Goal: Task Accomplishment & Management: Manage account settings

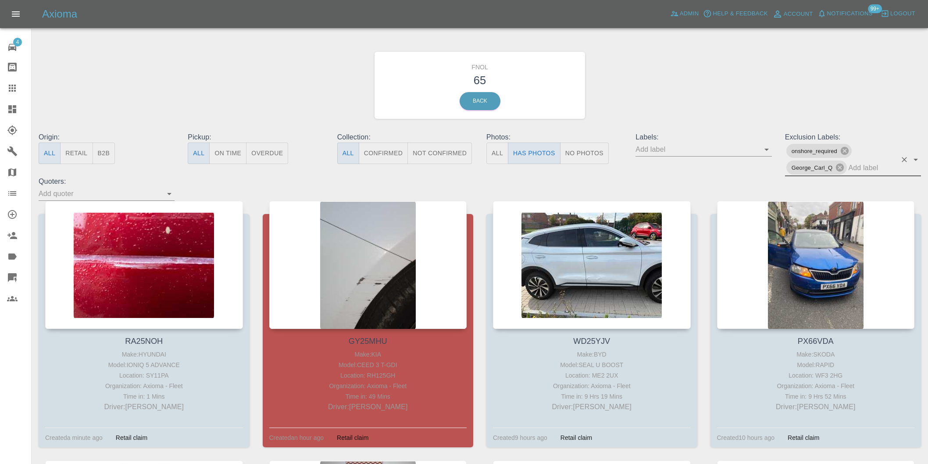
scroll to position [585, 0]
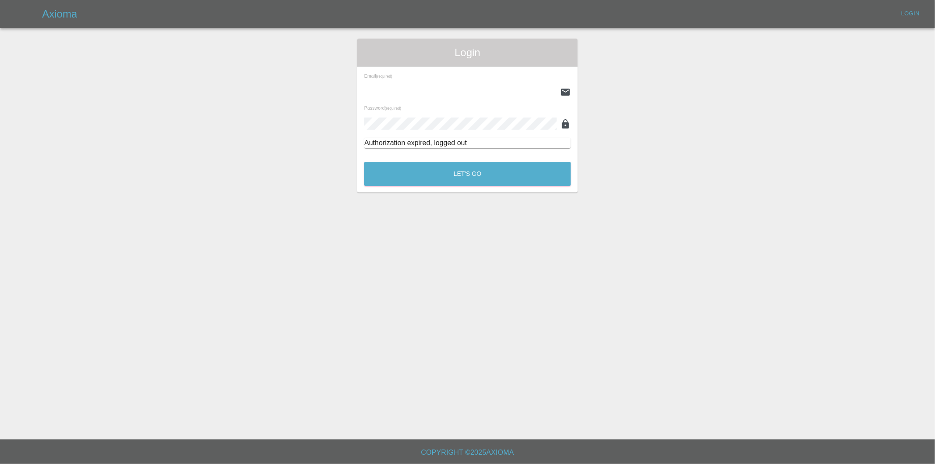
type input "eric.ordano@gmail.com"
click at [443, 158] on div "Let's Go" at bounding box center [467, 171] width 207 height 33
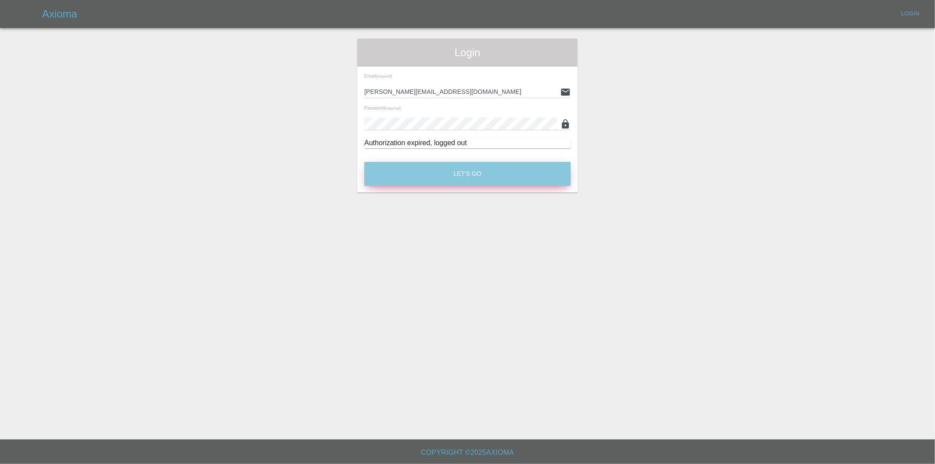
click at [445, 174] on button "Let's Go" at bounding box center [467, 174] width 207 height 24
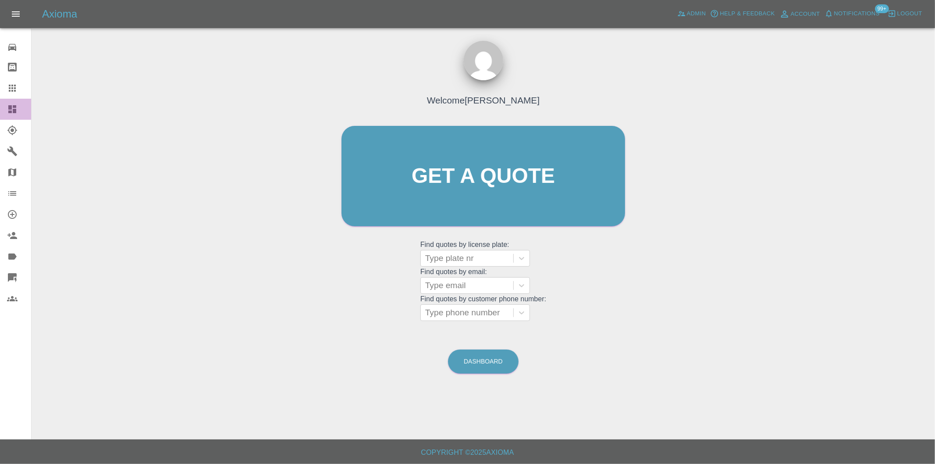
click at [12, 108] on icon at bounding box center [12, 109] width 11 height 11
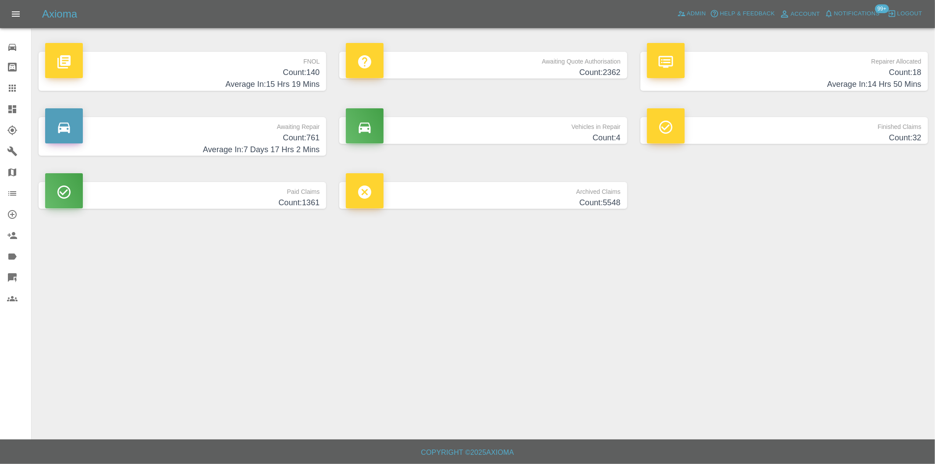
click at [305, 76] on h4 "Count: 140" at bounding box center [182, 73] width 275 height 12
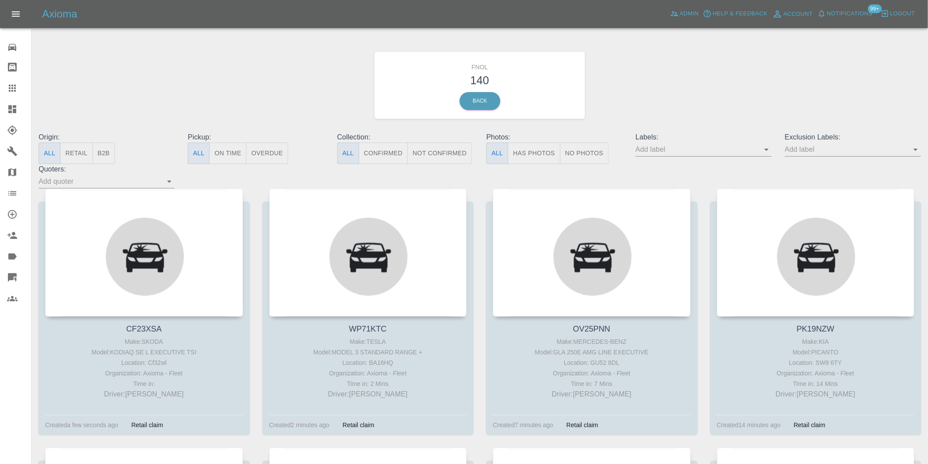
click at [547, 154] on button "Has Photos" at bounding box center [534, 153] width 53 height 21
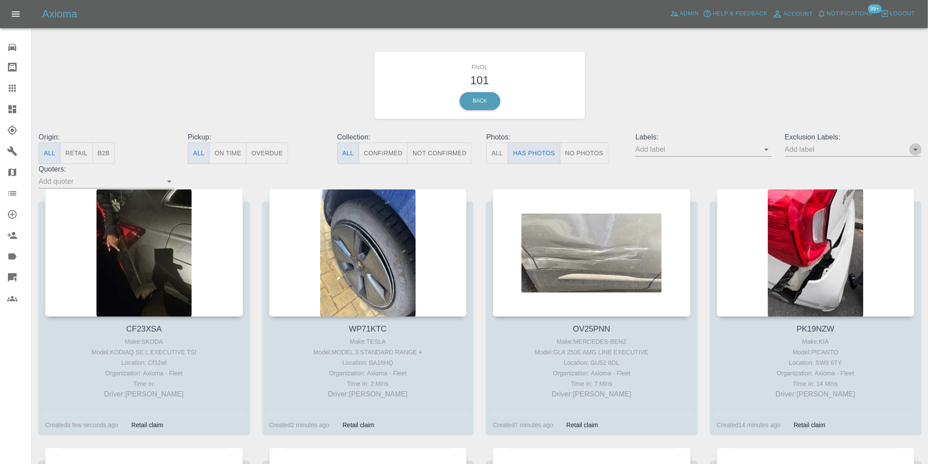
click at [913, 150] on icon "Open" at bounding box center [915, 149] width 11 height 11
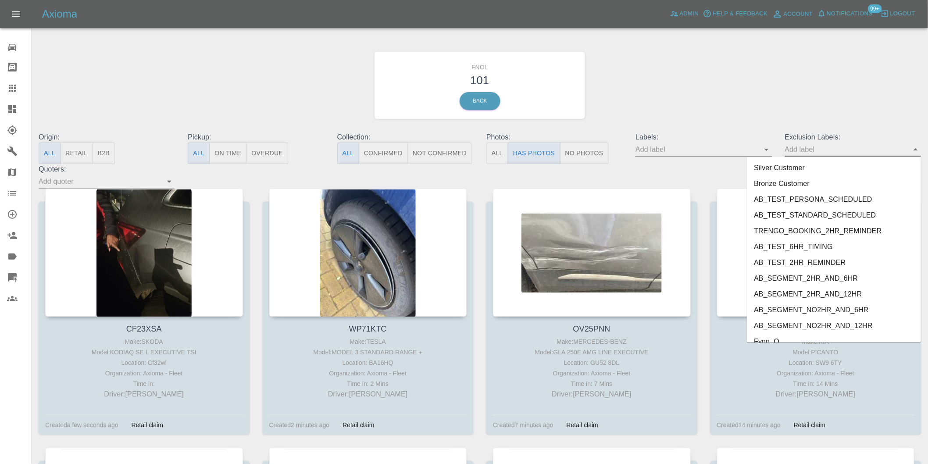
scroll to position [1905, 0]
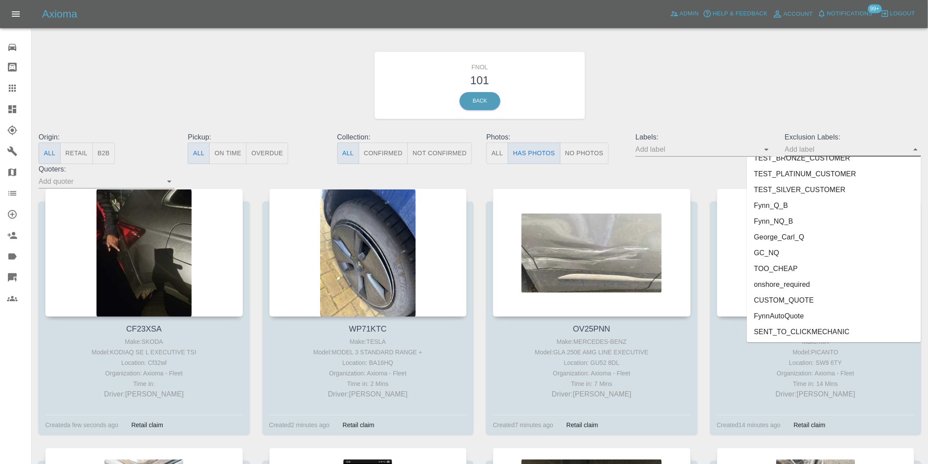
click at [799, 287] on li "onshore_required" at bounding box center [834, 285] width 174 height 16
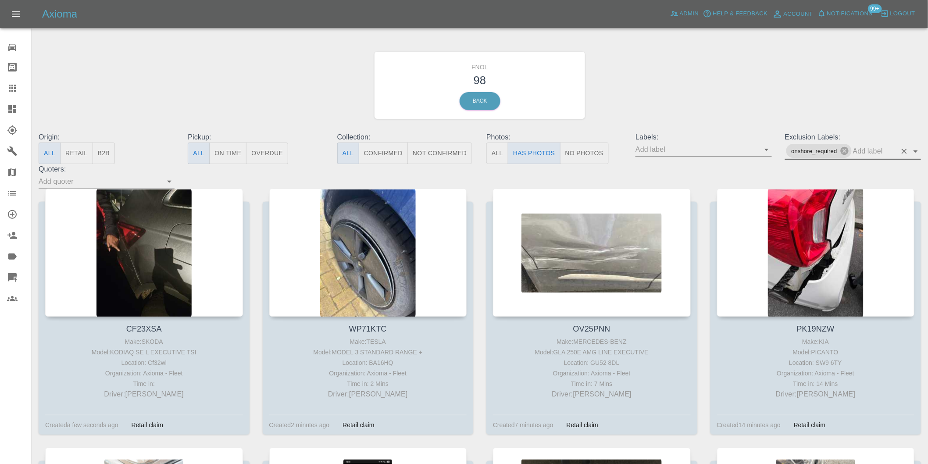
click at [914, 152] on icon "Open" at bounding box center [915, 151] width 11 height 11
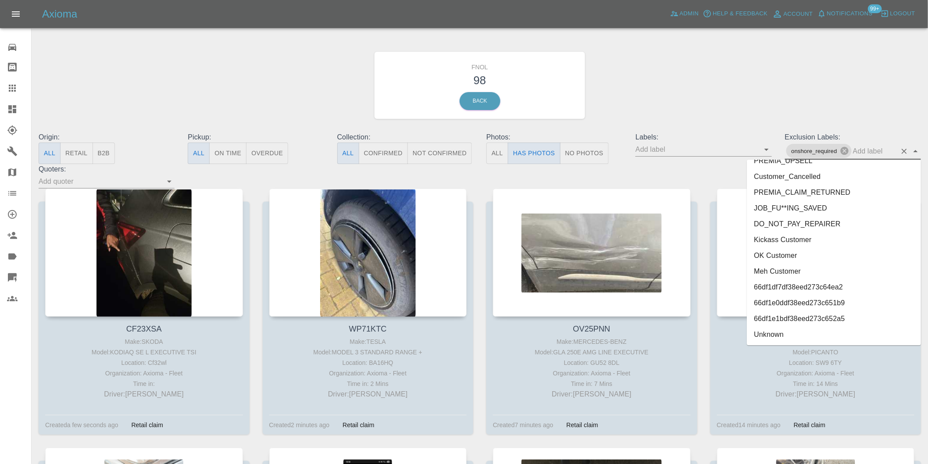
scroll to position [1889, 0]
click at [801, 260] on li "George_Carl_Q" at bounding box center [834, 256] width 174 height 16
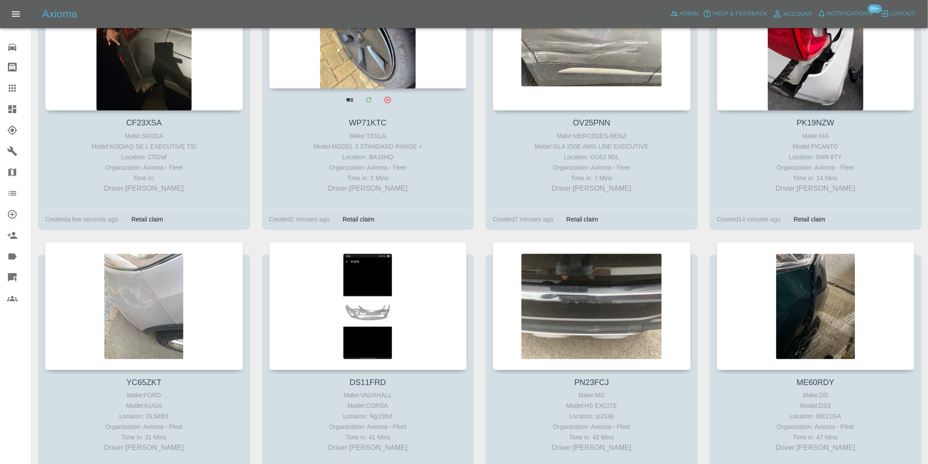
scroll to position [97, 0]
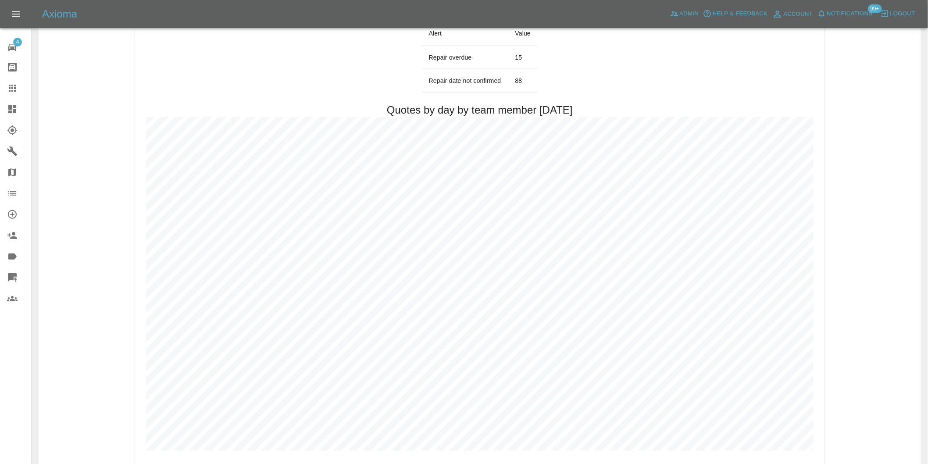
scroll to position [439, 0]
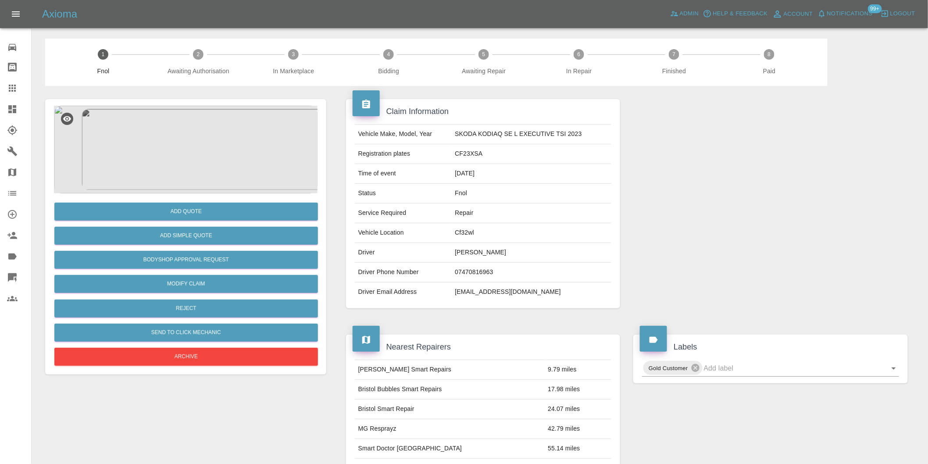
click at [167, 139] on img at bounding box center [186, 150] width 264 height 88
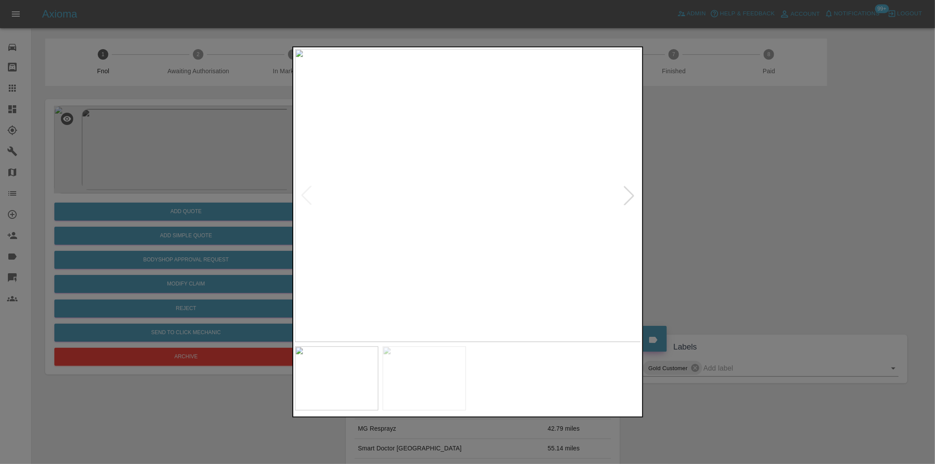
click at [633, 193] on div at bounding box center [629, 195] width 19 height 19
click at [524, 125] on img at bounding box center [468, 195] width 346 height 293
click at [457, 144] on img at bounding box center [298, 408] width 1039 height 878
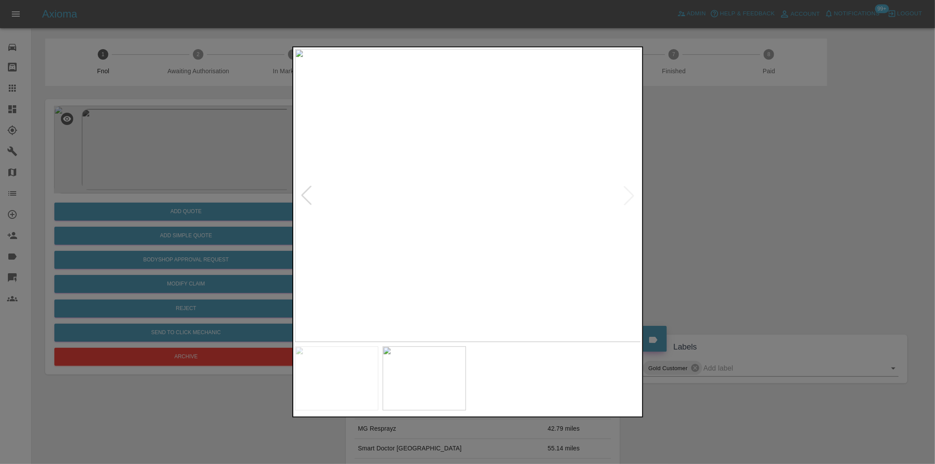
click at [750, 173] on div at bounding box center [467, 232] width 935 height 464
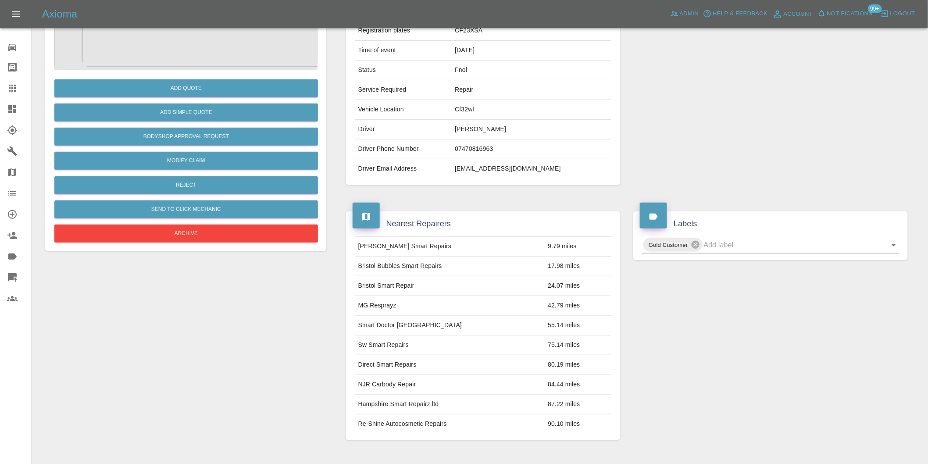
scroll to position [195, 0]
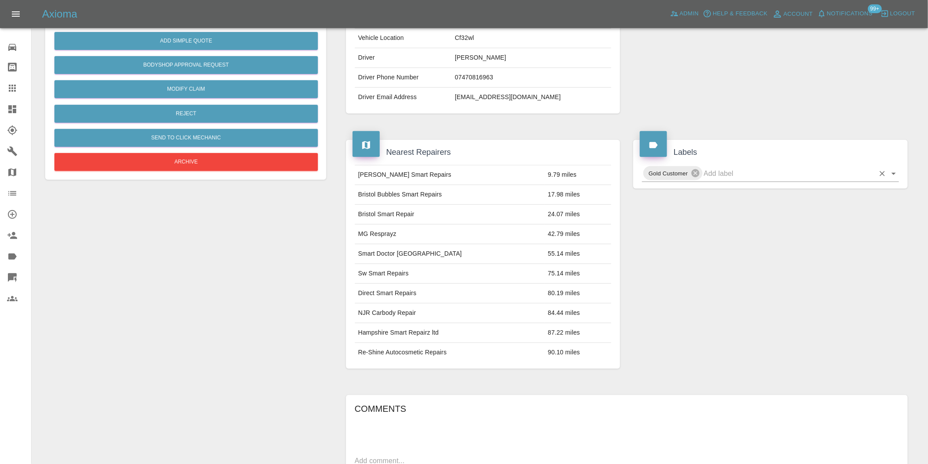
click at [895, 173] on icon "Open" at bounding box center [894, 174] width 4 height 2
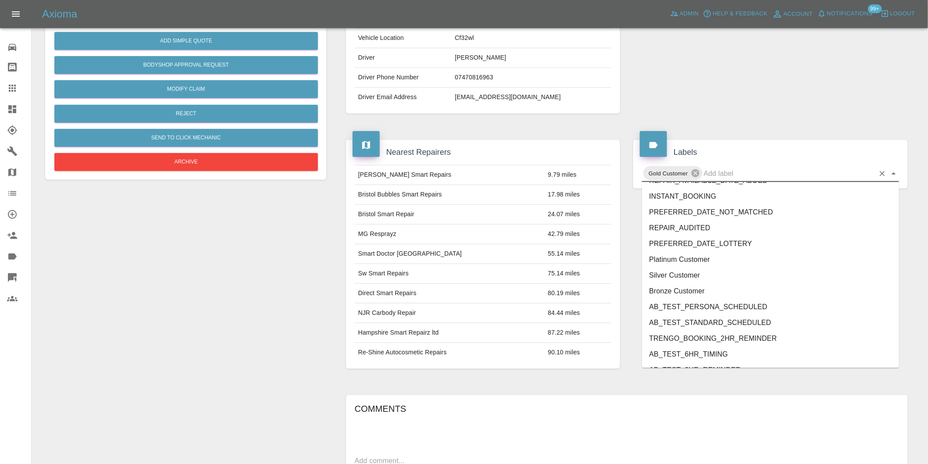
scroll to position [1889, 0]
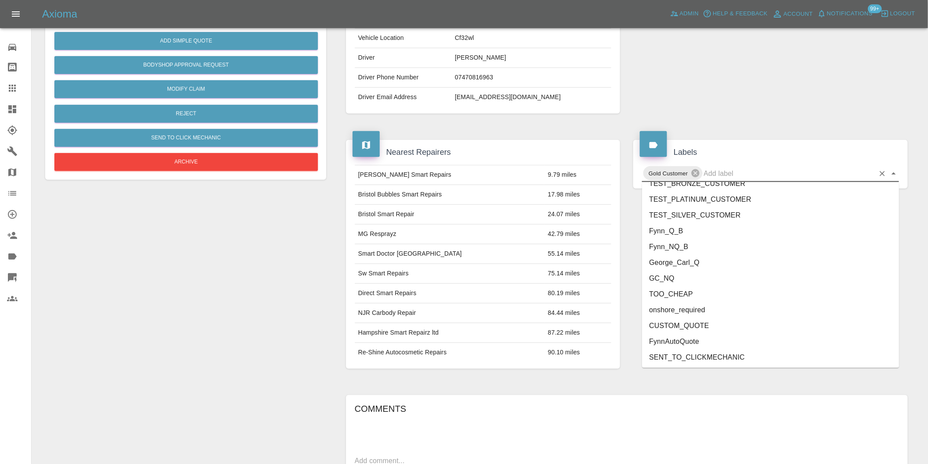
click at [704, 311] on li "onshore_required" at bounding box center [770, 310] width 257 height 16
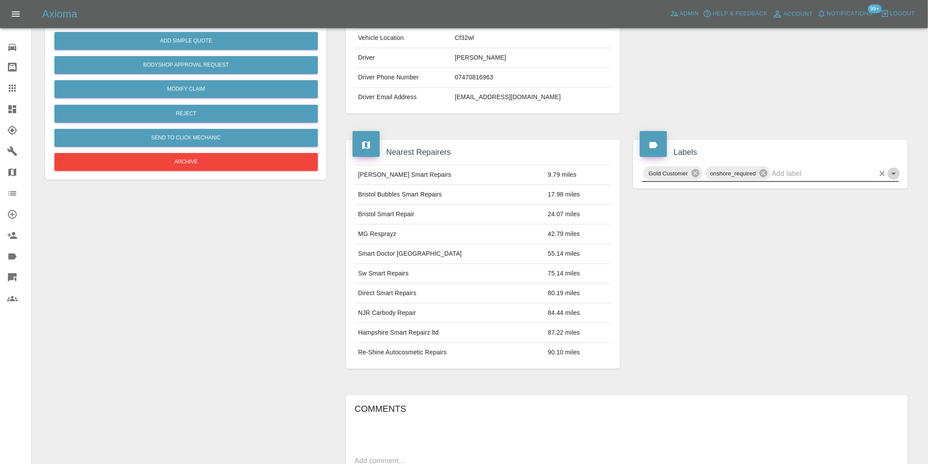
click at [893, 175] on icon "Open" at bounding box center [894, 173] width 11 height 11
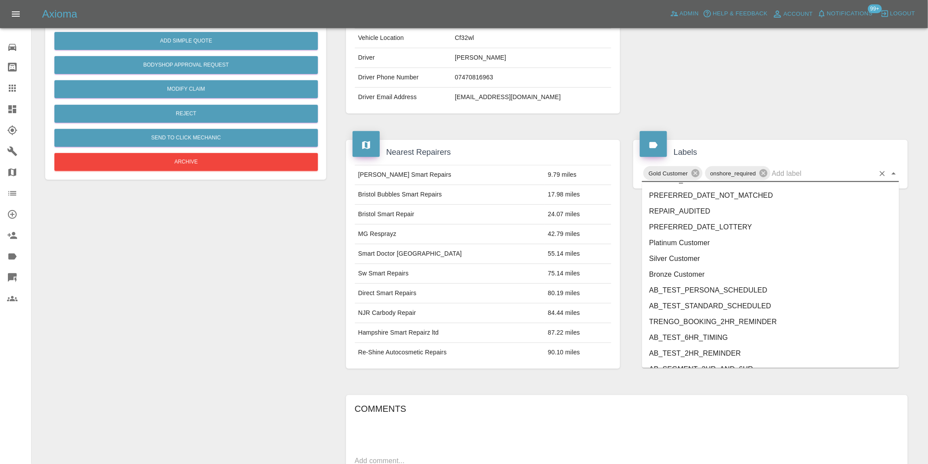
scroll to position [1873, 0]
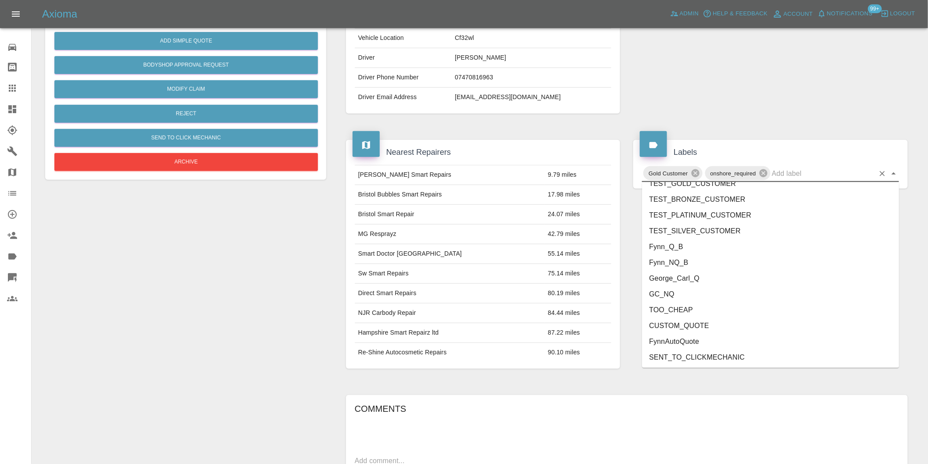
click at [710, 281] on li "George_Carl_Q" at bounding box center [770, 279] width 257 height 16
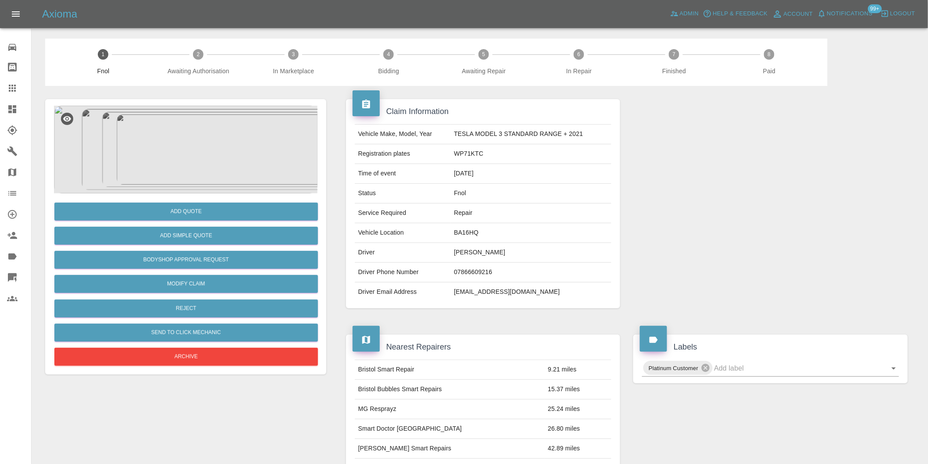
click at [189, 143] on img at bounding box center [186, 150] width 264 height 88
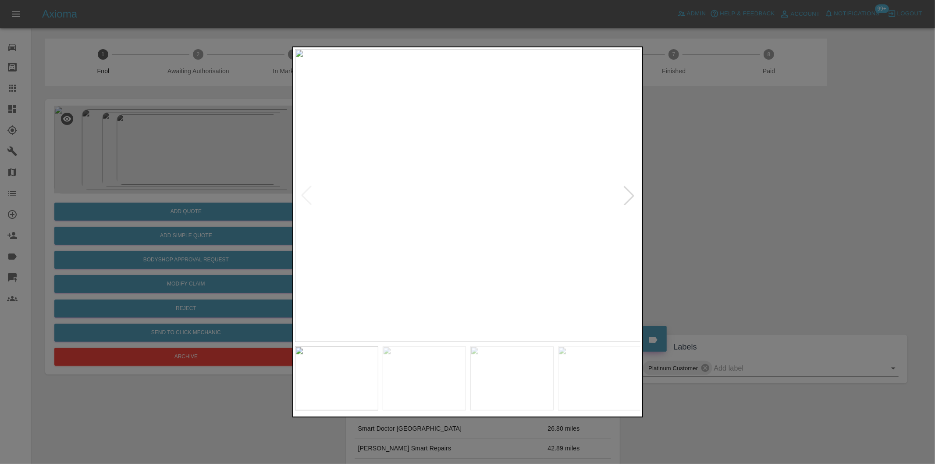
click at [629, 195] on div at bounding box center [629, 195] width 19 height 19
click at [629, 195] on img at bounding box center [468, 195] width 346 height 293
click at [306, 195] on div at bounding box center [306, 195] width 19 height 19
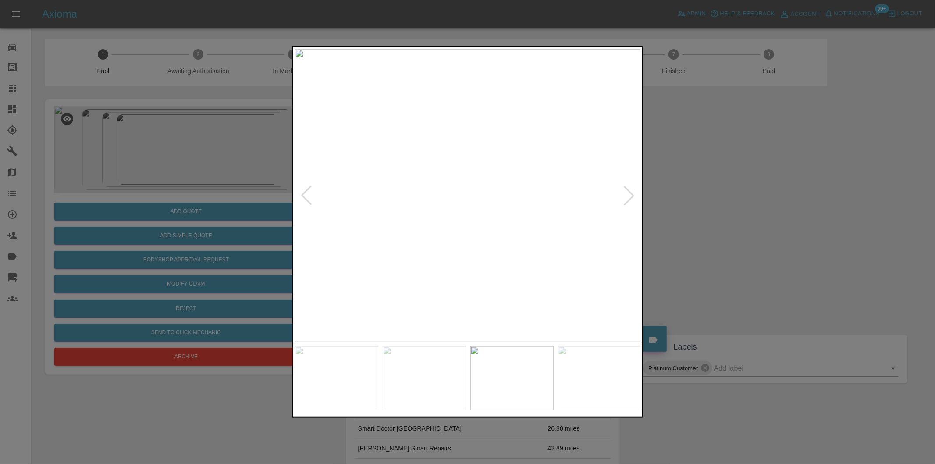
click at [306, 195] on div at bounding box center [306, 195] width 19 height 19
click at [712, 217] on div at bounding box center [467, 232] width 935 height 464
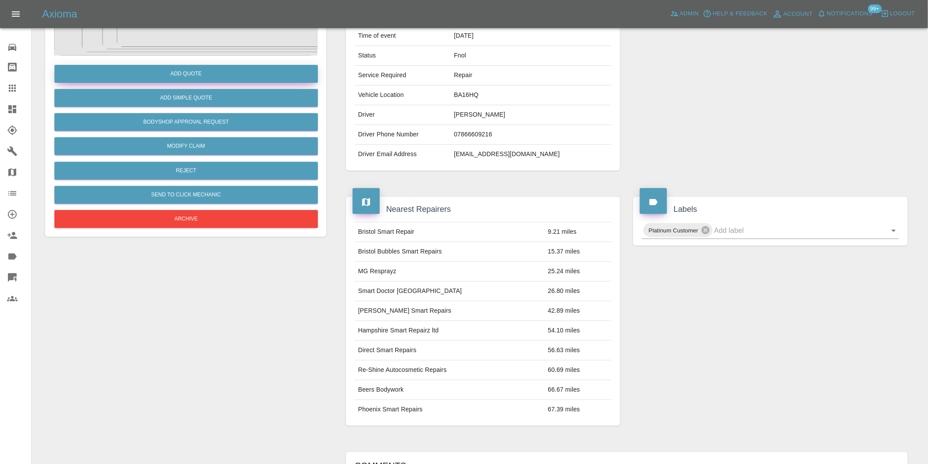
scroll to position [12, 0]
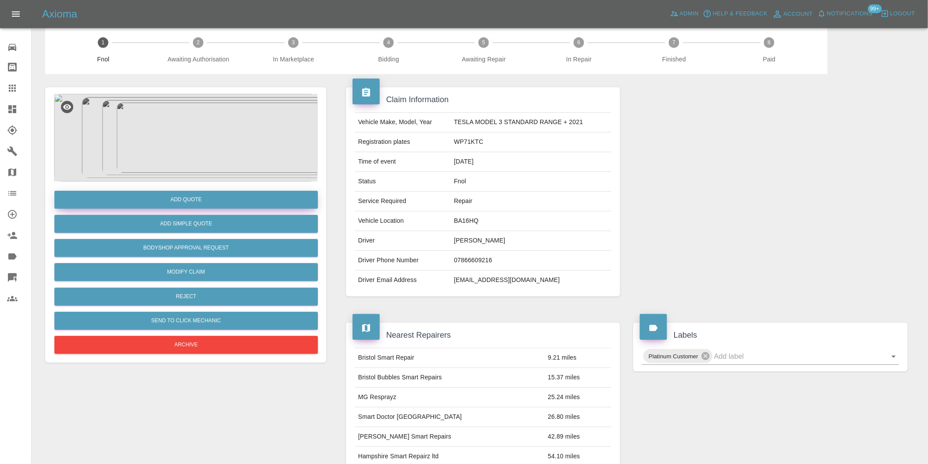
click at [215, 197] on button "Add Quote" at bounding box center [186, 200] width 264 height 18
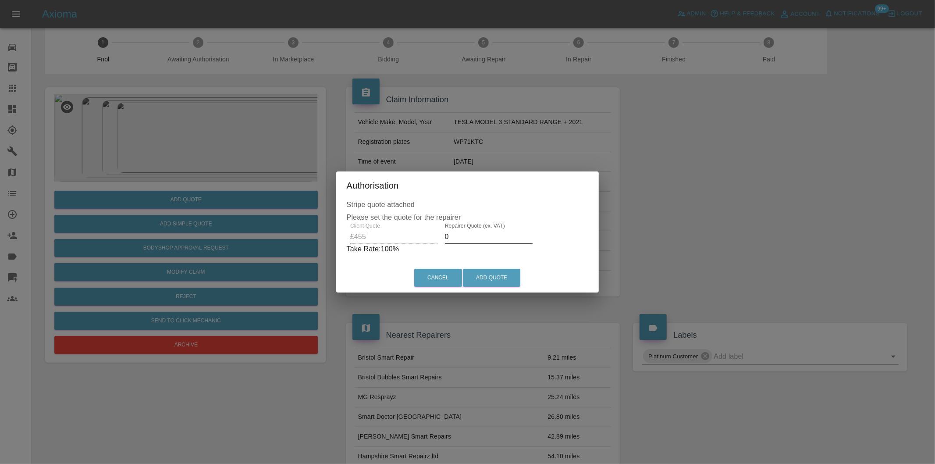
click at [469, 238] on input "0" at bounding box center [489, 237] width 88 height 14
type input "0290"
drag, startPoint x: 481, startPoint y: 274, endPoint x: 484, endPoint y: 282, distance: 8.5
click at [484, 282] on button "Add Quote" at bounding box center [491, 278] width 57 height 18
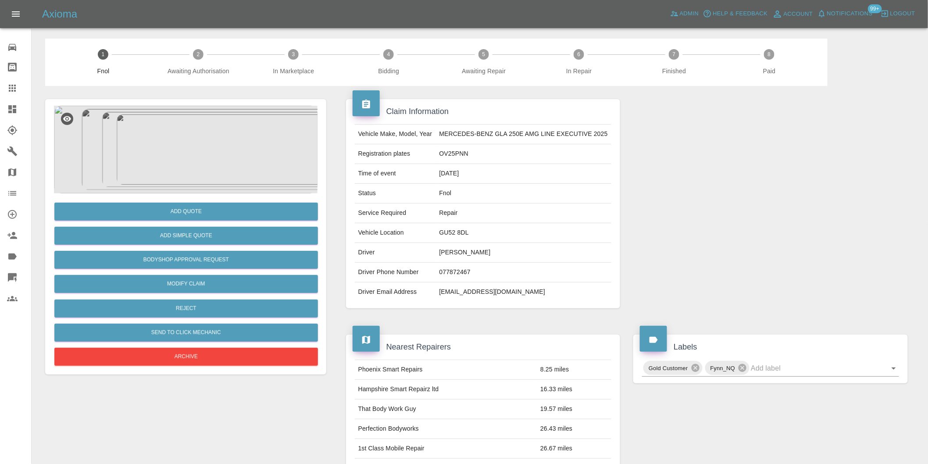
click at [183, 160] on img at bounding box center [186, 150] width 264 height 88
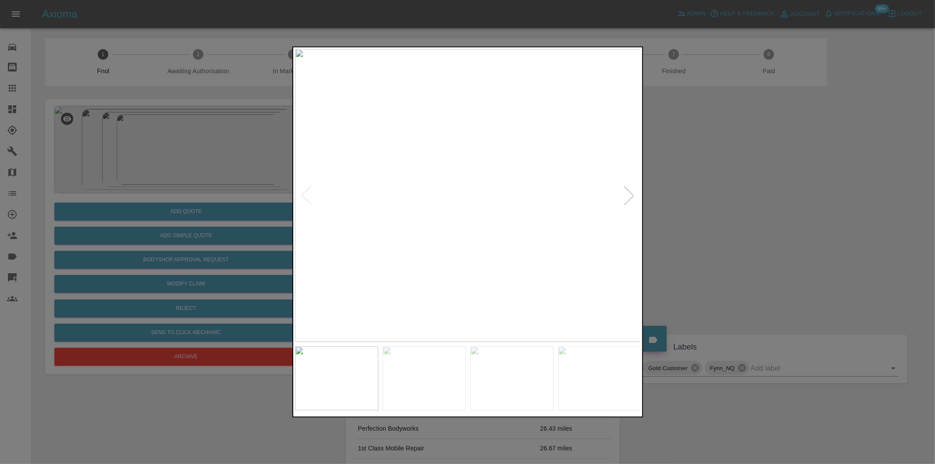
click at [626, 196] on div at bounding box center [629, 195] width 19 height 19
click at [754, 224] on div at bounding box center [467, 232] width 935 height 464
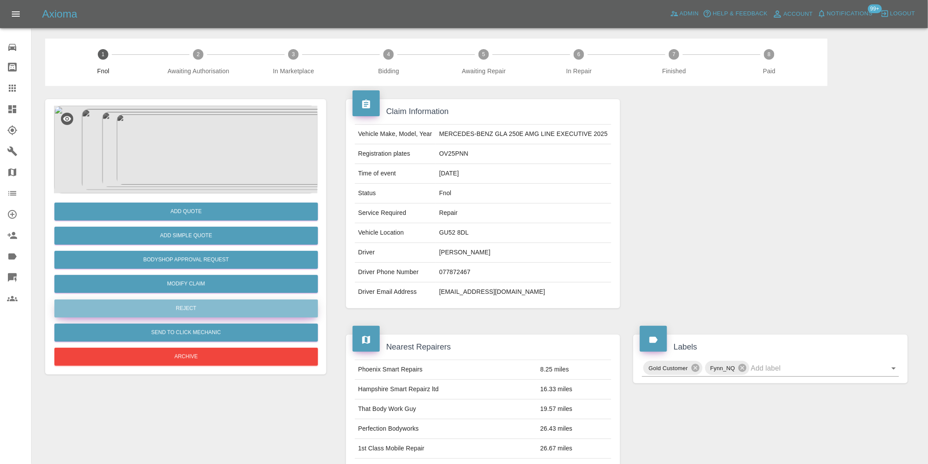
click at [198, 311] on button "Reject" at bounding box center [186, 309] width 264 height 18
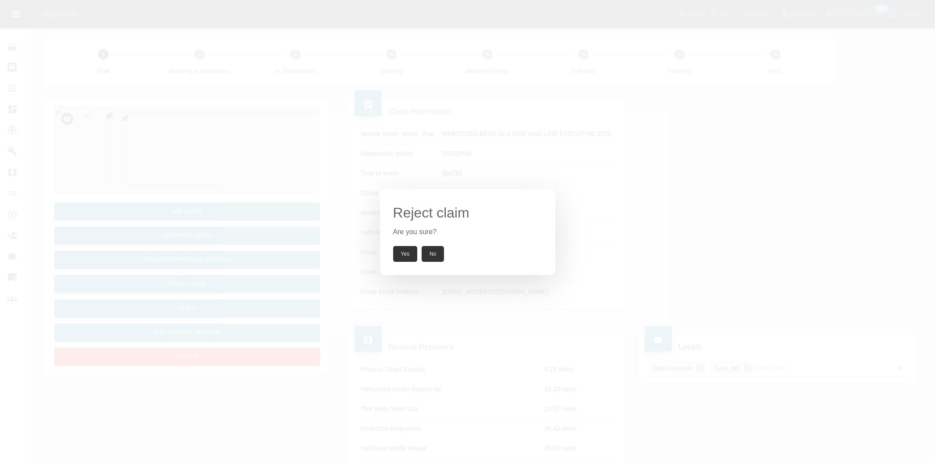
click at [413, 251] on button "Yes" at bounding box center [405, 254] width 25 height 16
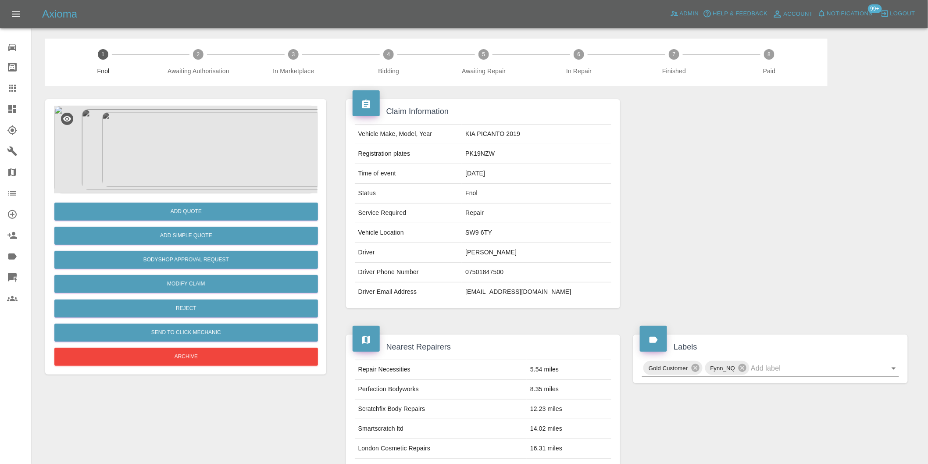
click at [211, 143] on img at bounding box center [186, 150] width 264 height 88
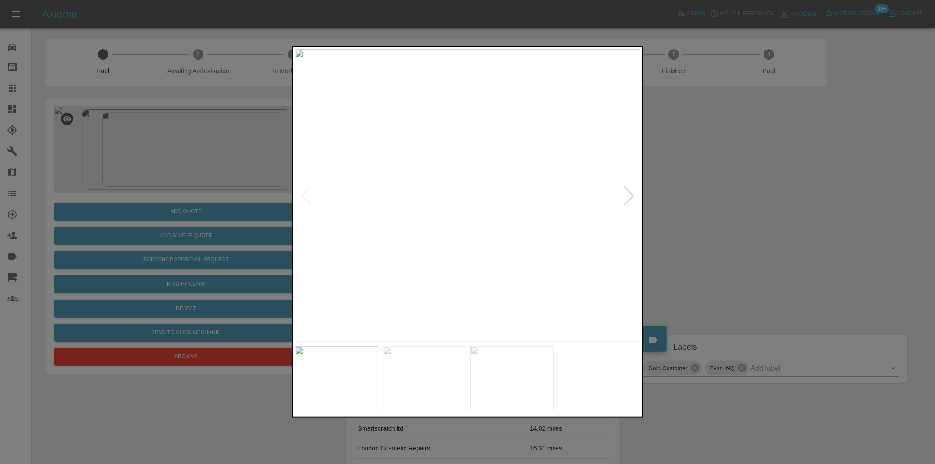
click at [630, 195] on div at bounding box center [629, 195] width 19 height 19
click at [712, 209] on div at bounding box center [467, 232] width 935 height 464
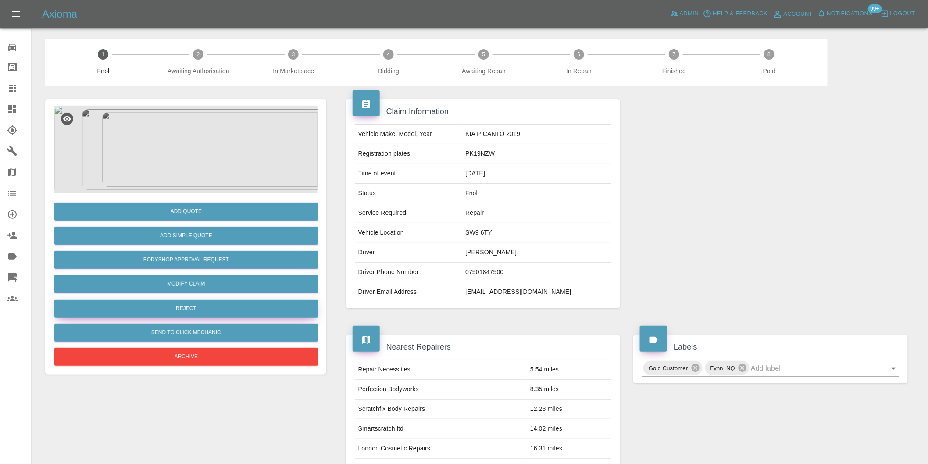
click at [198, 309] on button "Reject" at bounding box center [186, 309] width 264 height 18
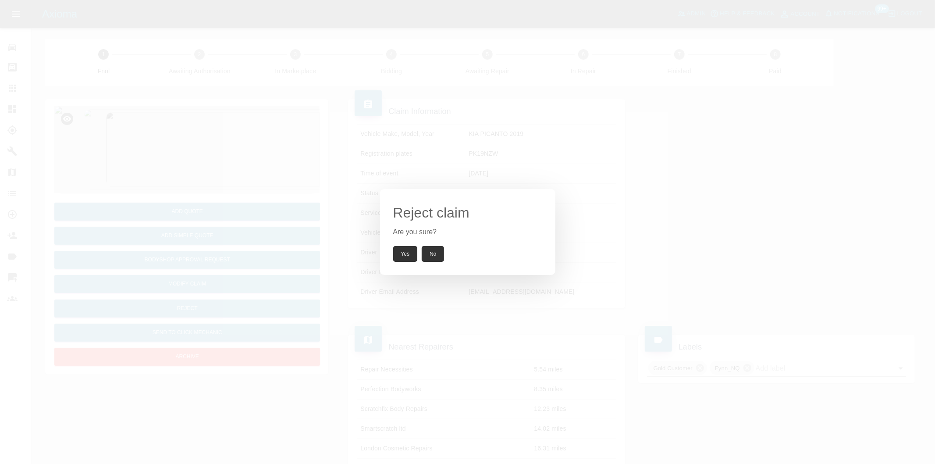
click at [402, 257] on button "Yes" at bounding box center [405, 254] width 25 height 16
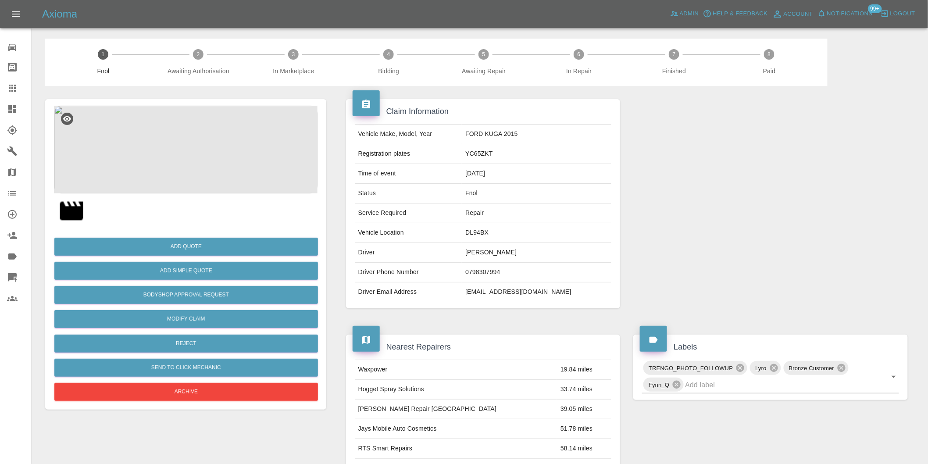
click at [173, 135] on img at bounding box center [186, 150] width 264 height 88
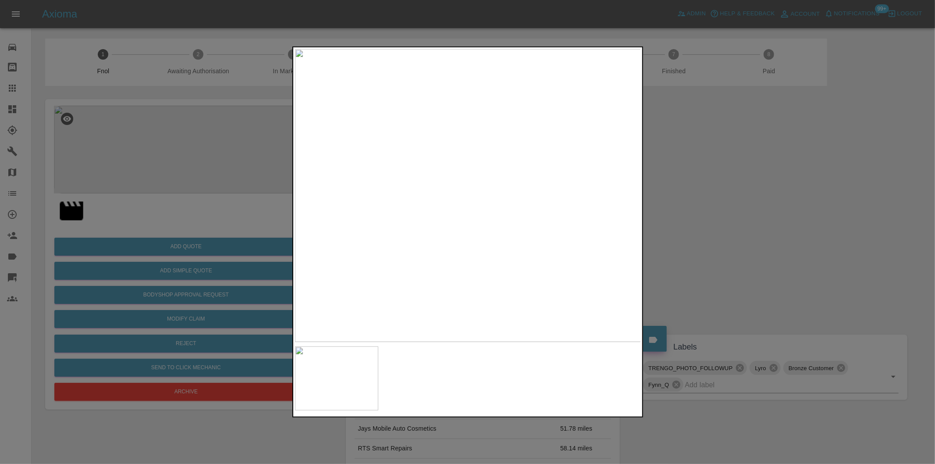
click at [455, 147] on img at bounding box center [468, 195] width 346 height 293
click at [455, 147] on img at bounding box center [504, 341] width 1039 height 878
click at [693, 164] on div at bounding box center [467, 232] width 935 height 464
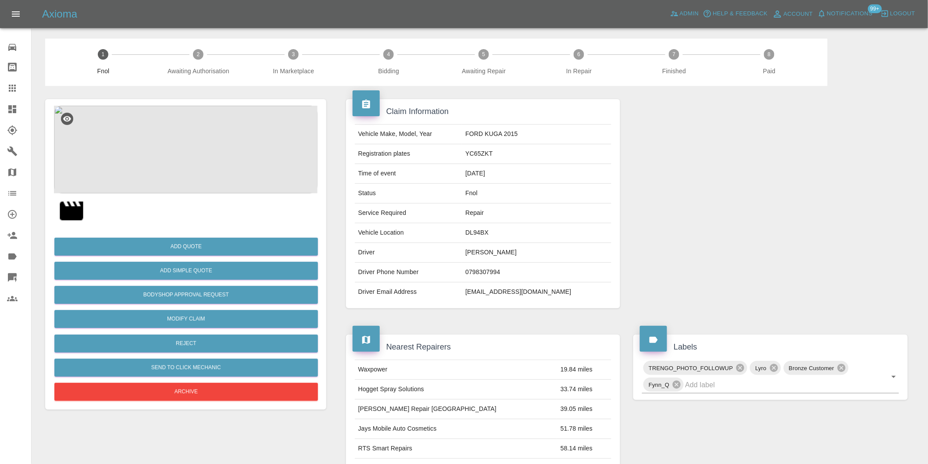
click at [197, 158] on img at bounding box center [186, 150] width 264 height 88
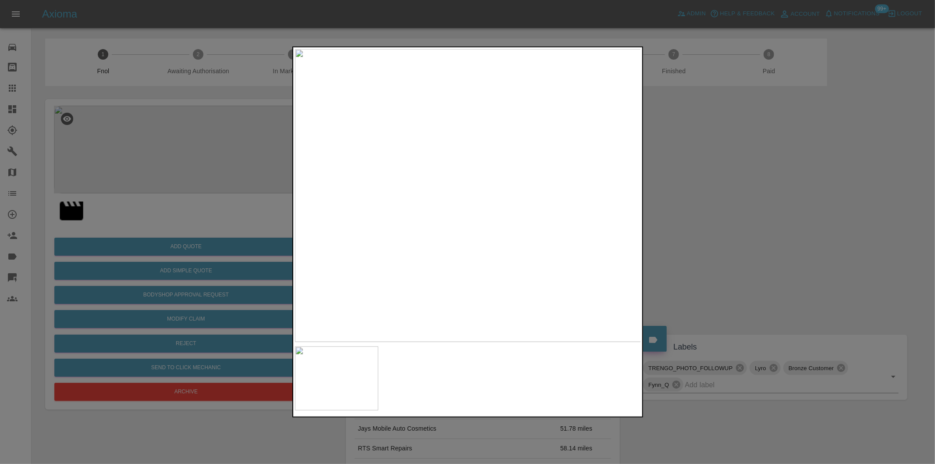
click at [525, 211] on img at bounding box center [468, 195] width 346 height 293
click at [514, 204] on img at bounding box center [294, 150] width 1039 height 878
drag, startPoint x: 709, startPoint y: 205, endPoint x: 483, endPoint y: 207, distance: 225.9
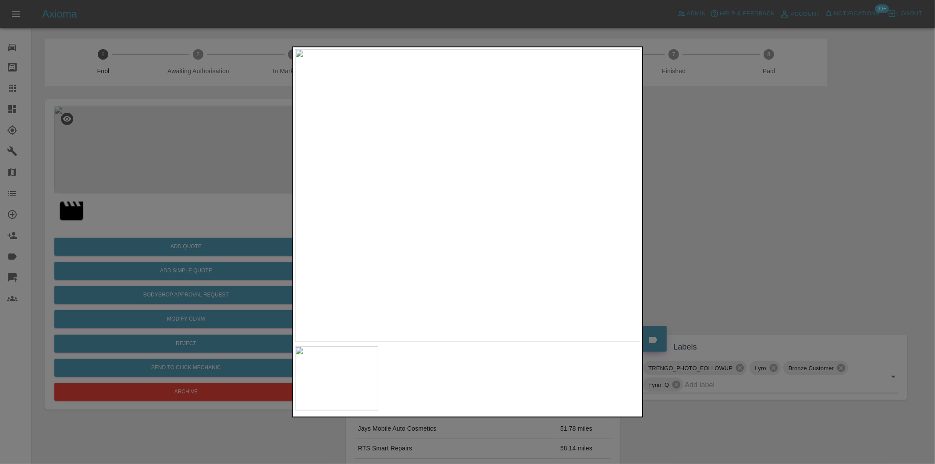
click at [709, 204] on div at bounding box center [467, 232] width 935 height 464
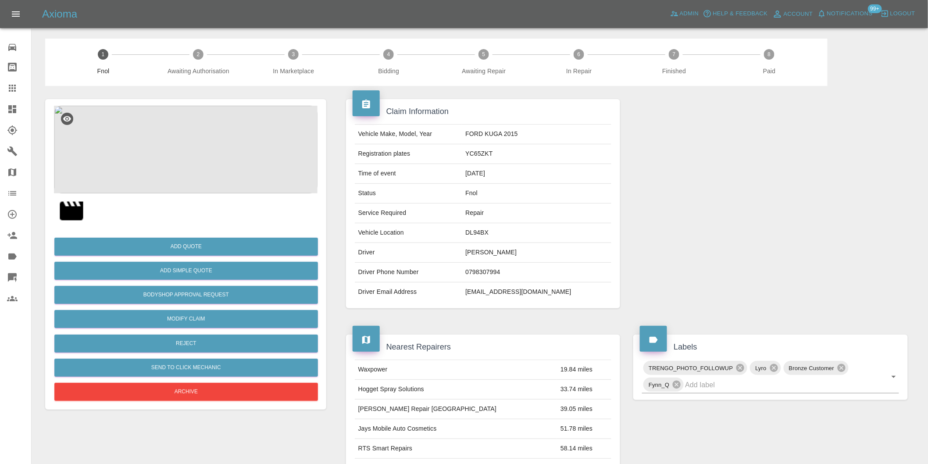
click at [173, 140] on img at bounding box center [186, 150] width 264 height 88
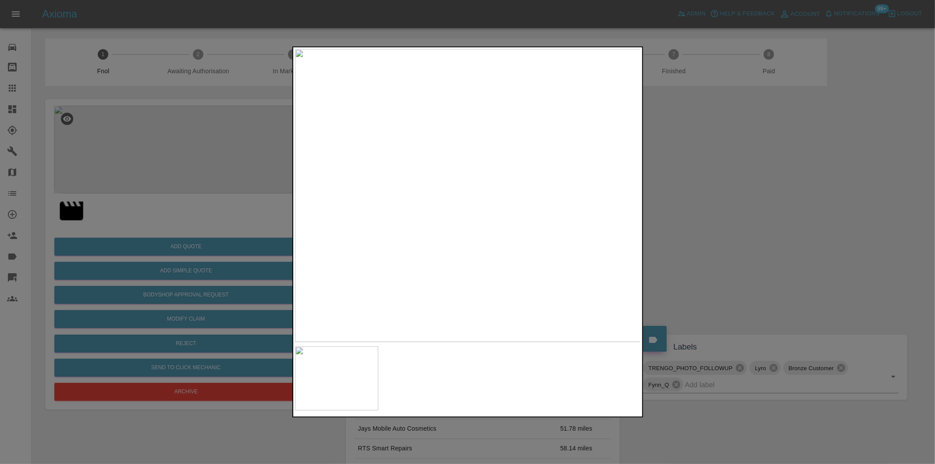
click at [715, 207] on div at bounding box center [467, 232] width 935 height 464
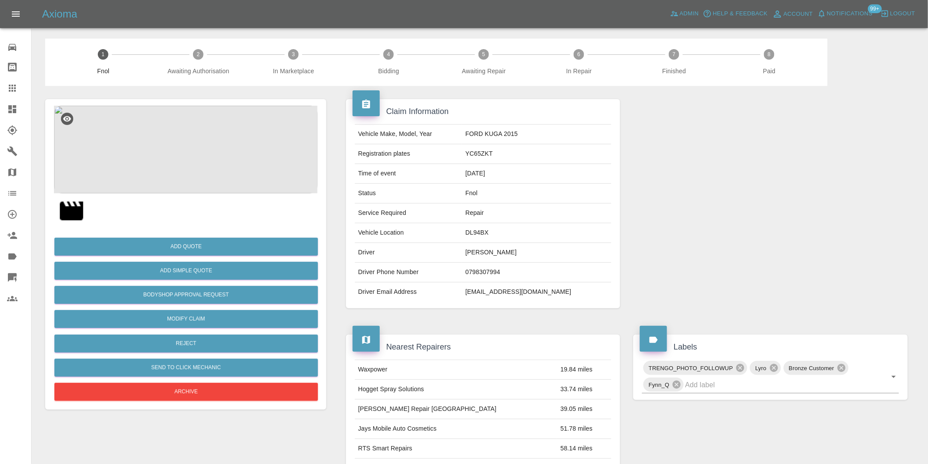
click at [189, 162] on img at bounding box center [186, 150] width 264 height 88
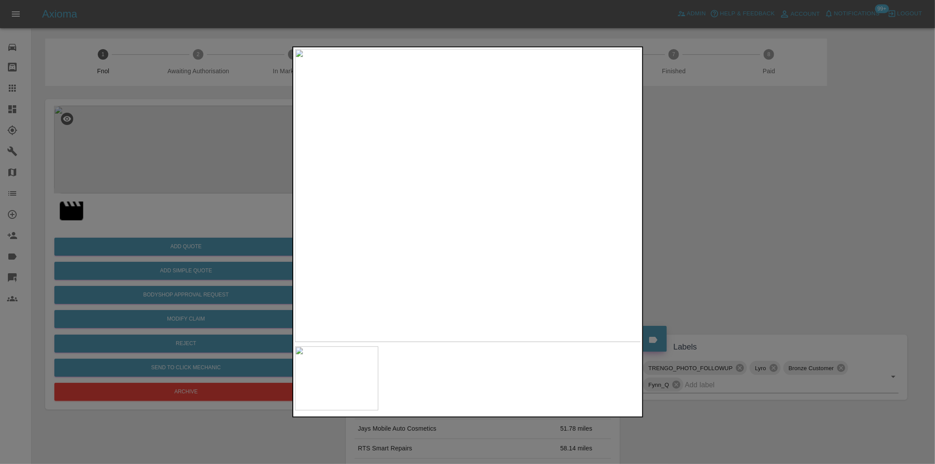
click at [746, 222] on div at bounding box center [467, 232] width 935 height 464
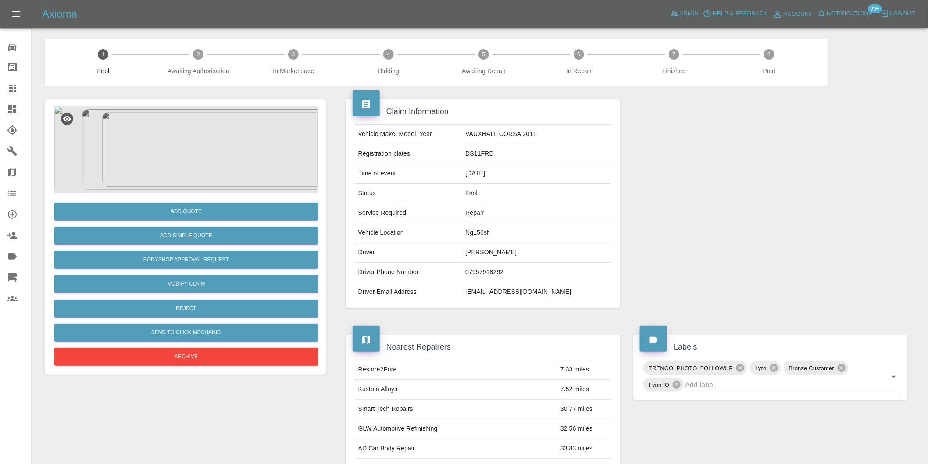
click at [170, 154] on img at bounding box center [186, 150] width 264 height 88
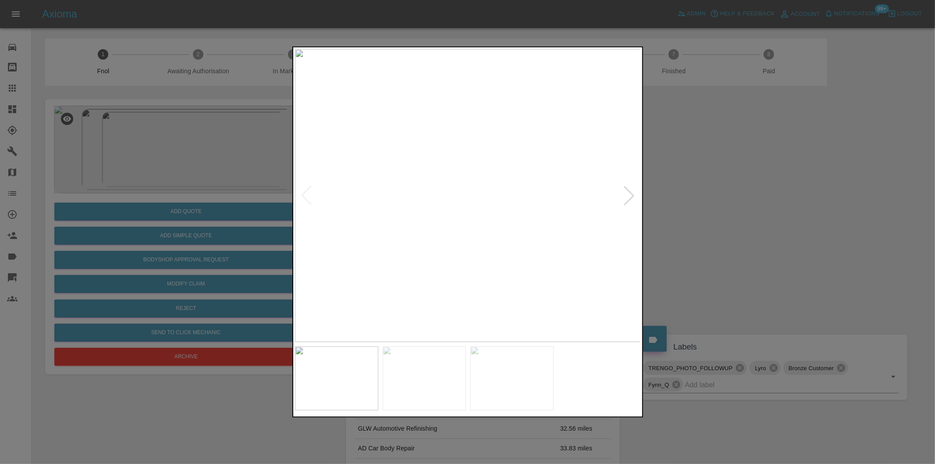
click at [630, 199] on div at bounding box center [629, 195] width 19 height 19
click at [630, 199] on img at bounding box center [468, 195] width 346 height 293
click at [304, 195] on div at bounding box center [306, 195] width 19 height 19
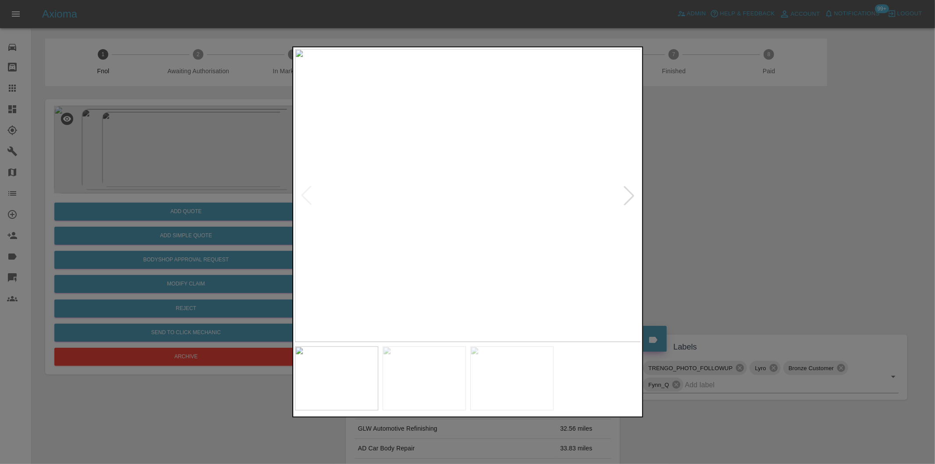
click at [696, 209] on div at bounding box center [467, 232] width 935 height 464
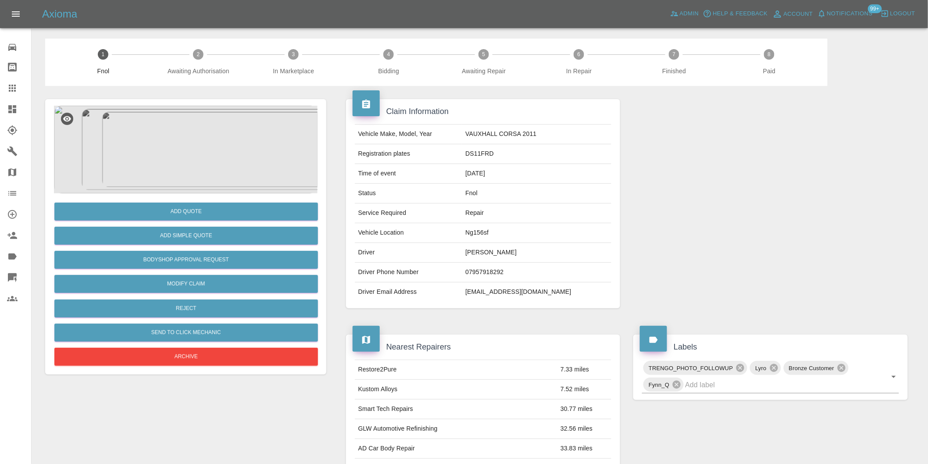
click at [178, 172] on img at bounding box center [186, 150] width 264 height 88
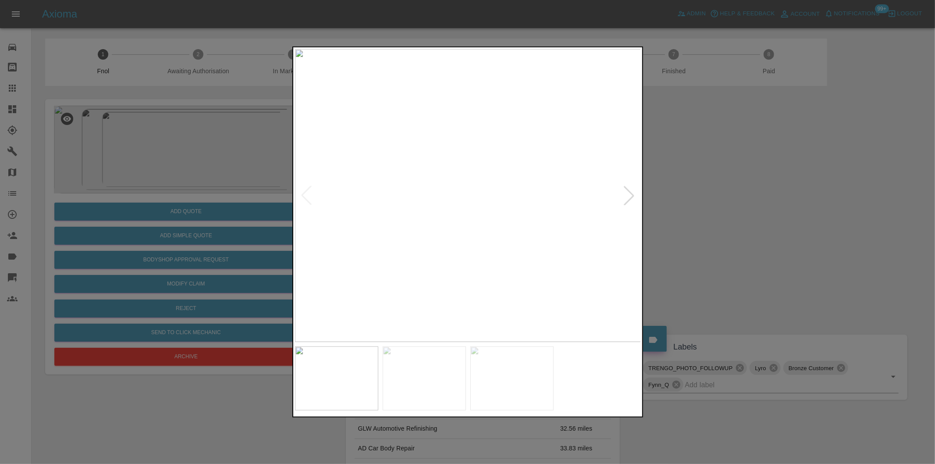
click at [628, 197] on div at bounding box center [629, 195] width 19 height 19
click at [717, 183] on div at bounding box center [467, 232] width 935 height 464
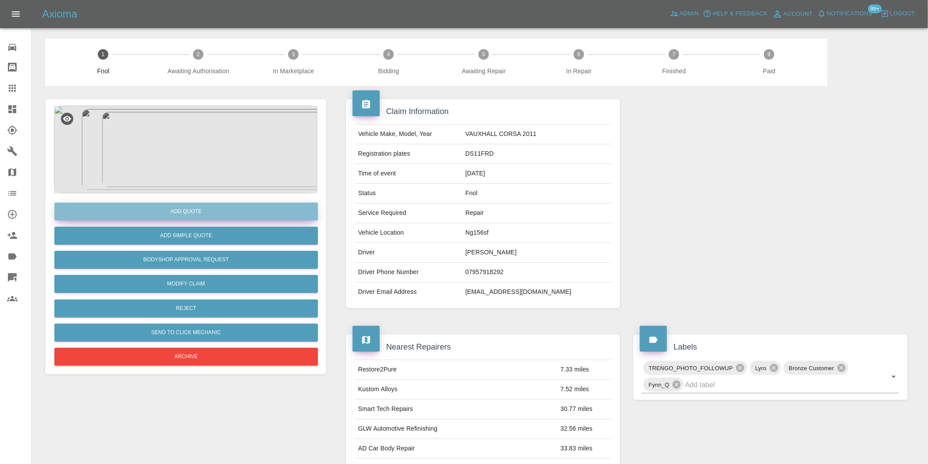
click at [186, 212] on button "Add Quote" at bounding box center [186, 212] width 264 height 18
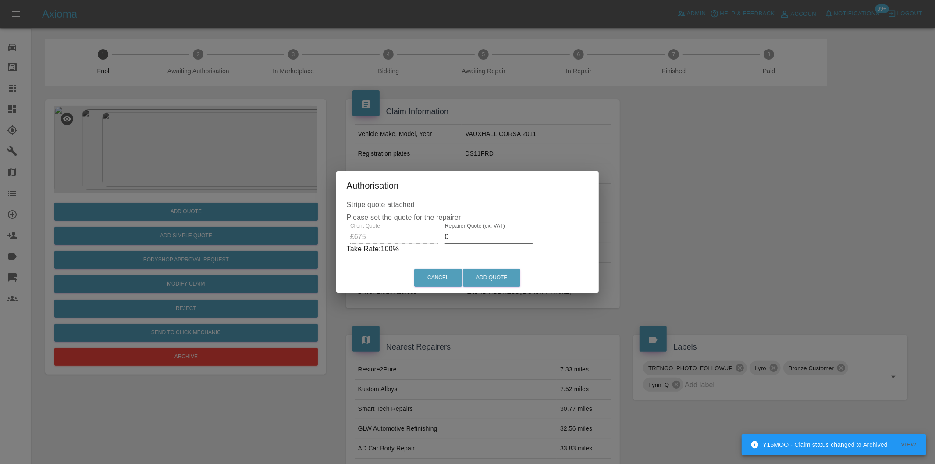
click at [467, 237] on input "0" at bounding box center [489, 237] width 88 height 14
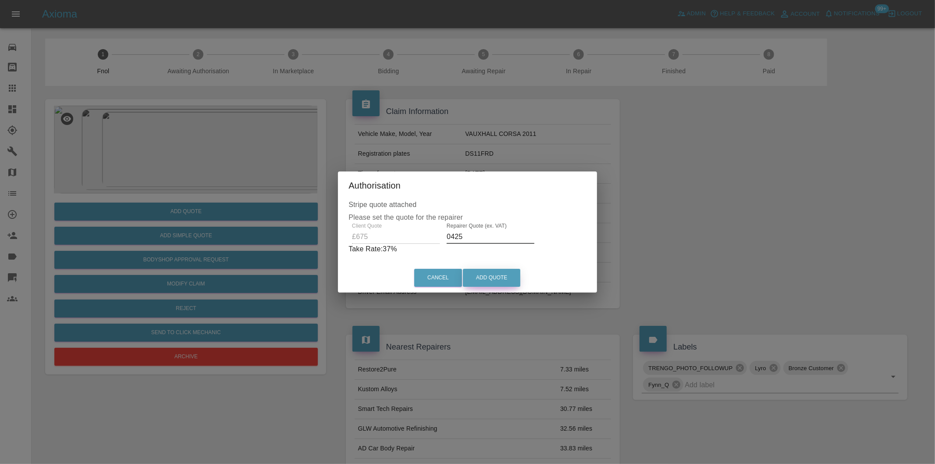
type input "0425"
click at [497, 277] on button "Add Quote" at bounding box center [491, 278] width 57 height 18
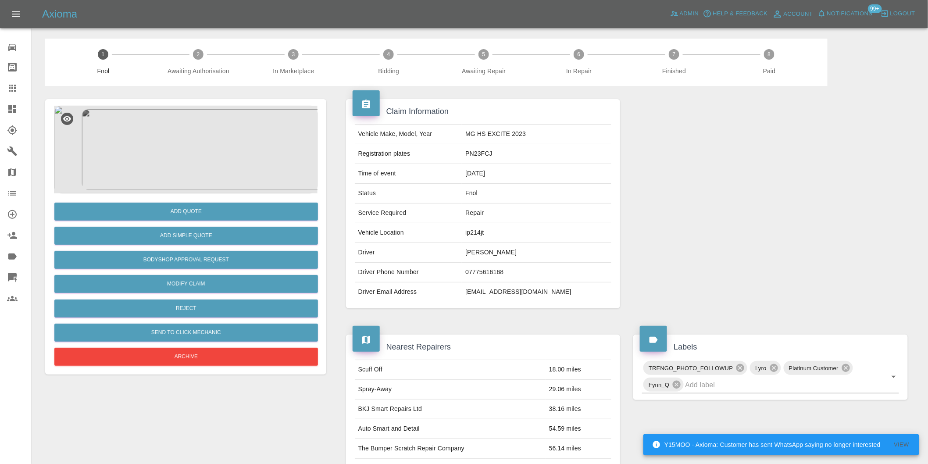
click at [189, 121] on img at bounding box center [186, 150] width 264 height 88
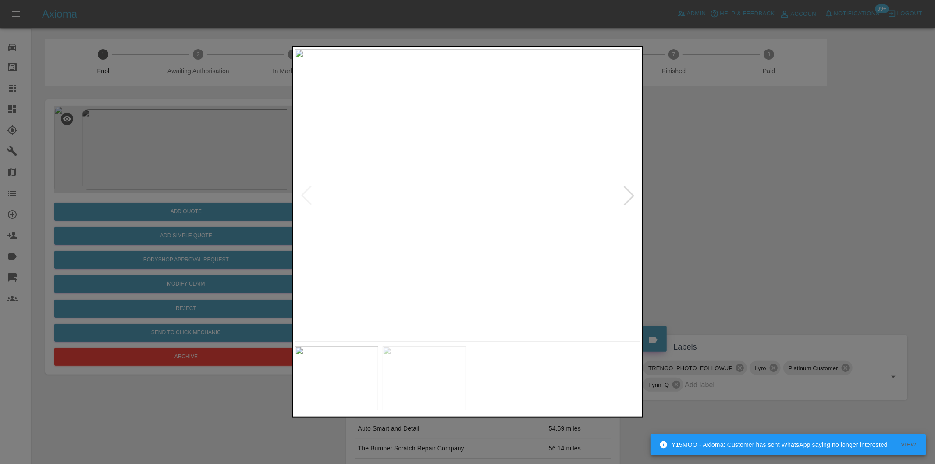
click at [629, 194] on div at bounding box center [629, 195] width 19 height 19
click at [629, 194] on img at bounding box center [468, 195] width 346 height 293
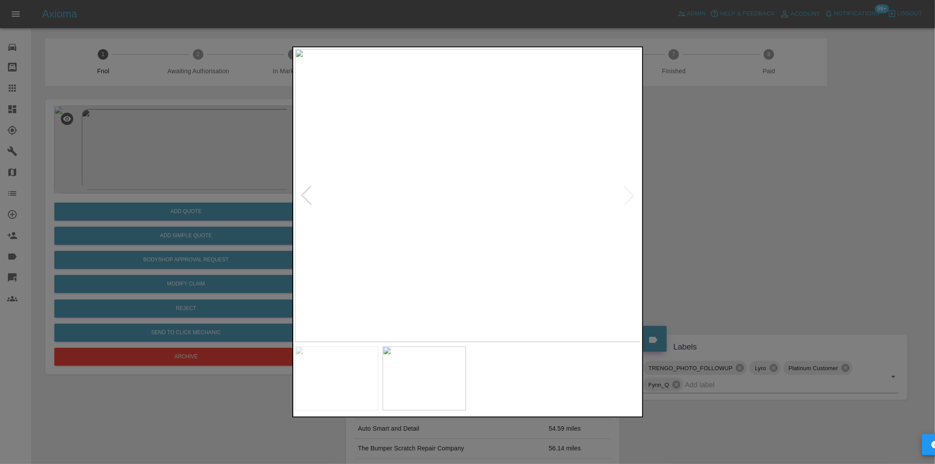
click at [712, 204] on div at bounding box center [467, 232] width 935 height 464
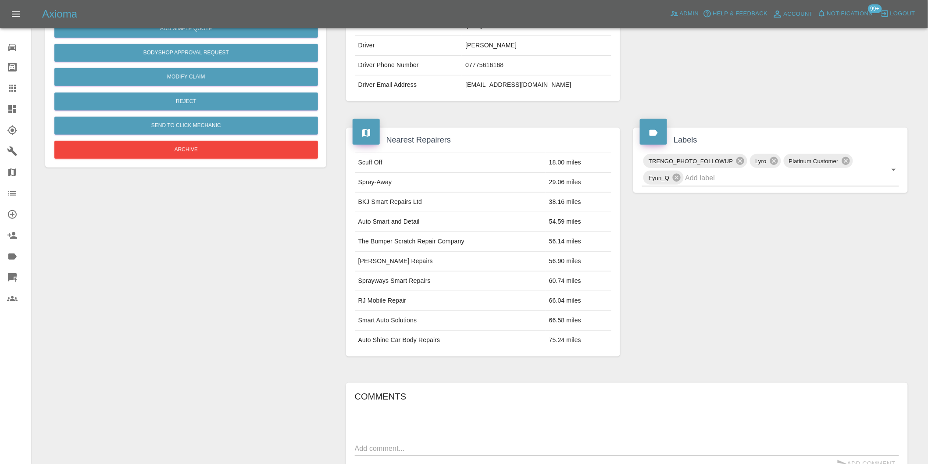
scroll to position [61, 0]
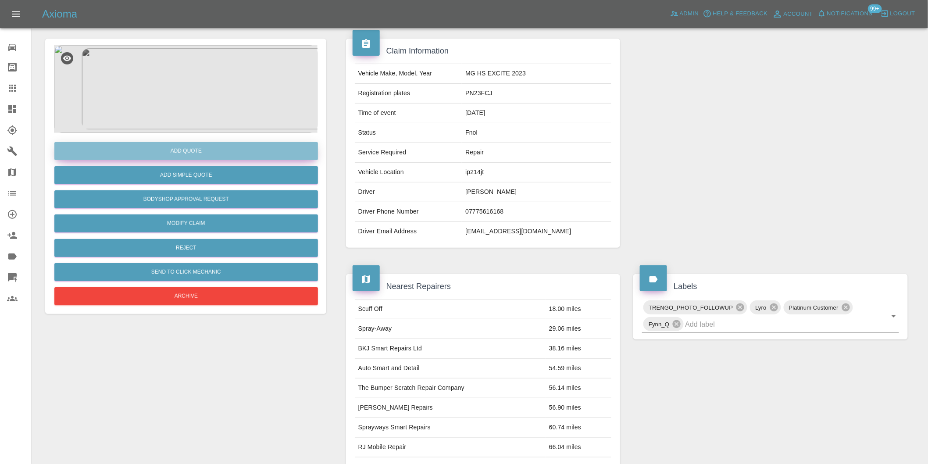
click at [188, 152] on button "Add Quote" at bounding box center [186, 151] width 264 height 18
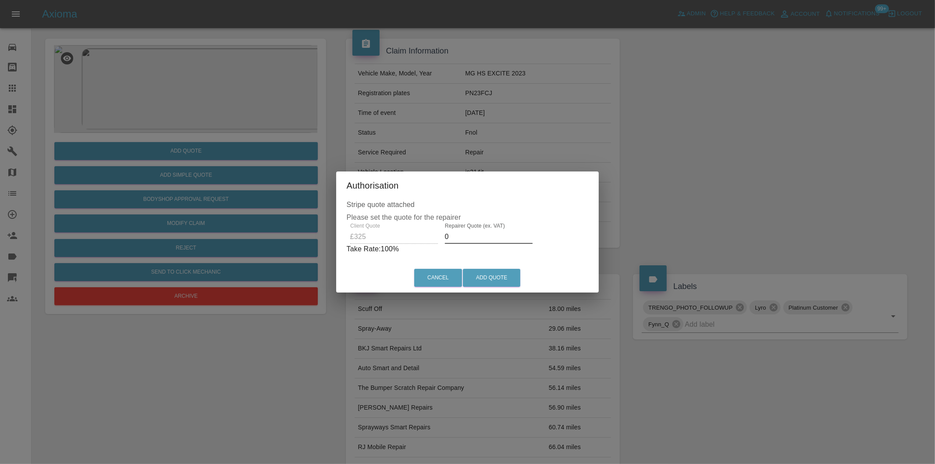
click at [457, 237] on input "0" at bounding box center [489, 237] width 88 height 14
type input "0210"
click at [479, 276] on button "Add Quote" at bounding box center [491, 278] width 57 height 18
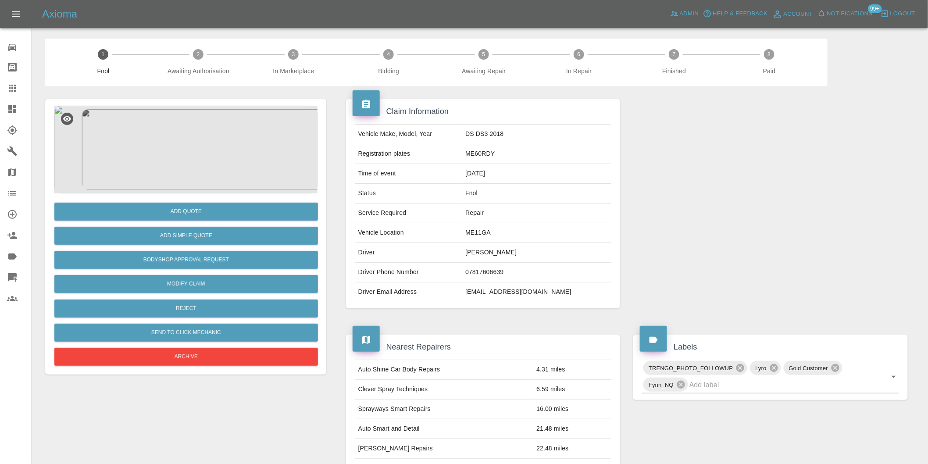
click at [189, 133] on img at bounding box center [186, 150] width 264 height 88
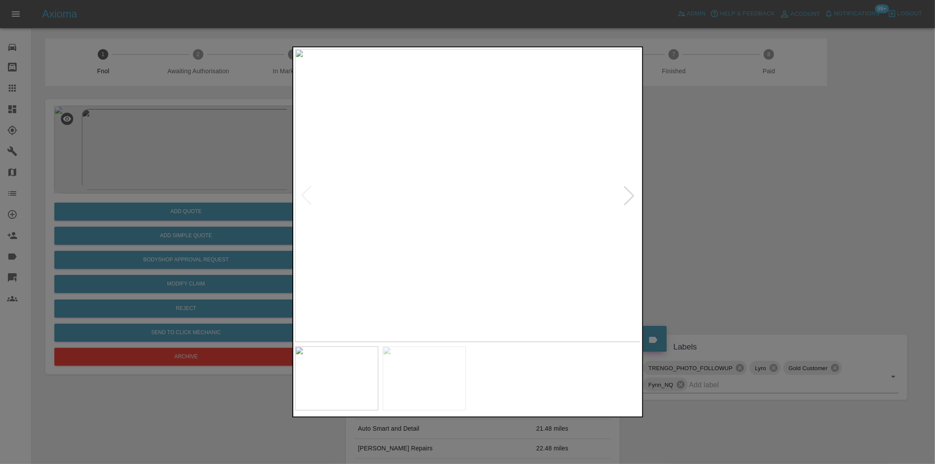
click at [632, 199] on div at bounding box center [629, 195] width 19 height 19
click at [632, 199] on img at bounding box center [468, 195] width 346 height 293
click at [689, 202] on div at bounding box center [467, 232] width 935 height 464
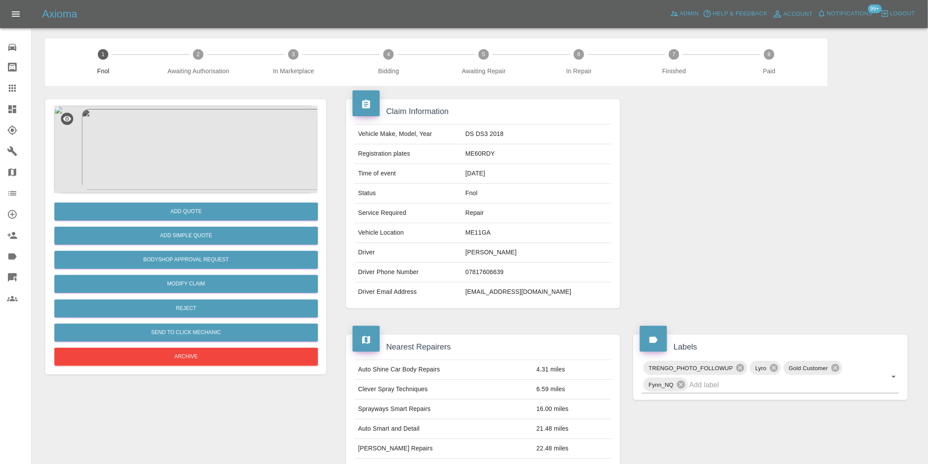
click at [209, 137] on img at bounding box center [186, 150] width 264 height 88
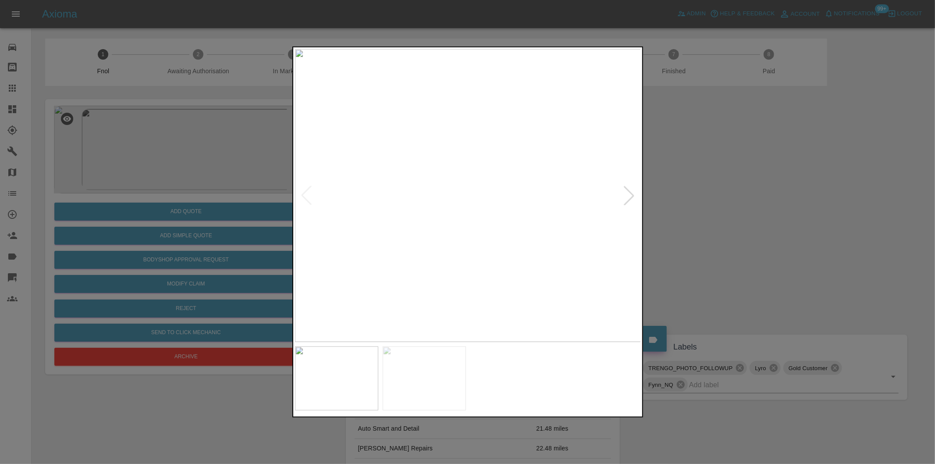
click at [636, 196] on div at bounding box center [629, 195] width 19 height 19
click at [636, 196] on img at bounding box center [468, 195] width 346 height 293
click at [727, 213] on div at bounding box center [467, 232] width 935 height 464
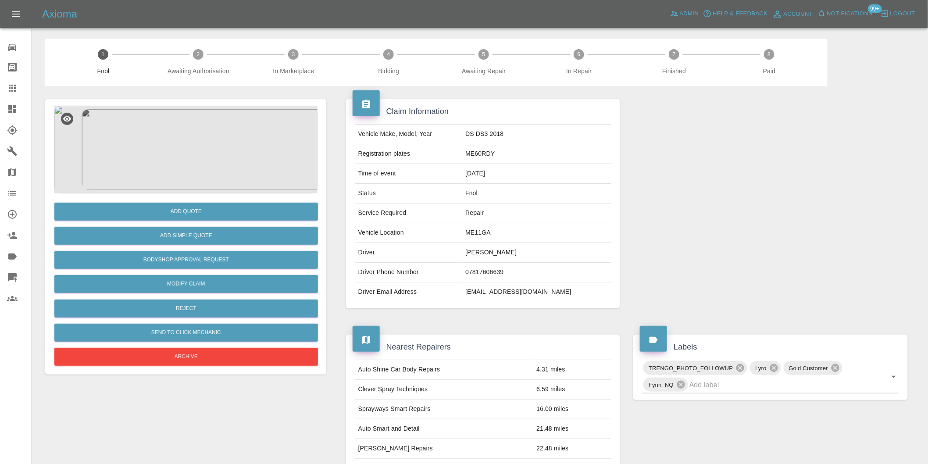
click at [191, 134] on img at bounding box center [186, 150] width 264 height 88
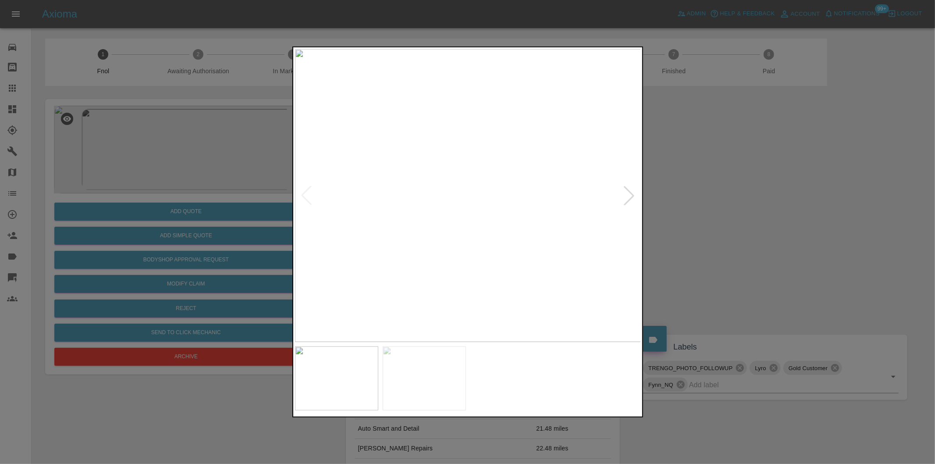
click at [685, 212] on div at bounding box center [467, 232] width 935 height 464
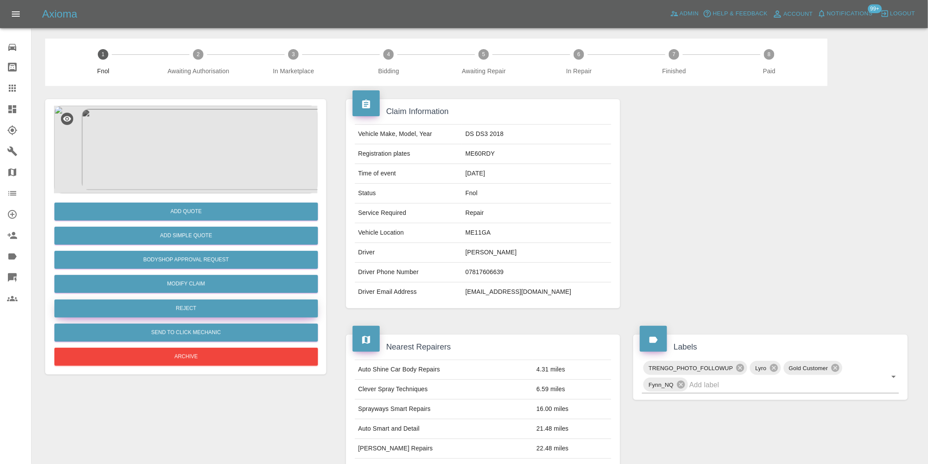
click at [209, 300] on button "Reject" at bounding box center [186, 309] width 264 height 18
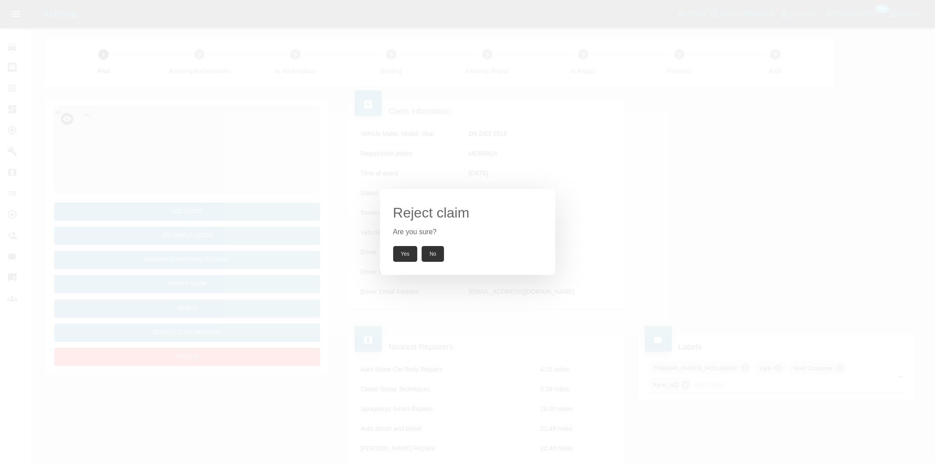
click at [414, 254] on button "Yes" at bounding box center [405, 254] width 25 height 16
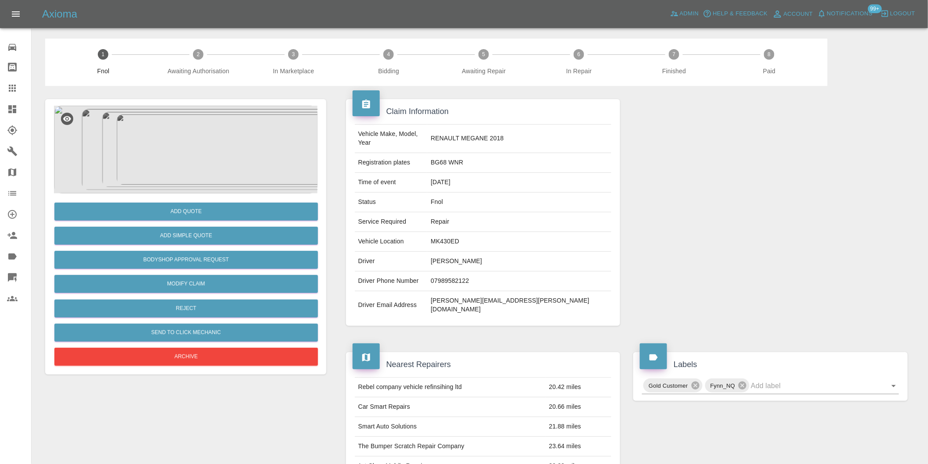
click at [200, 144] on img at bounding box center [186, 150] width 264 height 88
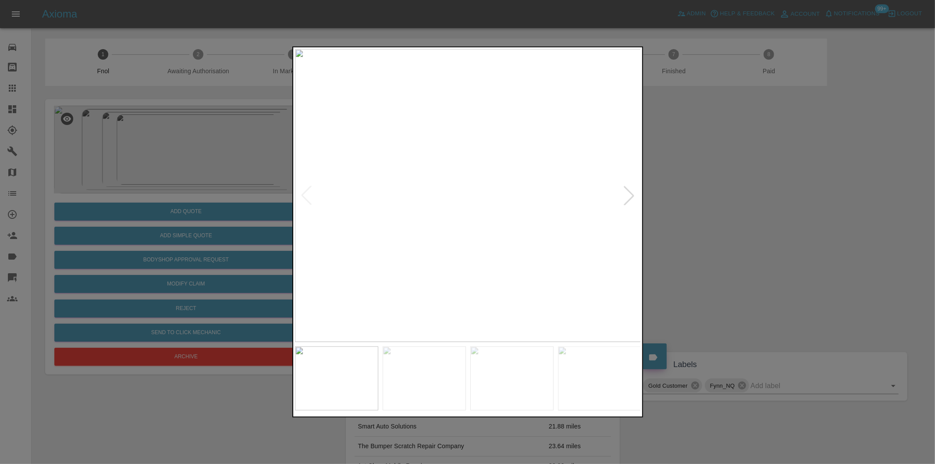
click at [626, 193] on div at bounding box center [629, 195] width 19 height 19
click at [628, 193] on div at bounding box center [629, 195] width 19 height 19
click at [728, 203] on div at bounding box center [467, 232] width 935 height 464
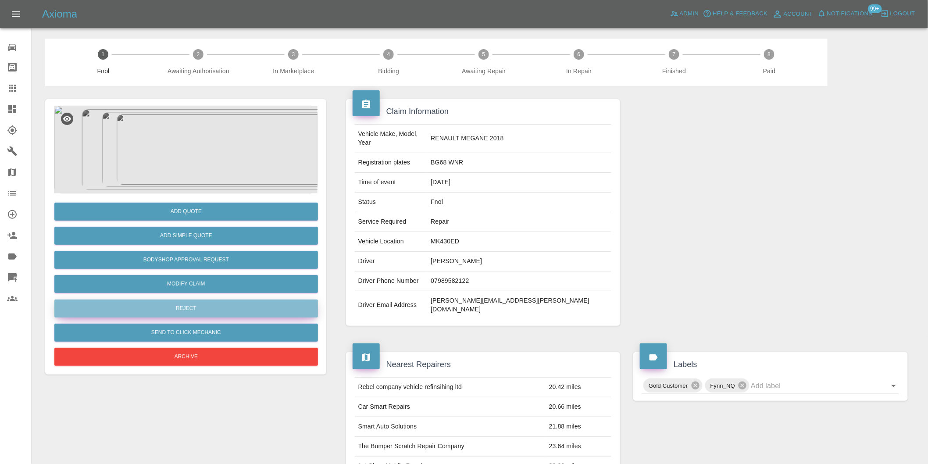
click at [220, 307] on button "Reject" at bounding box center [186, 309] width 264 height 18
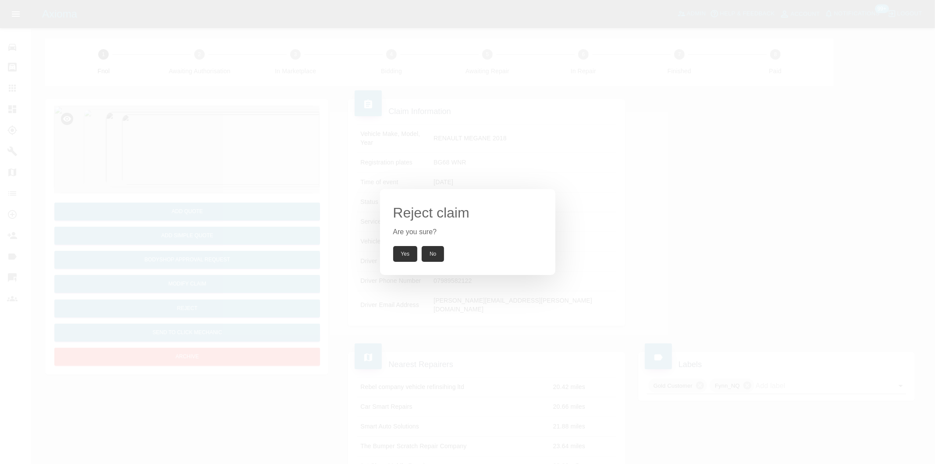
click at [400, 253] on button "Yes" at bounding box center [405, 254] width 25 height 16
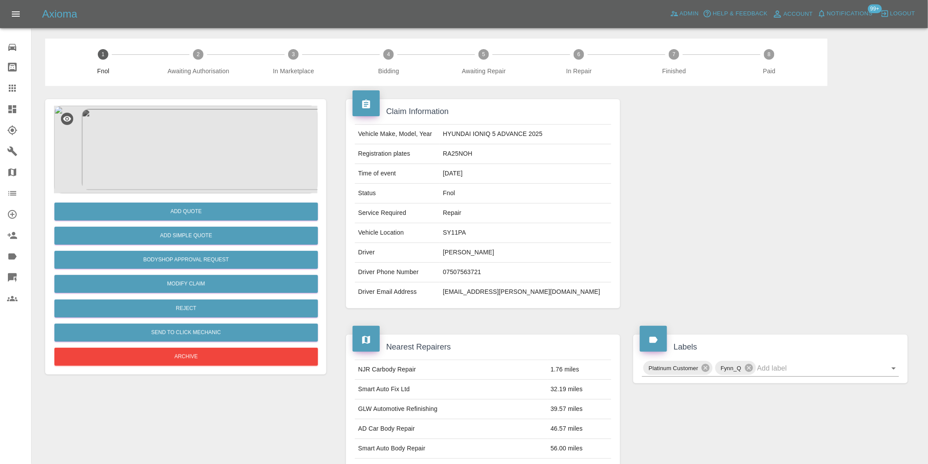
click at [185, 135] on img at bounding box center [186, 150] width 264 height 88
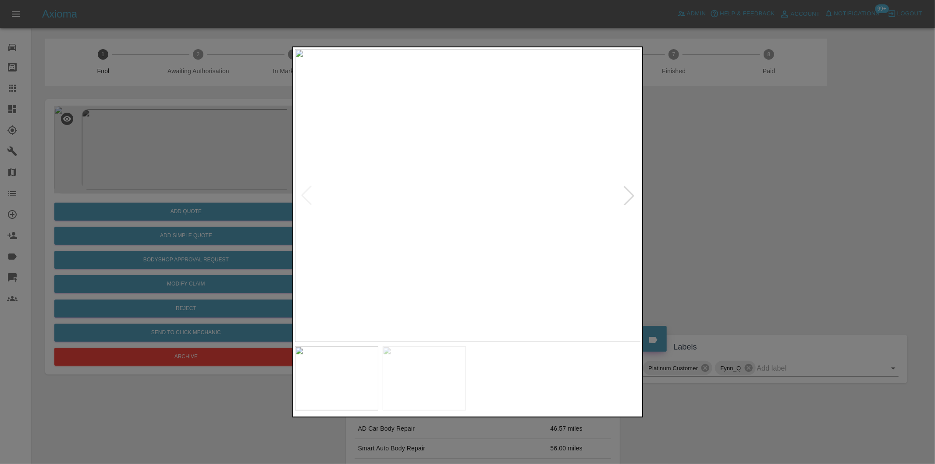
click at [633, 199] on div at bounding box center [629, 195] width 19 height 19
click at [633, 199] on img at bounding box center [468, 195] width 346 height 293
click at [787, 228] on div at bounding box center [467, 232] width 935 height 464
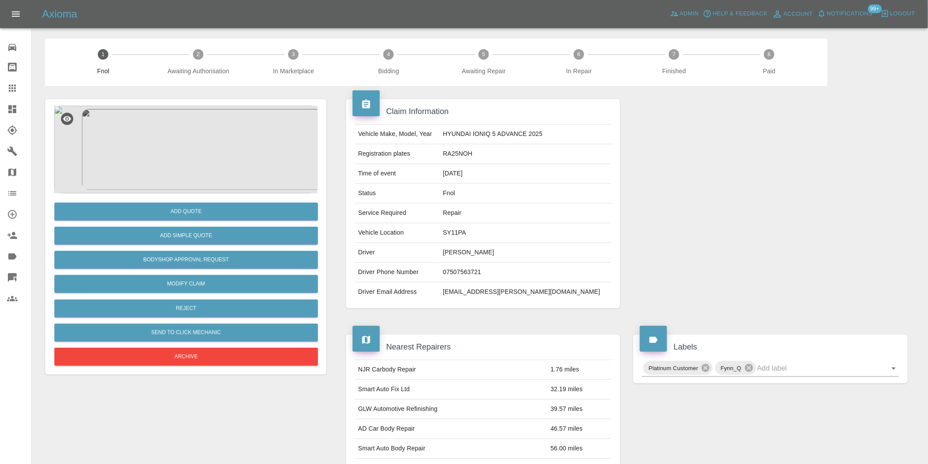
click at [206, 143] on img at bounding box center [186, 150] width 264 height 88
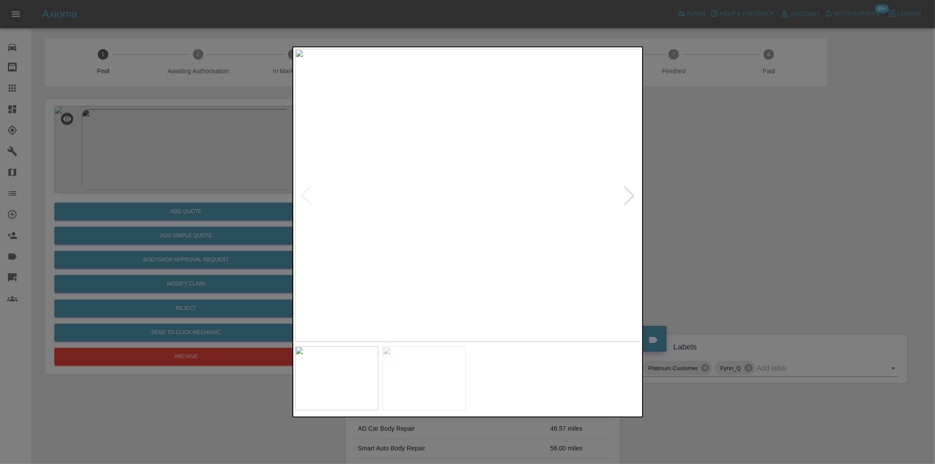
click at [633, 196] on div at bounding box center [629, 195] width 19 height 19
click at [689, 200] on div at bounding box center [467, 232] width 935 height 464
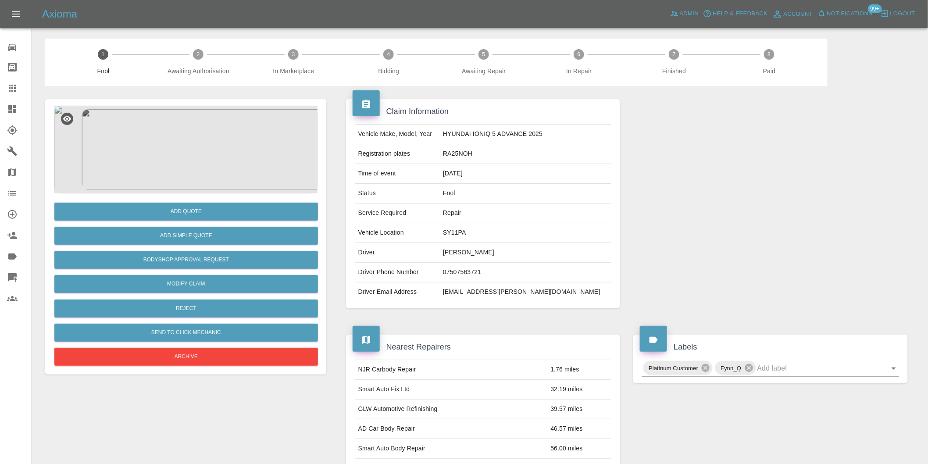
click at [183, 152] on img at bounding box center [186, 150] width 264 height 88
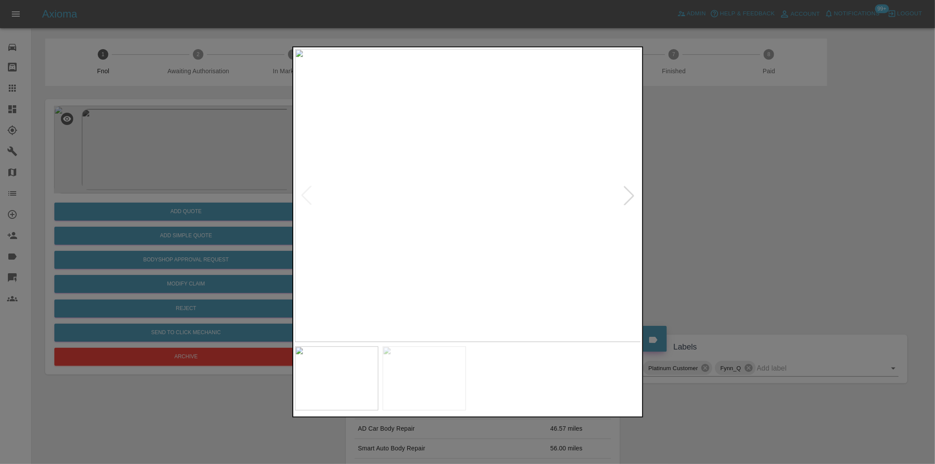
click at [770, 200] on div at bounding box center [467, 232] width 935 height 464
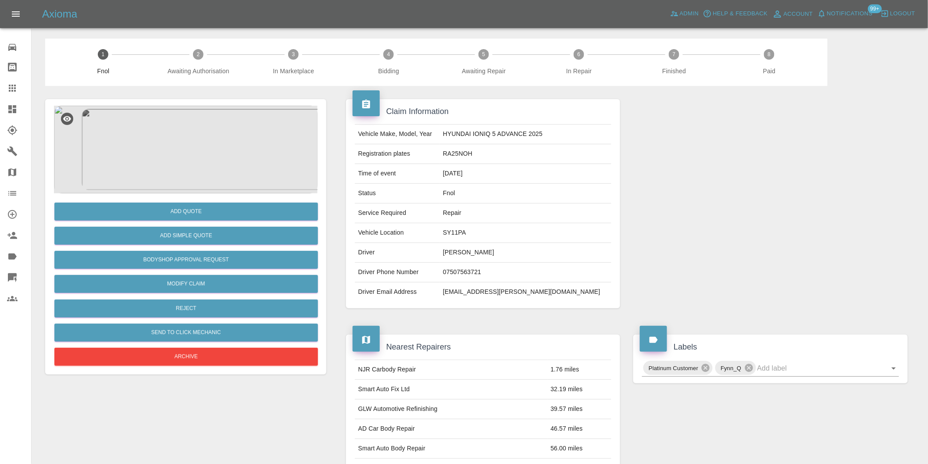
click at [196, 151] on img at bounding box center [186, 150] width 264 height 88
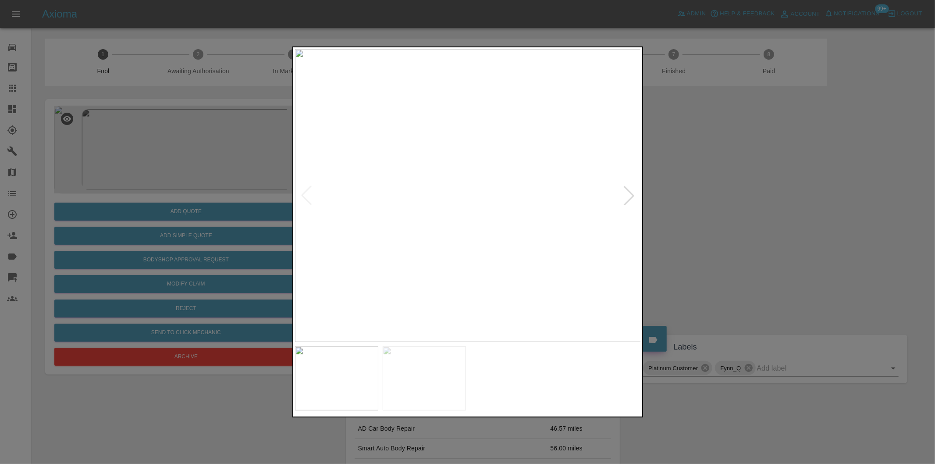
click at [636, 196] on div at bounding box center [629, 195] width 19 height 19
click at [753, 201] on div at bounding box center [467, 232] width 935 height 464
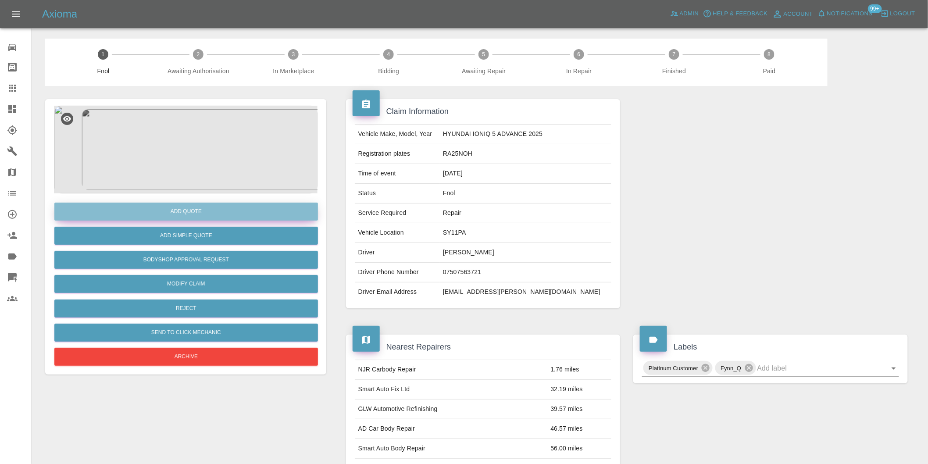
click at [189, 214] on button "Add Quote" at bounding box center [186, 212] width 264 height 18
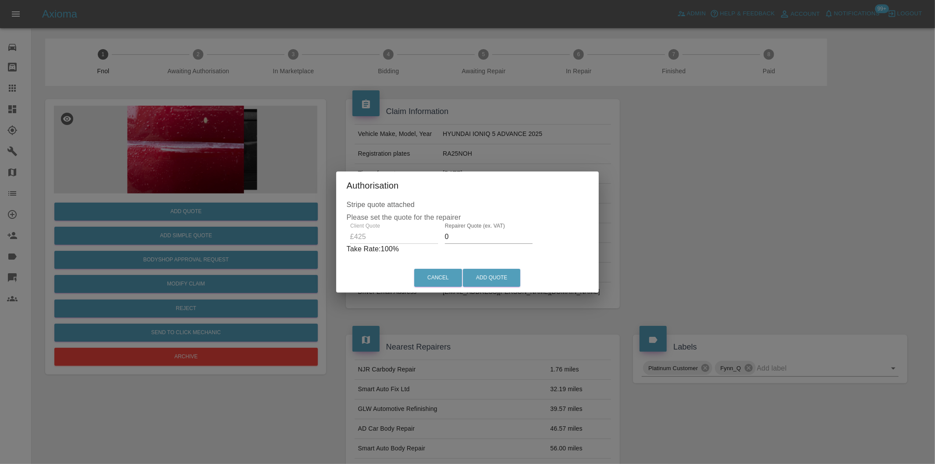
click at [465, 240] on input "0" at bounding box center [489, 237] width 88 height 14
type input "0270"
click at [511, 276] on button "Add Quote" at bounding box center [491, 278] width 57 height 18
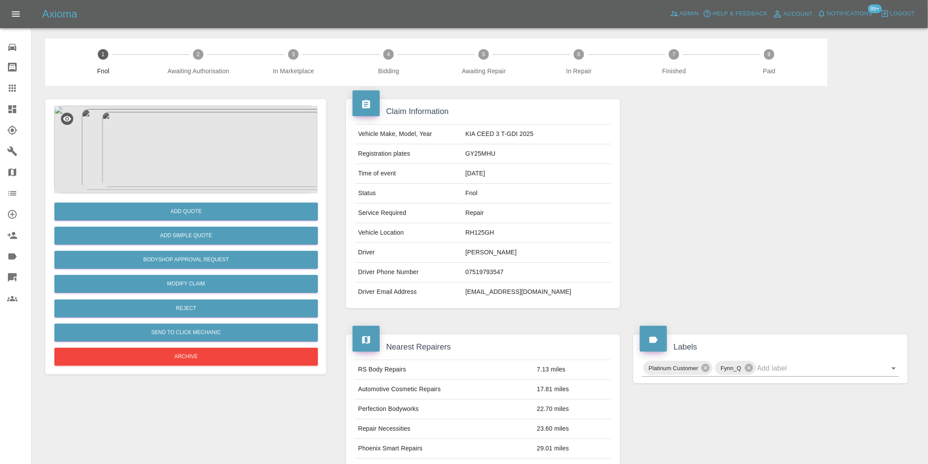
click at [185, 153] on img at bounding box center [186, 150] width 264 height 88
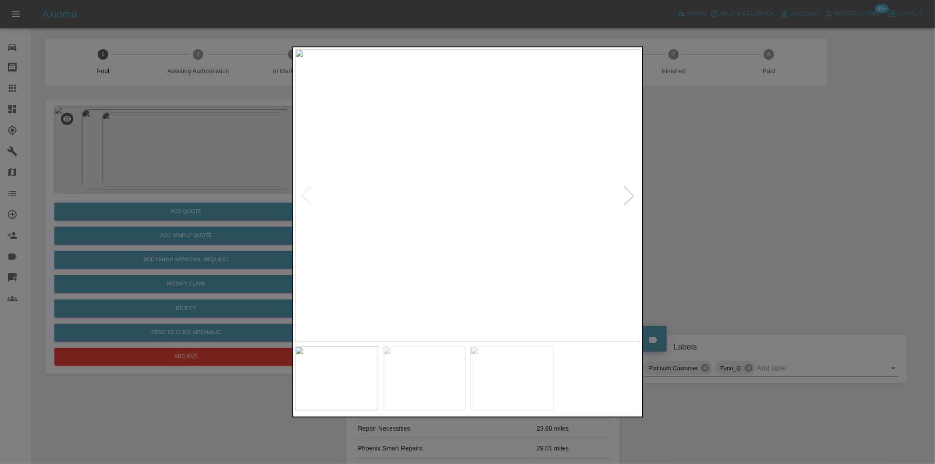
click at [628, 199] on div at bounding box center [629, 195] width 19 height 19
click at [628, 199] on img at bounding box center [468, 195] width 346 height 293
click at [739, 224] on div at bounding box center [467, 232] width 935 height 464
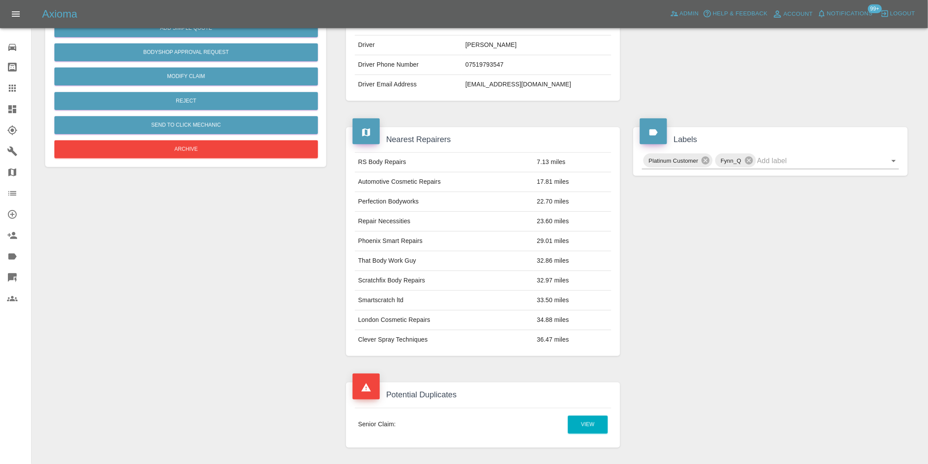
scroll to position [292, 0]
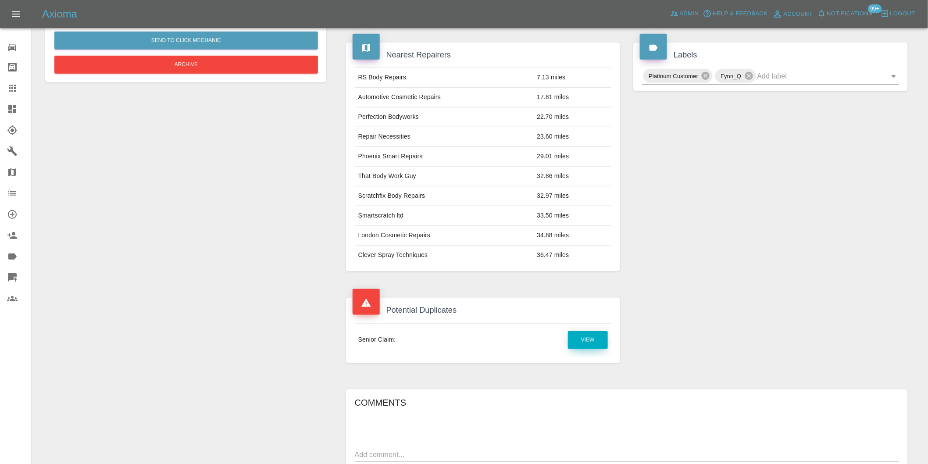
click at [590, 336] on link "View" at bounding box center [588, 340] width 40 height 18
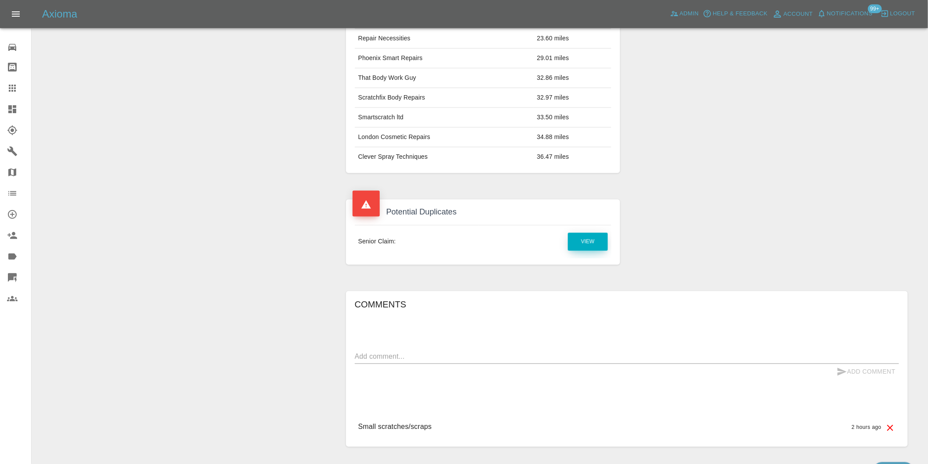
scroll to position [444, 0]
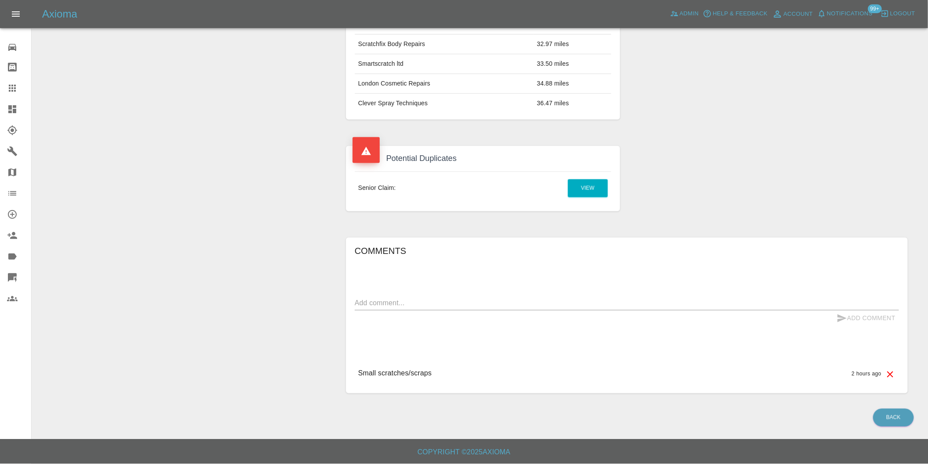
click at [433, 307] on textarea at bounding box center [627, 303] width 544 height 10
type textarea "duplicate claim"
click at [856, 317] on button "Add Comment" at bounding box center [866, 319] width 66 height 16
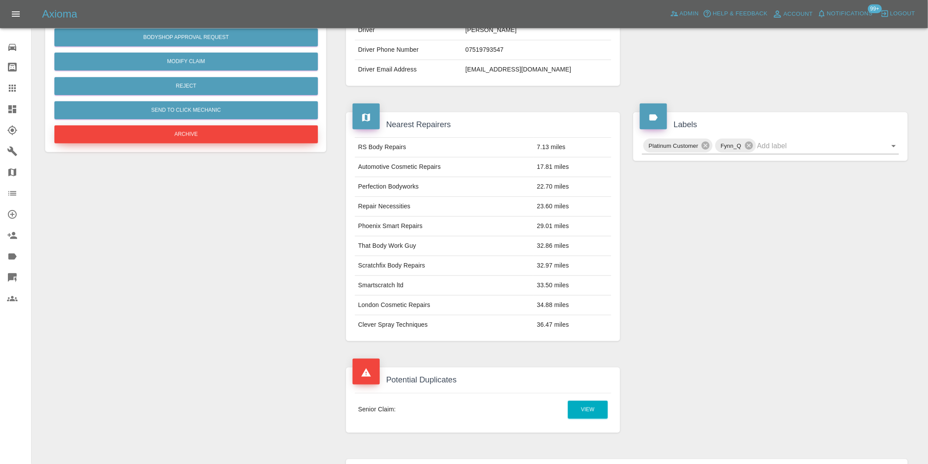
scroll to position [152, 0]
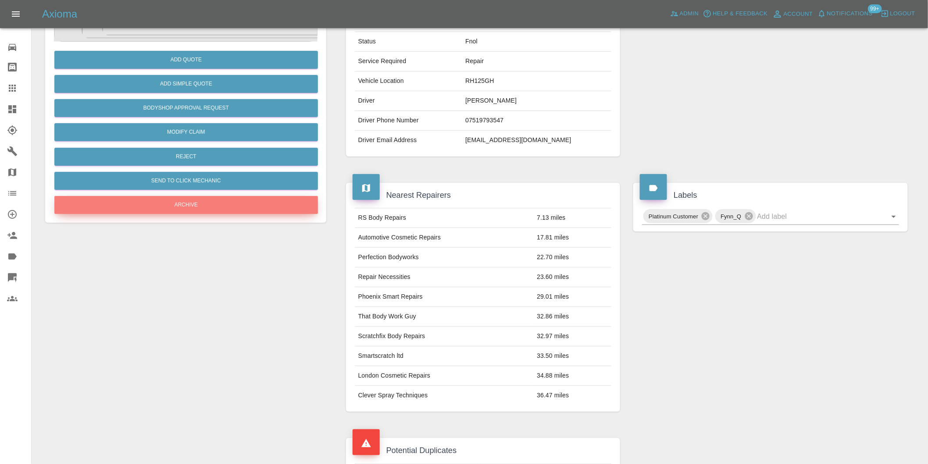
click at [211, 205] on button "Archive" at bounding box center [186, 205] width 264 height 18
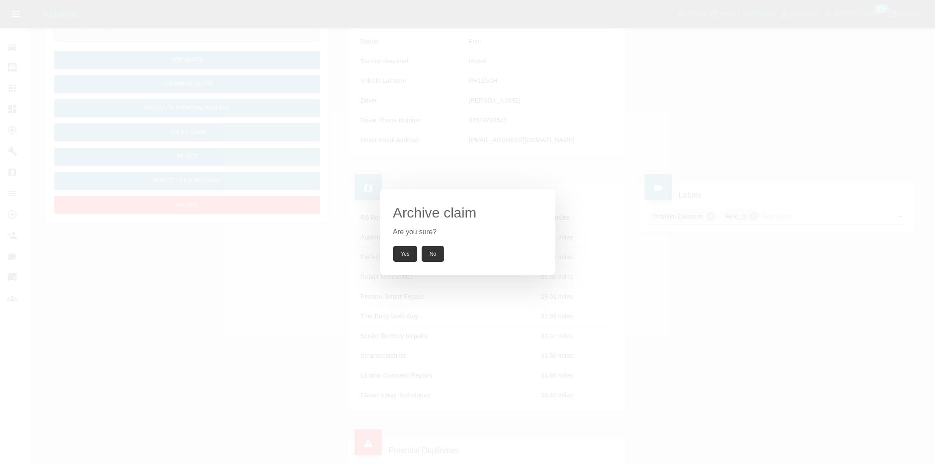
click at [405, 252] on button "Yes" at bounding box center [405, 254] width 25 height 16
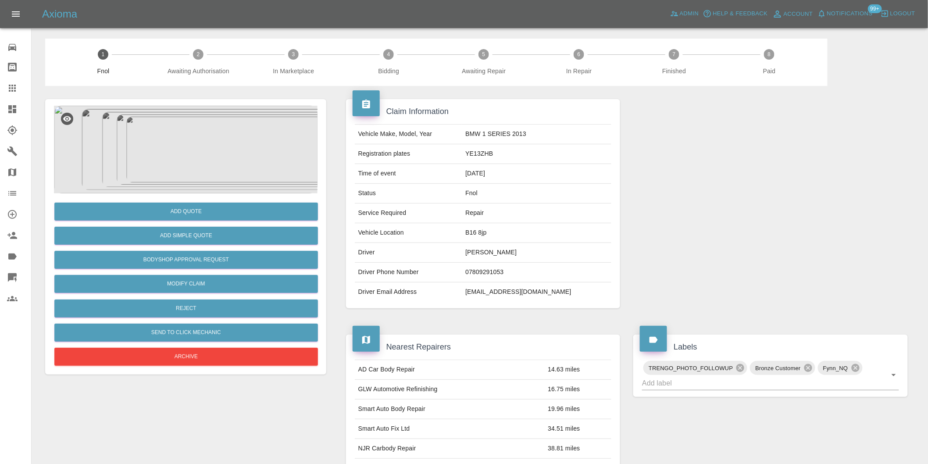
click at [196, 133] on img at bounding box center [186, 150] width 264 height 88
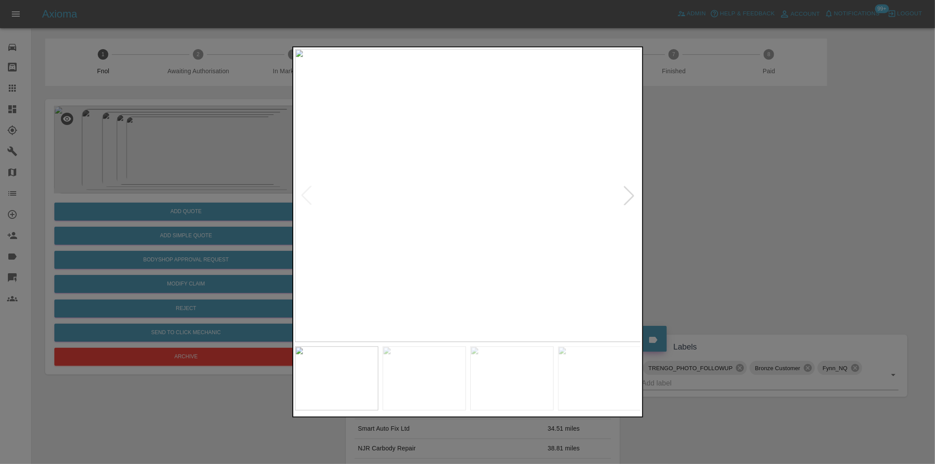
click at [626, 192] on div at bounding box center [629, 195] width 19 height 19
drag, startPoint x: 730, startPoint y: 194, endPoint x: 704, endPoint y: 195, distance: 26.3
click at [730, 195] on div at bounding box center [467, 232] width 935 height 464
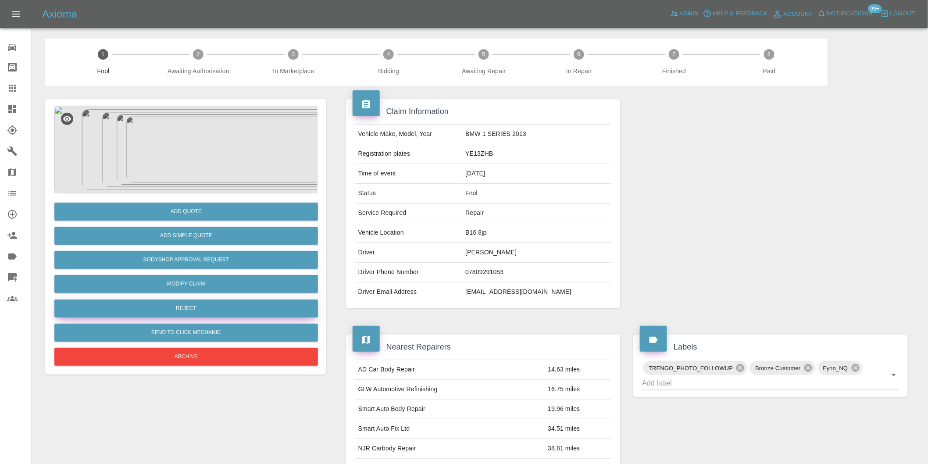
click at [199, 309] on button "Reject" at bounding box center [186, 309] width 264 height 18
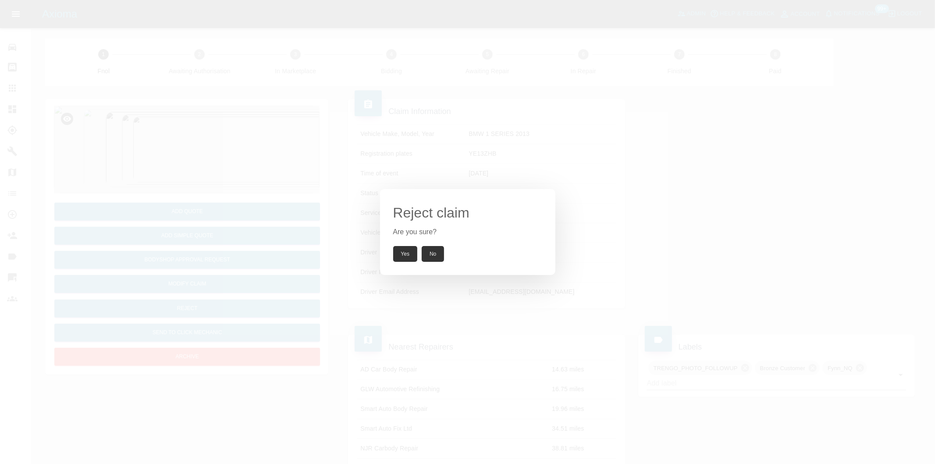
click at [410, 251] on button "Yes" at bounding box center [405, 254] width 25 height 16
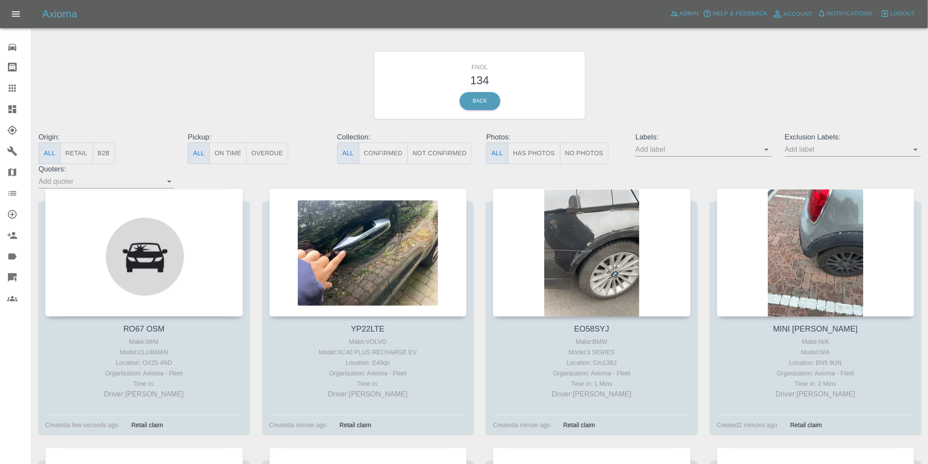
click at [538, 154] on button "Has Photos" at bounding box center [534, 153] width 53 height 21
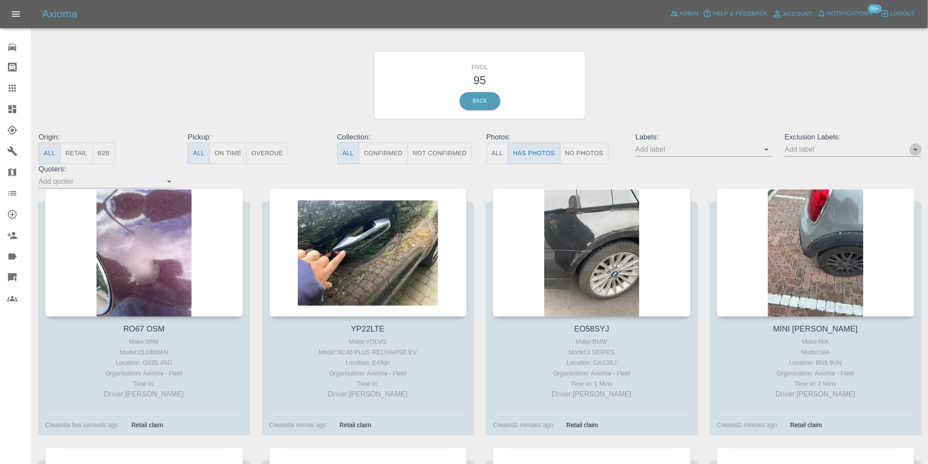
click at [917, 150] on icon "Open" at bounding box center [916, 150] width 4 height 2
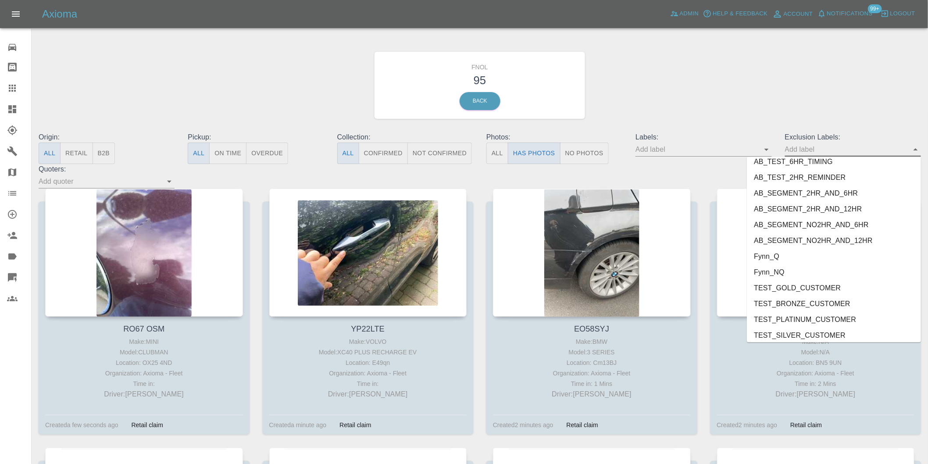
scroll to position [1905, 0]
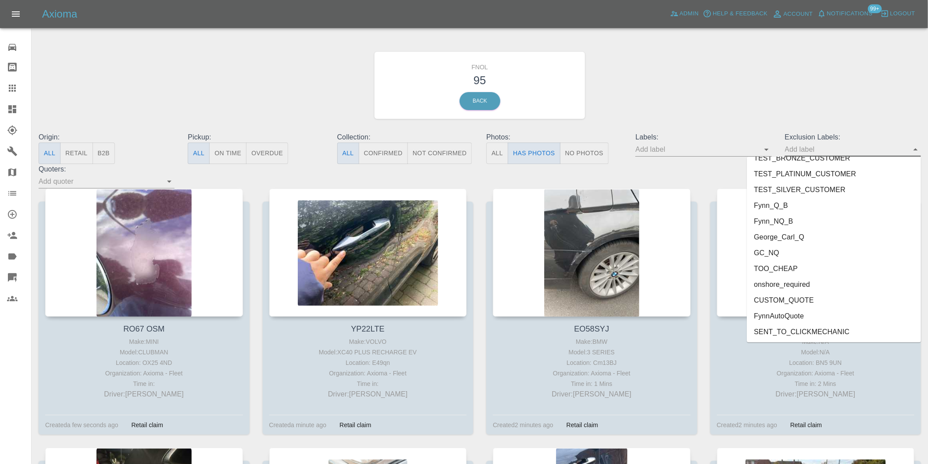
click at [797, 277] on li "onshore_required" at bounding box center [834, 285] width 174 height 16
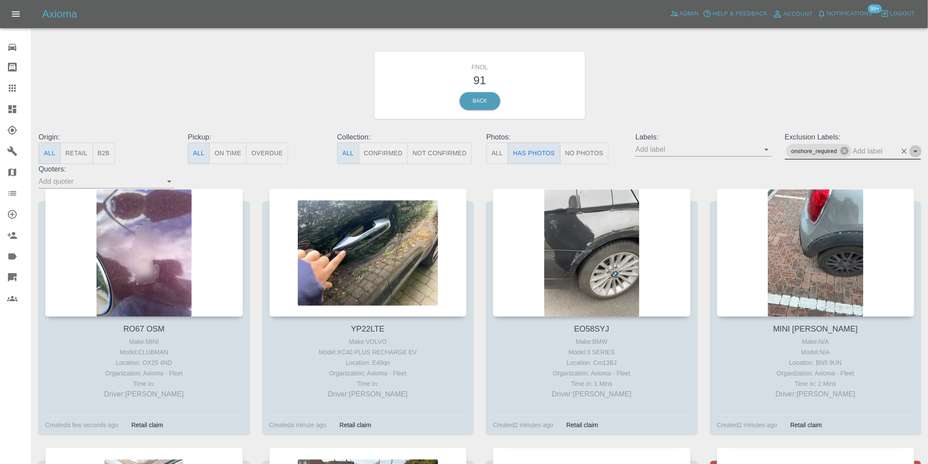
click at [916, 151] on icon "Open" at bounding box center [916, 151] width 4 height 2
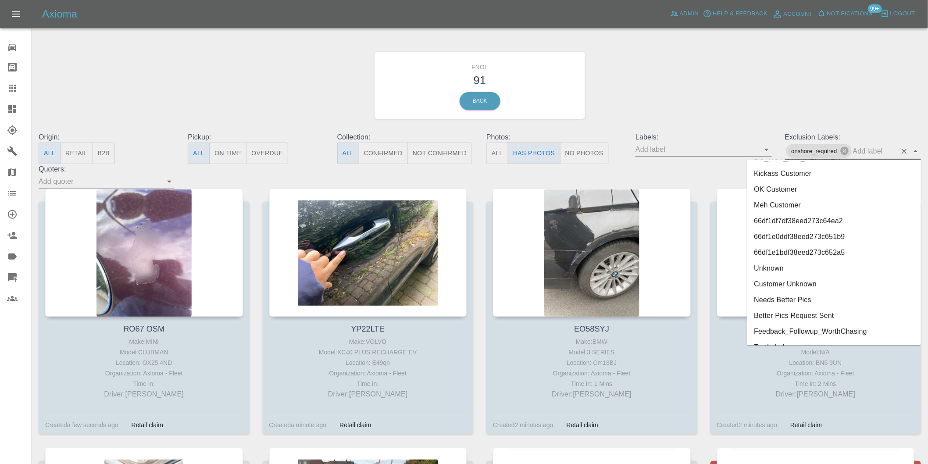
scroll to position [1889, 0]
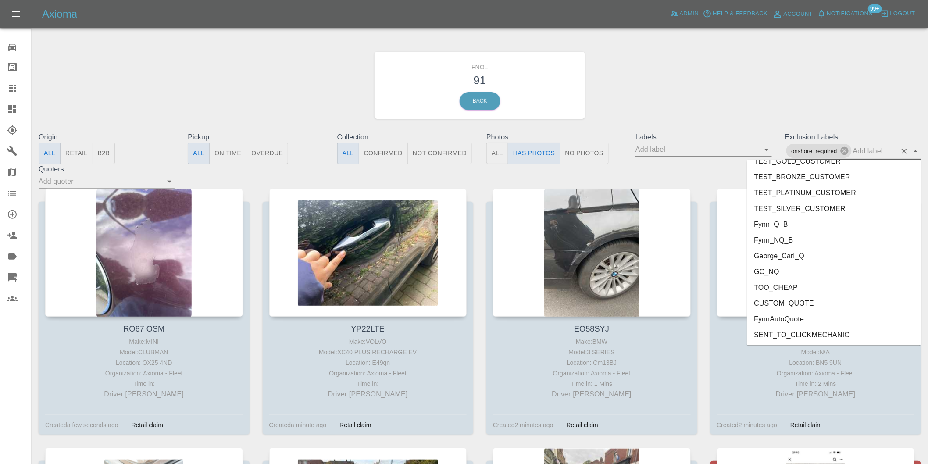
click at [787, 257] on li "George_Carl_Q" at bounding box center [834, 256] width 174 height 16
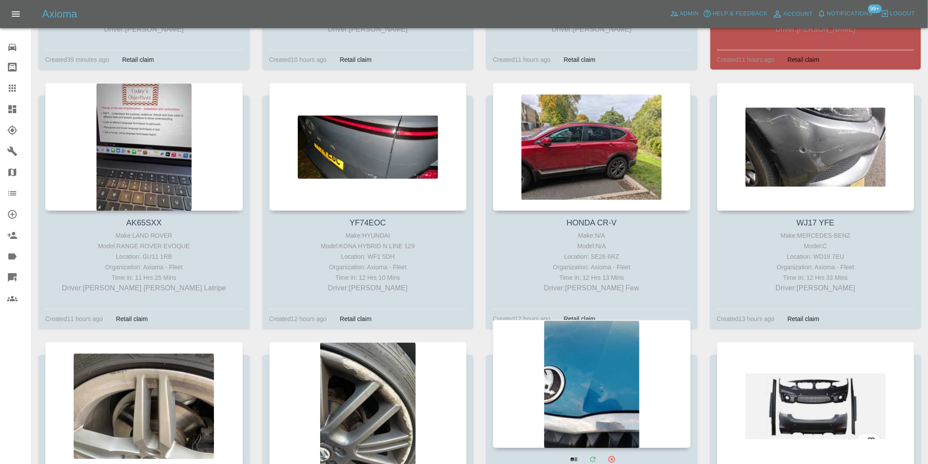
scroll to position [731, 0]
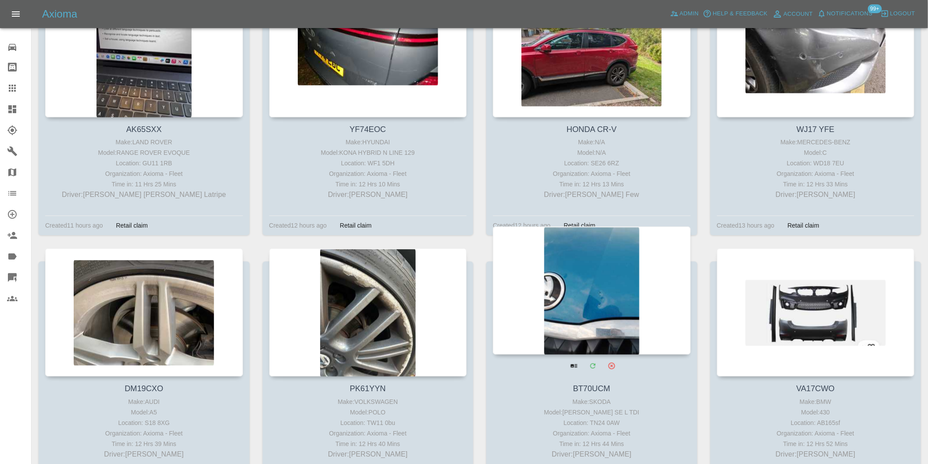
drag, startPoint x: 561, startPoint y: 267, endPoint x: 566, endPoint y: 268, distance: 4.6
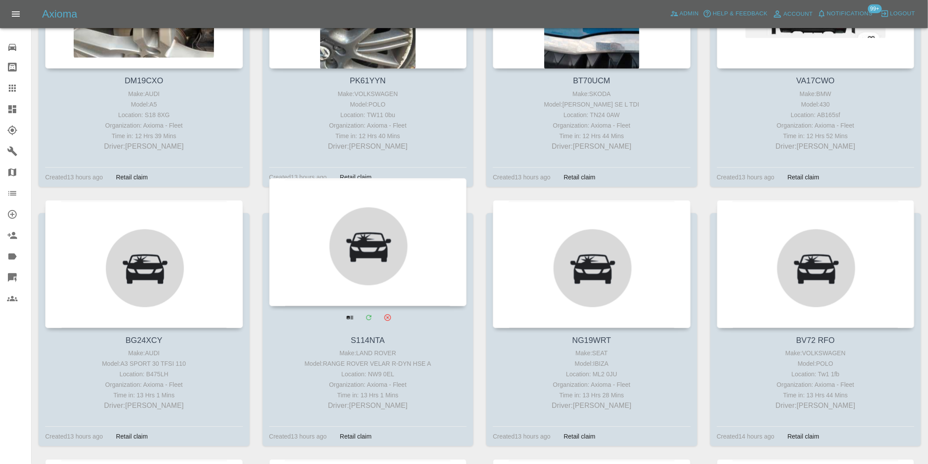
scroll to position [1121, 0]
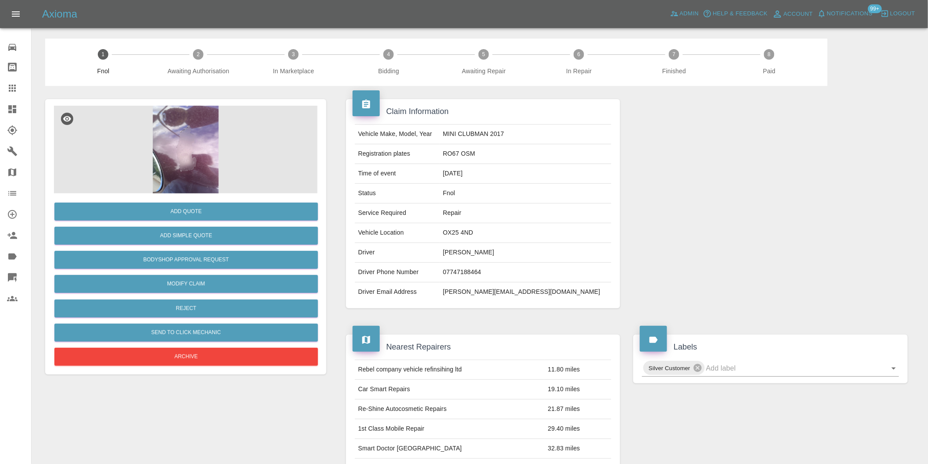
click at [160, 117] on img at bounding box center [186, 150] width 264 height 88
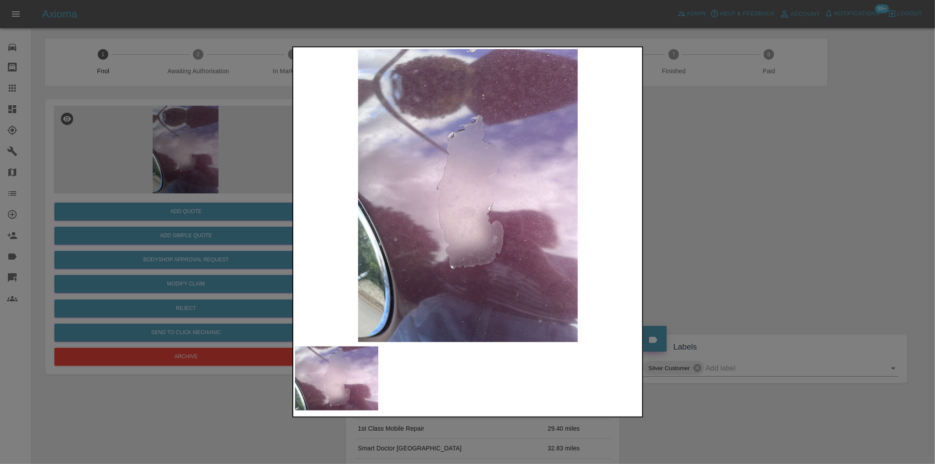
click at [689, 193] on div at bounding box center [467, 232] width 935 height 464
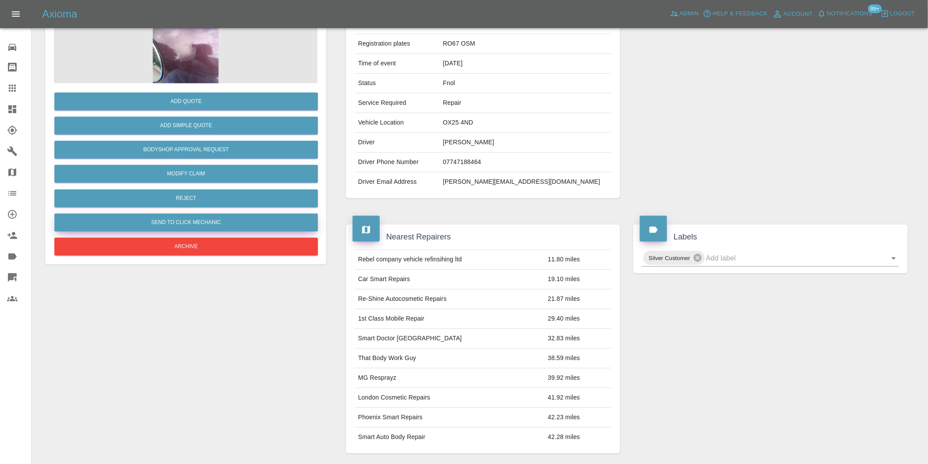
scroll to position [110, 0]
click at [183, 201] on button "Reject" at bounding box center [186, 199] width 264 height 18
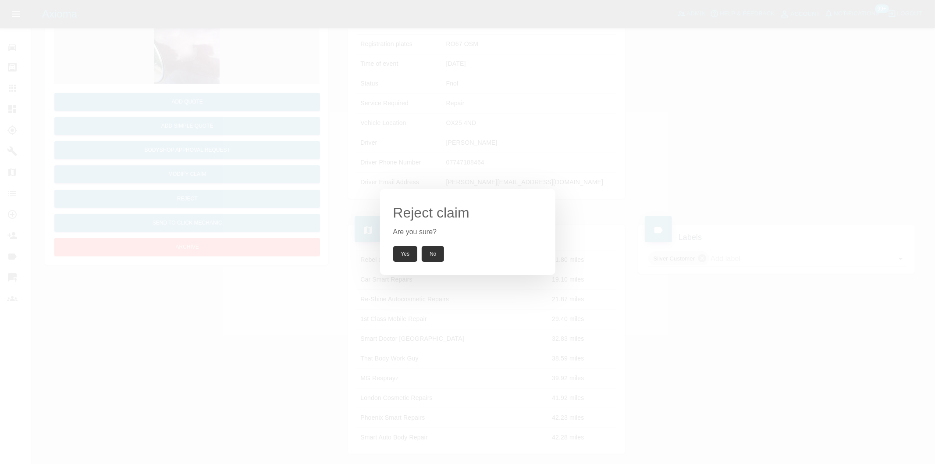
click at [398, 246] on button "Yes" at bounding box center [405, 254] width 25 height 16
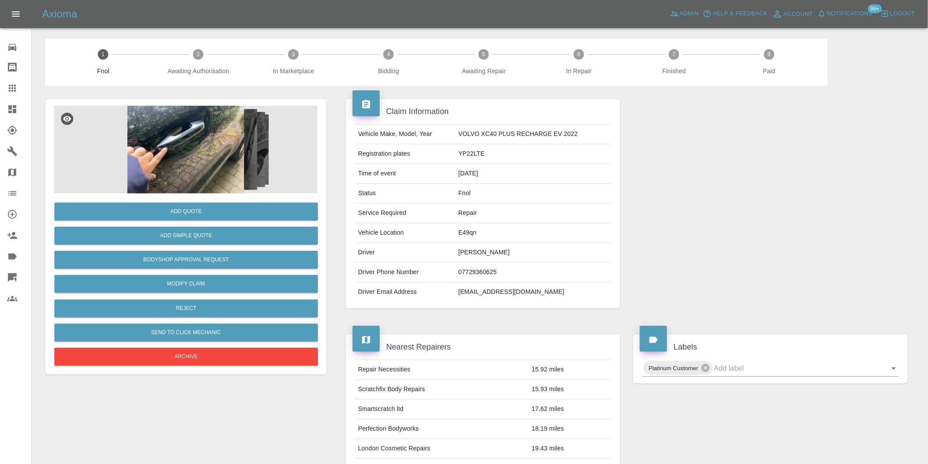
click at [200, 147] on img at bounding box center [186, 150] width 264 height 88
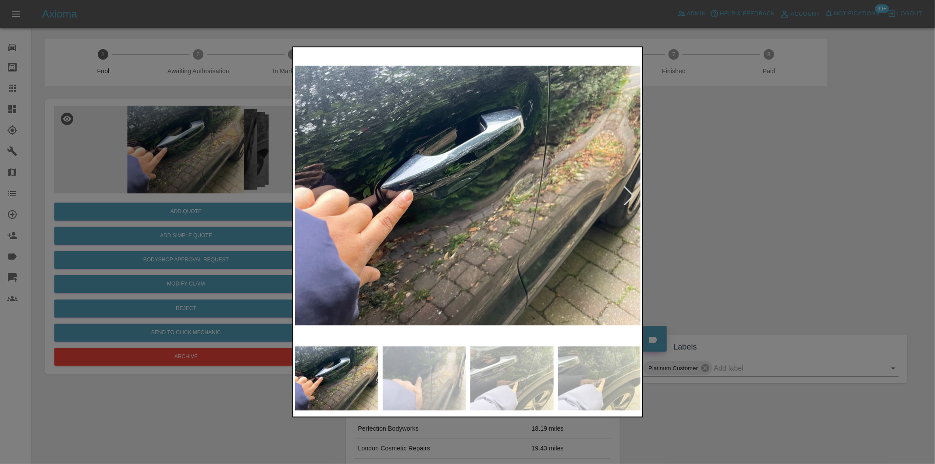
click at [631, 197] on div at bounding box center [629, 195] width 19 height 19
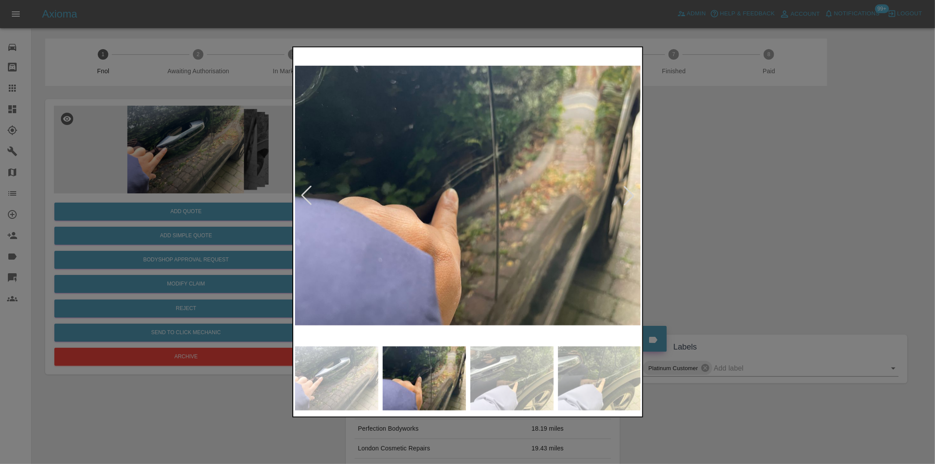
click at [630, 197] on div at bounding box center [629, 195] width 19 height 19
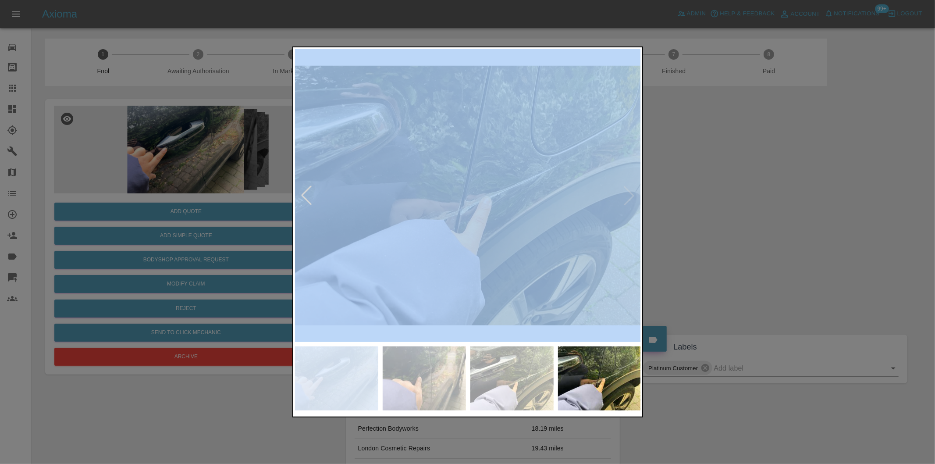
click at [630, 197] on img at bounding box center [468, 195] width 346 height 293
click at [304, 193] on div at bounding box center [306, 195] width 19 height 19
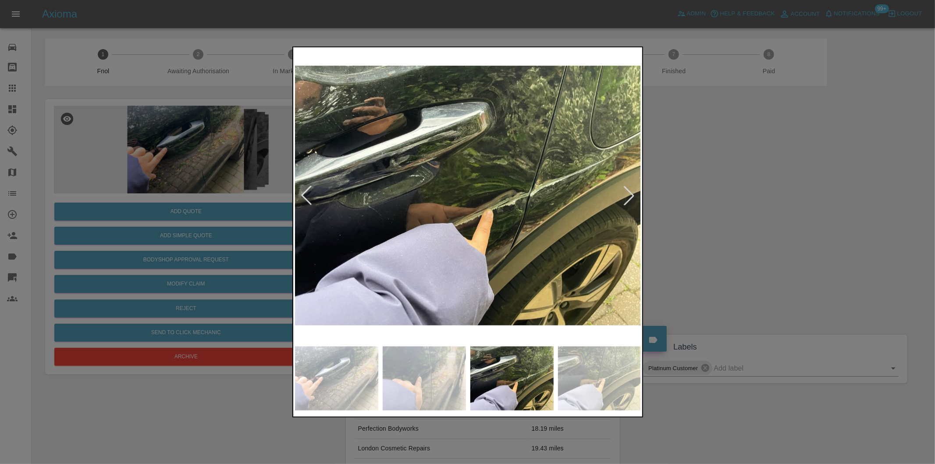
click at [629, 198] on div at bounding box center [629, 195] width 19 height 19
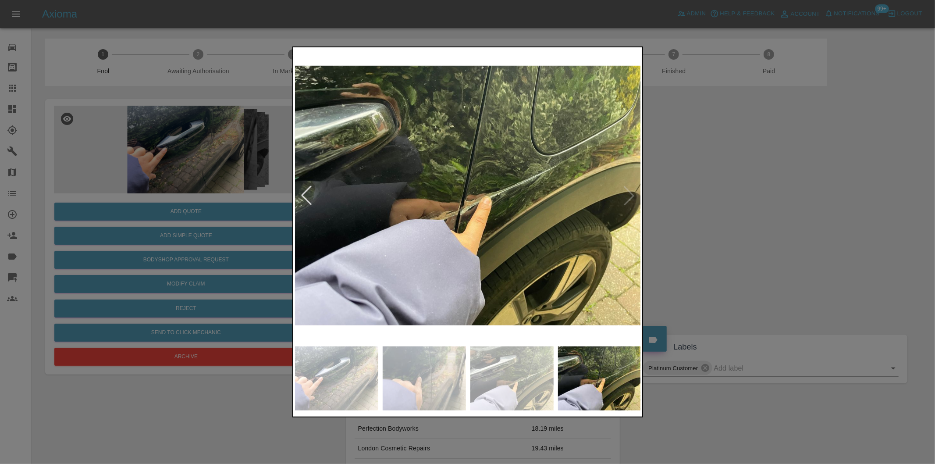
click at [629, 198] on img at bounding box center [468, 195] width 346 height 293
click at [305, 195] on div at bounding box center [306, 195] width 19 height 19
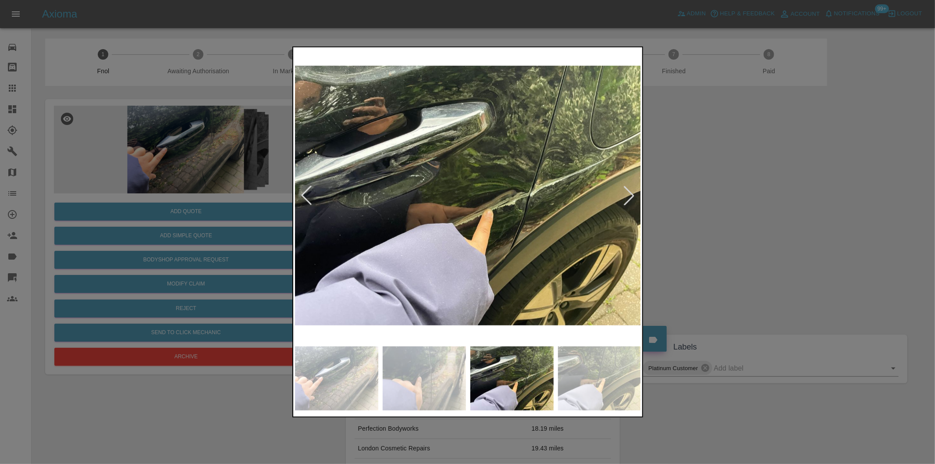
click at [307, 196] on div at bounding box center [306, 195] width 19 height 19
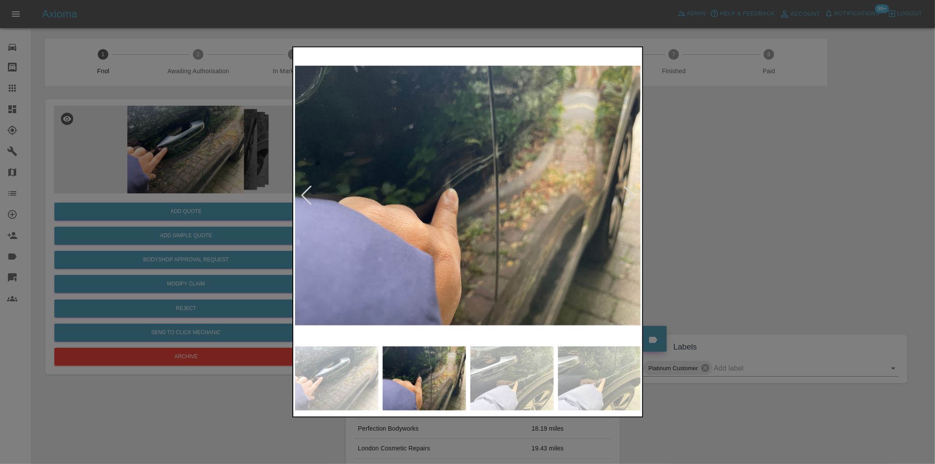
click at [307, 196] on div at bounding box center [306, 195] width 19 height 19
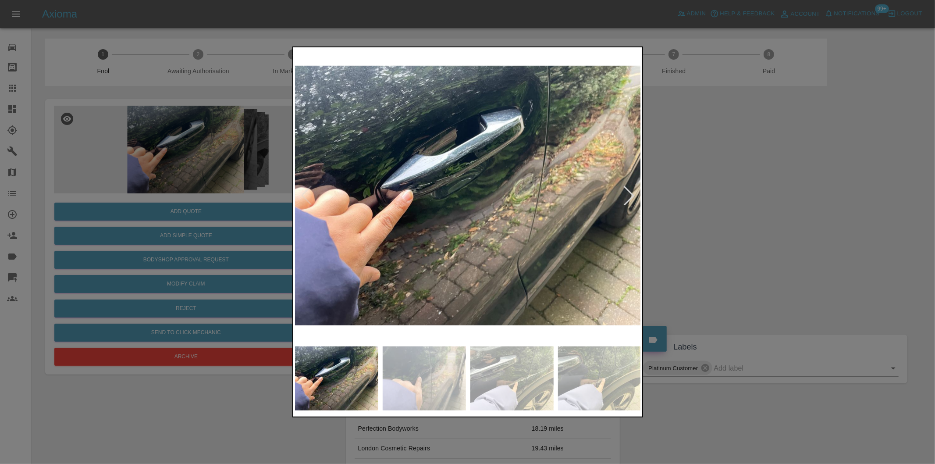
click at [307, 196] on img at bounding box center [468, 195] width 346 height 293
click at [632, 191] on div at bounding box center [629, 195] width 19 height 19
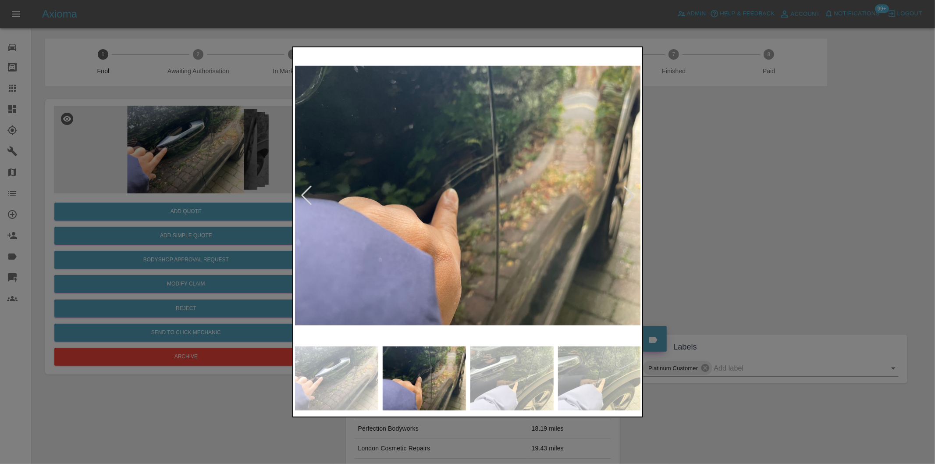
click at [629, 195] on div at bounding box center [629, 195] width 19 height 19
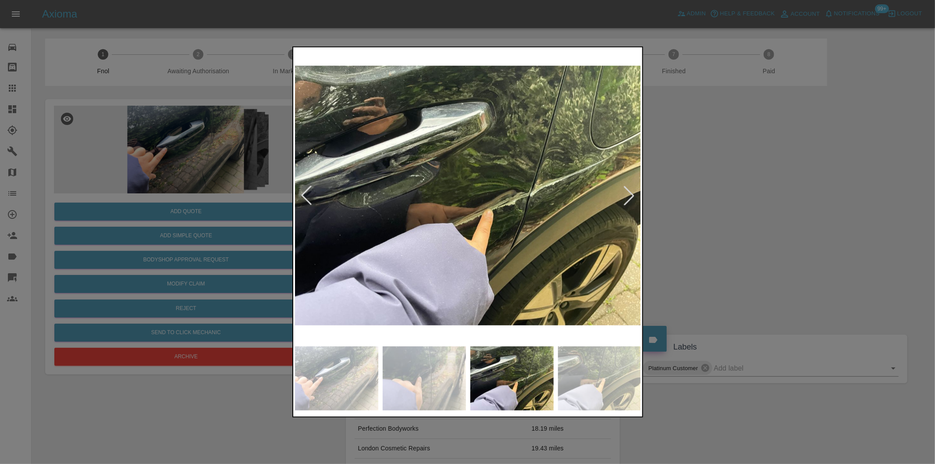
click at [629, 195] on div at bounding box center [629, 195] width 19 height 19
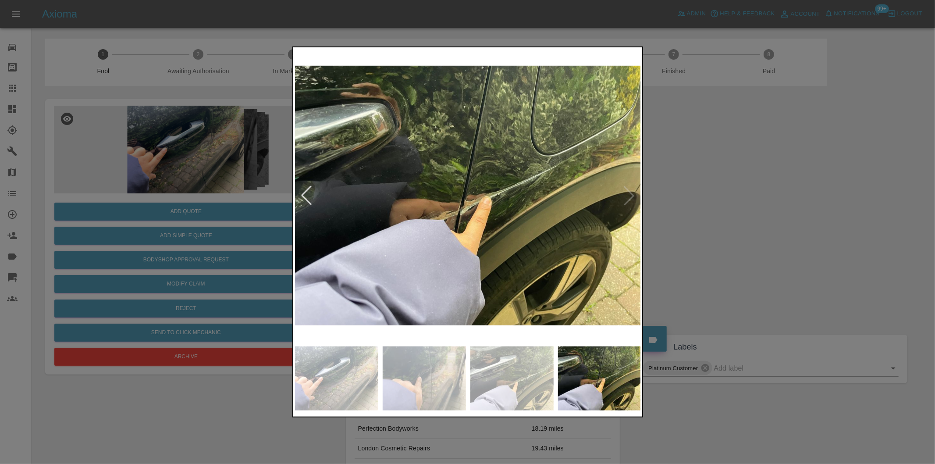
click at [302, 196] on div at bounding box center [306, 195] width 19 height 19
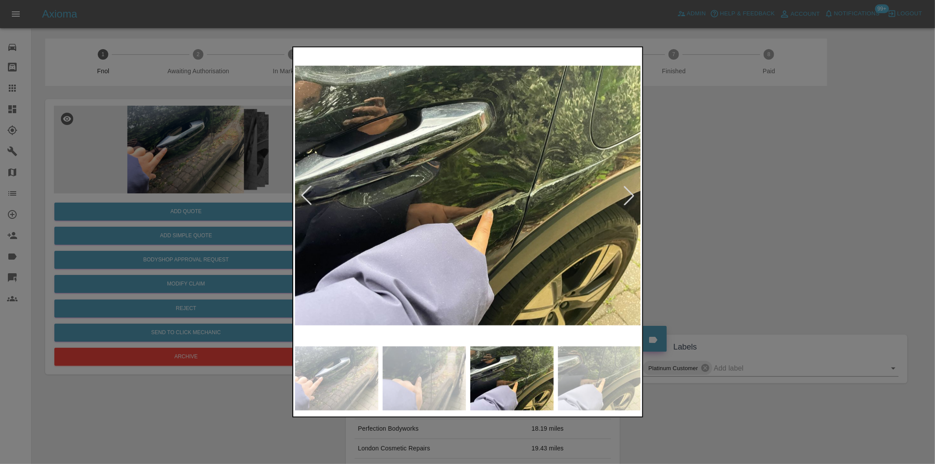
click at [302, 196] on div at bounding box center [306, 195] width 19 height 19
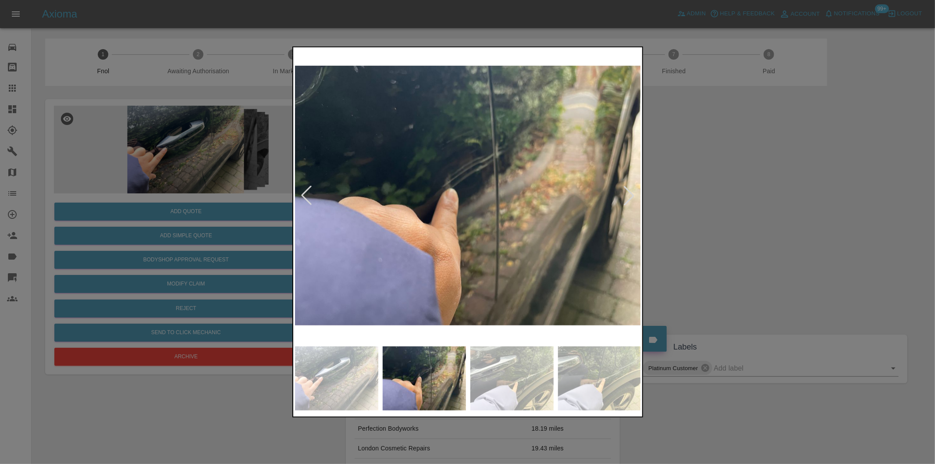
click at [308, 194] on div at bounding box center [306, 195] width 19 height 19
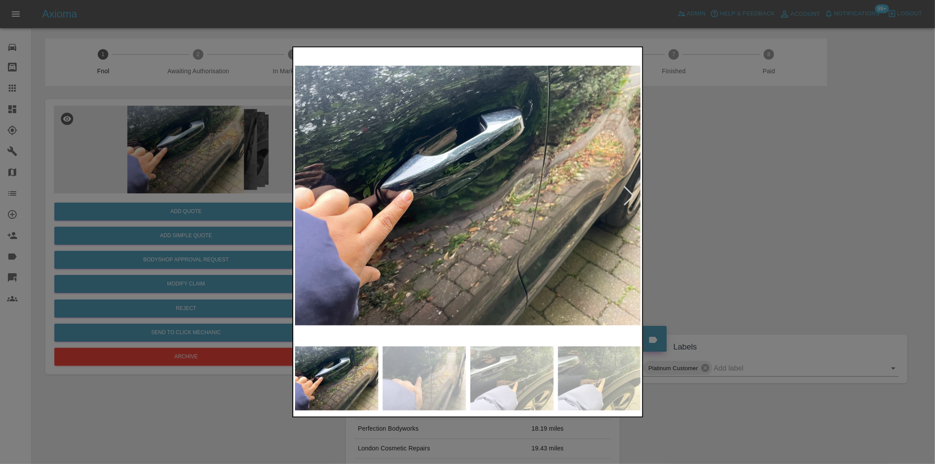
drag, startPoint x: 710, startPoint y: 194, endPoint x: 553, endPoint y: 206, distance: 157.0
click at [707, 193] on div at bounding box center [467, 232] width 935 height 464
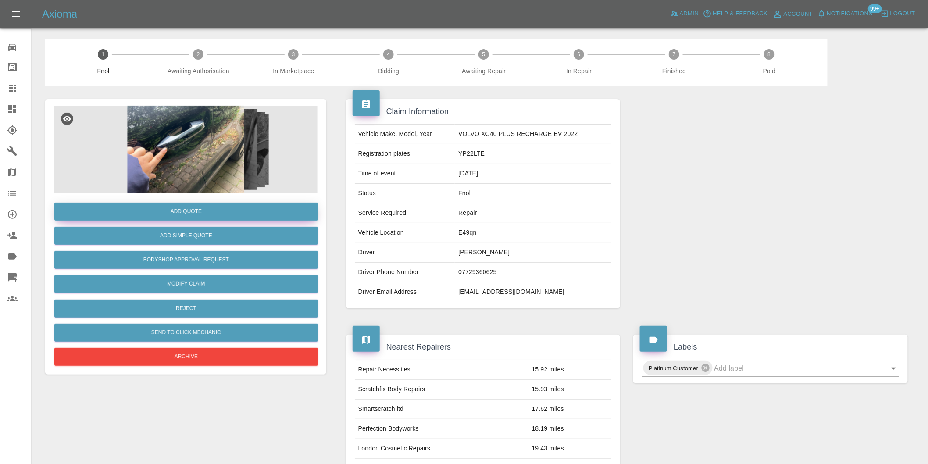
click at [200, 214] on button "Add Quote" at bounding box center [186, 212] width 264 height 18
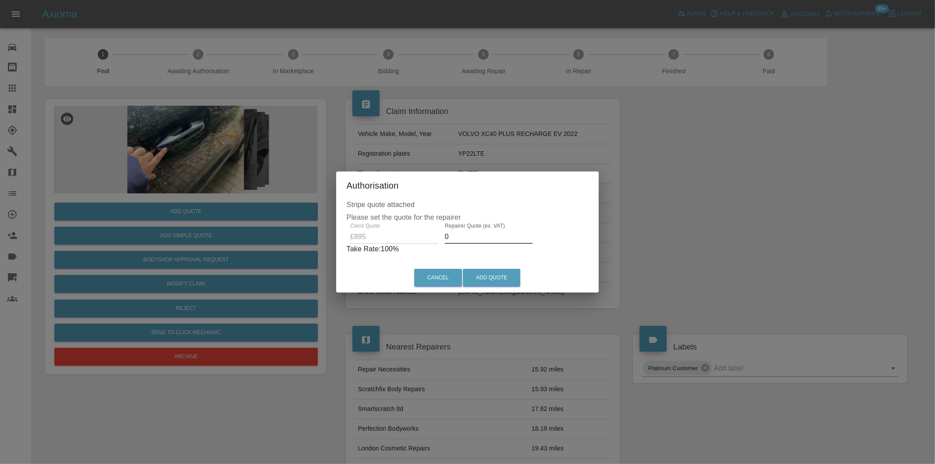
click at [459, 239] on input "0" at bounding box center [489, 237] width 88 height 14
type input "0555"
click at [496, 278] on button "Add Quote" at bounding box center [491, 278] width 57 height 18
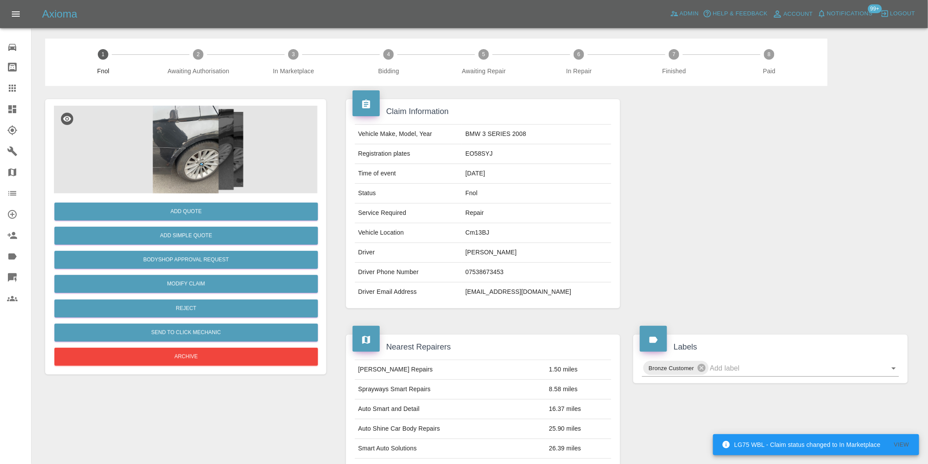
click at [199, 132] on img at bounding box center [186, 150] width 264 height 88
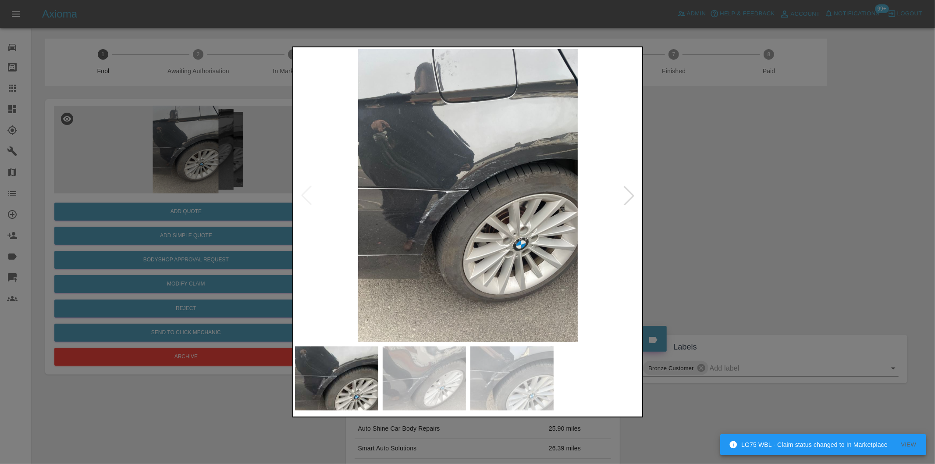
click at [625, 196] on div at bounding box center [629, 195] width 19 height 19
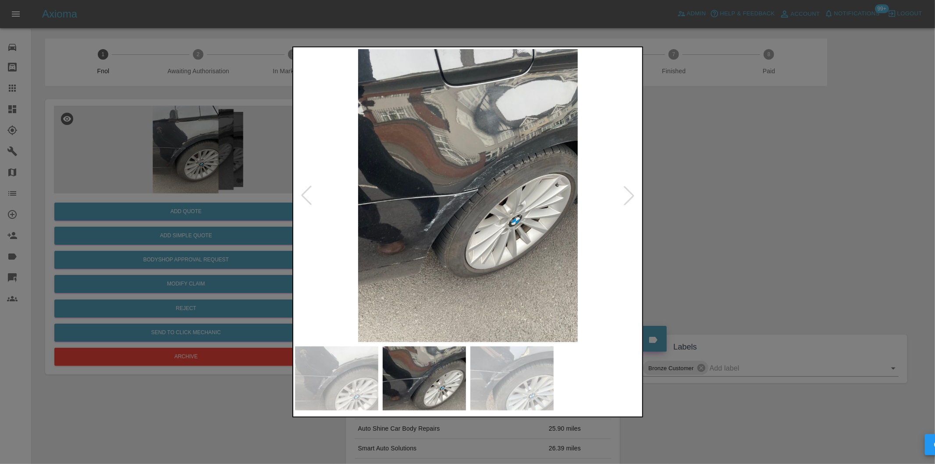
click at [625, 196] on div at bounding box center [629, 195] width 19 height 19
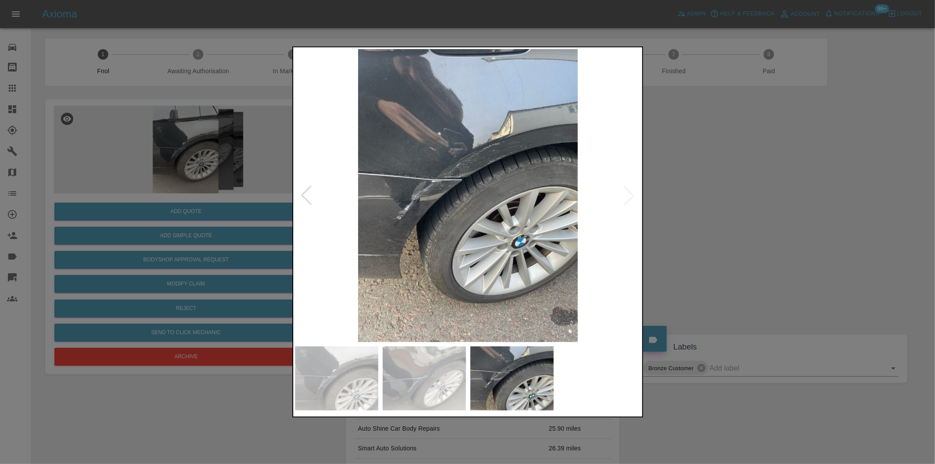
click at [625, 196] on img at bounding box center [468, 195] width 346 height 293
drag, startPoint x: 748, startPoint y: 205, endPoint x: 732, endPoint y: 203, distance: 16.3
click at [743, 205] on div at bounding box center [467, 232] width 935 height 464
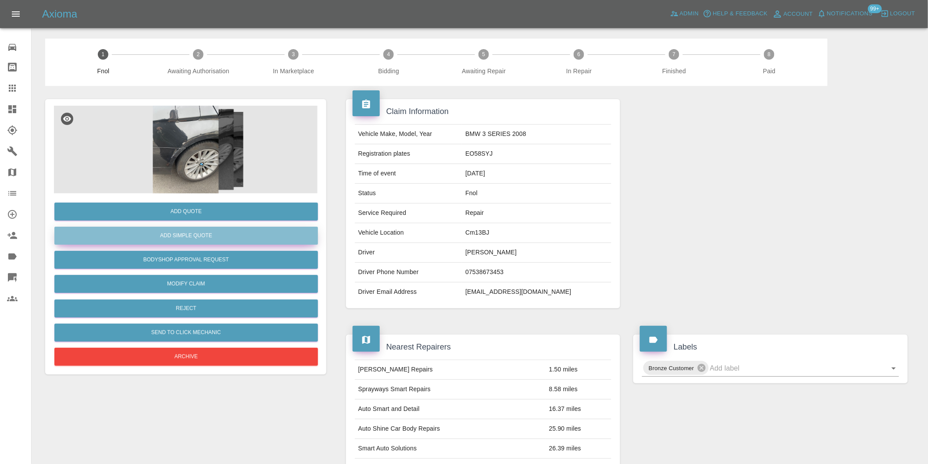
click at [202, 236] on button "Add Simple Quote" at bounding box center [186, 236] width 264 height 18
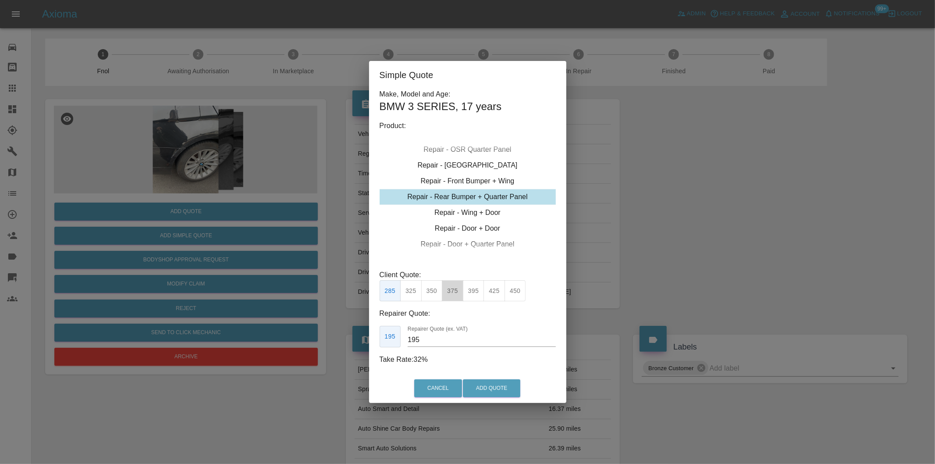
click at [454, 293] on button "375" at bounding box center [452, 290] width 21 height 21
type input "230"
click at [502, 392] on button "Add Quote" at bounding box center [491, 388] width 57 height 18
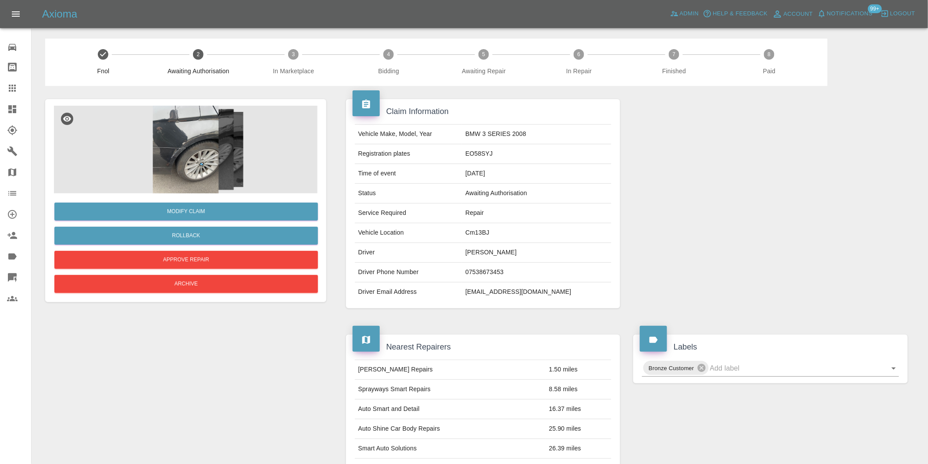
click at [194, 112] on img at bounding box center [186, 150] width 264 height 88
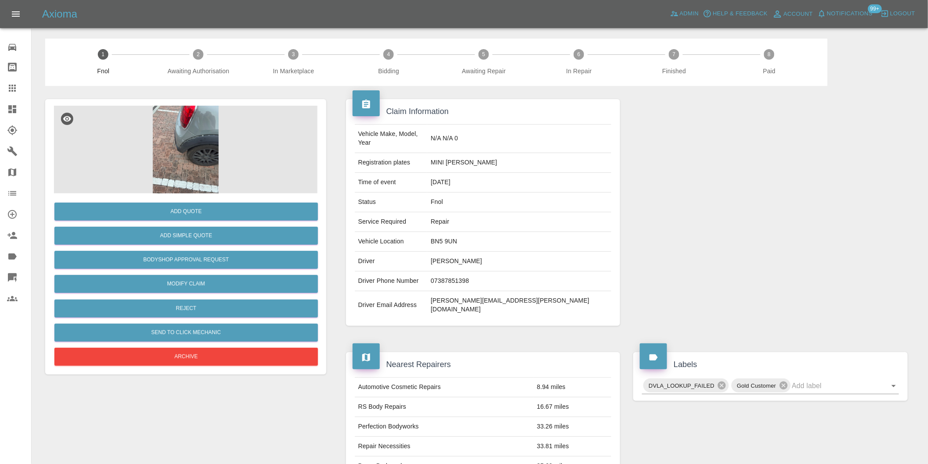
click at [188, 126] on img at bounding box center [186, 150] width 264 height 88
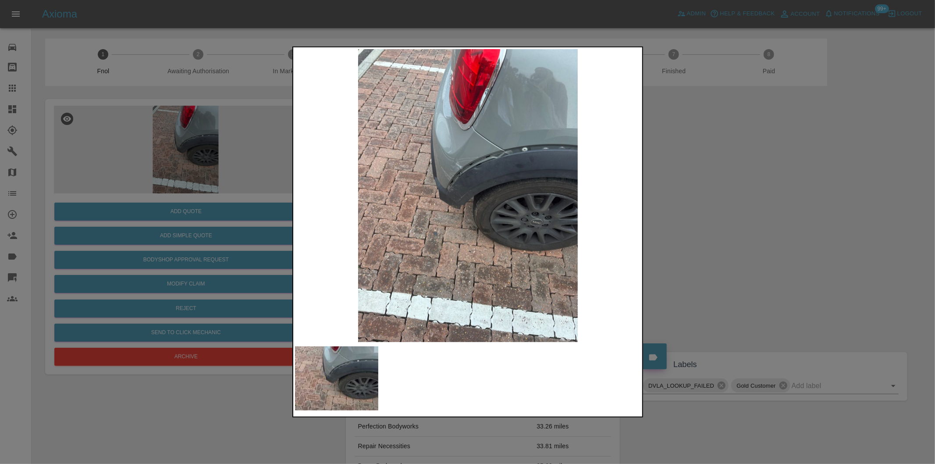
click at [472, 157] on img at bounding box center [468, 195] width 346 height 293
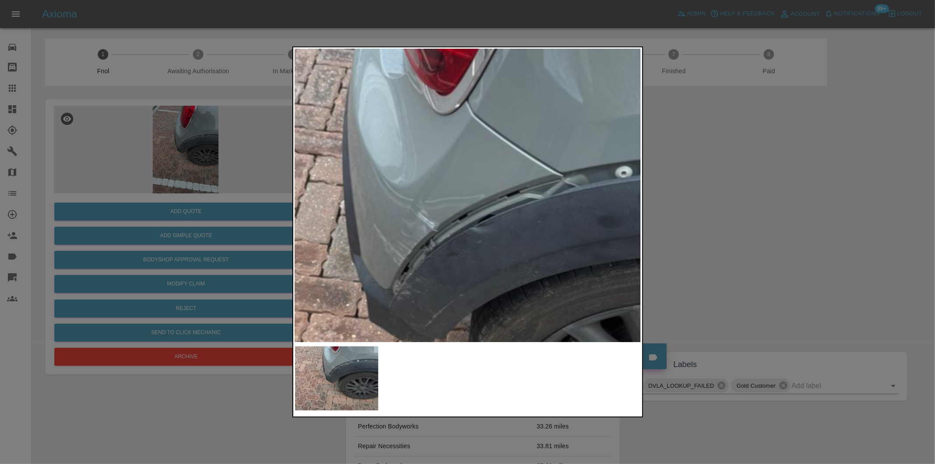
click at [472, 156] on img at bounding box center [453, 310] width 1039 height 878
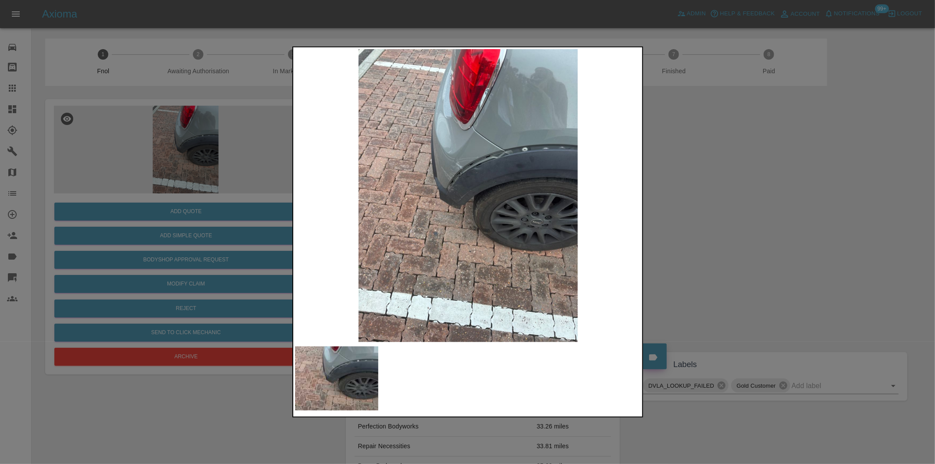
click at [687, 194] on div at bounding box center [467, 232] width 935 height 464
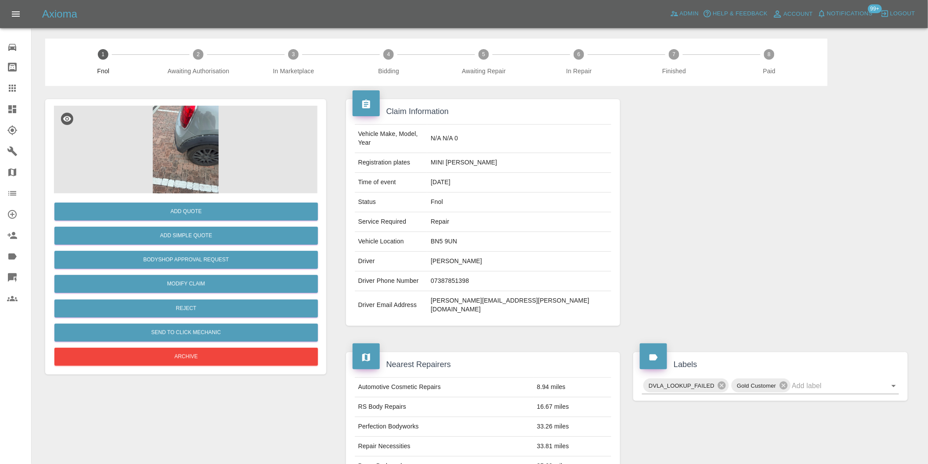
click at [180, 132] on img at bounding box center [186, 150] width 264 height 88
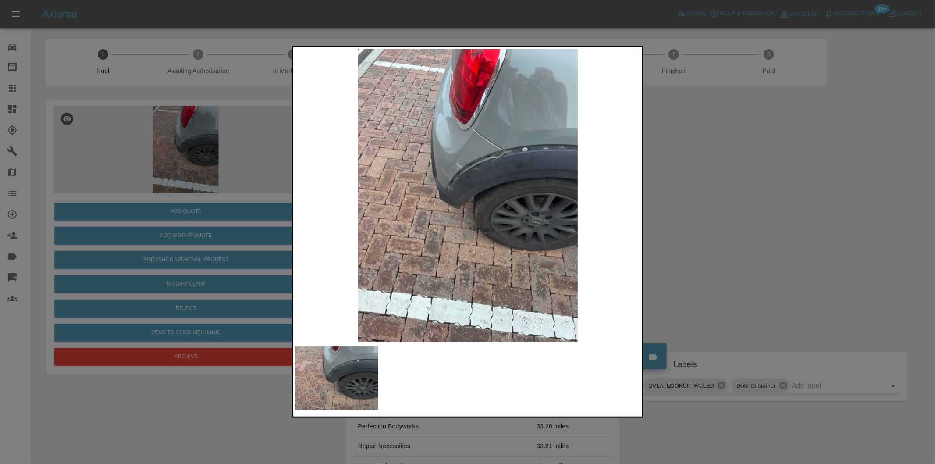
click at [477, 166] on img at bounding box center [468, 195] width 346 height 293
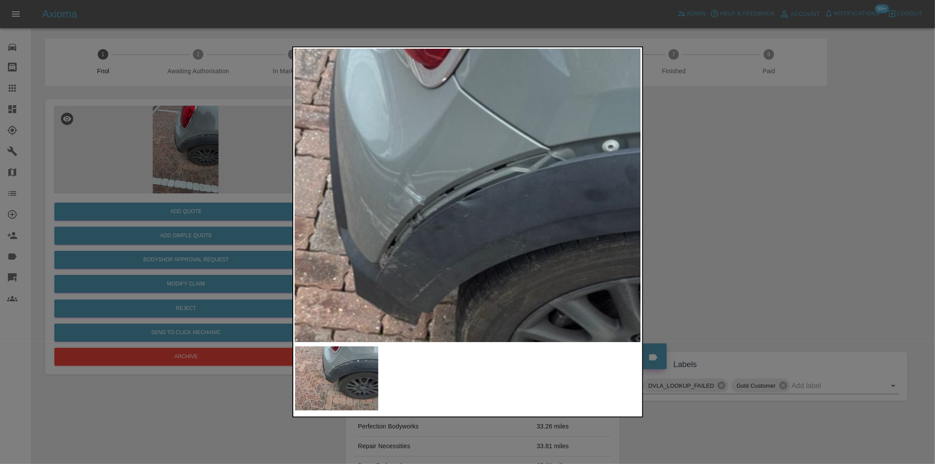
click at [702, 200] on div at bounding box center [467, 232] width 935 height 464
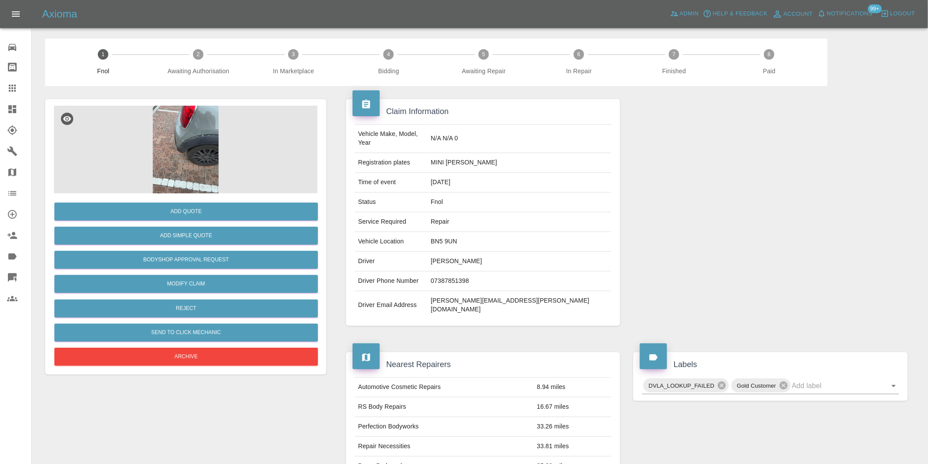
click at [702, 200] on div at bounding box center [771, 212] width 288 height 253
click at [182, 140] on img at bounding box center [186, 150] width 264 height 88
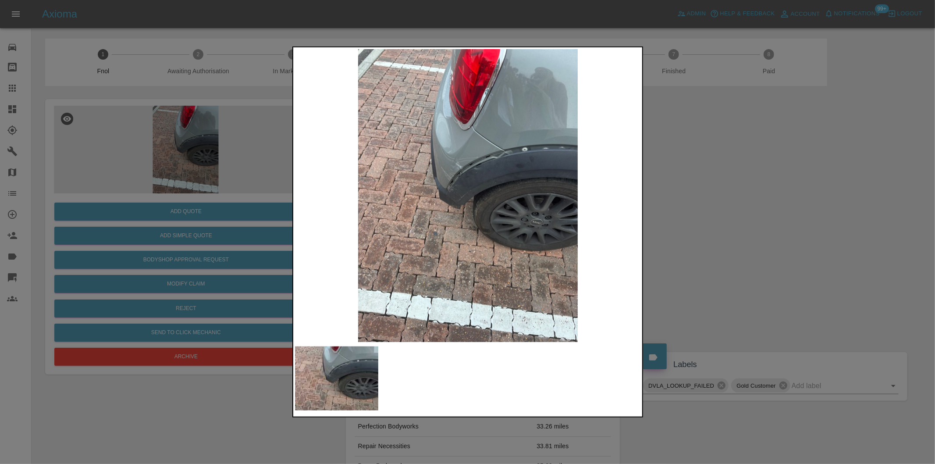
click at [679, 189] on div at bounding box center [467, 232] width 935 height 464
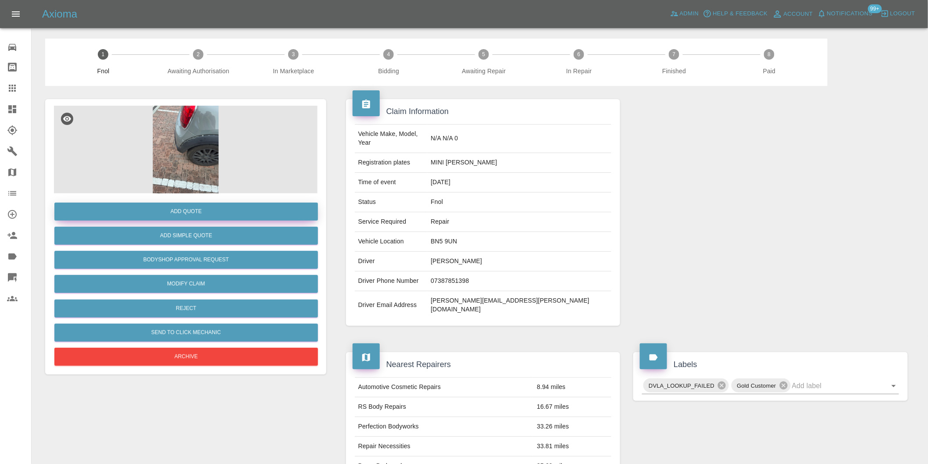
click at [201, 215] on button "Add Quote" at bounding box center [186, 212] width 264 height 18
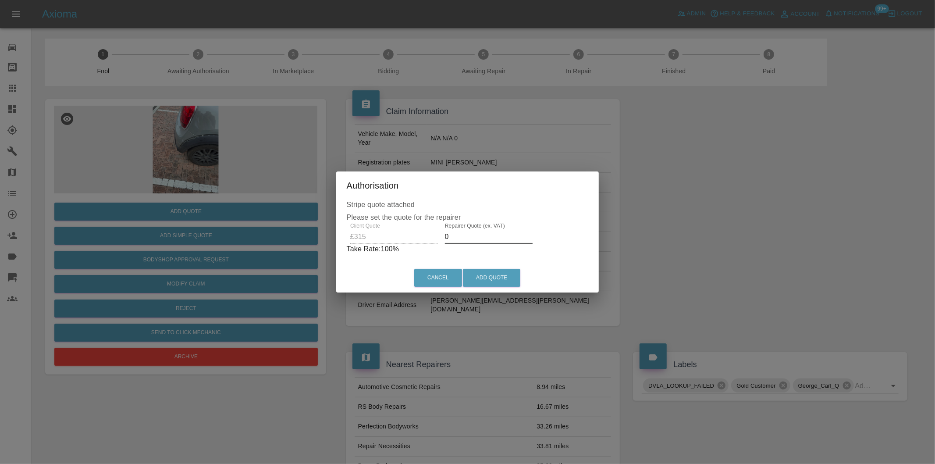
click at [466, 236] on input "0" at bounding box center [489, 237] width 88 height 14
type input "0200"
click at [483, 278] on button "Add Quote" at bounding box center [491, 278] width 57 height 18
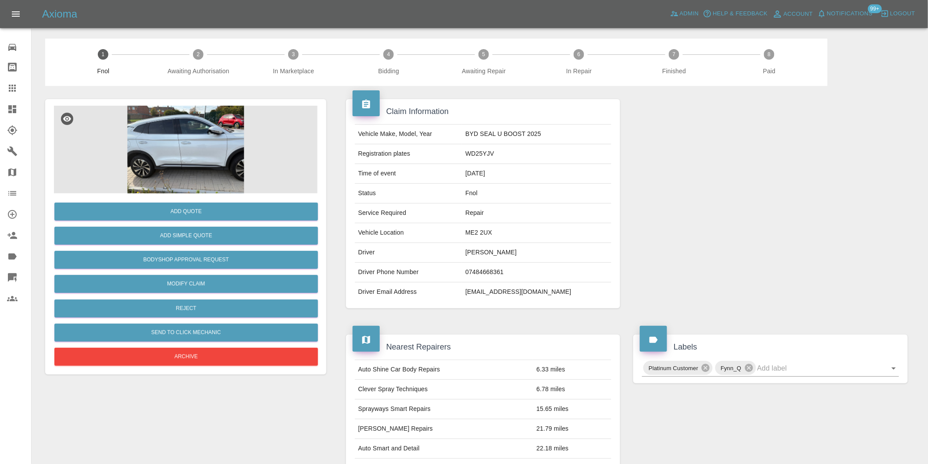
click at [185, 129] on img at bounding box center [186, 150] width 264 height 88
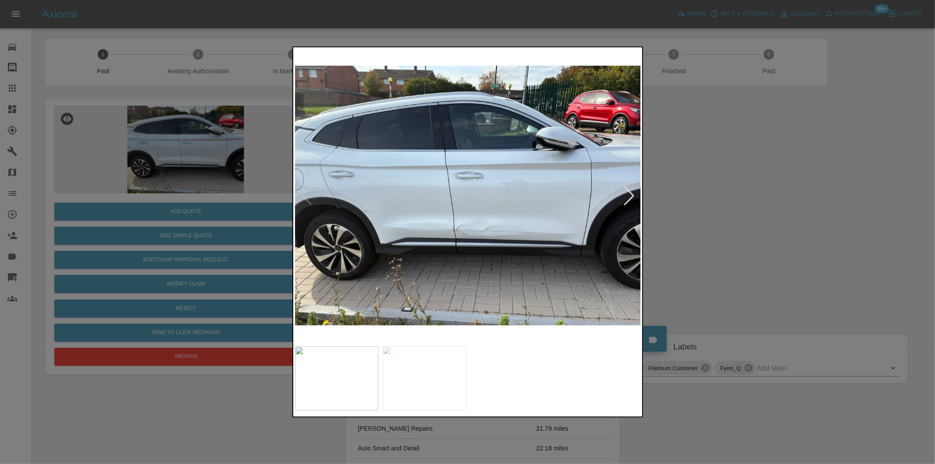
click at [632, 192] on div at bounding box center [629, 195] width 19 height 19
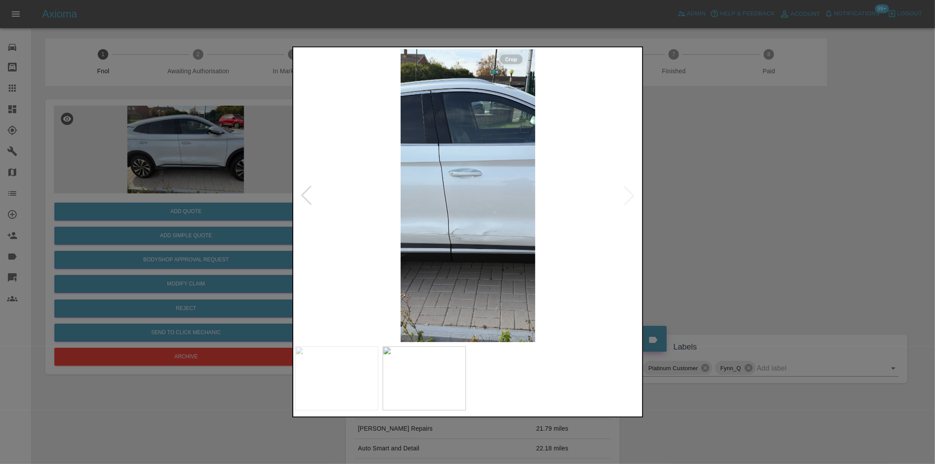
click at [632, 192] on img at bounding box center [468, 195] width 346 height 293
click at [306, 193] on div at bounding box center [306, 195] width 19 height 19
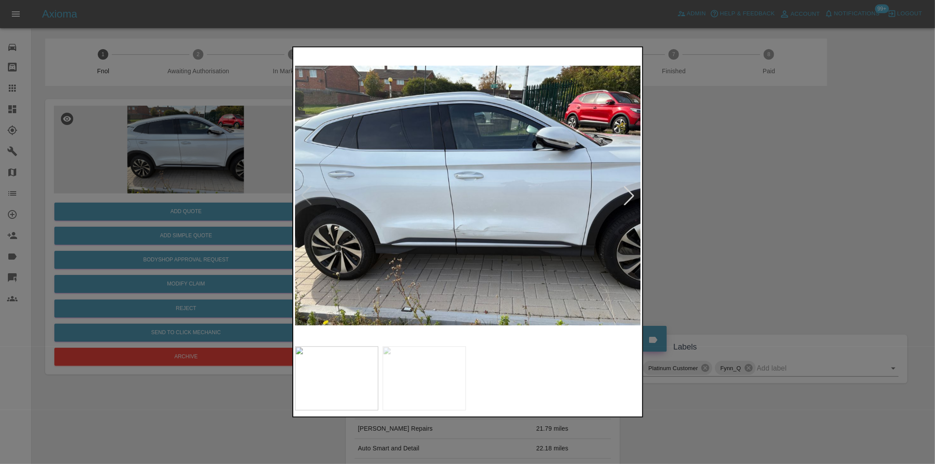
click at [505, 235] on img at bounding box center [468, 195] width 346 height 293
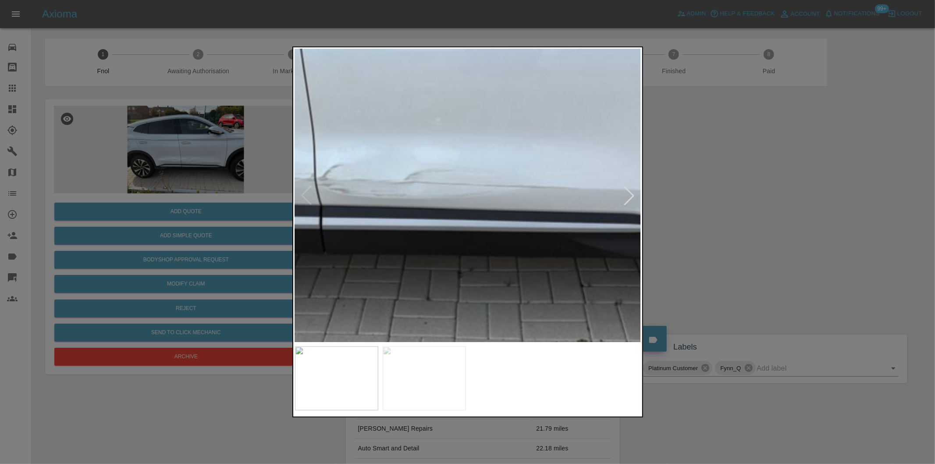
click at [469, 227] on img at bounding box center [356, 76] width 1039 height 878
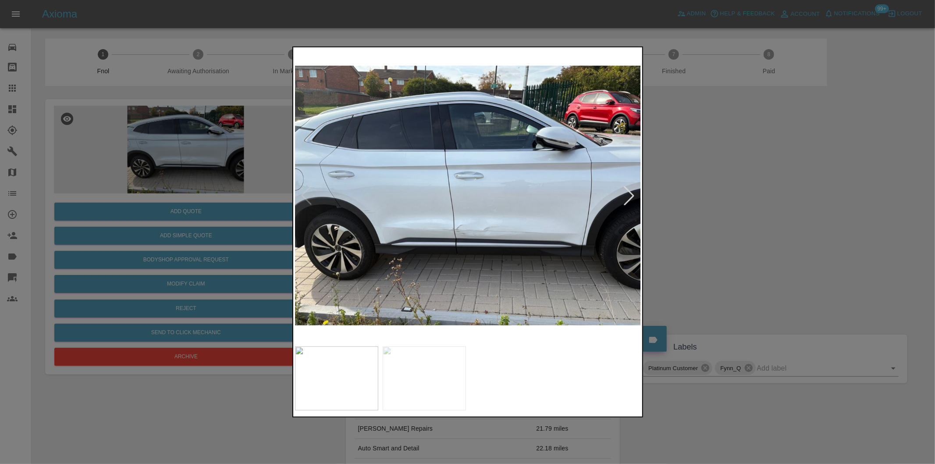
drag, startPoint x: 729, startPoint y: 244, endPoint x: 336, endPoint y: 217, distance: 393.9
click at [725, 243] on div at bounding box center [467, 232] width 935 height 464
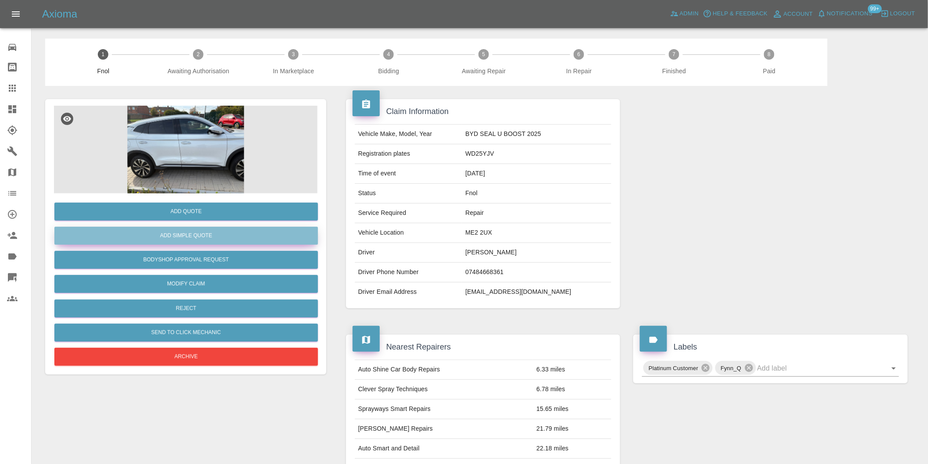
click at [200, 231] on button "Add Simple Quote" at bounding box center [186, 236] width 264 height 18
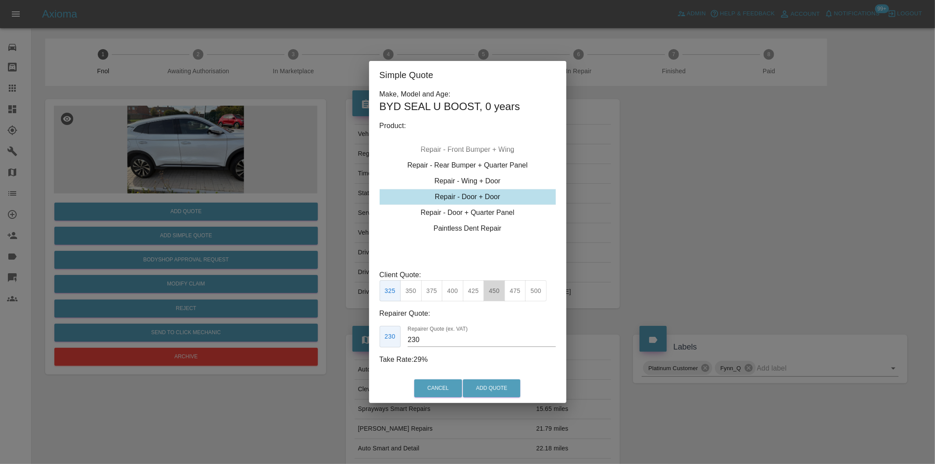
drag, startPoint x: 494, startPoint y: 294, endPoint x: 495, endPoint y: 343, distance: 48.7
click at [495, 295] on button "450" at bounding box center [494, 290] width 21 height 21
type input "300"
click at [489, 389] on button "Add Quote" at bounding box center [491, 388] width 57 height 18
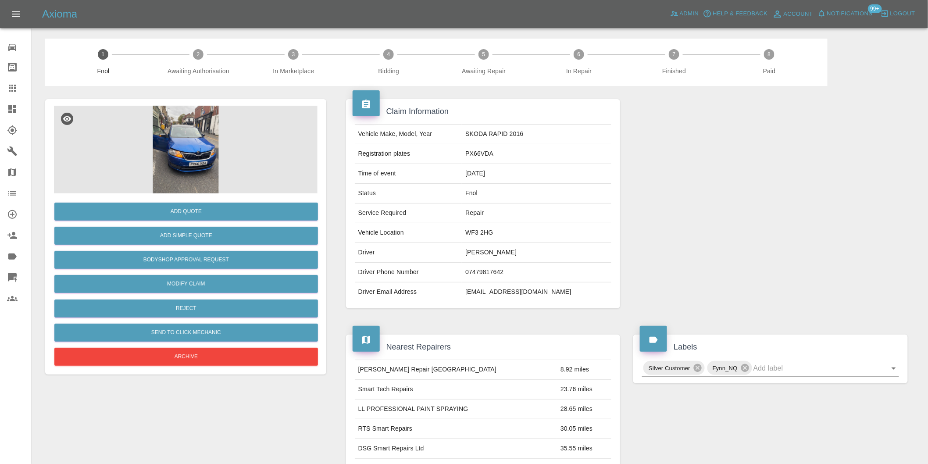
click at [186, 138] on img at bounding box center [186, 150] width 264 height 88
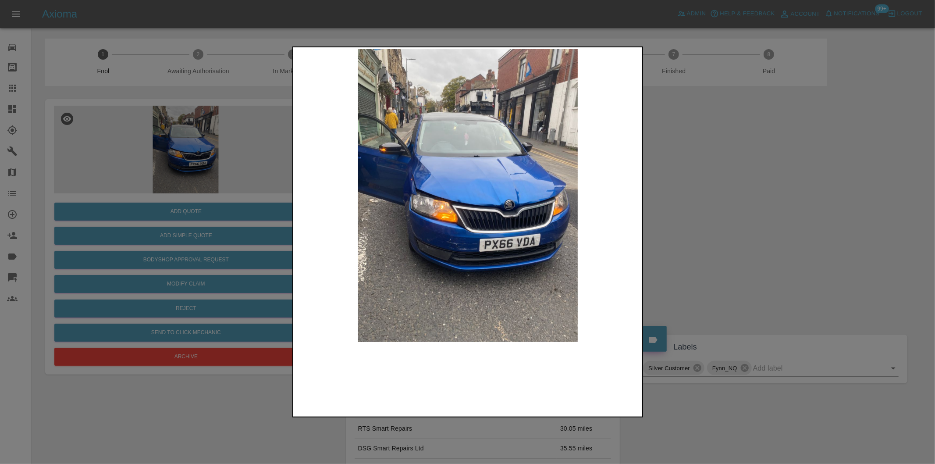
click at [489, 224] on img at bounding box center [468, 195] width 346 height 293
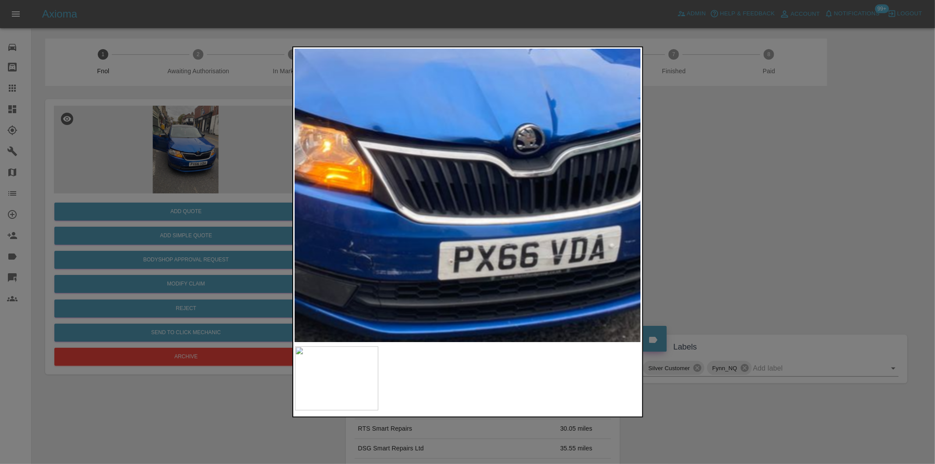
click at [458, 212] on img at bounding box center [403, 111] width 1039 height 878
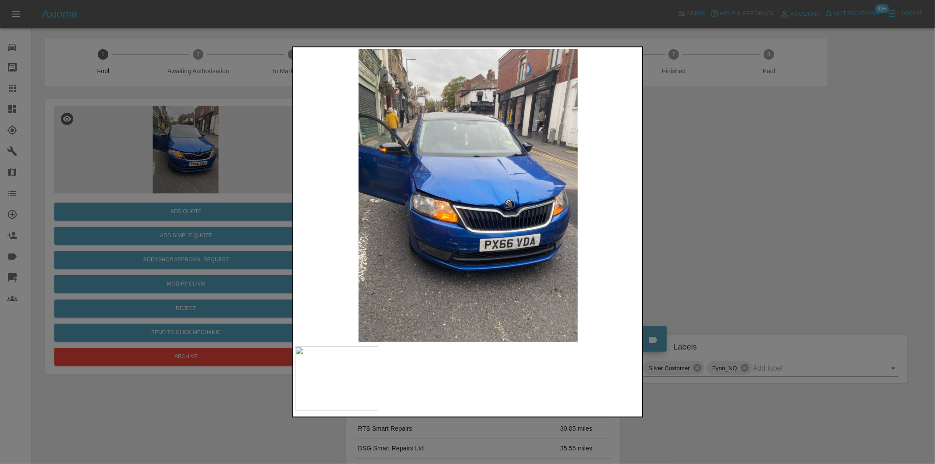
drag, startPoint x: 727, startPoint y: 227, endPoint x: 575, endPoint y: 253, distance: 154.4
click at [726, 225] on div at bounding box center [467, 232] width 935 height 464
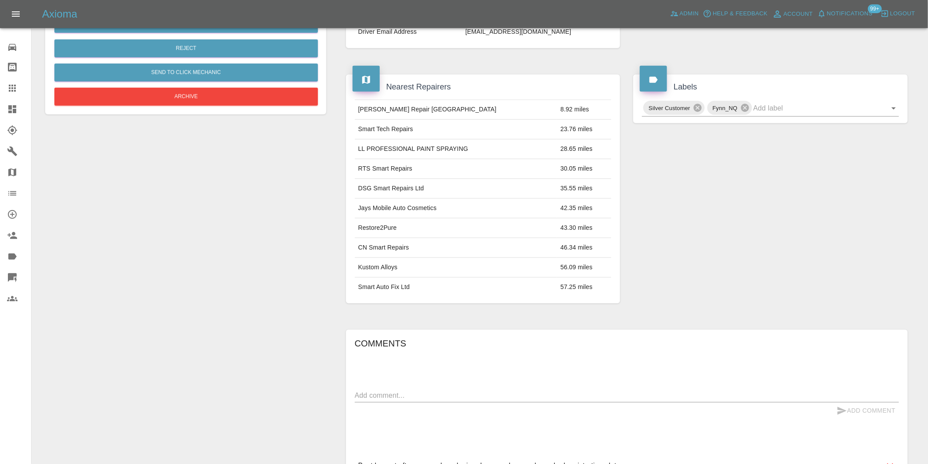
scroll to position [158, 0]
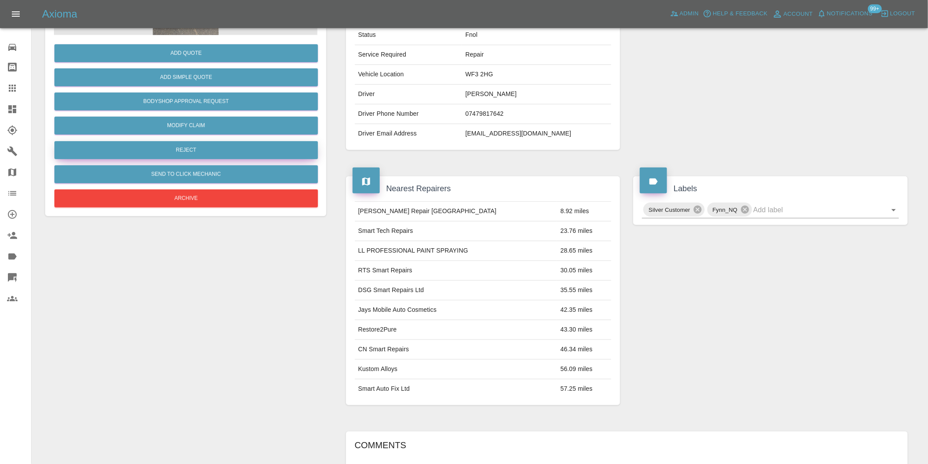
click at [199, 151] on button "Reject" at bounding box center [186, 150] width 264 height 18
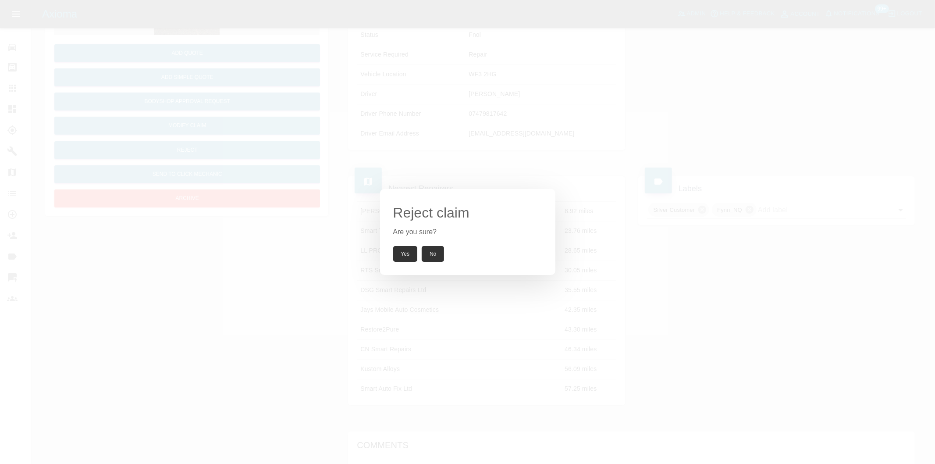
click at [398, 250] on button "Yes" at bounding box center [405, 254] width 25 height 16
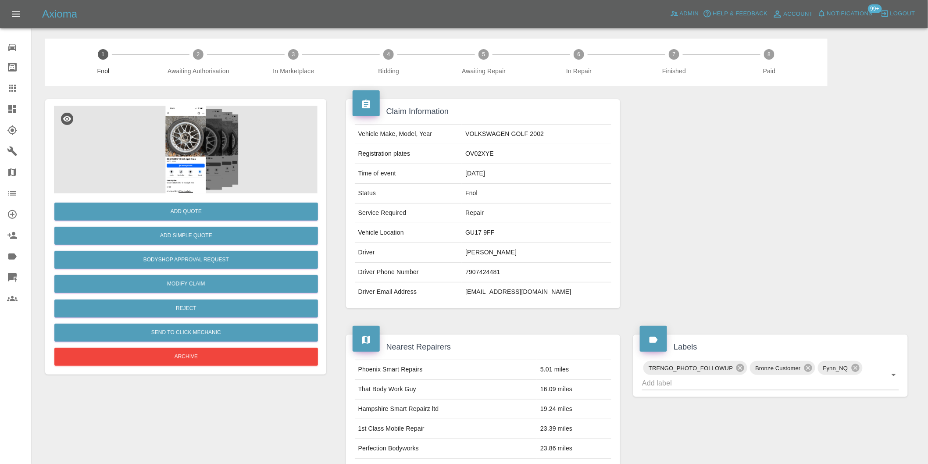
click at [191, 147] on img at bounding box center [186, 150] width 264 height 88
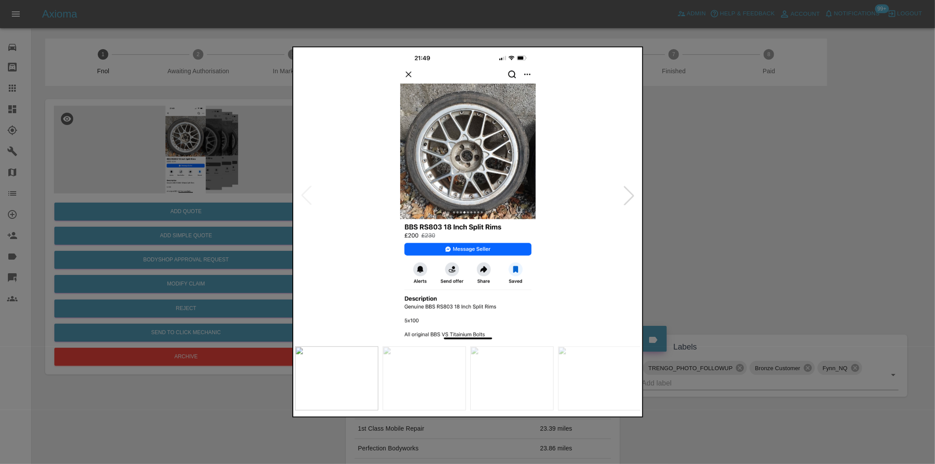
click at [634, 195] on div at bounding box center [629, 195] width 19 height 19
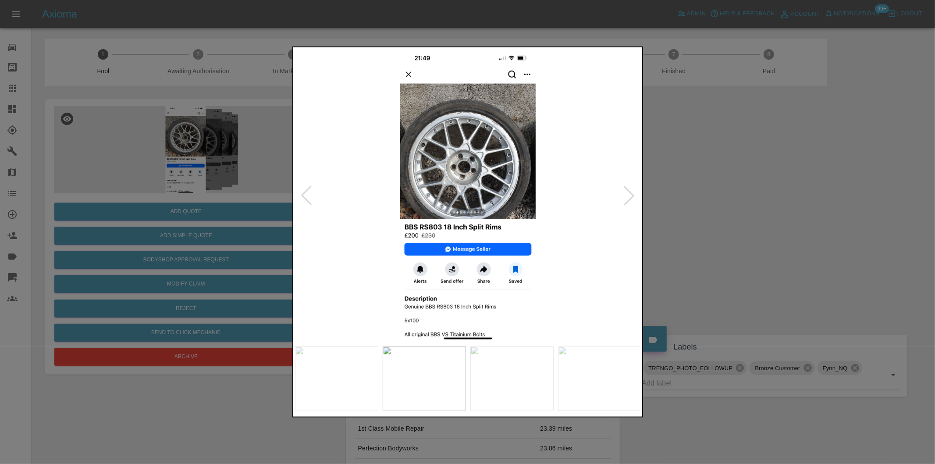
drag, startPoint x: 746, startPoint y: 211, endPoint x: 730, endPoint y: 210, distance: 15.8
click at [739, 211] on div at bounding box center [467, 232] width 935 height 464
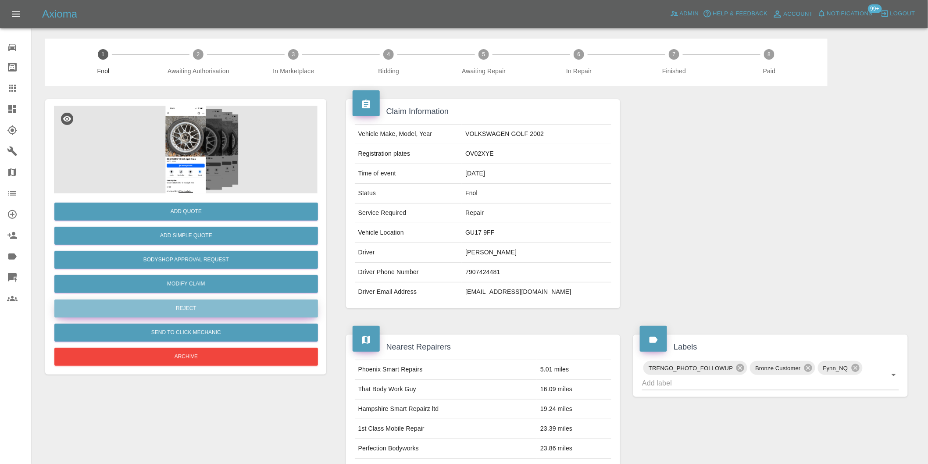
click at [182, 307] on button "Reject" at bounding box center [186, 309] width 264 height 18
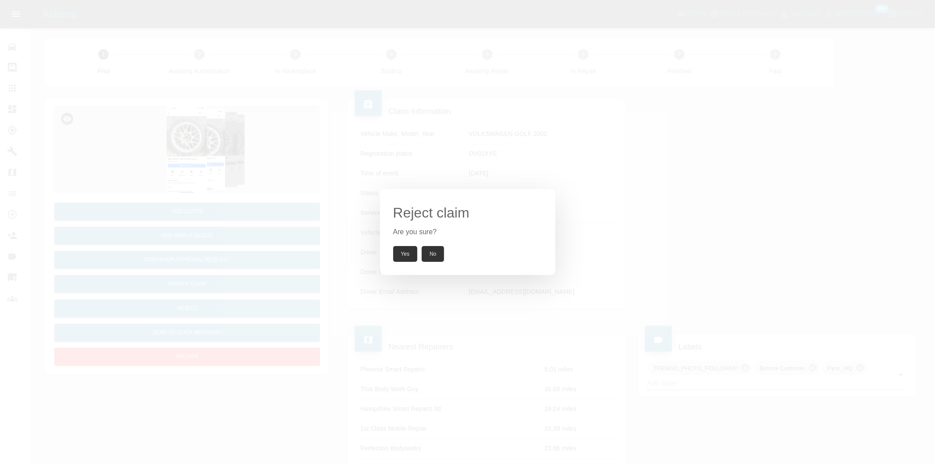
click at [411, 248] on button "Yes" at bounding box center [405, 254] width 25 height 16
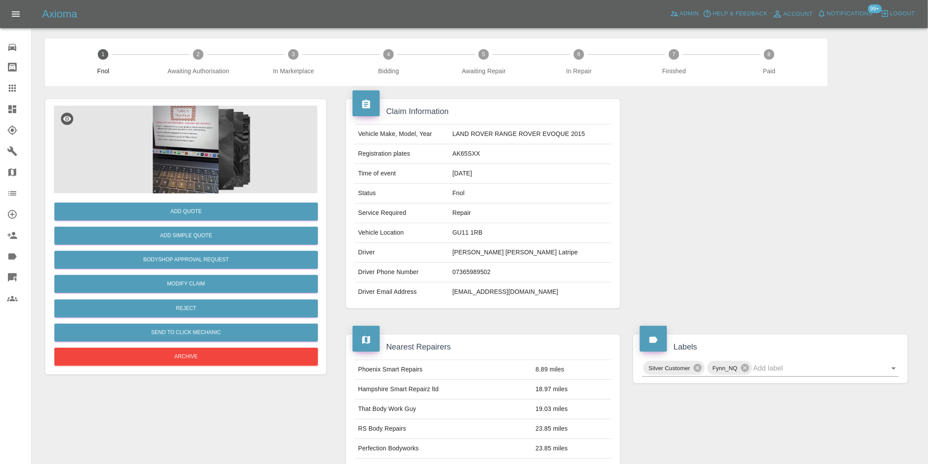
click at [198, 125] on img at bounding box center [186, 150] width 264 height 88
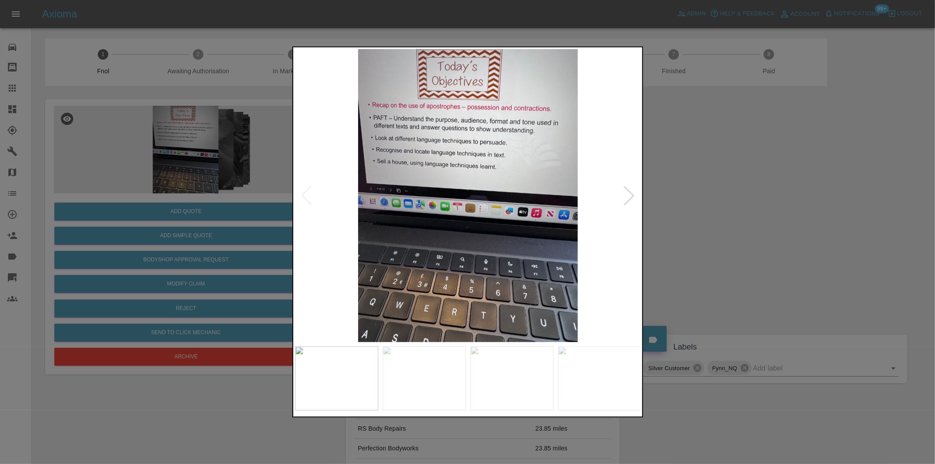
click at [632, 195] on div at bounding box center [629, 195] width 19 height 19
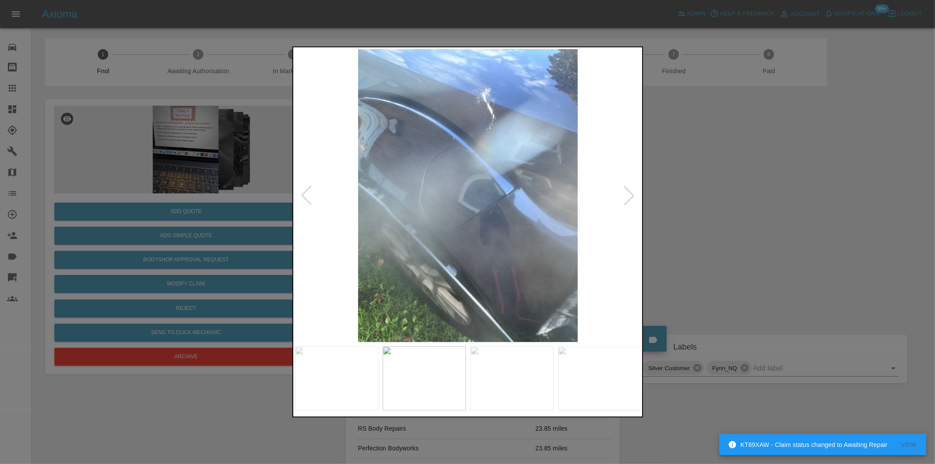
click at [632, 195] on div at bounding box center [629, 195] width 19 height 19
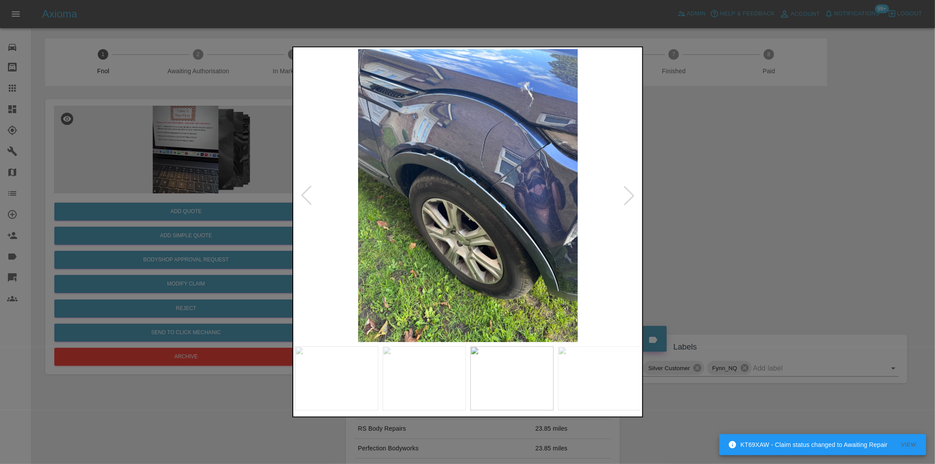
click at [632, 195] on div at bounding box center [629, 195] width 19 height 19
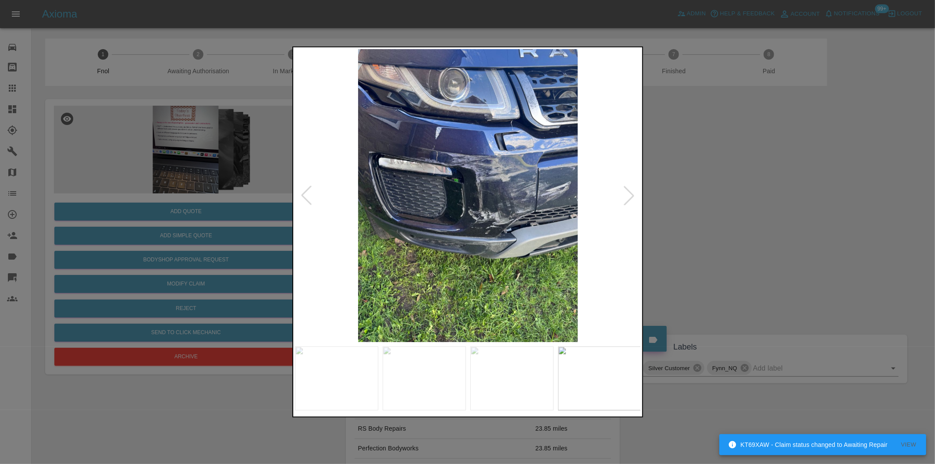
click at [632, 195] on div at bounding box center [629, 195] width 19 height 19
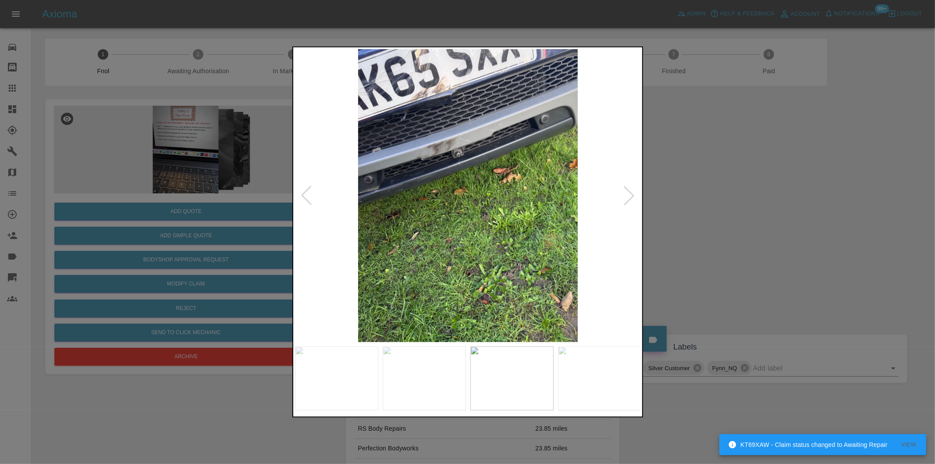
click at [632, 195] on div at bounding box center [629, 195] width 19 height 19
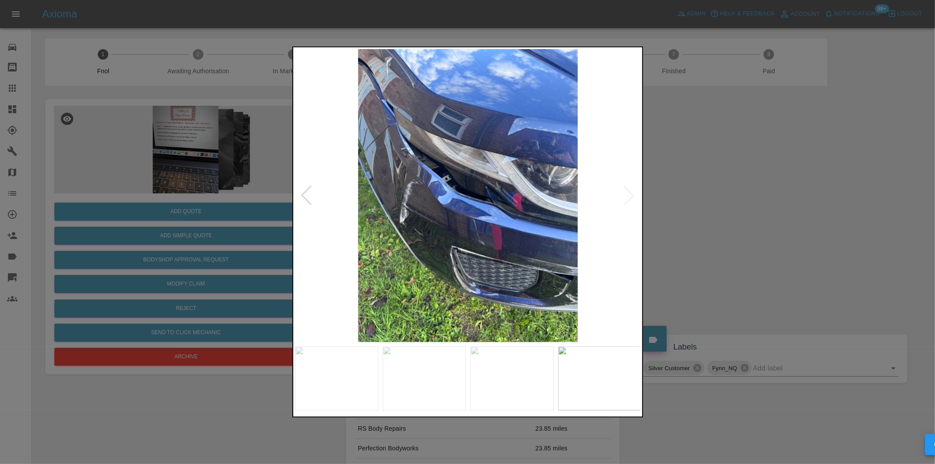
click at [669, 231] on div at bounding box center [467, 232] width 935 height 464
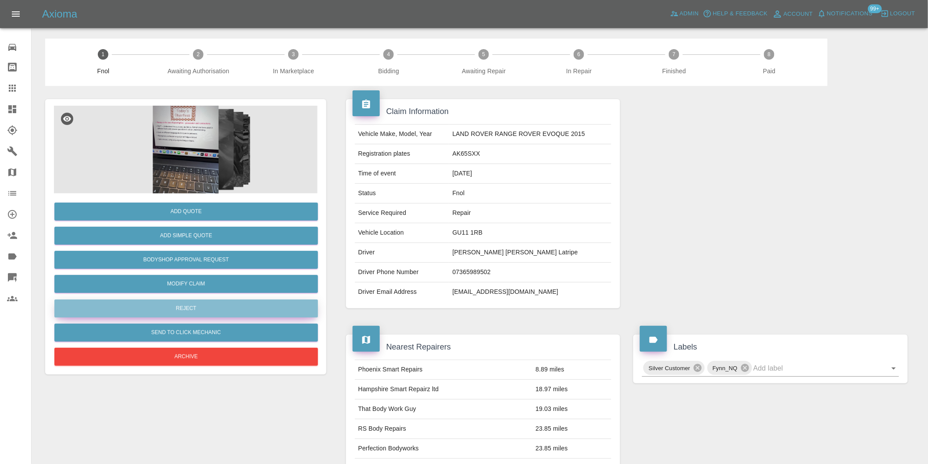
click at [194, 313] on button "Reject" at bounding box center [186, 309] width 264 height 18
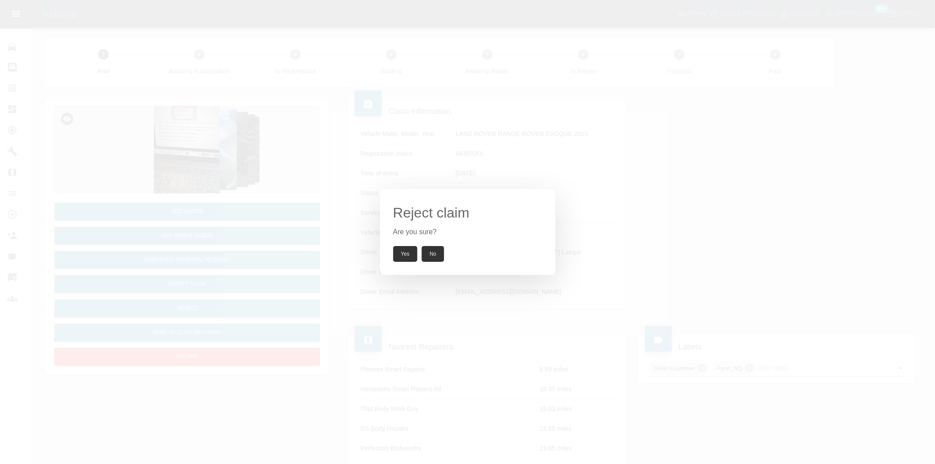
click at [407, 251] on button "Yes" at bounding box center [405, 254] width 25 height 16
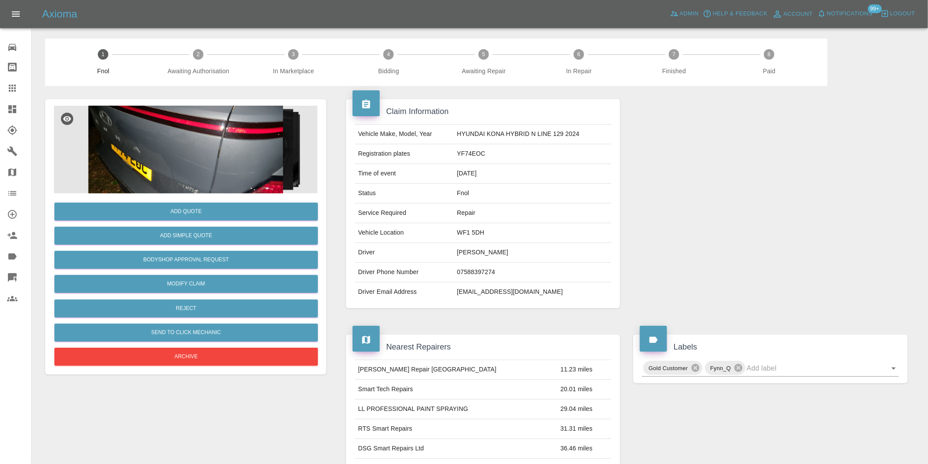
click at [195, 140] on img at bounding box center [186, 150] width 264 height 88
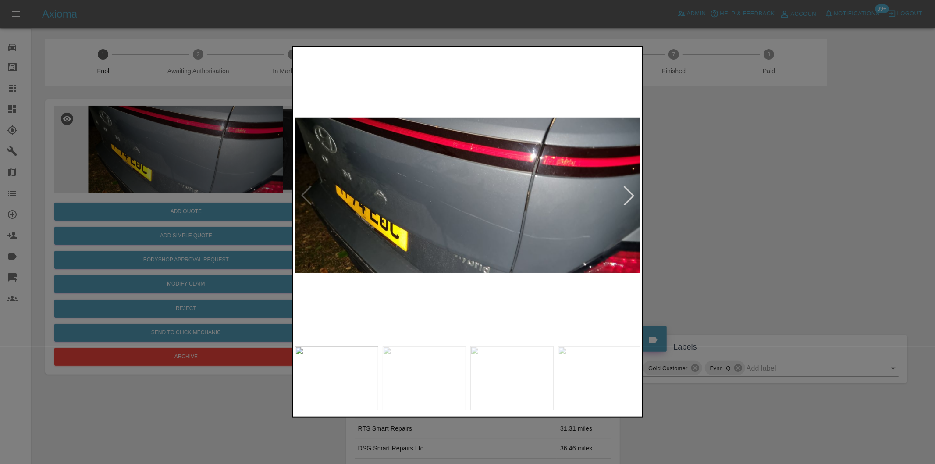
click at [632, 196] on div at bounding box center [629, 195] width 19 height 19
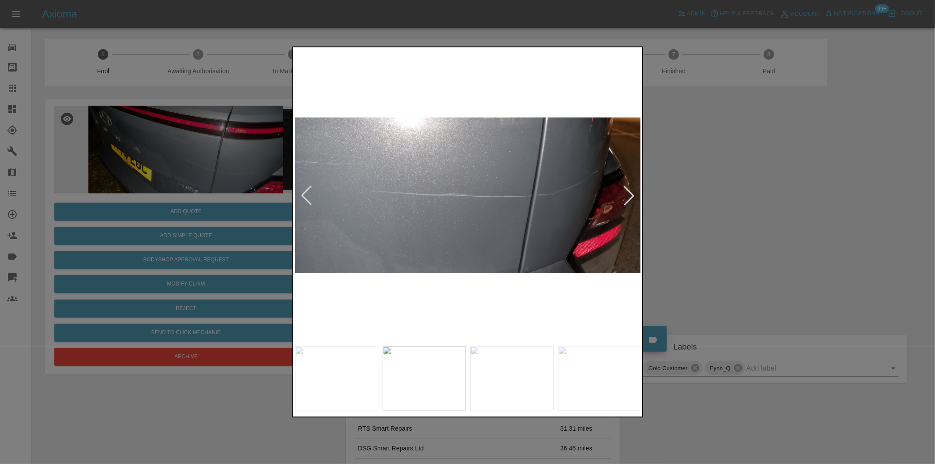
click at [632, 196] on div at bounding box center [629, 195] width 19 height 19
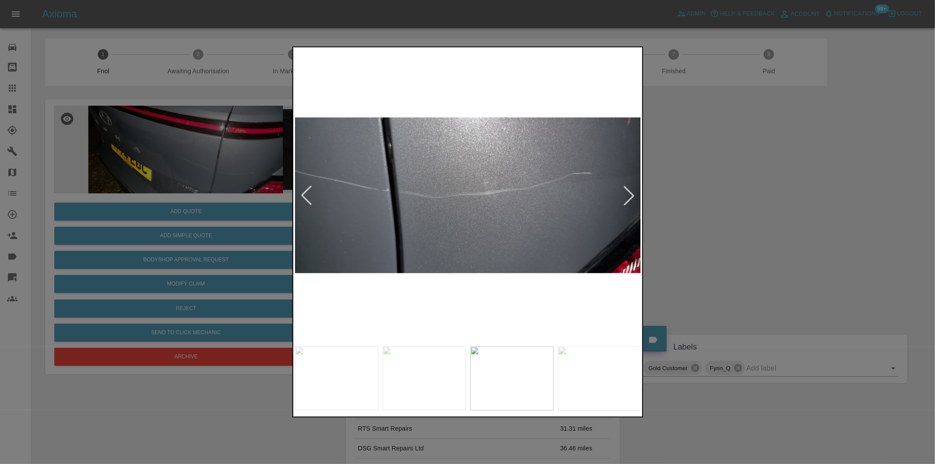
click at [632, 196] on div at bounding box center [629, 195] width 19 height 19
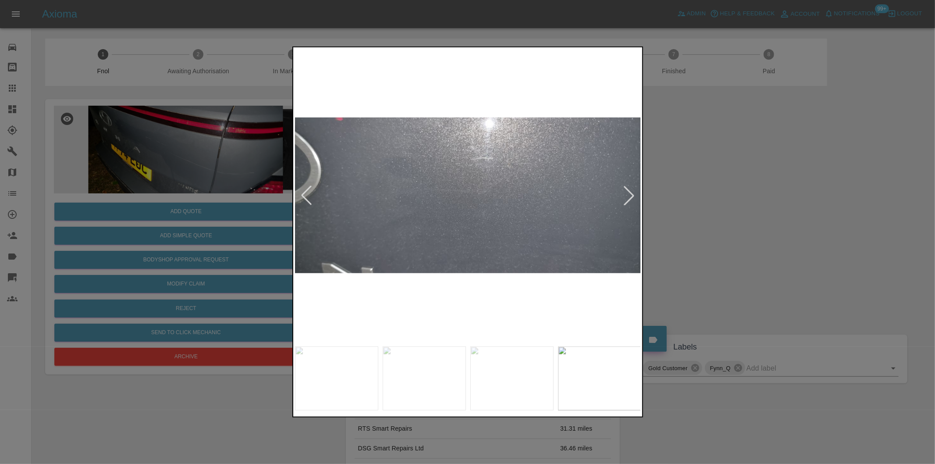
click at [632, 196] on div at bounding box center [629, 195] width 19 height 19
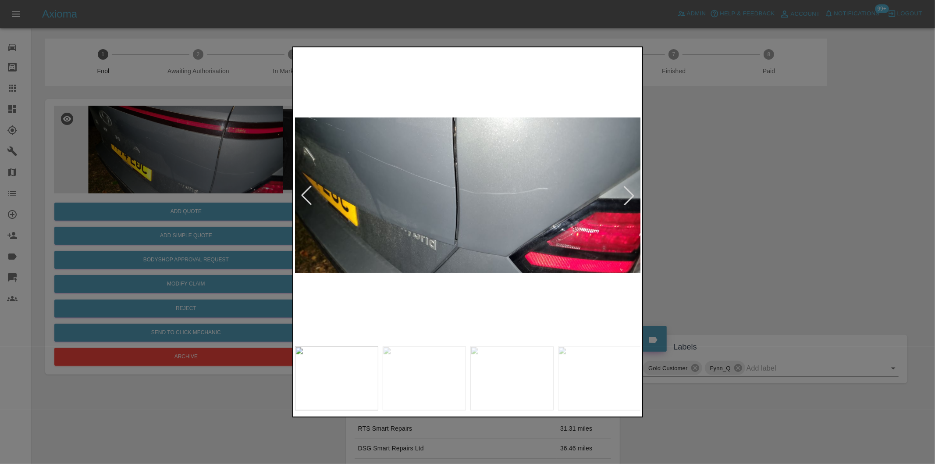
click at [630, 196] on div at bounding box center [629, 195] width 19 height 19
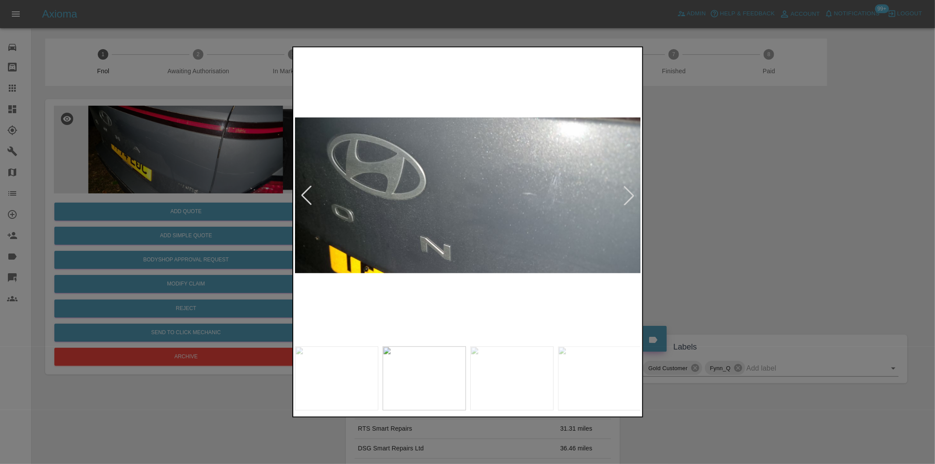
click at [715, 204] on div at bounding box center [467, 232] width 935 height 464
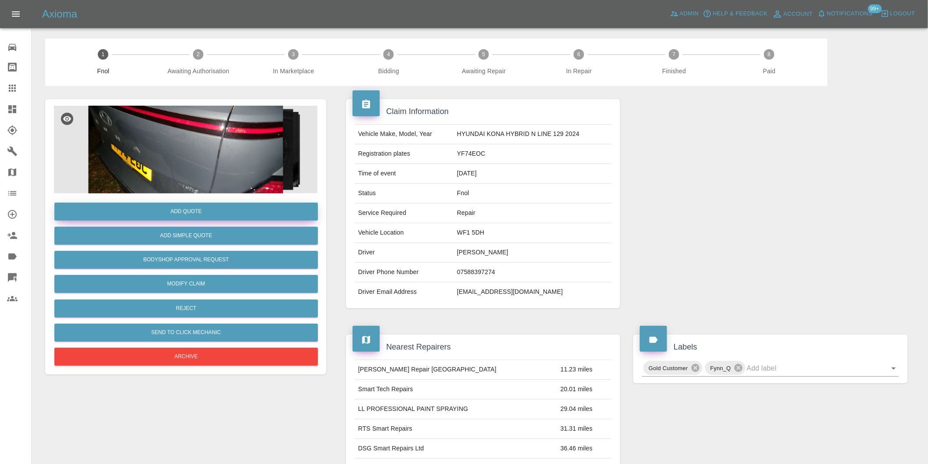
click at [205, 206] on button "Add Quote" at bounding box center [186, 212] width 264 height 18
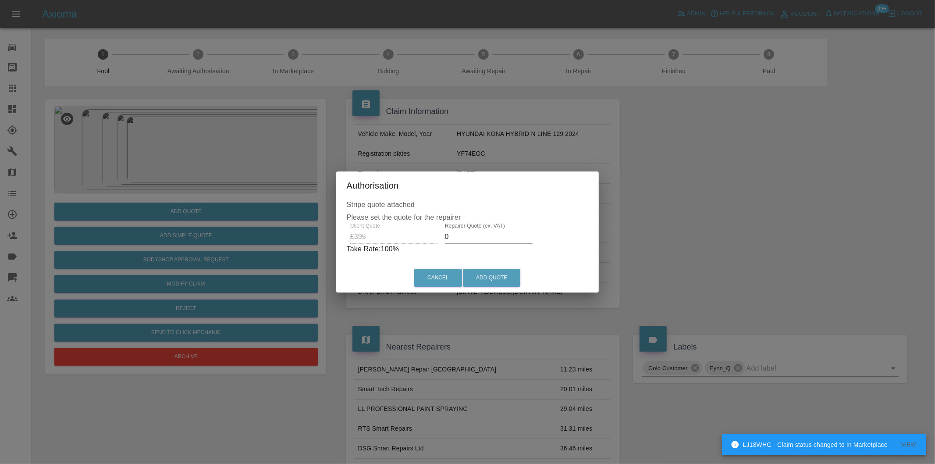
click at [457, 240] on input "0" at bounding box center [489, 237] width 88 height 14
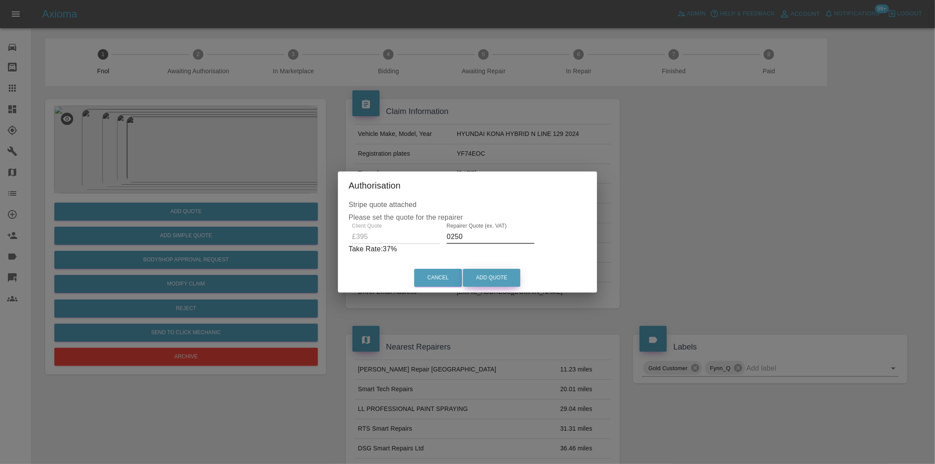
type input "0250"
click at [503, 277] on button "Add Quote" at bounding box center [491, 278] width 57 height 18
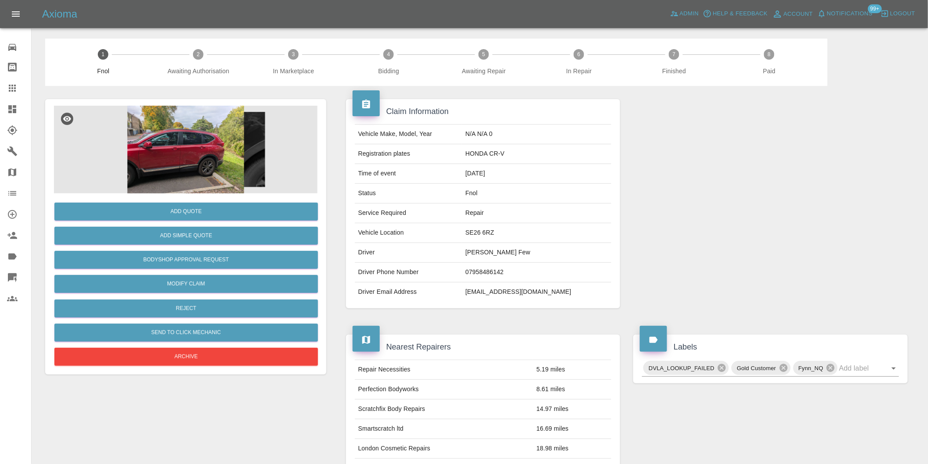
click at [204, 155] on img at bounding box center [186, 150] width 264 height 88
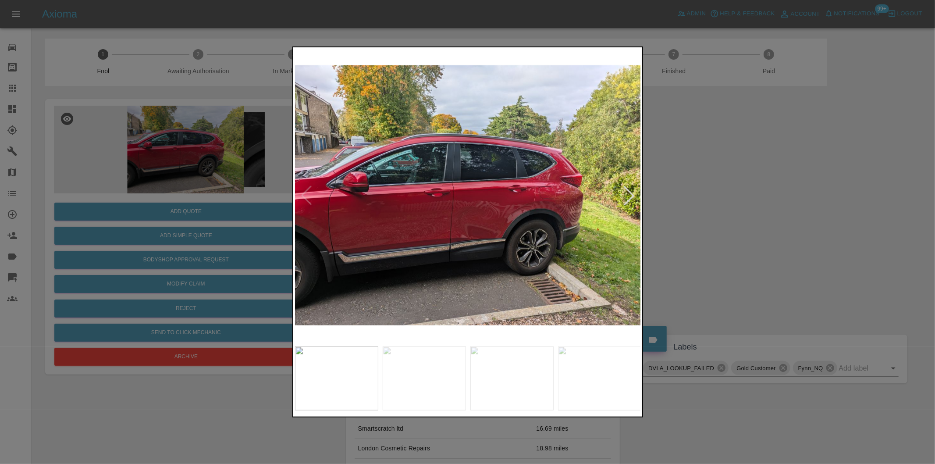
click at [629, 189] on div at bounding box center [629, 195] width 19 height 19
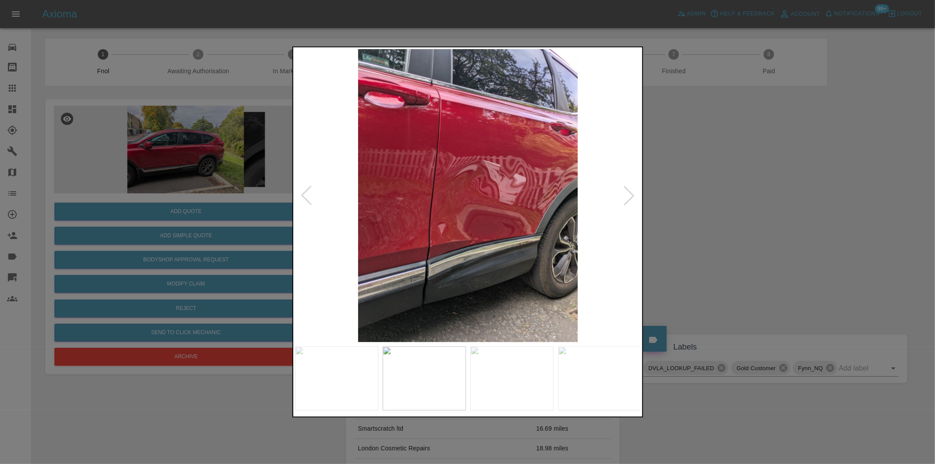
click at [715, 215] on div at bounding box center [467, 232] width 935 height 464
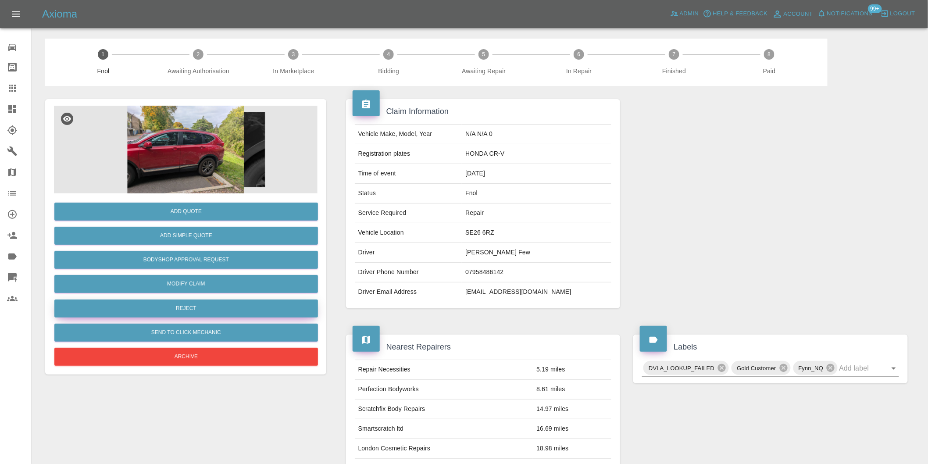
click at [215, 304] on button "Reject" at bounding box center [186, 309] width 264 height 18
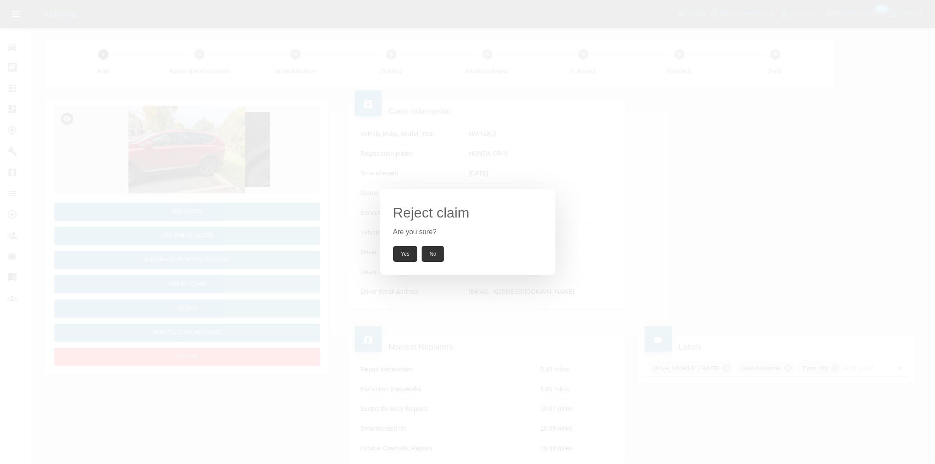
click at [404, 254] on button "Yes" at bounding box center [405, 254] width 25 height 16
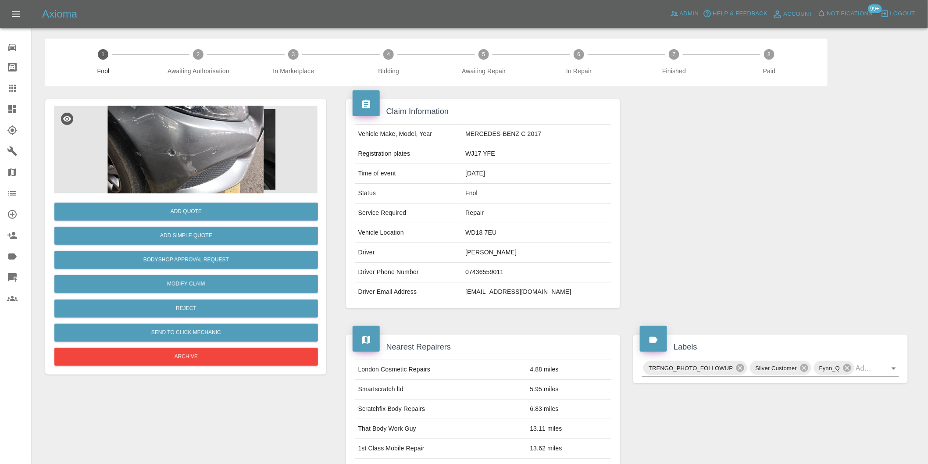
click at [198, 134] on img at bounding box center [186, 150] width 264 height 88
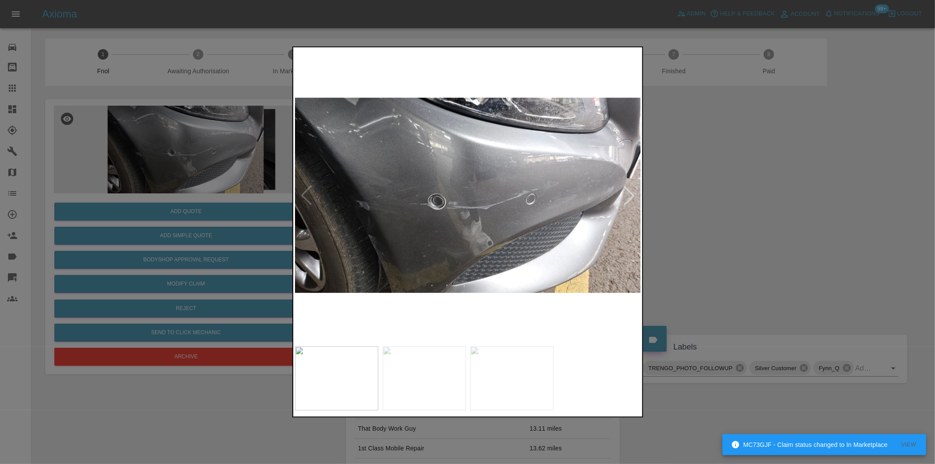
click at [630, 198] on div at bounding box center [629, 195] width 19 height 19
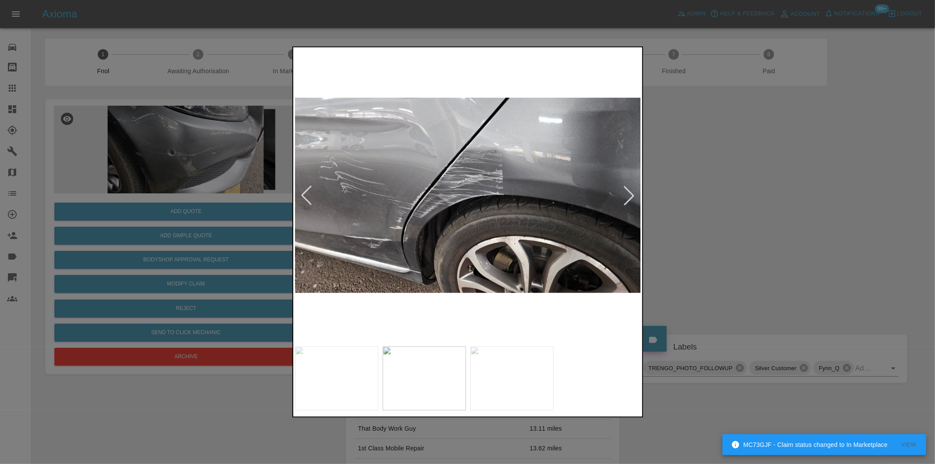
click at [630, 198] on div at bounding box center [629, 195] width 19 height 19
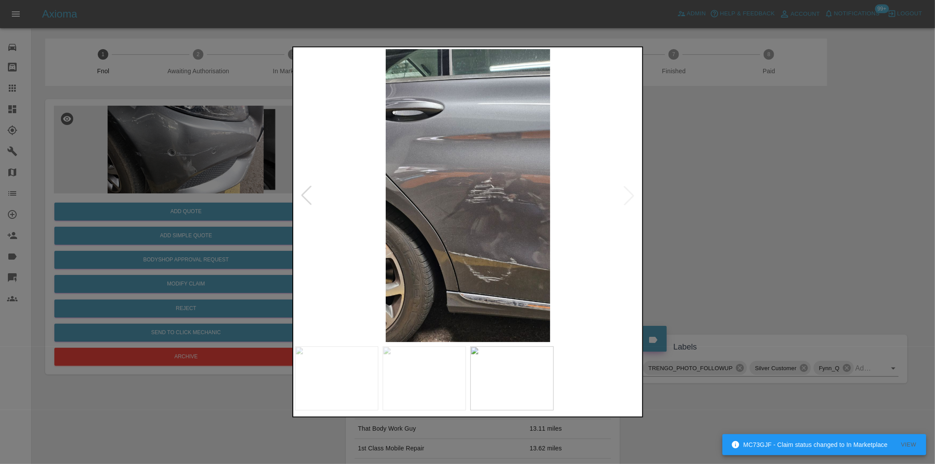
click at [630, 198] on img at bounding box center [468, 195] width 346 height 293
click at [303, 195] on div at bounding box center [306, 195] width 19 height 19
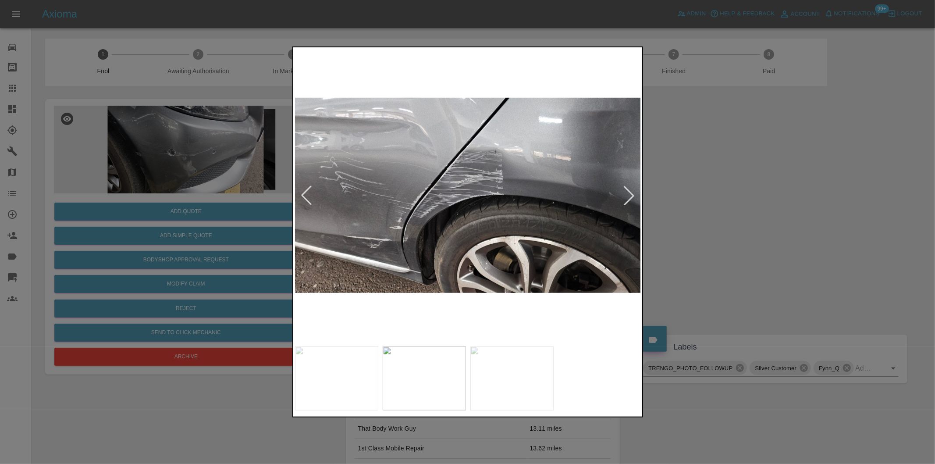
drag, startPoint x: 686, startPoint y: 206, endPoint x: 515, endPoint y: 83, distance: 210.2
click at [686, 207] on div at bounding box center [467, 232] width 935 height 464
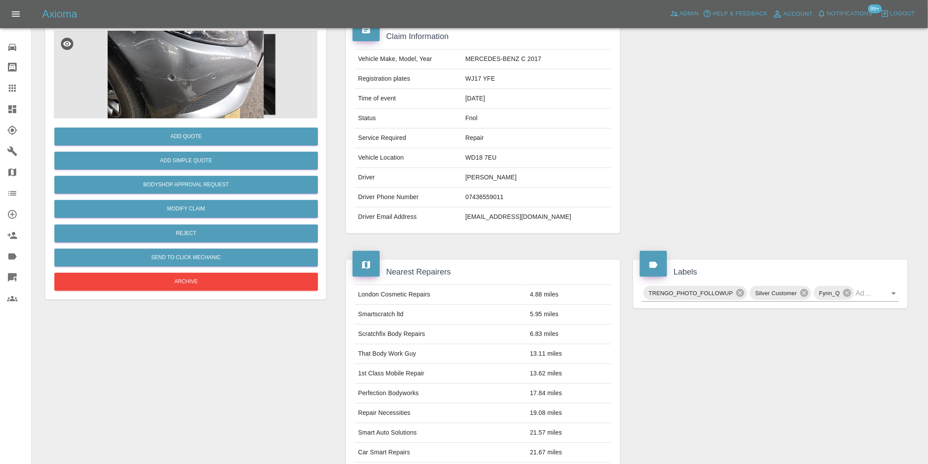
scroll to position [146, 0]
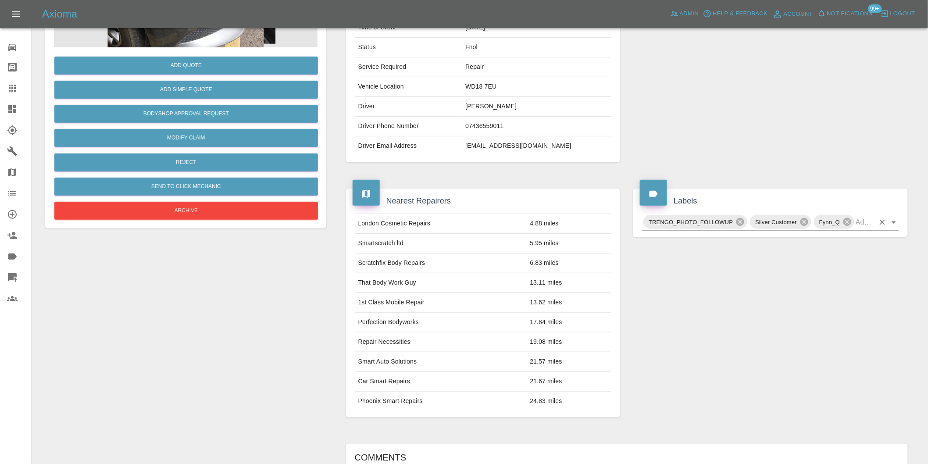
click at [893, 228] on button "Open" at bounding box center [894, 222] width 12 height 12
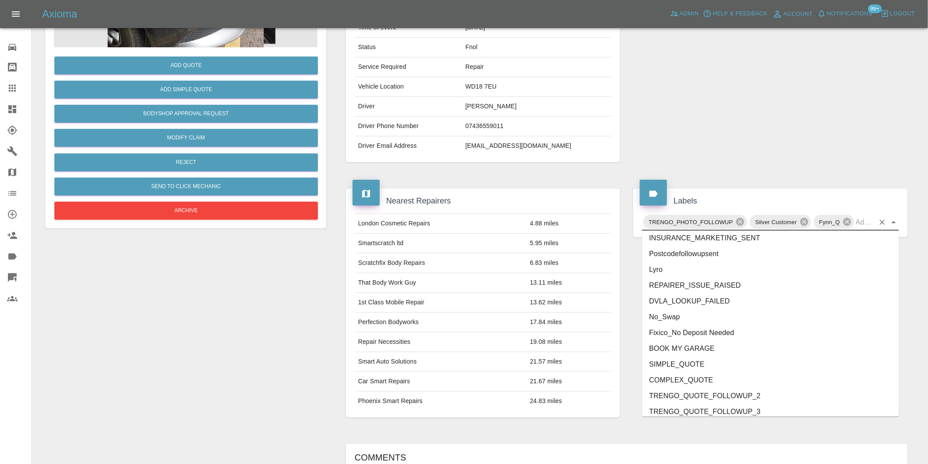
scroll to position [1857, 0]
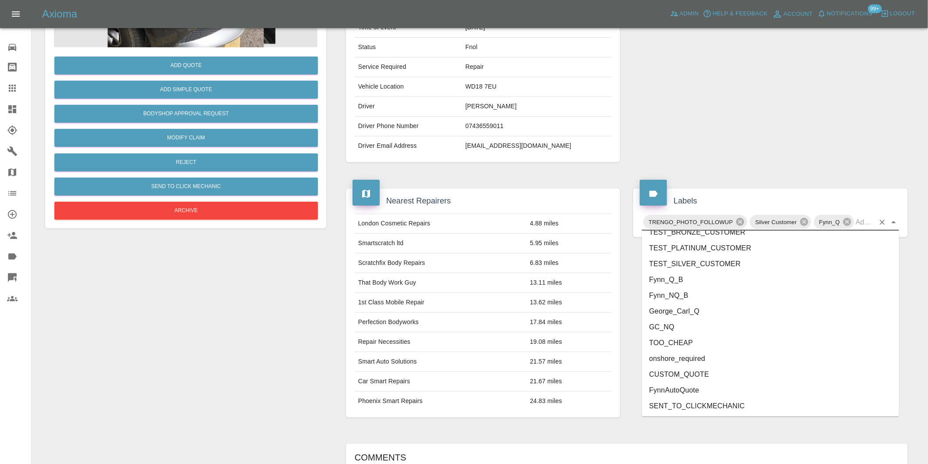
click at [714, 357] on li "onshore_required" at bounding box center [770, 359] width 257 height 16
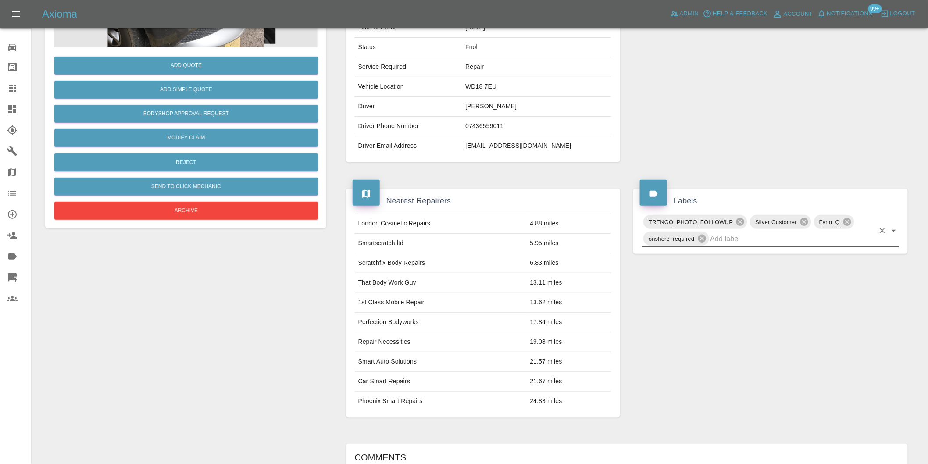
click at [893, 232] on icon "Open" at bounding box center [894, 230] width 11 height 11
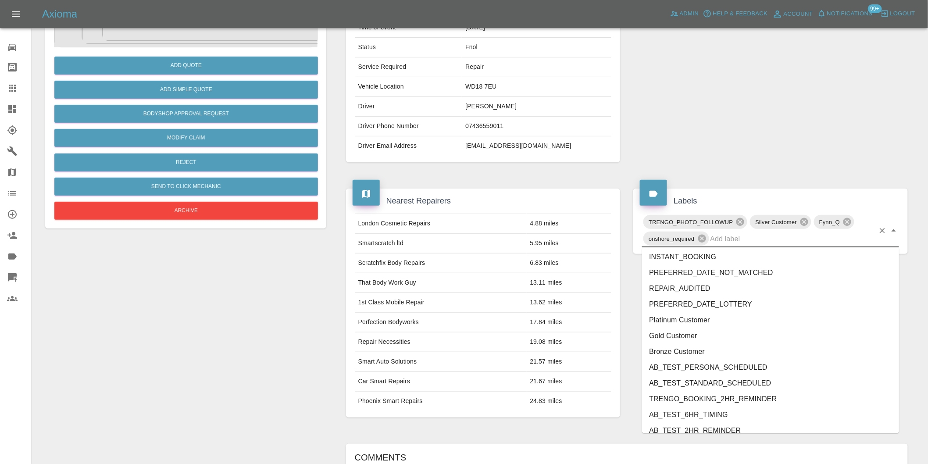
scroll to position [1841, 0]
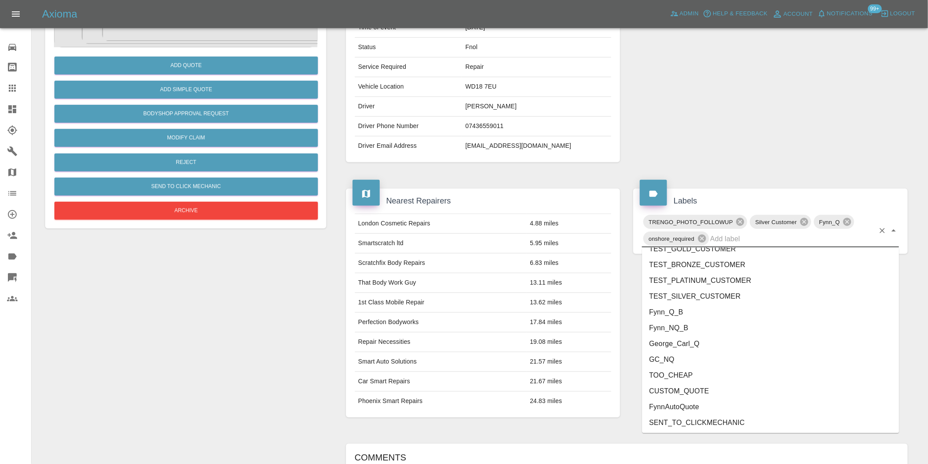
click at [684, 347] on li "George_Carl_Q" at bounding box center [770, 344] width 257 height 16
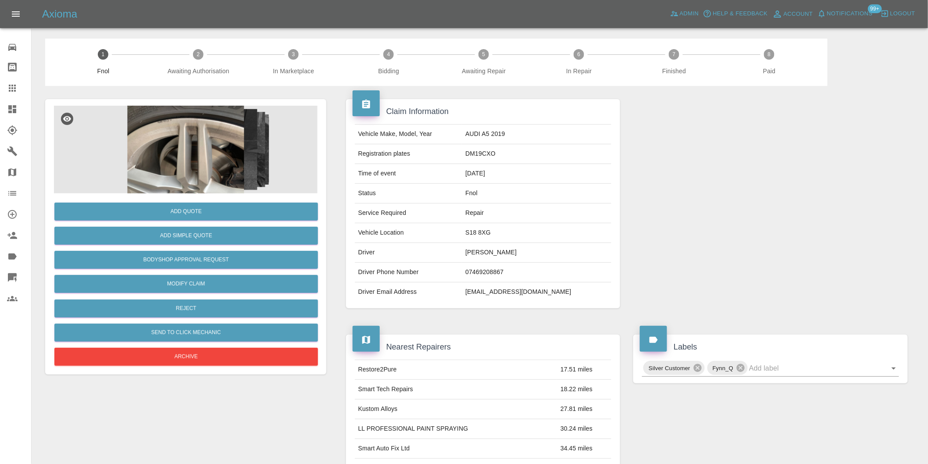
click at [195, 156] on img at bounding box center [186, 150] width 264 height 88
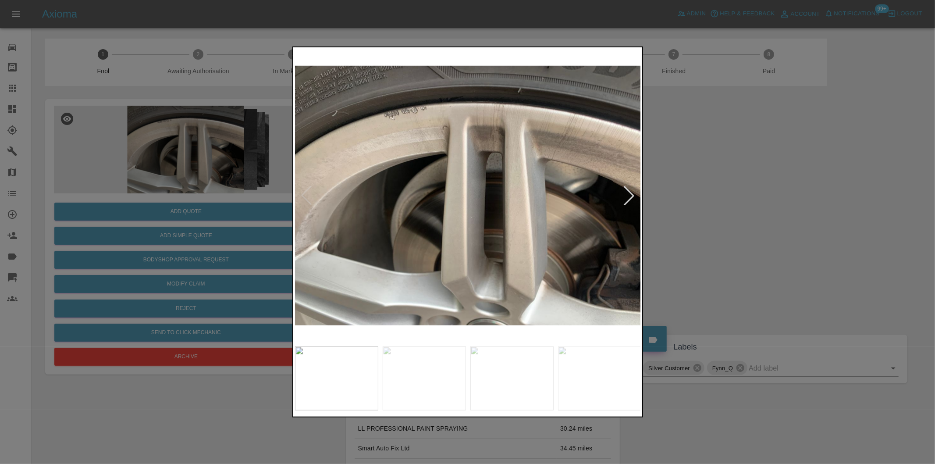
click at [633, 196] on div at bounding box center [629, 195] width 19 height 19
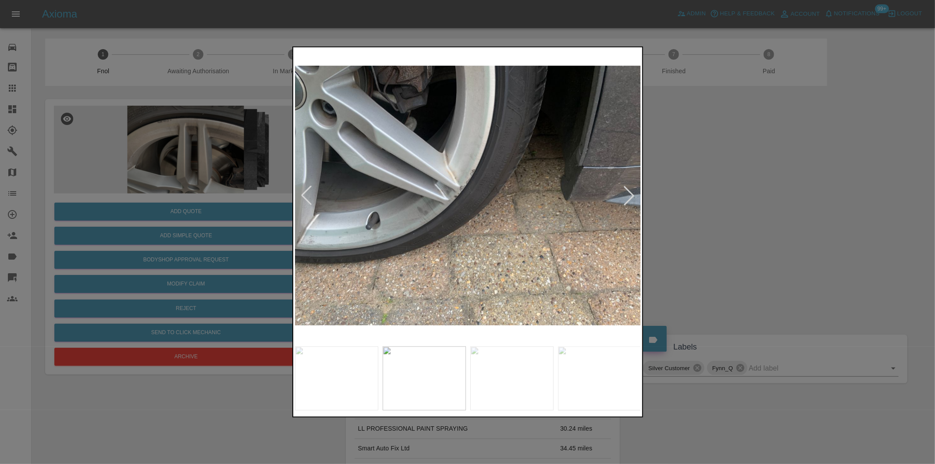
click at [633, 196] on div at bounding box center [629, 195] width 19 height 19
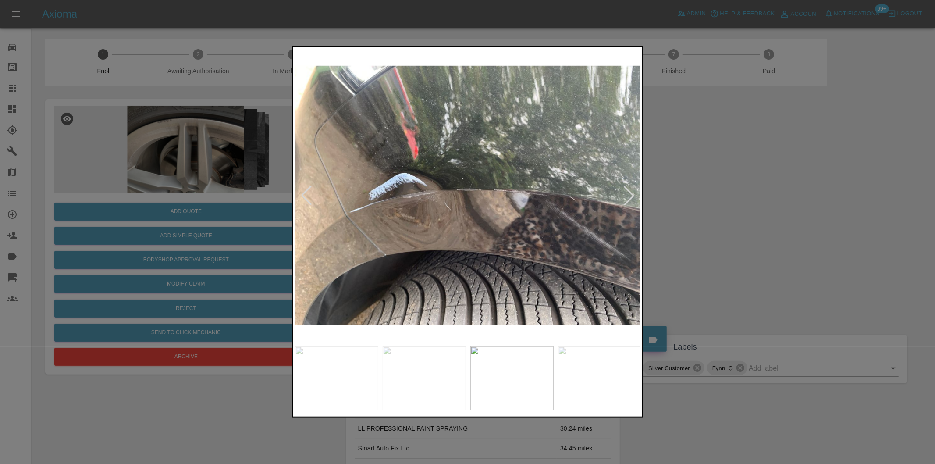
click at [633, 196] on div at bounding box center [629, 195] width 19 height 19
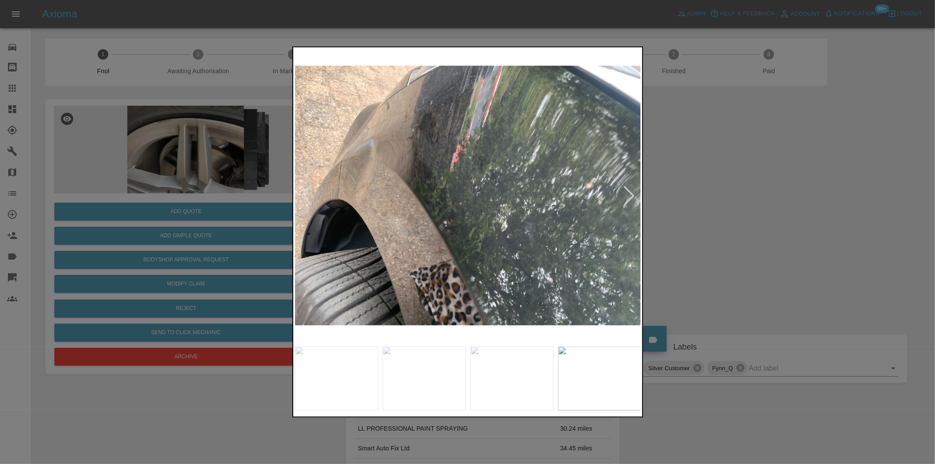
click at [633, 196] on div at bounding box center [629, 195] width 19 height 19
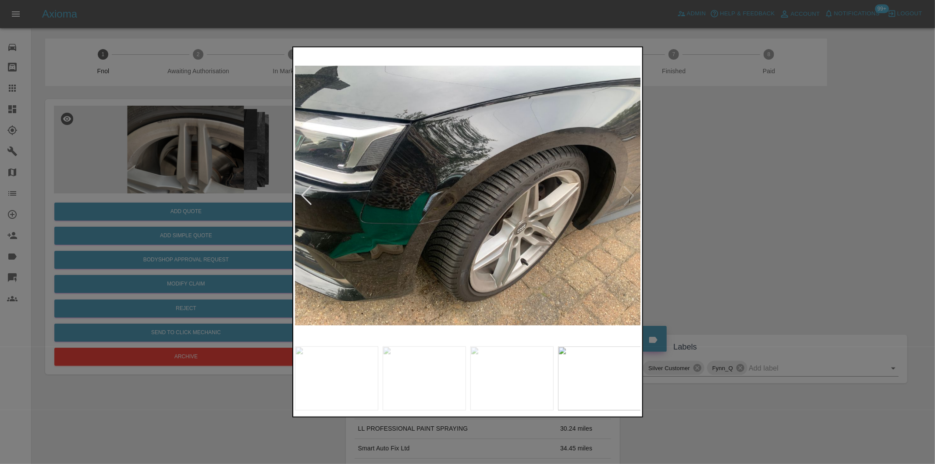
click at [629, 196] on img at bounding box center [468, 195] width 346 height 293
click at [724, 207] on div at bounding box center [467, 232] width 935 height 464
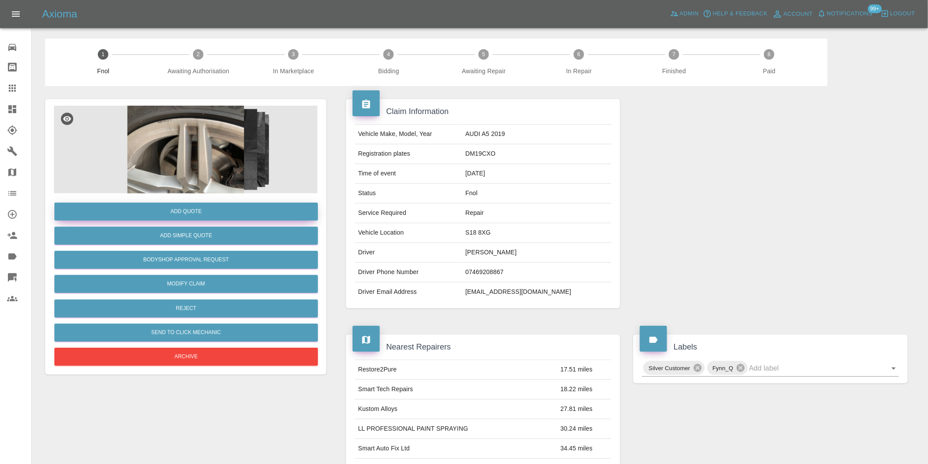
click at [203, 209] on button "Add Quote" at bounding box center [186, 212] width 264 height 18
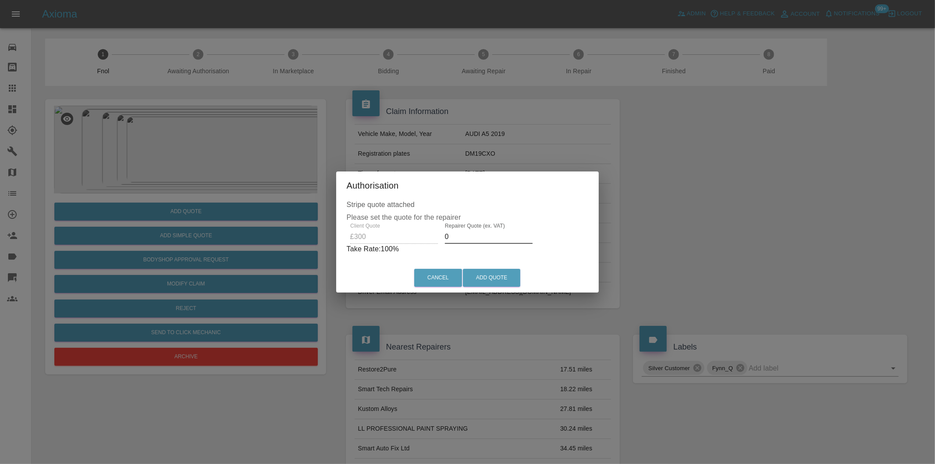
click at [468, 239] on input "0" at bounding box center [489, 237] width 88 height 14
type input "0190"
click at [490, 273] on button "Add Quote" at bounding box center [491, 278] width 57 height 18
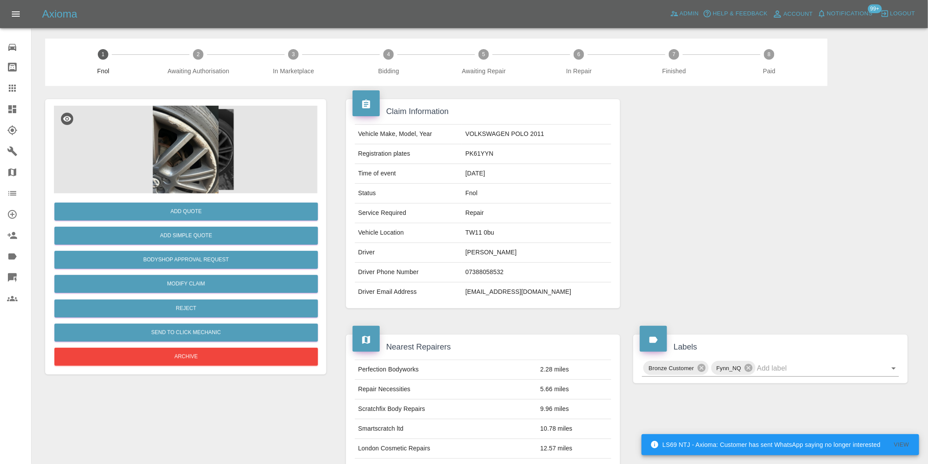
click at [157, 135] on img at bounding box center [186, 150] width 264 height 88
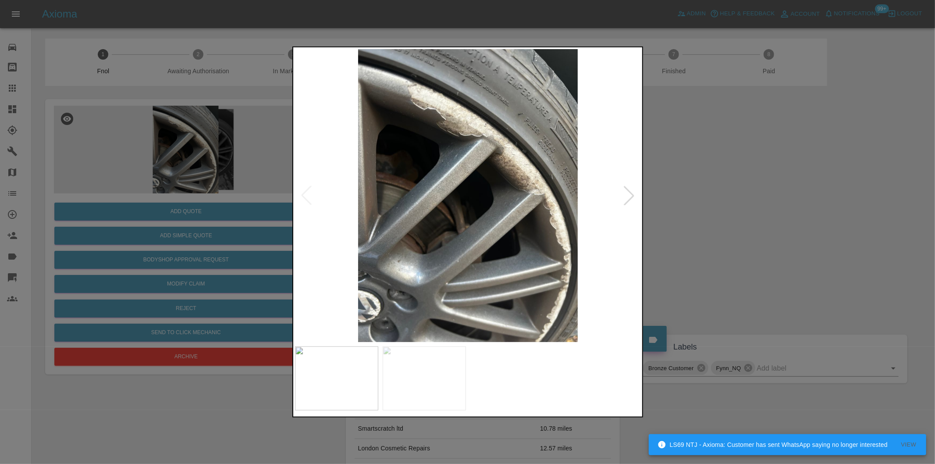
click at [632, 200] on div at bounding box center [629, 195] width 19 height 19
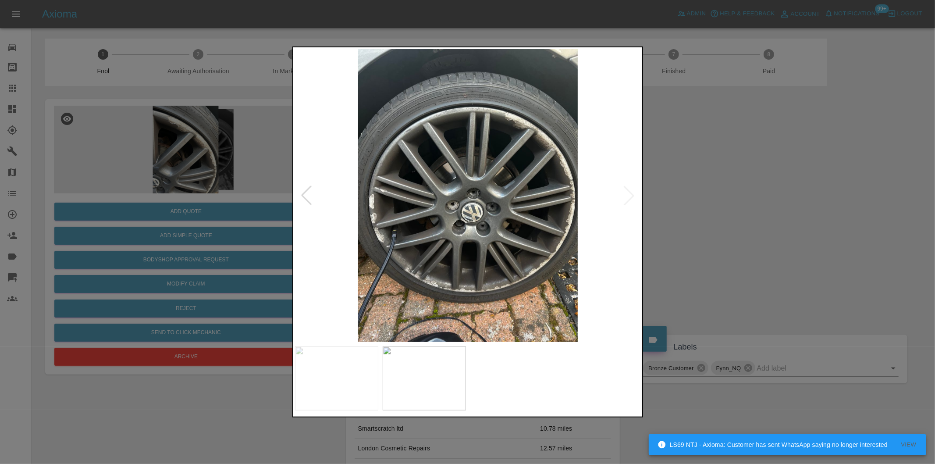
click at [632, 200] on img at bounding box center [468, 195] width 346 height 293
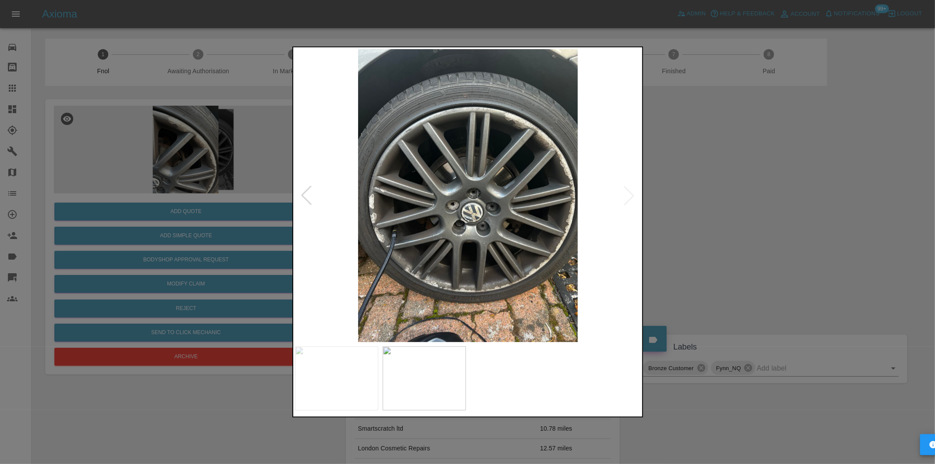
drag, startPoint x: 720, startPoint y: 208, endPoint x: 696, endPoint y: 208, distance: 23.7
click at [708, 208] on div at bounding box center [467, 232] width 935 height 464
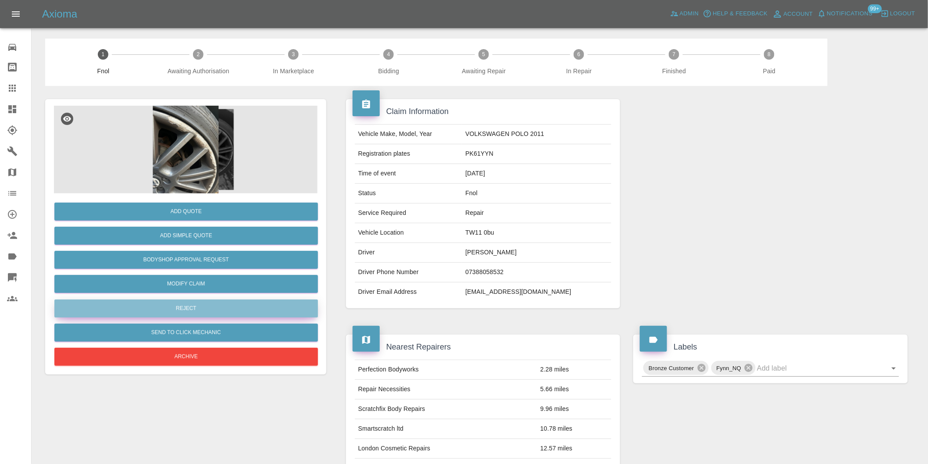
click at [205, 312] on button "Reject" at bounding box center [186, 309] width 264 height 18
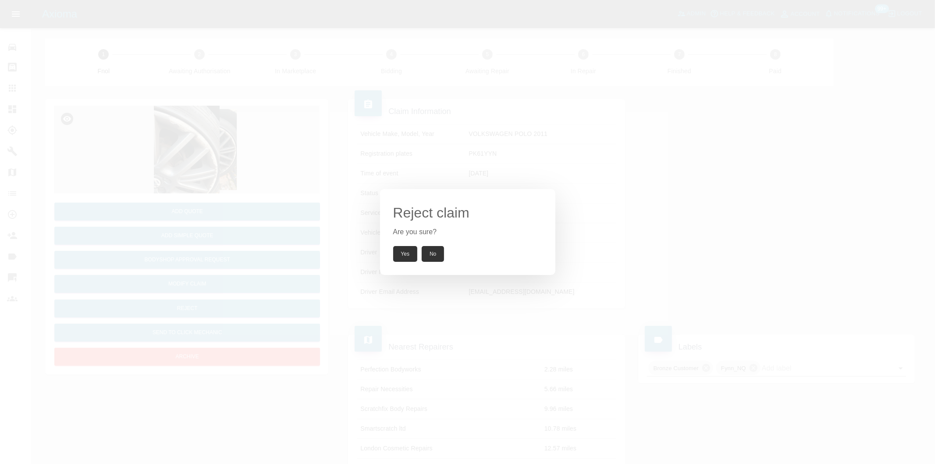
click at [405, 256] on button "Yes" at bounding box center [405, 254] width 25 height 16
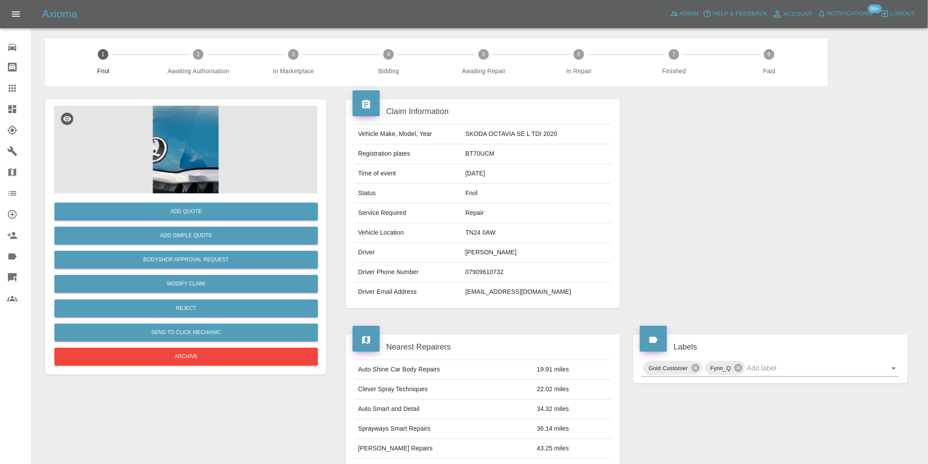
click at [182, 146] on img at bounding box center [186, 150] width 264 height 88
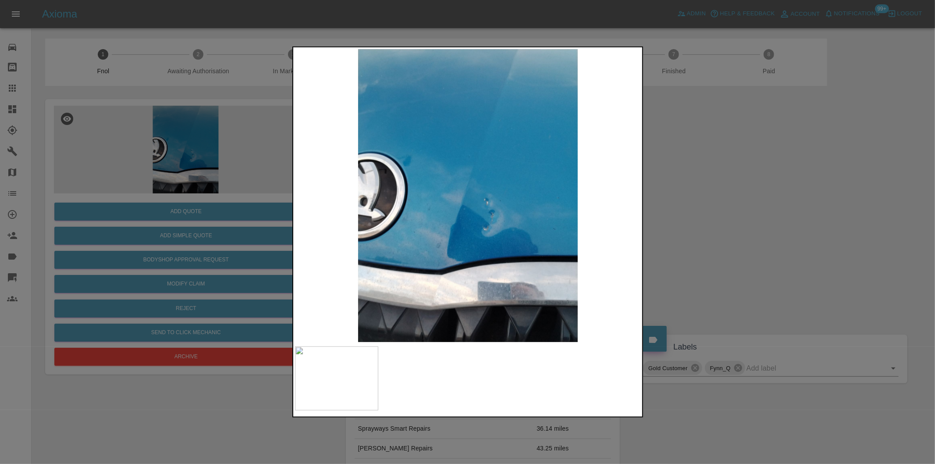
drag, startPoint x: 683, startPoint y: 246, endPoint x: 676, endPoint y: 247, distance: 7.5
click at [682, 247] on div at bounding box center [467, 232] width 935 height 464
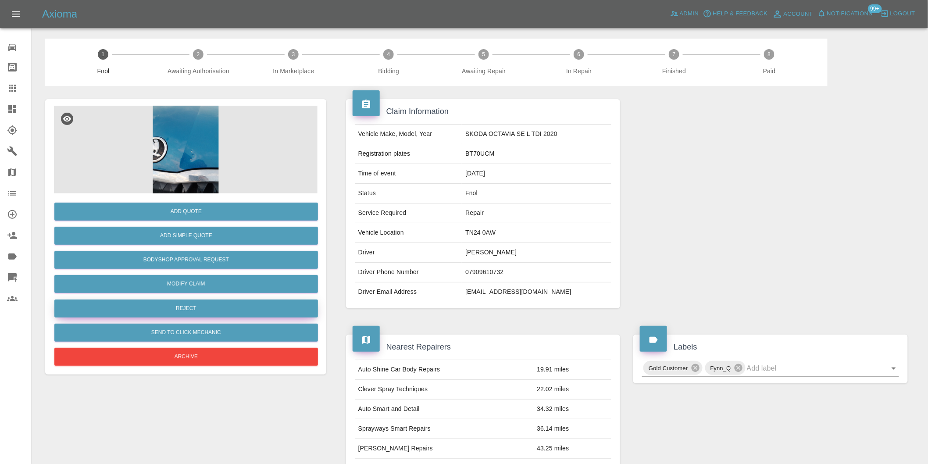
click at [213, 307] on button "Reject" at bounding box center [186, 309] width 264 height 18
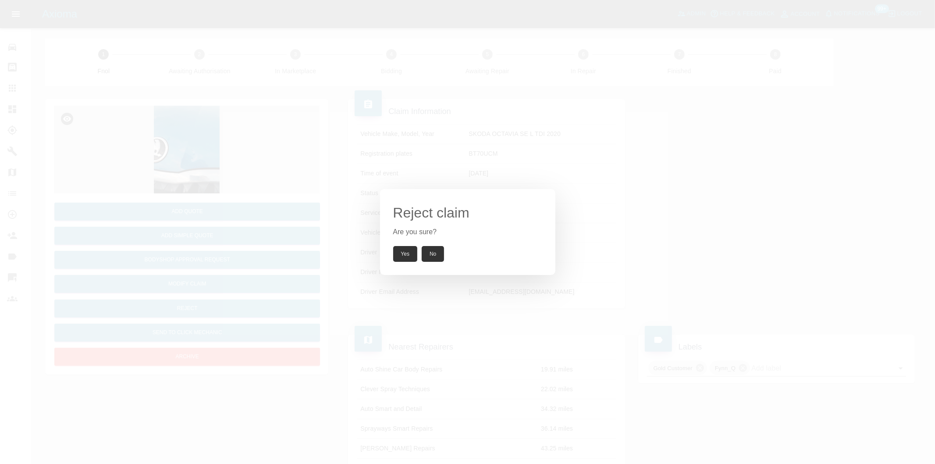
click at [408, 253] on button "Yes" at bounding box center [405, 254] width 25 height 16
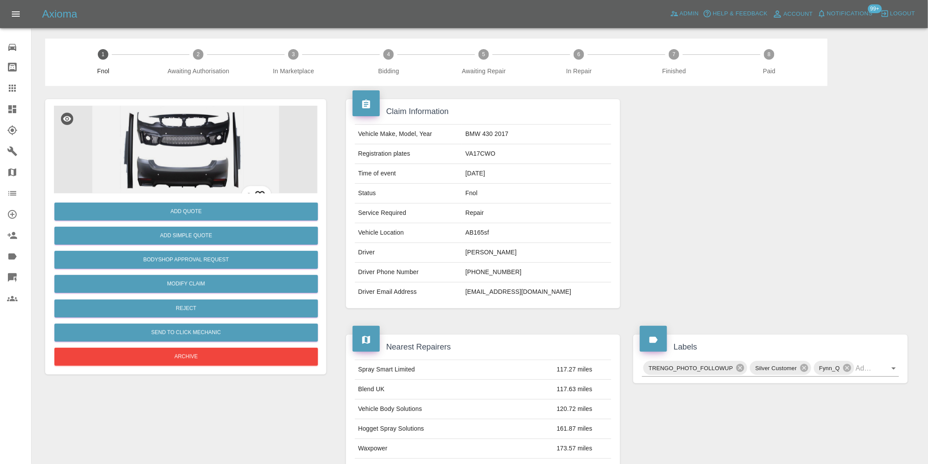
click at [221, 121] on img at bounding box center [186, 150] width 264 height 88
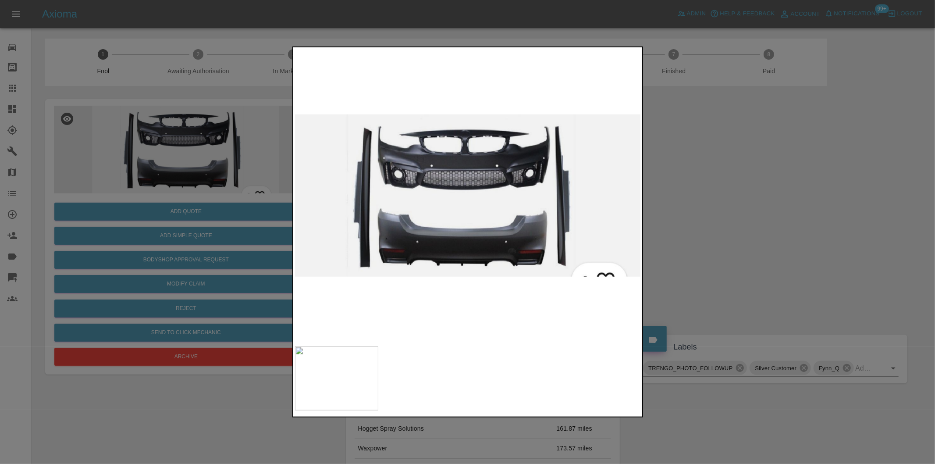
drag, startPoint x: 708, startPoint y: 199, endPoint x: 521, endPoint y: 256, distance: 195.8
click at [709, 199] on div at bounding box center [467, 232] width 935 height 464
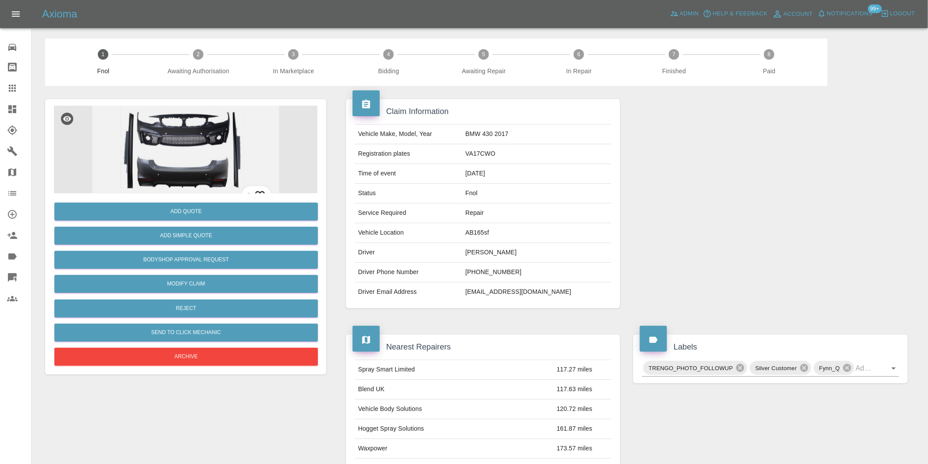
click at [188, 153] on img at bounding box center [186, 150] width 264 height 88
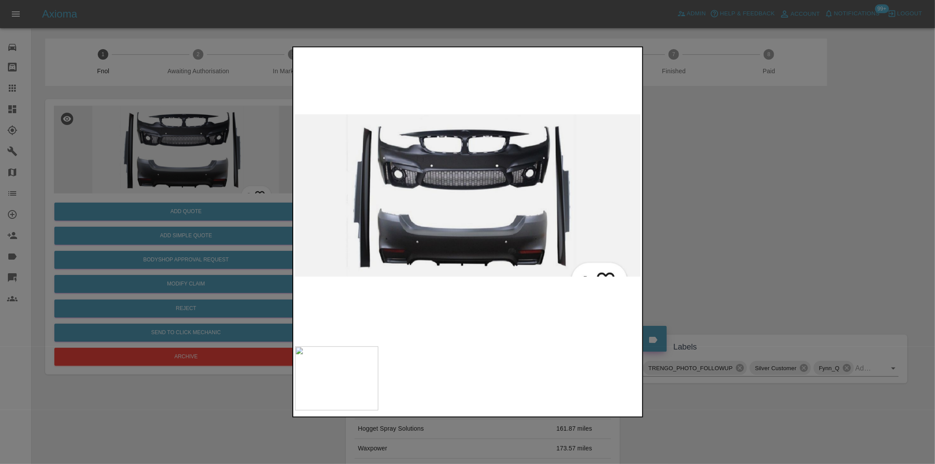
click at [712, 209] on div at bounding box center [467, 232] width 935 height 464
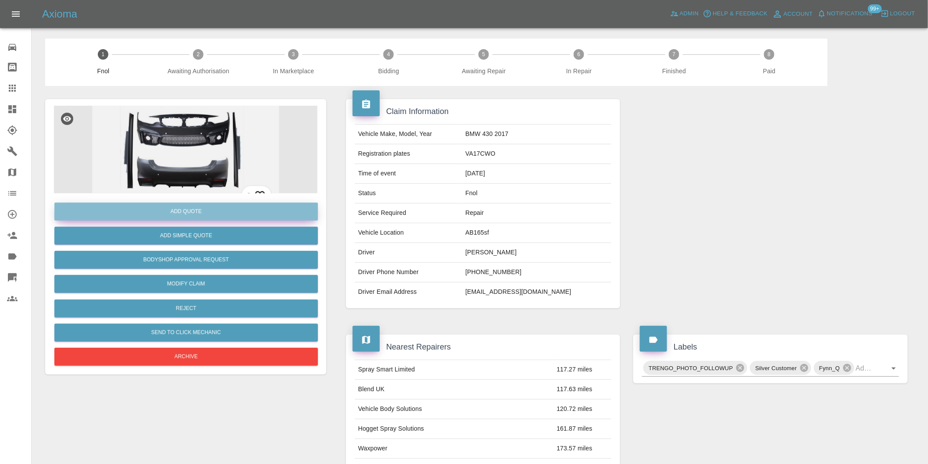
click at [203, 211] on button "Add Quote" at bounding box center [186, 212] width 264 height 18
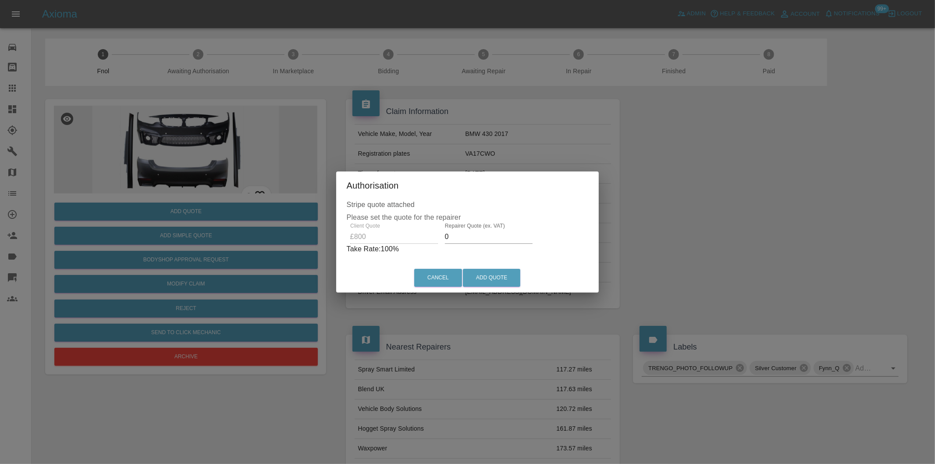
click at [470, 234] on input "0" at bounding box center [489, 237] width 88 height 14
type input "0500"
click at [484, 278] on button "Add Quote" at bounding box center [491, 278] width 57 height 18
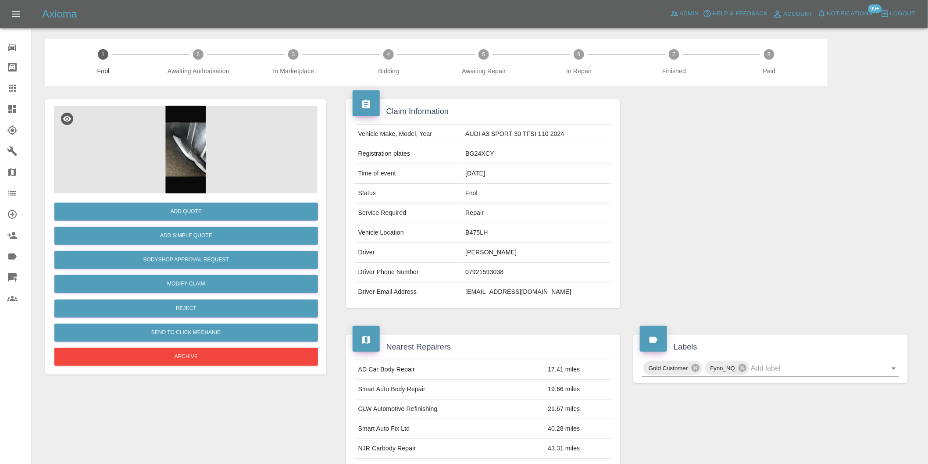
click at [199, 141] on img at bounding box center [186, 150] width 264 height 88
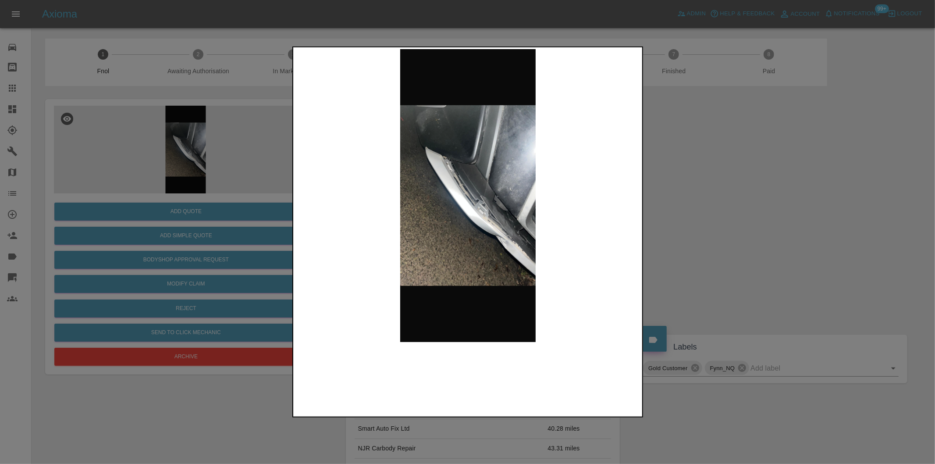
click at [461, 209] on img at bounding box center [468, 195] width 346 height 293
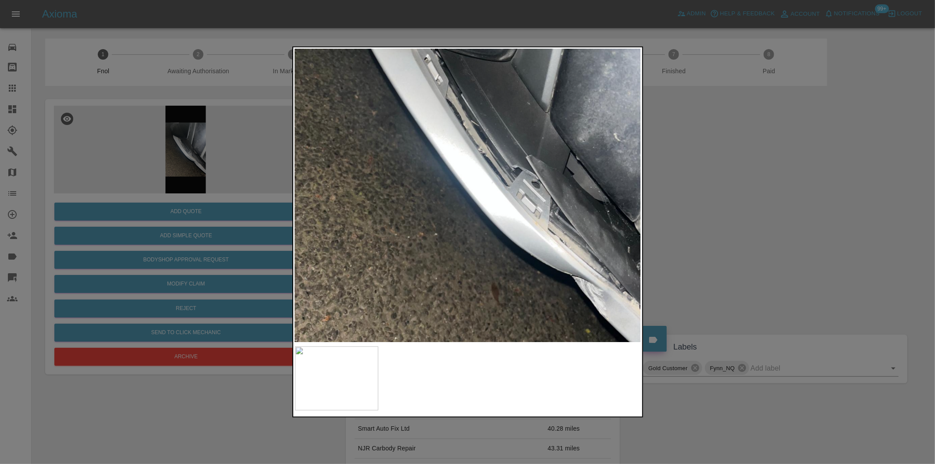
click at [485, 209] on img at bounding box center [488, 155] width 1039 height 878
click at [486, 209] on img at bounding box center [488, 155] width 1039 height 878
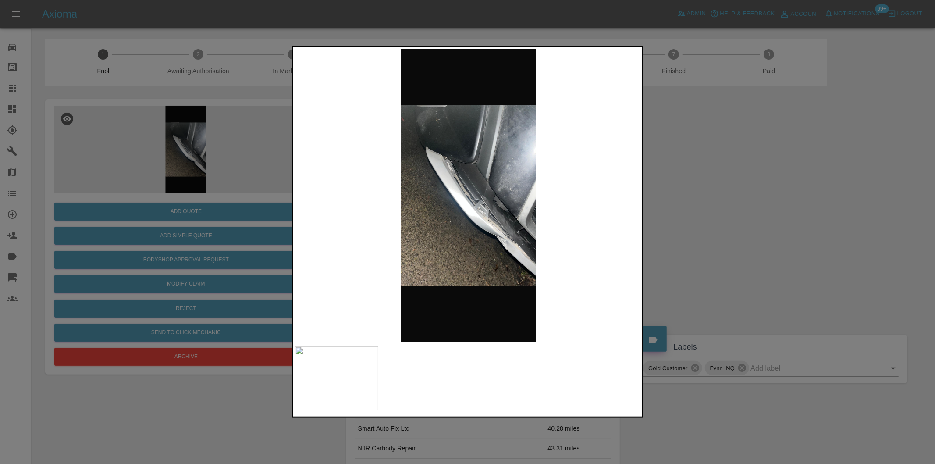
drag, startPoint x: 678, startPoint y: 205, endPoint x: 528, endPoint y: 212, distance: 149.7
click at [677, 205] on div at bounding box center [467, 232] width 935 height 464
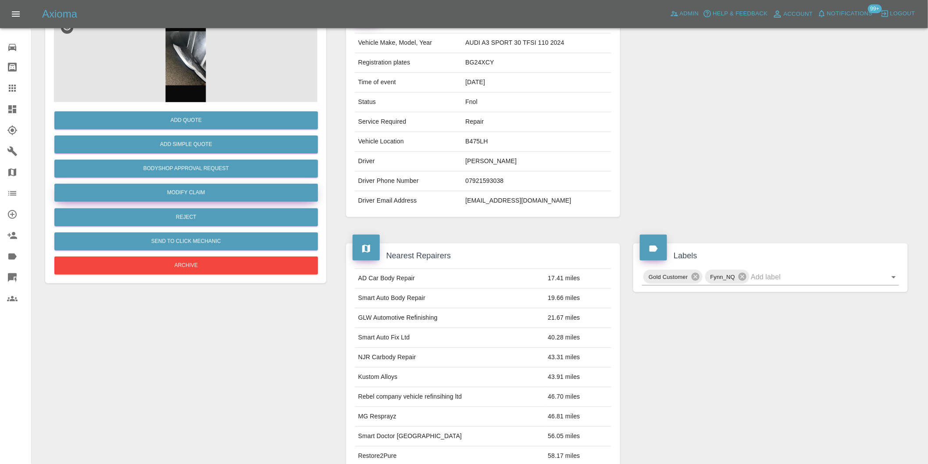
scroll to position [195, 0]
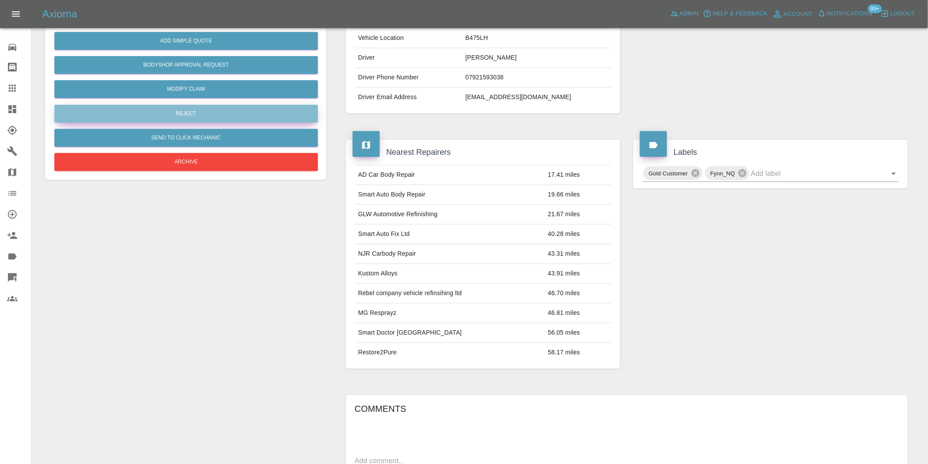
click at [198, 115] on button "Reject" at bounding box center [186, 114] width 264 height 18
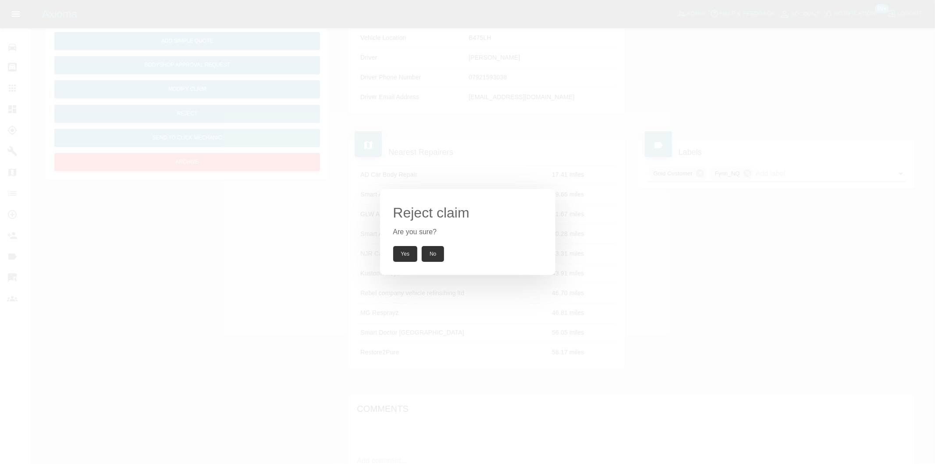
click at [404, 249] on button "Yes" at bounding box center [405, 254] width 25 height 16
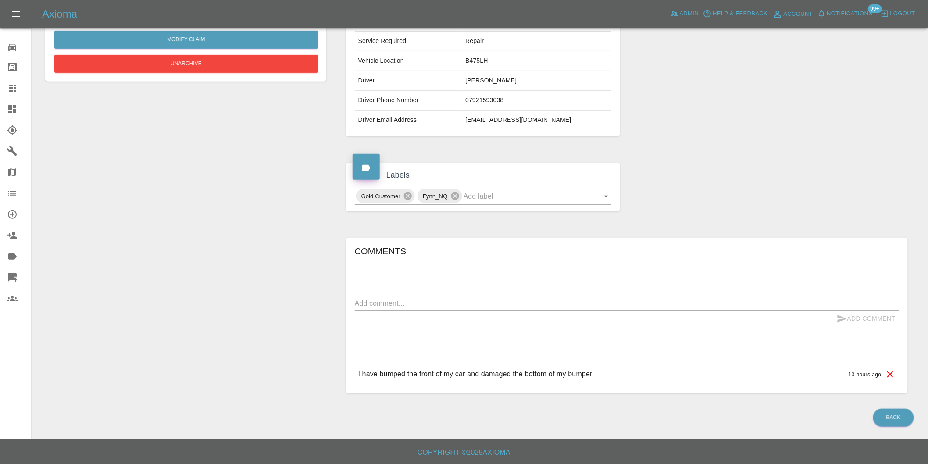
scroll to position [122, 0]
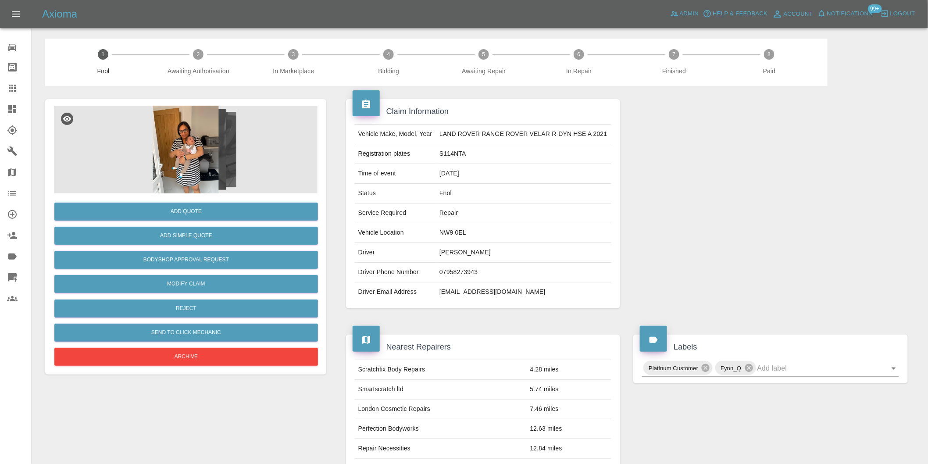
click at [178, 133] on img at bounding box center [186, 150] width 264 height 88
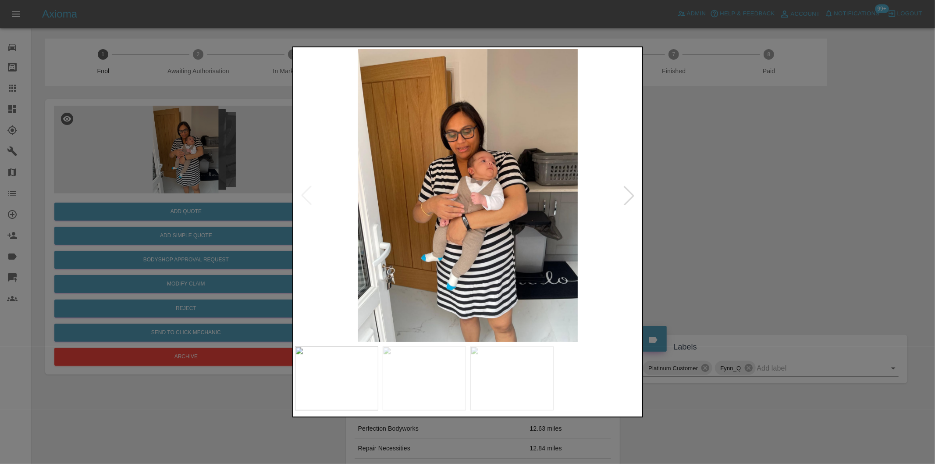
click at [632, 194] on div at bounding box center [629, 195] width 19 height 19
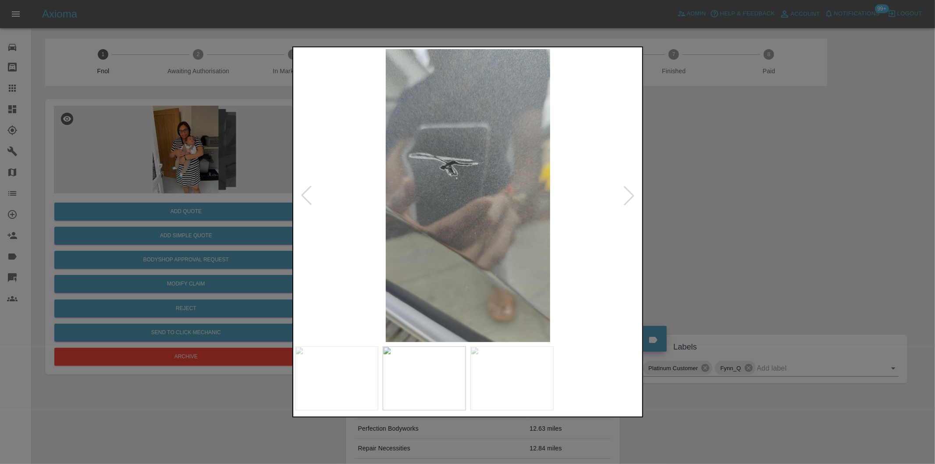
click at [632, 194] on div at bounding box center [629, 195] width 19 height 19
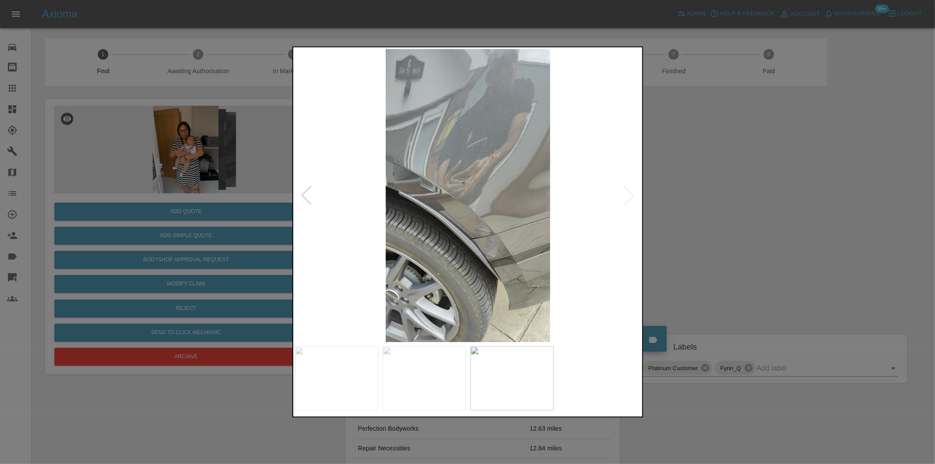
click at [632, 194] on img at bounding box center [468, 195] width 346 height 293
drag, startPoint x: 695, startPoint y: 203, endPoint x: 592, endPoint y: 196, distance: 102.9
click at [691, 203] on div at bounding box center [467, 232] width 935 height 464
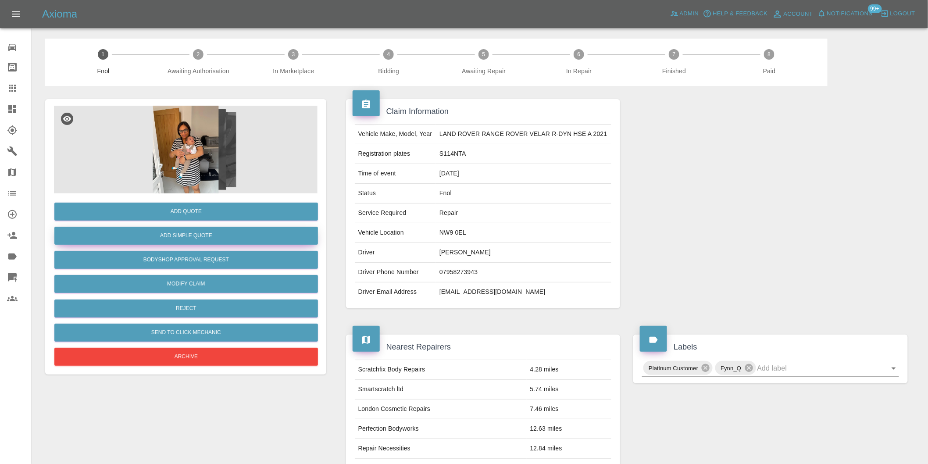
click at [211, 239] on button "Add Simple Quote" at bounding box center [186, 236] width 264 height 18
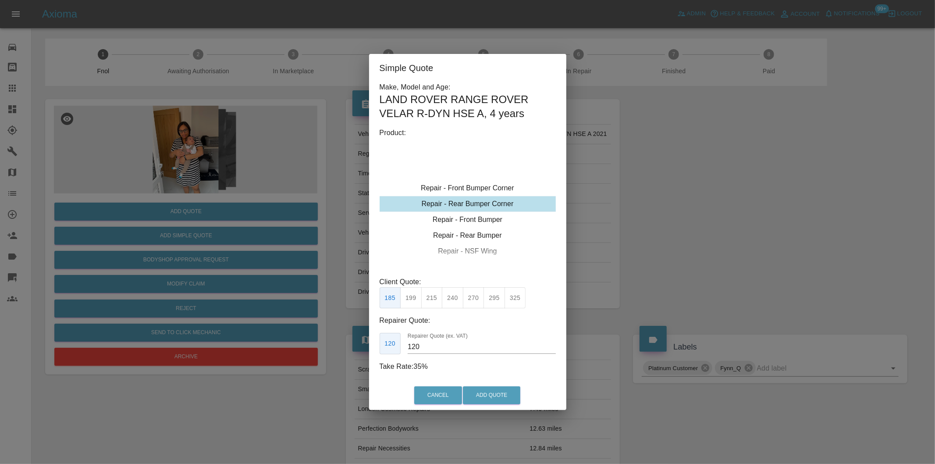
click at [433, 298] on button "215" at bounding box center [431, 297] width 21 height 21
type input "135"
click at [476, 397] on button "Add Quote" at bounding box center [491, 395] width 57 height 18
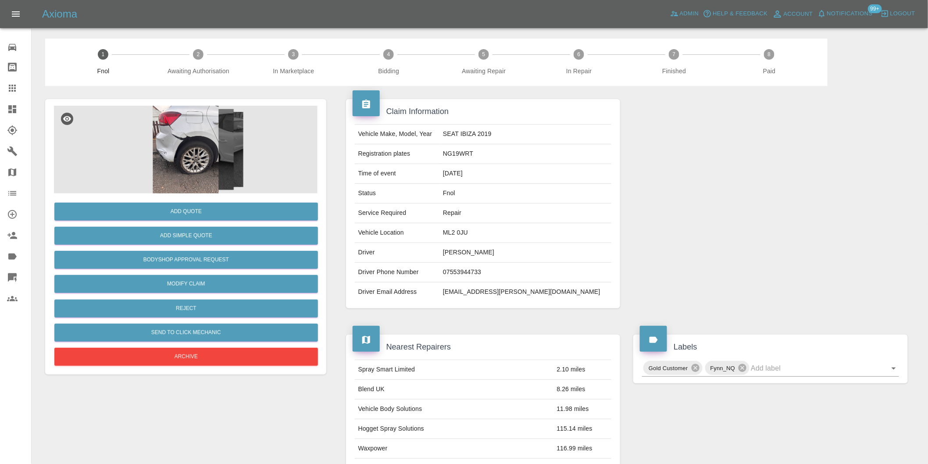
click at [192, 138] on img at bounding box center [186, 150] width 264 height 88
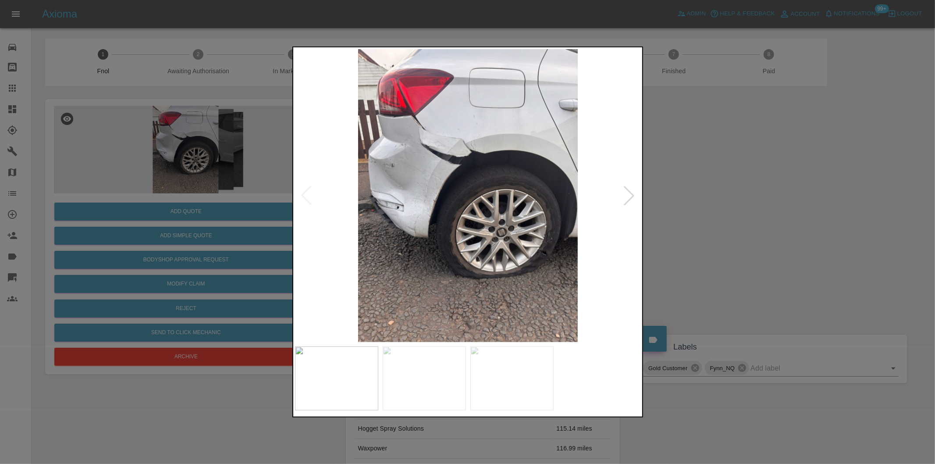
click at [632, 195] on div at bounding box center [629, 195] width 19 height 19
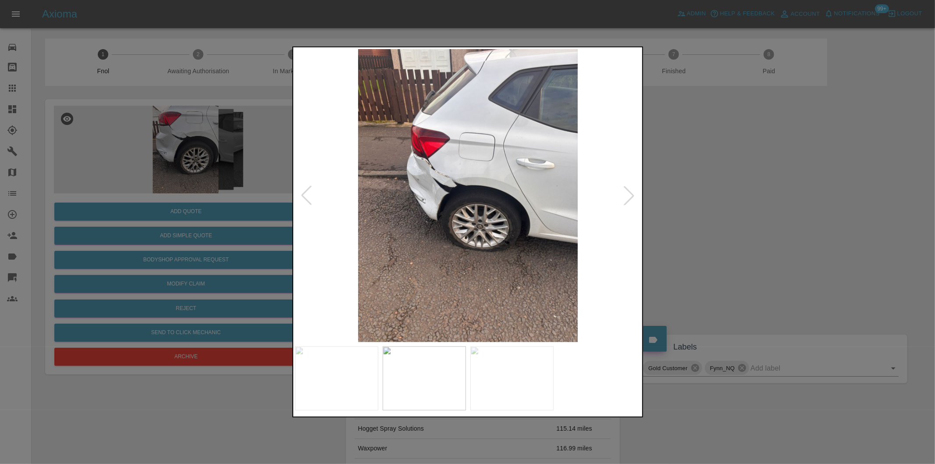
click at [632, 195] on div at bounding box center [629, 195] width 19 height 19
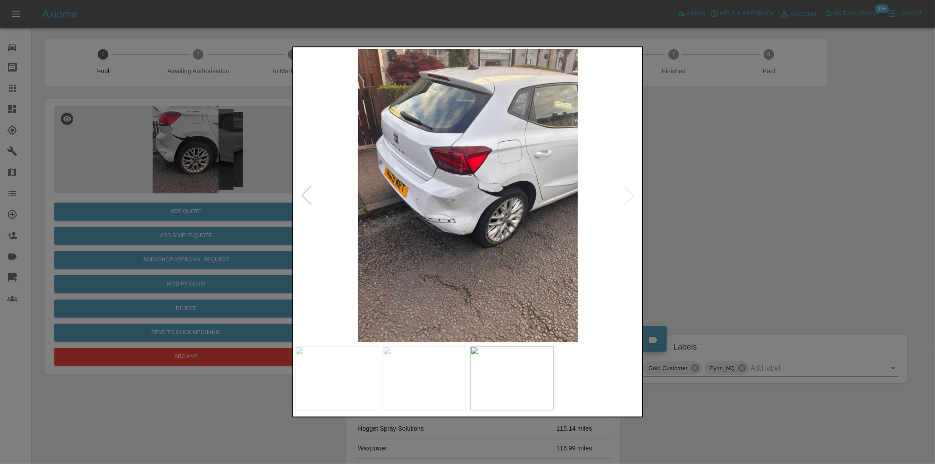
click at [747, 202] on div at bounding box center [467, 232] width 935 height 464
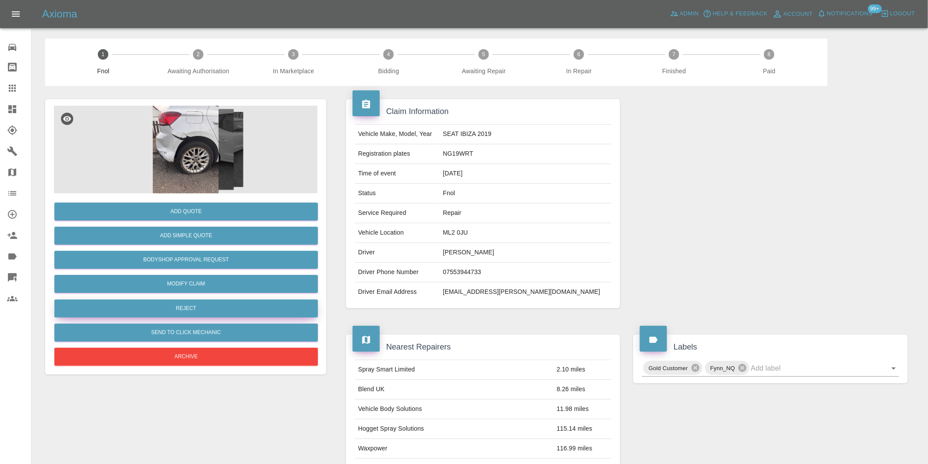
click at [235, 313] on button "Reject" at bounding box center [186, 309] width 264 height 18
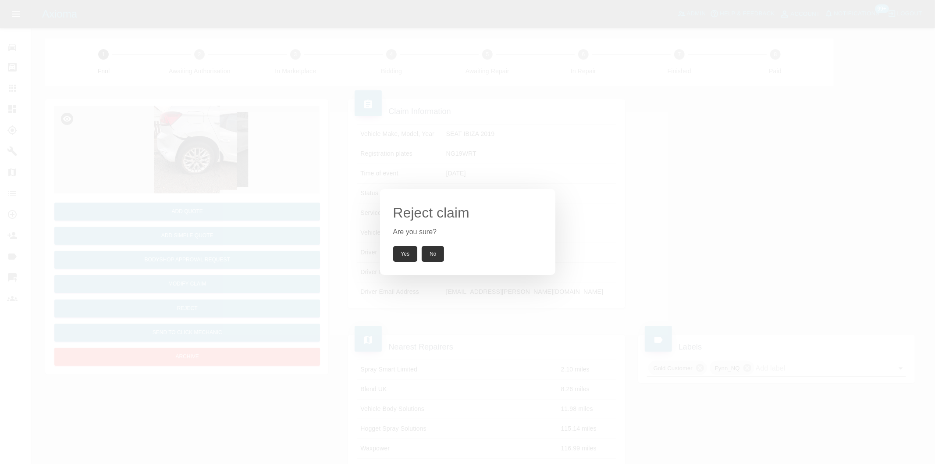
click at [410, 255] on button "Yes" at bounding box center [405, 254] width 25 height 16
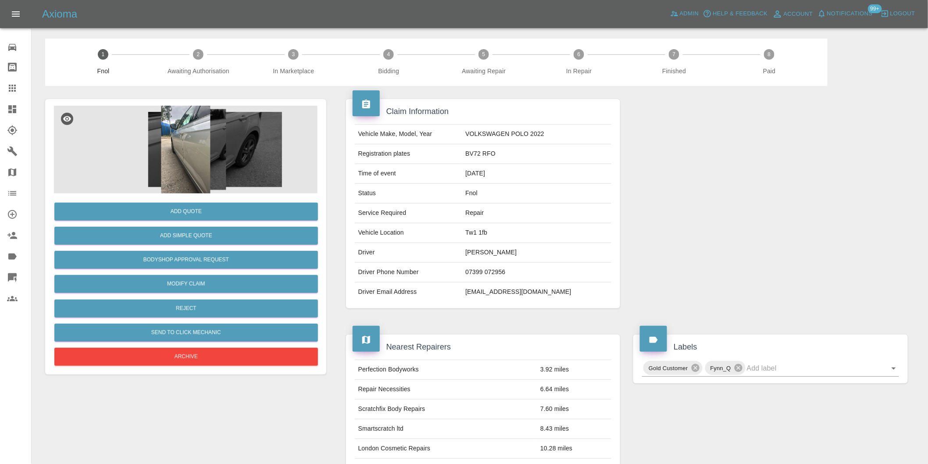
click at [189, 143] on img at bounding box center [186, 150] width 264 height 88
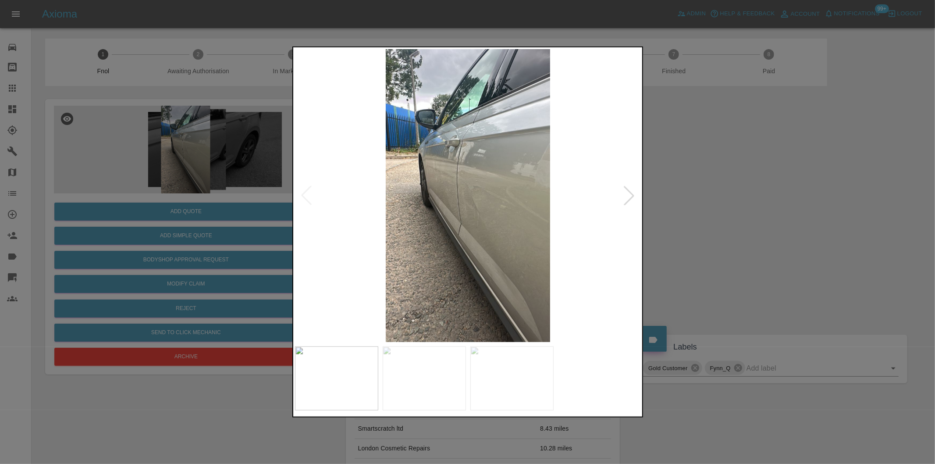
click at [634, 194] on div at bounding box center [629, 195] width 19 height 19
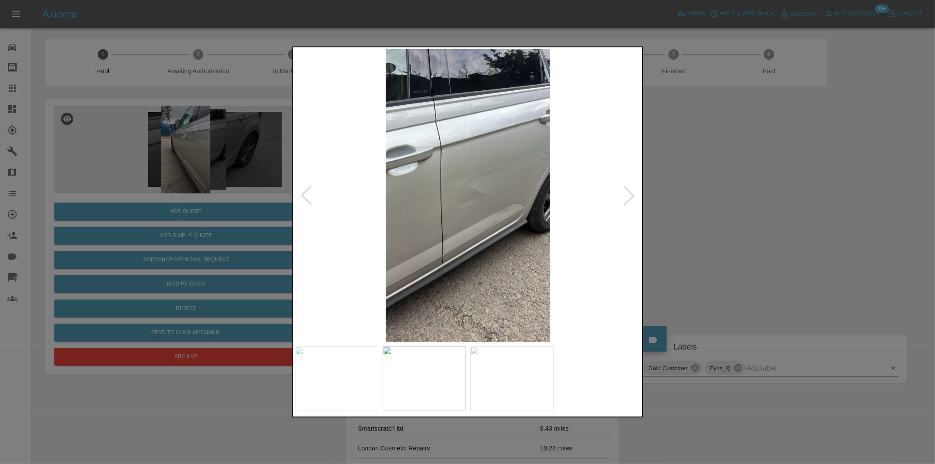
click at [634, 194] on div at bounding box center [629, 195] width 19 height 19
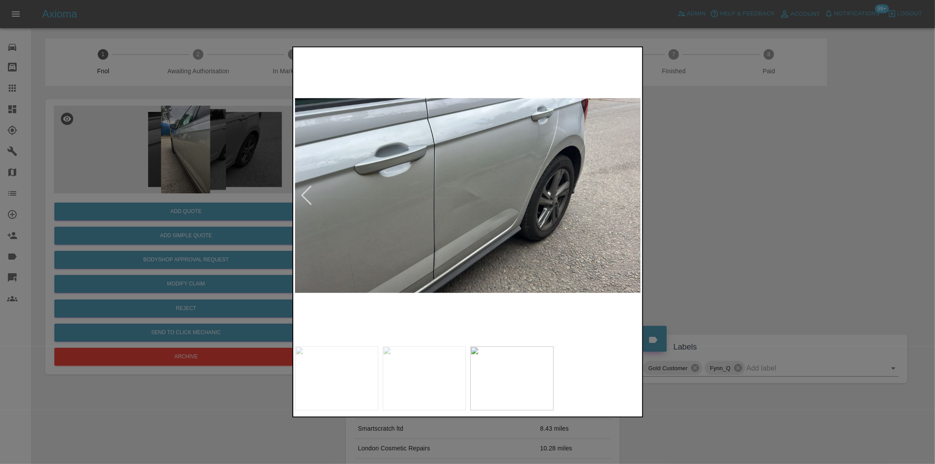
click at [634, 194] on img at bounding box center [468, 195] width 346 height 293
drag, startPoint x: 701, startPoint y: 198, endPoint x: 558, endPoint y: 199, distance: 143.0
click at [701, 199] on div at bounding box center [467, 232] width 935 height 464
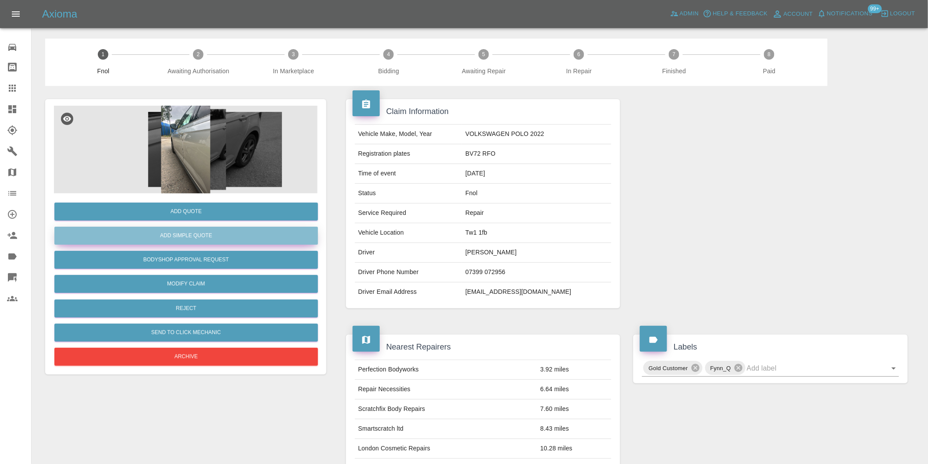
click at [231, 238] on button "Add Simple Quote" at bounding box center [186, 236] width 264 height 18
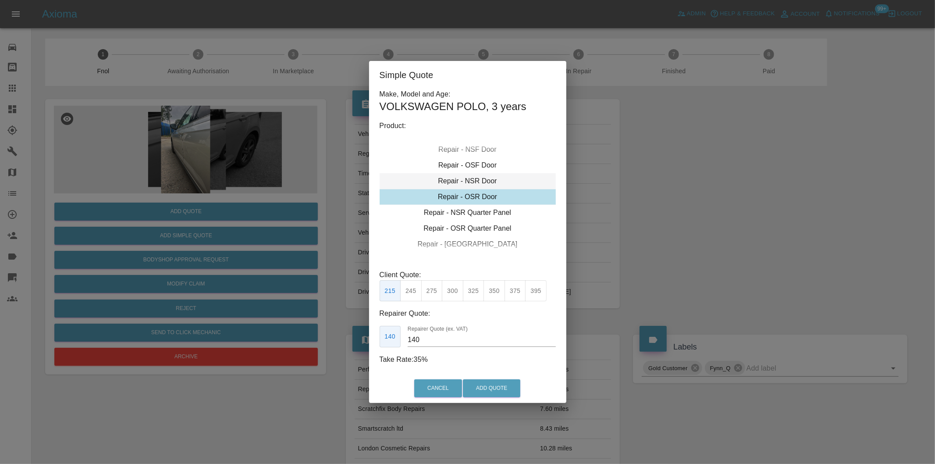
click at [493, 178] on div "Repair - NSR Door" at bounding box center [468, 181] width 176 height 16
click at [472, 291] on button "325" at bounding box center [473, 290] width 21 height 21
type input "210"
click at [500, 387] on button "Add Quote" at bounding box center [491, 388] width 57 height 18
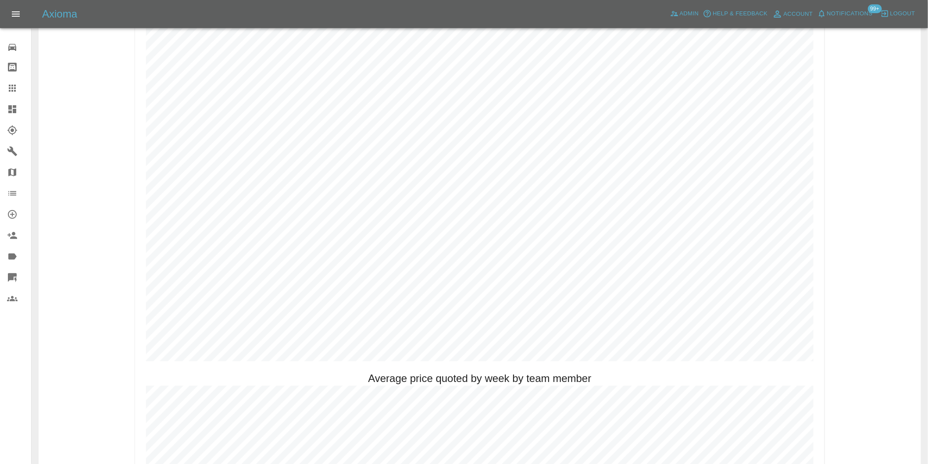
scroll to position [439, 0]
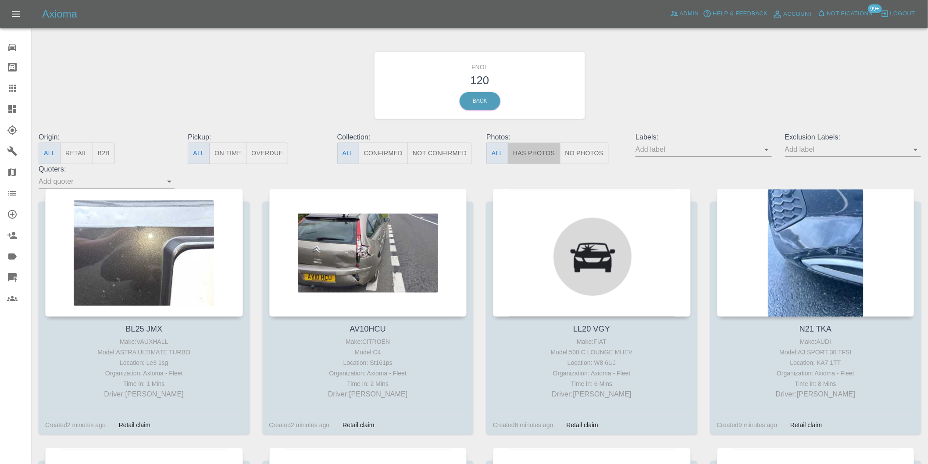
click at [519, 153] on button "Has Photos" at bounding box center [534, 153] width 53 height 21
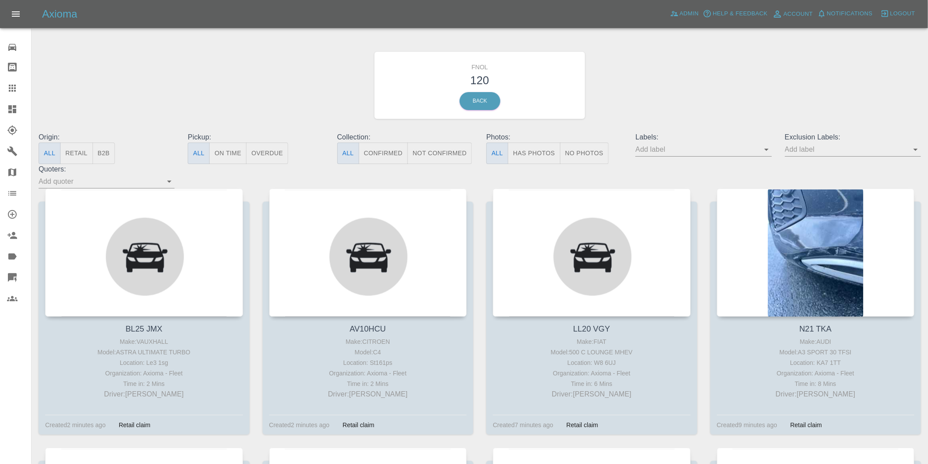
click at [538, 152] on button "Has Photos" at bounding box center [534, 153] width 53 height 21
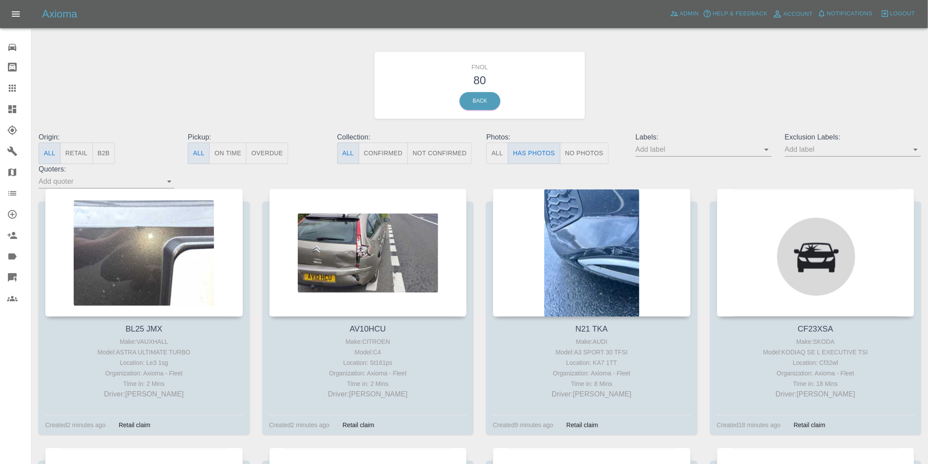
click at [917, 151] on icon "Open" at bounding box center [915, 149] width 11 height 11
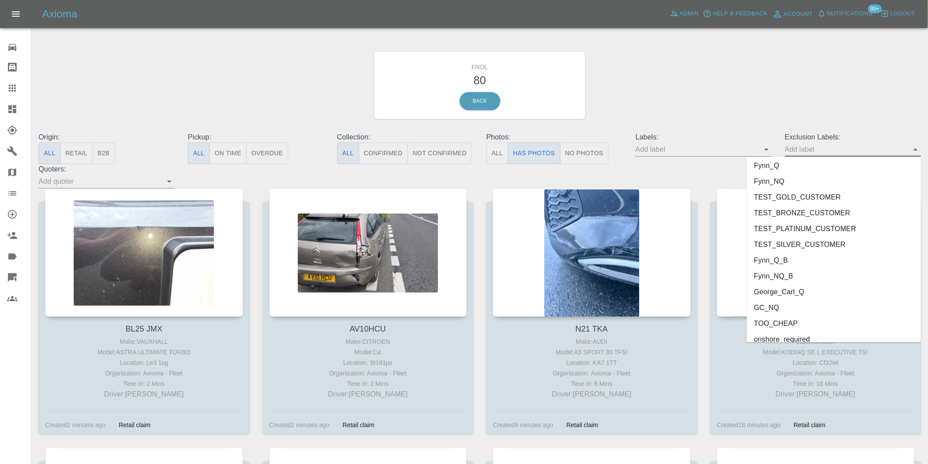
scroll to position [1905, 0]
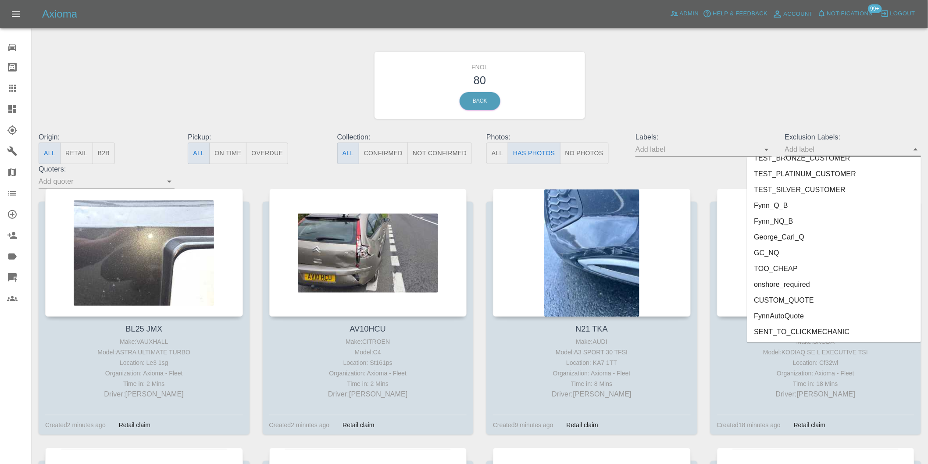
click at [788, 279] on li "onshore_required" at bounding box center [834, 285] width 174 height 16
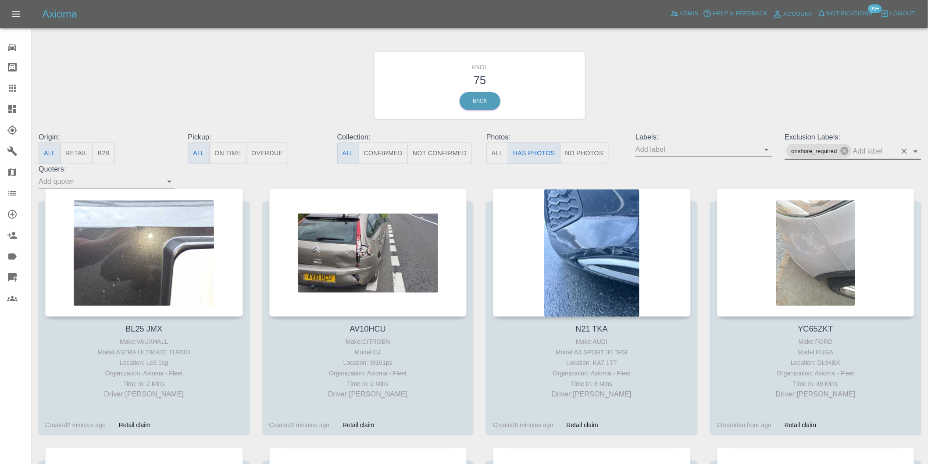
click at [913, 152] on icon "Open" at bounding box center [915, 151] width 11 height 11
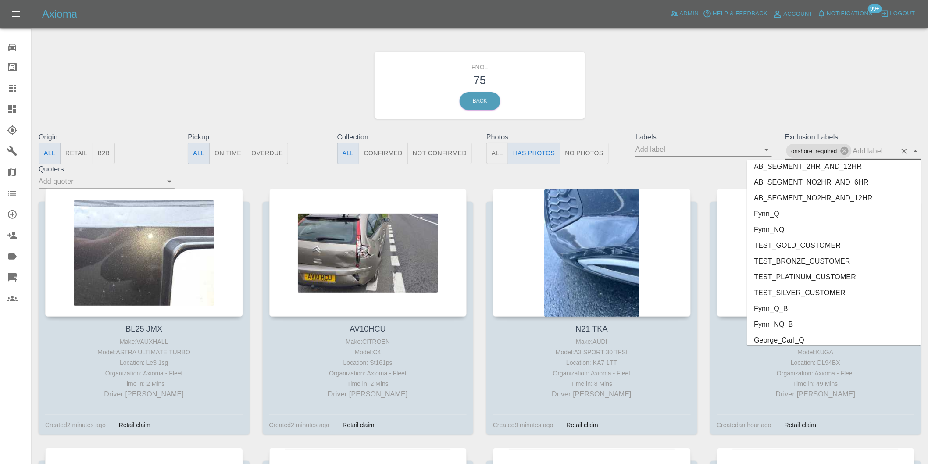
scroll to position [1889, 0]
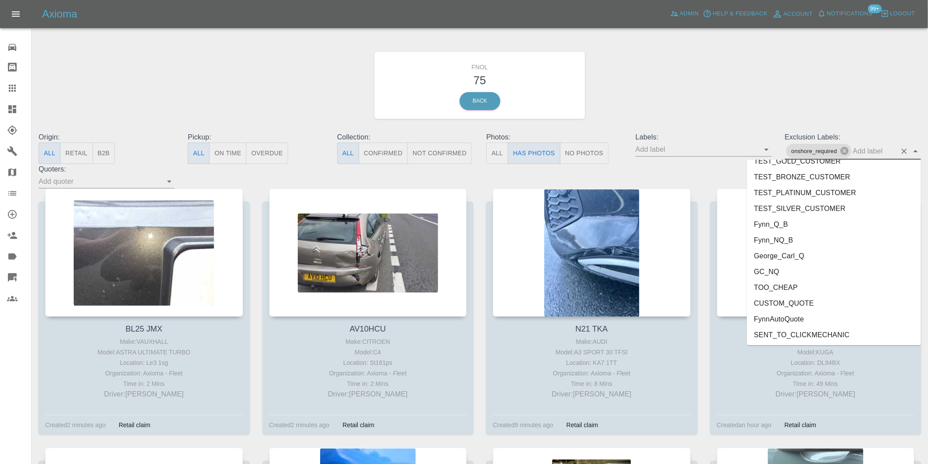
click at [786, 254] on li "George_Carl_Q" at bounding box center [834, 256] width 174 height 16
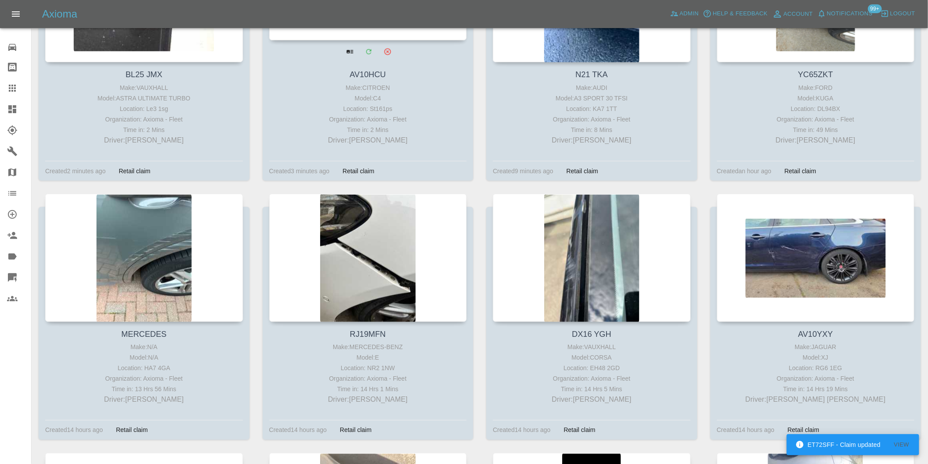
scroll to position [146, 0]
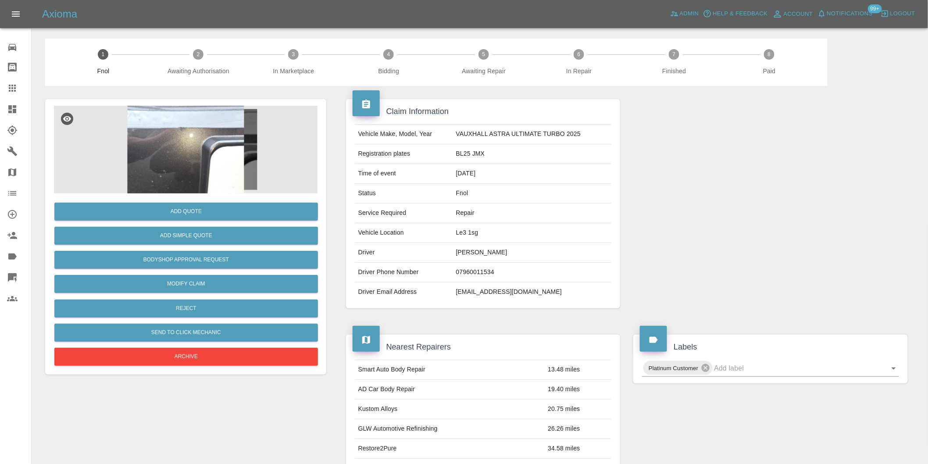
click at [189, 137] on img at bounding box center [186, 150] width 264 height 88
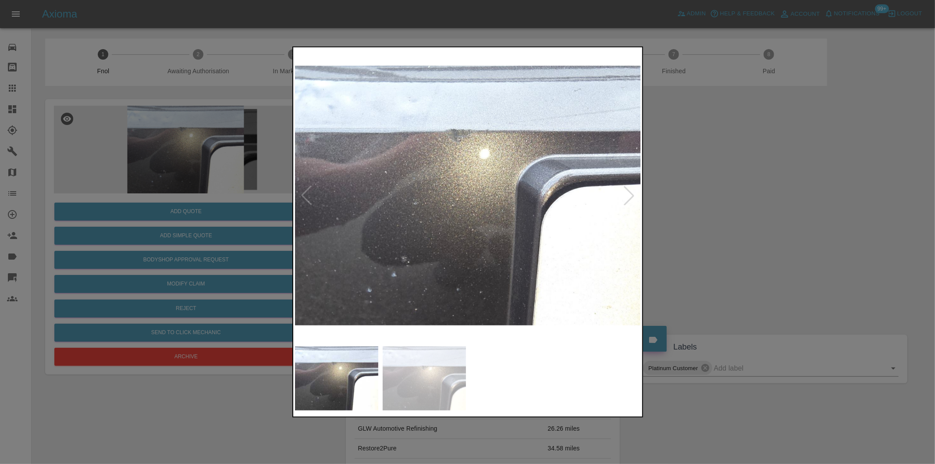
click at [631, 196] on div at bounding box center [629, 195] width 19 height 19
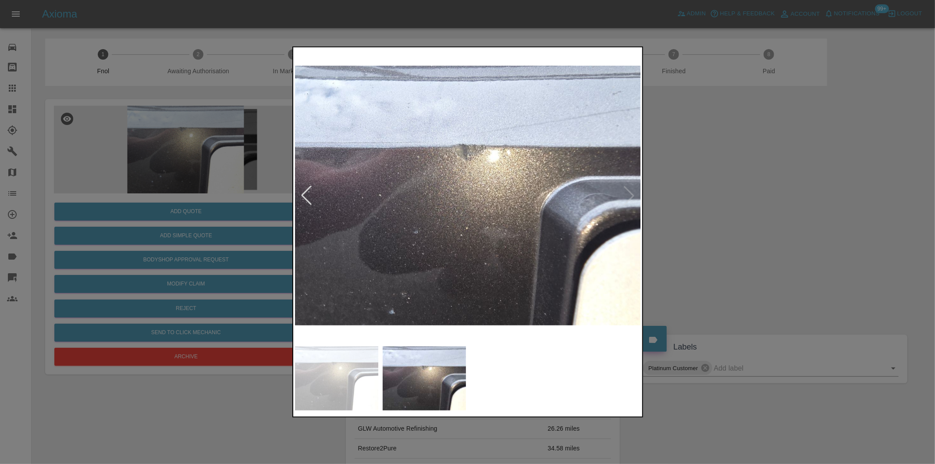
click at [631, 196] on img at bounding box center [468, 195] width 346 height 293
click at [727, 200] on div at bounding box center [467, 232] width 935 height 464
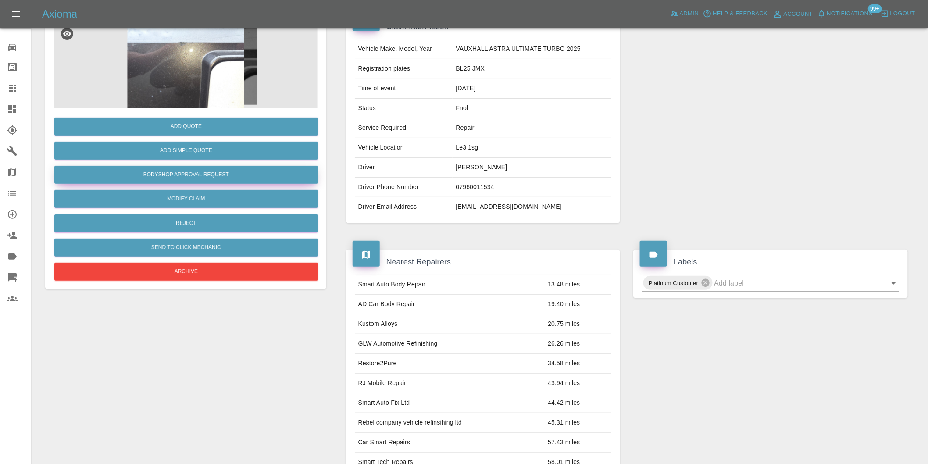
scroll to position [12, 0]
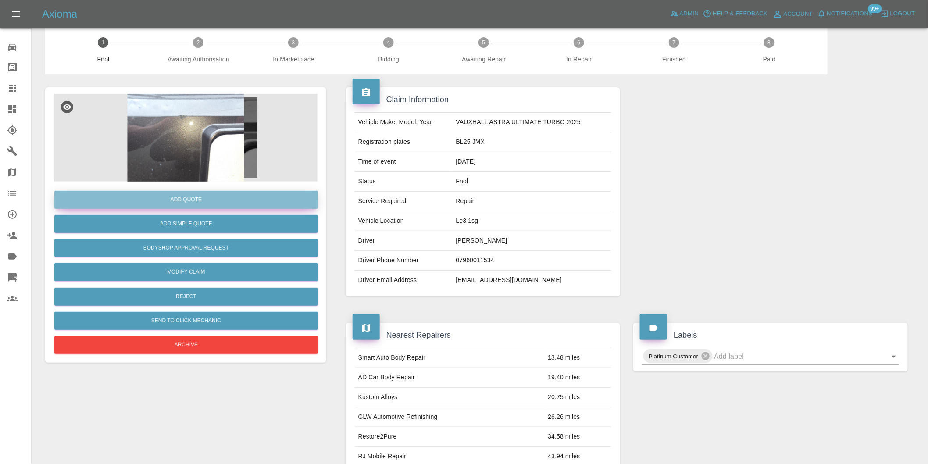
click at [200, 197] on button "Add Quote" at bounding box center [186, 200] width 264 height 18
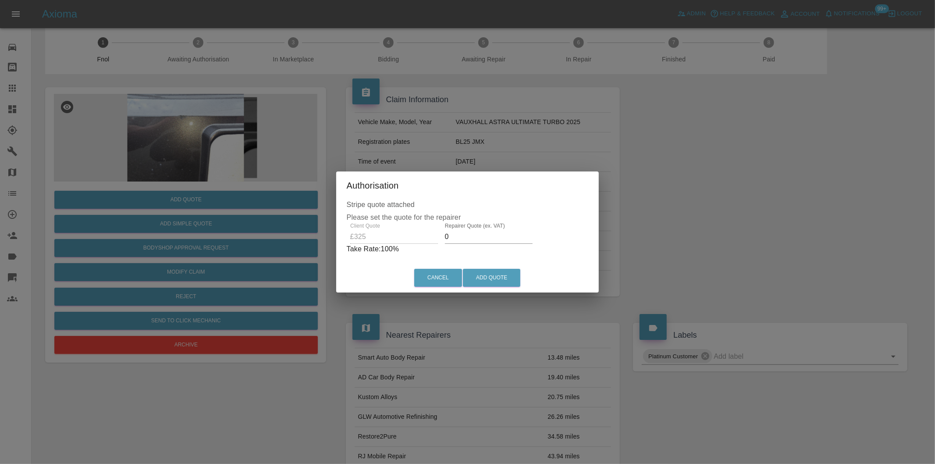
click at [459, 239] on input "0" at bounding box center [489, 237] width 88 height 14
type input "0210"
click at [497, 276] on button "Add Quote" at bounding box center [491, 278] width 57 height 18
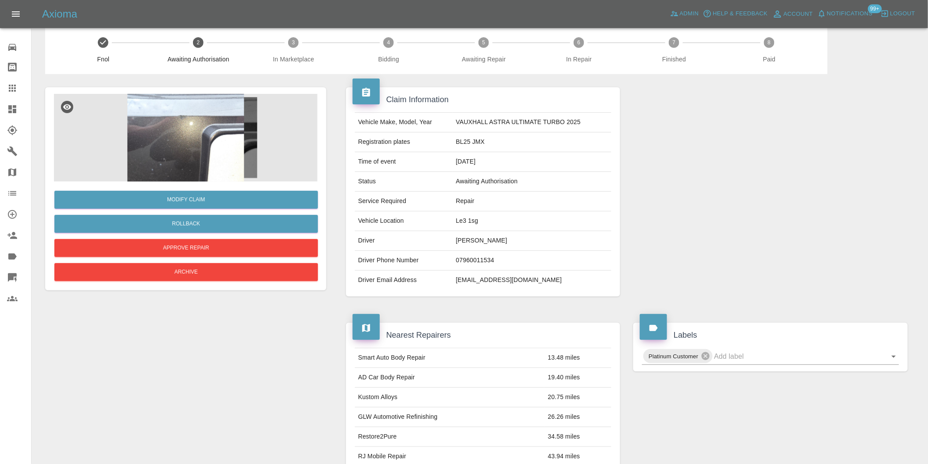
scroll to position [0, 0]
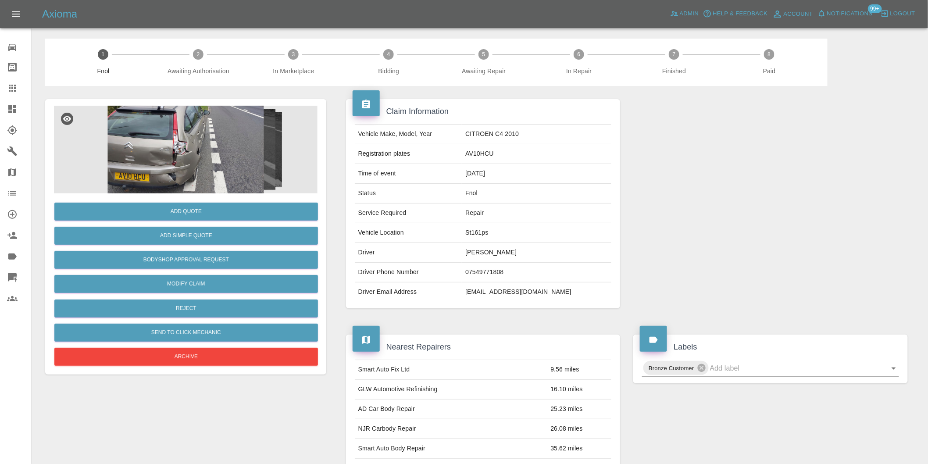
click at [162, 139] on img at bounding box center [186, 150] width 264 height 88
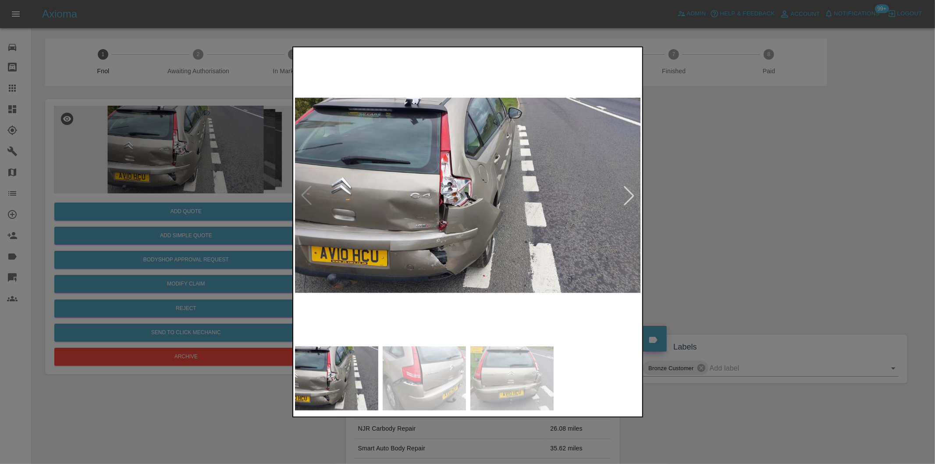
click at [713, 237] on div at bounding box center [467, 232] width 935 height 464
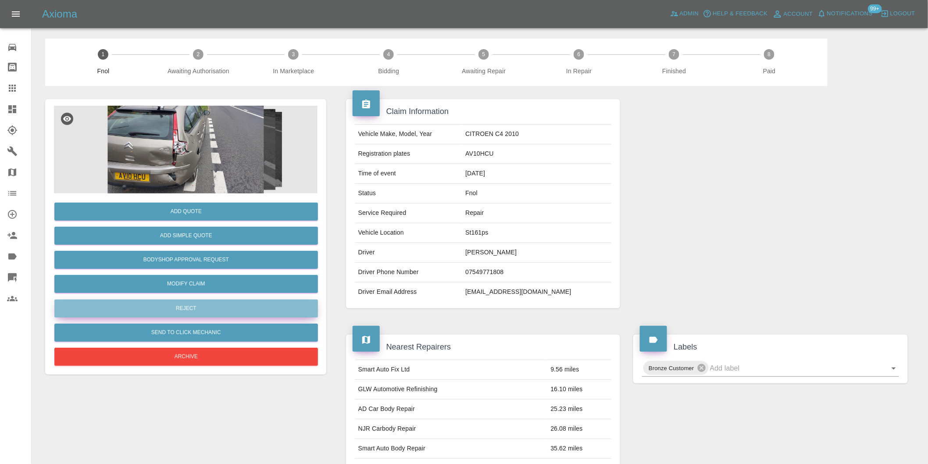
click at [208, 314] on button "Reject" at bounding box center [186, 309] width 264 height 18
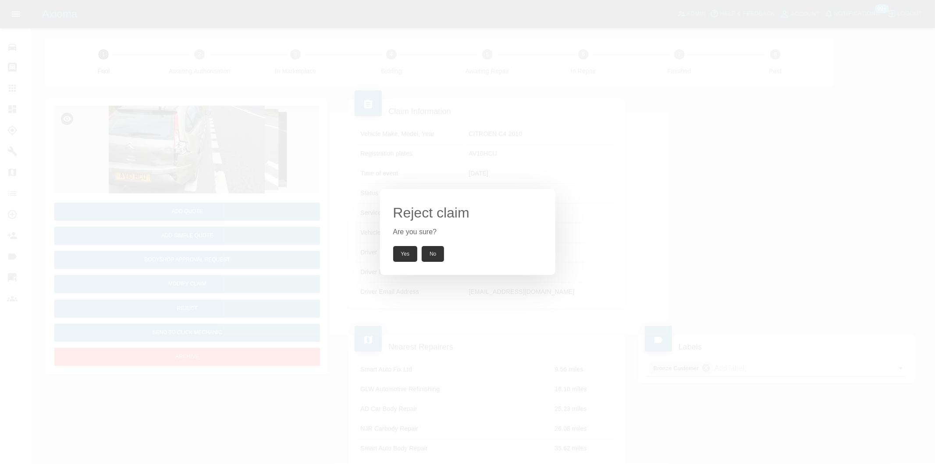
click at [411, 256] on button "Yes" at bounding box center [405, 254] width 25 height 16
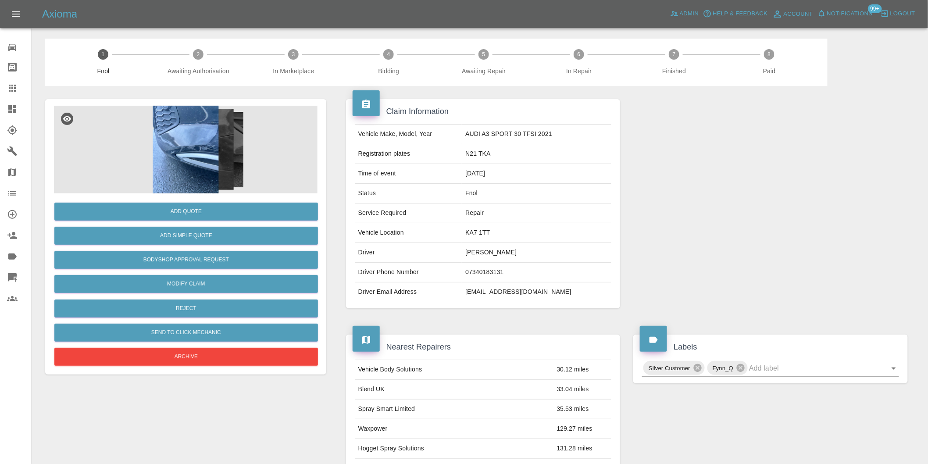
click at [195, 139] on img at bounding box center [186, 150] width 264 height 88
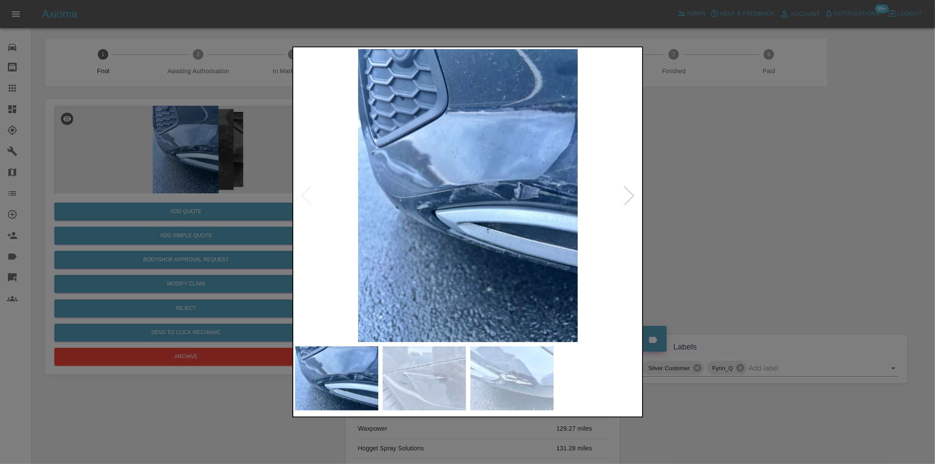
click at [629, 199] on div at bounding box center [629, 195] width 19 height 19
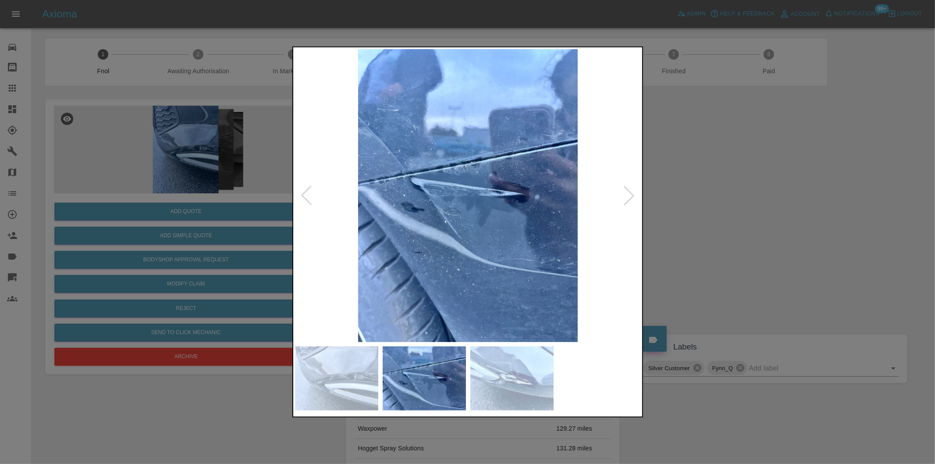
click at [629, 199] on div at bounding box center [629, 195] width 19 height 19
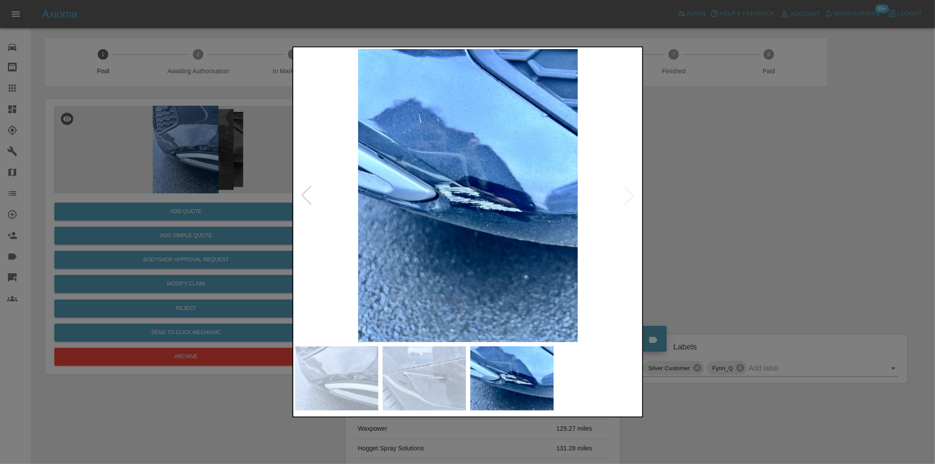
click at [629, 199] on img at bounding box center [468, 195] width 346 height 293
click at [303, 193] on div at bounding box center [306, 195] width 19 height 19
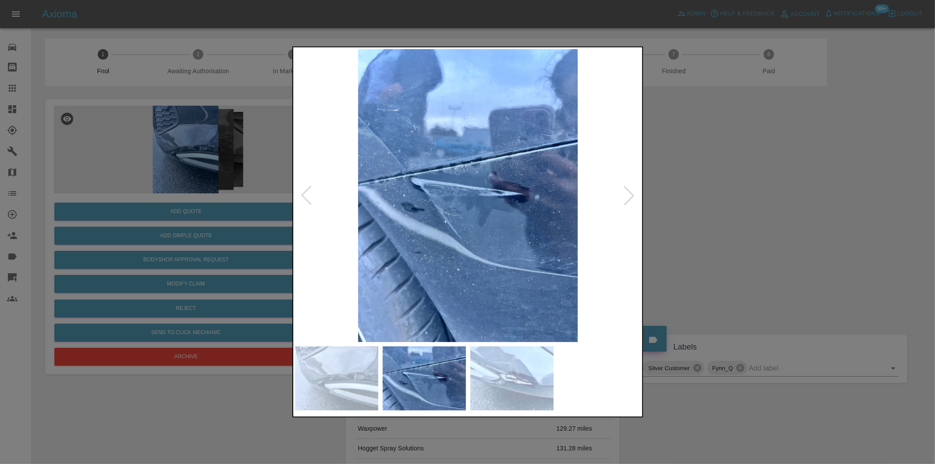
click at [303, 193] on div at bounding box center [306, 195] width 19 height 19
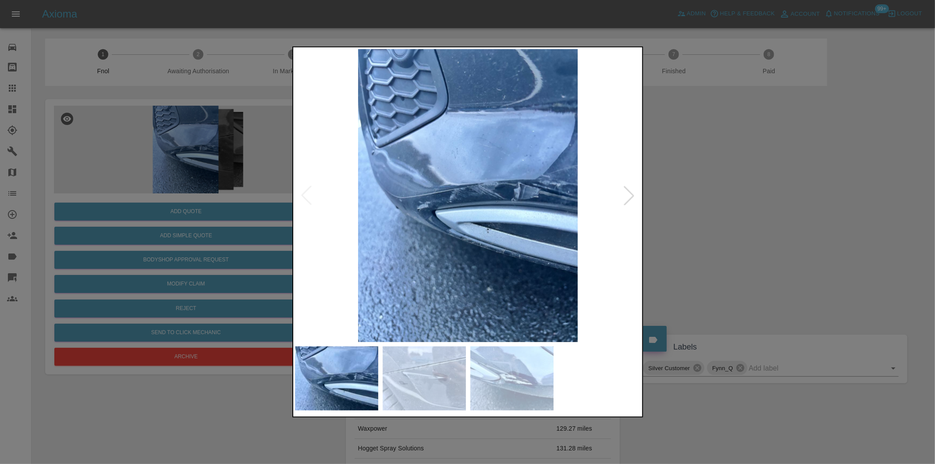
click at [303, 193] on img at bounding box center [468, 195] width 346 height 293
click at [628, 194] on div at bounding box center [629, 195] width 19 height 19
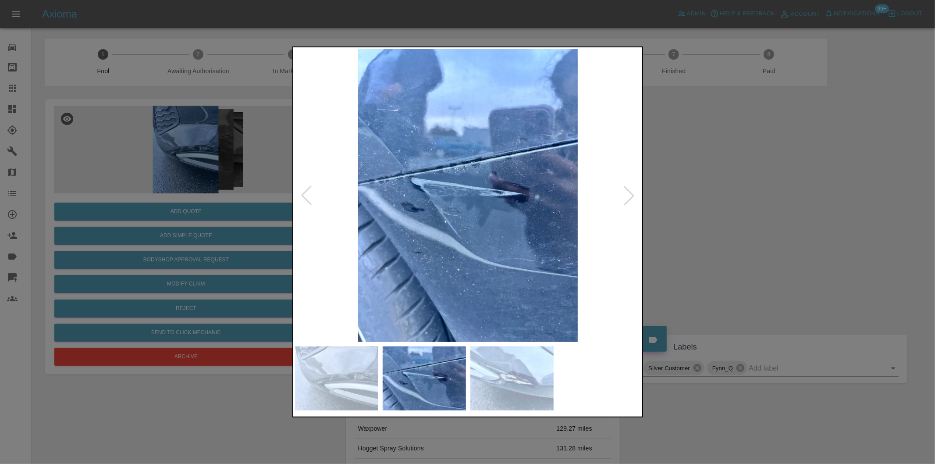
click at [628, 194] on div at bounding box center [629, 195] width 19 height 19
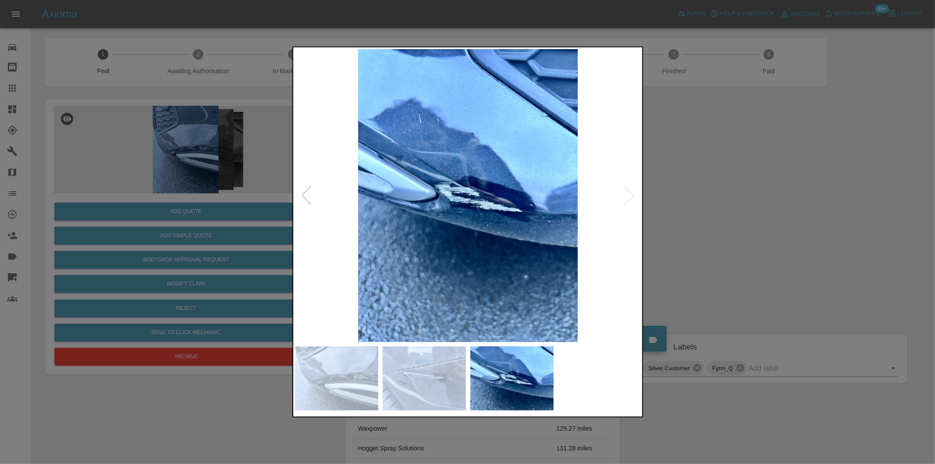
click at [628, 194] on img at bounding box center [468, 195] width 346 height 293
click at [752, 218] on div at bounding box center [467, 232] width 935 height 464
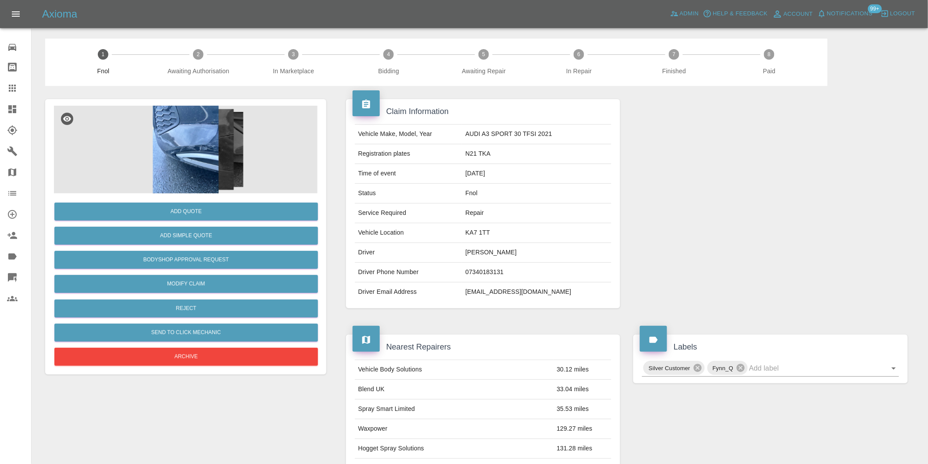
click at [183, 152] on img at bounding box center [186, 150] width 264 height 88
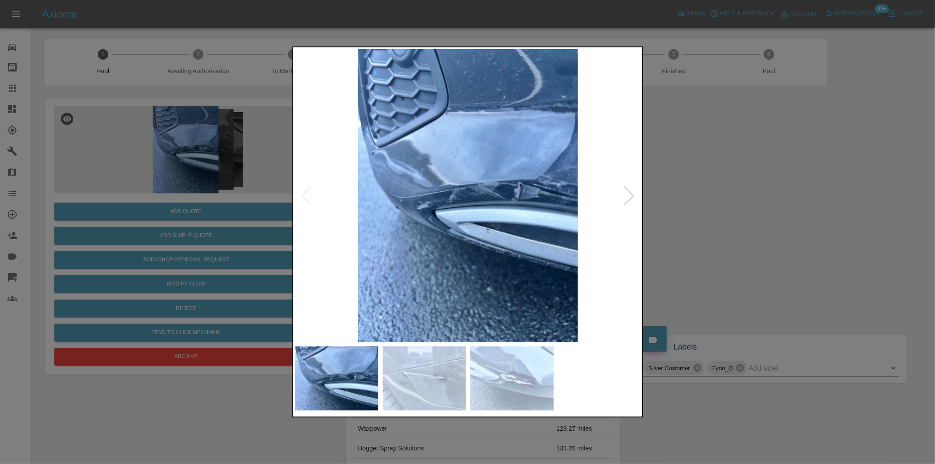
click at [626, 201] on div at bounding box center [629, 195] width 19 height 19
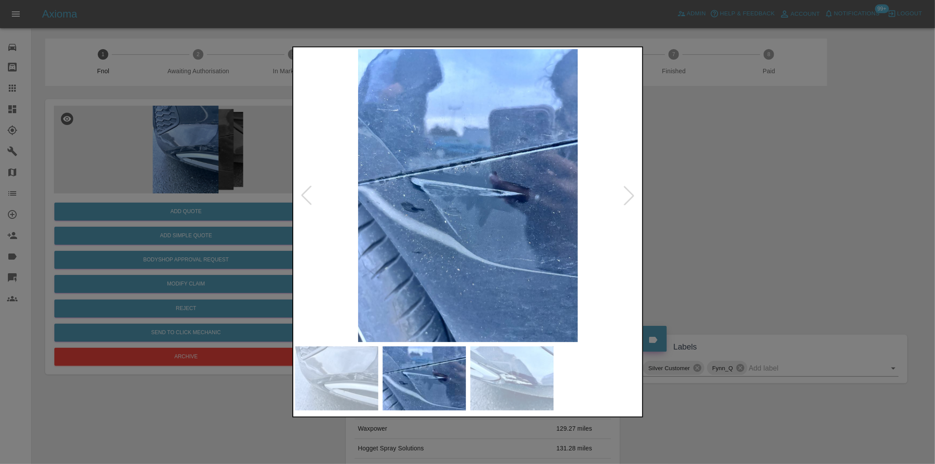
click at [626, 201] on div at bounding box center [629, 195] width 19 height 19
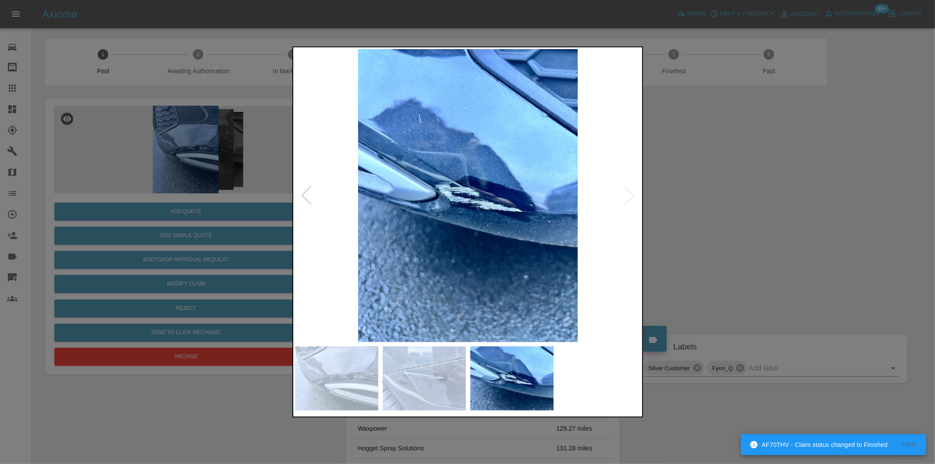
click at [626, 201] on img at bounding box center [468, 195] width 346 height 293
click at [760, 211] on div at bounding box center [467, 232] width 935 height 464
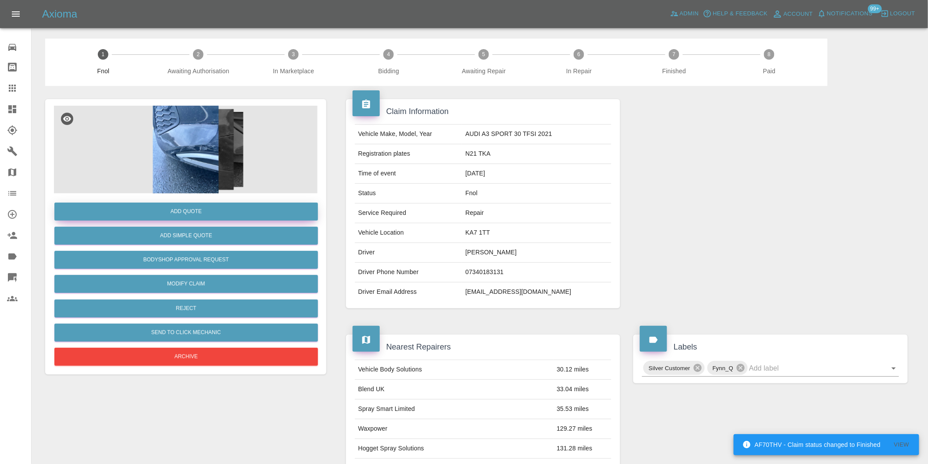
click at [189, 209] on button "Add Quote" at bounding box center [186, 212] width 264 height 18
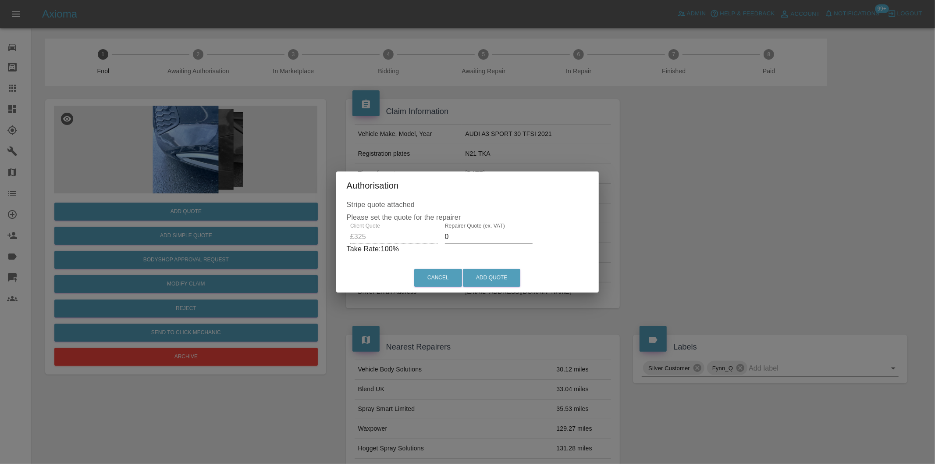
click at [473, 241] on input "0" at bounding box center [489, 237] width 88 height 14
type input "0210"
click at [512, 274] on button "Add Quote" at bounding box center [491, 278] width 57 height 18
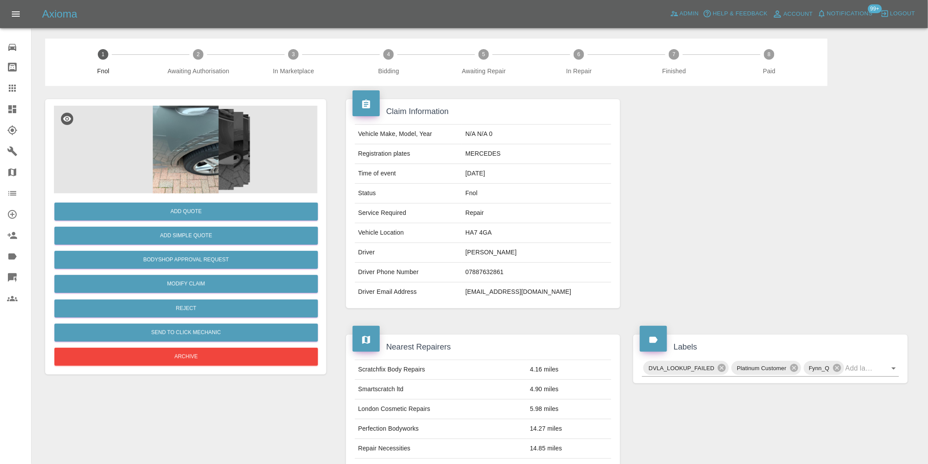
click at [199, 136] on img at bounding box center [186, 150] width 264 height 88
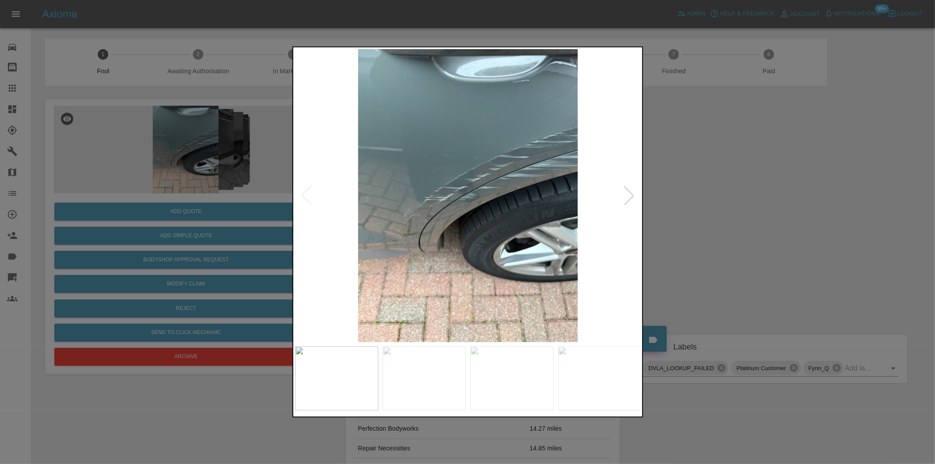
click at [630, 196] on div at bounding box center [629, 195] width 19 height 19
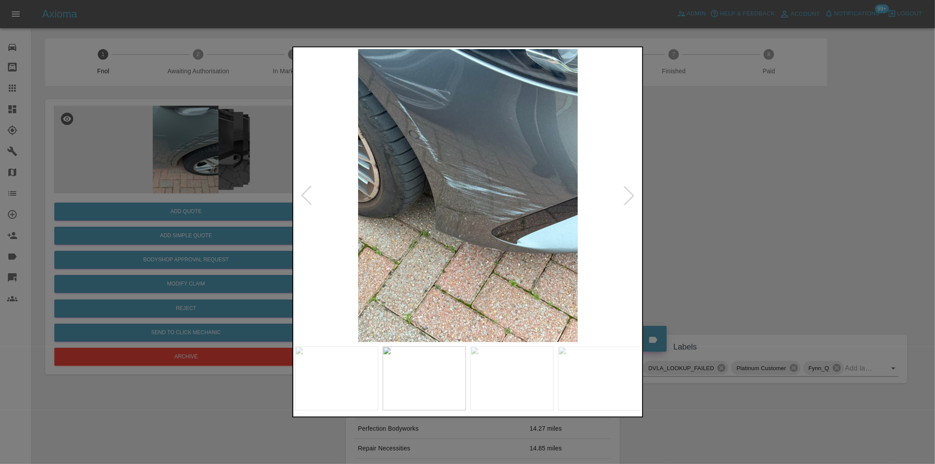
click at [630, 196] on div at bounding box center [629, 195] width 19 height 19
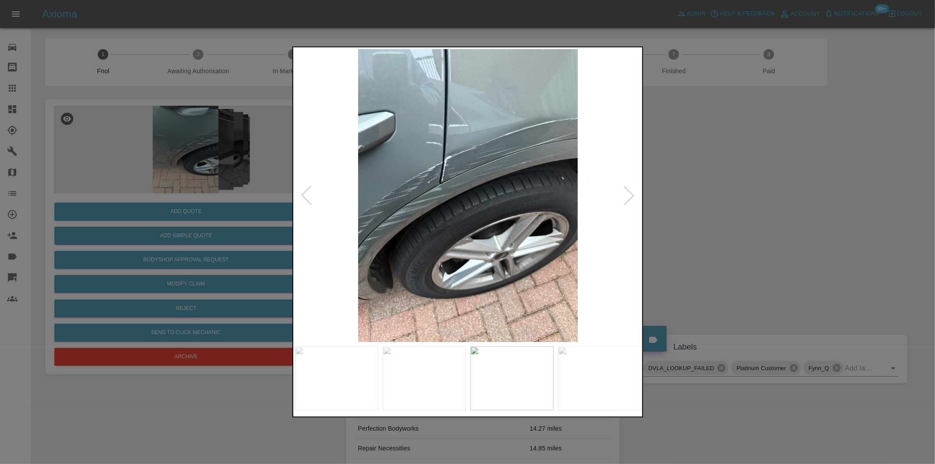
click at [632, 192] on div at bounding box center [629, 195] width 19 height 19
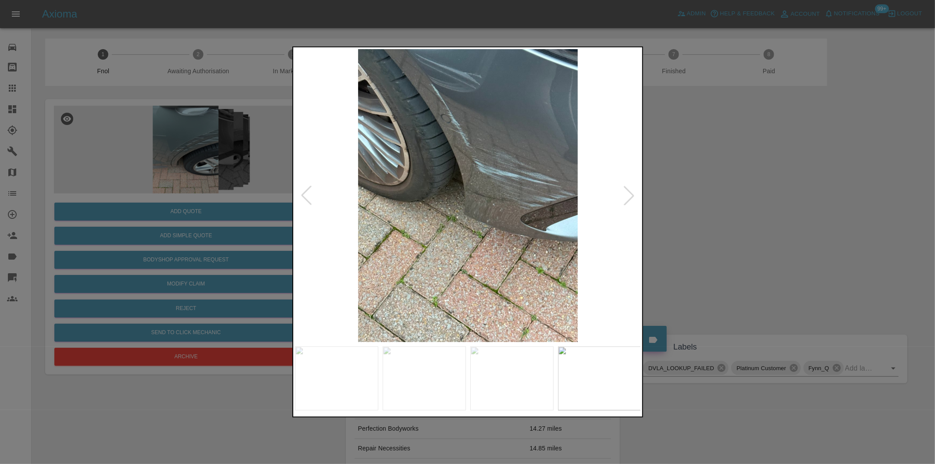
click at [632, 192] on div at bounding box center [629, 195] width 19 height 19
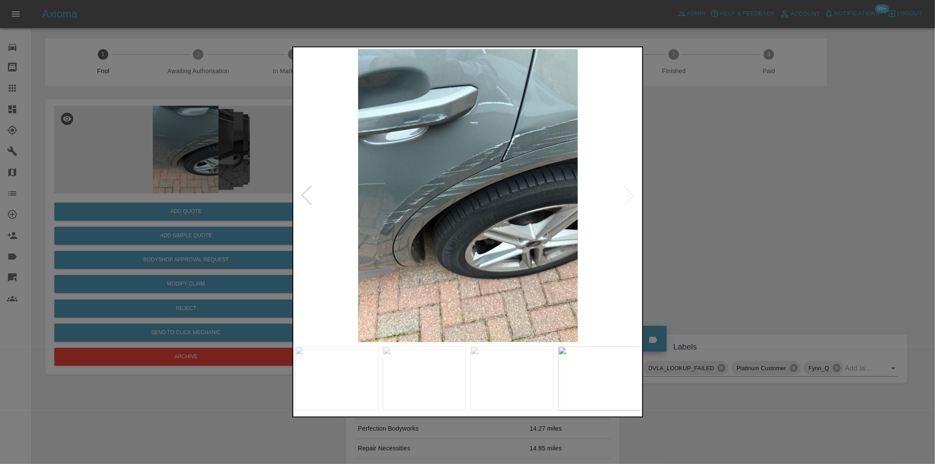
click at [633, 190] on img at bounding box center [468, 195] width 346 height 293
click at [303, 195] on div at bounding box center [306, 195] width 19 height 19
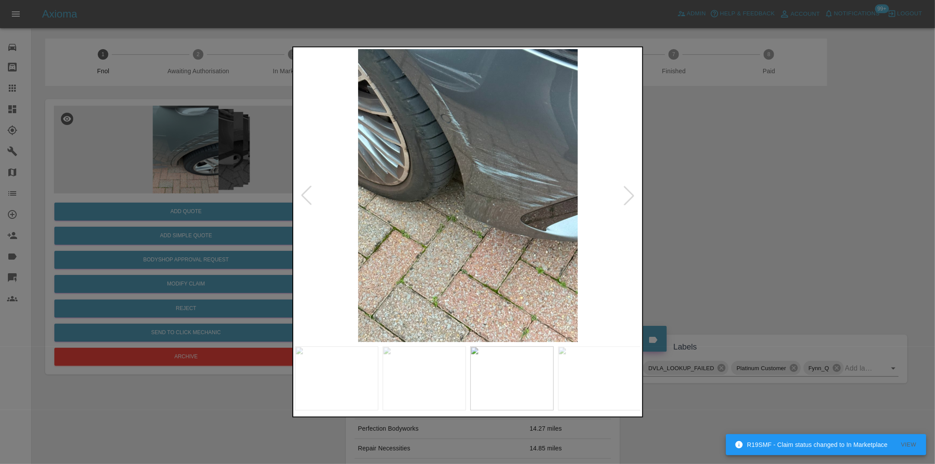
click at [302, 193] on div at bounding box center [306, 195] width 19 height 19
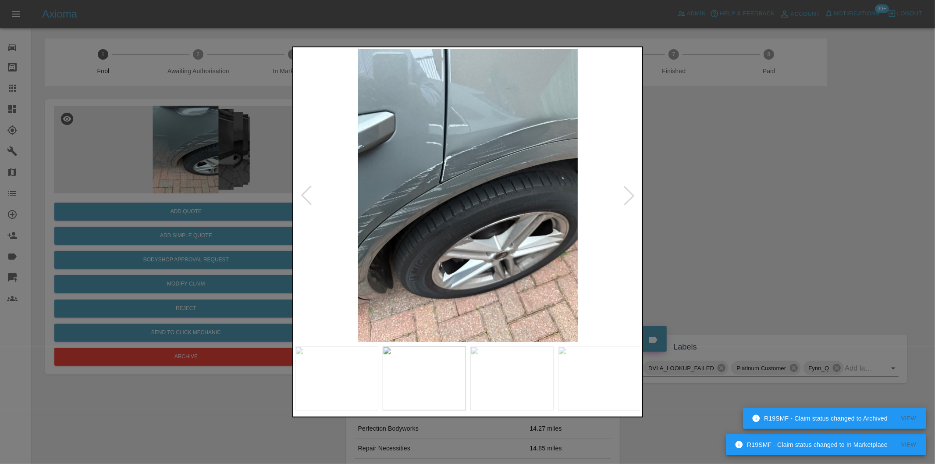
click at [302, 192] on div at bounding box center [306, 195] width 19 height 19
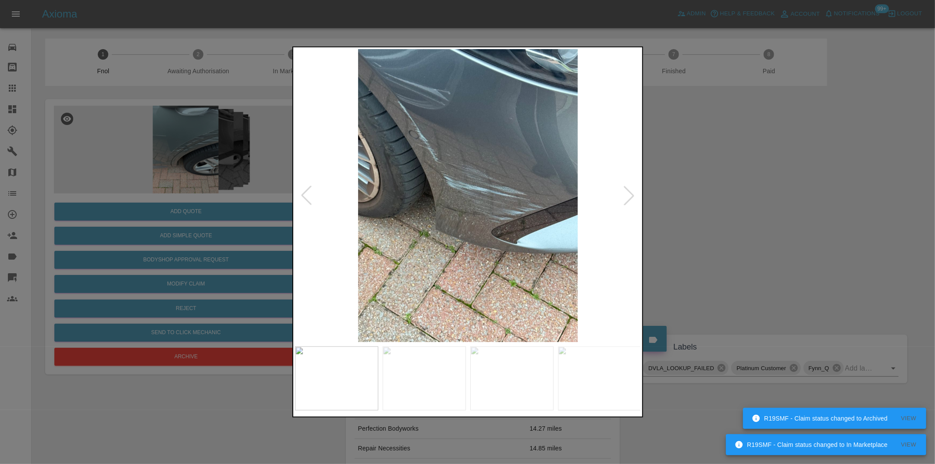
click at [302, 192] on div at bounding box center [306, 195] width 19 height 19
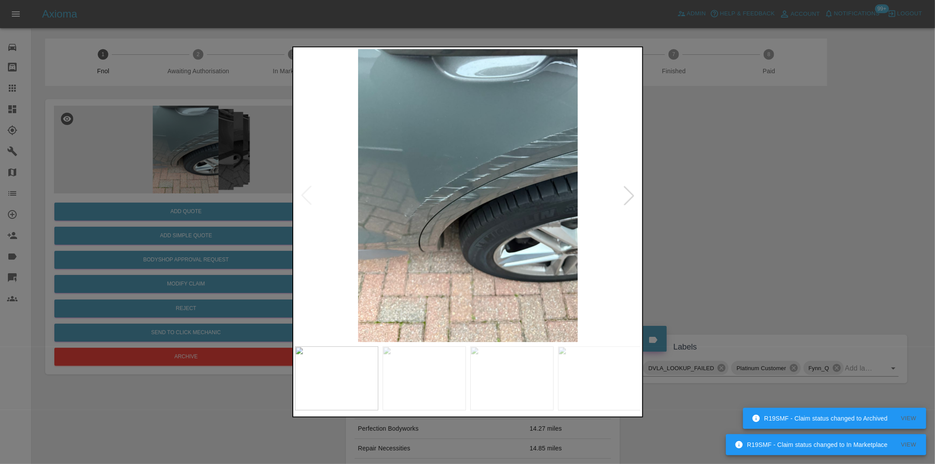
click at [691, 204] on div at bounding box center [467, 232] width 935 height 464
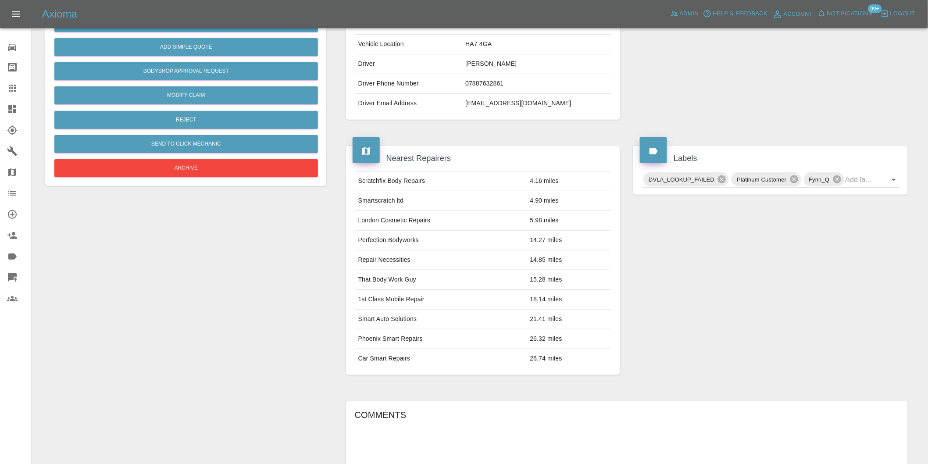
scroll to position [97, 0]
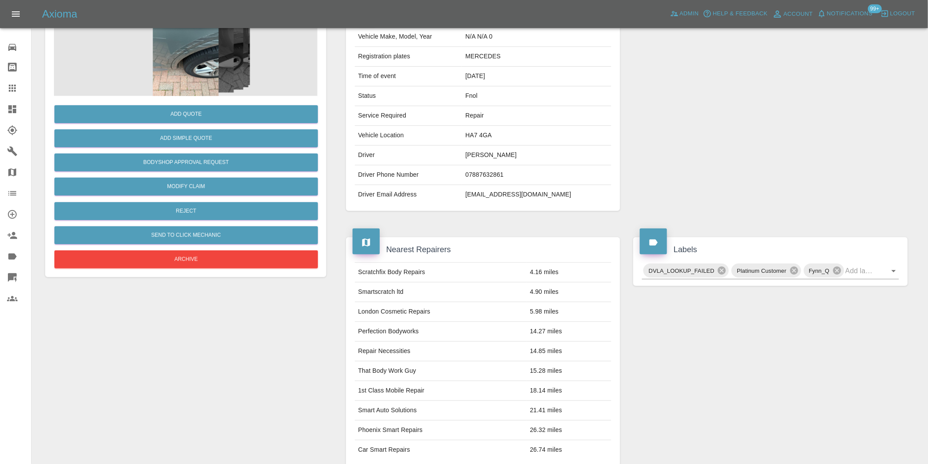
click at [193, 54] on img at bounding box center [186, 52] width 264 height 88
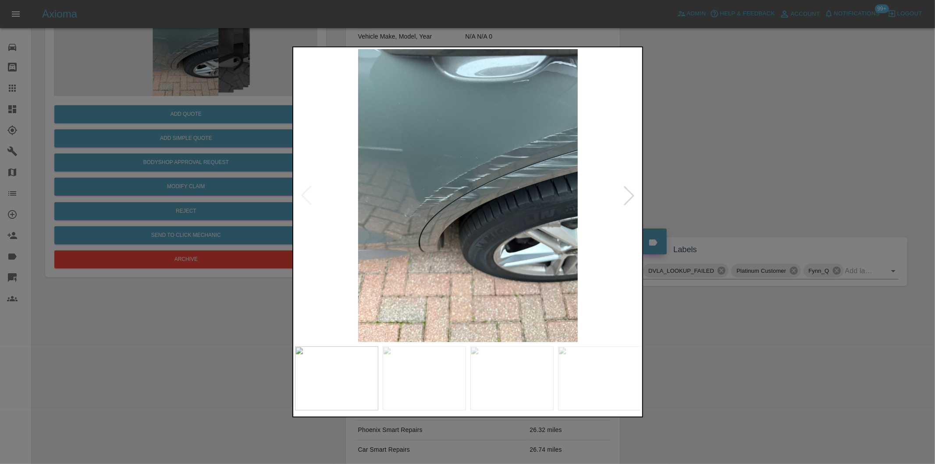
click at [629, 195] on div at bounding box center [629, 195] width 19 height 19
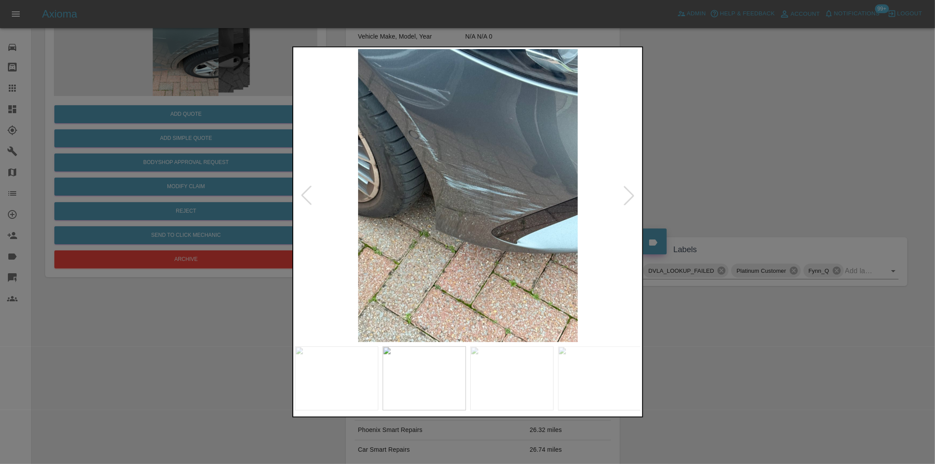
click at [630, 191] on div at bounding box center [629, 195] width 19 height 19
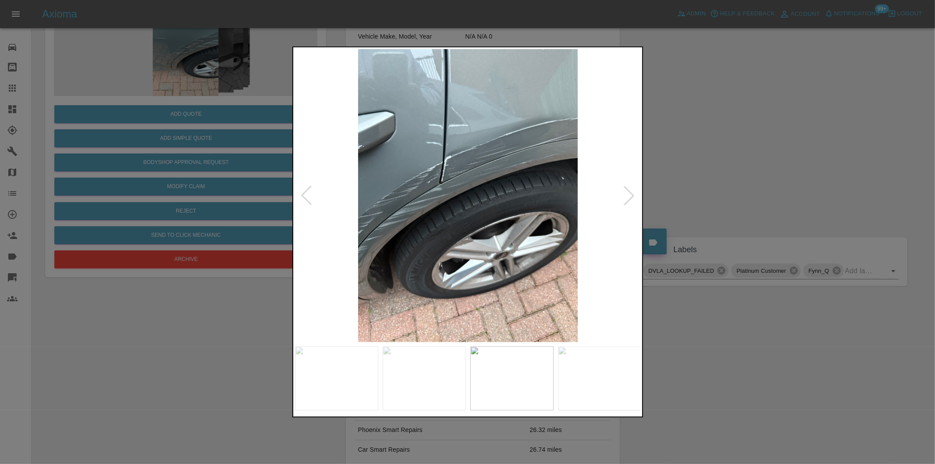
click at [631, 190] on div at bounding box center [629, 195] width 19 height 19
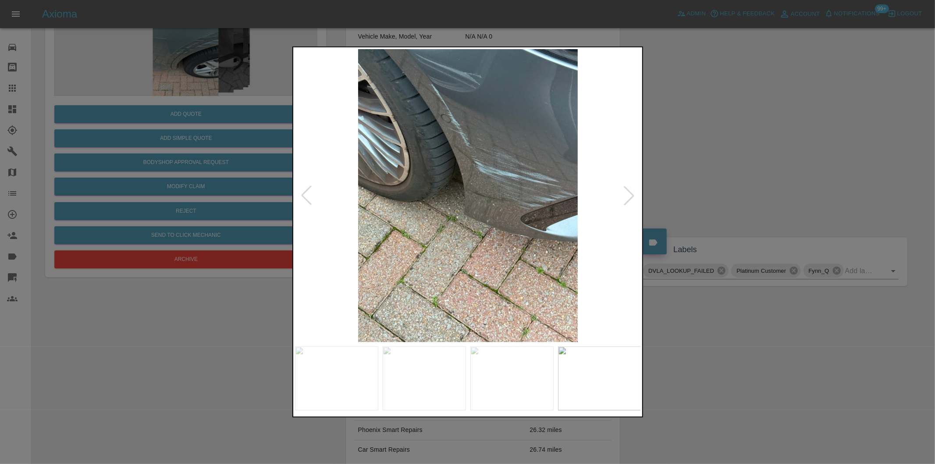
click at [632, 190] on div at bounding box center [629, 195] width 19 height 19
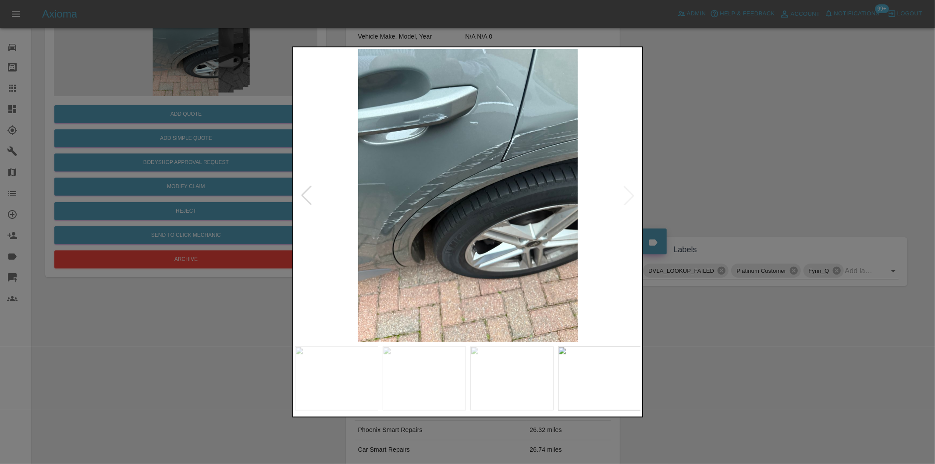
click at [732, 189] on div at bounding box center [467, 232] width 935 height 464
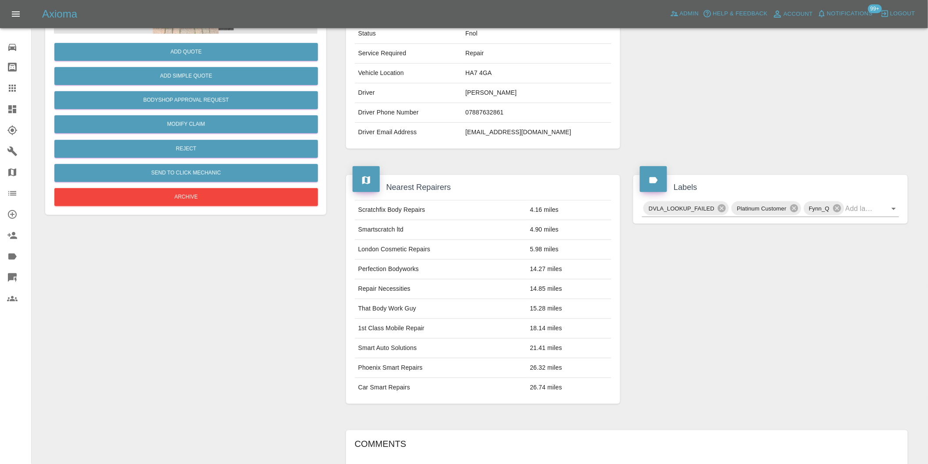
scroll to position [29, 0]
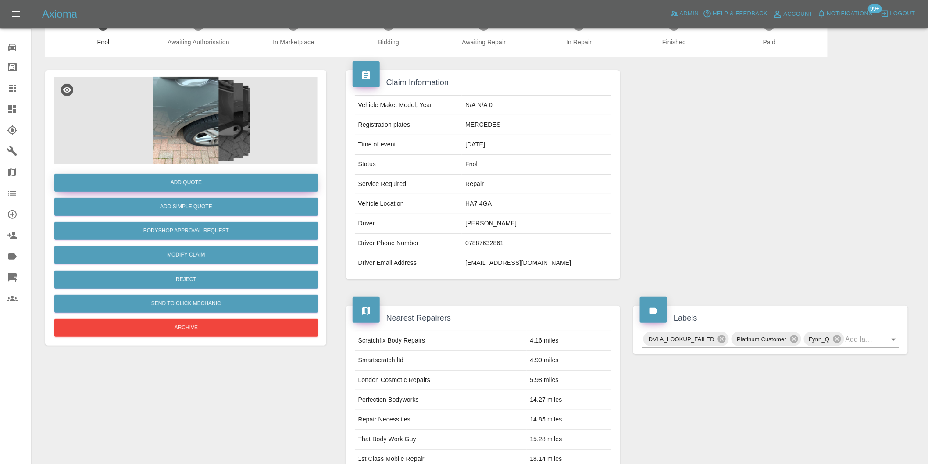
click at [200, 179] on button "Add Quote" at bounding box center [186, 183] width 264 height 18
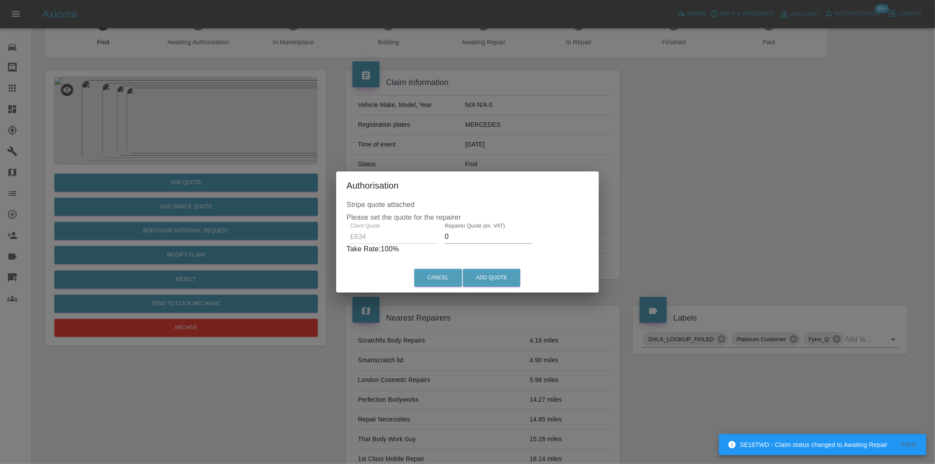
click at [471, 239] on input "0" at bounding box center [489, 237] width 88 height 14
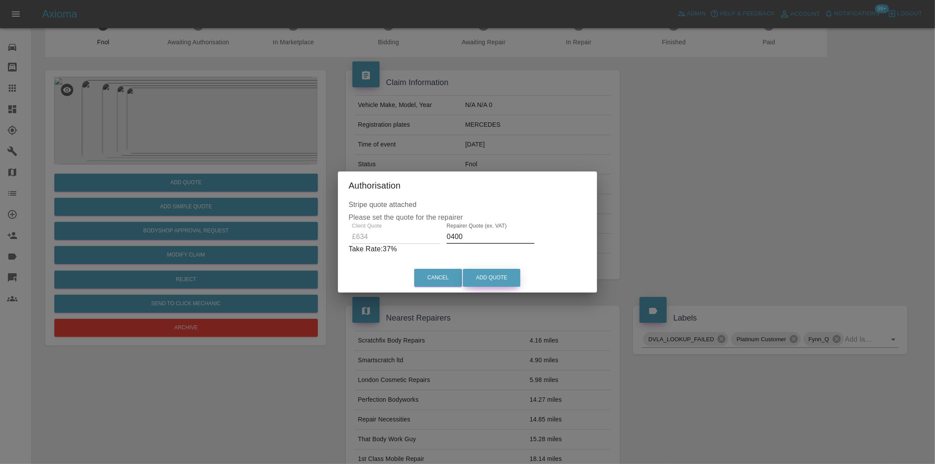
type input "0400"
click at [481, 274] on button "Add Quote" at bounding box center [491, 278] width 57 height 18
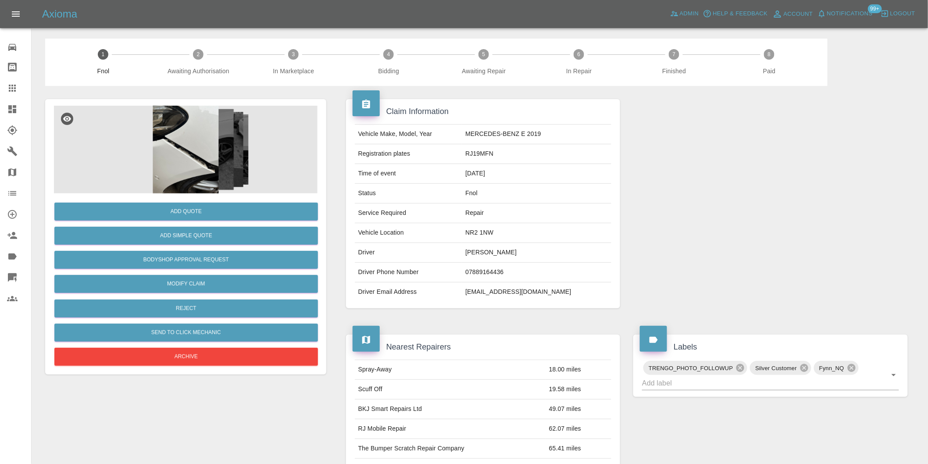
click at [211, 136] on img at bounding box center [186, 150] width 264 height 88
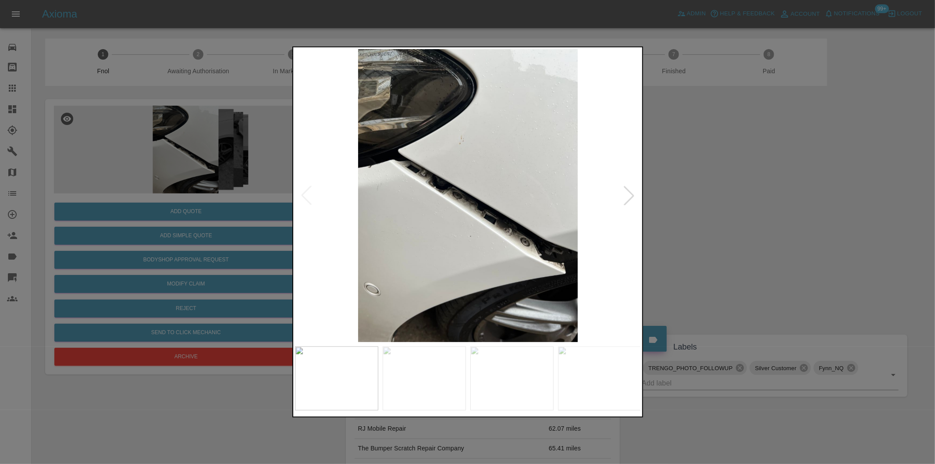
click at [630, 202] on div at bounding box center [629, 195] width 19 height 19
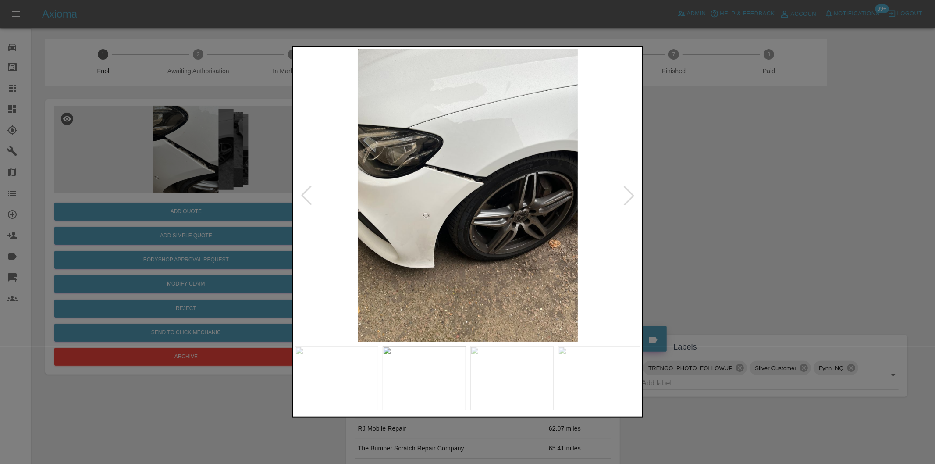
click at [630, 202] on div at bounding box center [629, 195] width 19 height 19
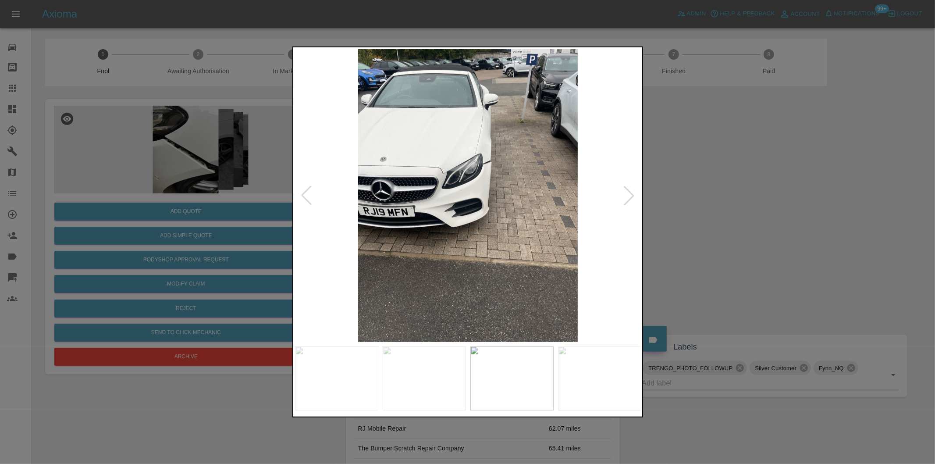
click at [630, 196] on div at bounding box center [629, 195] width 19 height 19
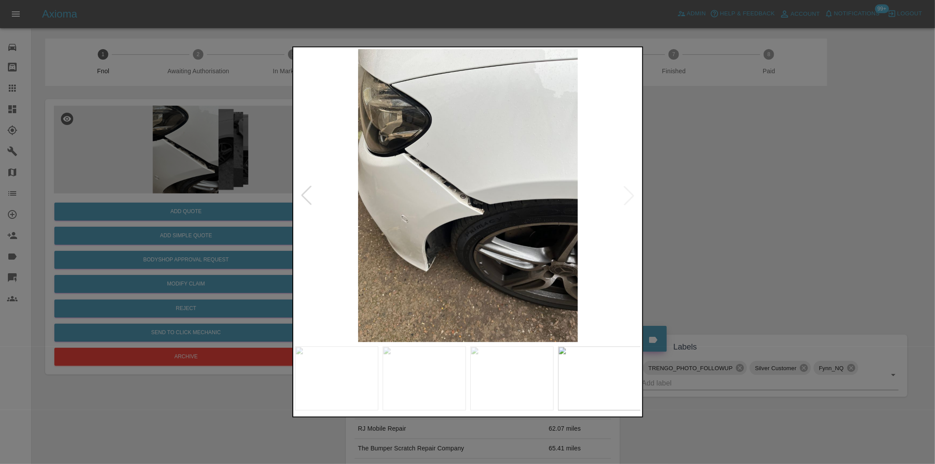
drag, startPoint x: 679, startPoint y: 204, endPoint x: 506, endPoint y: 232, distance: 175.1
click at [680, 204] on div at bounding box center [467, 232] width 935 height 464
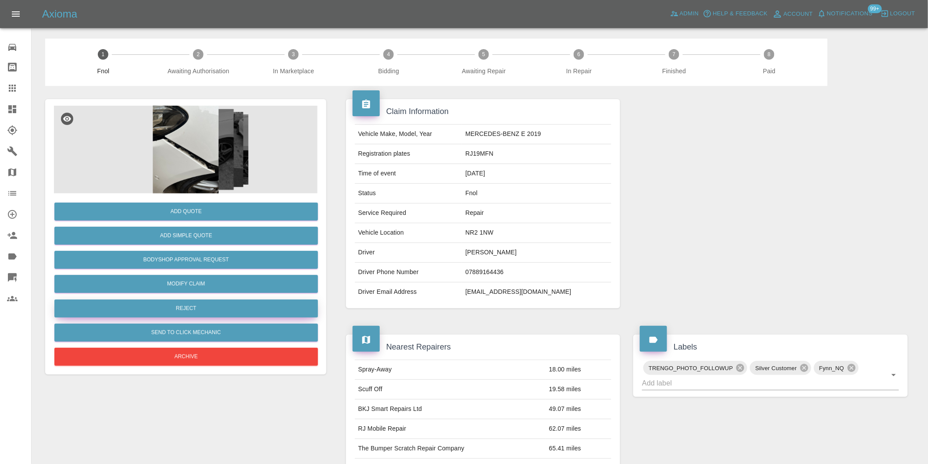
click at [189, 314] on button "Reject" at bounding box center [186, 309] width 264 height 18
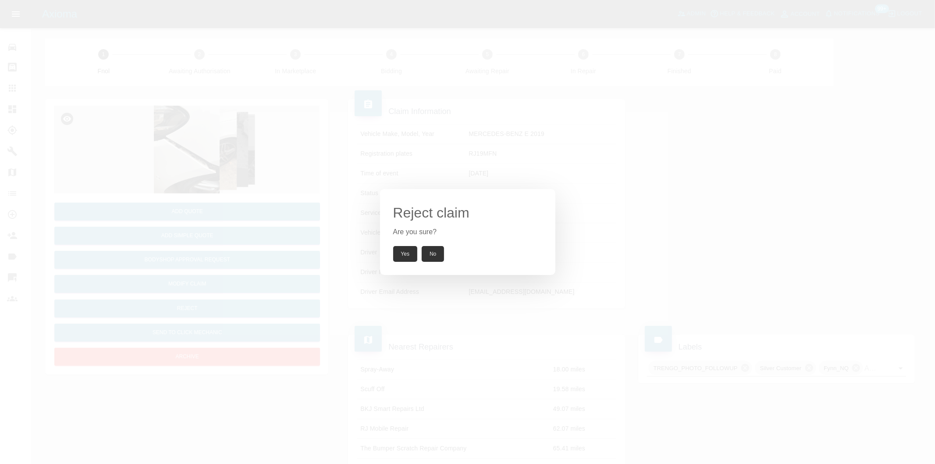
click at [397, 252] on button "Yes" at bounding box center [405, 254] width 25 height 16
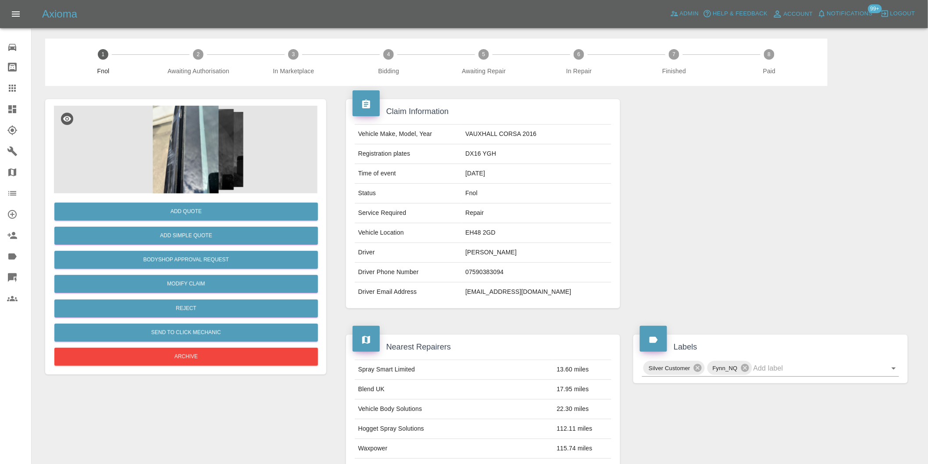
click at [182, 146] on img at bounding box center [186, 150] width 264 height 88
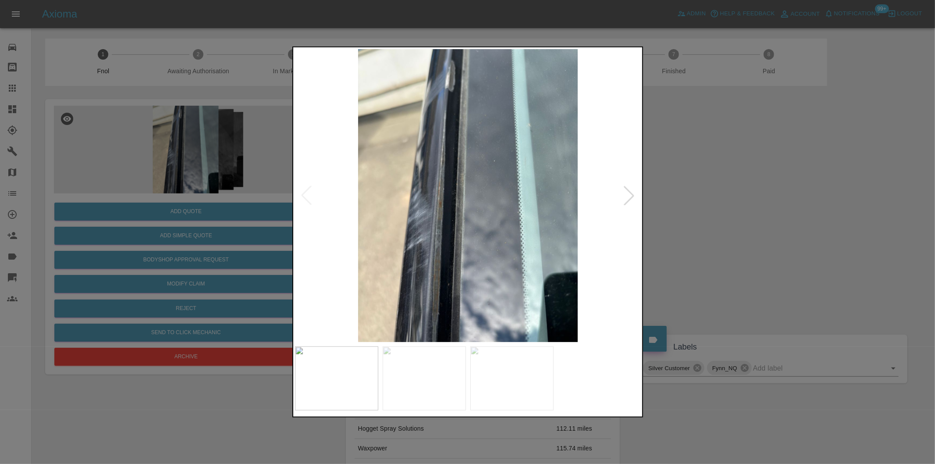
click at [632, 198] on div at bounding box center [629, 195] width 19 height 19
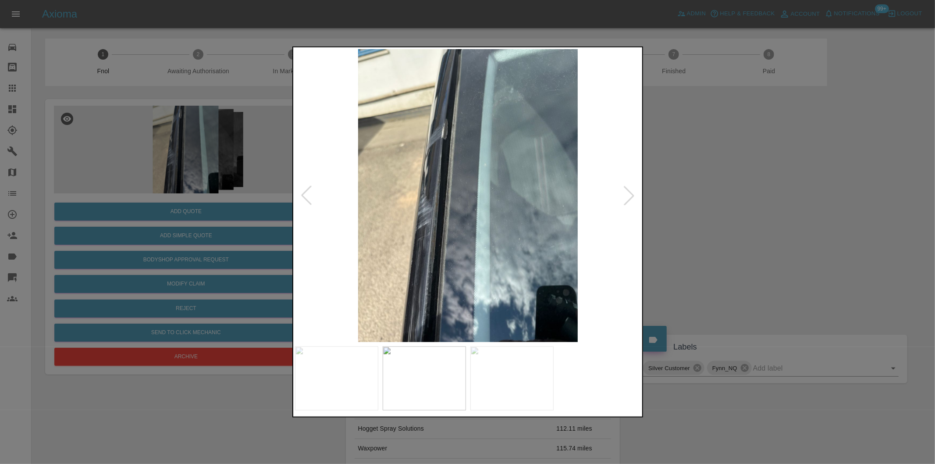
click at [632, 198] on div at bounding box center [629, 195] width 19 height 19
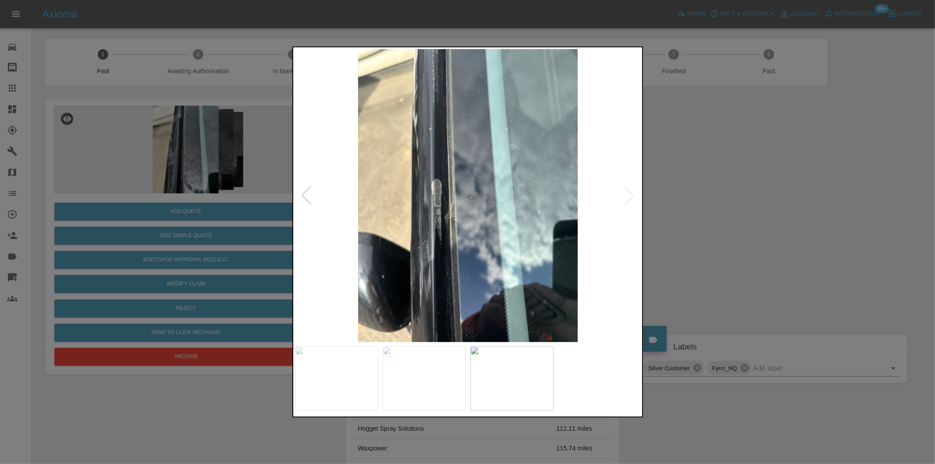
click at [632, 198] on img at bounding box center [468, 195] width 346 height 293
click at [722, 196] on div at bounding box center [467, 232] width 935 height 464
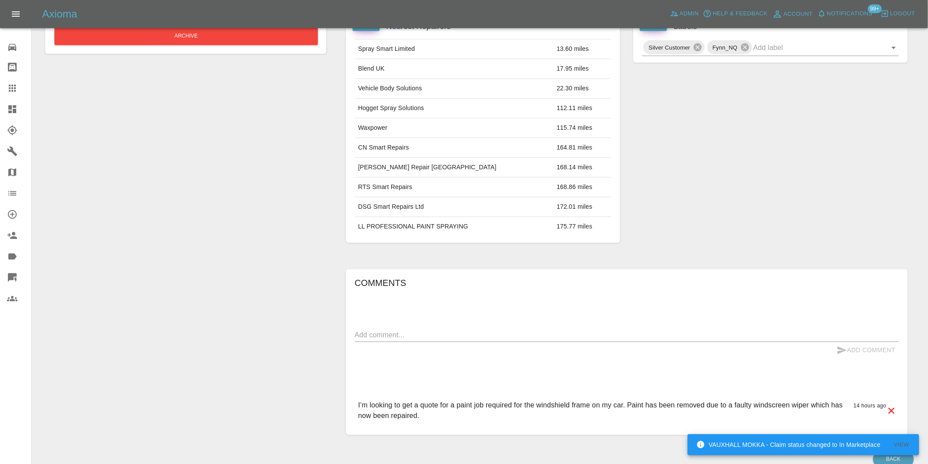
scroll to position [168, 0]
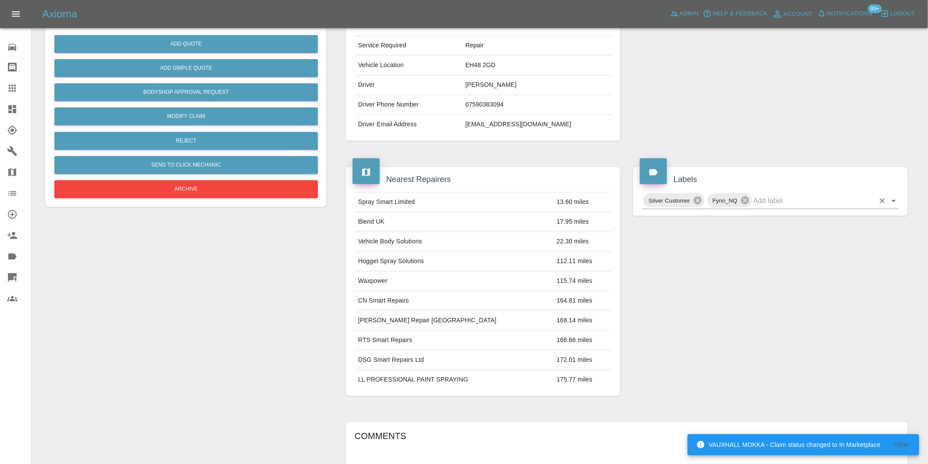
click at [893, 200] on icon "Open" at bounding box center [894, 201] width 4 height 2
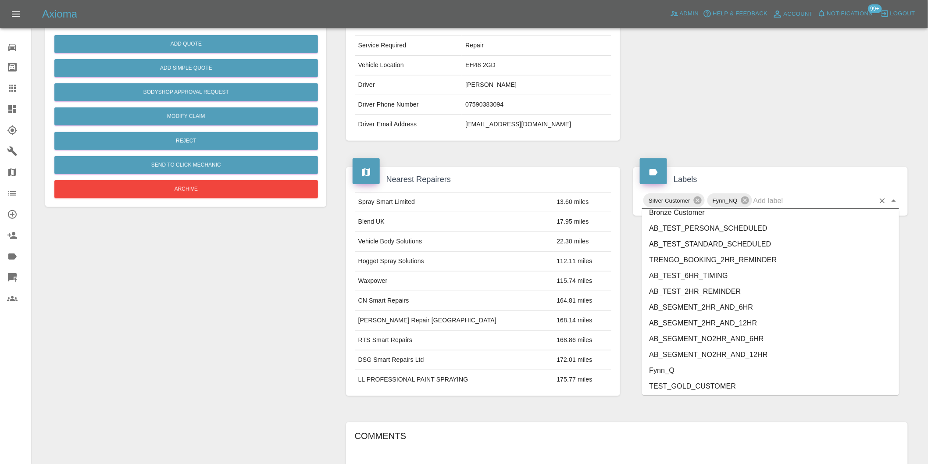
scroll to position [1873, 0]
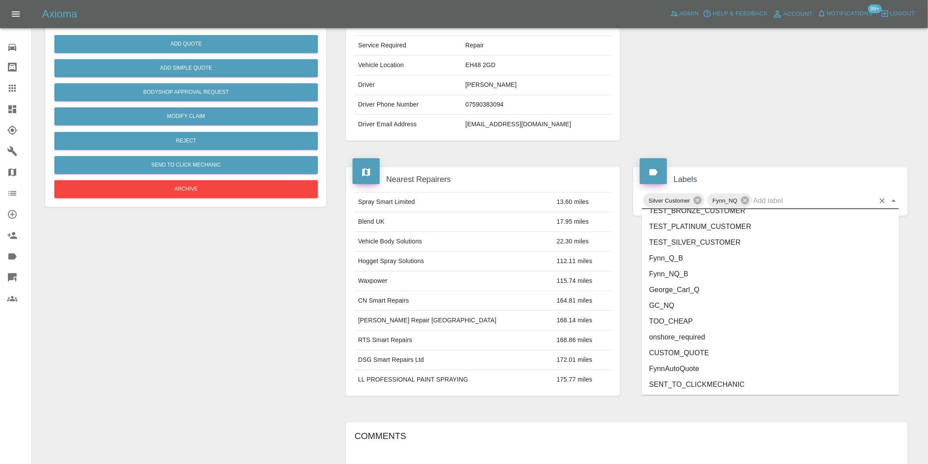
click at [743, 334] on li "onshore_required" at bounding box center [770, 337] width 257 height 16
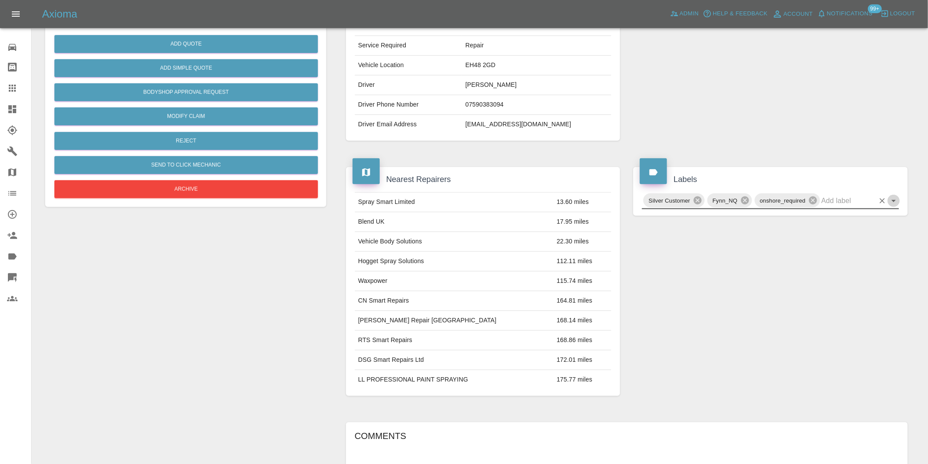
click at [894, 200] on icon "Open" at bounding box center [894, 201] width 4 height 2
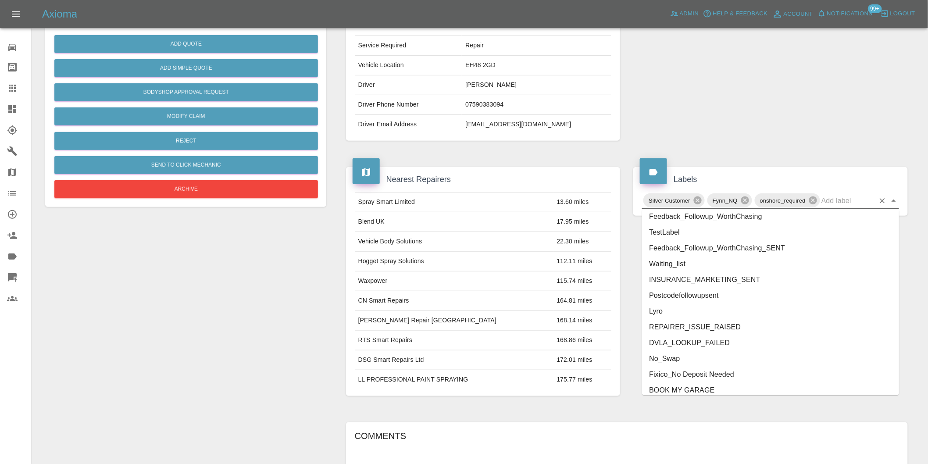
scroll to position [1857, 0]
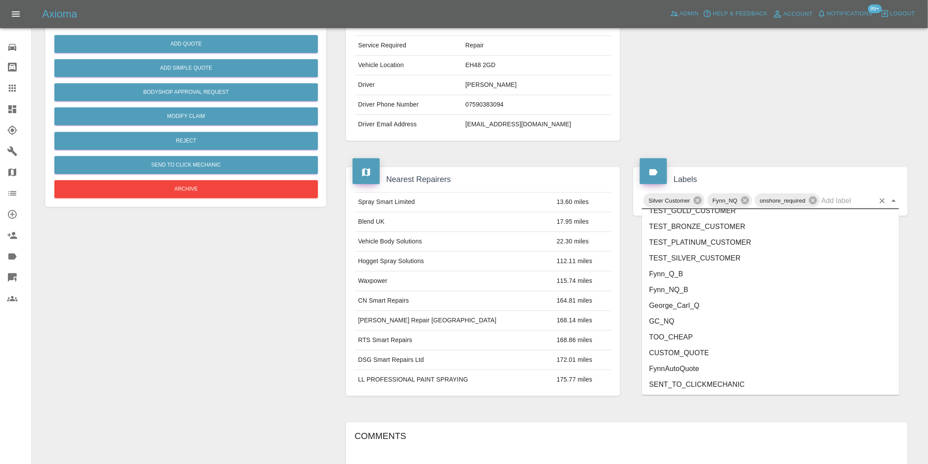
click at [668, 308] on li "George_Carl_Q" at bounding box center [770, 306] width 257 height 16
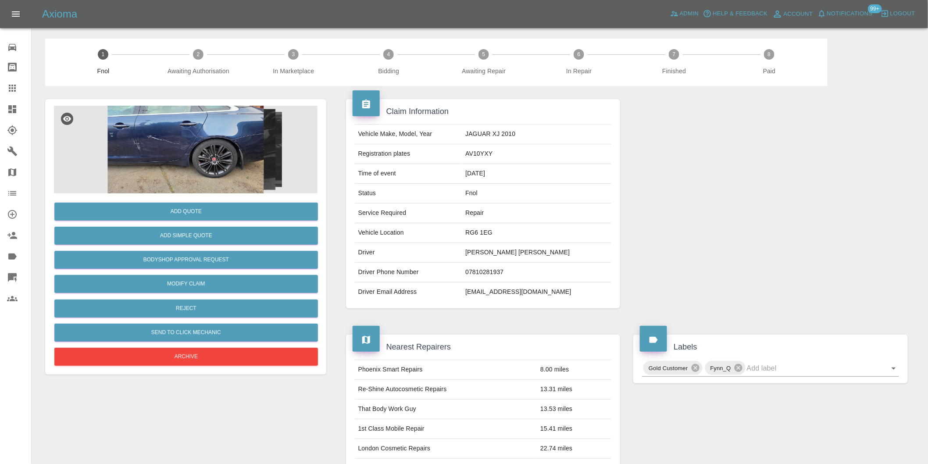
click at [202, 125] on img at bounding box center [186, 150] width 264 height 88
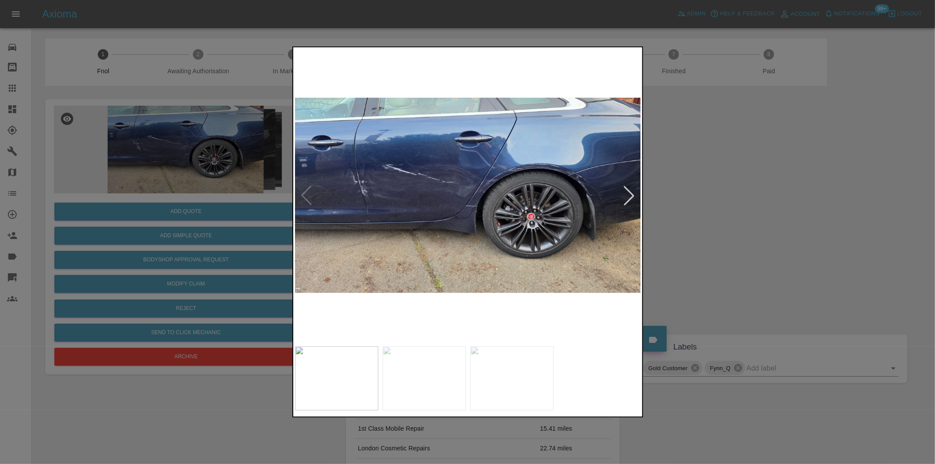
click at [632, 196] on div at bounding box center [629, 195] width 19 height 19
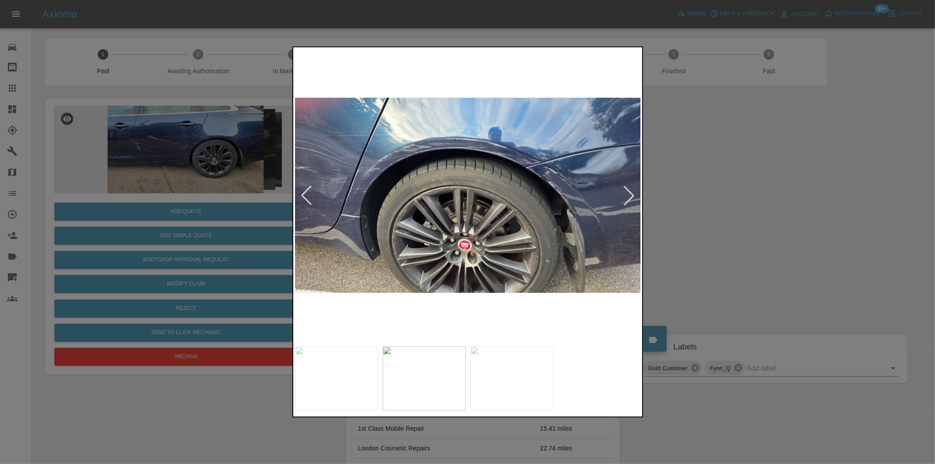
click at [632, 196] on div at bounding box center [629, 195] width 19 height 19
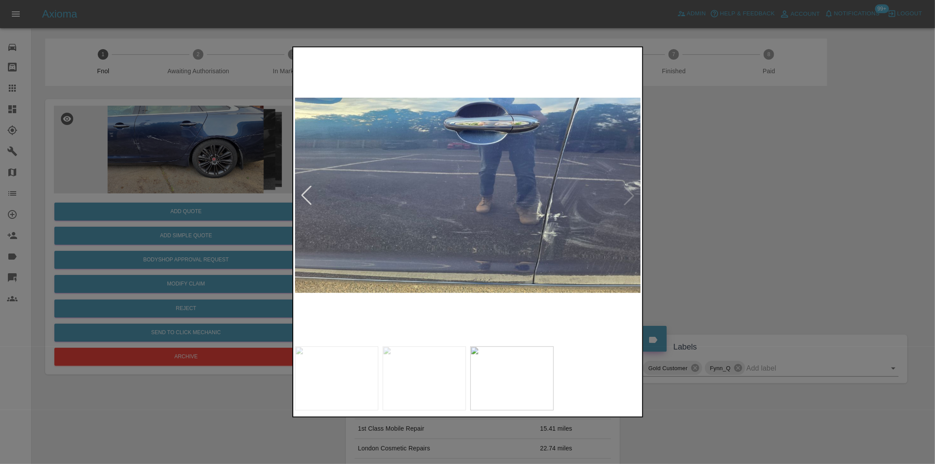
click at [632, 196] on img at bounding box center [468, 195] width 346 height 293
click at [308, 195] on div at bounding box center [306, 195] width 19 height 19
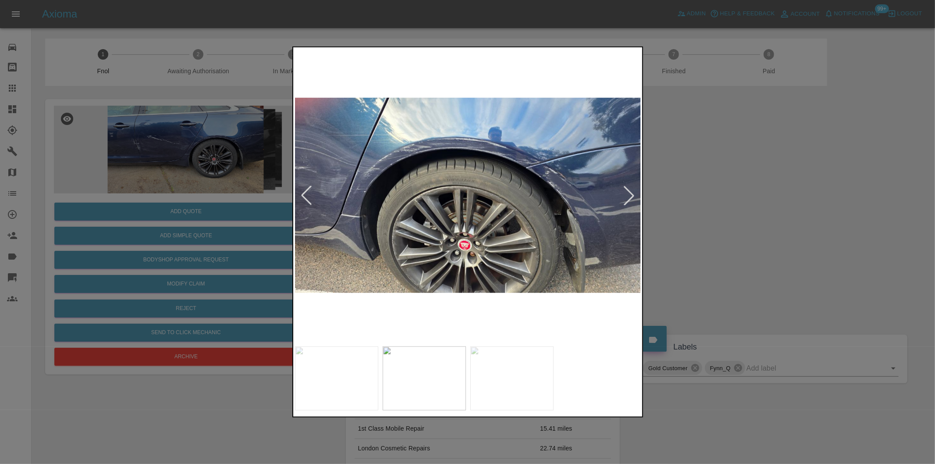
click at [308, 195] on div at bounding box center [306, 195] width 19 height 19
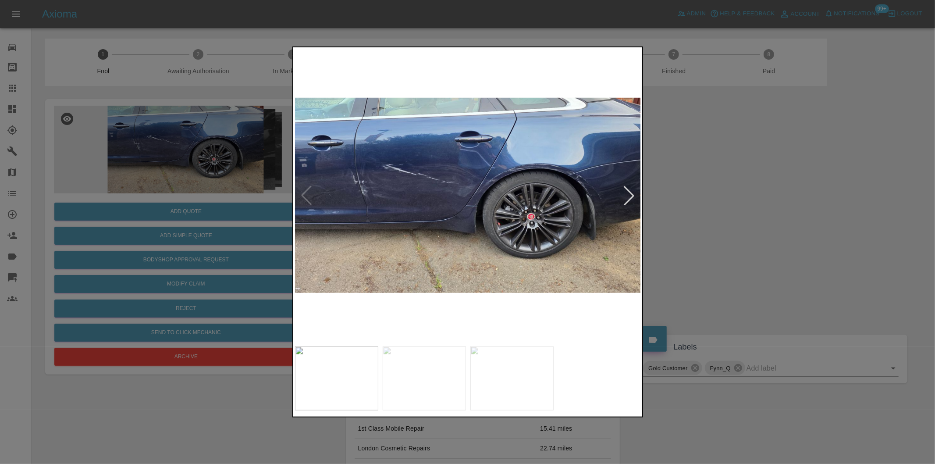
click at [308, 195] on img at bounding box center [468, 195] width 346 height 293
click at [628, 196] on div at bounding box center [629, 195] width 19 height 19
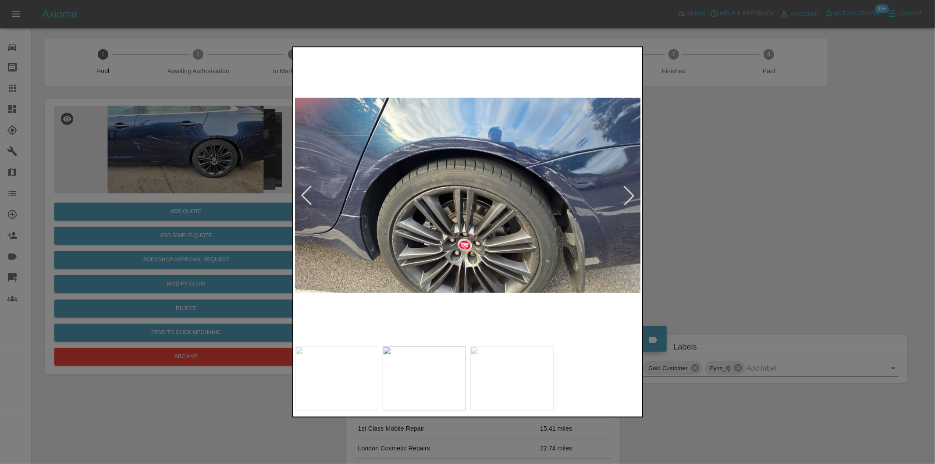
click at [628, 196] on div at bounding box center [629, 195] width 19 height 19
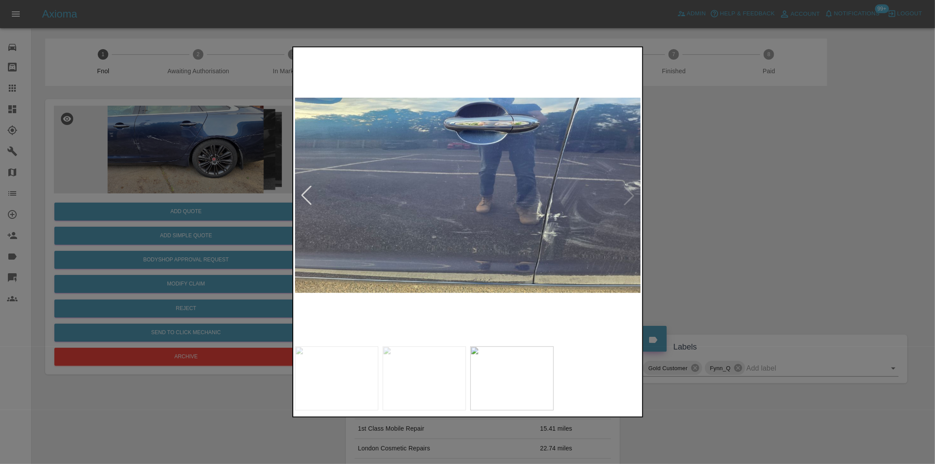
click at [628, 196] on img at bounding box center [468, 195] width 346 height 293
drag, startPoint x: 708, startPoint y: 202, endPoint x: 629, endPoint y: 202, distance: 79.4
click at [708, 202] on div at bounding box center [467, 232] width 935 height 464
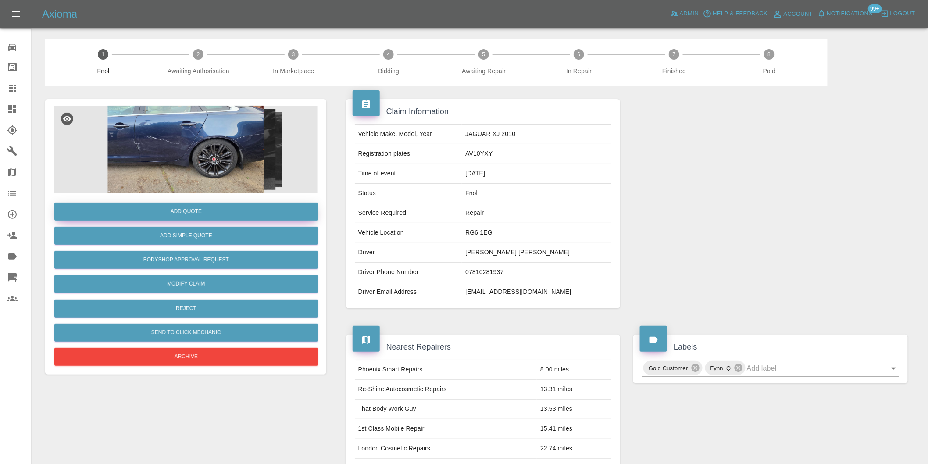
click at [177, 205] on button "Add Quote" at bounding box center [186, 212] width 264 height 18
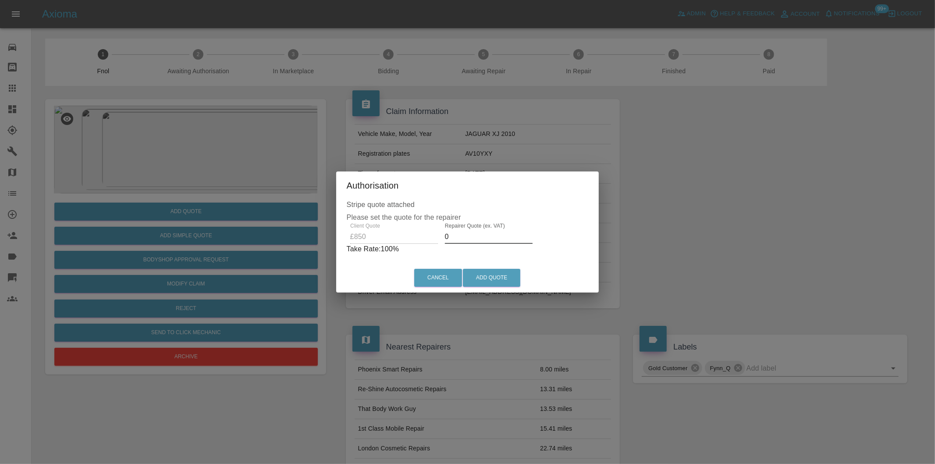
click at [476, 239] on input "0" at bounding box center [489, 237] width 88 height 14
type input "0535"
click at [484, 275] on button "Add Quote" at bounding box center [491, 278] width 57 height 18
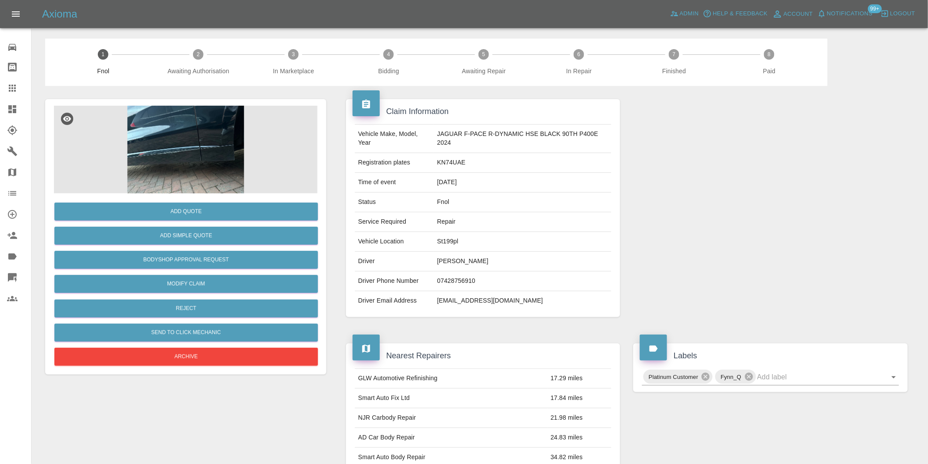
click at [205, 114] on img at bounding box center [186, 150] width 264 height 88
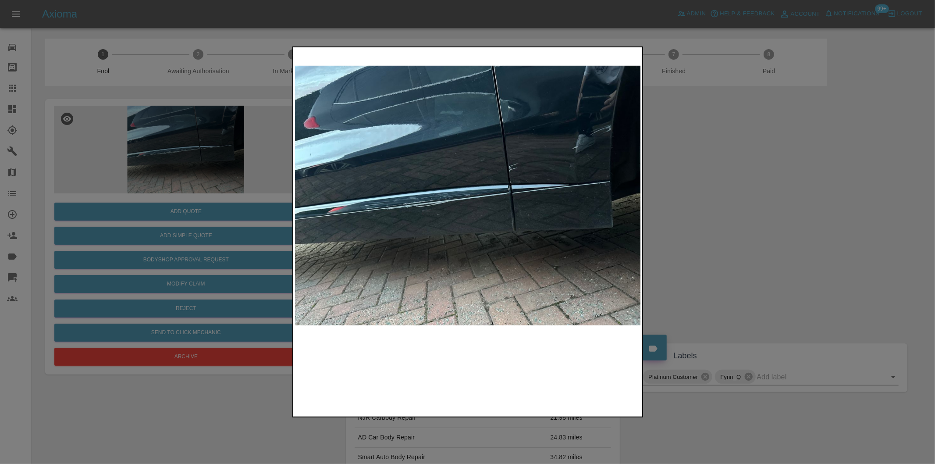
click at [512, 181] on img at bounding box center [468, 195] width 346 height 293
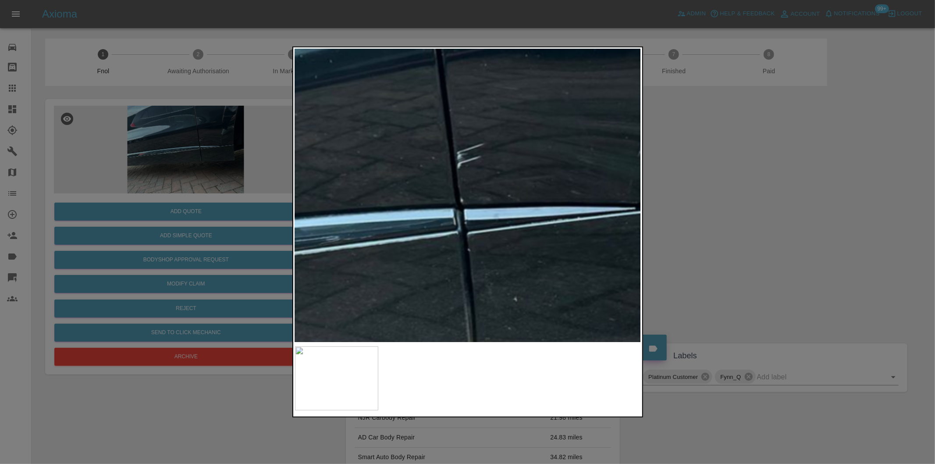
click at [512, 181] on img at bounding box center [333, 240] width 1039 height 878
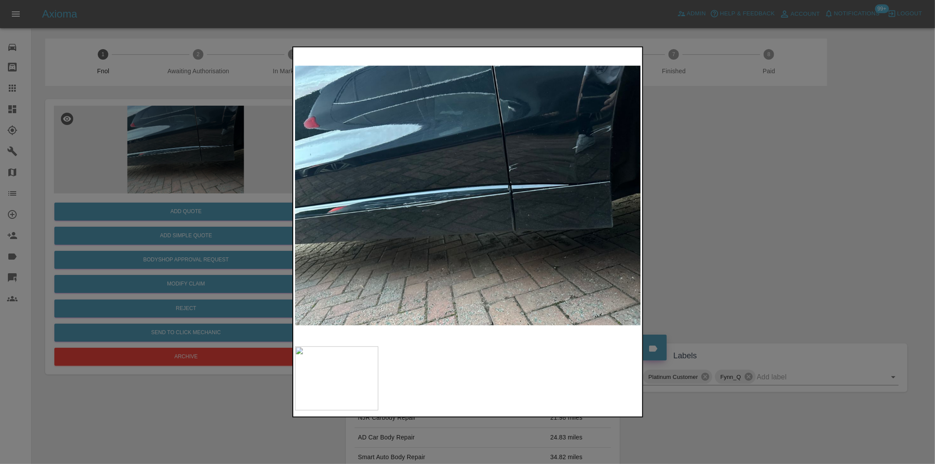
click at [491, 174] on img at bounding box center [468, 195] width 346 height 293
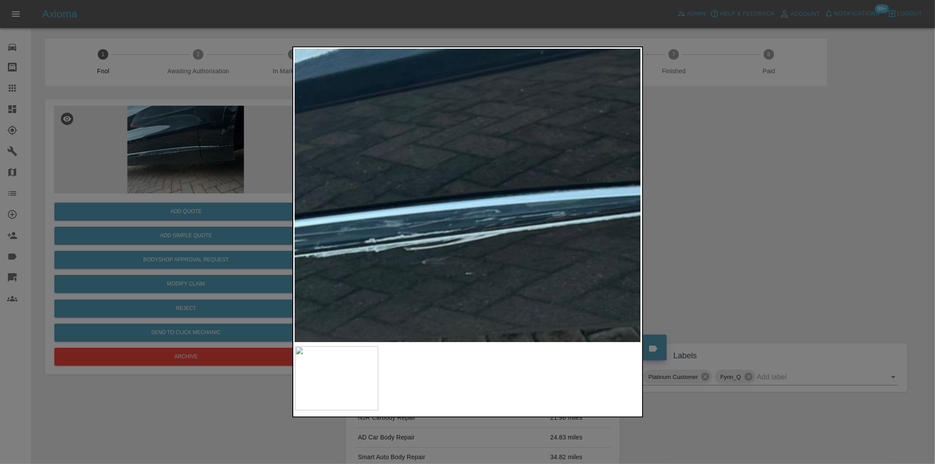
click at [553, 135] on img at bounding box center [559, 215] width 1039 height 878
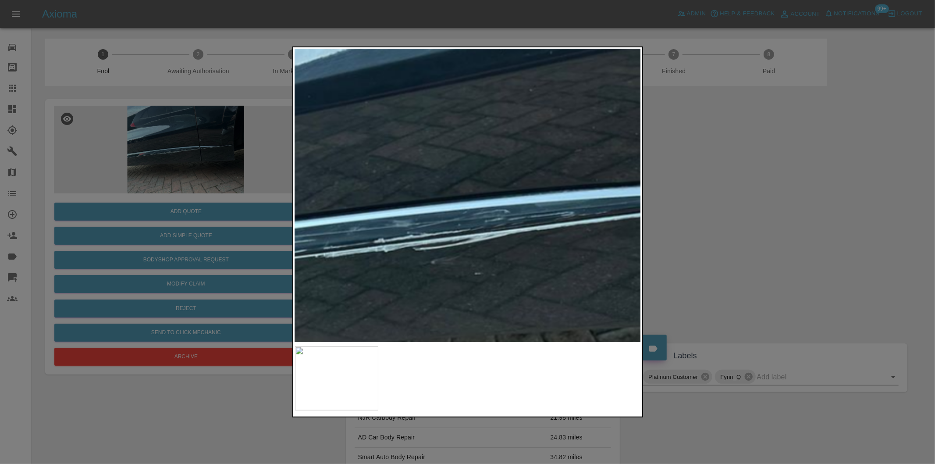
click at [714, 144] on div at bounding box center [467, 232] width 935 height 464
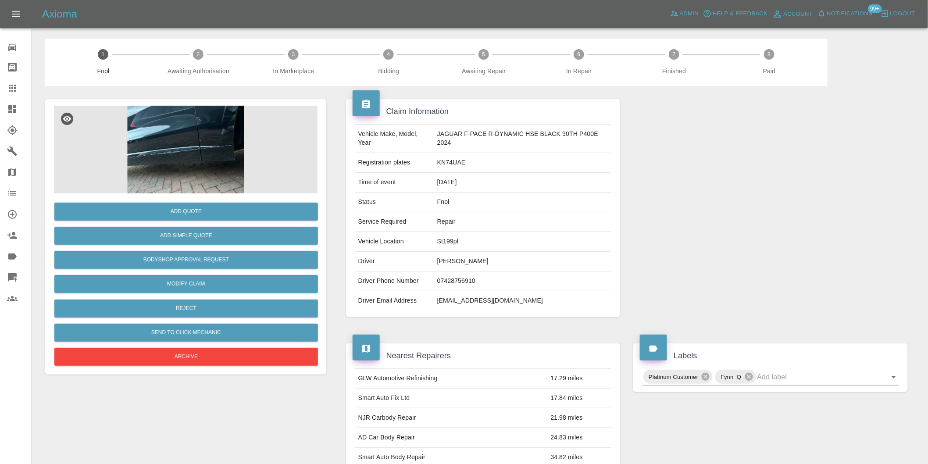
click at [181, 118] on img at bounding box center [186, 150] width 264 height 88
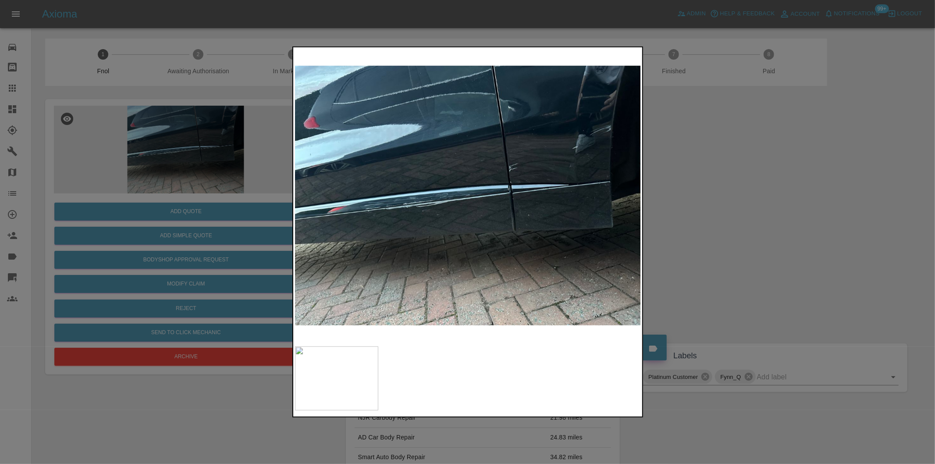
click at [714, 214] on div at bounding box center [467, 232] width 935 height 464
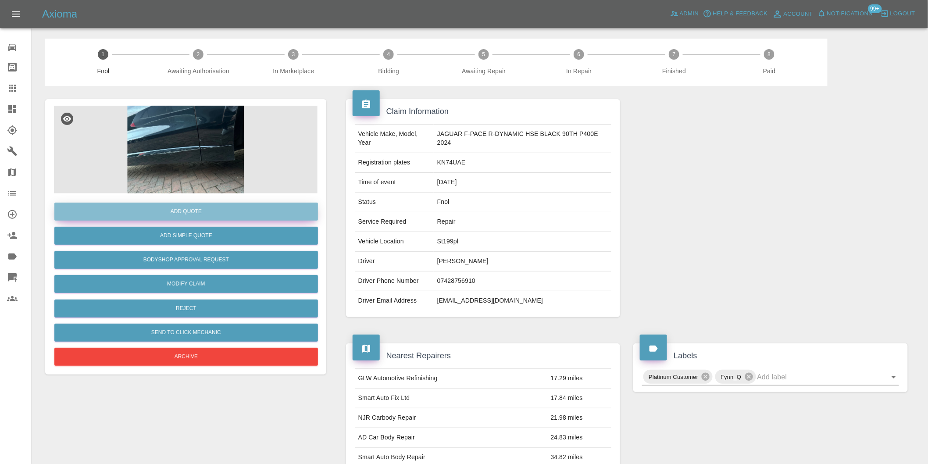
click at [239, 212] on button "Add Quote" at bounding box center [186, 212] width 264 height 18
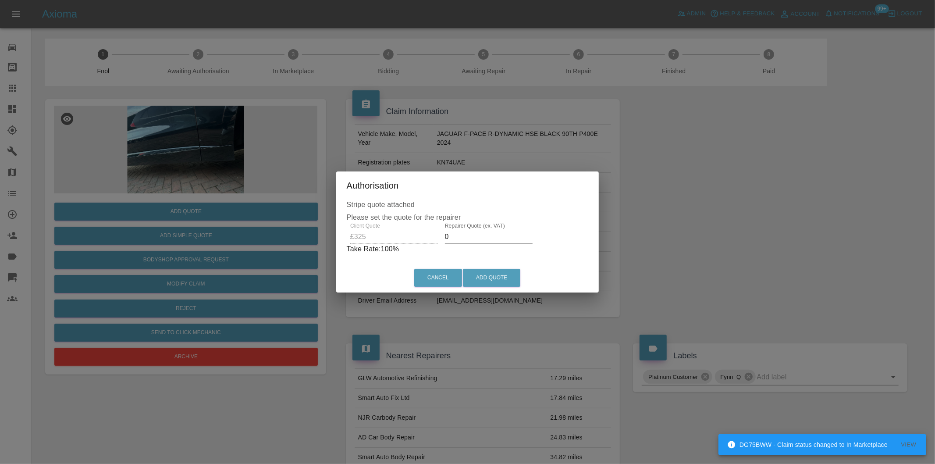
click at [460, 234] on input "0" at bounding box center [489, 237] width 88 height 14
type input "0210"
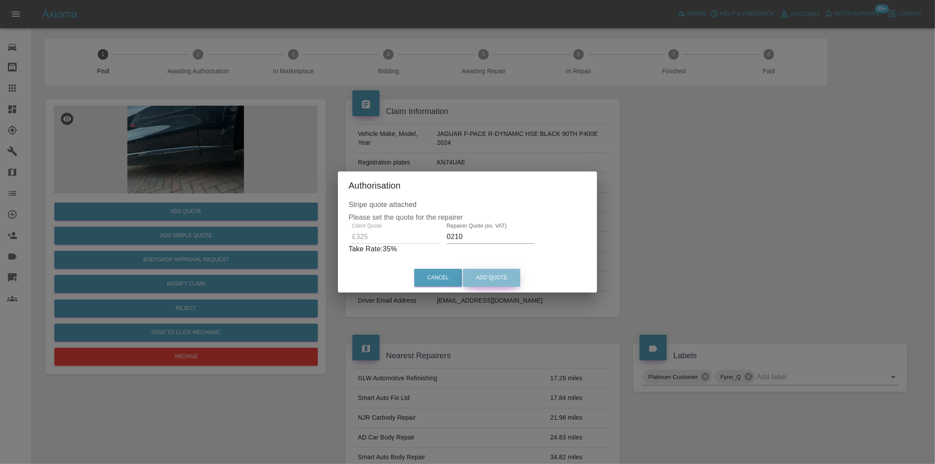
click at [486, 274] on button "Add Quote" at bounding box center [491, 278] width 57 height 18
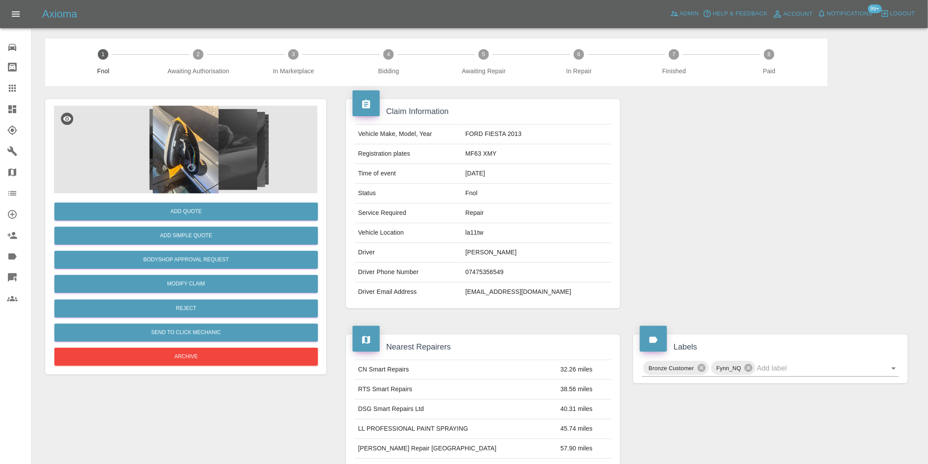
click at [203, 111] on img at bounding box center [186, 150] width 264 height 88
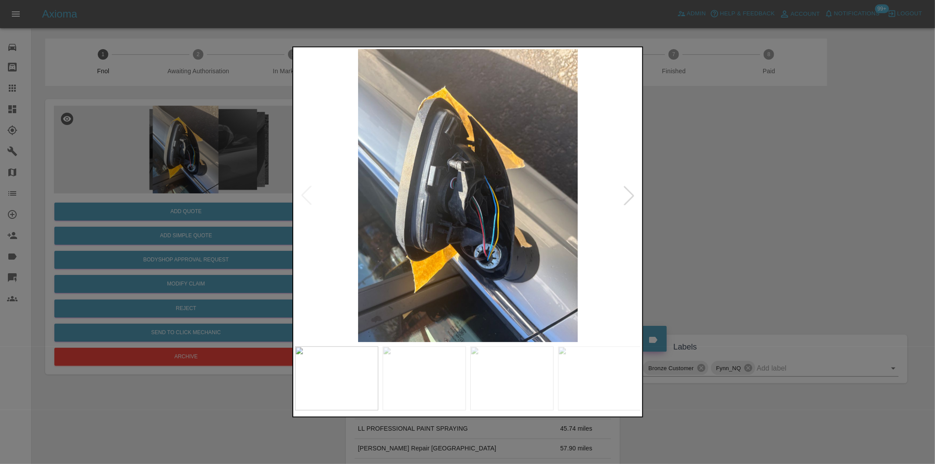
click at [633, 190] on div at bounding box center [629, 195] width 19 height 19
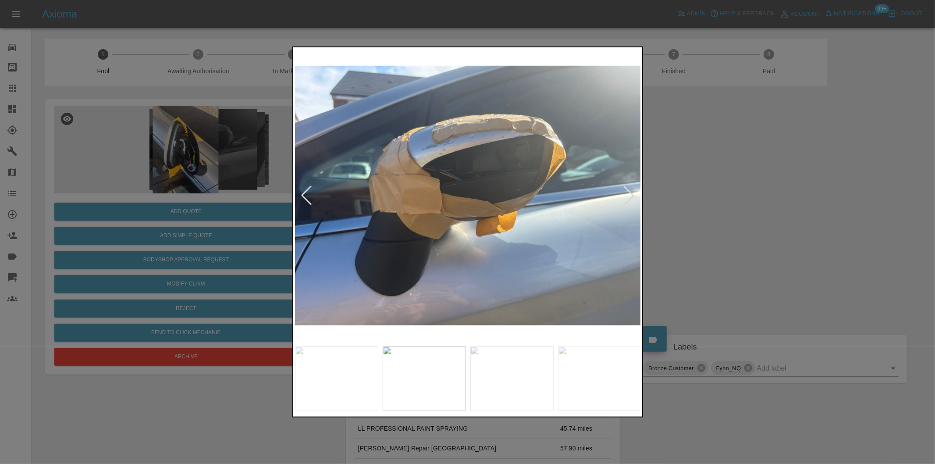
click at [633, 190] on div at bounding box center [629, 195] width 19 height 19
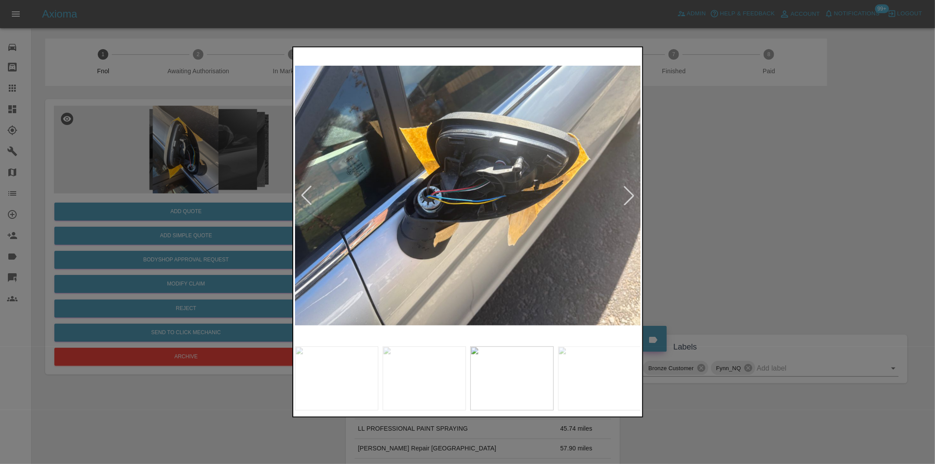
click at [633, 190] on div at bounding box center [629, 195] width 19 height 19
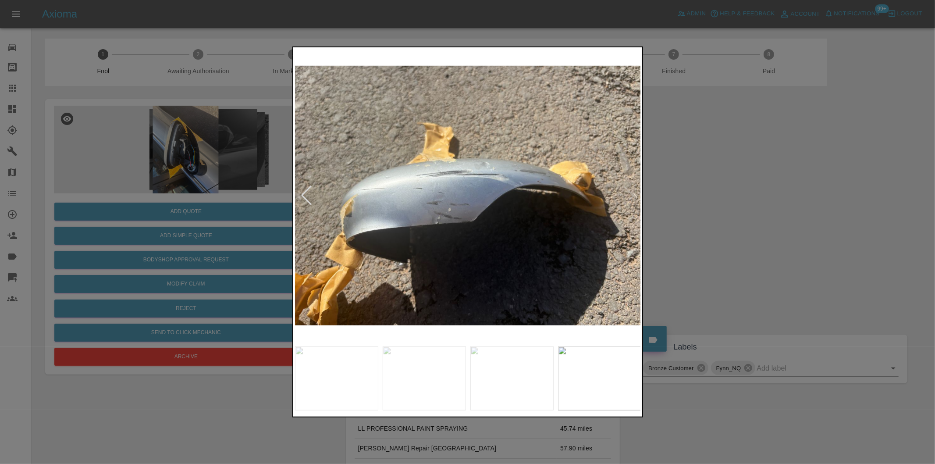
click at [753, 205] on div at bounding box center [467, 232] width 935 height 464
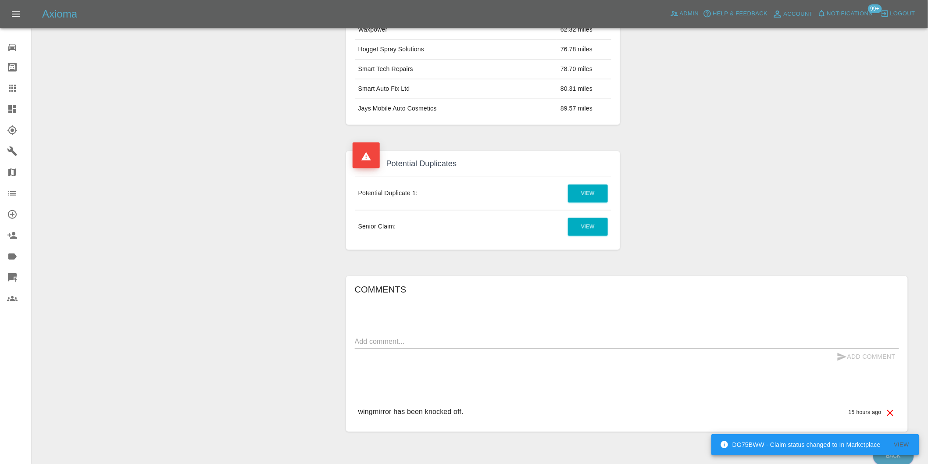
scroll to position [478, 0]
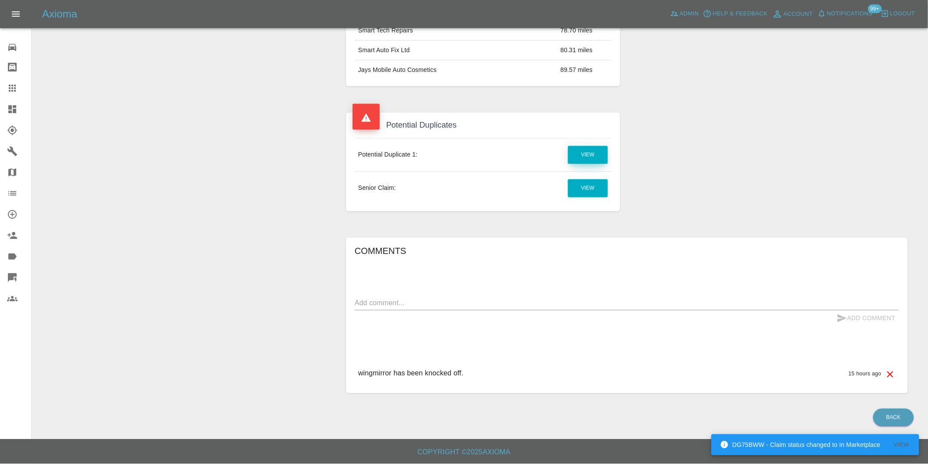
click at [588, 154] on link "View" at bounding box center [588, 155] width 40 height 18
click at [582, 190] on link "View" at bounding box center [588, 188] width 40 height 18
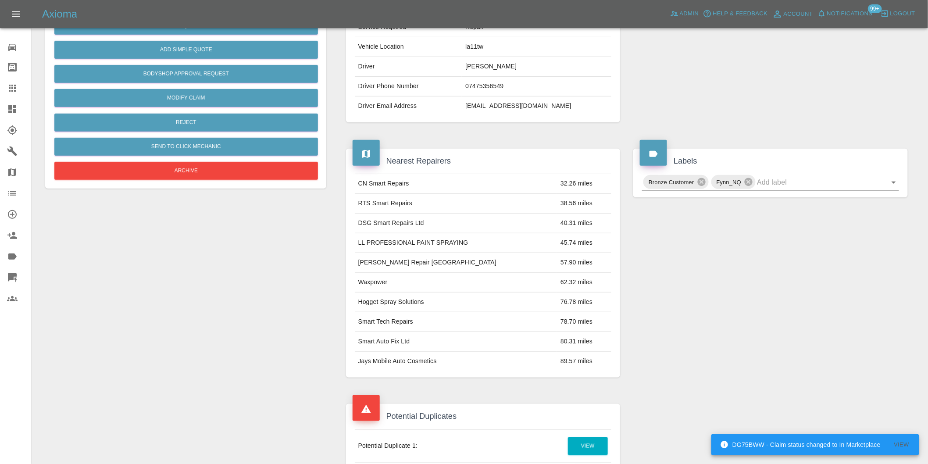
scroll to position [186, 0]
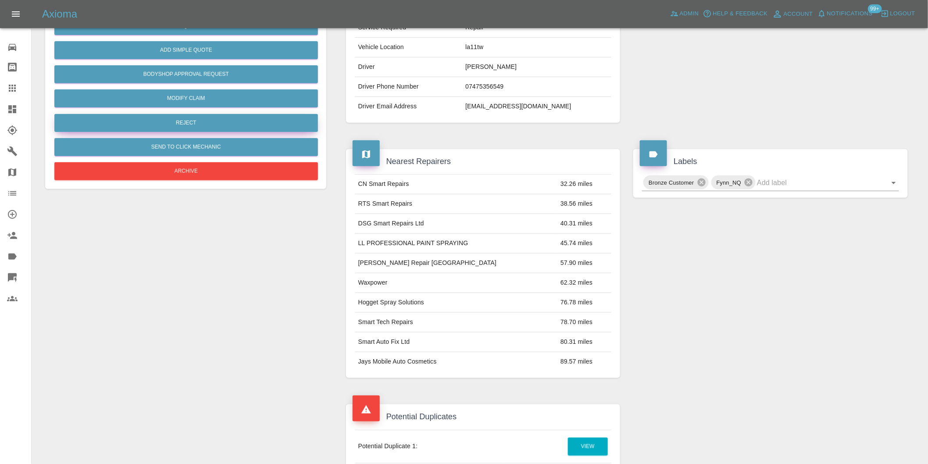
click at [191, 124] on button "Reject" at bounding box center [186, 123] width 264 height 18
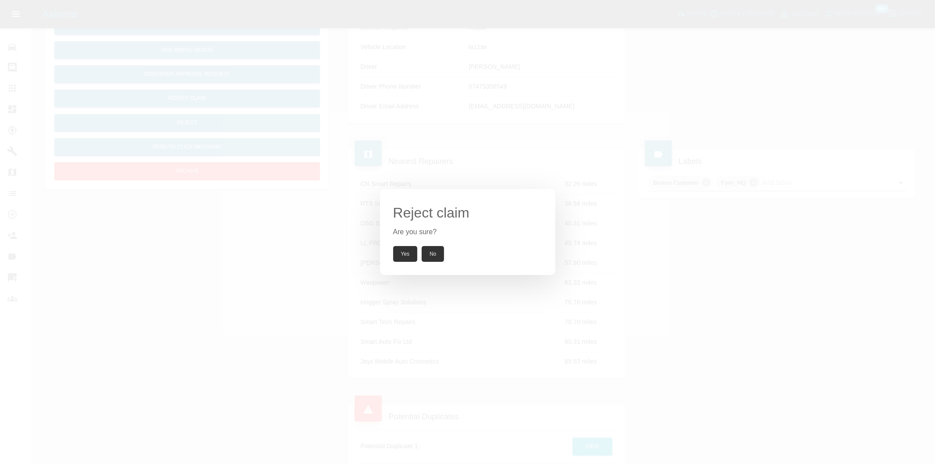
click at [407, 252] on button "Yes" at bounding box center [405, 254] width 25 height 16
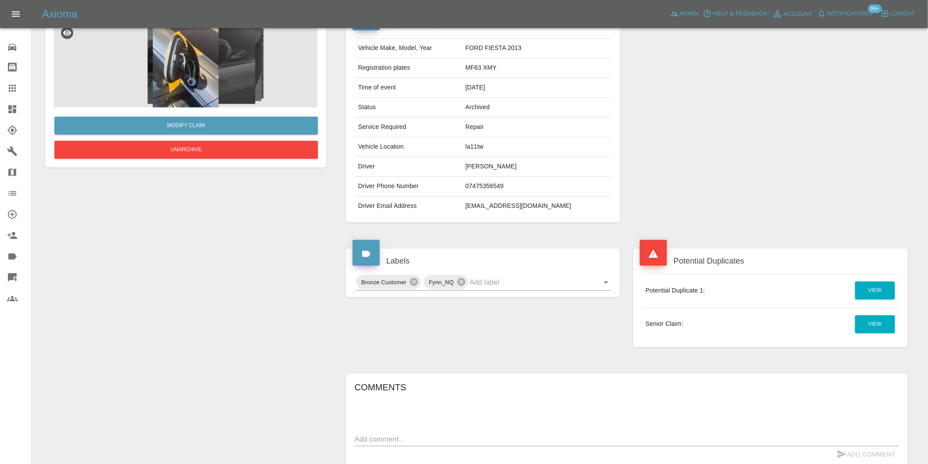
scroll to position [0, 0]
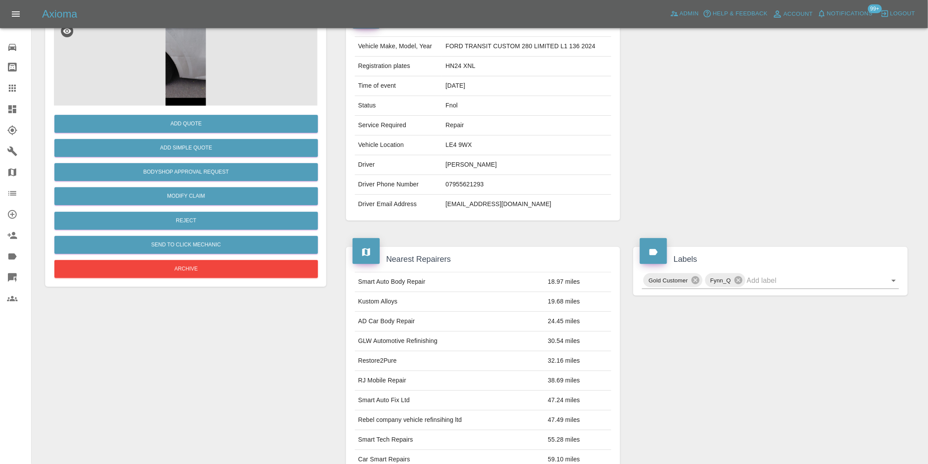
scroll to position [12, 0]
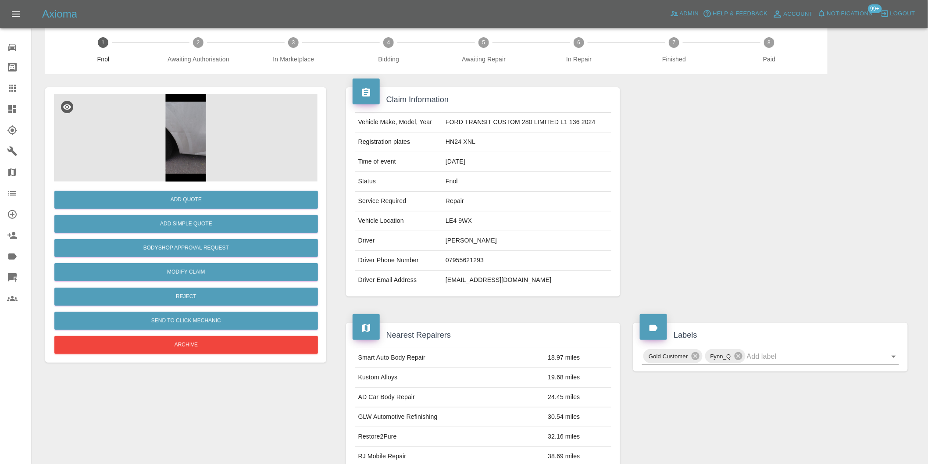
click at [200, 106] on img at bounding box center [186, 138] width 264 height 88
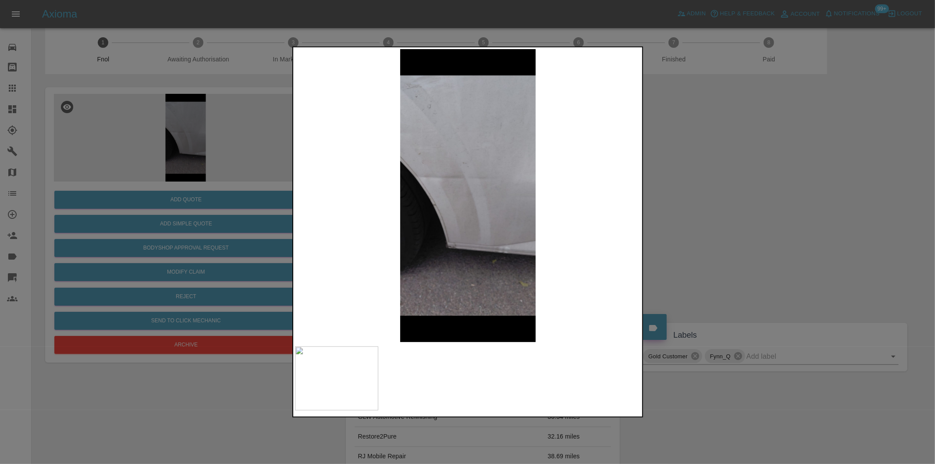
click at [740, 204] on div at bounding box center [467, 232] width 935 height 464
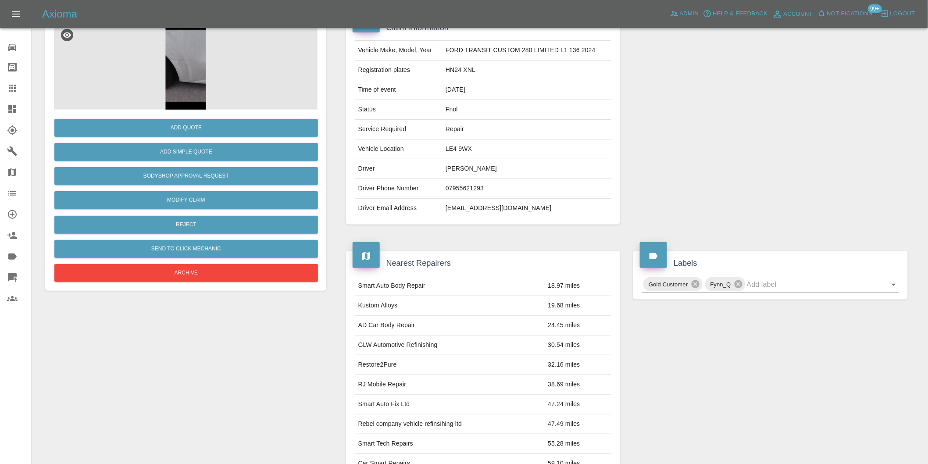
scroll to position [158, 0]
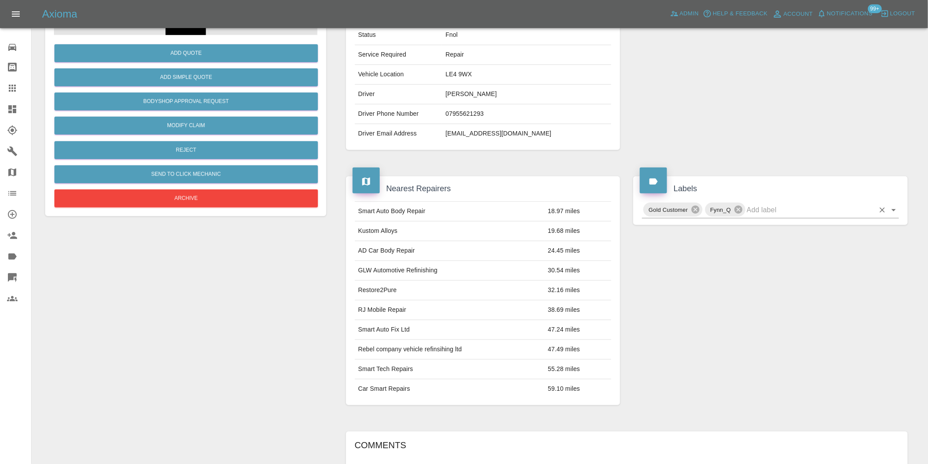
click at [892, 212] on icon "Open" at bounding box center [894, 210] width 11 height 11
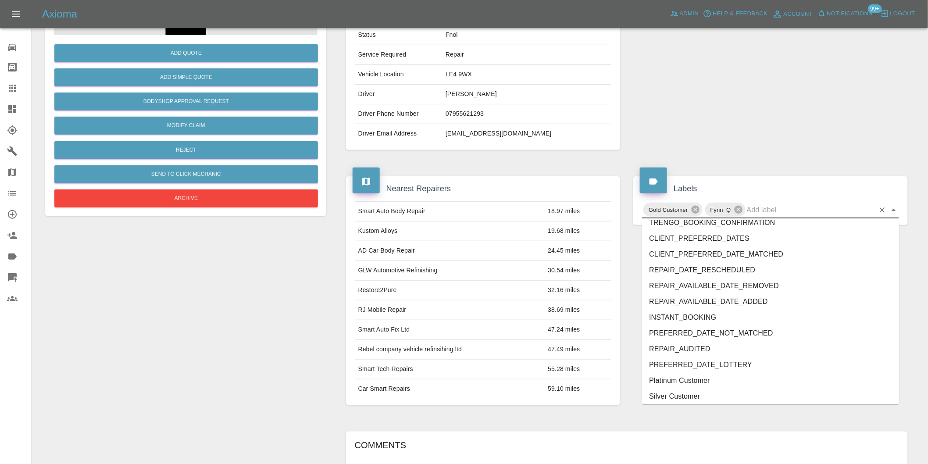
scroll to position [1873, 0]
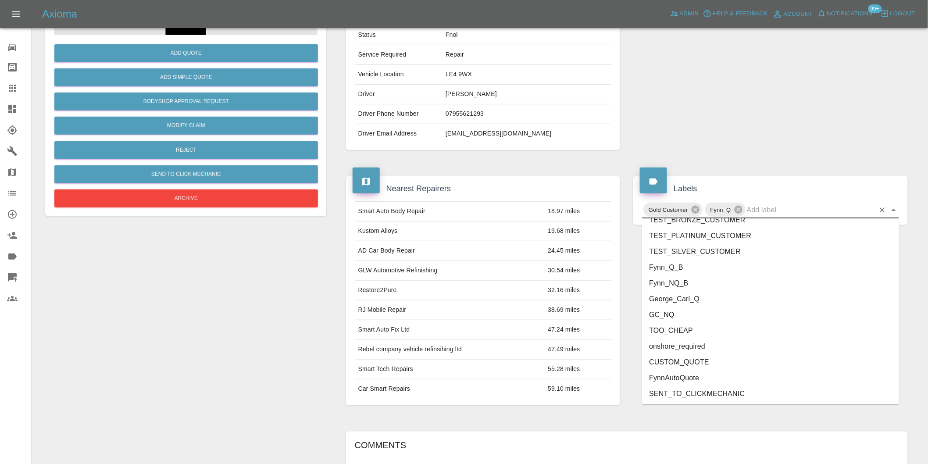
click at [721, 350] on li "onshore_required" at bounding box center [770, 347] width 257 height 16
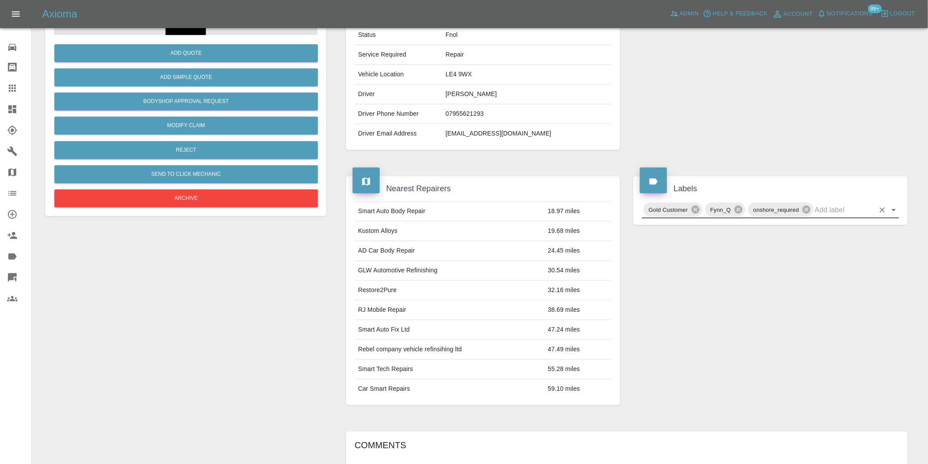
click at [896, 213] on icon "Open" at bounding box center [894, 210] width 11 height 11
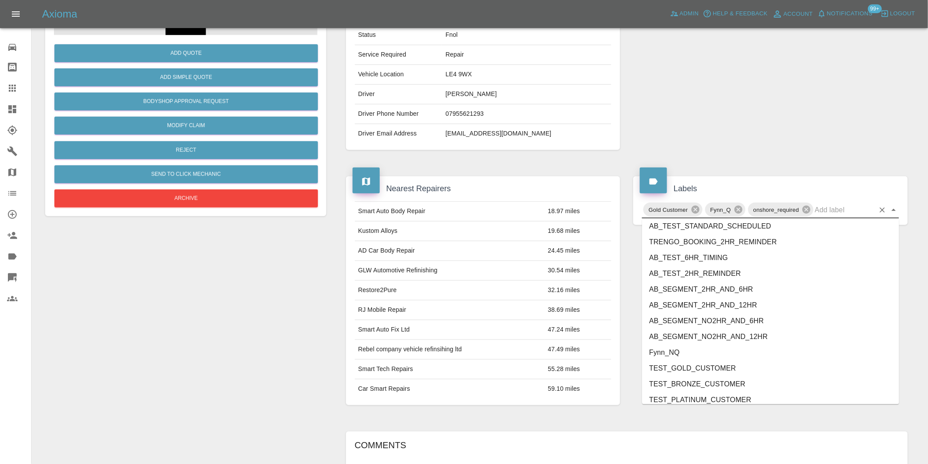
scroll to position [1857, 0]
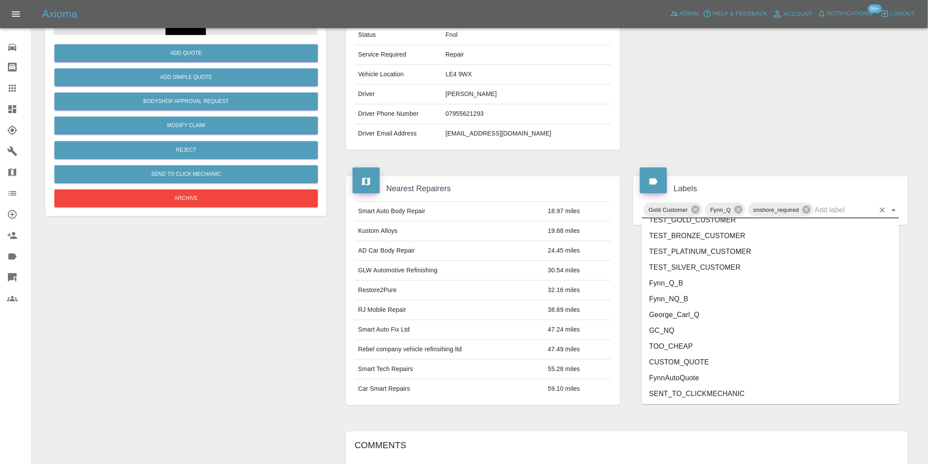
click at [709, 316] on li "George_Carl_Q" at bounding box center [770, 315] width 257 height 16
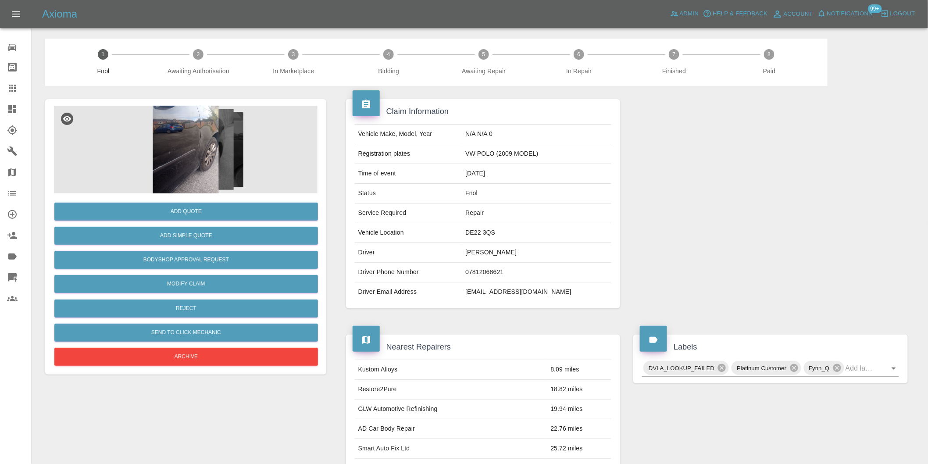
click at [207, 132] on img at bounding box center [186, 150] width 264 height 88
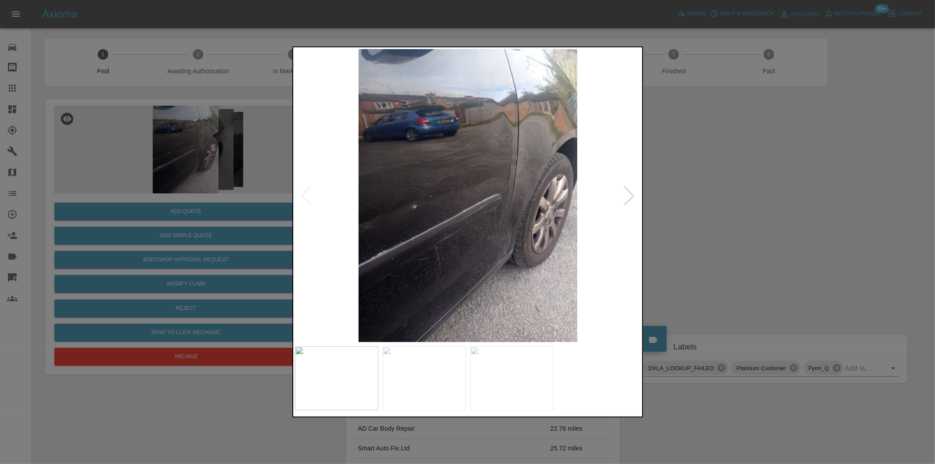
click at [630, 194] on div at bounding box center [629, 195] width 19 height 19
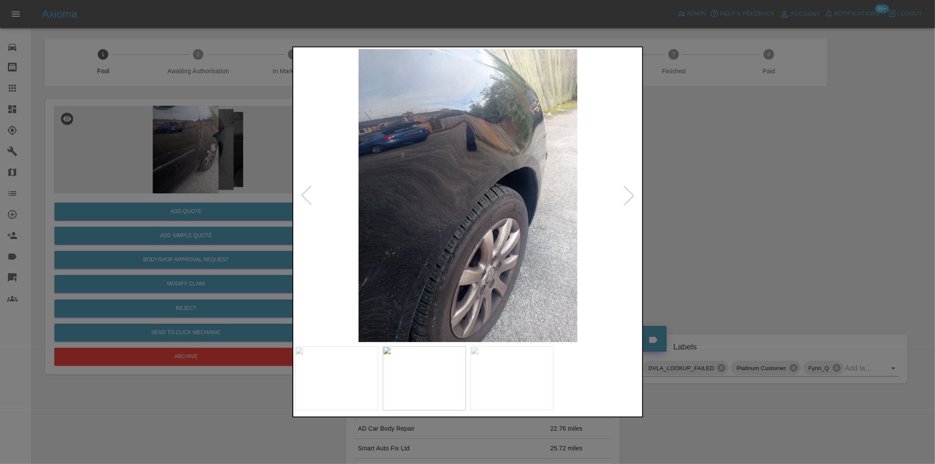
click at [630, 194] on div at bounding box center [629, 195] width 19 height 19
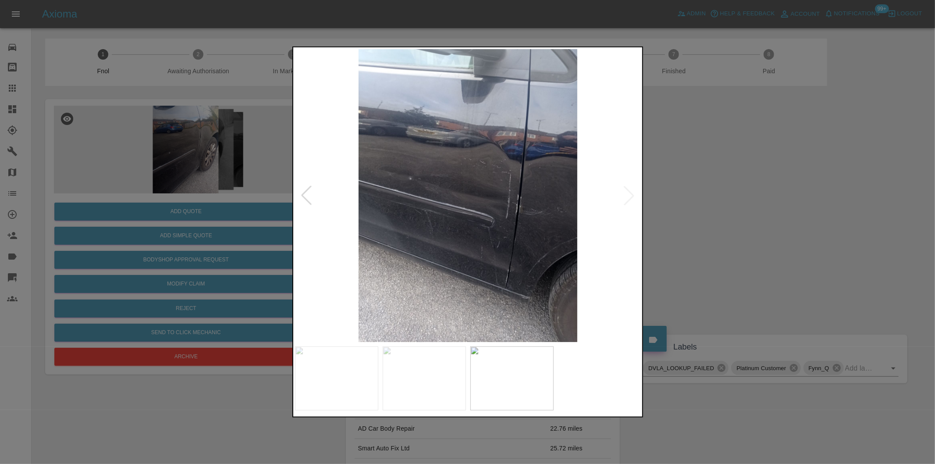
click at [630, 194] on img at bounding box center [468, 195] width 346 height 293
click at [480, 218] on img at bounding box center [468, 195] width 346 height 293
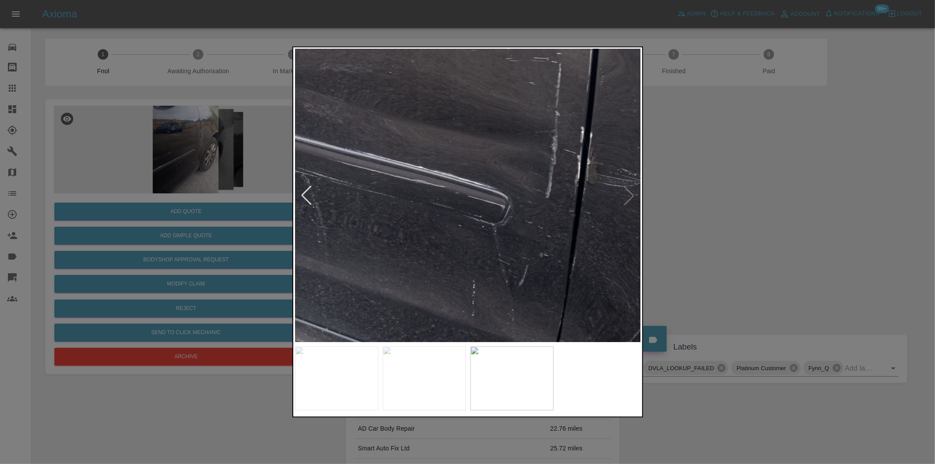
click at [480, 218] on img at bounding box center [431, 128] width 1039 height 878
click at [480, 217] on img at bounding box center [431, 128] width 1039 height 878
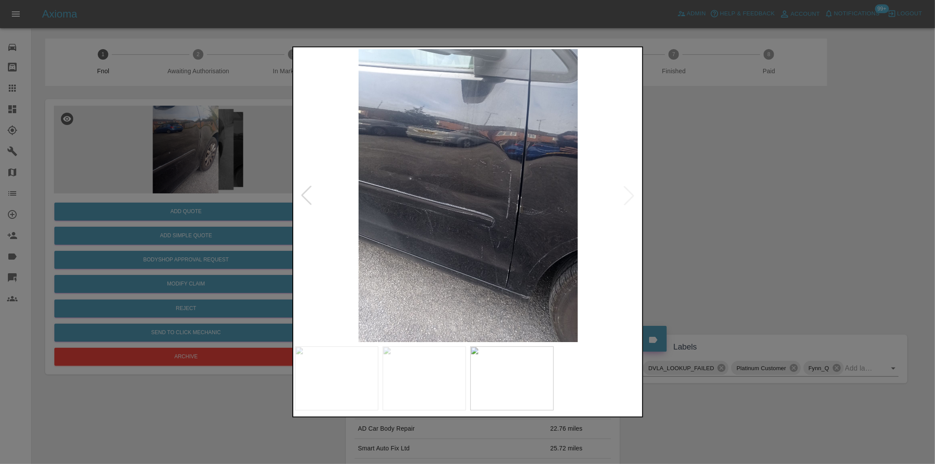
click at [748, 220] on div at bounding box center [467, 232] width 935 height 464
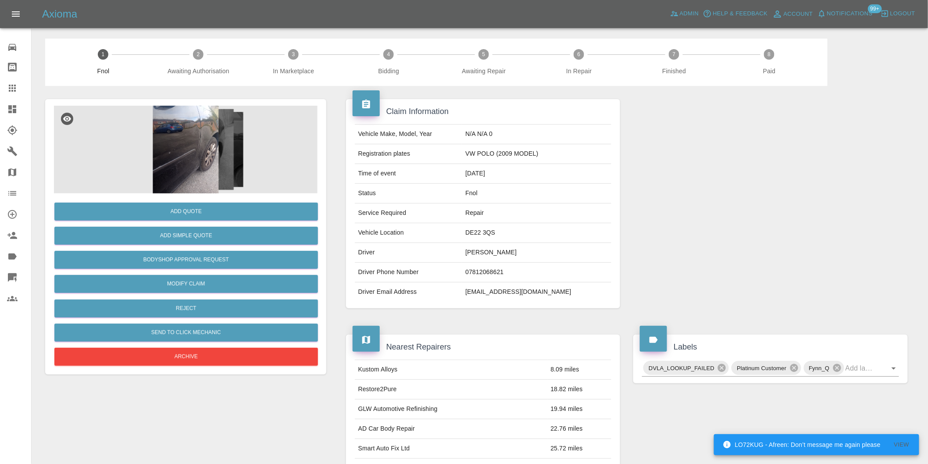
click at [206, 136] on img at bounding box center [186, 150] width 264 height 88
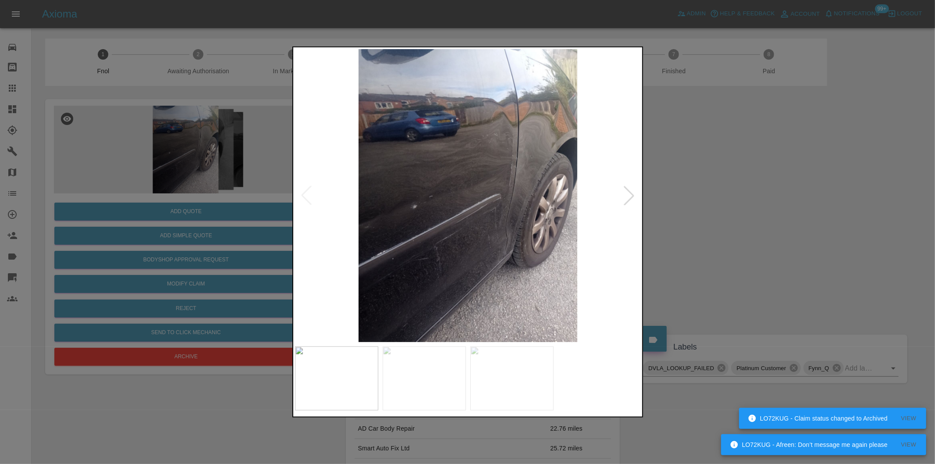
click at [735, 198] on div at bounding box center [467, 232] width 935 height 464
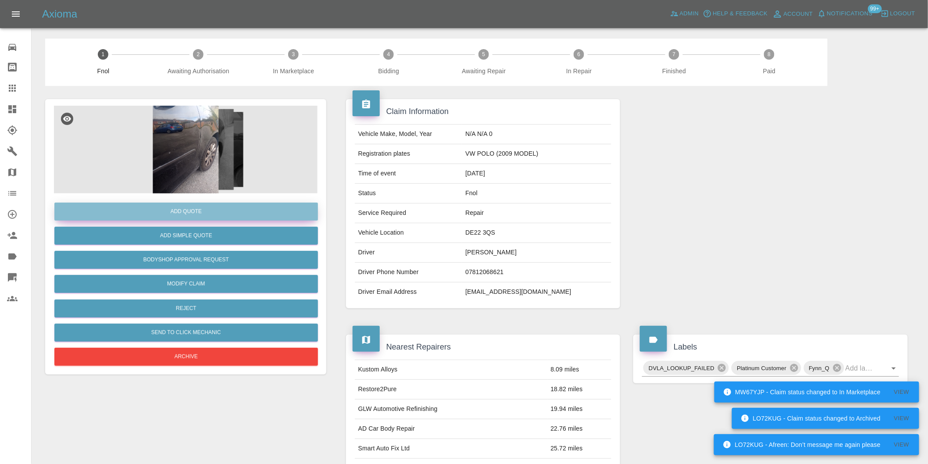
click at [192, 208] on button "Add Quote" at bounding box center [186, 212] width 264 height 18
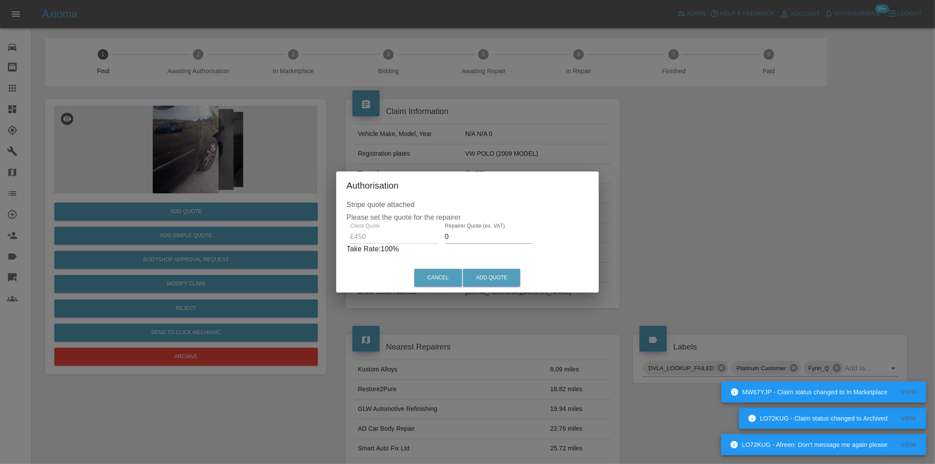
click at [461, 237] on input "0" at bounding box center [489, 237] width 88 height 14
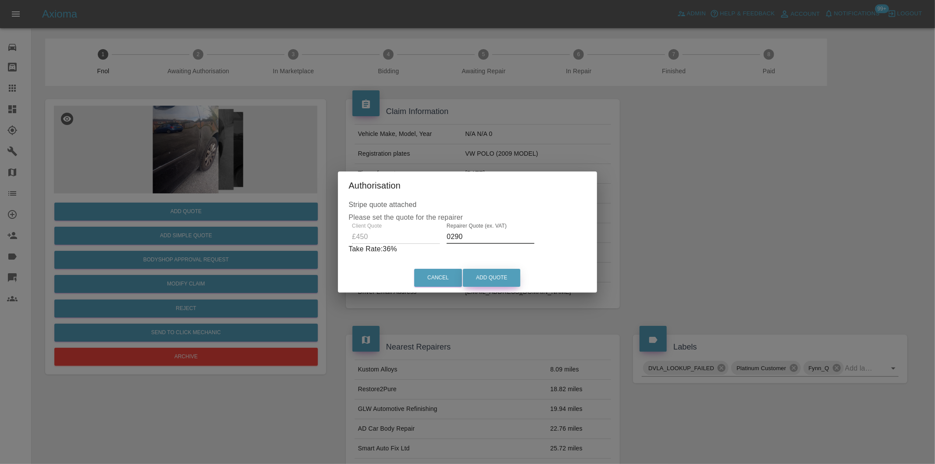
type input "0290"
click at [485, 282] on button "Add Quote" at bounding box center [491, 278] width 57 height 18
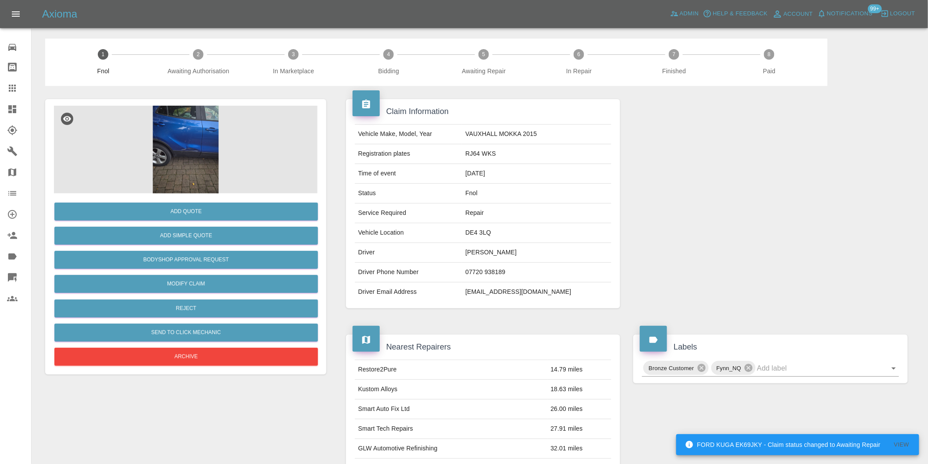
click at [189, 130] on img at bounding box center [186, 150] width 264 height 88
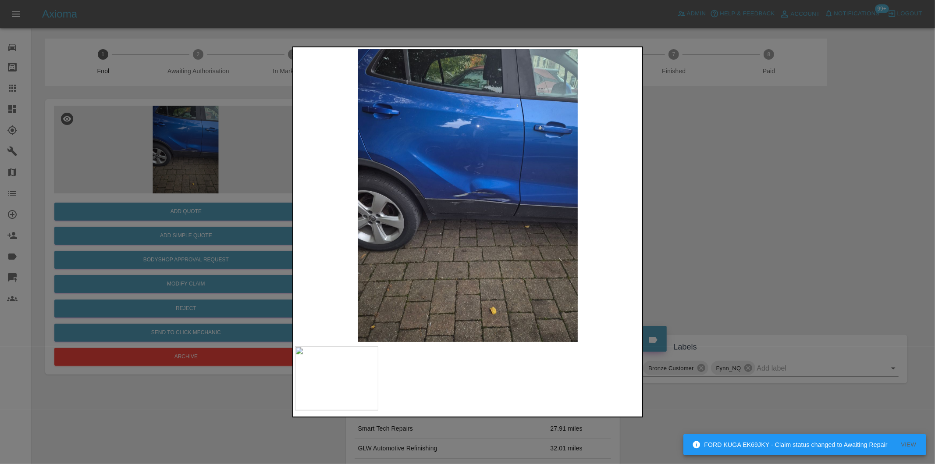
click at [481, 200] on img at bounding box center [468, 195] width 346 height 293
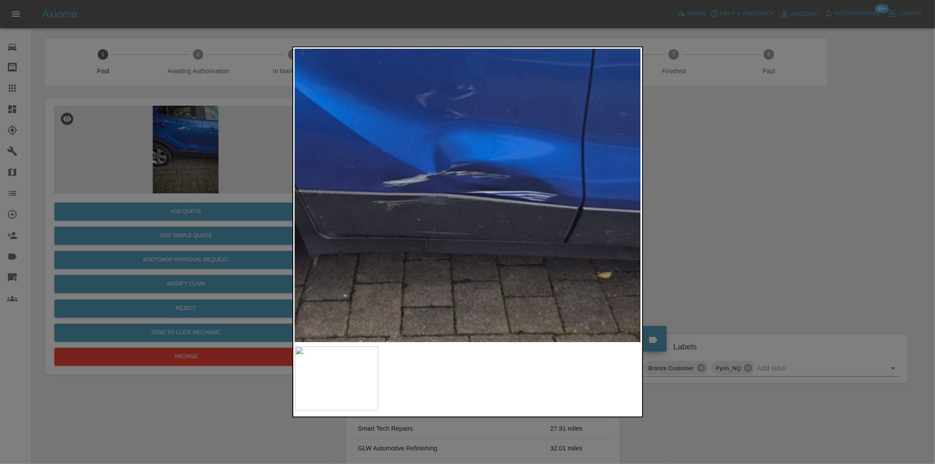
click at [481, 200] on img at bounding box center [426, 181] width 1039 height 878
click at [771, 249] on div at bounding box center [467, 232] width 935 height 464
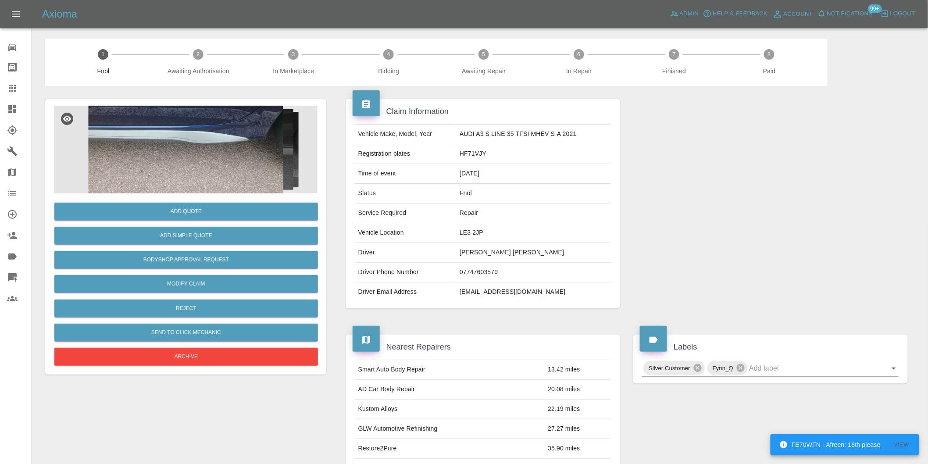
click at [214, 119] on img at bounding box center [186, 150] width 264 height 88
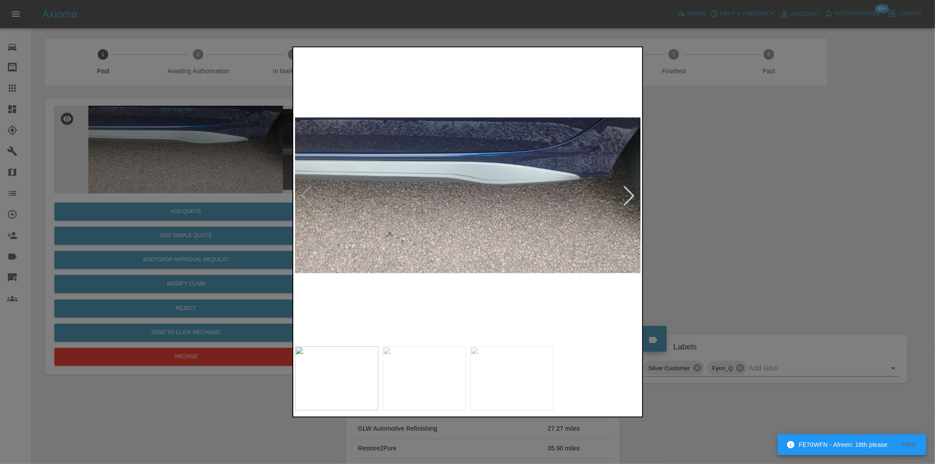
click at [628, 195] on div at bounding box center [629, 195] width 19 height 19
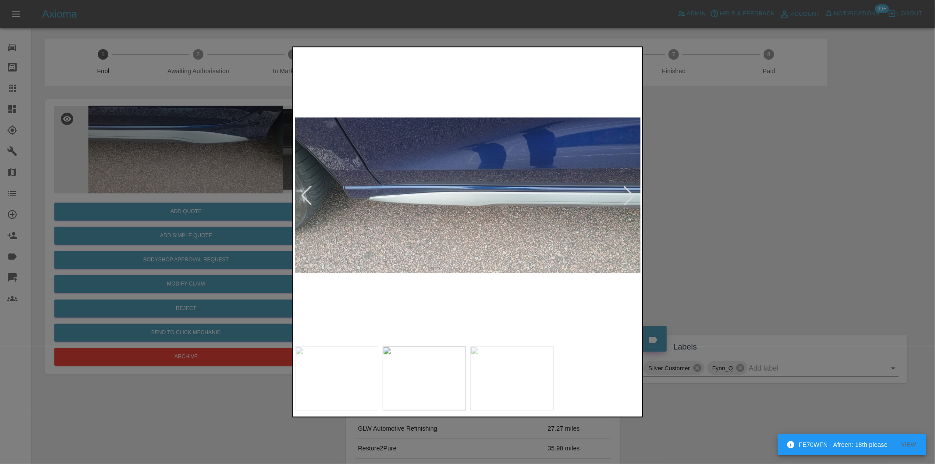
click at [628, 195] on div at bounding box center [629, 195] width 19 height 19
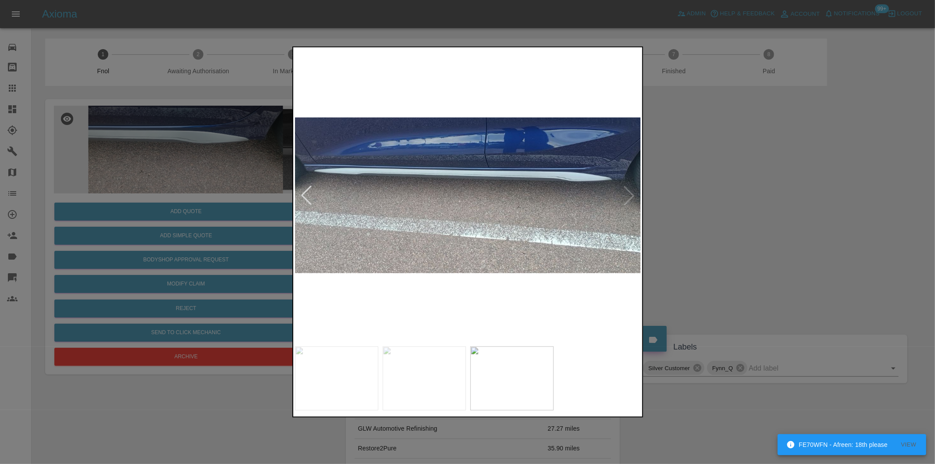
click at [547, 186] on img at bounding box center [468, 195] width 346 height 293
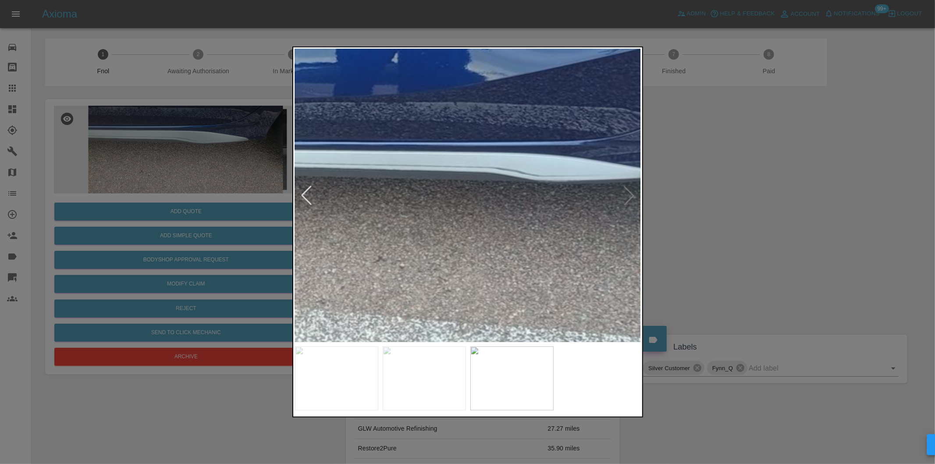
drag, startPoint x: 841, startPoint y: 204, endPoint x: 549, endPoint y: 255, distance: 296.1
click at [839, 204] on div at bounding box center [467, 232] width 935 height 464
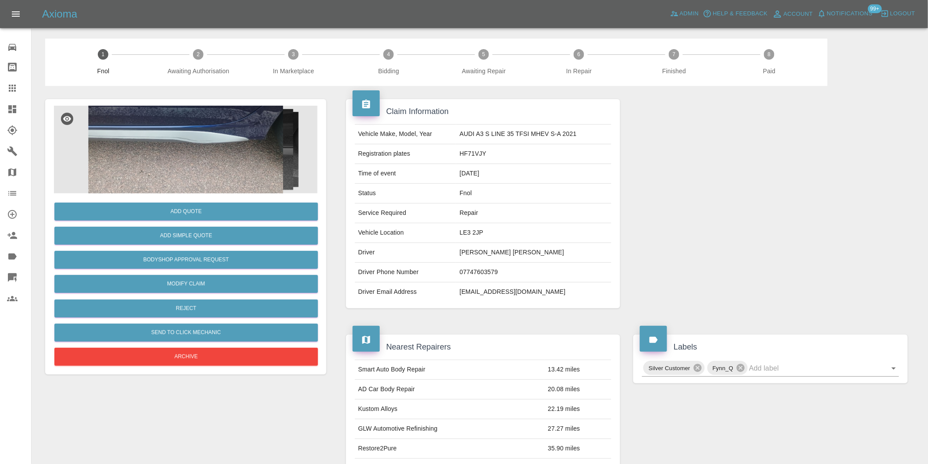
click at [161, 128] on img at bounding box center [186, 150] width 264 height 88
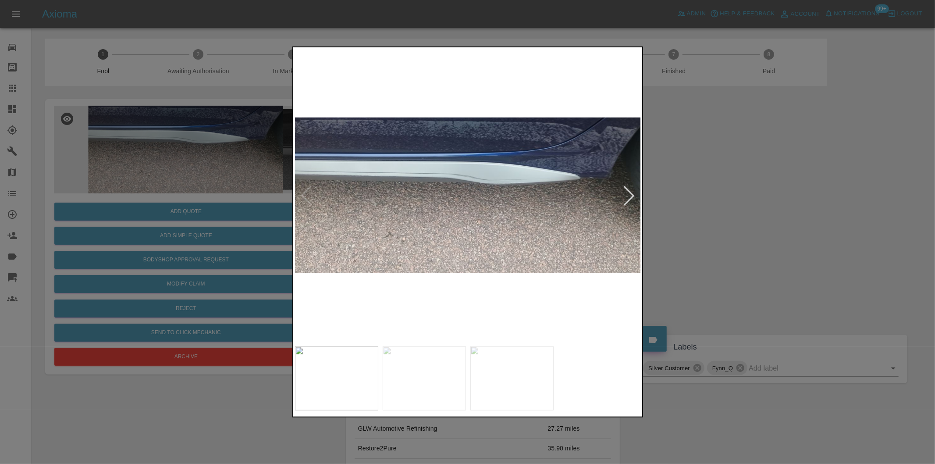
click at [722, 197] on div at bounding box center [467, 232] width 935 height 464
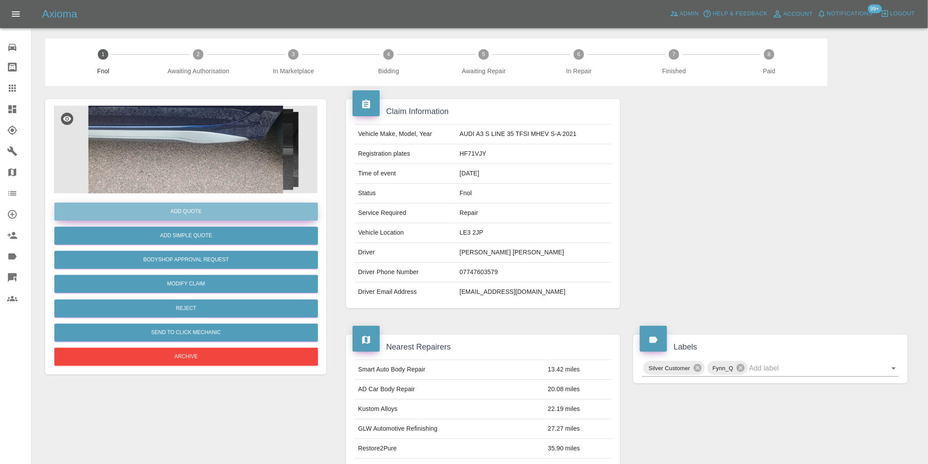
click at [210, 207] on button "Add Quote" at bounding box center [186, 212] width 264 height 18
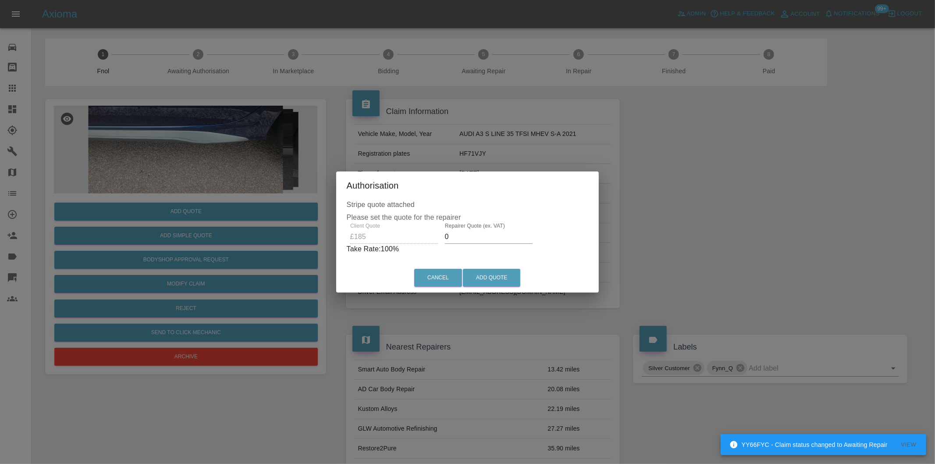
click at [471, 234] on input "0" at bounding box center [489, 237] width 88 height 14
type input "0120"
click at [498, 278] on button "Add Quote" at bounding box center [491, 278] width 57 height 18
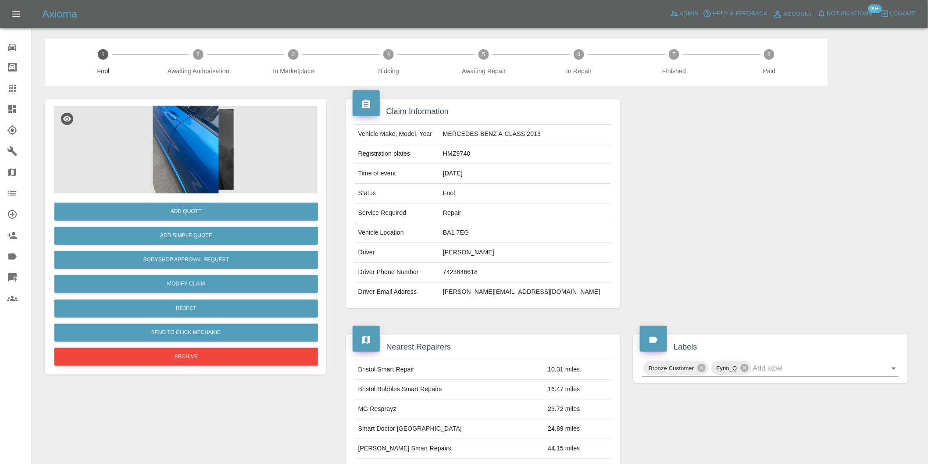
click at [161, 133] on img at bounding box center [186, 150] width 264 height 88
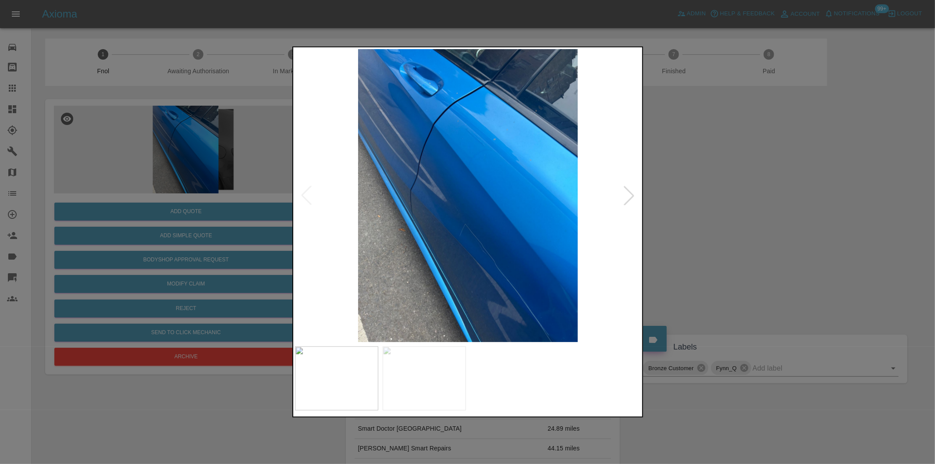
click at [625, 193] on div at bounding box center [629, 195] width 19 height 19
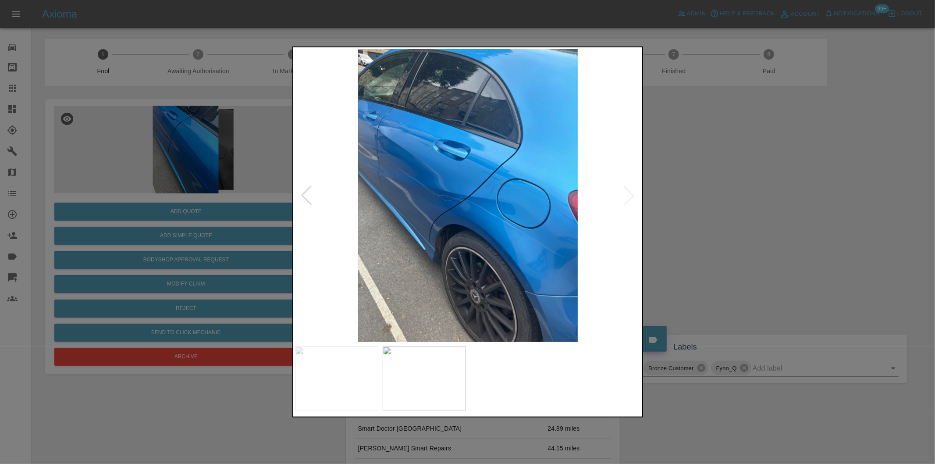
click at [625, 193] on img at bounding box center [468, 195] width 346 height 293
click at [751, 218] on div at bounding box center [467, 232] width 935 height 464
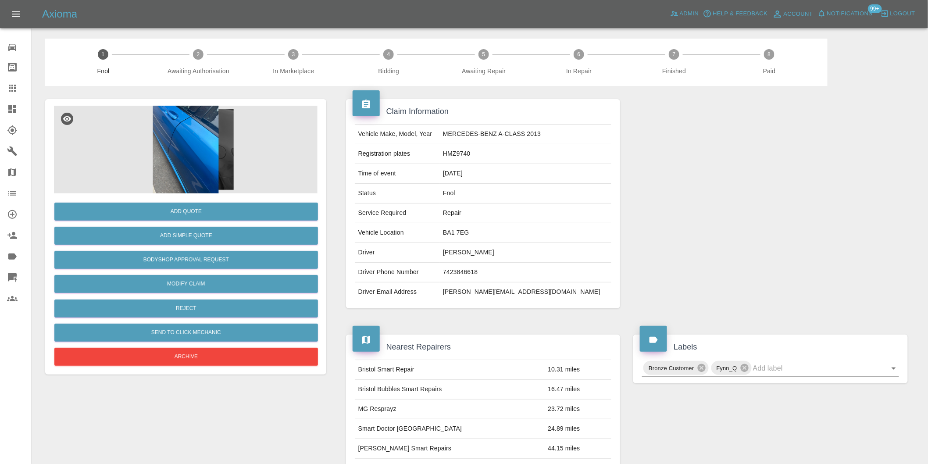
click at [184, 148] on img at bounding box center [186, 150] width 264 height 88
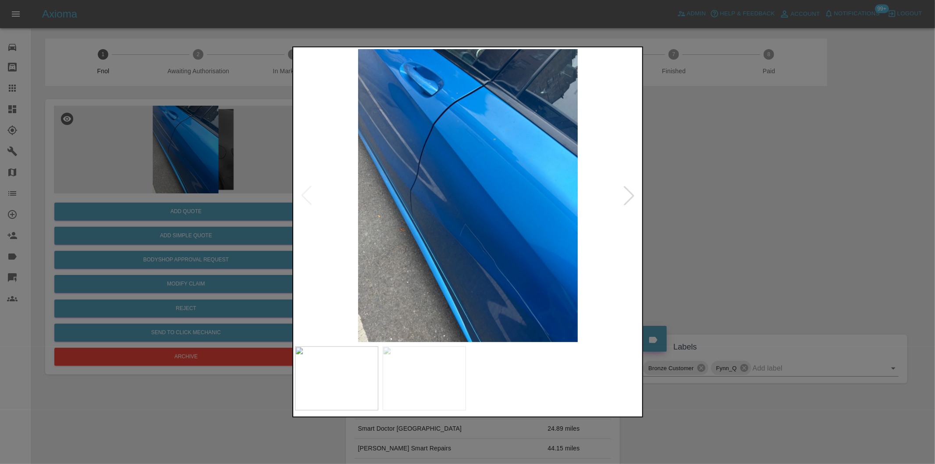
click at [632, 196] on div at bounding box center [629, 195] width 19 height 19
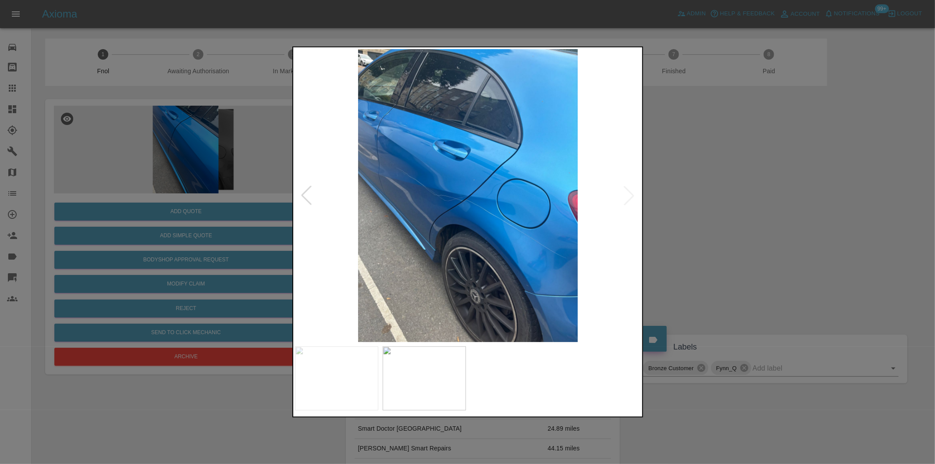
click at [420, 187] on img at bounding box center [468, 195] width 346 height 293
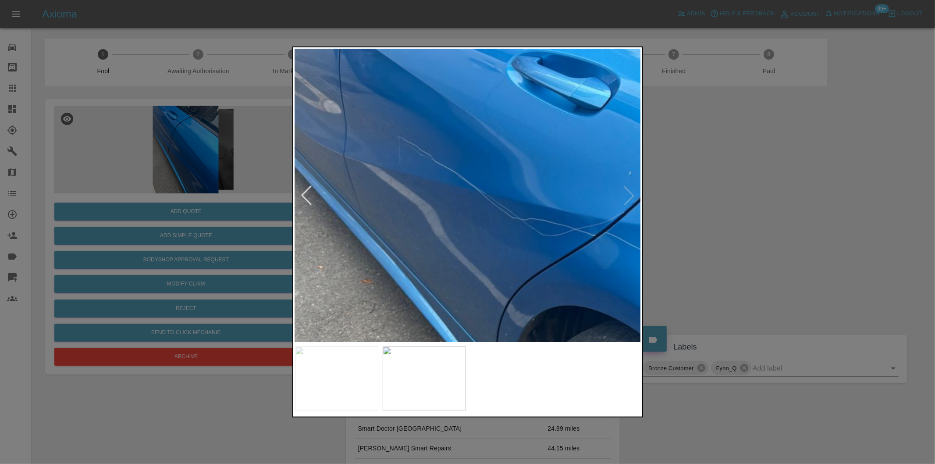
click at [778, 191] on div at bounding box center [467, 232] width 935 height 464
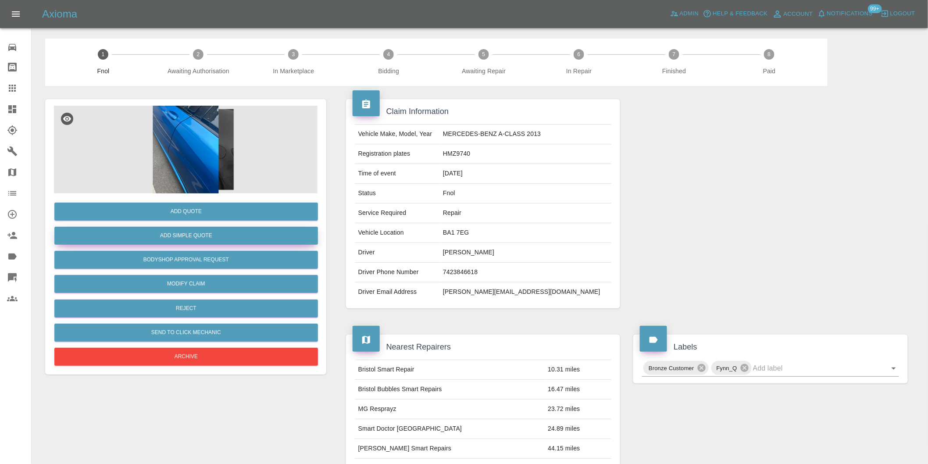
click at [179, 234] on button "Add Simple Quote" at bounding box center [186, 236] width 264 height 18
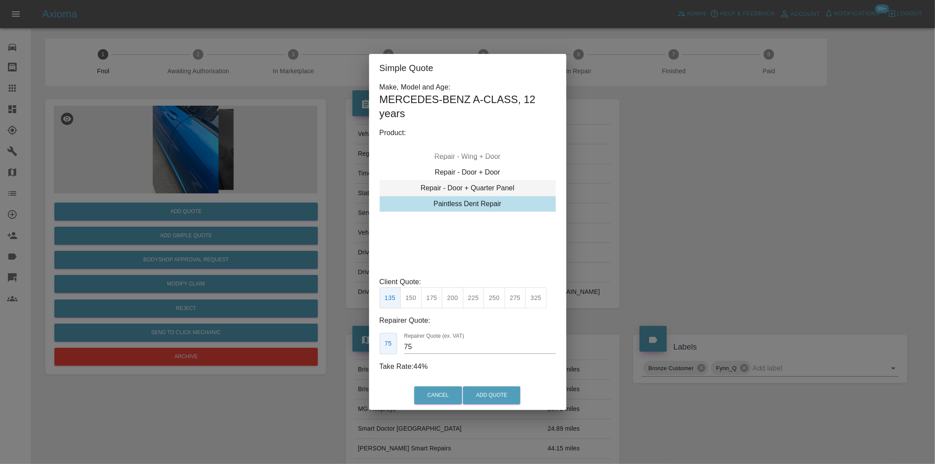
click at [500, 184] on div "Repair - Door + Quarter Panel" at bounding box center [468, 188] width 176 height 16
type input "200"
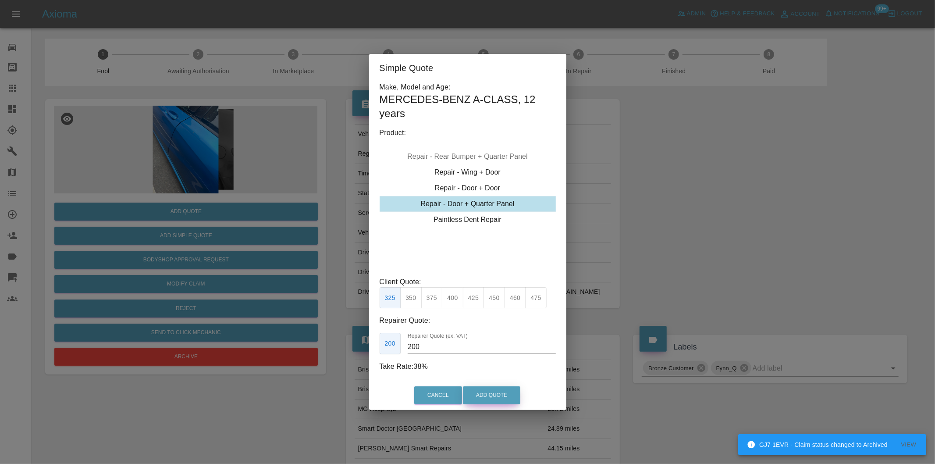
click at [490, 393] on button "Add Quote" at bounding box center [491, 395] width 57 height 18
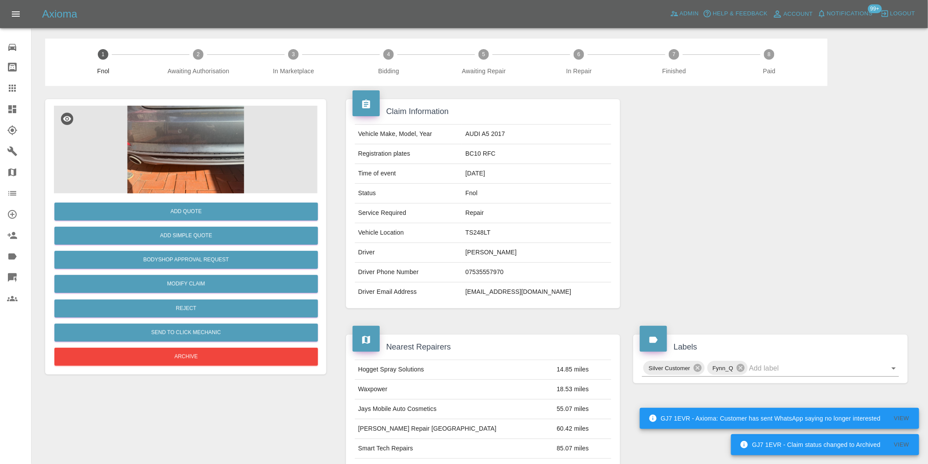
click at [194, 116] on img at bounding box center [186, 150] width 264 height 88
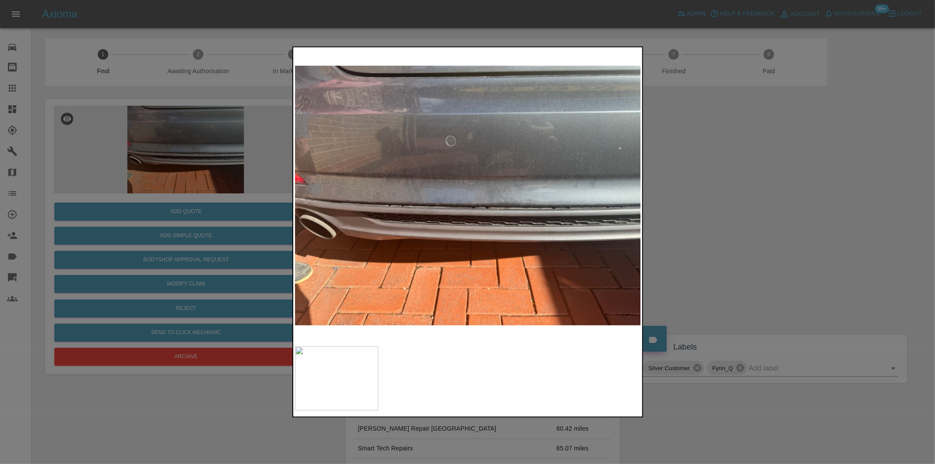
click at [767, 236] on div at bounding box center [467, 232] width 935 height 464
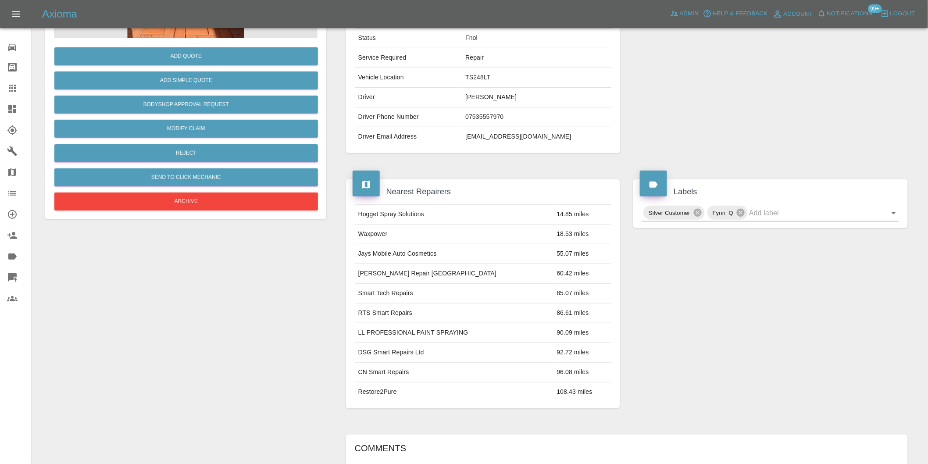
scroll to position [110, 0]
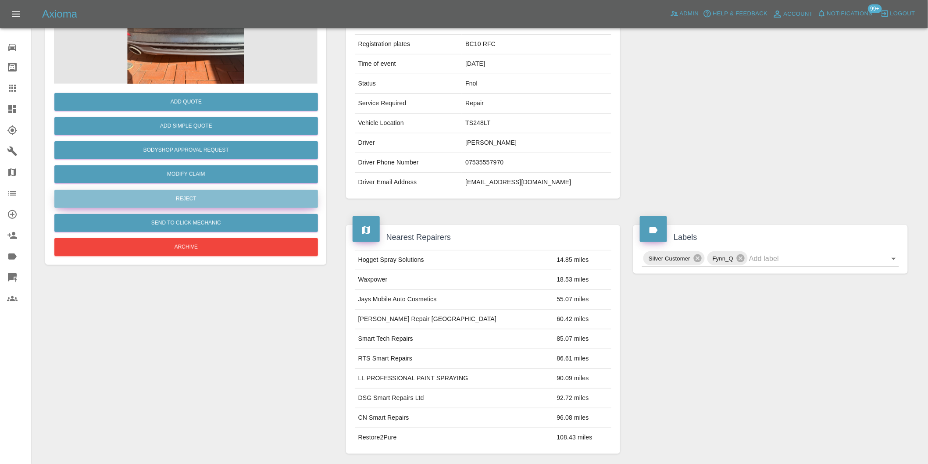
click at [199, 196] on button "Reject" at bounding box center [186, 199] width 264 height 18
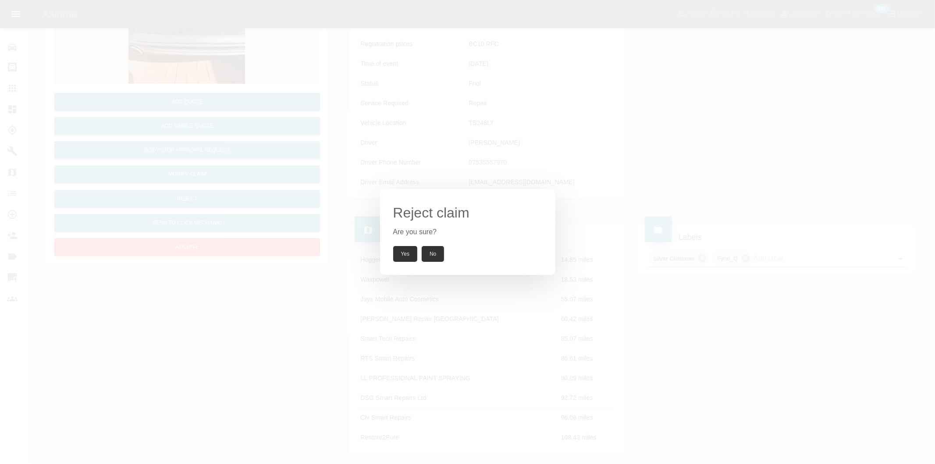
click at [398, 255] on button "Yes" at bounding box center [405, 254] width 25 height 16
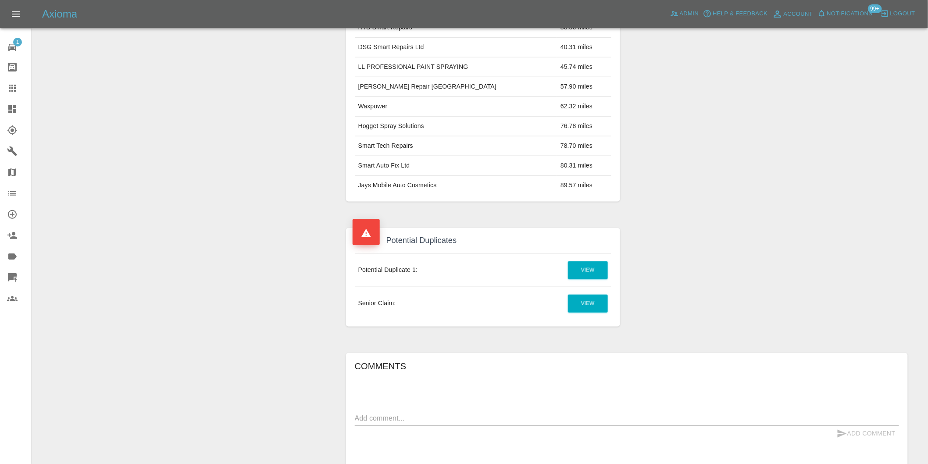
scroll to position [478, 0]
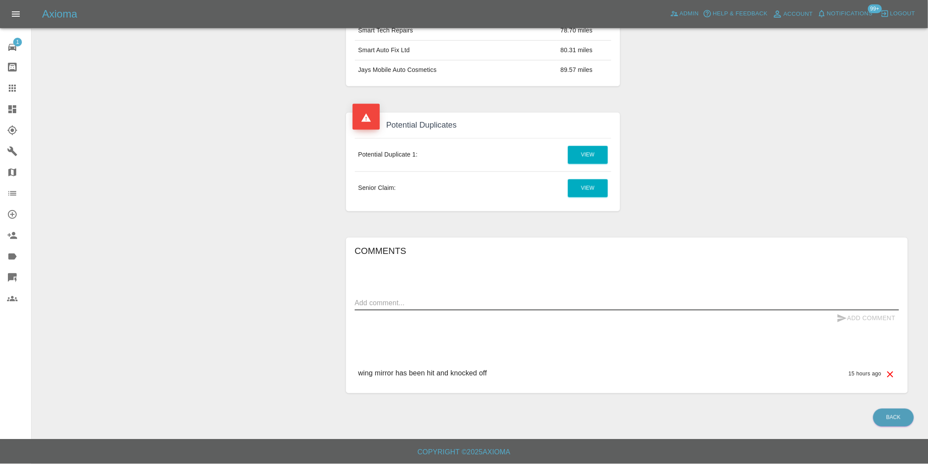
click at [471, 306] on textarea at bounding box center [627, 303] width 544 height 10
type textarea "duplicate claim"
click at [865, 324] on button "Add Comment" at bounding box center [866, 319] width 66 height 16
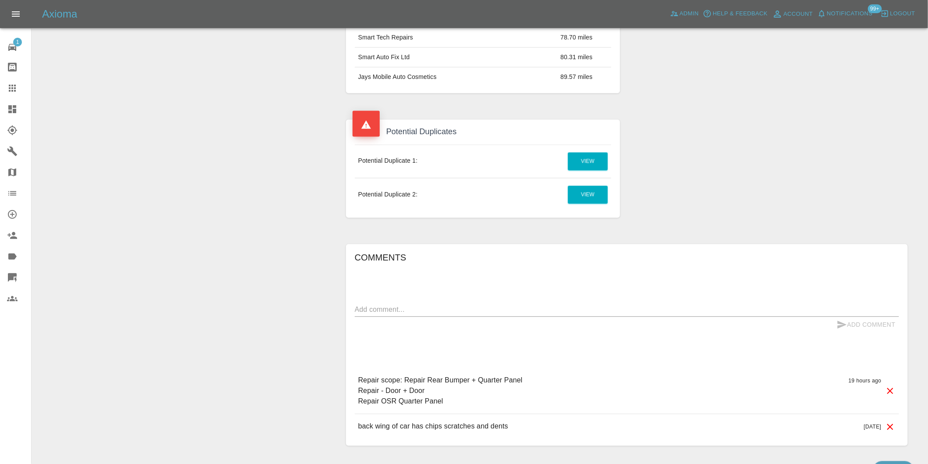
scroll to position [495, 0]
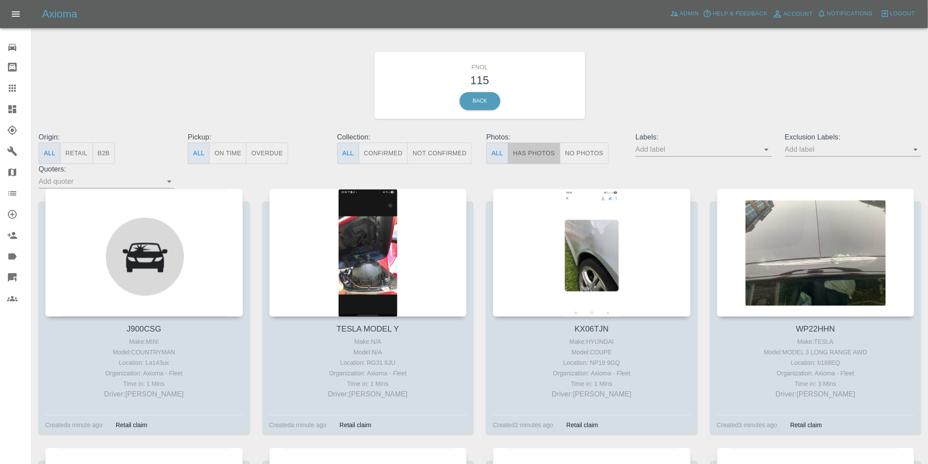
click at [541, 148] on button "Has Photos" at bounding box center [534, 153] width 53 height 21
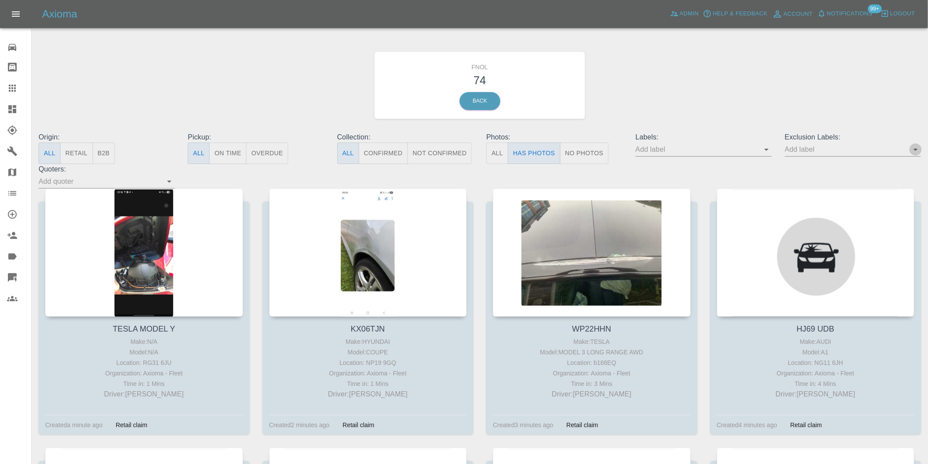
click at [910, 150] on icon "Open" at bounding box center [915, 149] width 11 height 11
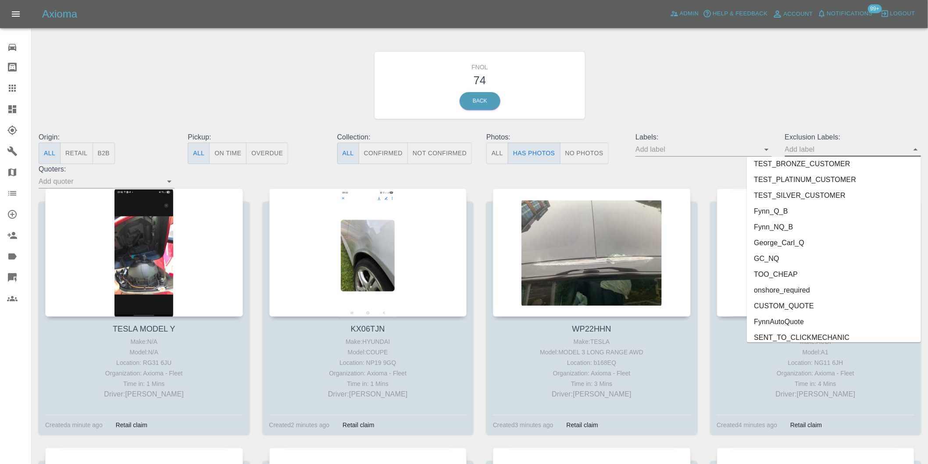
scroll to position [1905, 0]
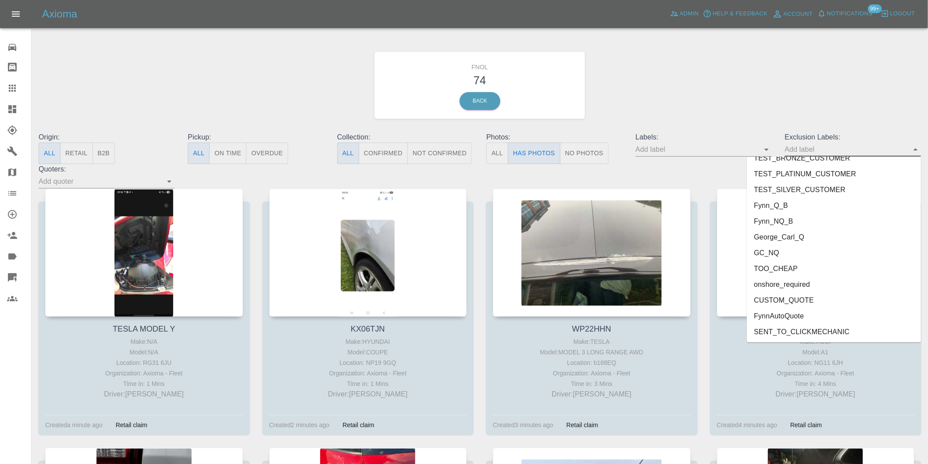
click at [798, 286] on li "onshore_required" at bounding box center [834, 285] width 174 height 16
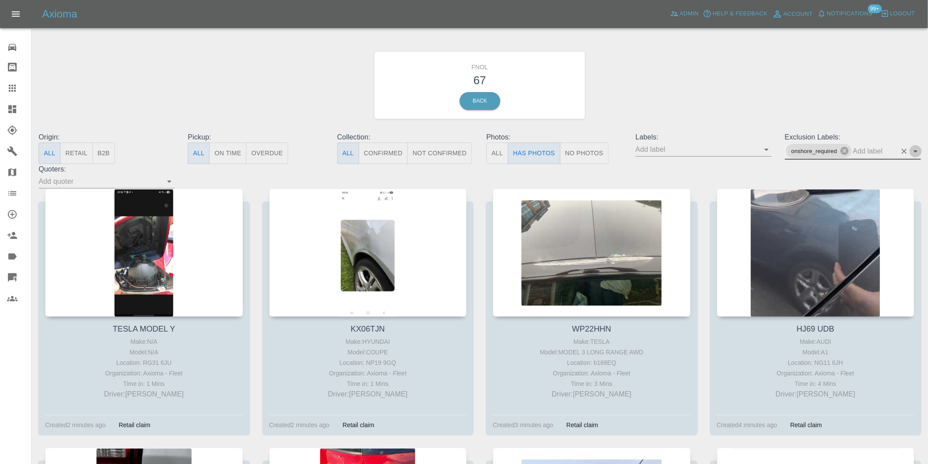
click at [917, 150] on icon "Open" at bounding box center [916, 151] width 4 height 2
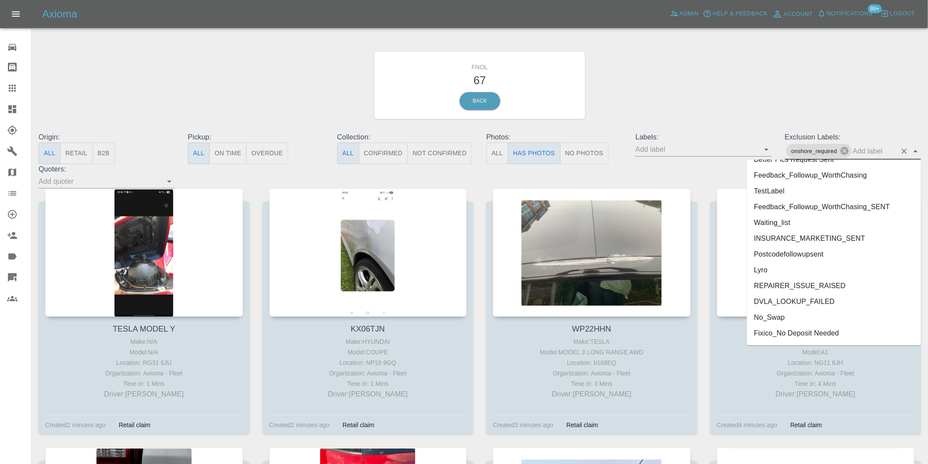
scroll to position [1889, 0]
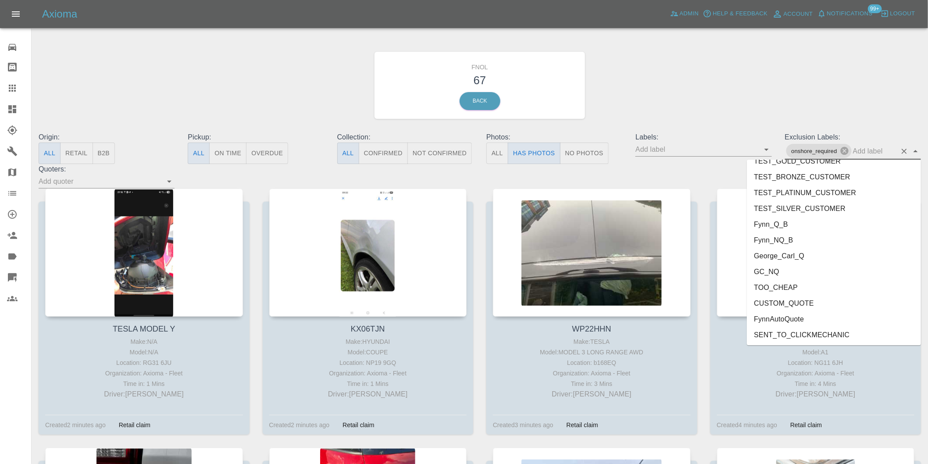
click at [777, 250] on li "George_Carl_Q" at bounding box center [834, 256] width 174 height 16
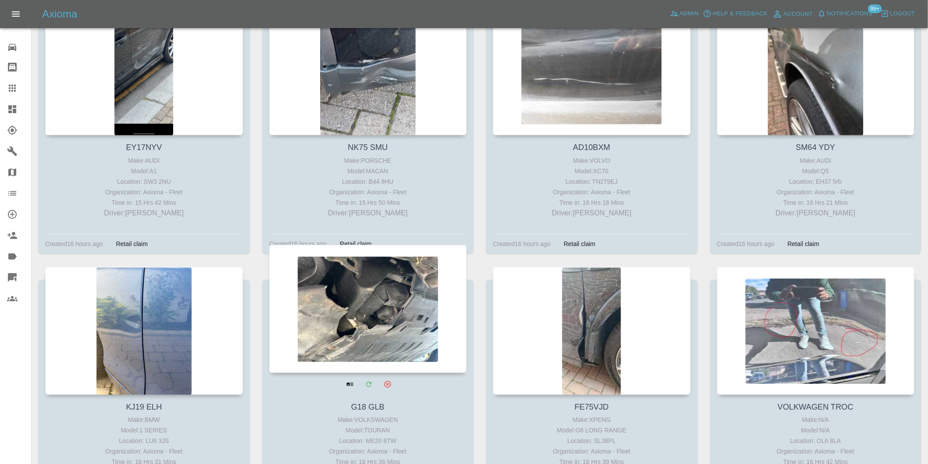
scroll to position [1072, 0]
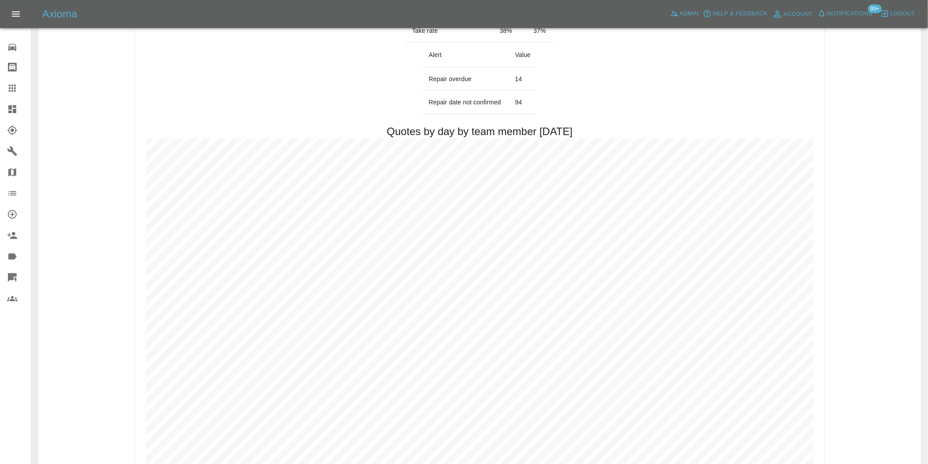
scroll to position [439, 0]
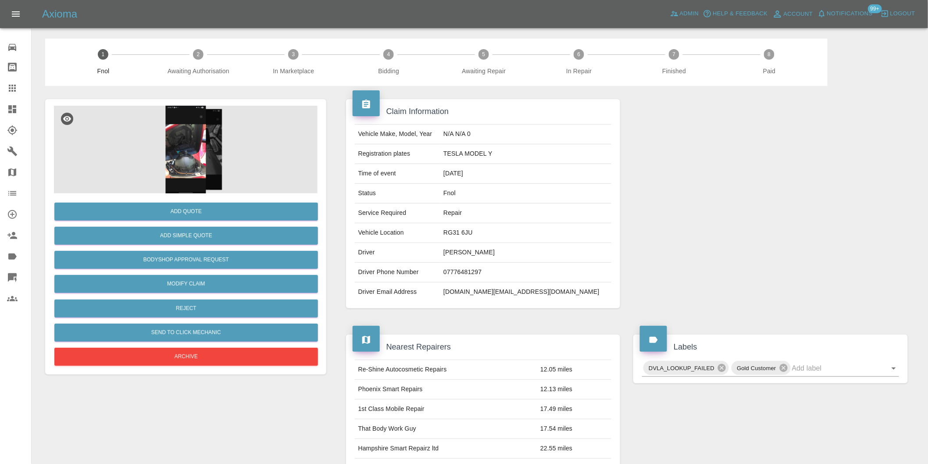
click at [186, 143] on img at bounding box center [186, 150] width 264 height 88
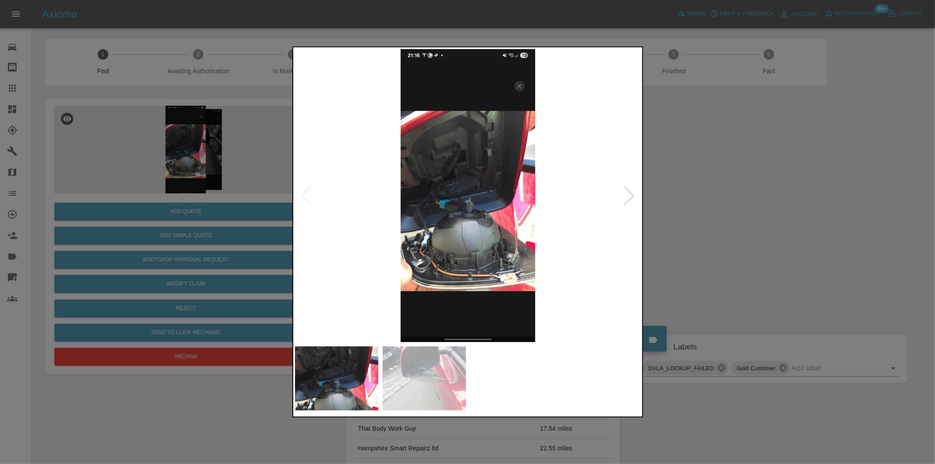
click at [623, 197] on div at bounding box center [629, 195] width 19 height 19
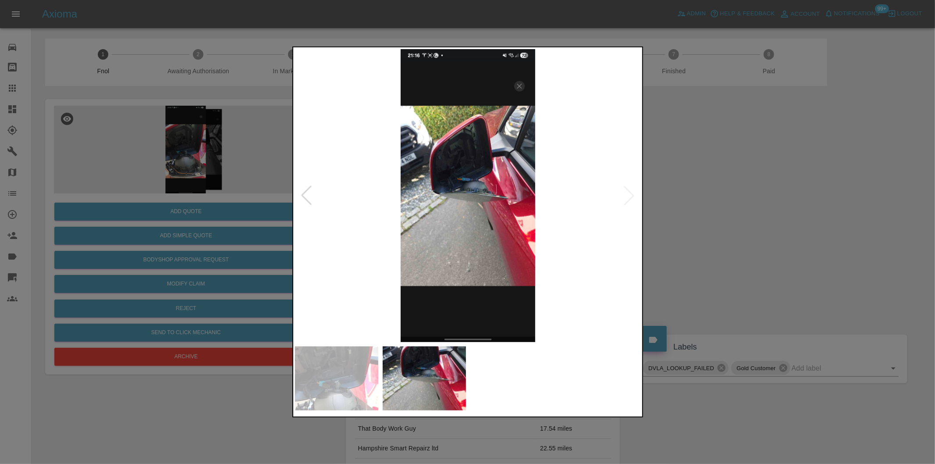
drag, startPoint x: 749, startPoint y: 199, endPoint x: 450, endPoint y: 257, distance: 304.2
click at [748, 199] on div at bounding box center [467, 232] width 935 height 464
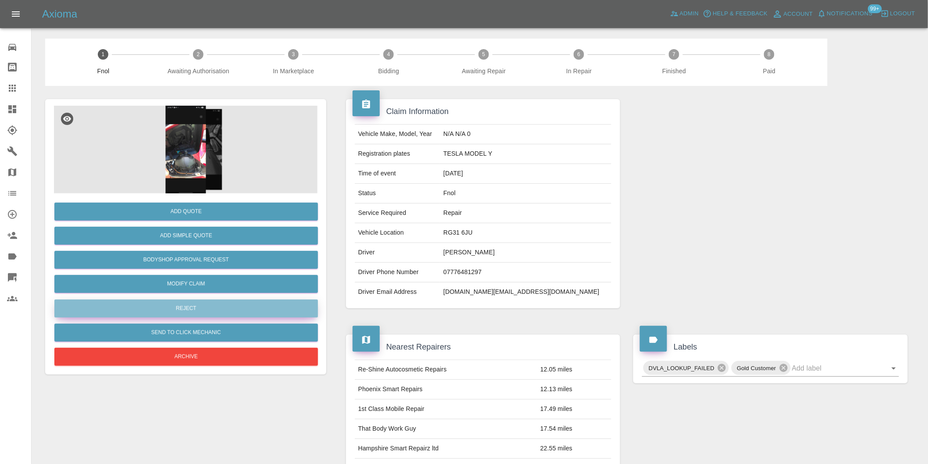
click at [209, 305] on button "Reject" at bounding box center [186, 309] width 264 height 18
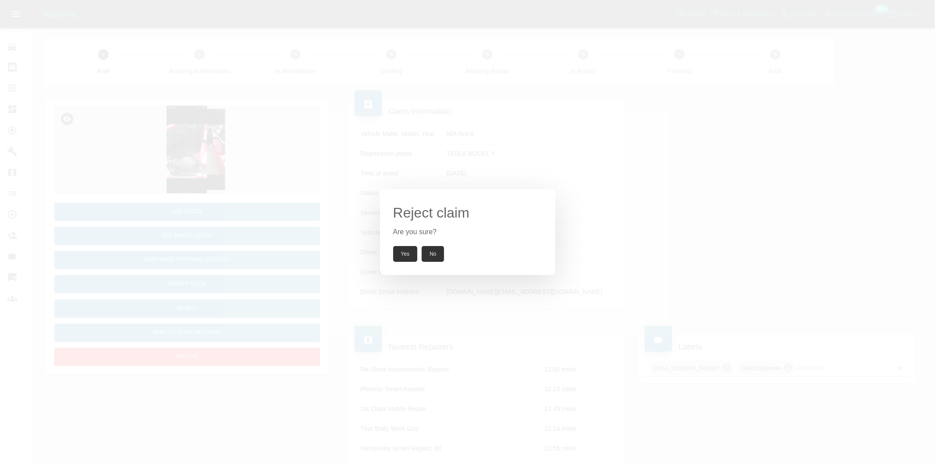
click at [405, 251] on button "Yes" at bounding box center [405, 254] width 25 height 16
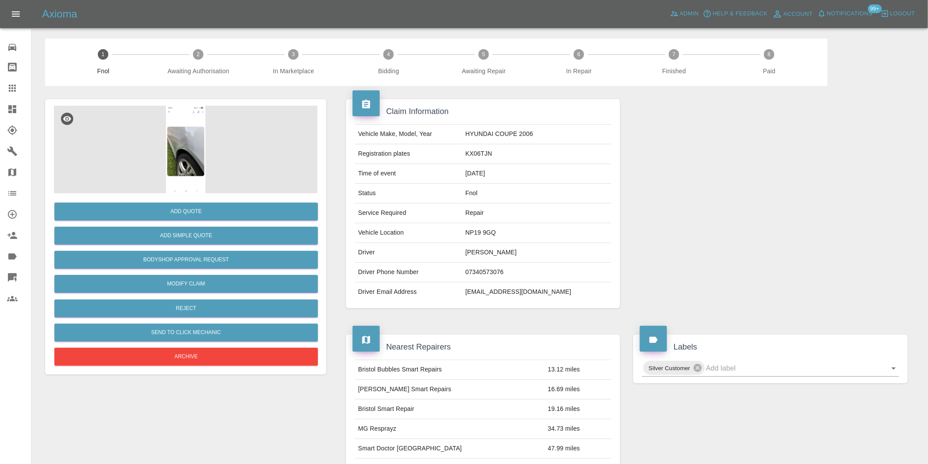
click at [174, 139] on img at bounding box center [186, 150] width 264 height 88
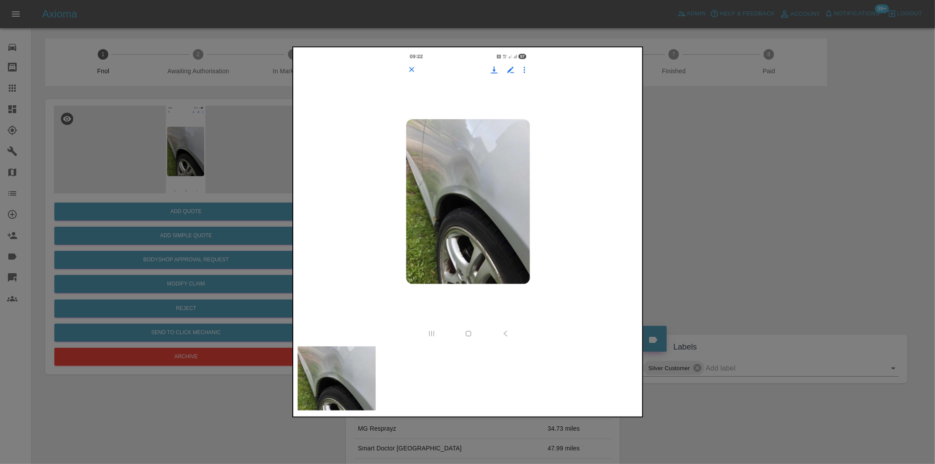
drag, startPoint x: 686, startPoint y: 226, endPoint x: 660, endPoint y: 228, distance: 26.4
click at [685, 227] on div at bounding box center [467, 232] width 935 height 464
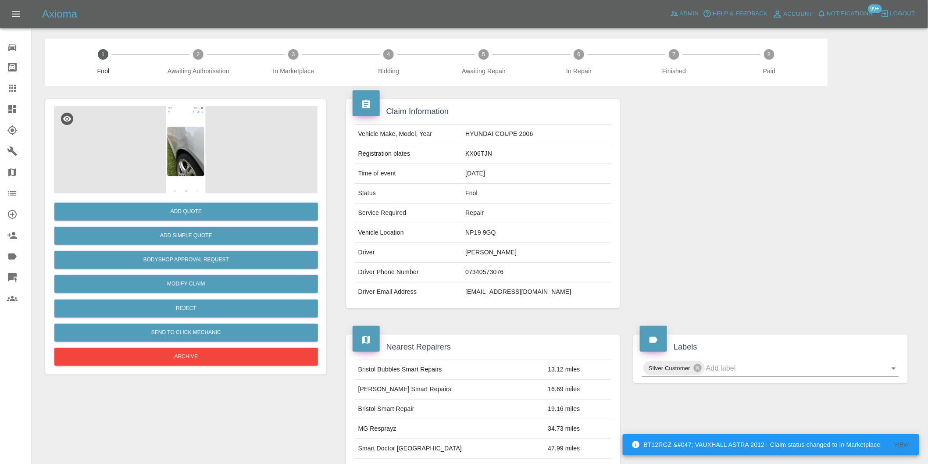
click at [182, 135] on img at bounding box center [186, 150] width 264 height 88
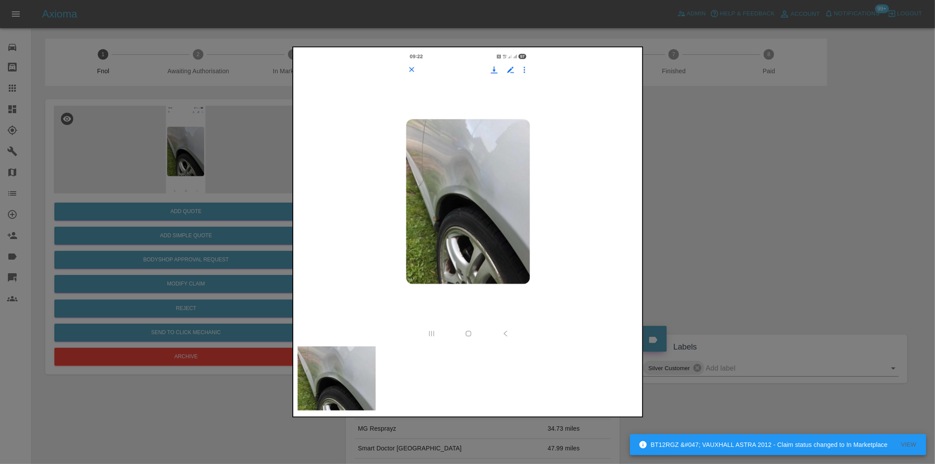
click at [696, 199] on div at bounding box center [467, 232] width 935 height 464
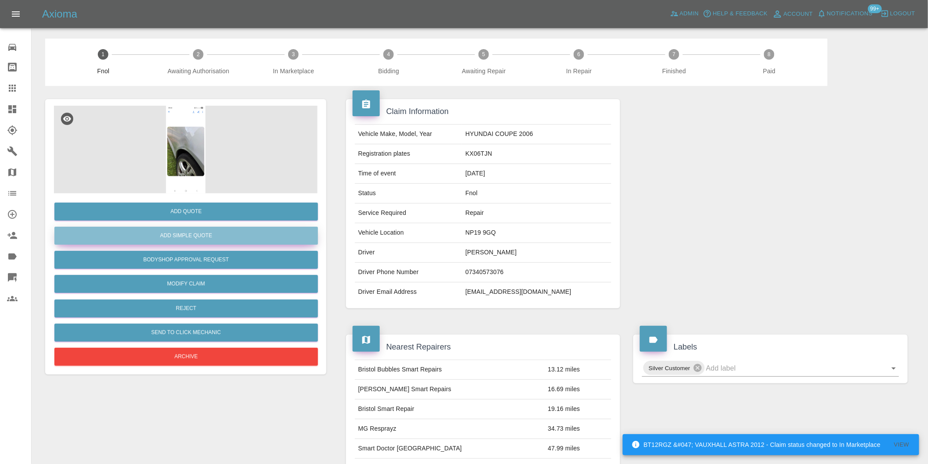
click at [208, 241] on button "Add Simple Quote" at bounding box center [186, 236] width 264 height 18
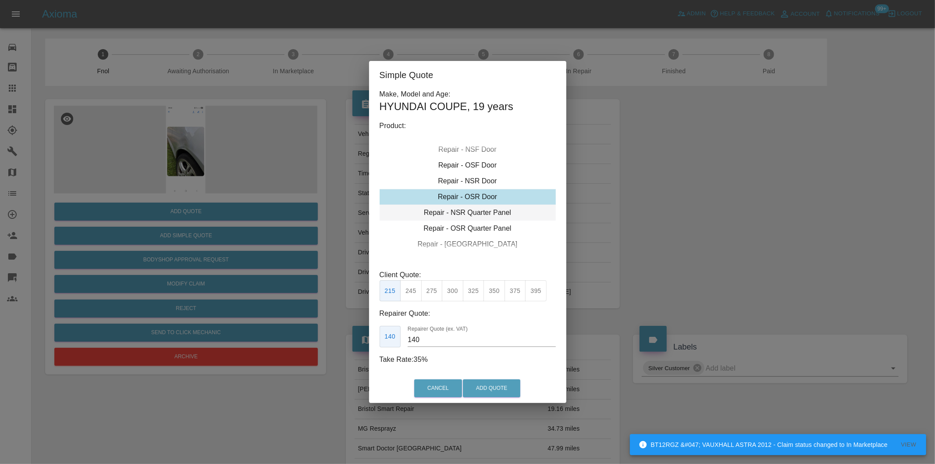
click at [493, 214] on div "Repair - NSR Quarter Panel" at bounding box center [468, 213] width 176 height 16
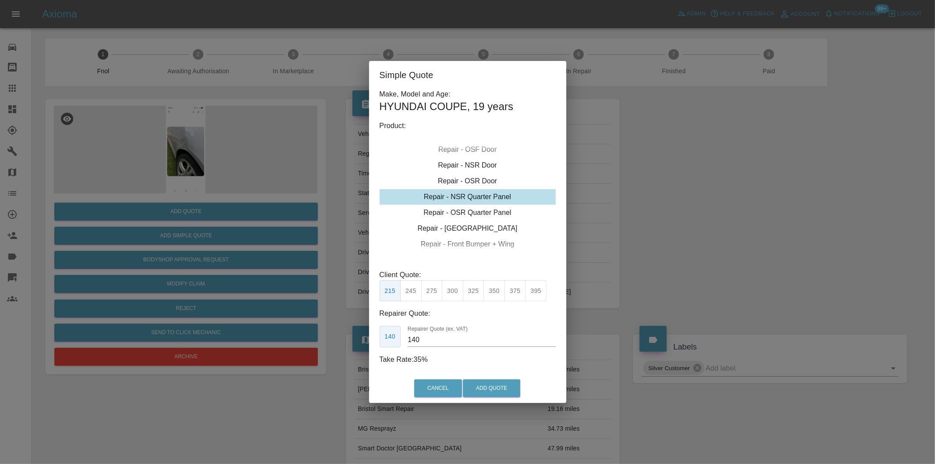
drag, startPoint x: 494, startPoint y: 294, endPoint x: 500, endPoint y: 305, distance: 12.4
click at [496, 296] on button "350" at bounding box center [494, 290] width 21 height 21
type input "230"
click at [496, 388] on button "Add Quote" at bounding box center [491, 388] width 57 height 18
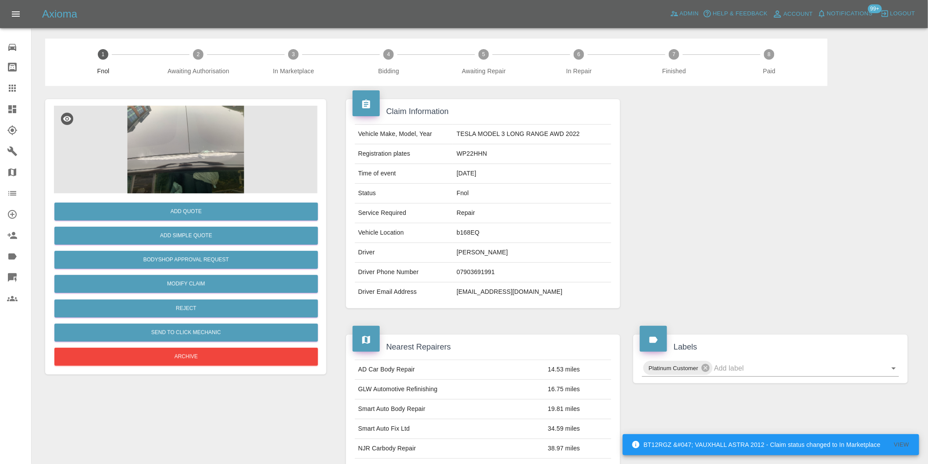
click at [191, 135] on img at bounding box center [186, 150] width 264 height 88
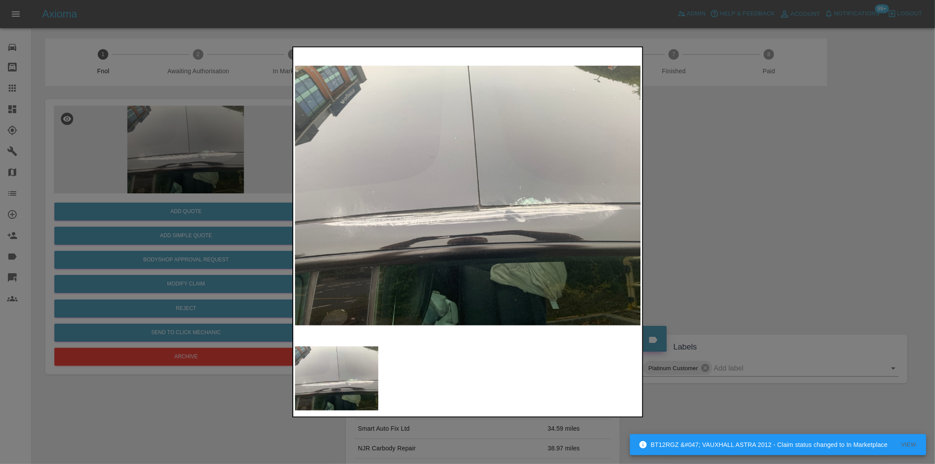
click at [705, 214] on div at bounding box center [467, 232] width 935 height 464
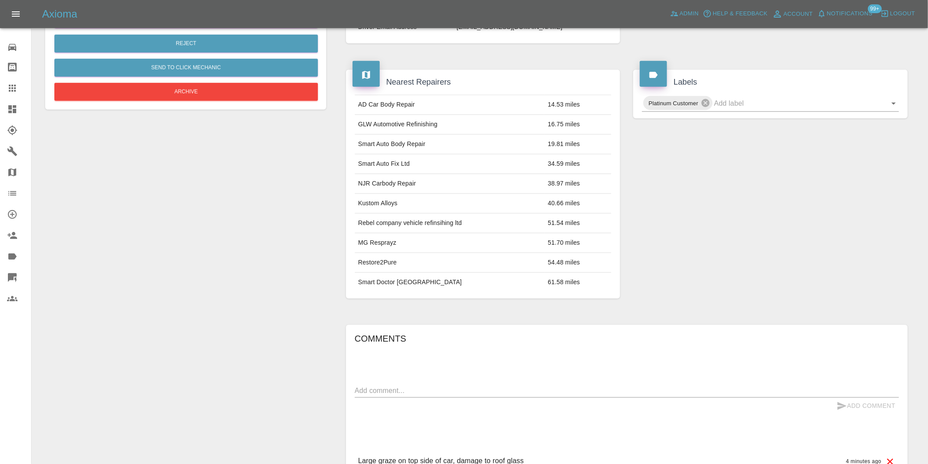
scroll to position [110, 0]
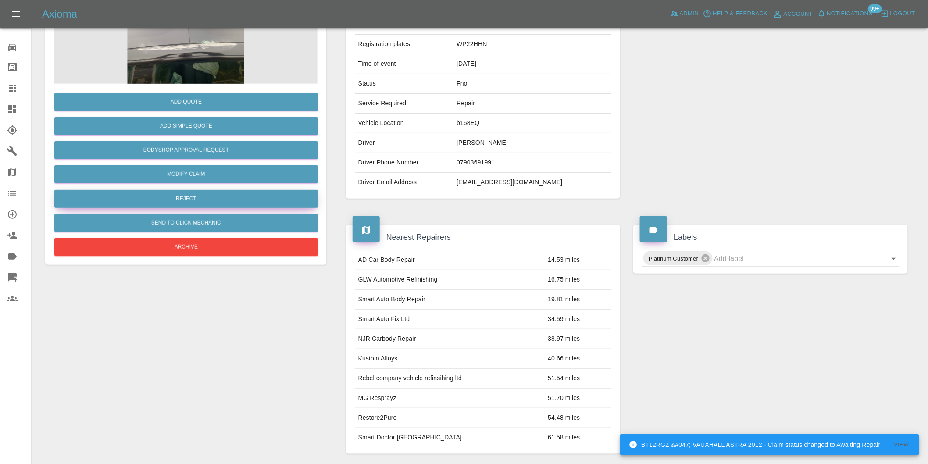
click at [183, 201] on button "Reject" at bounding box center [186, 199] width 264 height 18
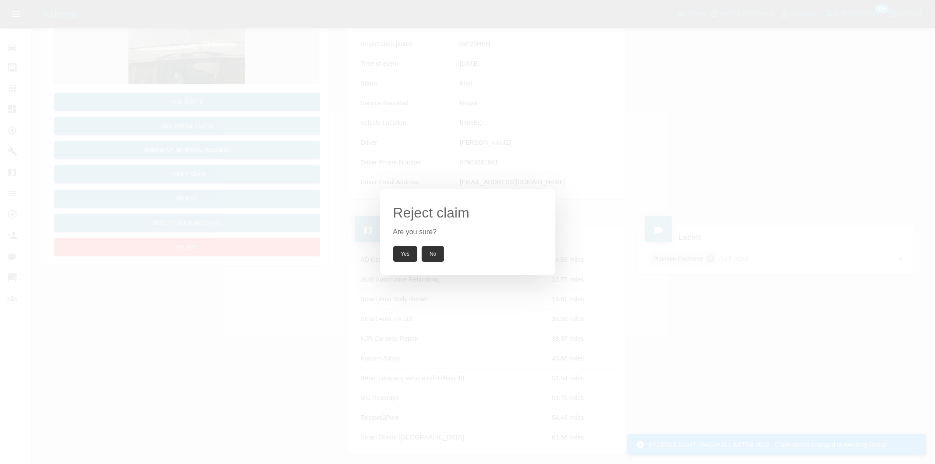
click at [399, 249] on button "Yes" at bounding box center [405, 254] width 25 height 16
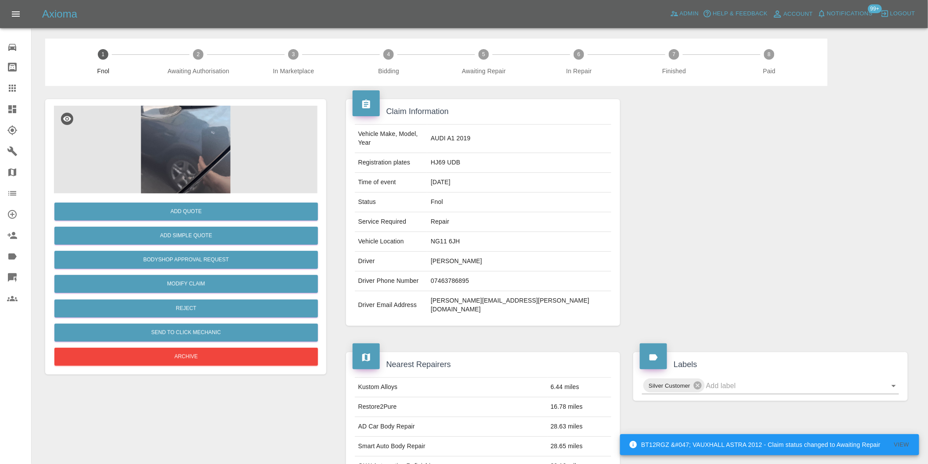
click at [214, 153] on img at bounding box center [186, 150] width 264 height 88
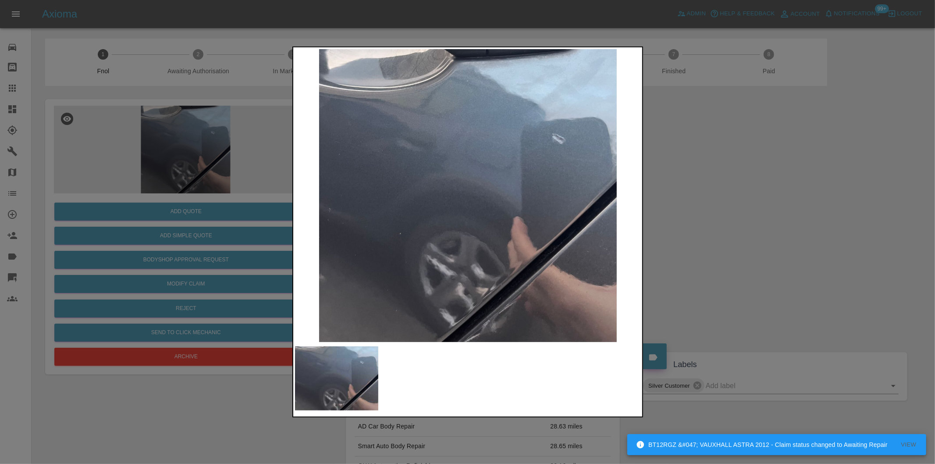
drag, startPoint x: 718, startPoint y: 195, endPoint x: 711, endPoint y: 199, distance: 8.6
click at [717, 196] on div at bounding box center [467, 232] width 935 height 464
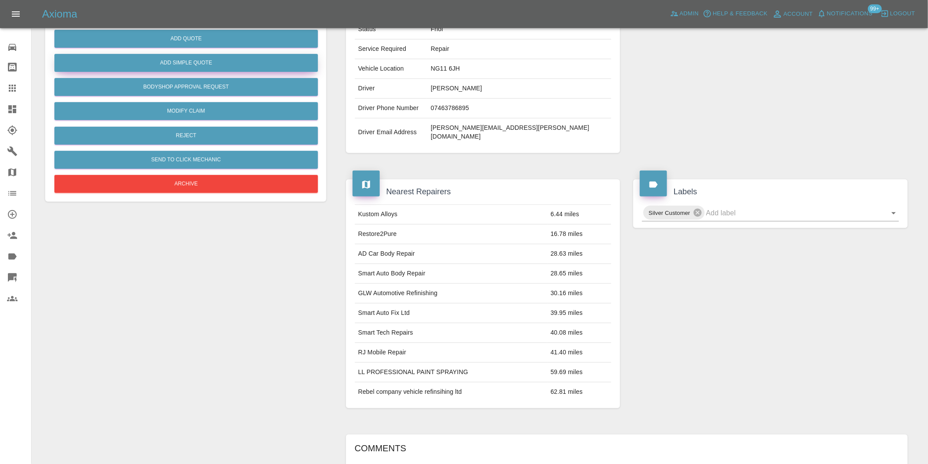
scroll to position [12, 0]
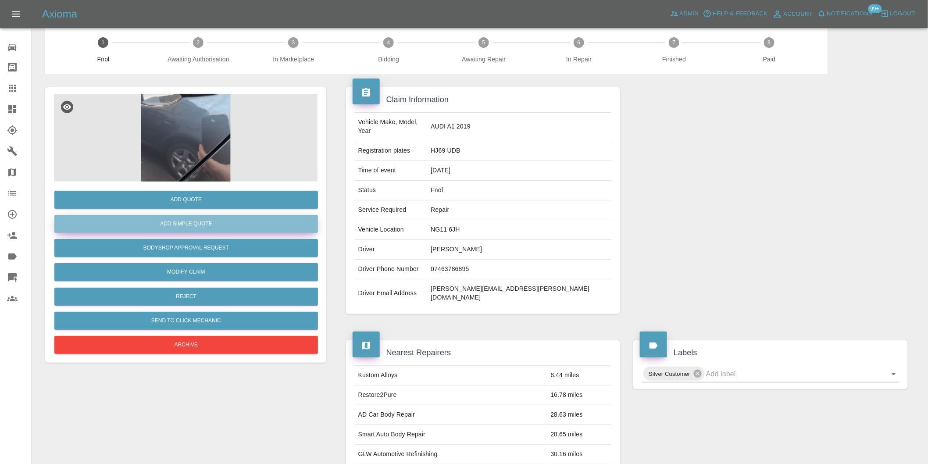
click at [208, 216] on button "Add Simple Quote" at bounding box center [186, 224] width 264 height 18
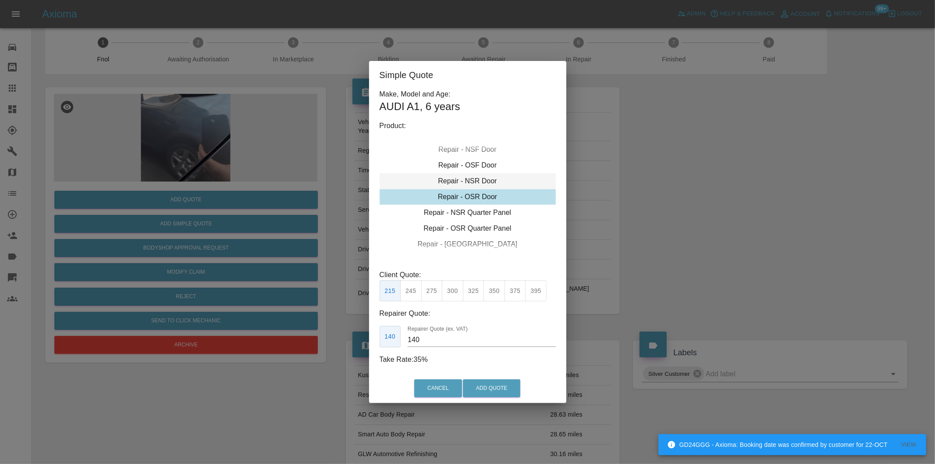
click at [471, 178] on div "Repair - NSR Door" at bounding box center [468, 181] width 176 height 16
drag, startPoint x: 418, startPoint y: 286, endPoint x: 457, endPoint y: 325, distance: 55.2
click at [418, 287] on button "245" at bounding box center [410, 290] width 21 height 21
type input "160"
click at [492, 384] on button "Add Quote" at bounding box center [491, 388] width 57 height 18
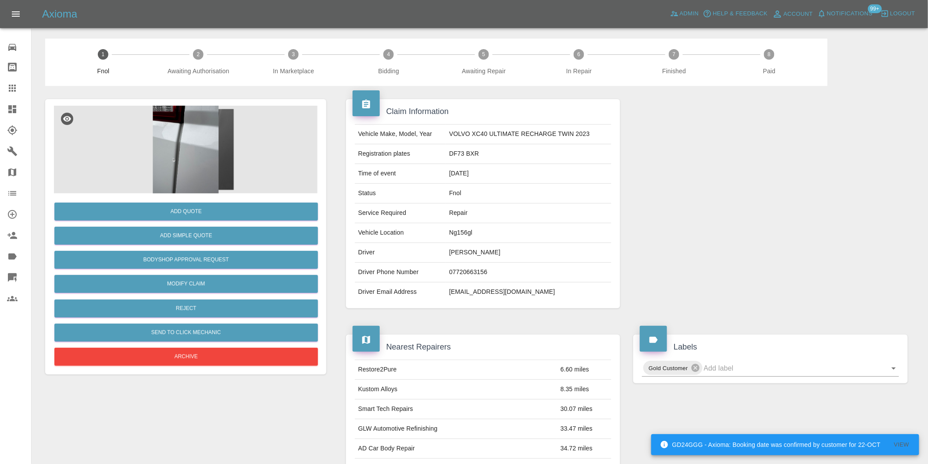
click at [212, 149] on img at bounding box center [186, 150] width 264 height 88
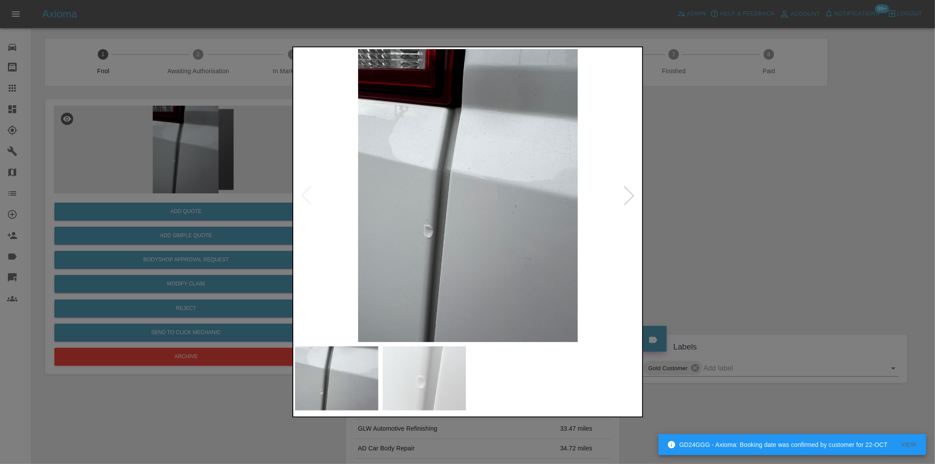
click at [632, 200] on div at bounding box center [629, 195] width 19 height 19
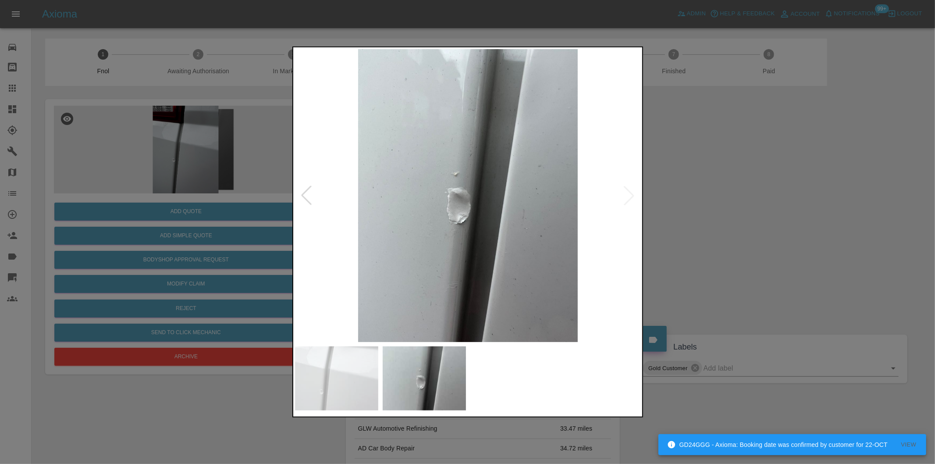
click at [632, 199] on img at bounding box center [468, 195] width 346 height 293
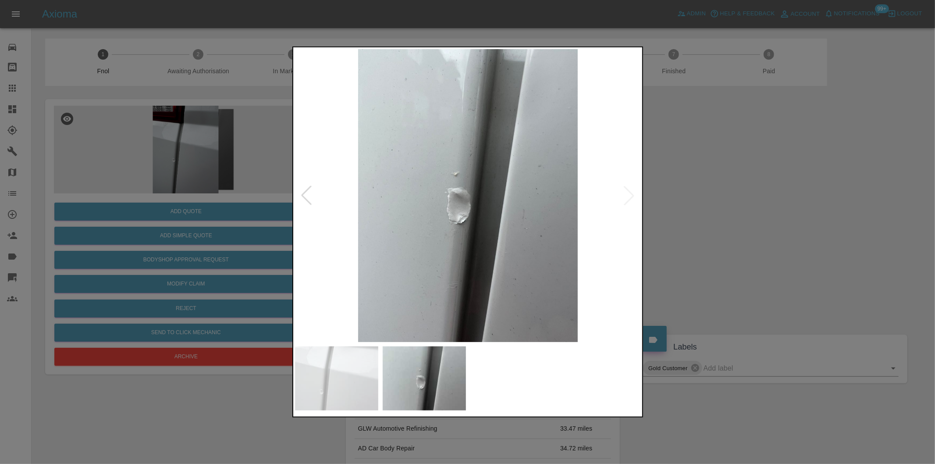
click at [306, 192] on div at bounding box center [306, 195] width 19 height 19
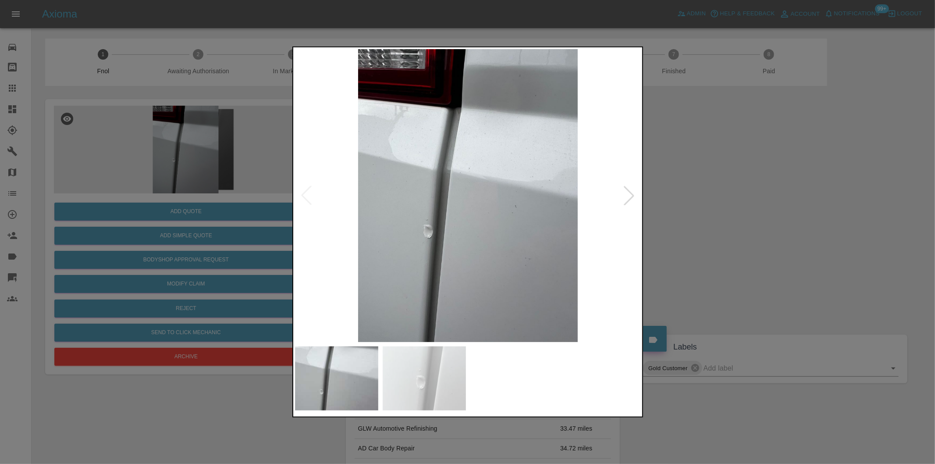
click at [710, 194] on div at bounding box center [467, 232] width 935 height 464
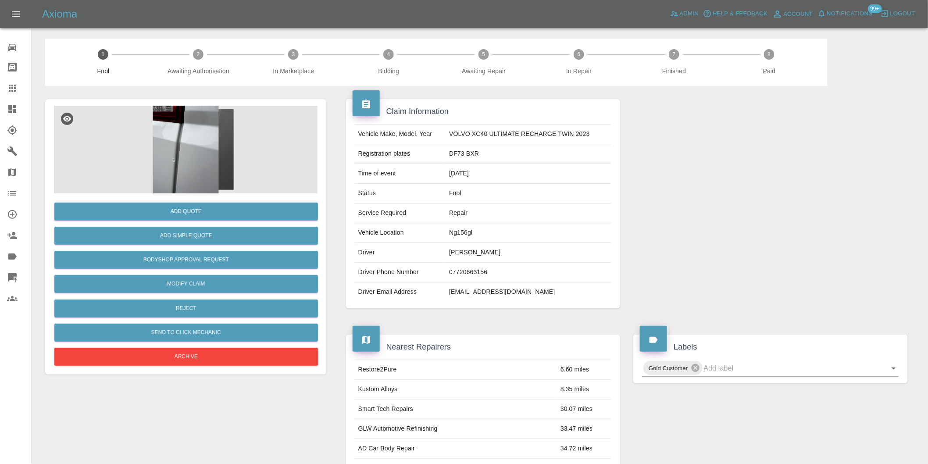
click at [181, 154] on img at bounding box center [186, 150] width 264 height 88
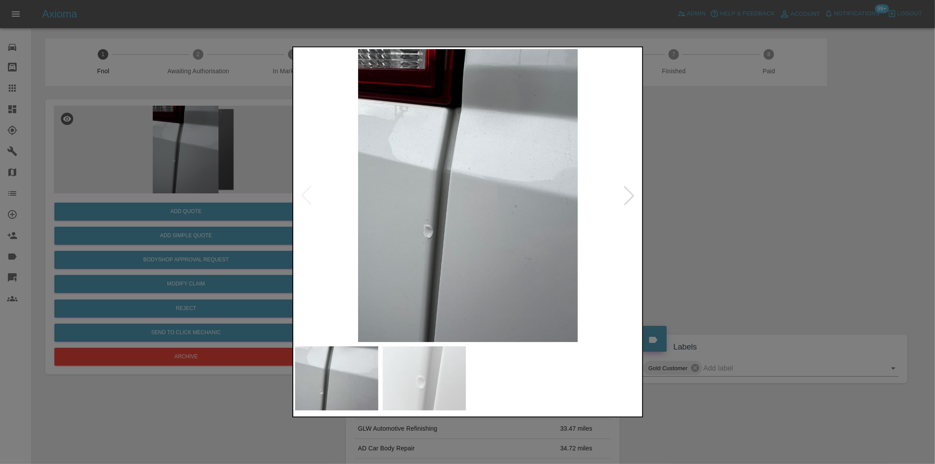
click at [690, 203] on div at bounding box center [467, 232] width 935 height 464
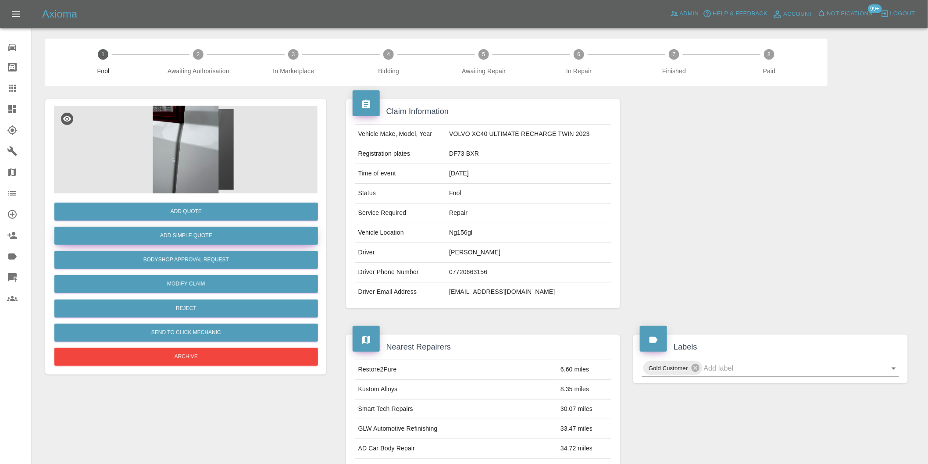
click at [209, 238] on button "Add Simple Quote" at bounding box center [186, 236] width 264 height 18
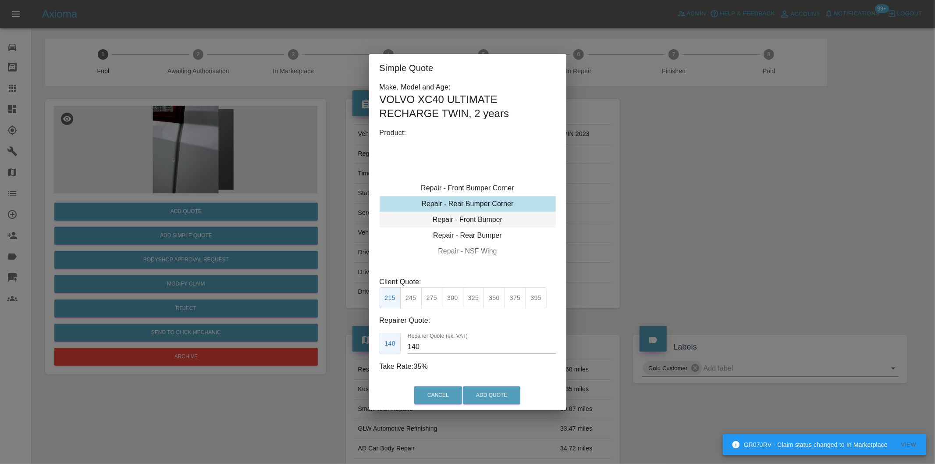
type input "120"
drag, startPoint x: 418, startPoint y: 294, endPoint x: 424, endPoint y: 300, distance: 9.3
click at [418, 294] on button "199" at bounding box center [410, 297] width 21 height 21
click at [483, 400] on button "Add Quote" at bounding box center [491, 395] width 57 height 18
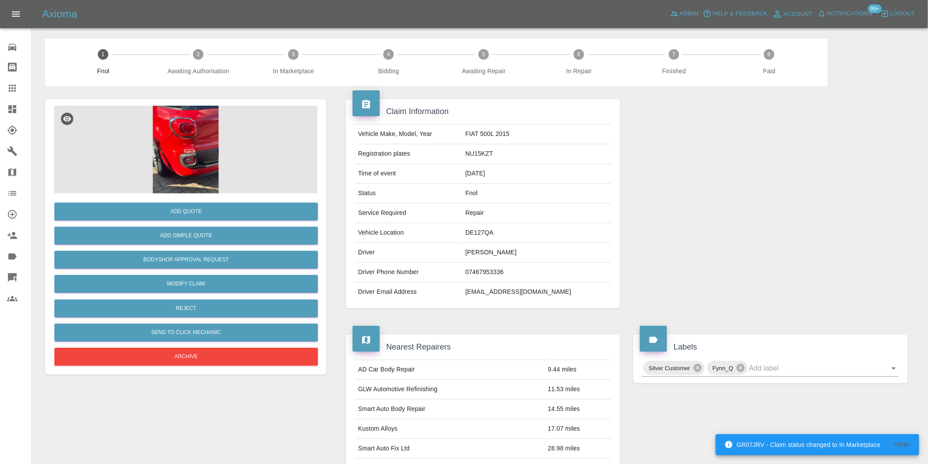
click at [195, 138] on img at bounding box center [186, 150] width 264 height 88
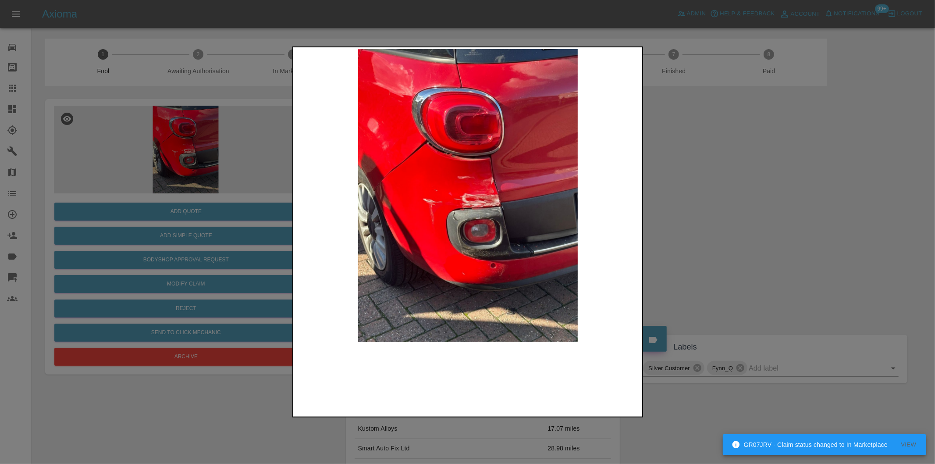
click at [487, 203] on img at bounding box center [468, 195] width 346 height 293
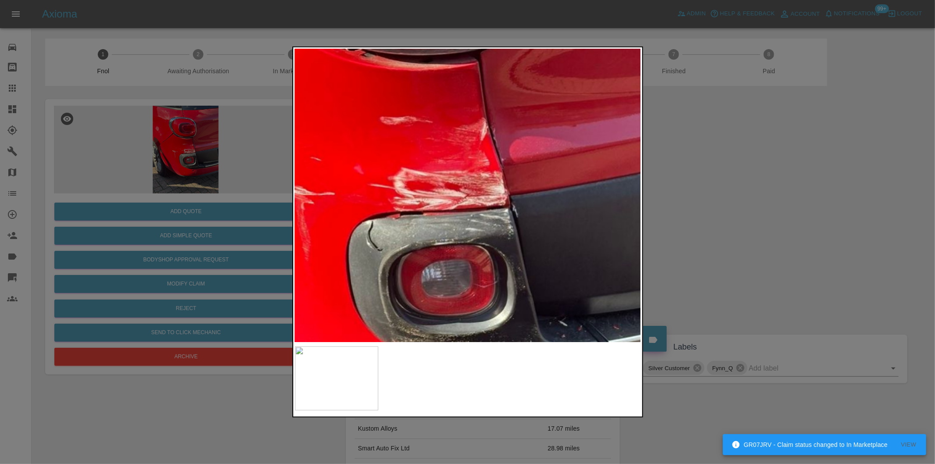
click at [487, 203] on img at bounding box center [411, 174] width 1039 height 878
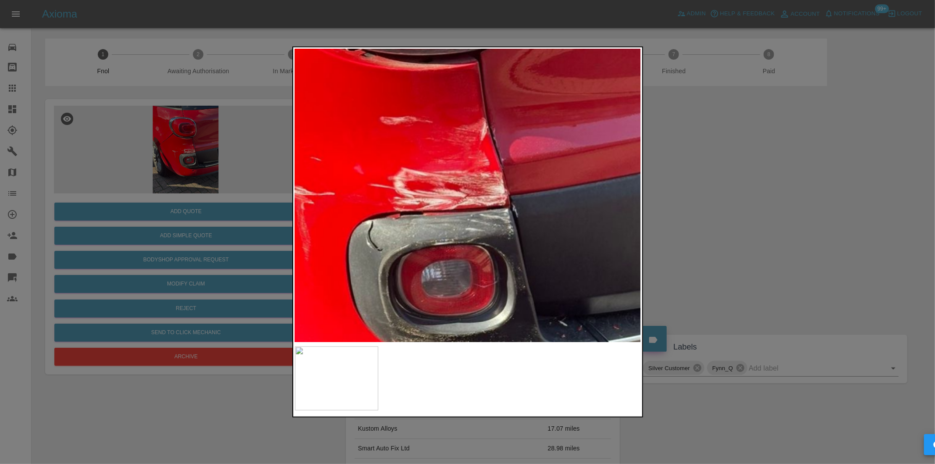
click at [487, 203] on img at bounding box center [411, 174] width 1039 height 878
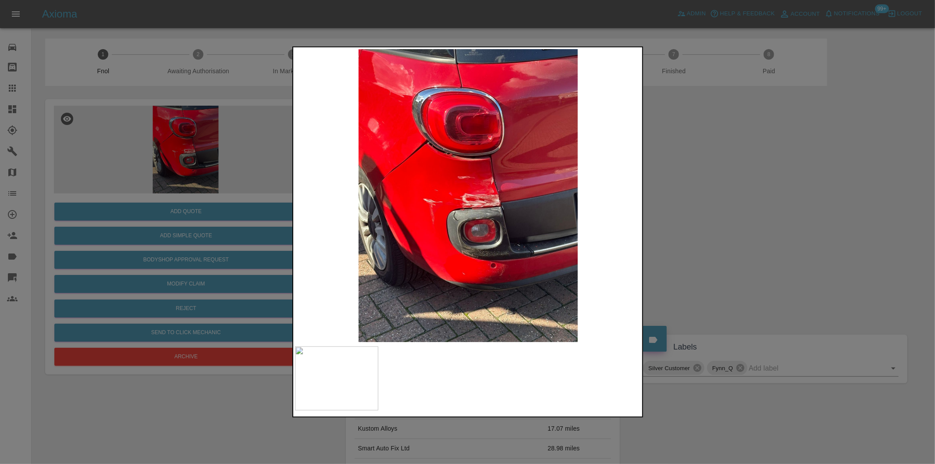
click at [389, 185] on img at bounding box center [468, 195] width 346 height 293
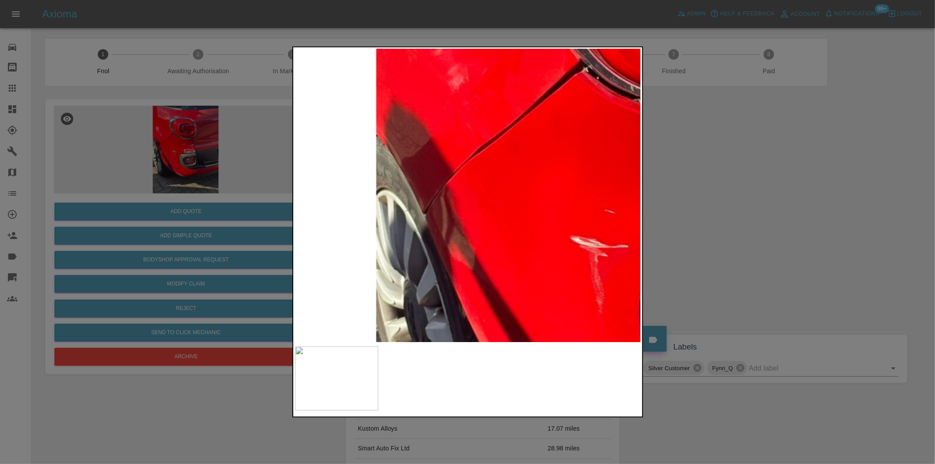
click at [392, 180] on img at bounding box center [705, 227] width 1039 height 878
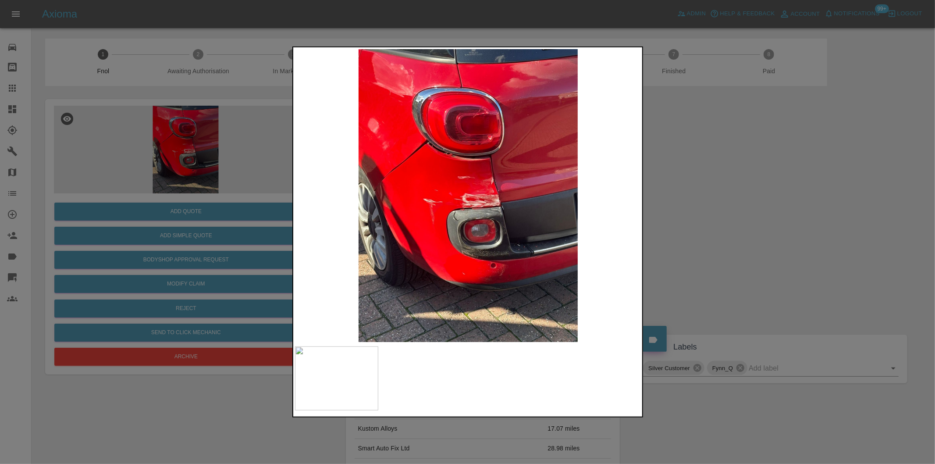
click at [664, 187] on div at bounding box center [467, 232] width 935 height 464
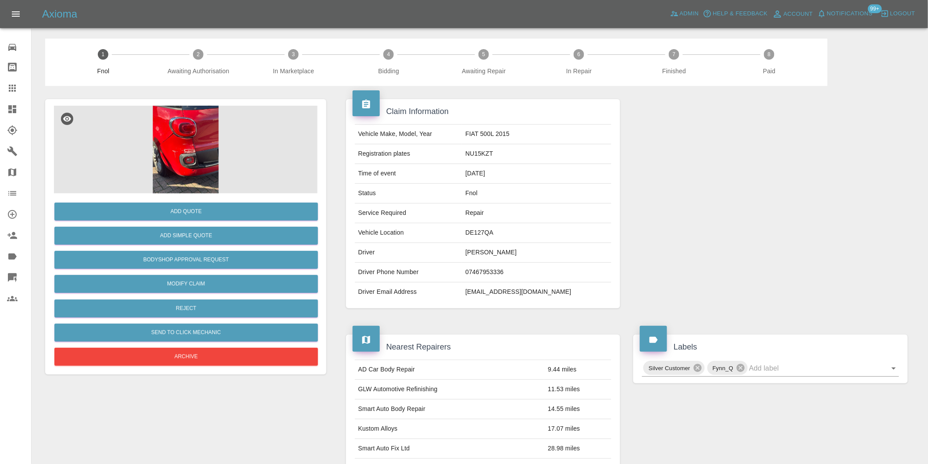
click at [196, 149] on img at bounding box center [186, 150] width 264 height 88
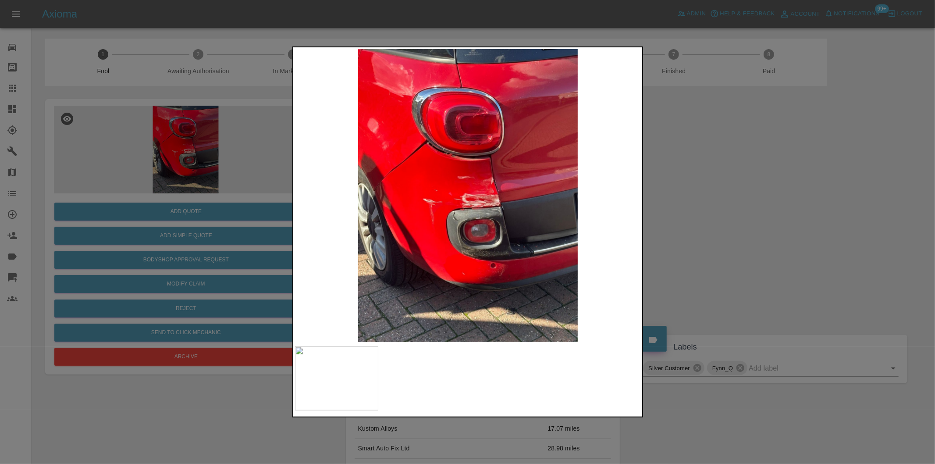
click at [483, 187] on img at bounding box center [468, 195] width 346 height 293
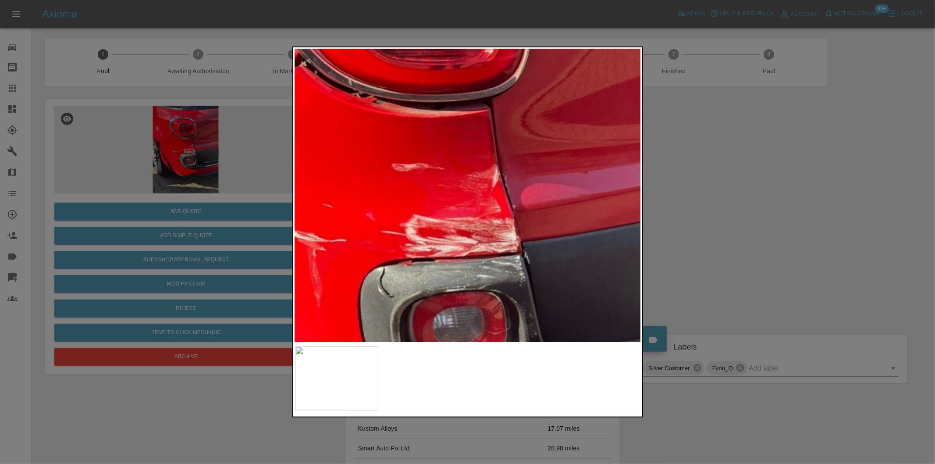
click at [484, 185] on img at bounding box center [422, 221] width 1039 height 878
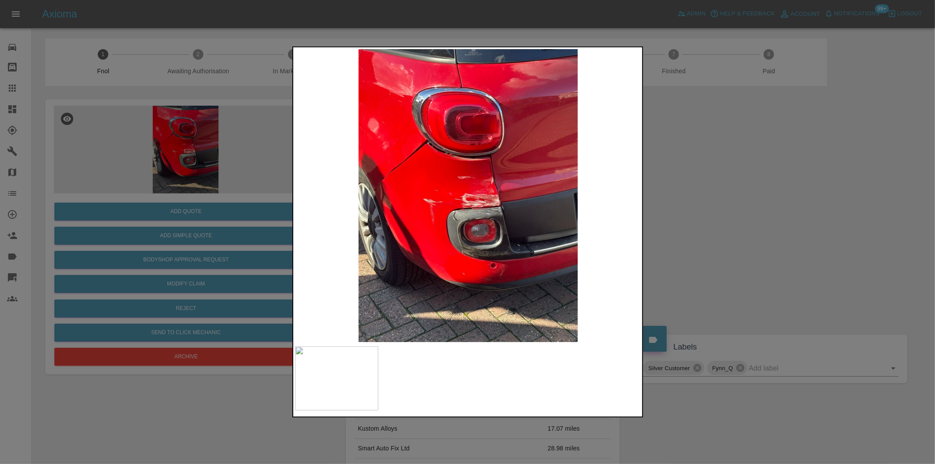
click at [727, 176] on div at bounding box center [467, 232] width 935 height 464
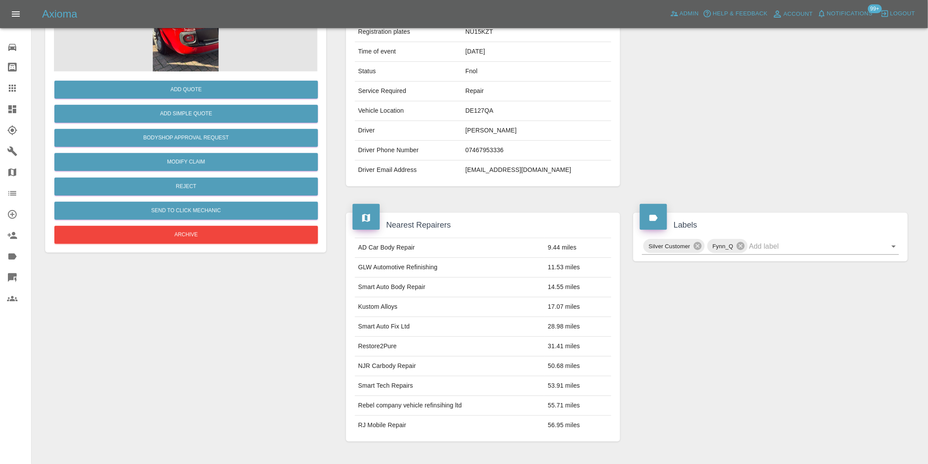
scroll to position [195, 0]
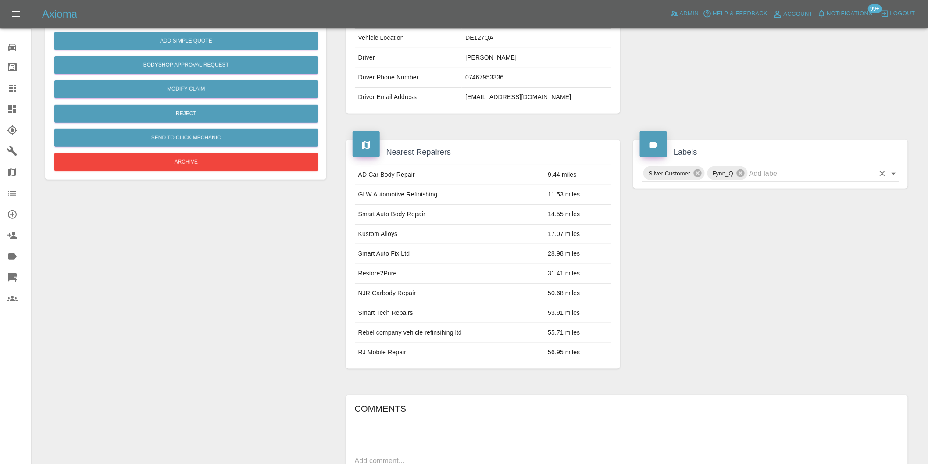
click at [896, 176] on icon "Open" at bounding box center [894, 173] width 11 height 11
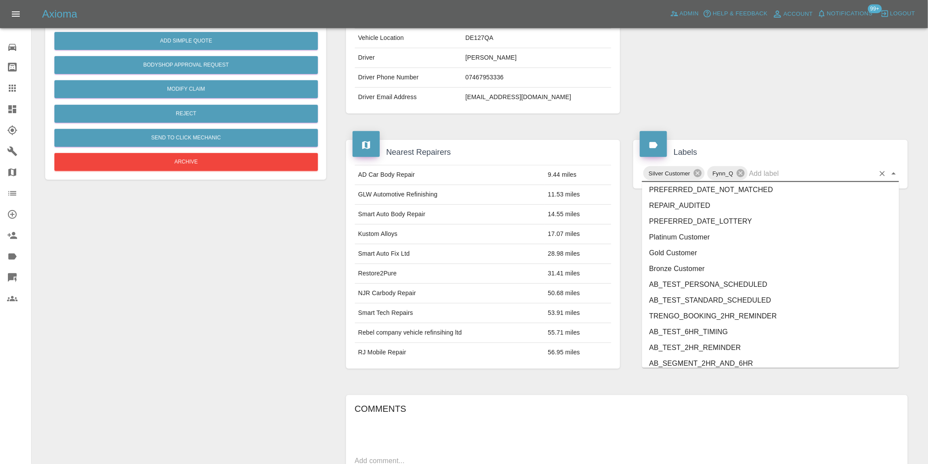
scroll to position [1873, 0]
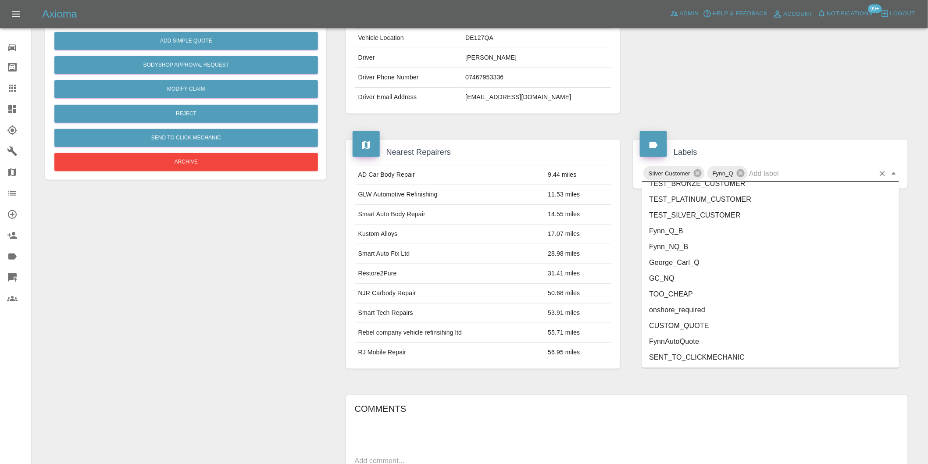
click at [705, 307] on li "onshore_required" at bounding box center [770, 310] width 257 height 16
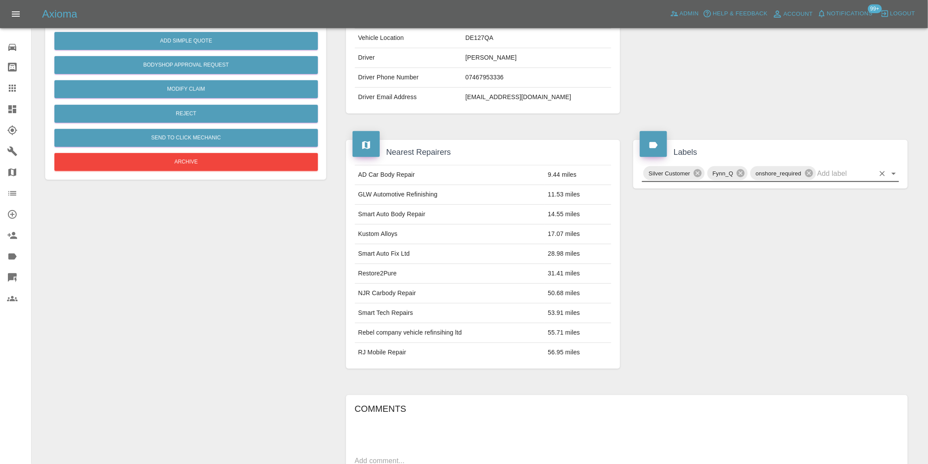
click at [892, 173] on icon "Open" at bounding box center [894, 174] width 4 height 2
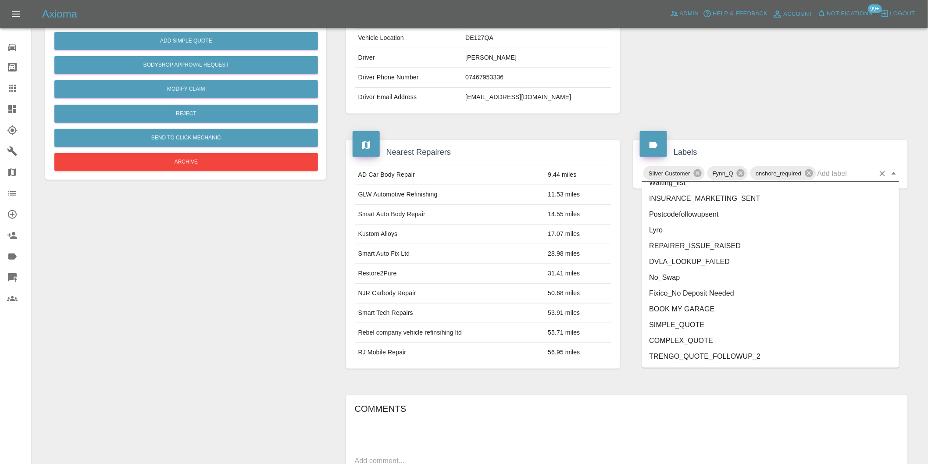
scroll to position [1857, 0]
click at [713, 275] on li "George_Carl_Q" at bounding box center [770, 279] width 257 height 16
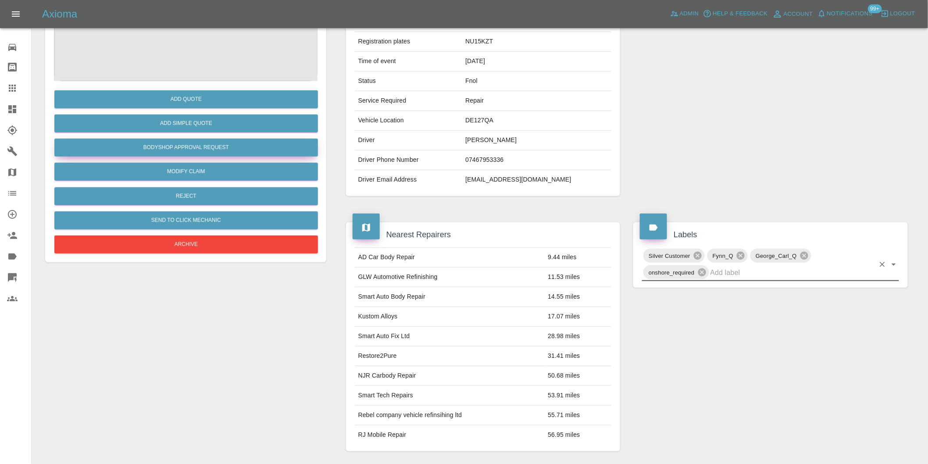
scroll to position [49, 0]
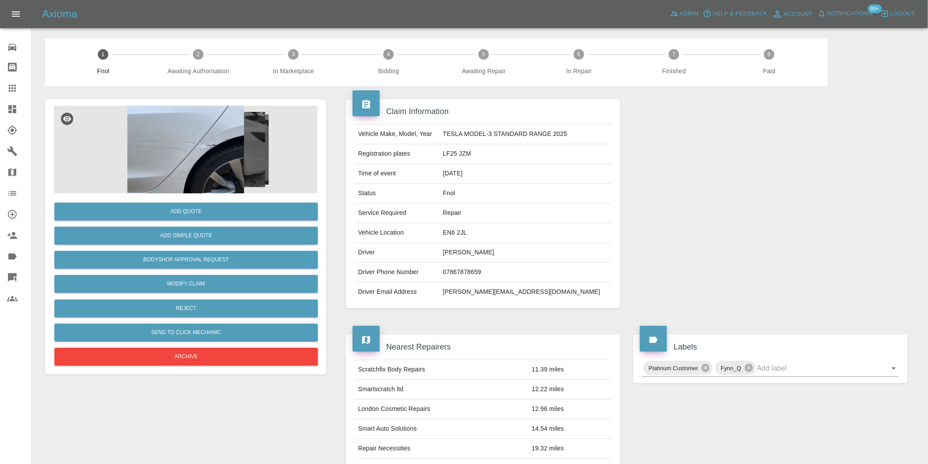
click at [207, 113] on img at bounding box center [186, 150] width 264 height 88
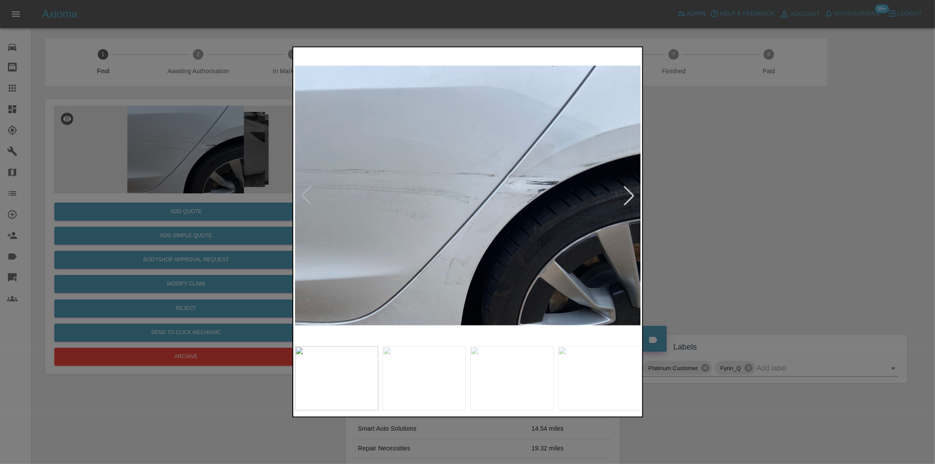
click at [633, 199] on div at bounding box center [629, 195] width 19 height 19
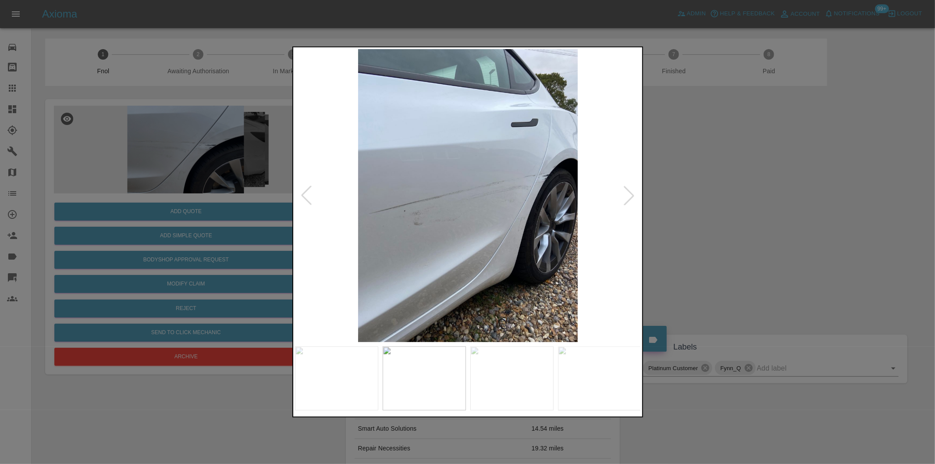
click at [633, 198] on div at bounding box center [629, 195] width 19 height 19
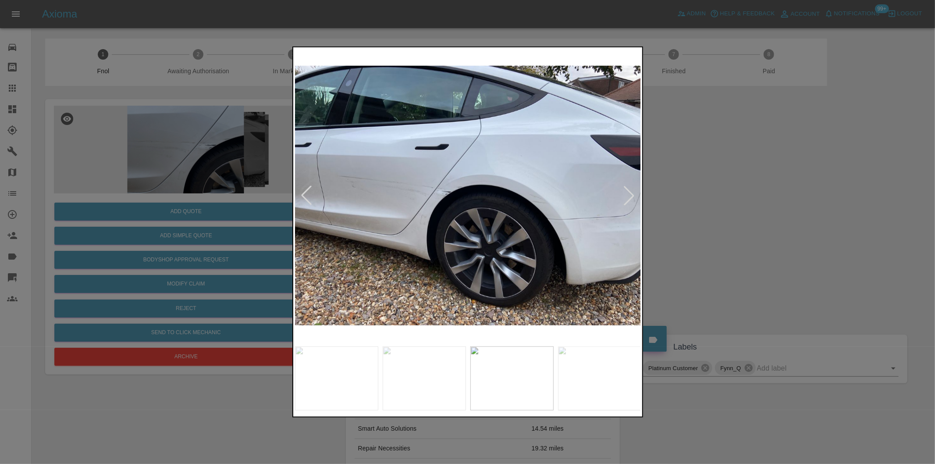
click at [633, 198] on div at bounding box center [629, 195] width 19 height 19
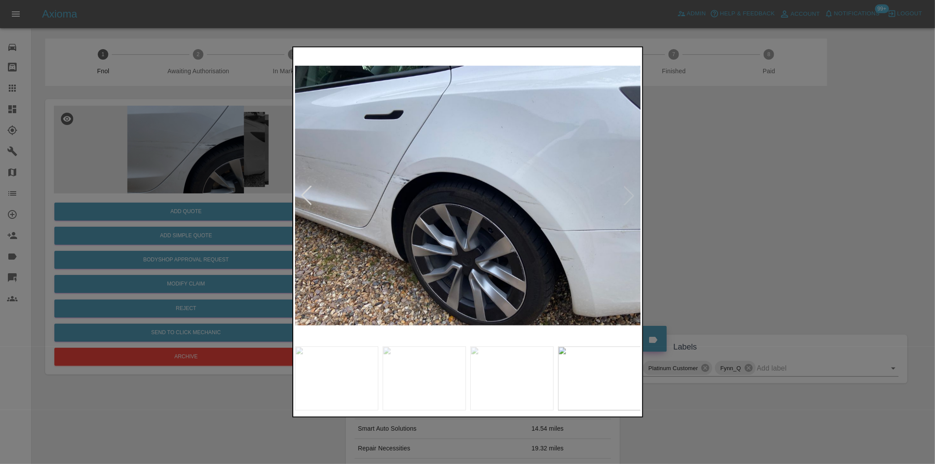
click at [640, 199] on img at bounding box center [468, 195] width 346 height 293
click at [764, 224] on div at bounding box center [467, 232] width 935 height 464
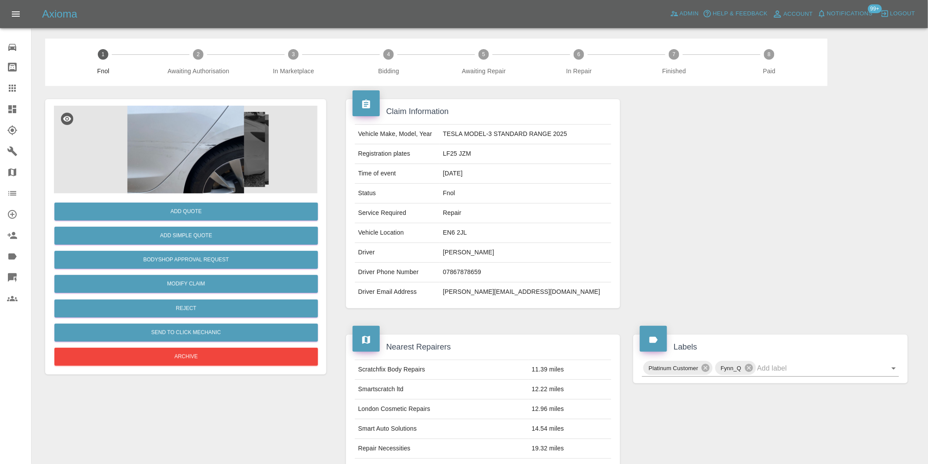
click at [216, 153] on img at bounding box center [186, 150] width 264 height 88
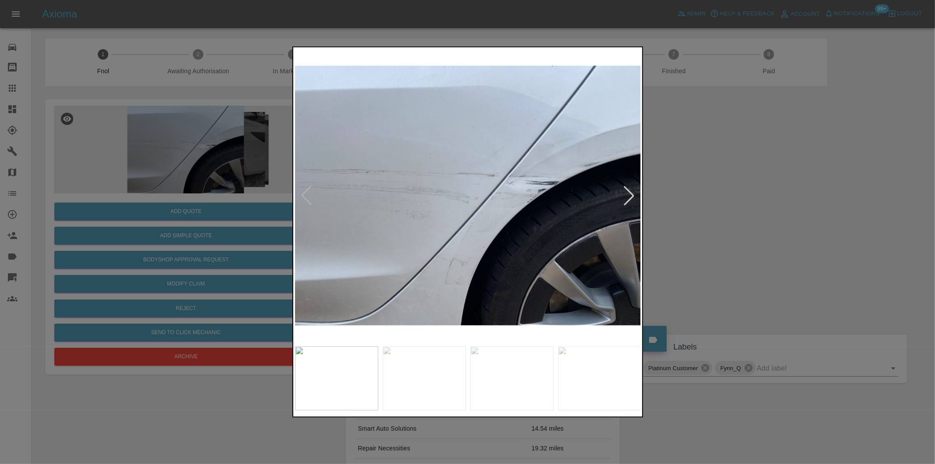
click at [630, 199] on div at bounding box center [629, 195] width 19 height 19
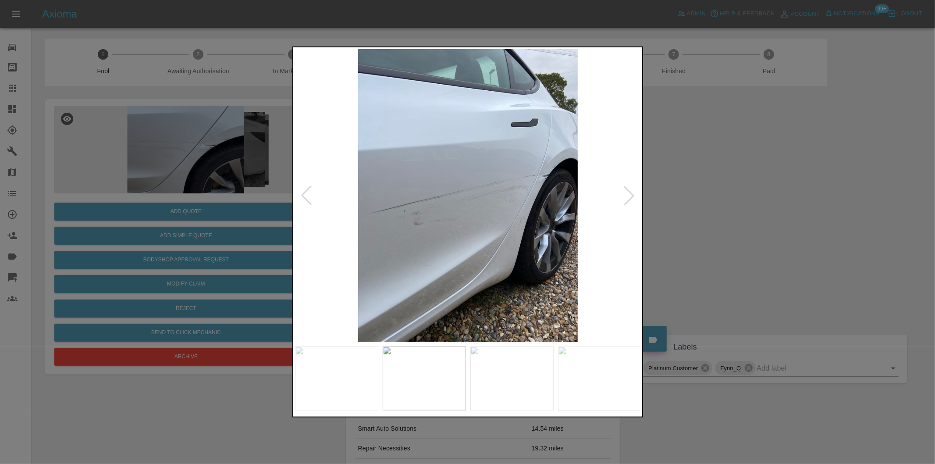
click at [631, 196] on div at bounding box center [629, 195] width 19 height 19
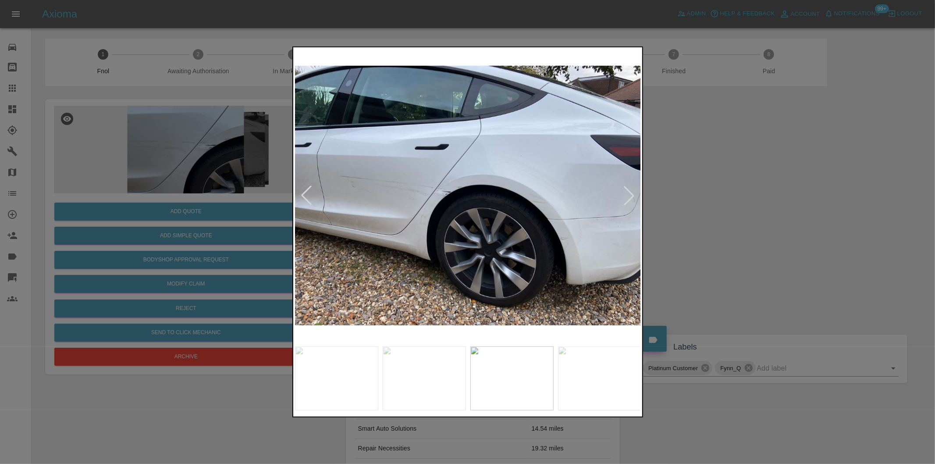
click at [631, 196] on div at bounding box center [629, 195] width 19 height 19
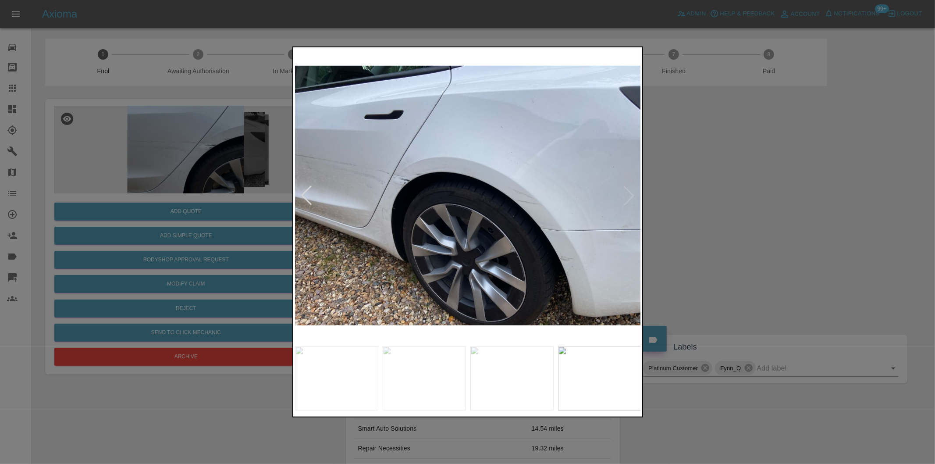
click at [554, 253] on img at bounding box center [468, 195] width 346 height 293
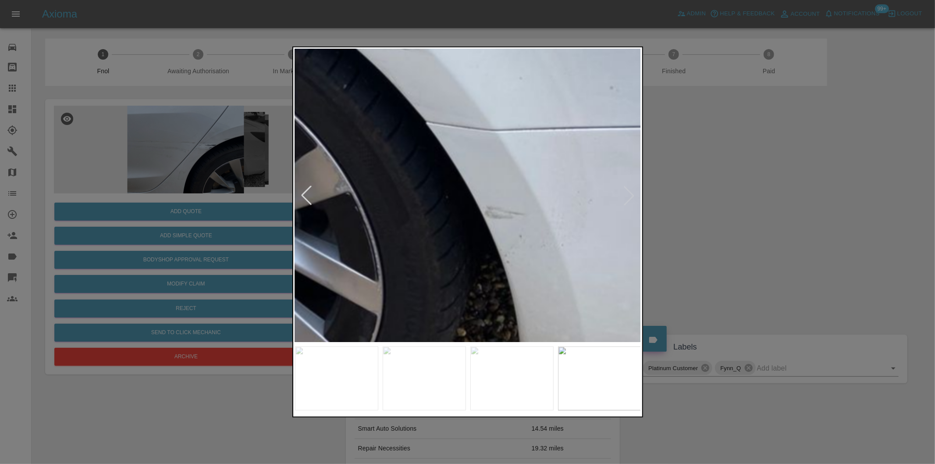
click at [546, 261] on img at bounding box center [207, 23] width 1039 height 878
click at [550, 261] on img at bounding box center [207, 23] width 1039 height 878
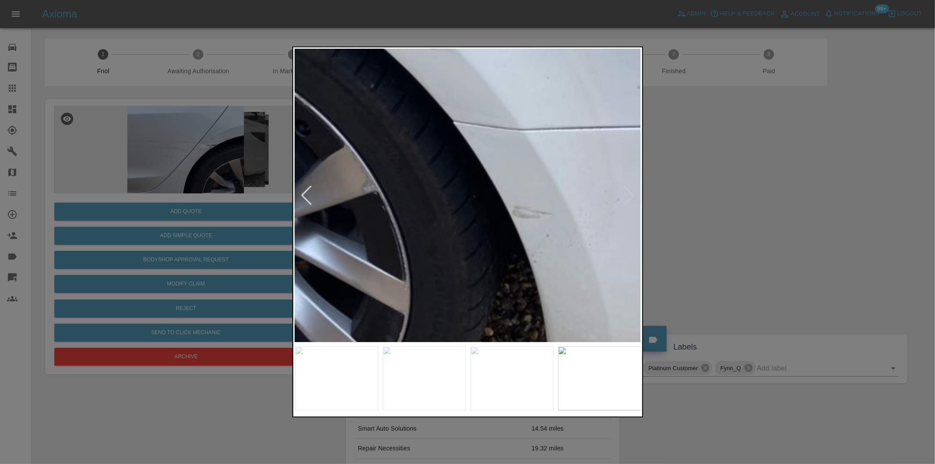
click at [733, 232] on div at bounding box center [467, 232] width 935 height 464
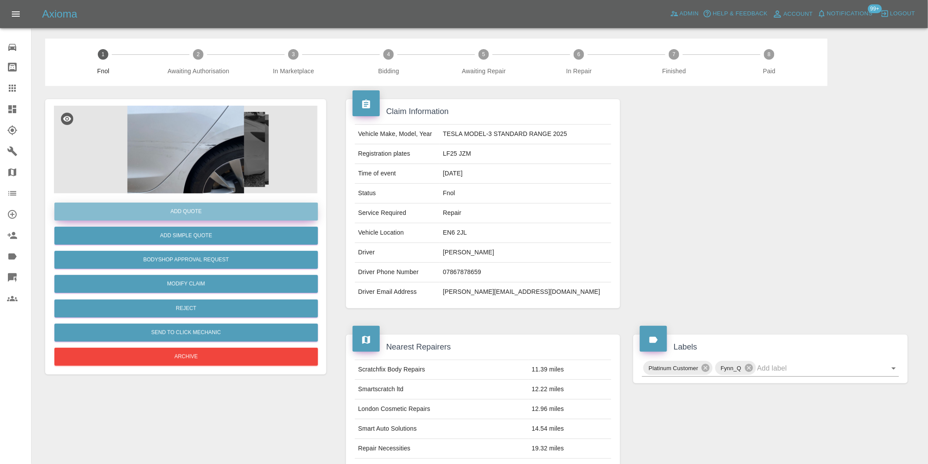
click at [210, 212] on button "Add Quote" at bounding box center [186, 212] width 264 height 18
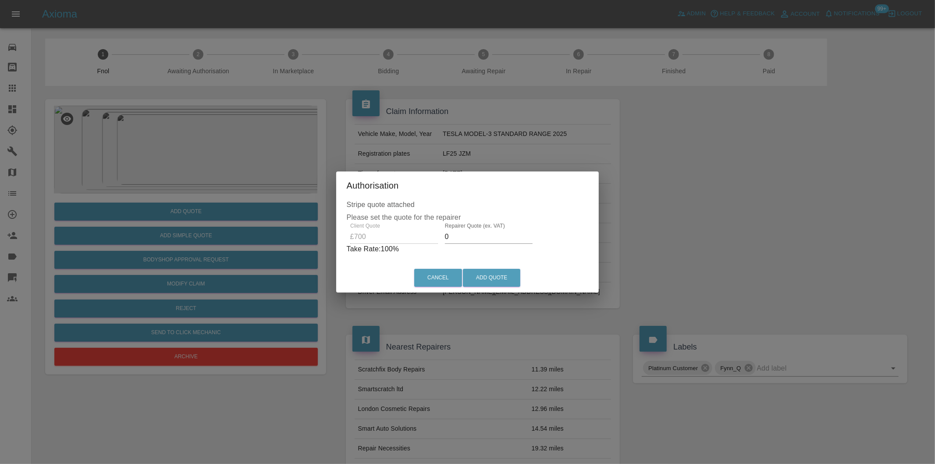
click at [467, 237] on input "0" at bounding box center [489, 237] width 88 height 14
type input "0450"
click at [499, 282] on button "Add Quote" at bounding box center [491, 278] width 57 height 18
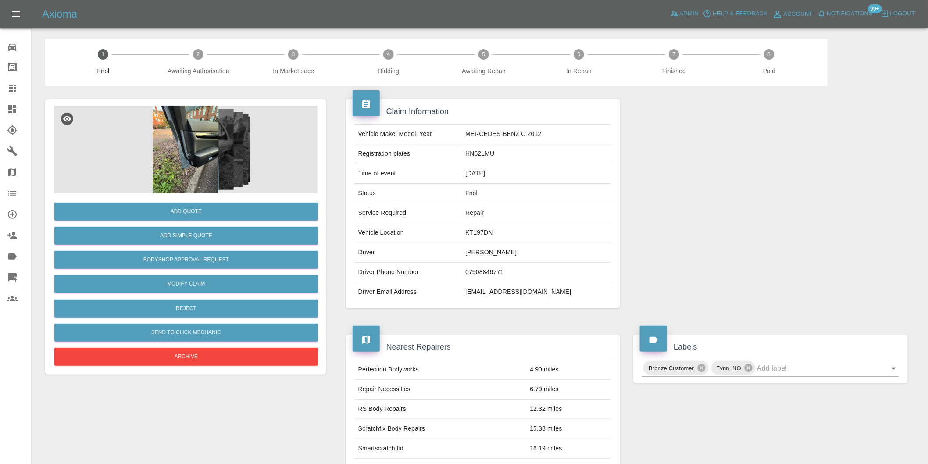
click at [191, 149] on img at bounding box center [186, 150] width 264 height 88
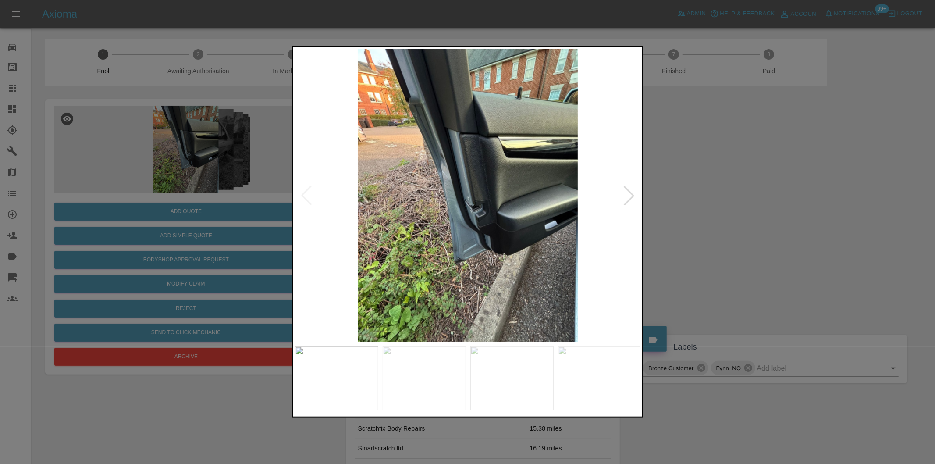
click at [625, 193] on div at bounding box center [629, 195] width 19 height 19
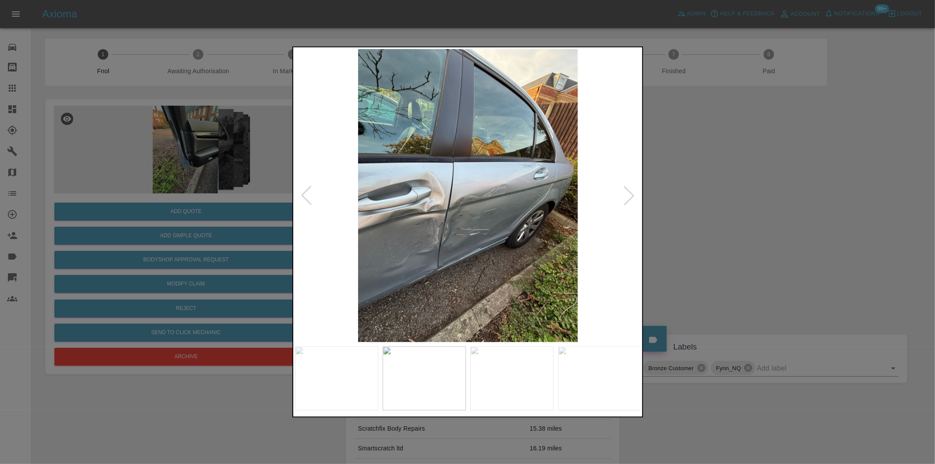
click at [810, 219] on div at bounding box center [467, 232] width 935 height 464
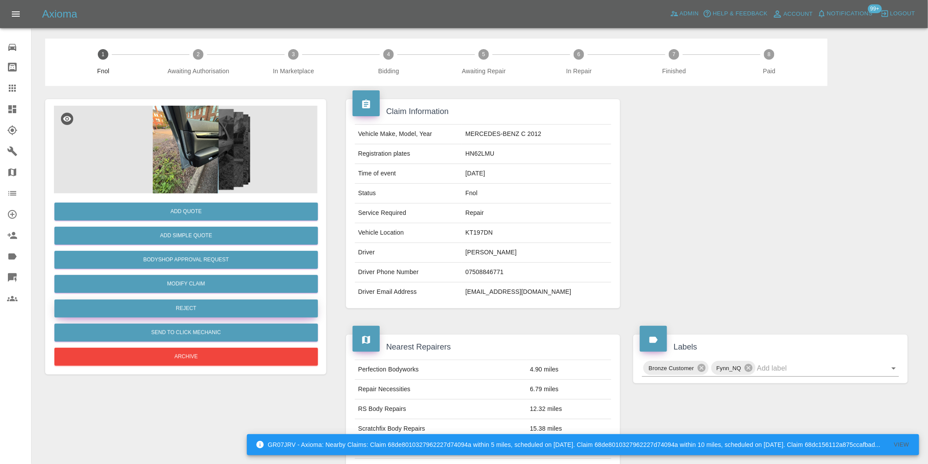
click at [216, 305] on button "Reject" at bounding box center [186, 309] width 264 height 18
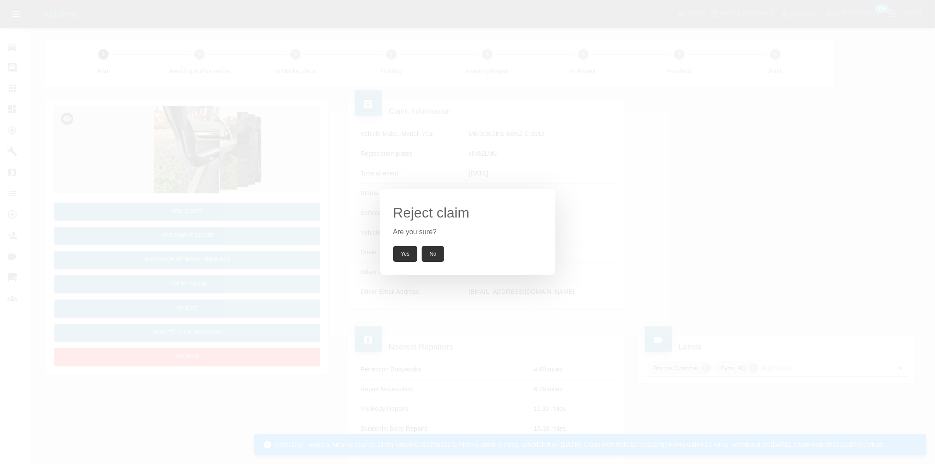
click at [401, 255] on button "Yes" at bounding box center [405, 254] width 25 height 16
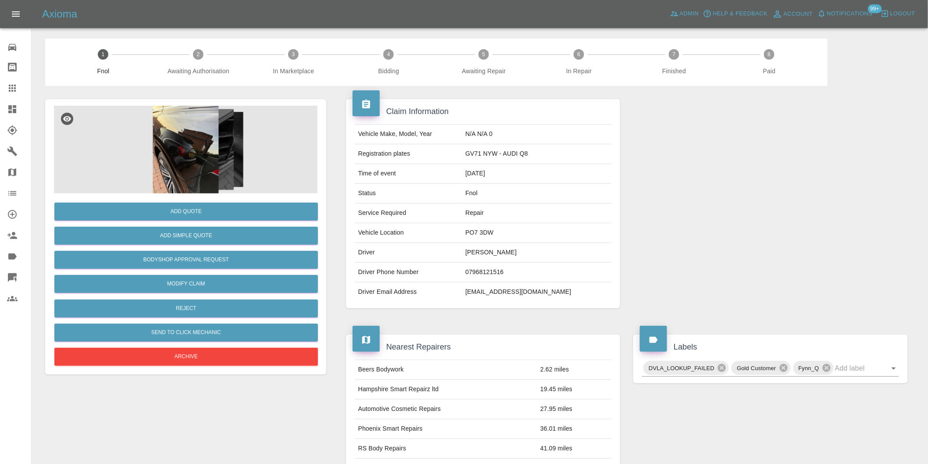
click at [191, 166] on img at bounding box center [186, 150] width 264 height 88
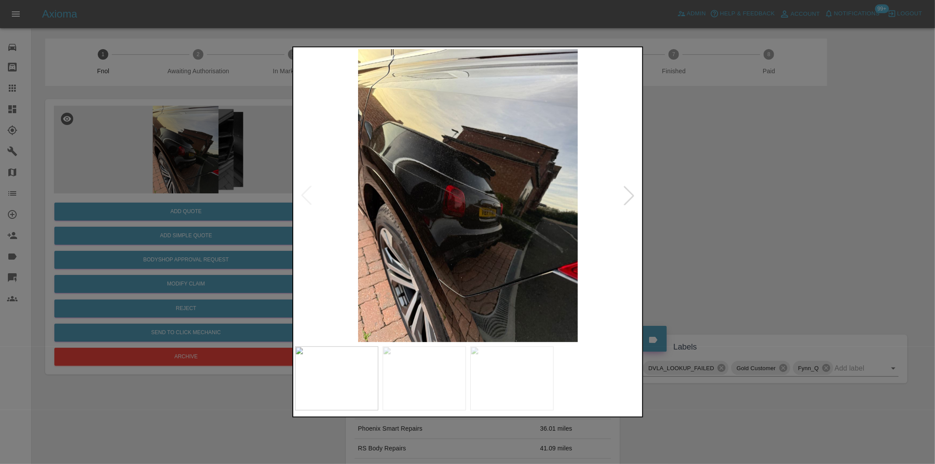
click at [630, 197] on div at bounding box center [629, 195] width 19 height 19
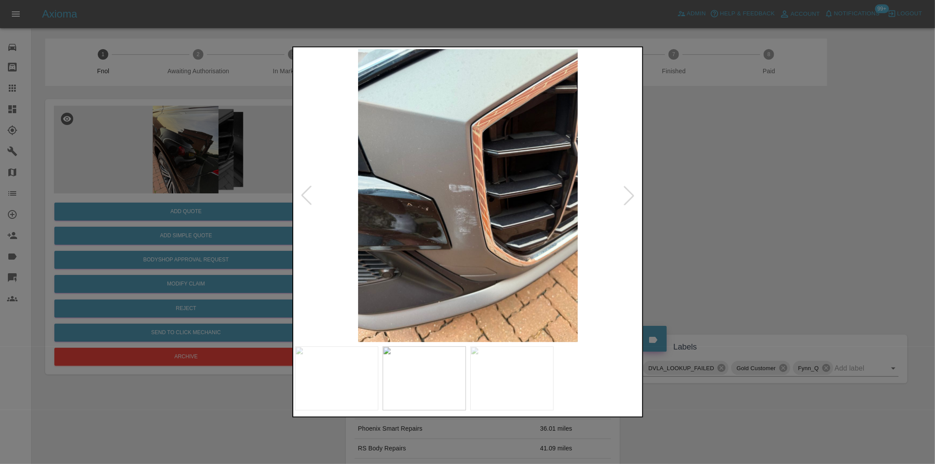
click at [628, 198] on div at bounding box center [629, 195] width 19 height 19
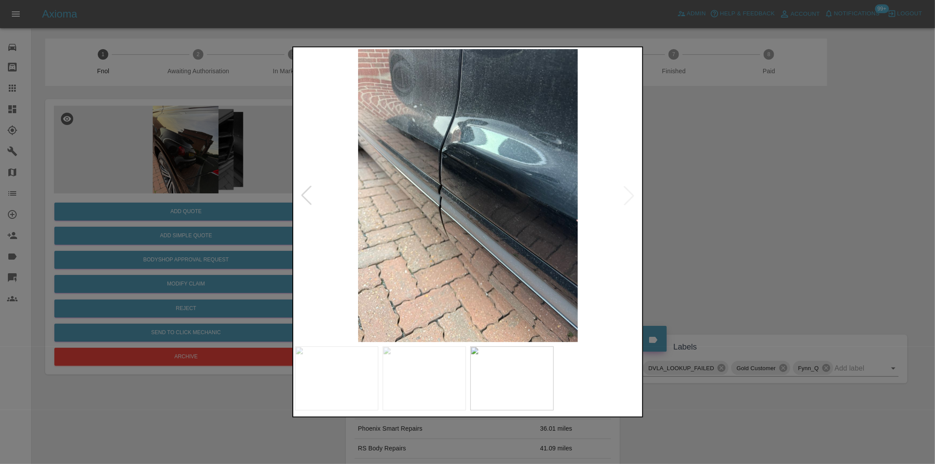
click at [628, 198] on img at bounding box center [468, 195] width 346 height 293
click at [305, 194] on div at bounding box center [306, 195] width 19 height 19
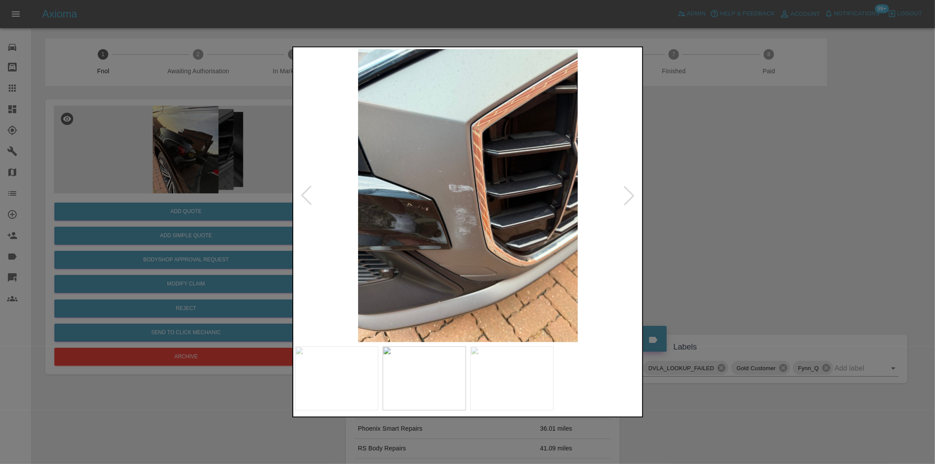
click at [305, 194] on div at bounding box center [306, 195] width 19 height 19
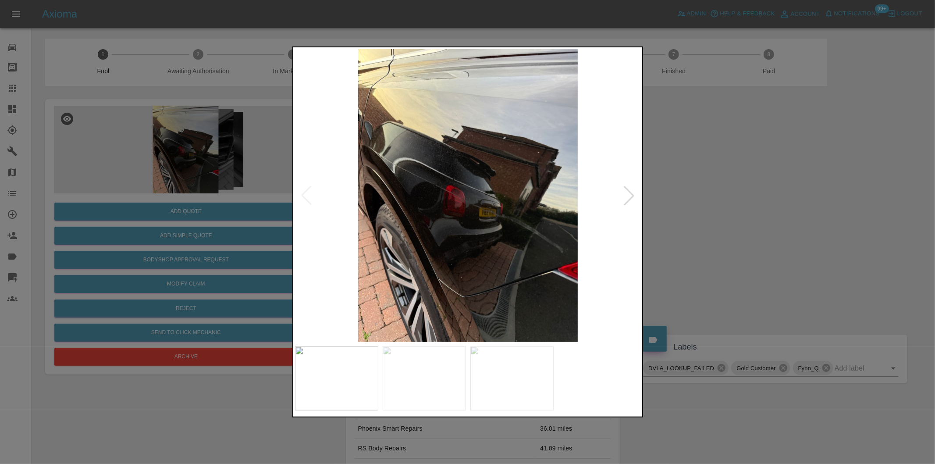
click at [308, 190] on img at bounding box center [468, 195] width 346 height 293
click at [630, 192] on div at bounding box center [629, 195] width 19 height 19
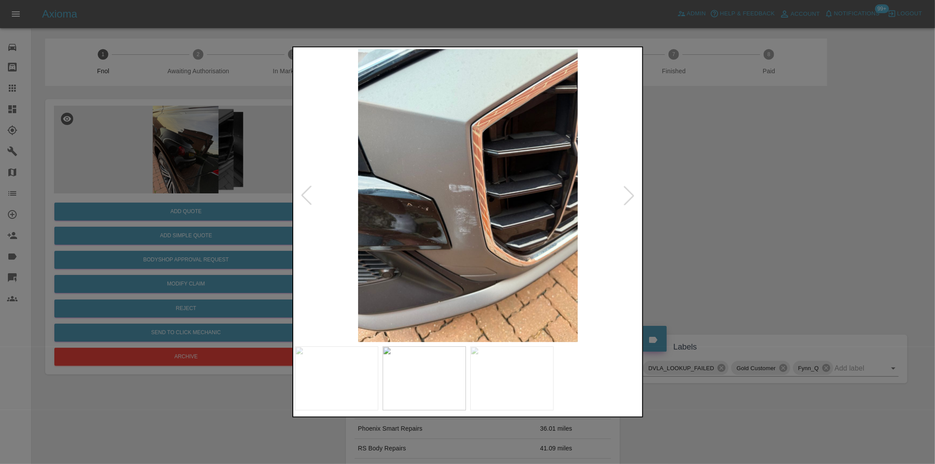
click at [630, 192] on div at bounding box center [629, 195] width 19 height 19
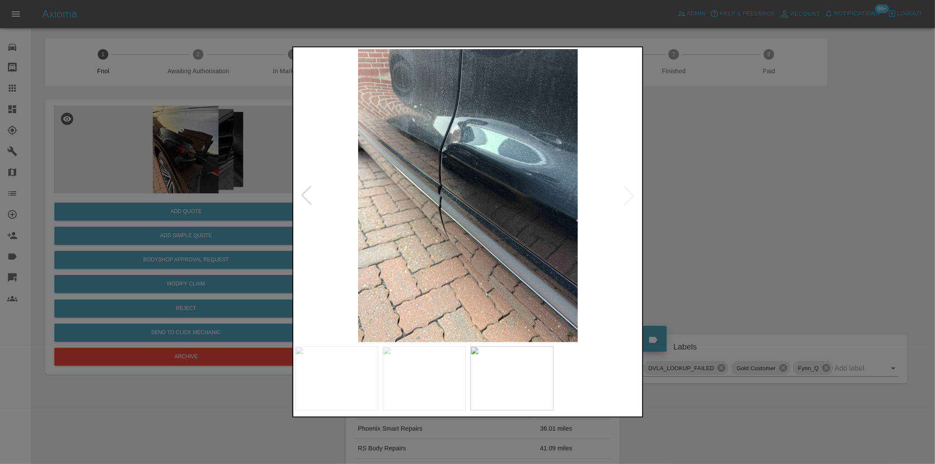
click at [710, 202] on div at bounding box center [467, 232] width 935 height 464
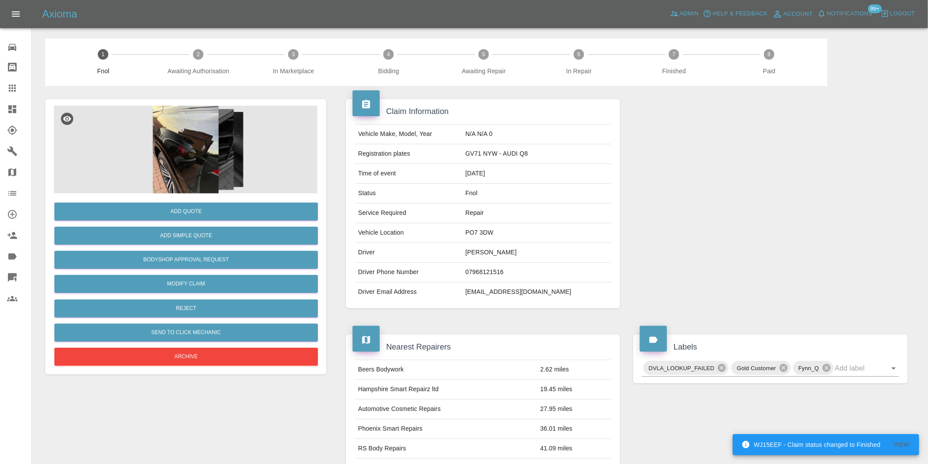
click at [196, 121] on img at bounding box center [186, 150] width 264 height 88
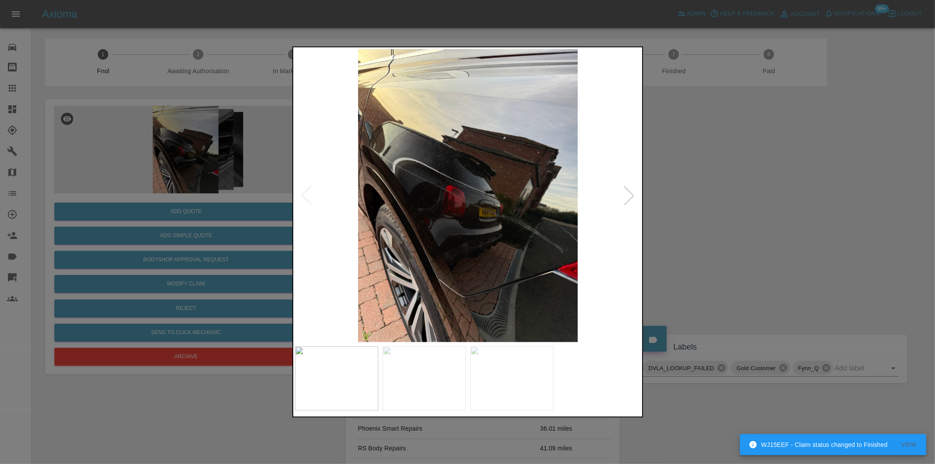
click at [630, 193] on div at bounding box center [629, 195] width 19 height 19
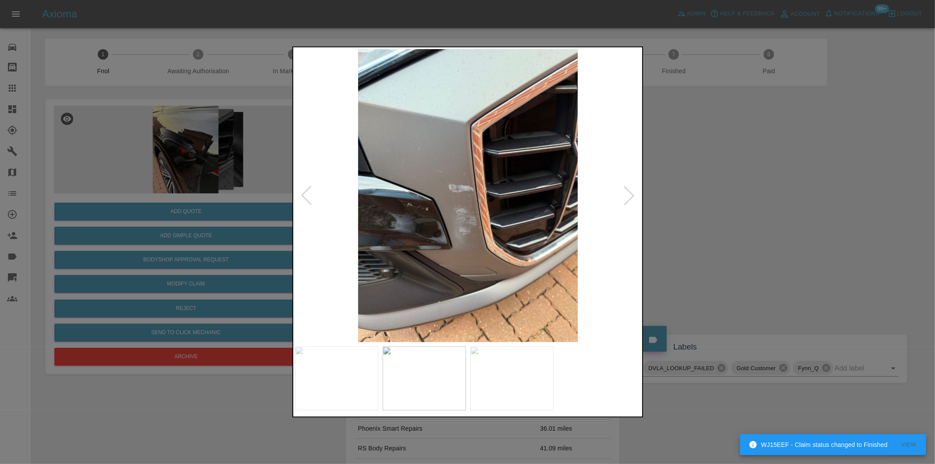
click at [630, 193] on div at bounding box center [629, 195] width 19 height 19
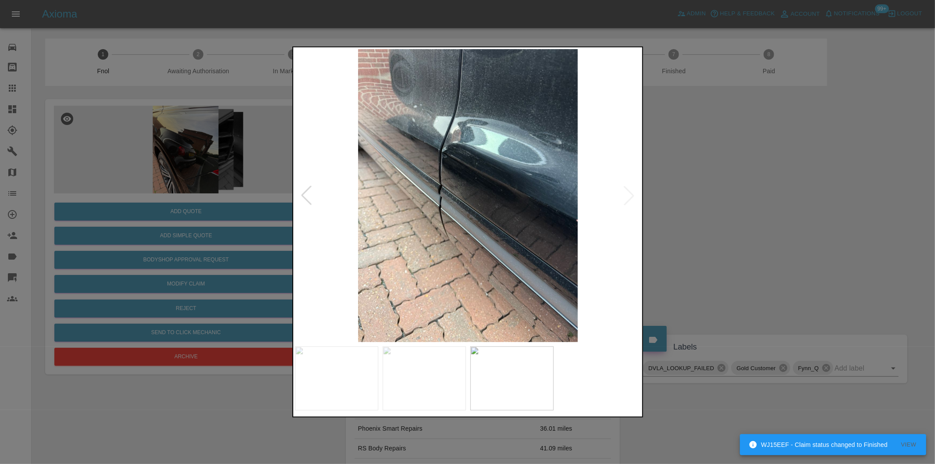
click at [630, 193] on img at bounding box center [468, 195] width 346 height 293
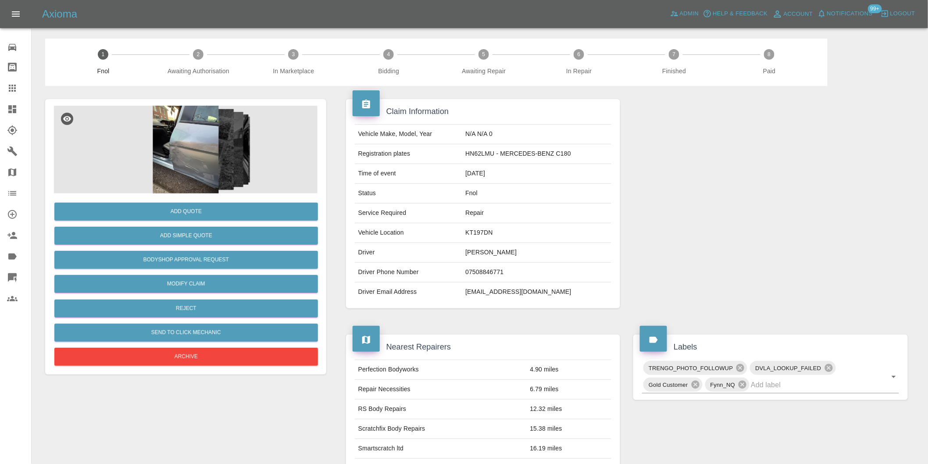
click at [187, 134] on img at bounding box center [186, 150] width 264 height 88
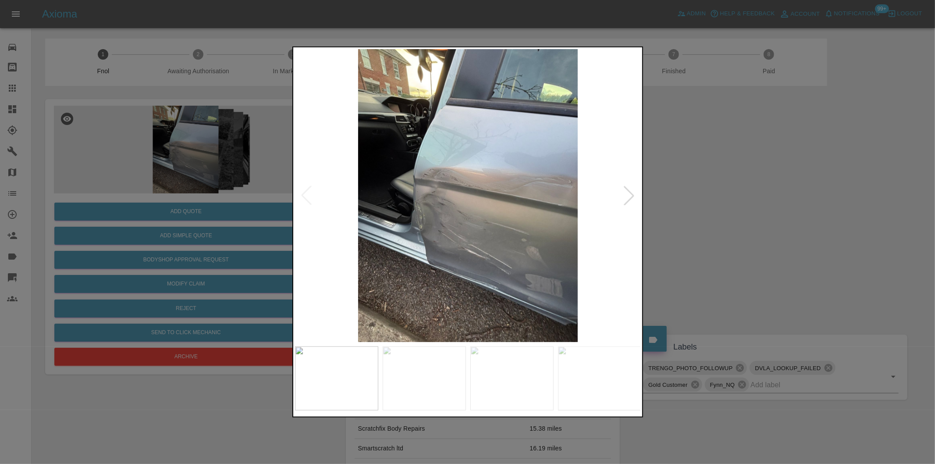
click at [630, 193] on div at bounding box center [629, 195] width 19 height 19
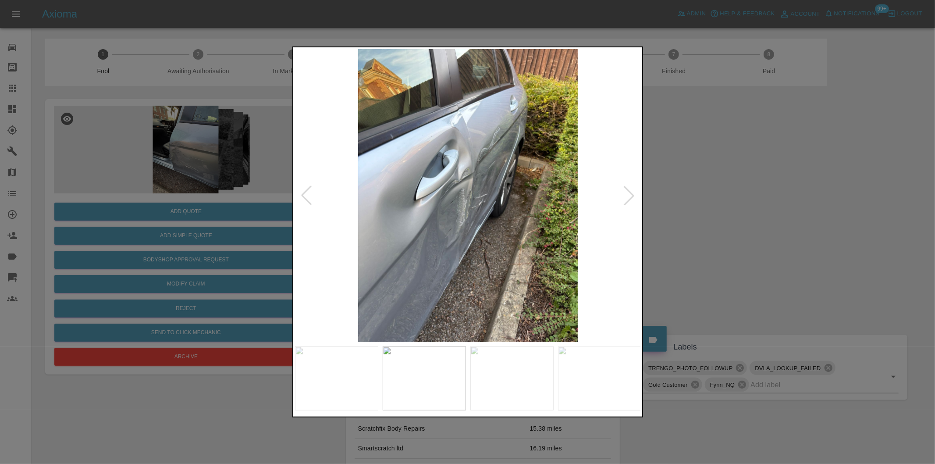
click at [630, 193] on div at bounding box center [629, 195] width 19 height 19
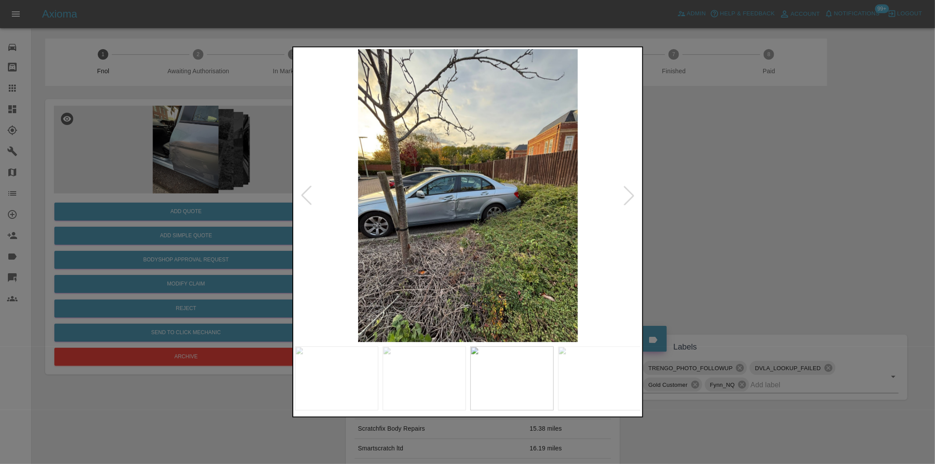
click at [630, 193] on div at bounding box center [629, 195] width 19 height 19
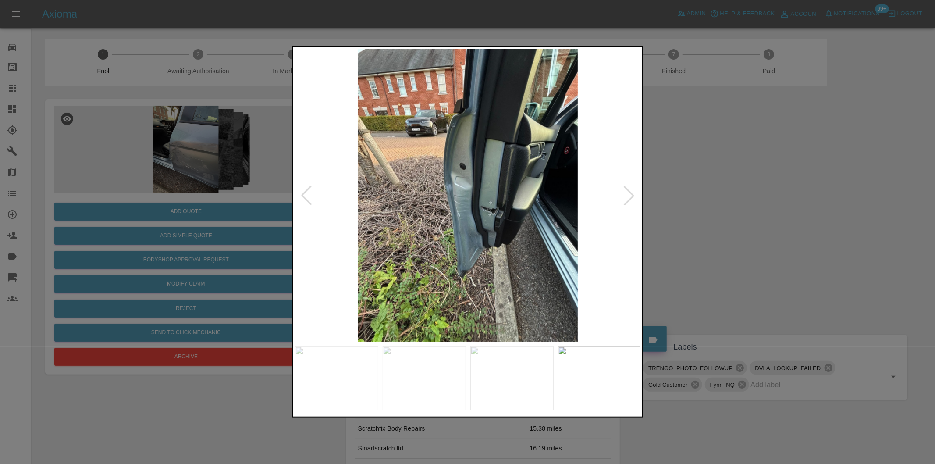
click at [785, 214] on div at bounding box center [467, 232] width 935 height 464
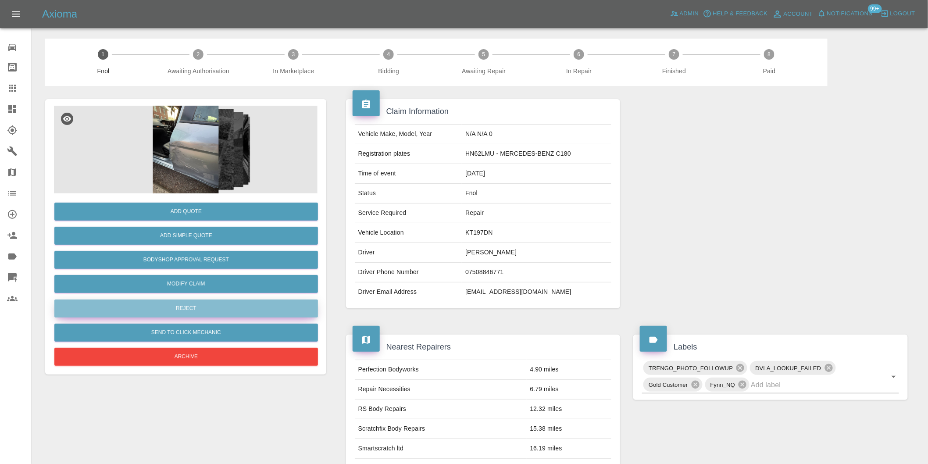
click at [195, 312] on button "Reject" at bounding box center [186, 309] width 264 height 18
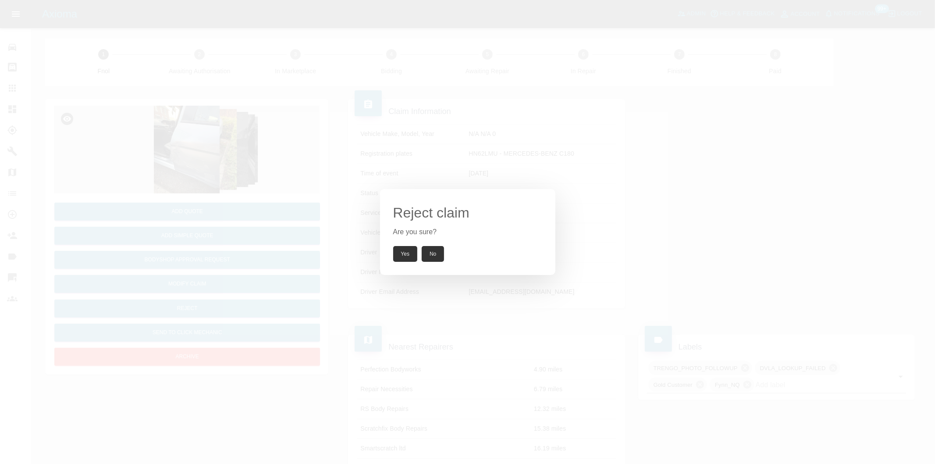
click at [408, 255] on button "Yes" at bounding box center [405, 254] width 25 height 16
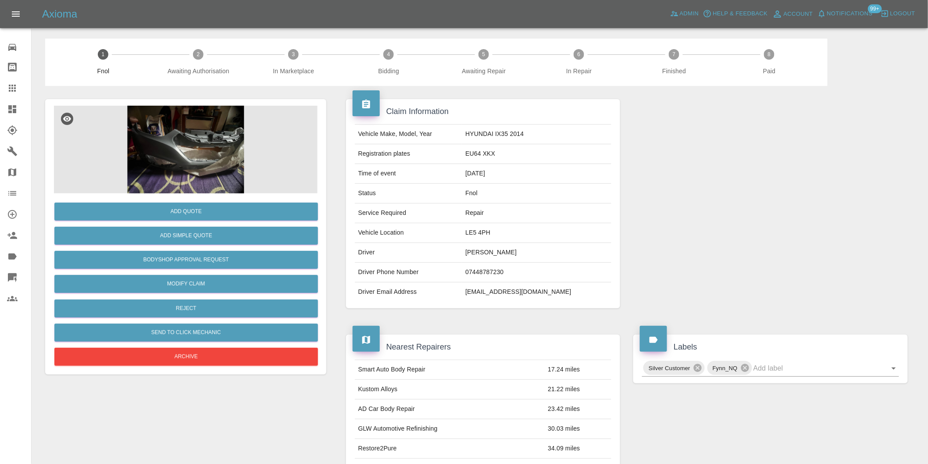
click at [175, 160] on img at bounding box center [186, 150] width 264 height 88
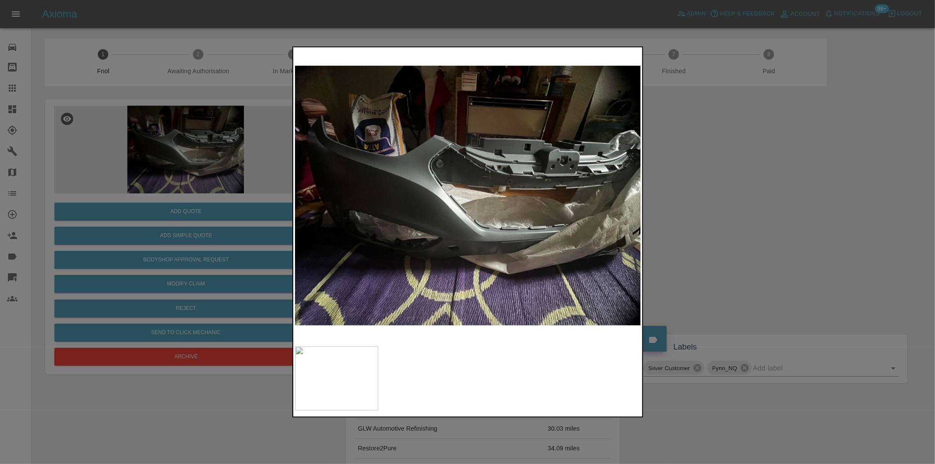
drag, startPoint x: 746, startPoint y: 197, endPoint x: 610, endPoint y: 239, distance: 141.9
click at [745, 198] on div at bounding box center [467, 232] width 935 height 464
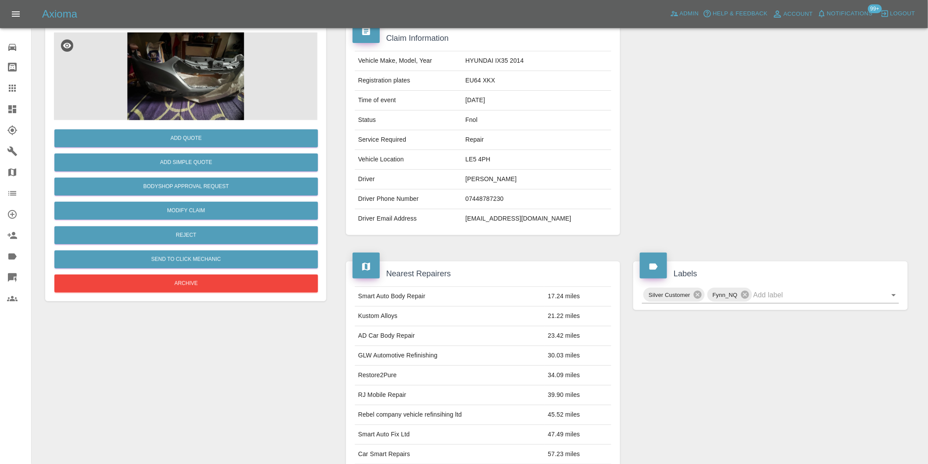
scroll to position [12, 0]
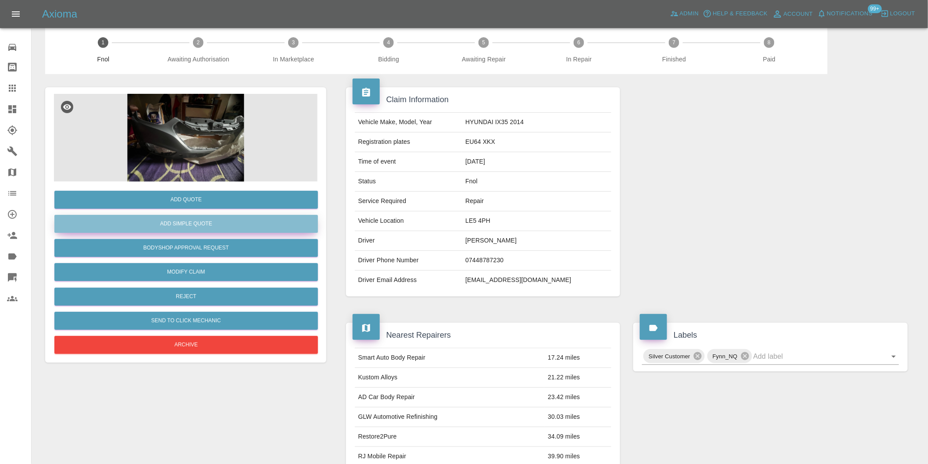
click at [207, 225] on button "Add Simple Quote" at bounding box center [186, 224] width 264 height 18
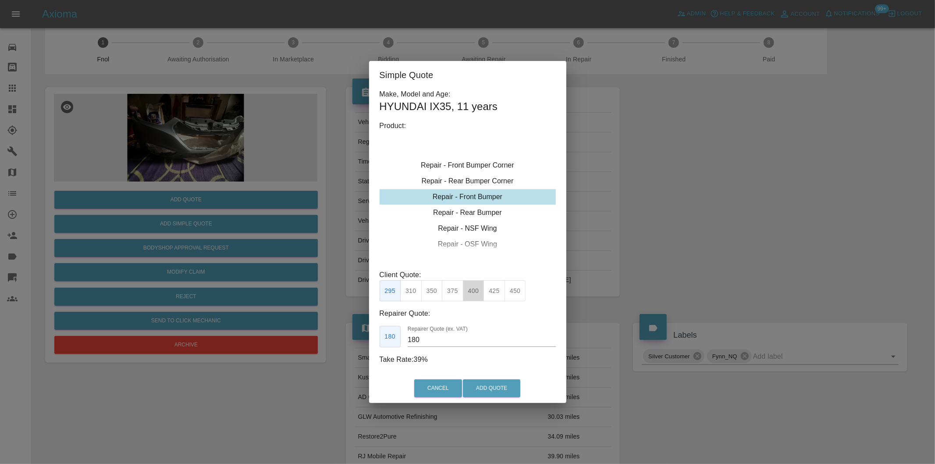
drag, startPoint x: 475, startPoint y: 288, endPoint x: 485, endPoint y: 337, distance: 50.2
click at [475, 289] on button "400" at bounding box center [473, 290] width 21 height 21
type input "240"
drag, startPoint x: 493, startPoint y: 389, endPoint x: 493, endPoint y: 385, distance: 4.9
click at [493, 390] on button "Add Quote" at bounding box center [491, 388] width 57 height 18
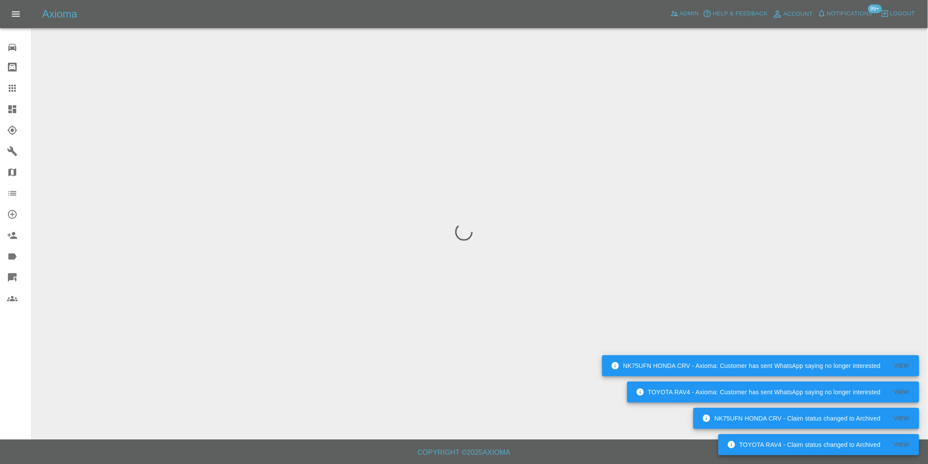
scroll to position [0, 0]
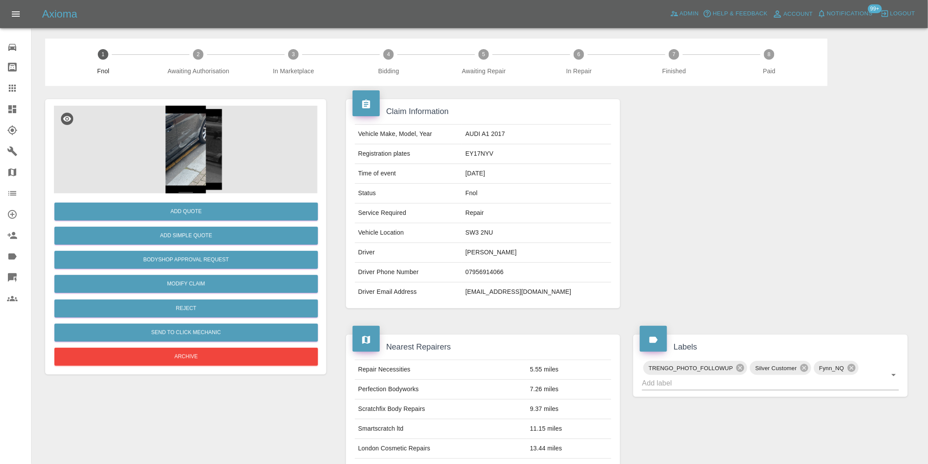
click at [182, 140] on img at bounding box center [186, 150] width 264 height 88
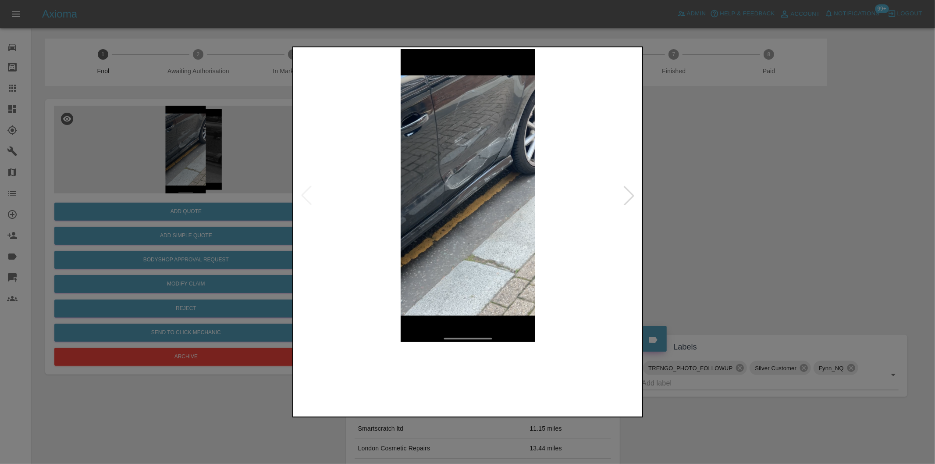
click at [475, 161] on img at bounding box center [468, 195] width 346 height 293
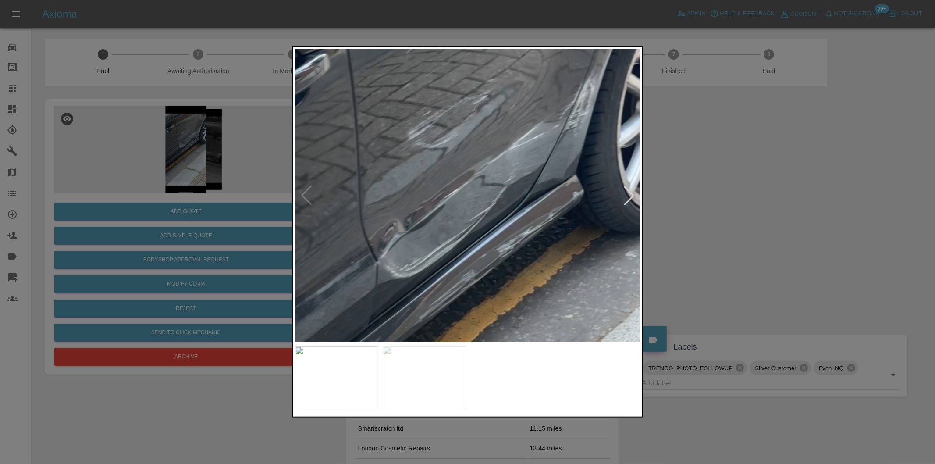
click at [475, 161] on img at bounding box center [447, 297] width 1039 height 878
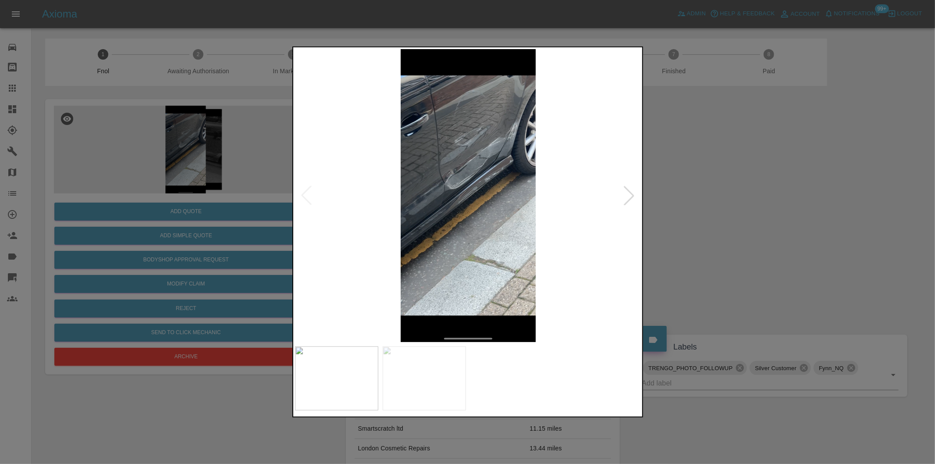
click at [626, 197] on div at bounding box center [629, 195] width 19 height 19
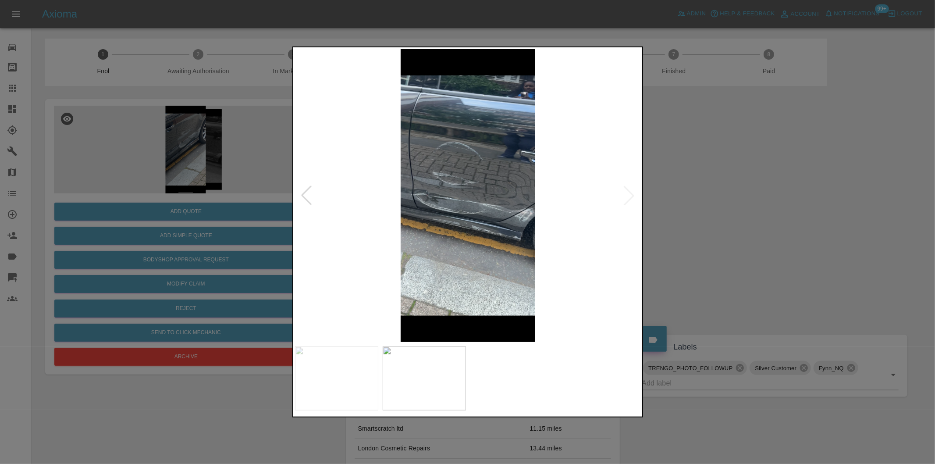
click at [715, 220] on div at bounding box center [467, 232] width 935 height 464
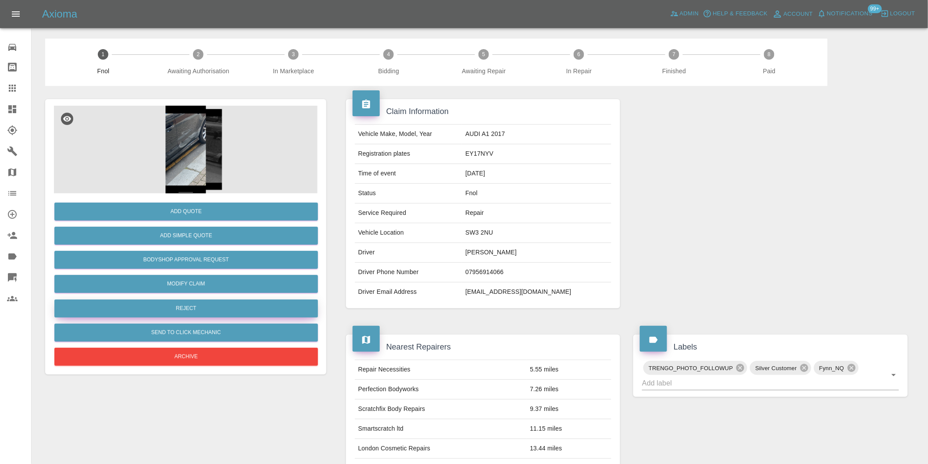
click at [199, 303] on button "Reject" at bounding box center [186, 309] width 264 height 18
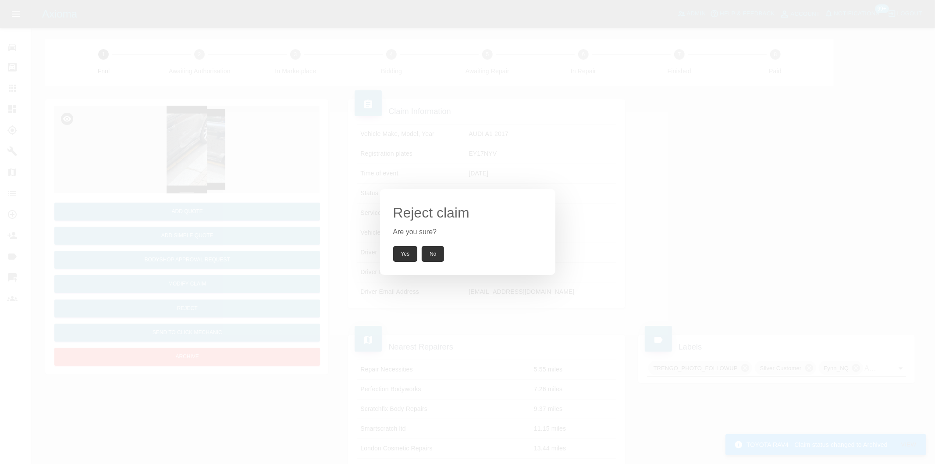
click at [400, 258] on button "Yes" at bounding box center [405, 254] width 25 height 16
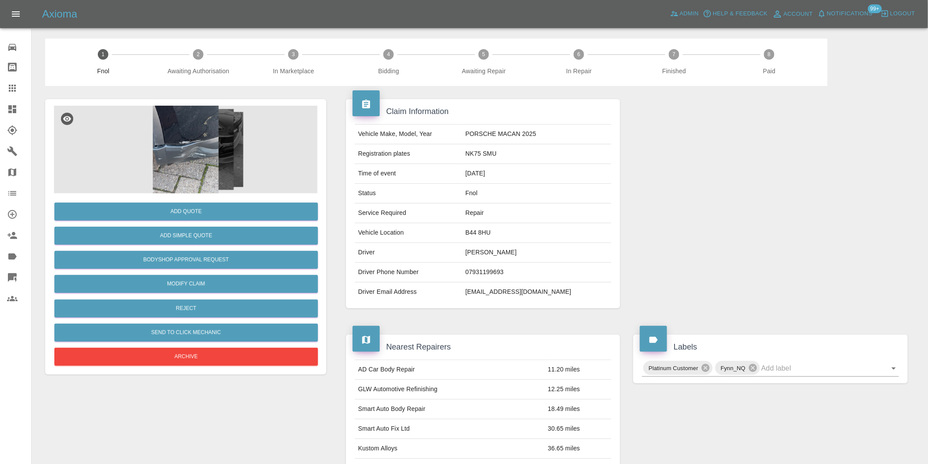
click at [140, 131] on img at bounding box center [186, 150] width 264 height 88
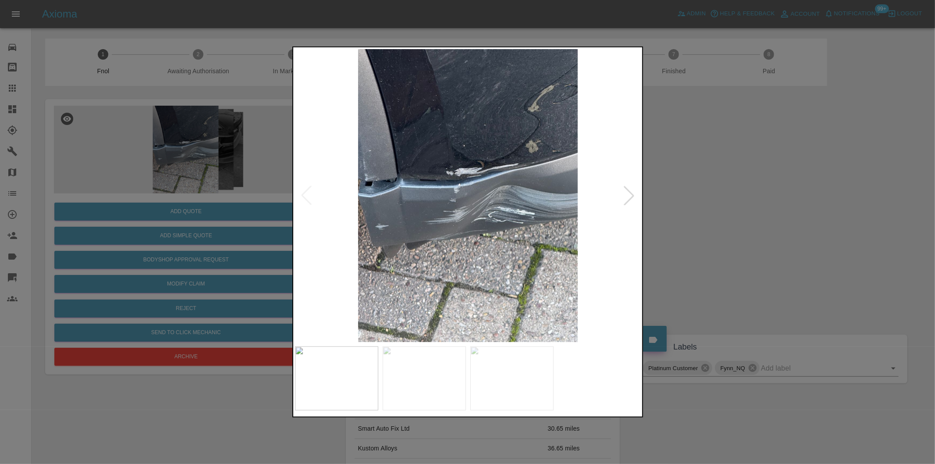
click at [625, 193] on div at bounding box center [629, 195] width 19 height 19
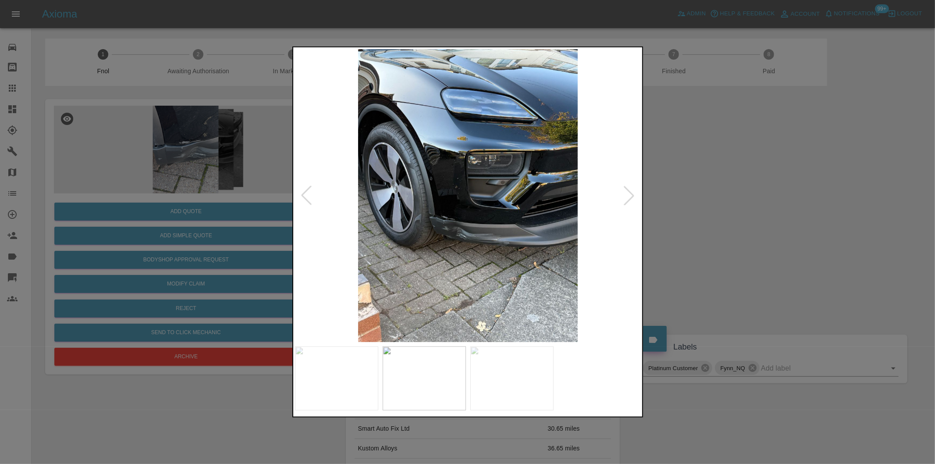
click at [628, 196] on div at bounding box center [629, 195] width 19 height 19
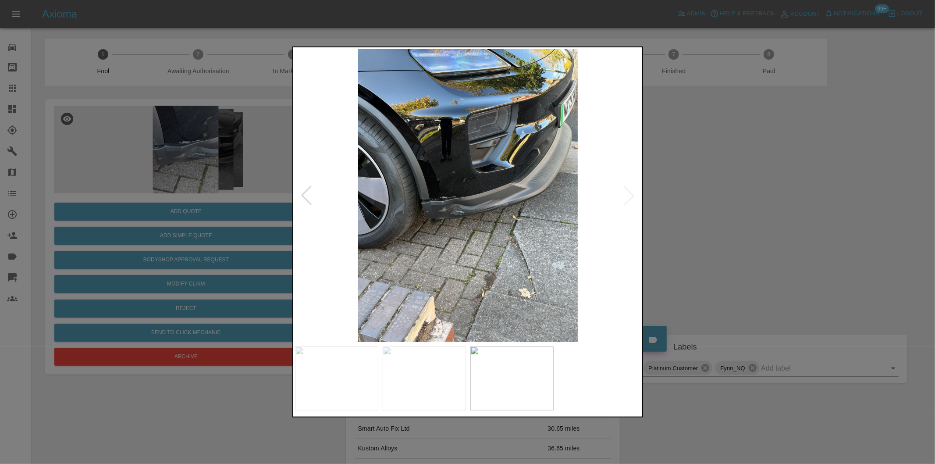
click at [628, 196] on img at bounding box center [468, 195] width 346 height 293
click at [680, 173] on div at bounding box center [467, 232] width 935 height 464
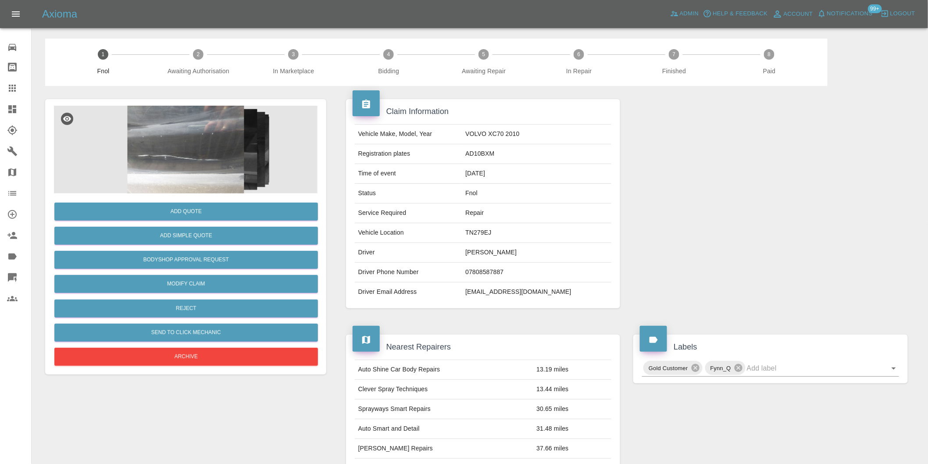
click at [224, 139] on img at bounding box center [186, 150] width 264 height 88
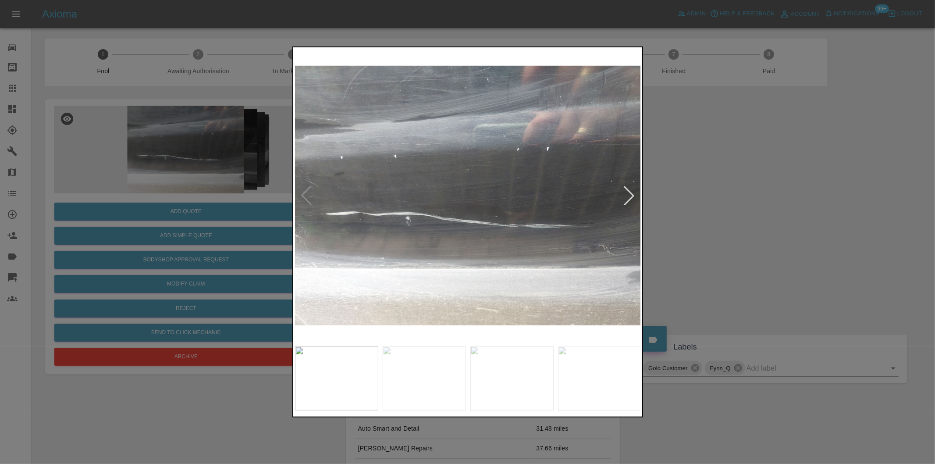
click at [626, 196] on div at bounding box center [629, 195] width 19 height 19
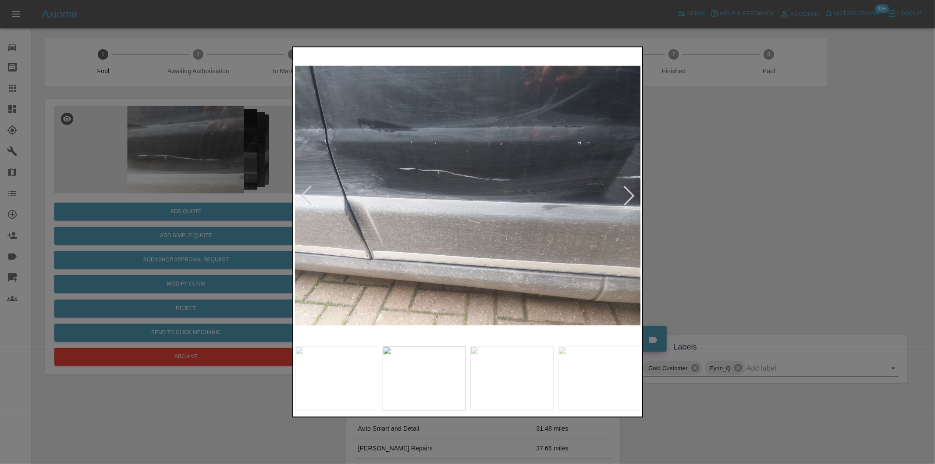
click at [626, 196] on div at bounding box center [629, 195] width 19 height 19
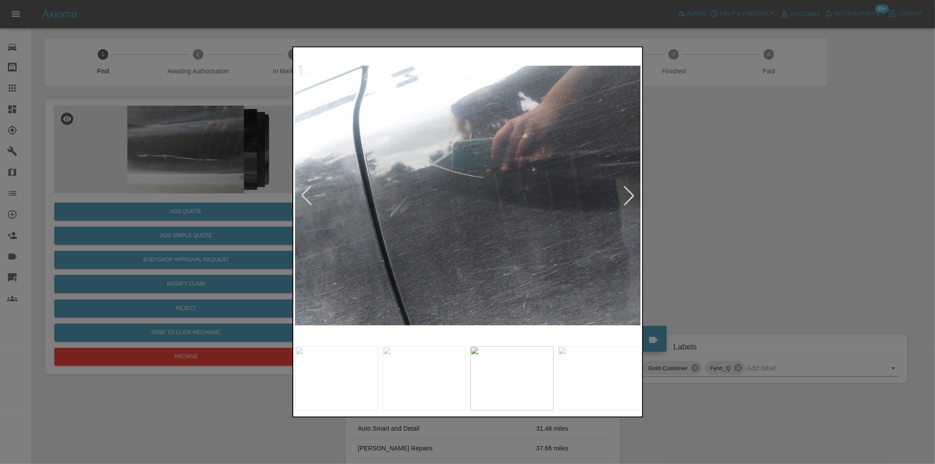
click at [626, 196] on div at bounding box center [629, 195] width 19 height 19
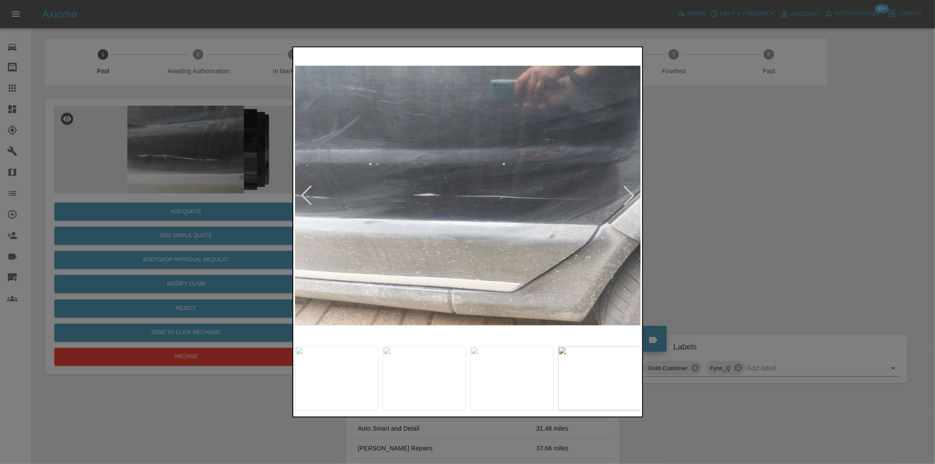
click at [626, 196] on div at bounding box center [629, 195] width 19 height 19
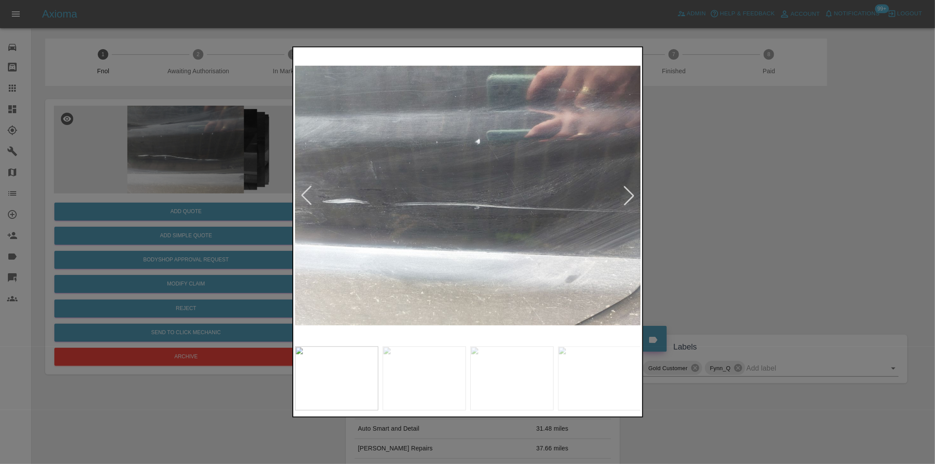
click at [628, 196] on div at bounding box center [629, 195] width 19 height 19
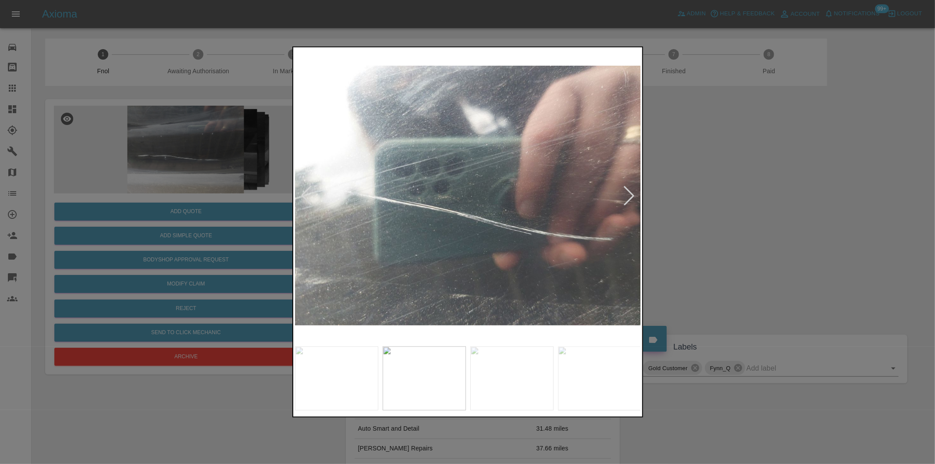
click at [628, 196] on div at bounding box center [629, 195] width 19 height 19
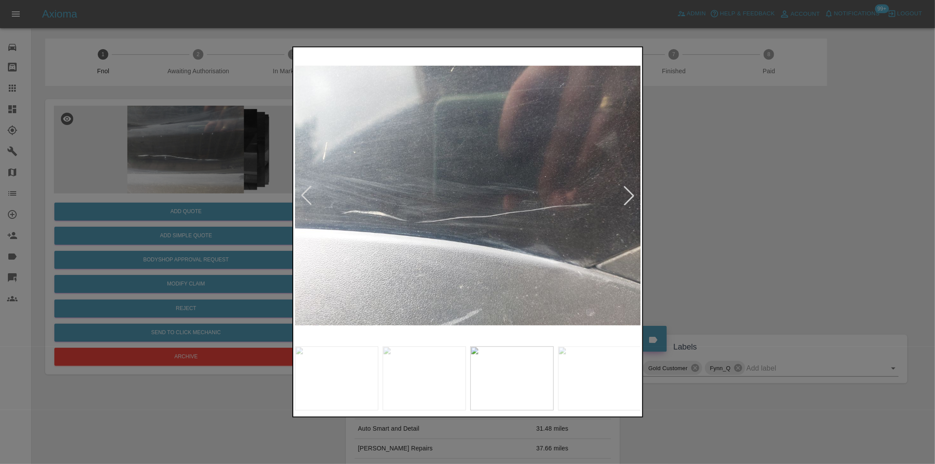
click at [628, 196] on div at bounding box center [629, 195] width 19 height 19
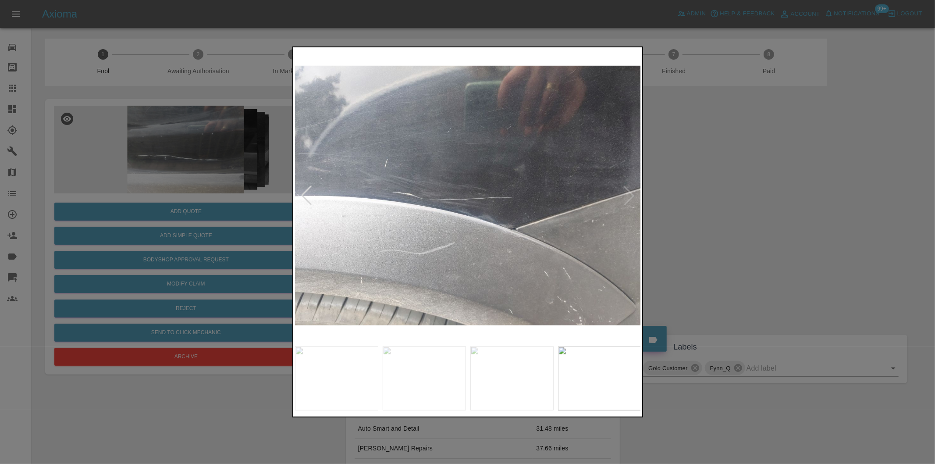
click at [628, 196] on img at bounding box center [468, 195] width 346 height 293
click at [628, 195] on img at bounding box center [468, 195] width 346 height 293
click at [718, 215] on div at bounding box center [467, 232] width 935 height 464
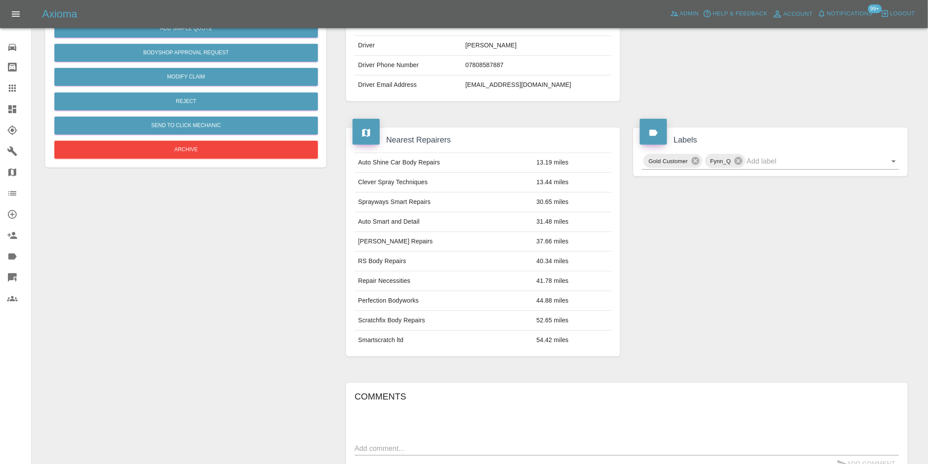
scroll to position [12, 0]
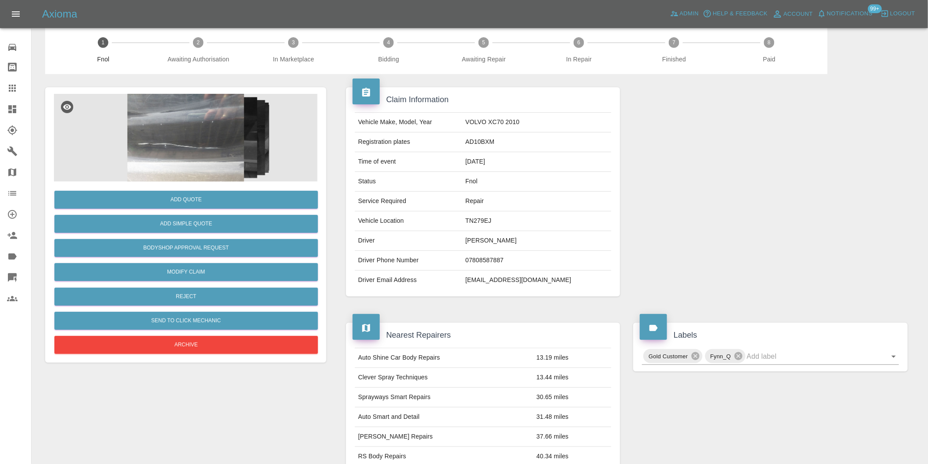
click at [143, 111] on img at bounding box center [186, 138] width 264 height 88
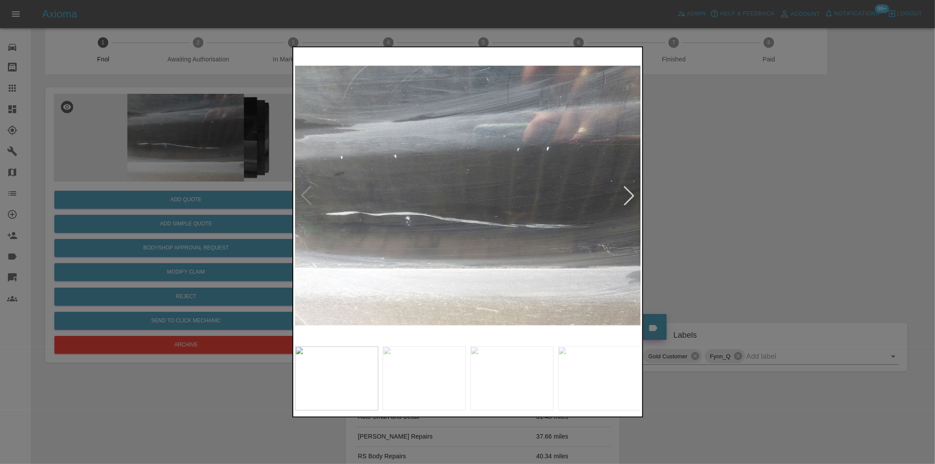
click at [632, 191] on div at bounding box center [629, 195] width 19 height 19
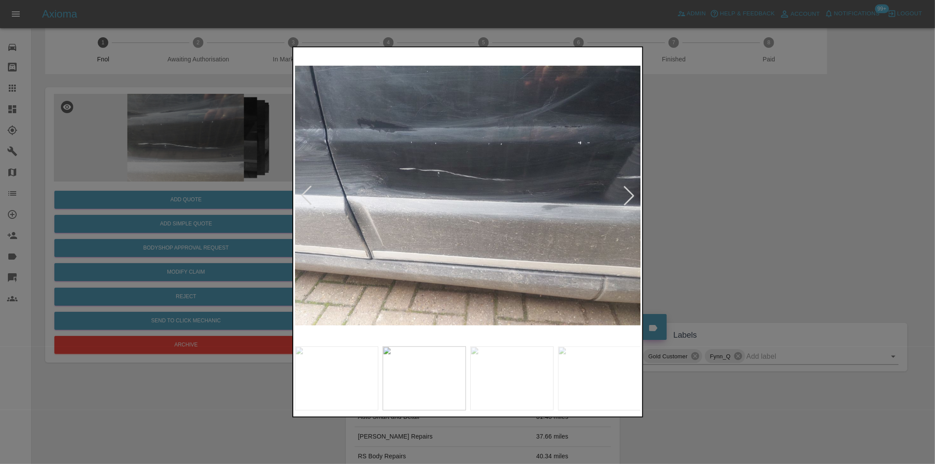
click at [632, 191] on div at bounding box center [629, 195] width 19 height 19
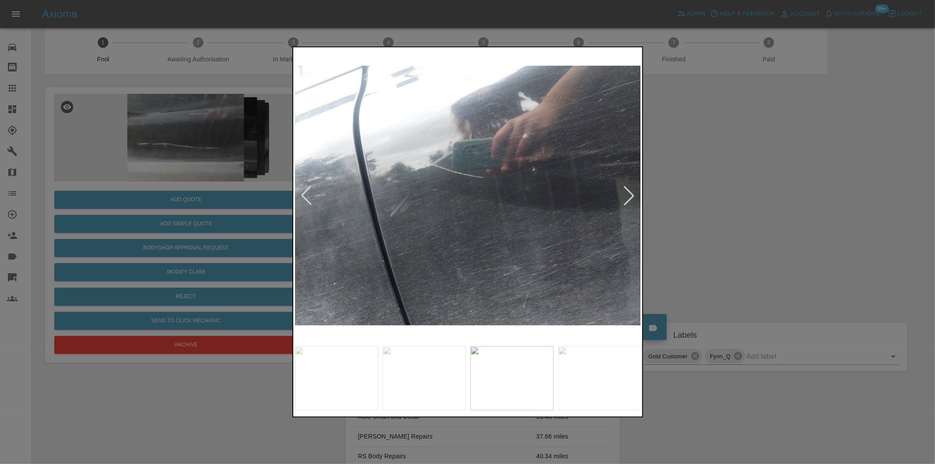
click at [633, 192] on div at bounding box center [629, 195] width 19 height 19
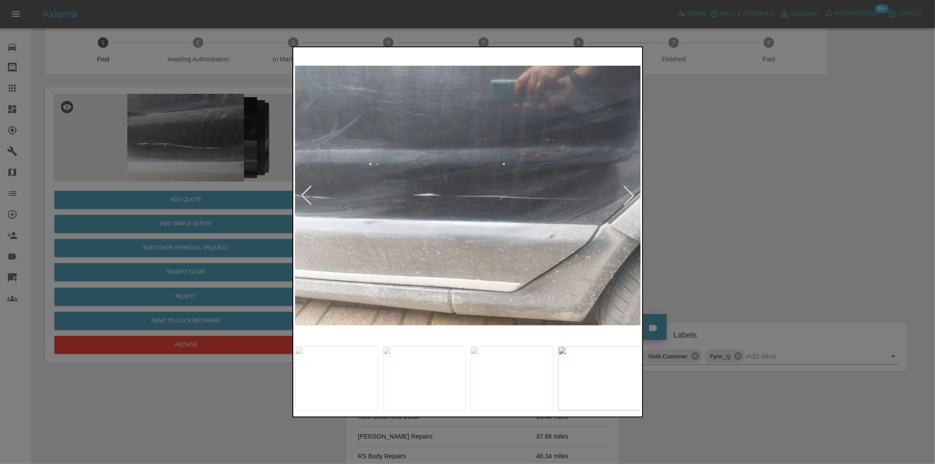
click at [633, 192] on div at bounding box center [629, 195] width 19 height 19
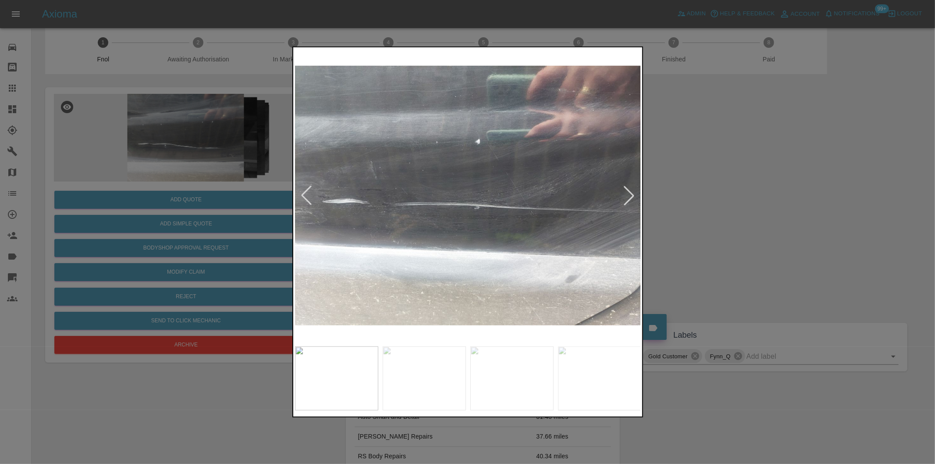
click at [633, 192] on div at bounding box center [629, 195] width 19 height 19
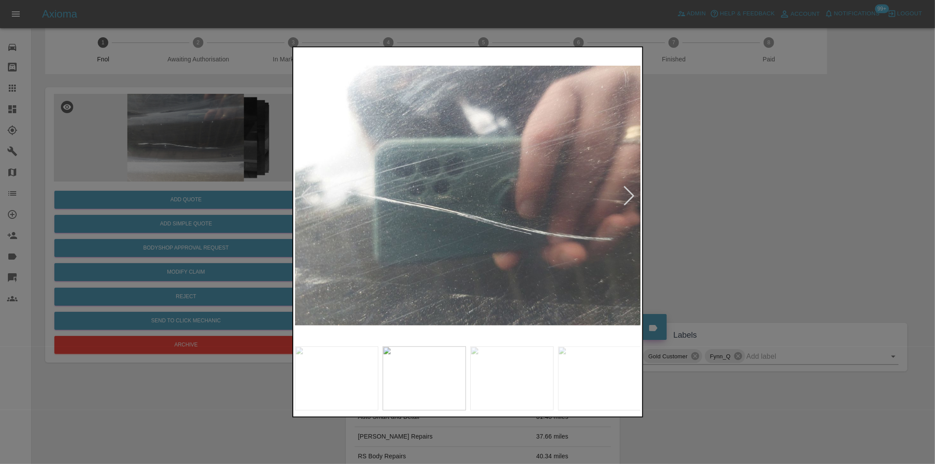
click at [633, 192] on div at bounding box center [629, 195] width 19 height 19
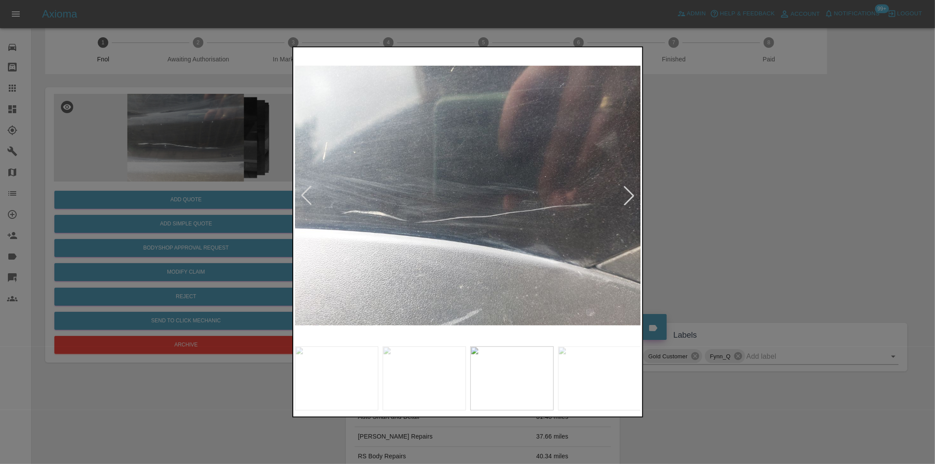
click at [633, 192] on div at bounding box center [629, 195] width 19 height 19
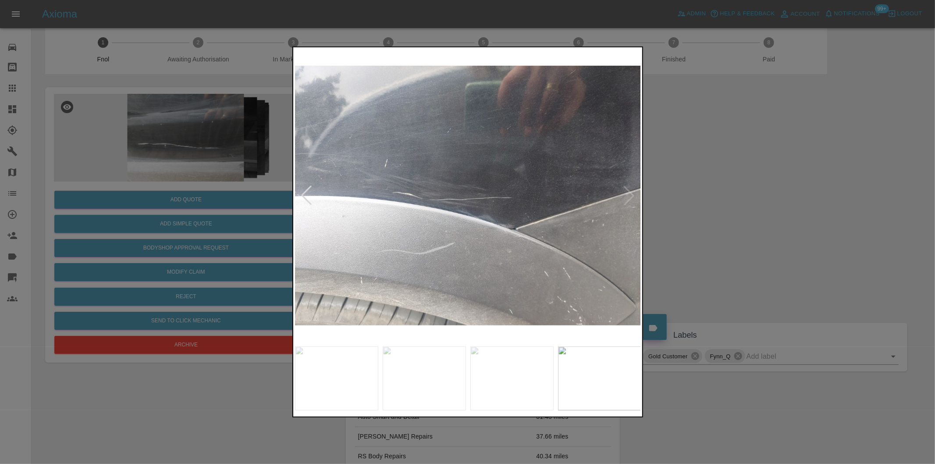
click at [633, 192] on img at bounding box center [468, 195] width 346 height 293
click at [705, 187] on div at bounding box center [467, 232] width 935 height 464
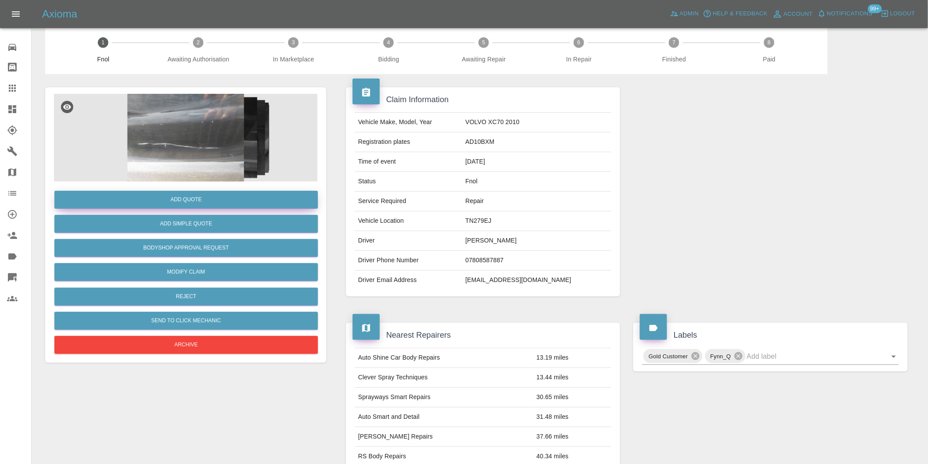
click at [225, 196] on button "Add Quote" at bounding box center [186, 200] width 264 height 18
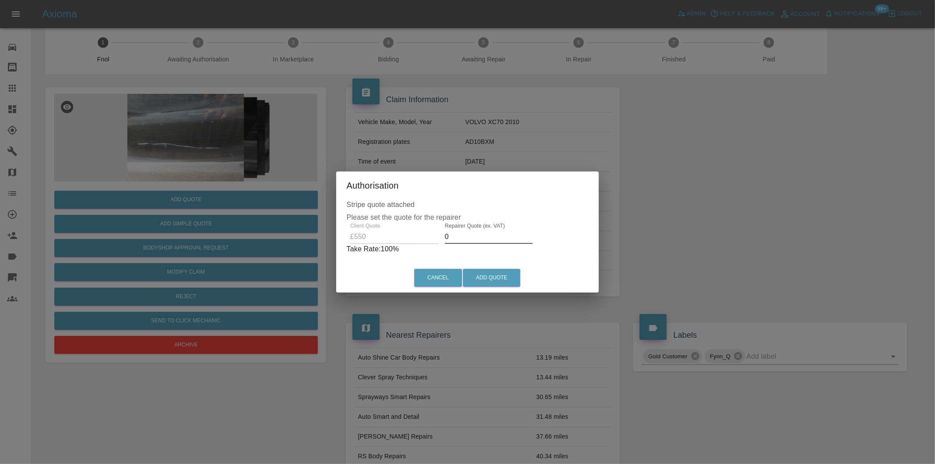
click at [465, 237] on input "0" at bounding box center [489, 237] width 88 height 14
type input "0350"
click at [496, 279] on button "Add Quote" at bounding box center [491, 278] width 57 height 18
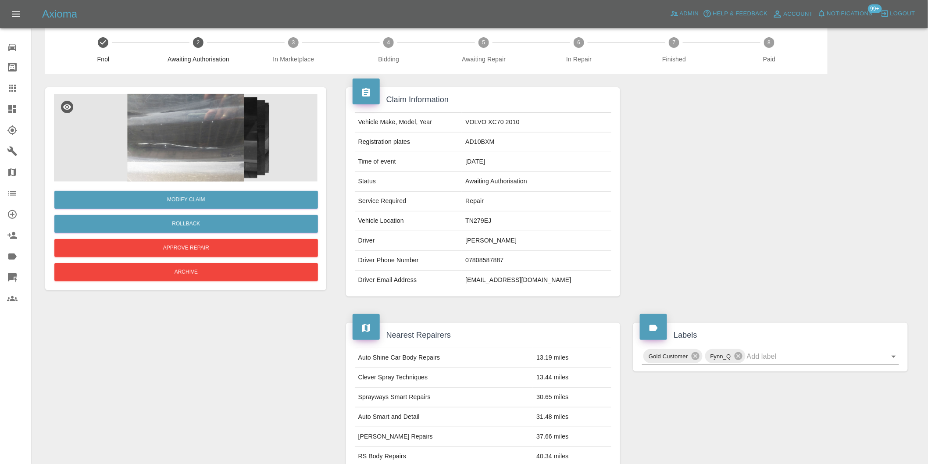
scroll to position [0, 0]
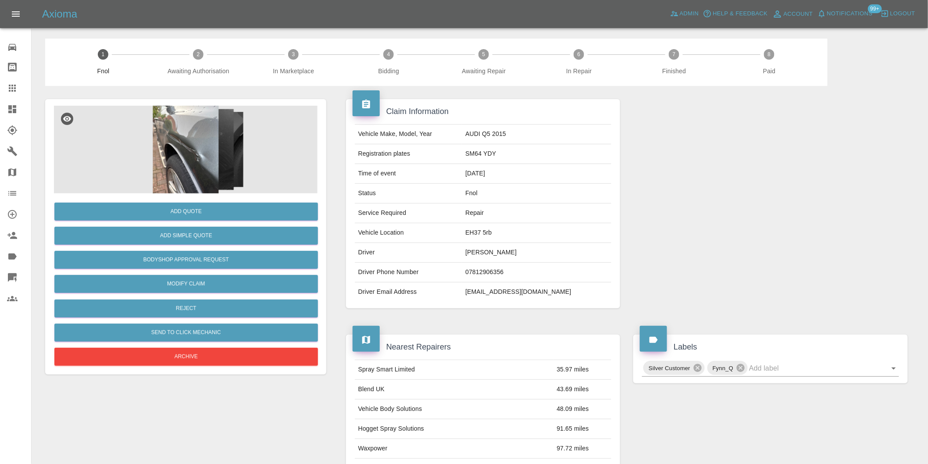
click at [194, 138] on img at bounding box center [186, 150] width 264 height 88
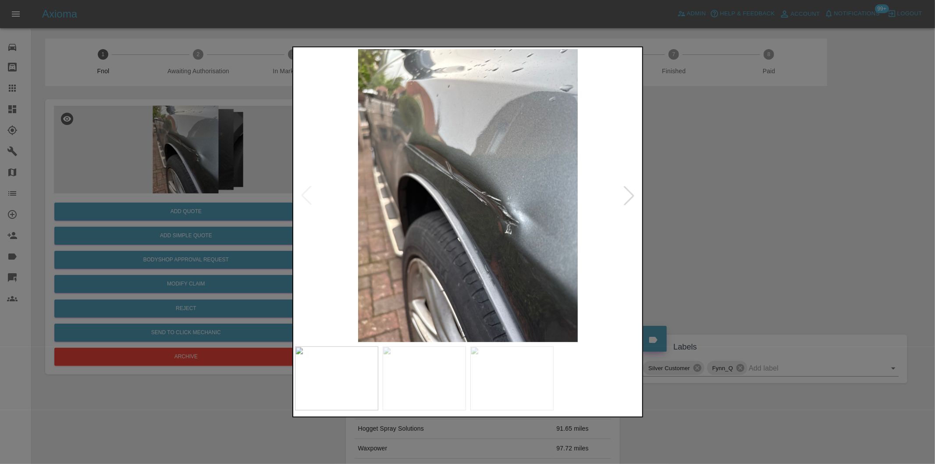
click at [626, 200] on div at bounding box center [629, 195] width 19 height 19
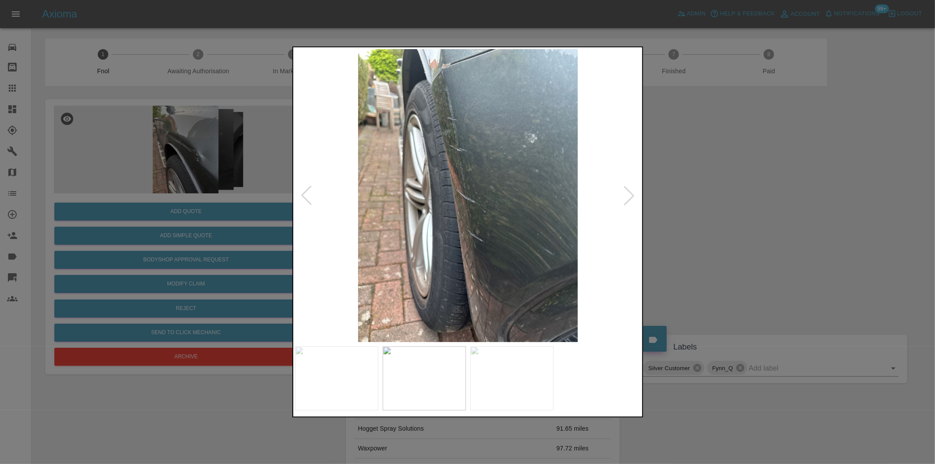
click at [626, 200] on div at bounding box center [629, 195] width 19 height 19
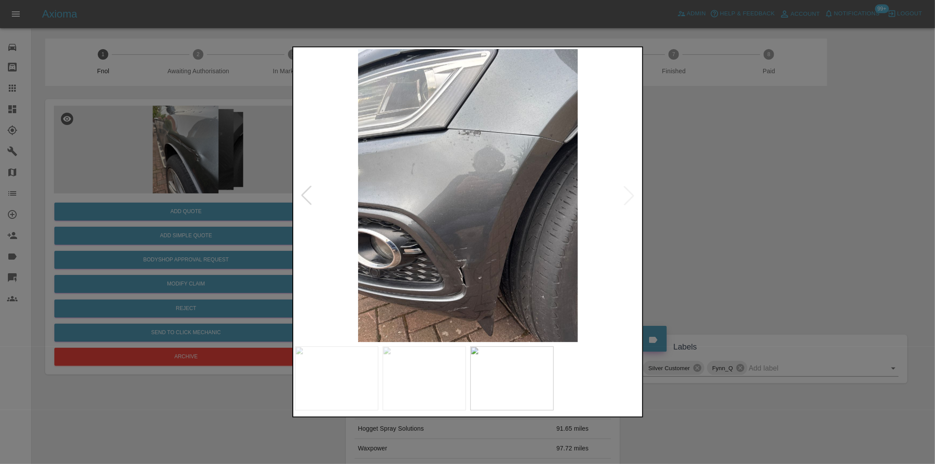
click at [628, 199] on img at bounding box center [468, 195] width 346 height 293
click at [693, 203] on div at bounding box center [467, 232] width 935 height 464
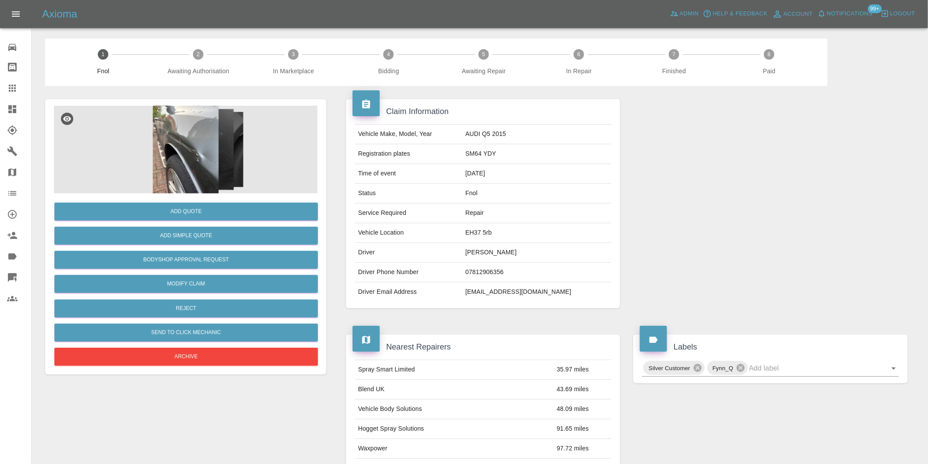
click at [189, 163] on img at bounding box center [186, 150] width 264 height 88
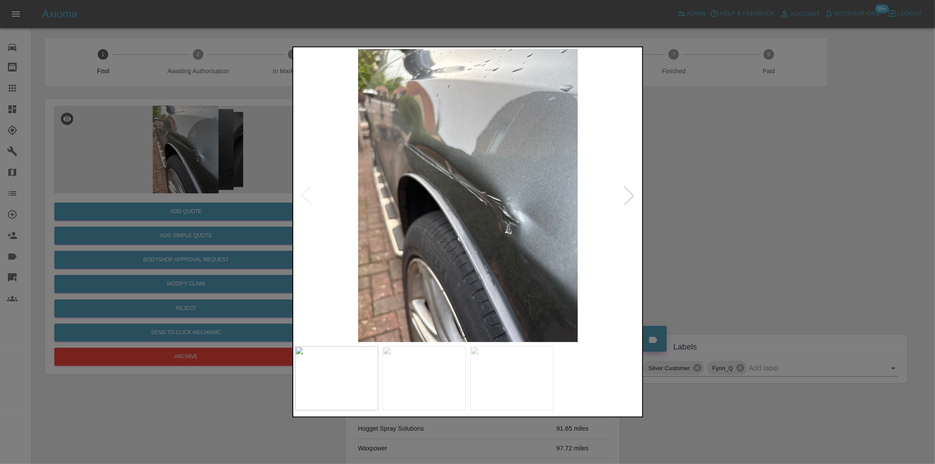
click at [706, 220] on div at bounding box center [467, 232] width 935 height 464
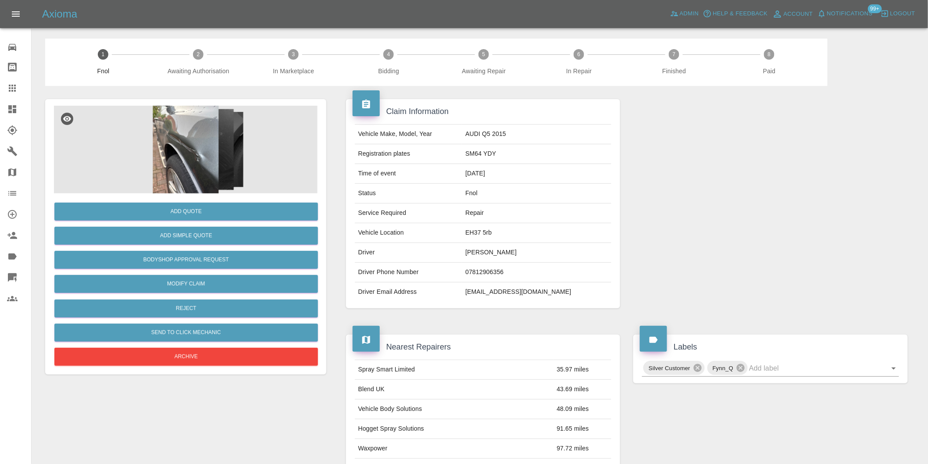
click at [209, 147] on img at bounding box center [186, 150] width 264 height 88
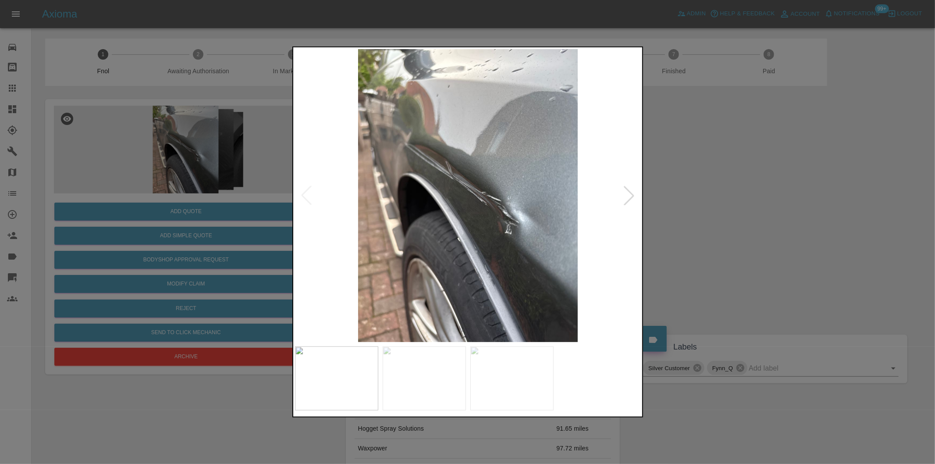
click at [632, 199] on div at bounding box center [629, 195] width 19 height 19
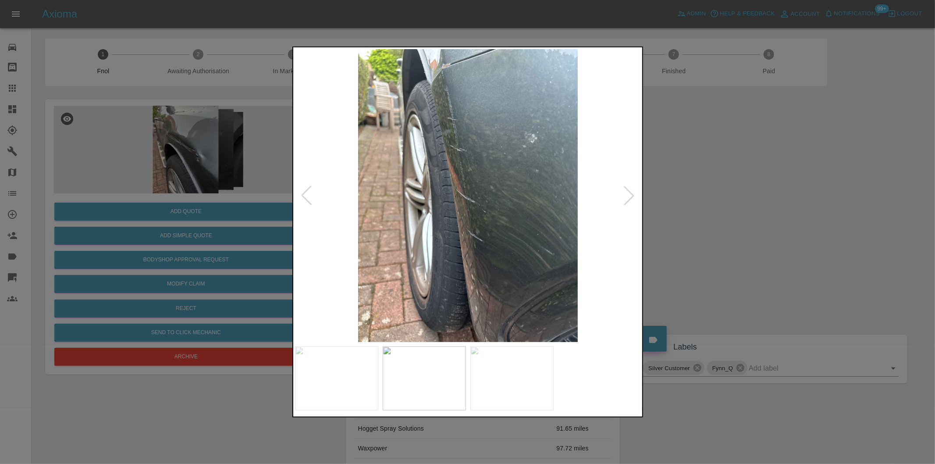
click at [632, 199] on div at bounding box center [629, 195] width 19 height 19
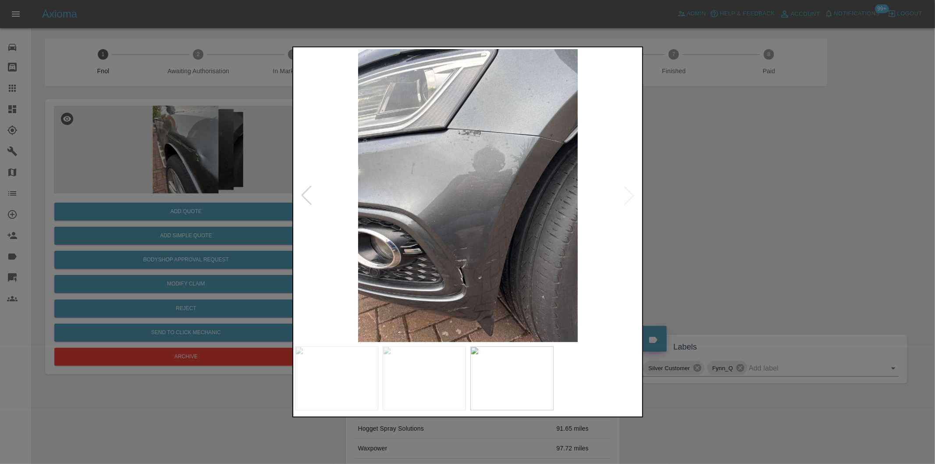
click at [632, 199] on img at bounding box center [468, 195] width 346 height 293
click at [455, 260] on img at bounding box center [468, 195] width 346 height 293
click at [454, 260] on img at bounding box center [468, 195] width 346 height 293
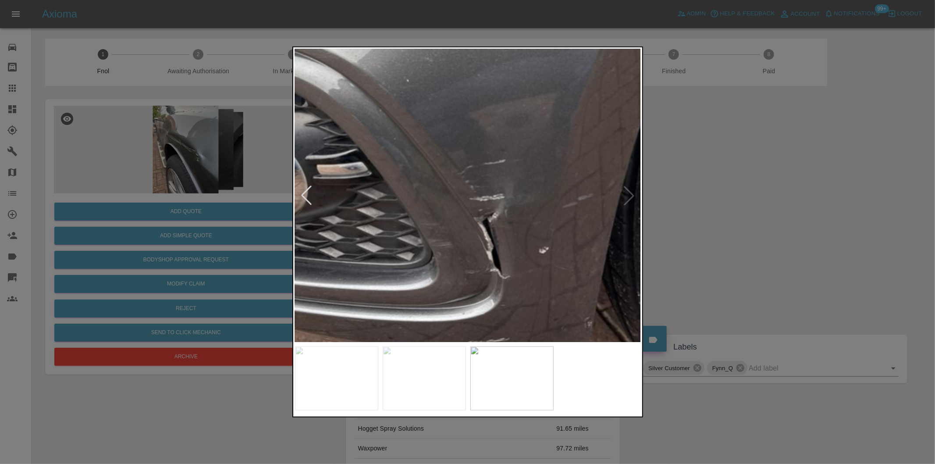
click at [726, 221] on div at bounding box center [467, 232] width 935 height 464
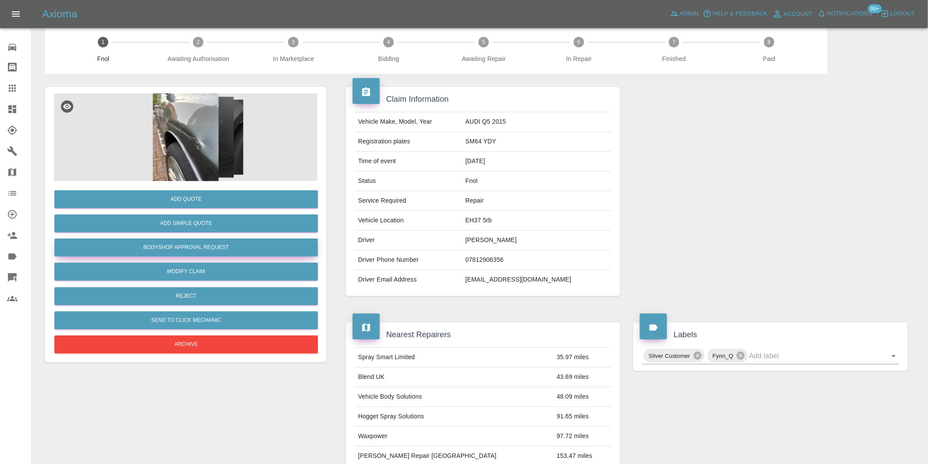
scroll to position [12, 0]
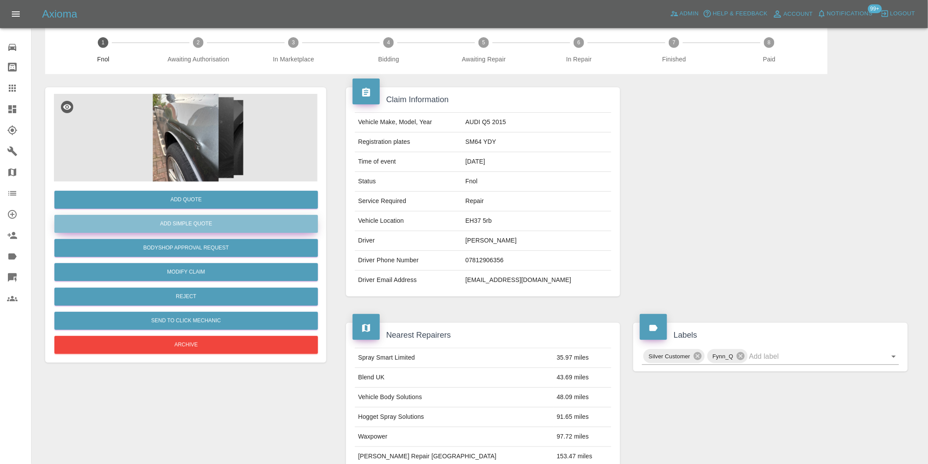
click at [211, 227] on button "Add Simple Quote" at bounding box center [186, 224] width 264 height 18
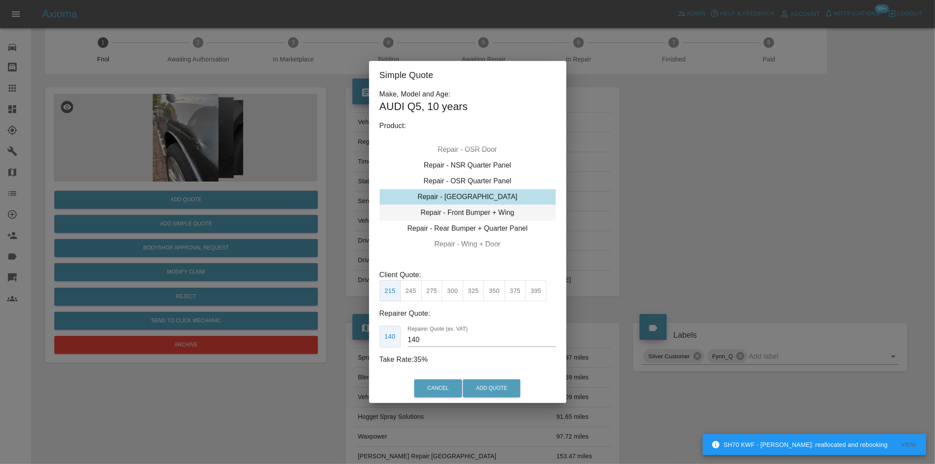
click at [483, 214] on div "Repair - Front Bumper + Wing" at bounding box center [468, 213] width 176 height 16
click at [493, 299] on button "425" at bounding box center [494, 290] width 21 height 21
click at [516, 296] on button "450" at bounding box center [515, 290] width 21 height 21
type input "280"
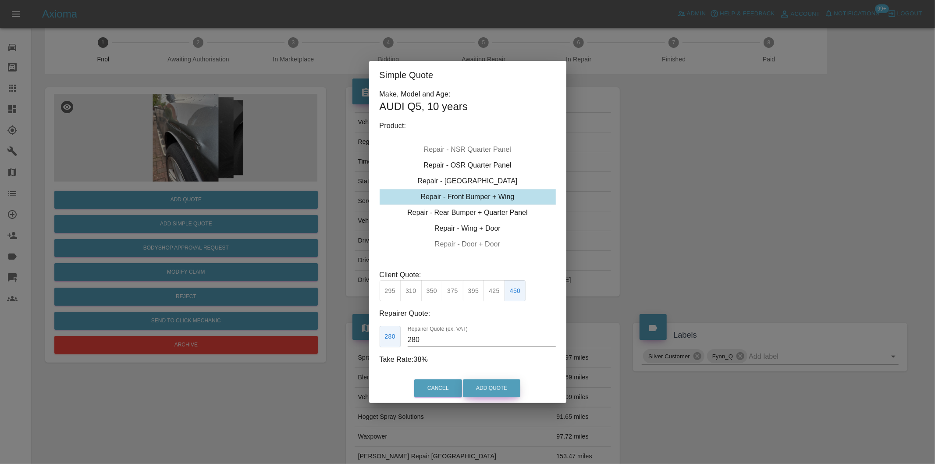
click at [485, 383] on button "Add Quote" at bounding box center [491, 388] width 57 height 18
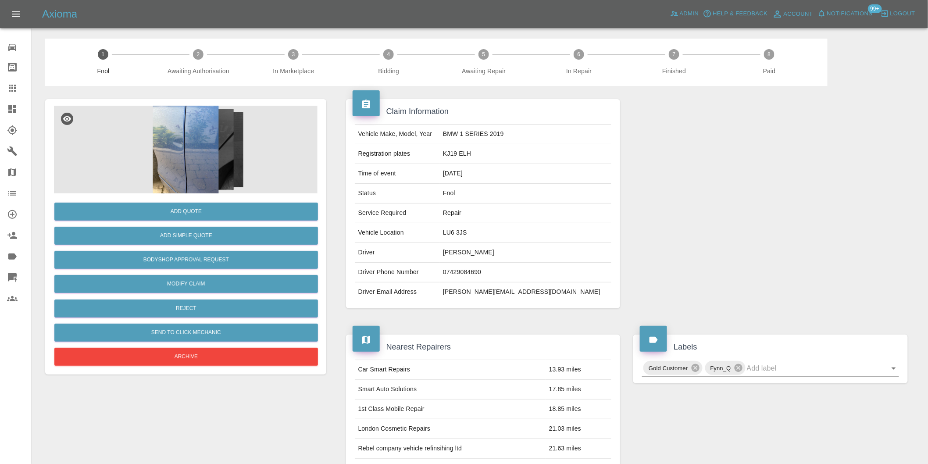
click at [199, 136] on img at bounding box center [186, 150] width 264 height 88
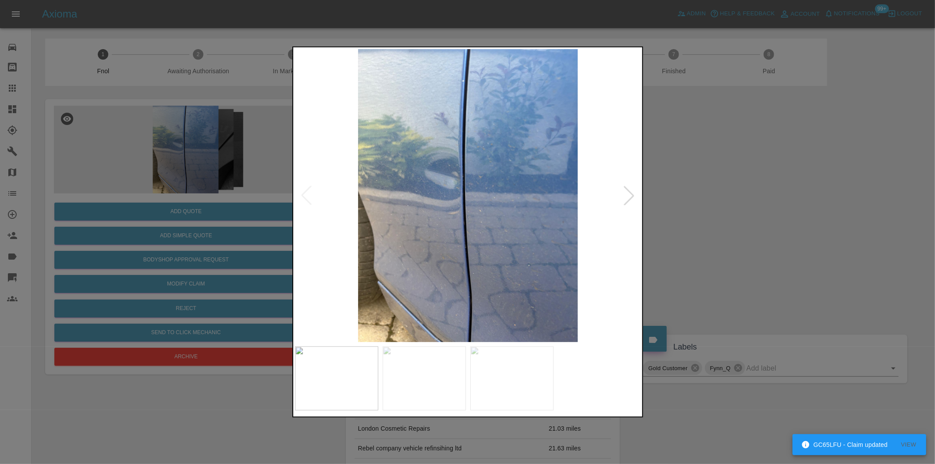
click at [628, 194] on div at bounding box center [629, 195] width 19 height 19
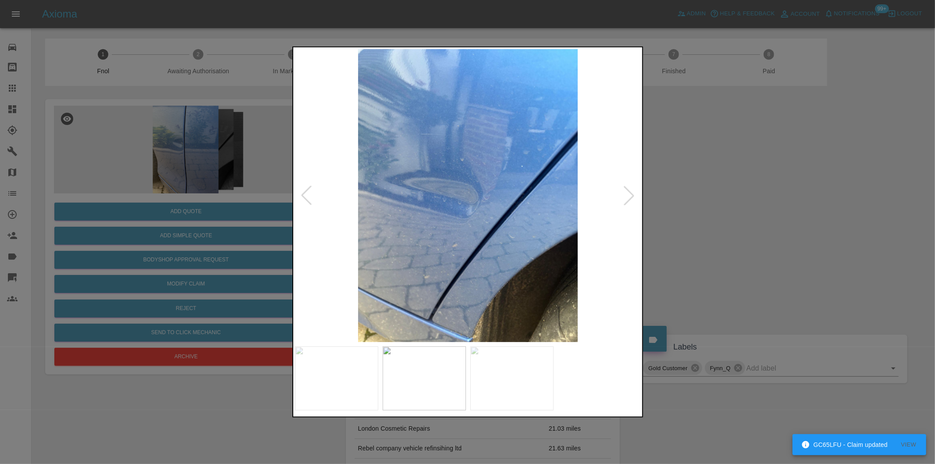
click at [629, 194] on div at bounding box center [629, 195] width 19 height 19
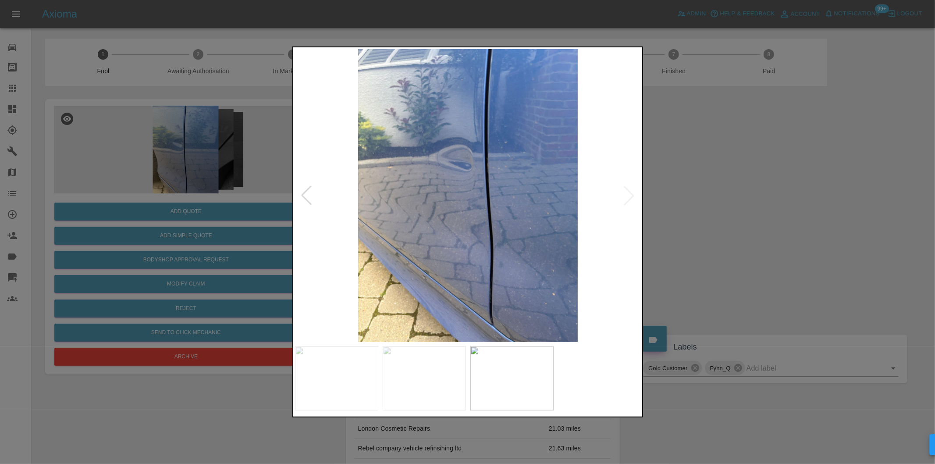
click at [629, 194] on img at bounding box center [468, 195] width 346 height 293
click at [730, 201] on div at bounding box center [467, 232] width 935 height 464
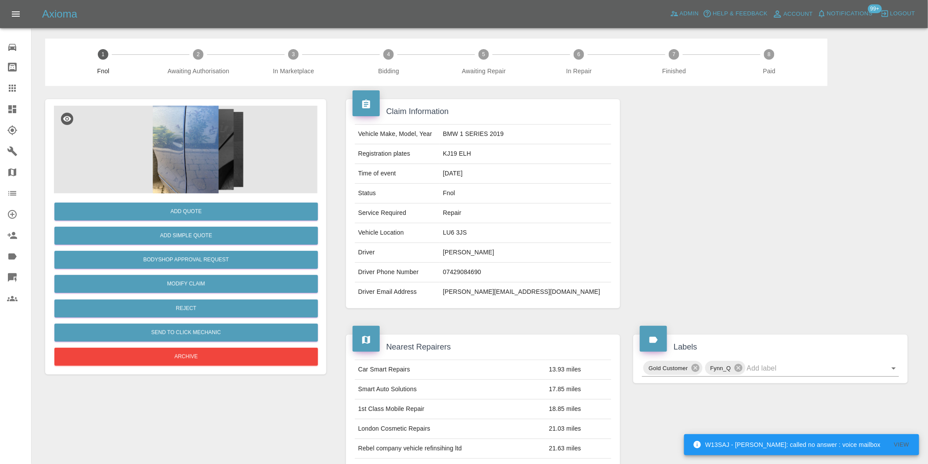
click at [189, 176] on img at bounding box center [186, 150] width 264 height 88
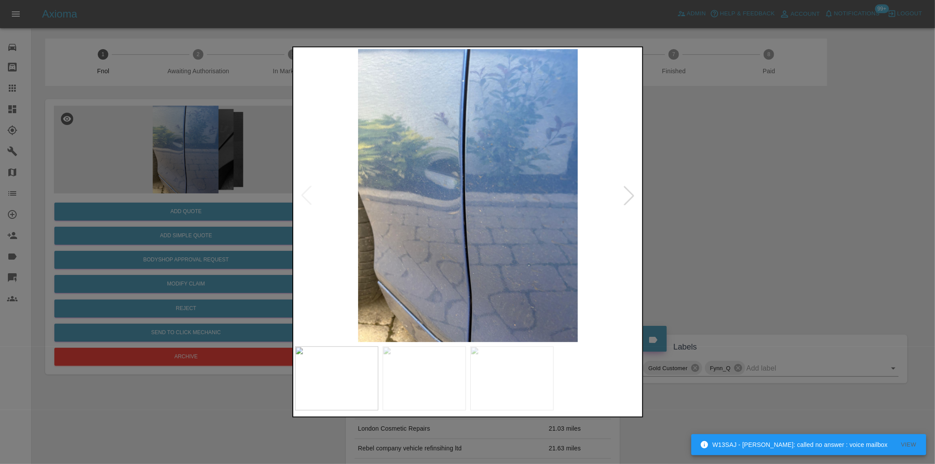
click at [632, 198] on div at bounding box center [629, 195] width 19 height 19
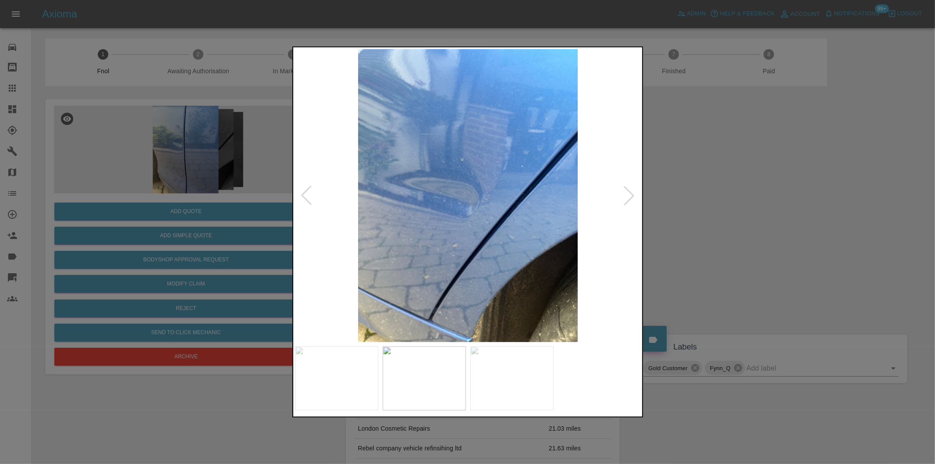
click at [633, 194] on div at bounding box center [629, 195] width 19 height 19
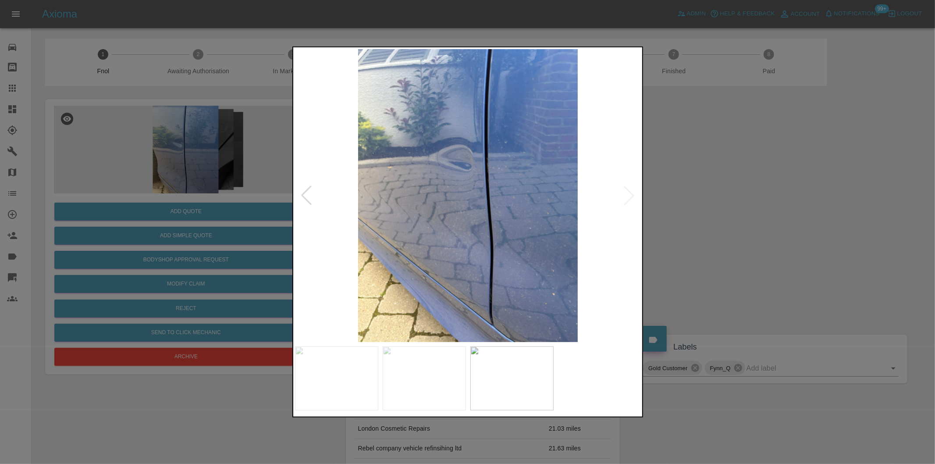
click at [633, 193] on img at bounding box center [468, 195] width 346 height 293
click at [699, 203] on div at bounding box center [467, 232] width 935 height 464
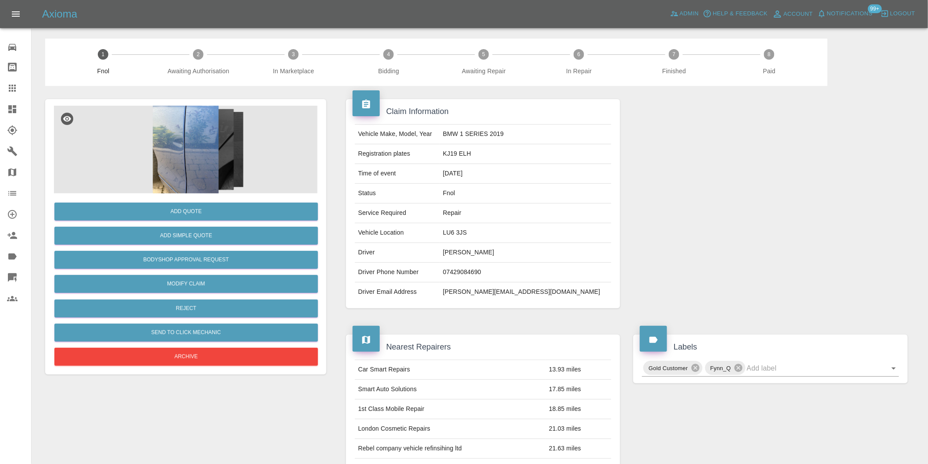
click at [170, 153] on img at bounding box center [186, 150] width 264 height 88
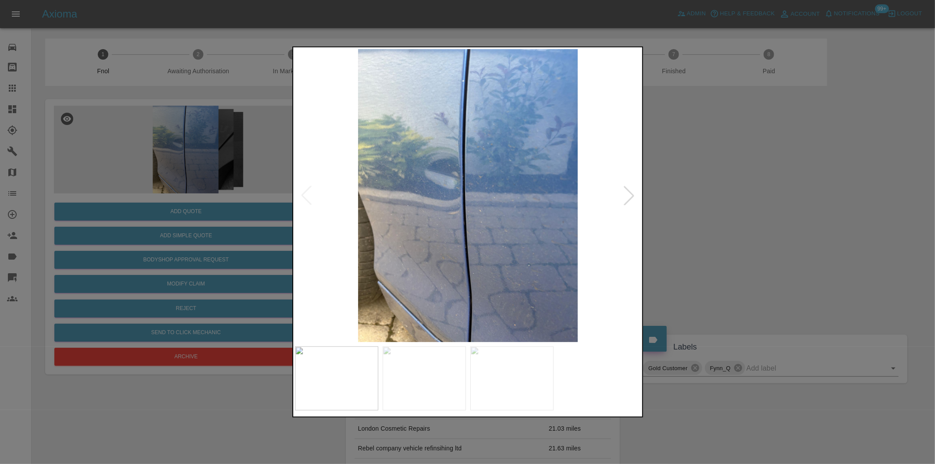
click at [630, 195] on div at bounding box center [629, 195] width 19 height 19
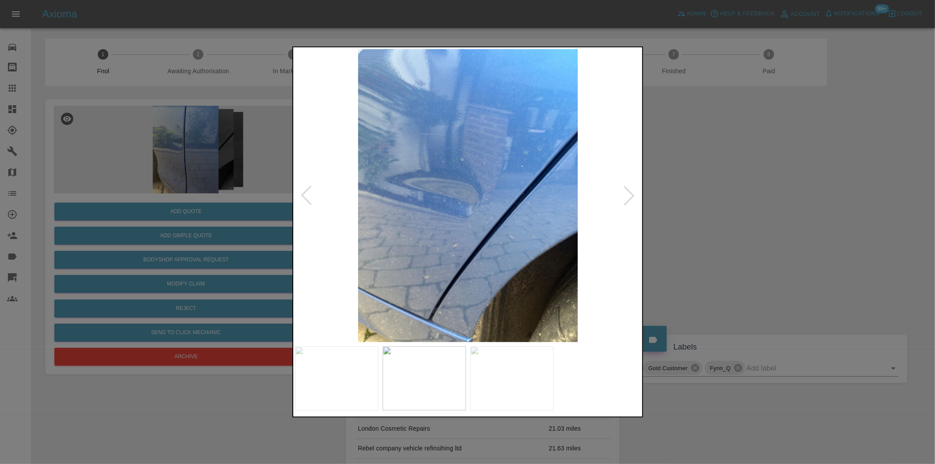
click at [630, 195] on div at bounding box center [629, 195] width 19 height 19
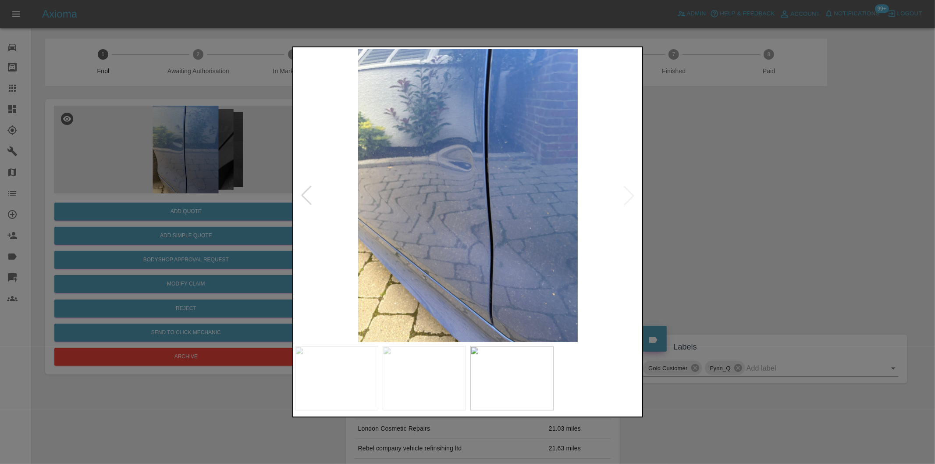
click at [630, 195] on img at bounding box center [468, 195] width 346 height 293
drag, startPoint x: 707, startPoint y: 194, endPoint x: 689, endPoint y: 195, distance: 17.6
click at [703, 195] on div at bounding box center [467, 232] width 935 height 464
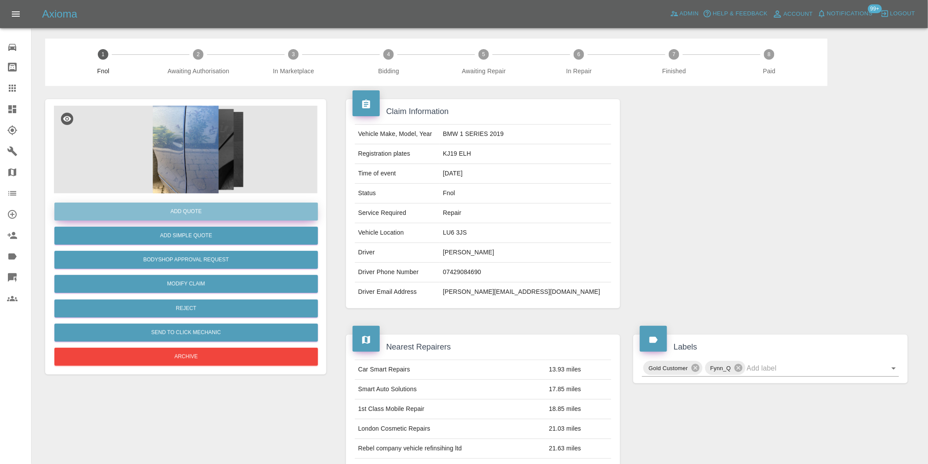
click at [182, 216] on button "Add Quote" at bounding box center [186, 212] width 264 height 18
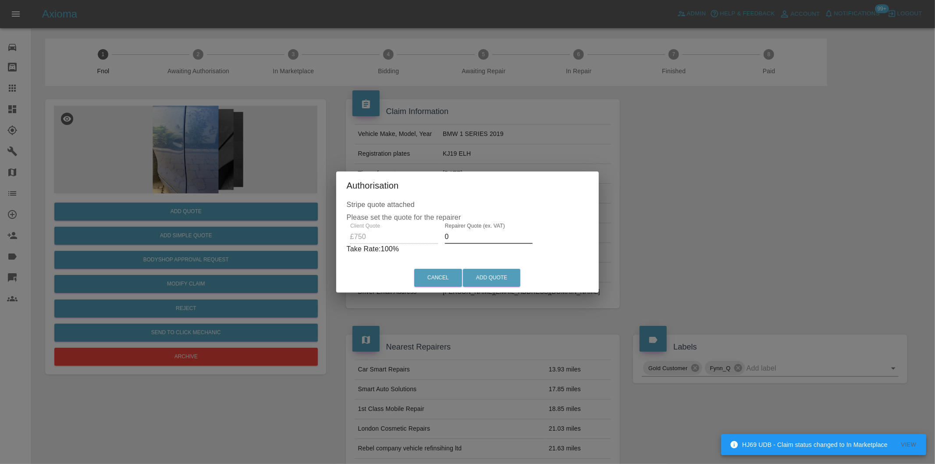
click at [473, 231] on input "0" at bounding box center [489, 237] width 88 height 14
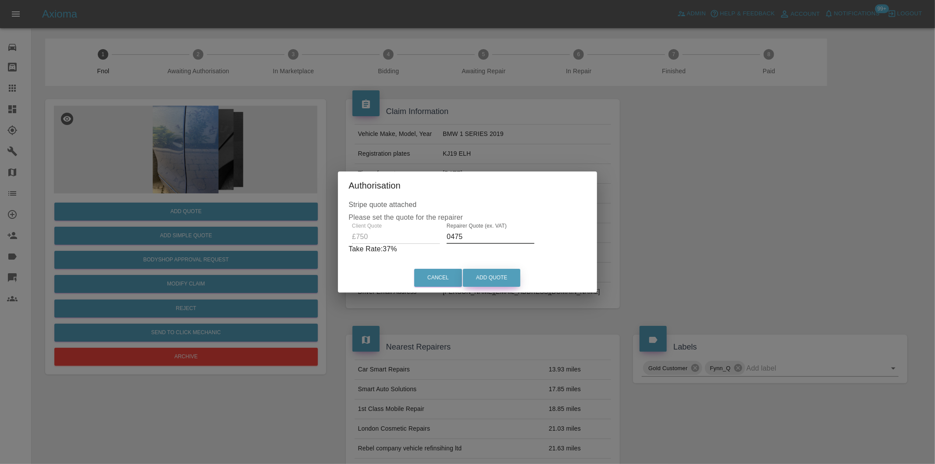
type input "0475"
click at [501, 279] on button "Add Quote" at bounding box center [491, 278] width 57 height 18
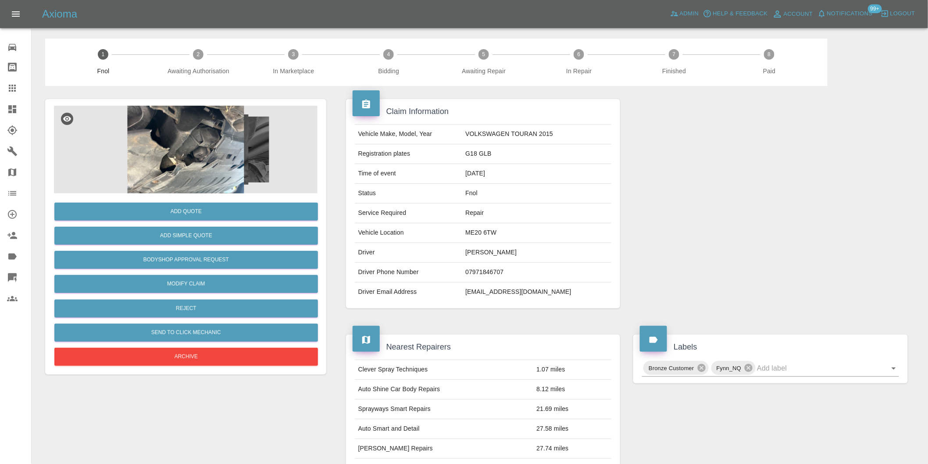
click at [204, 140] on img at bounding box center [186, 150] width 264 height 88
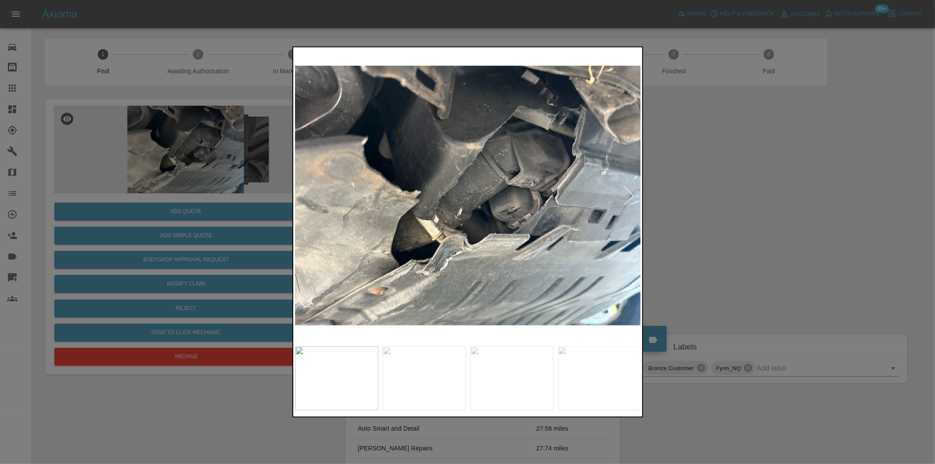
click at [631, 194] on div at bounding box center [629, 195] width 19 height 19
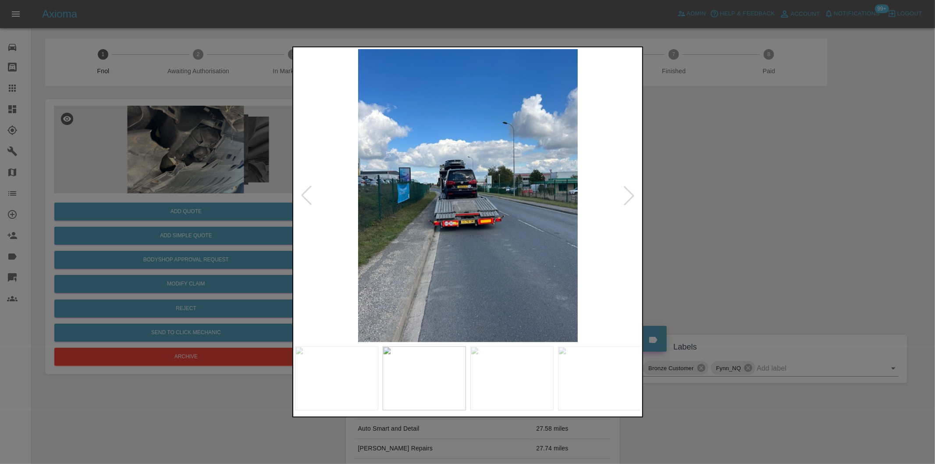
click at [631, 194] on div at bounding box center [629, 195] width 19 height 19
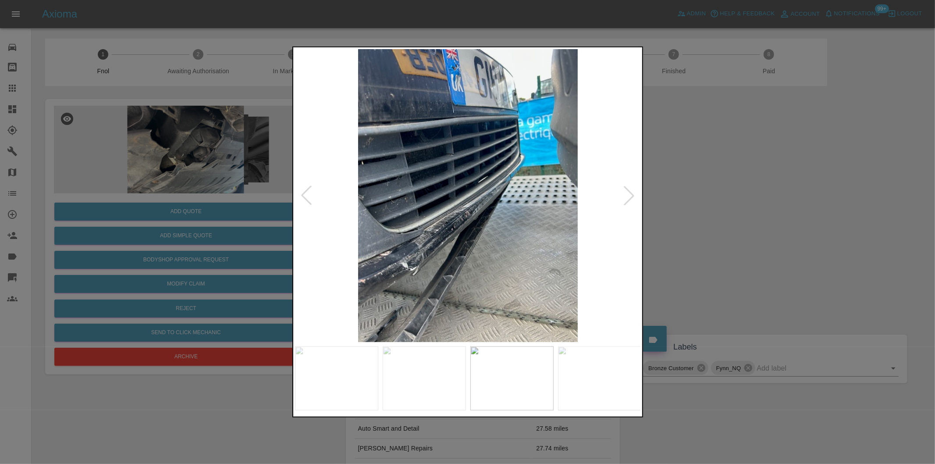
click at [622, 192] on div at bounding box center [629, 195] width 19 height 19
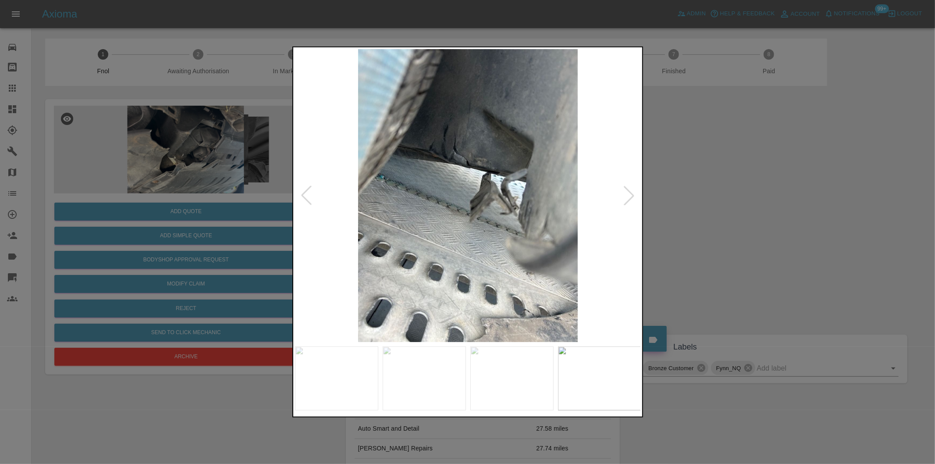
click at [622, 191] on div at bounding box center [629, 195] width 19 height 19
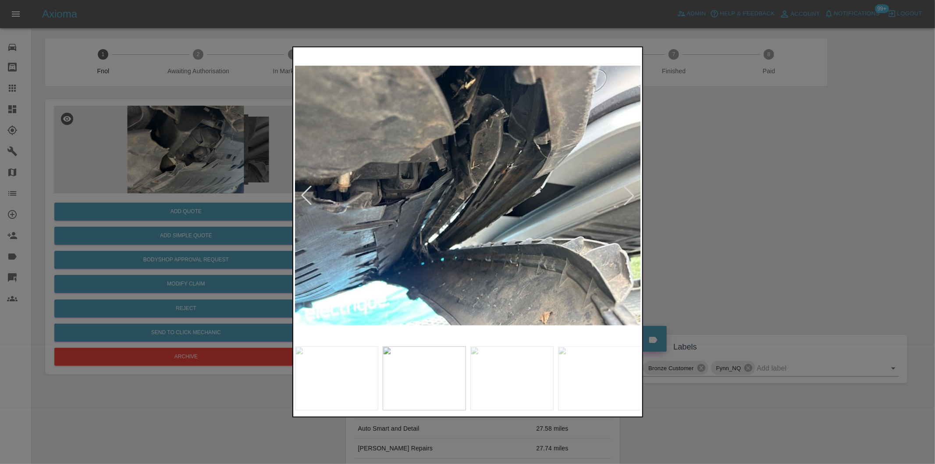
click at [759, 217] on div at bounding box center [467, 232] width 935 height 464
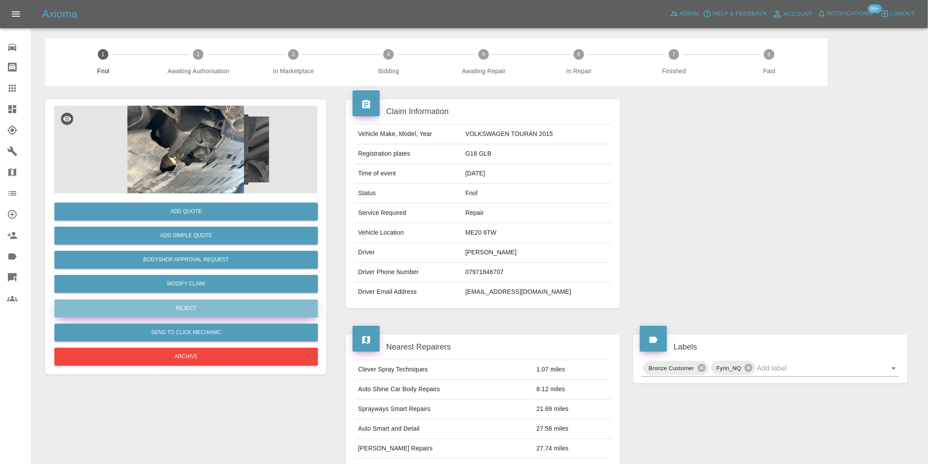
click at [213, 306] on button "Reject" at bounding box center [186, 309] width 264 height 18
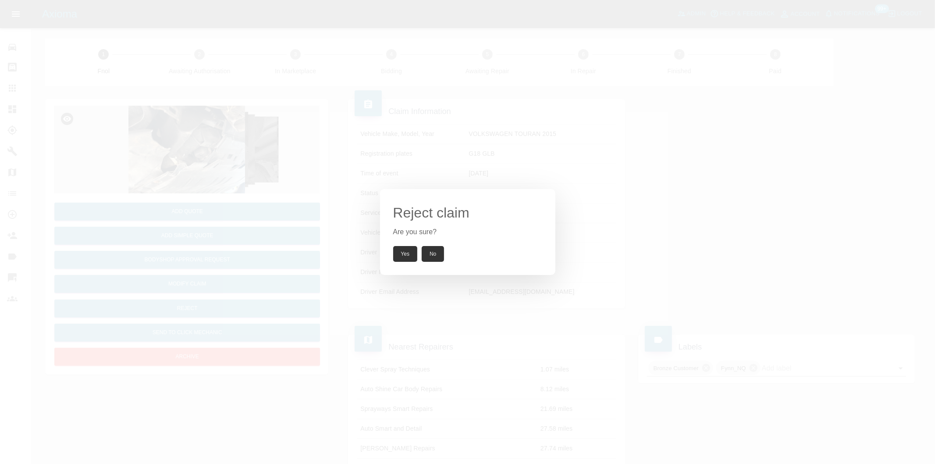
click at [405, 253] on button "Yes" at bounding box center [405, 254] width 25 height 16
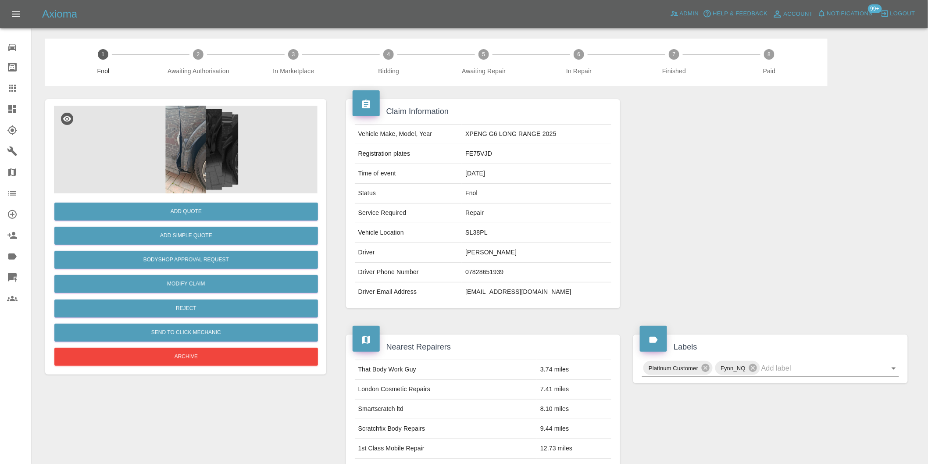
click at [193, 145] on img at bounding box center [186, 150] width 264 height 88
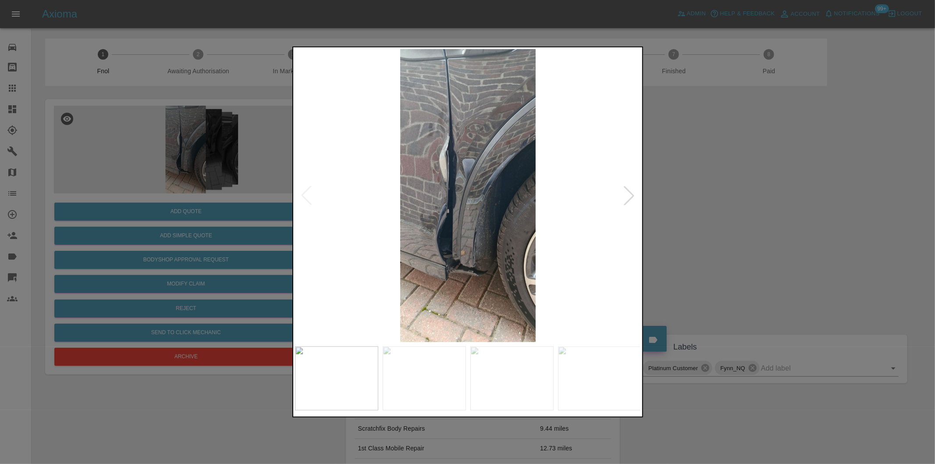
click at [629, 194] on div at bounding box center [629, 195] width 19 height 19
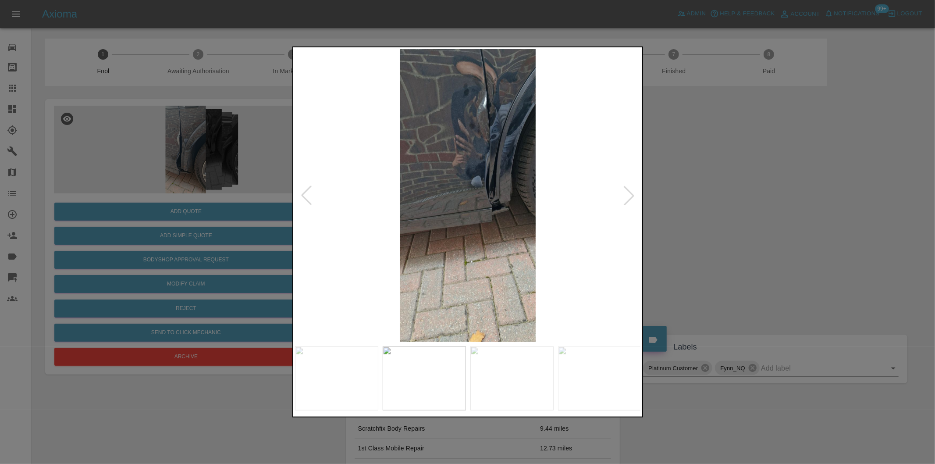
click at [629, 194] on div at bounding box center [629, 195] width 19 height 19
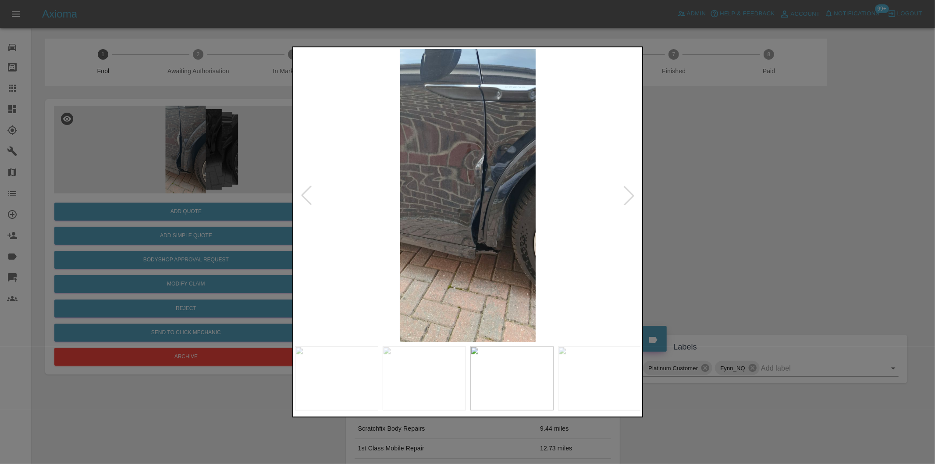
drag, startPoint x: 722, startPoint y: 207, endPoint x: 483, endPoint y: 253, distance: 243.6
click at [722, 207] on div at bounding box center [467, 232] width 935 height 464
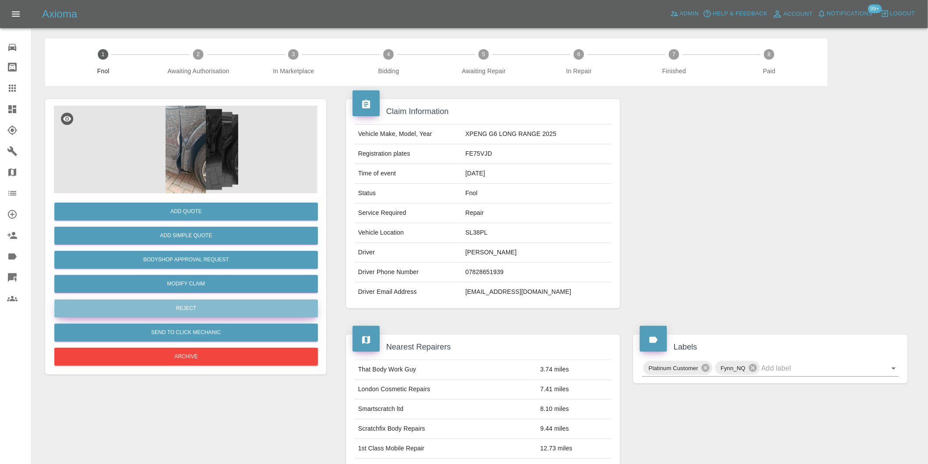
click at [222, 308] on button "Reject" at bounding box center [186, 309] width 264 height 18
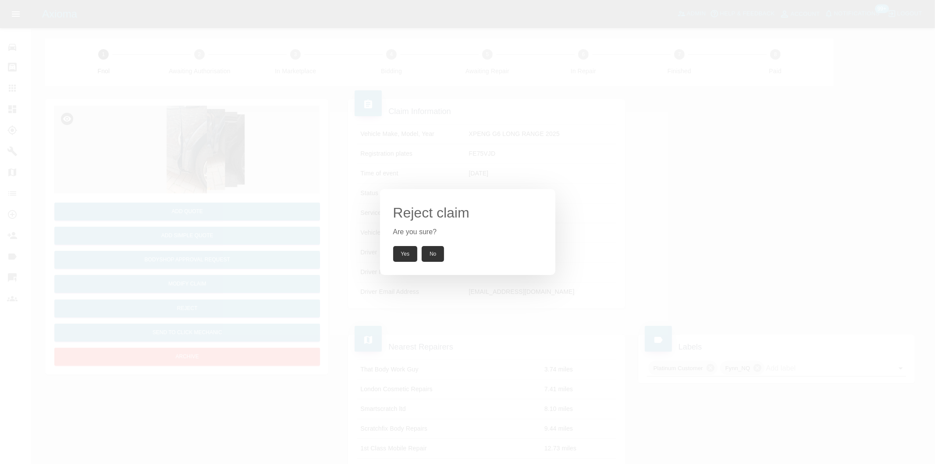
click at [405, 255] on button "Yes" at bounding box center [405, 254] width 25 height 16
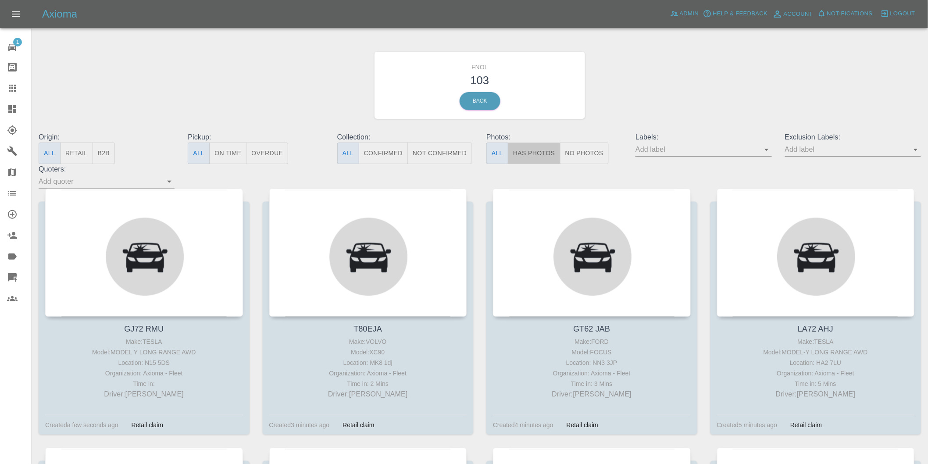
click at [528, 156] on button "Has Photos" at bounding box center [534, 153] width 53 height 21
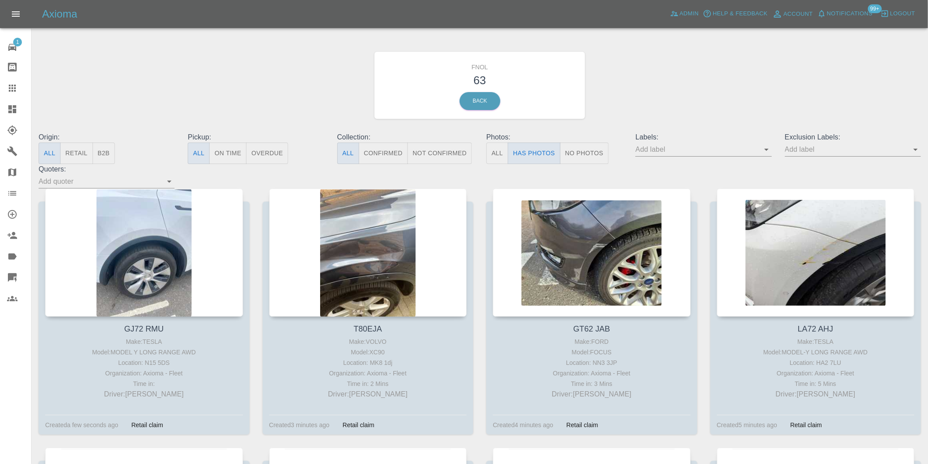
click at [914, 149] on icon "Open" at bounding box center [915, 149] width 11 height 11
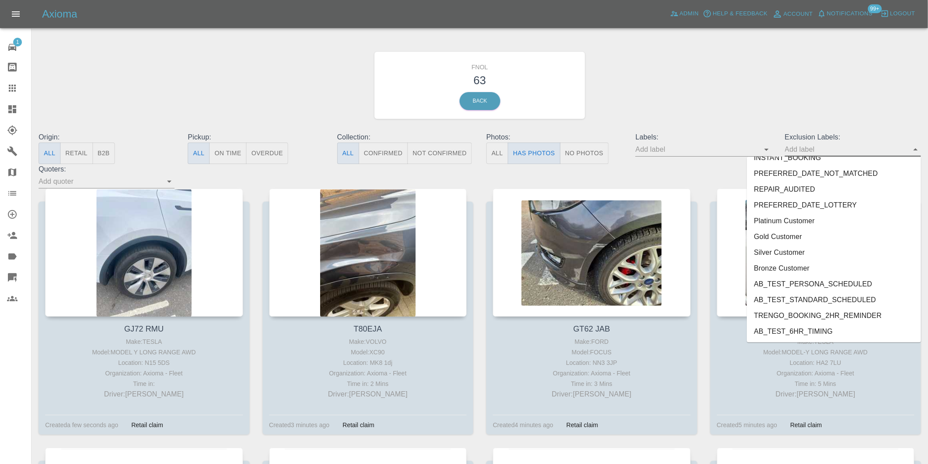
scroll to position [1905, 0]
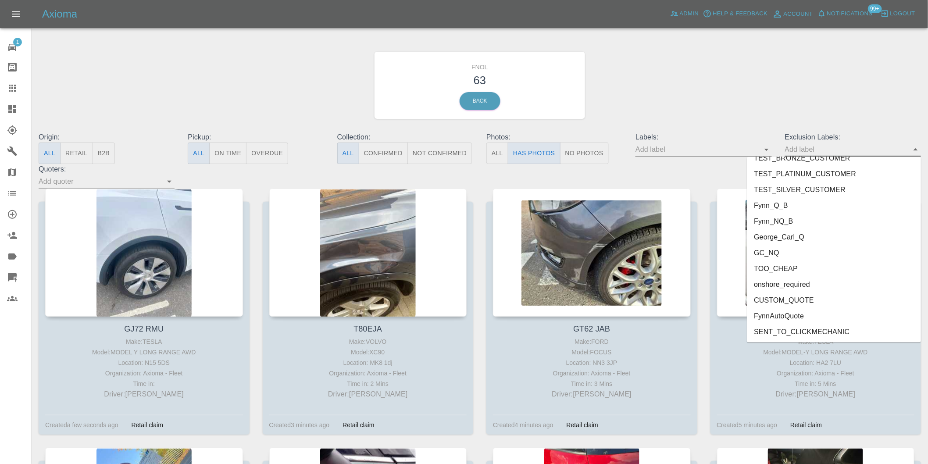
click at [796, 284] on li "onshore_required" at bounding box center [834, 285] width 174 height 16
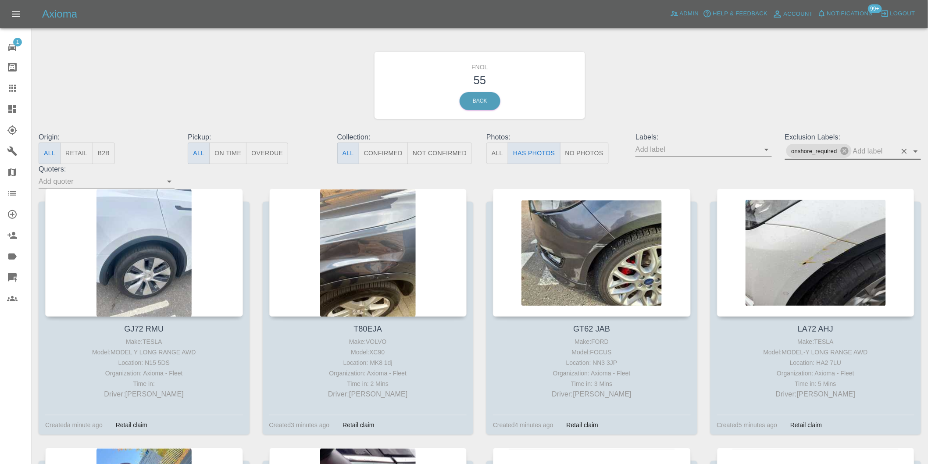
click at [915, 148] on icon "Open" at bounding box center [915, 151] width 11 height 11
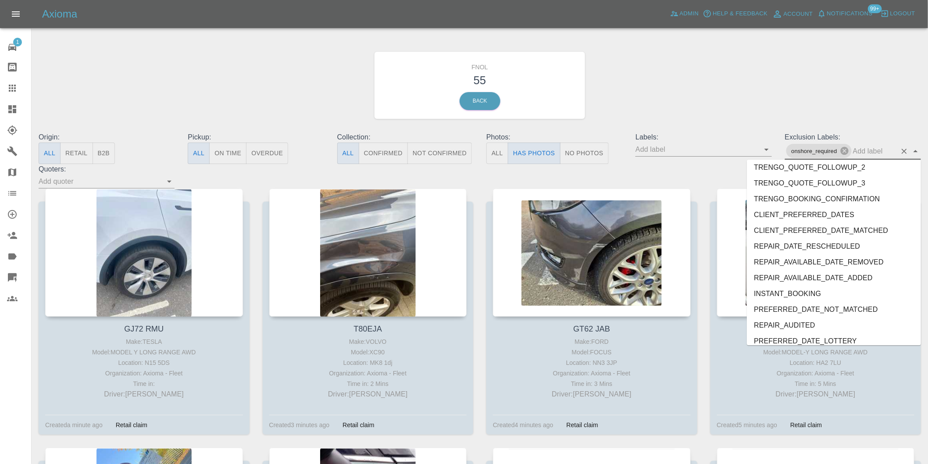
scroll to position [1889, 0]
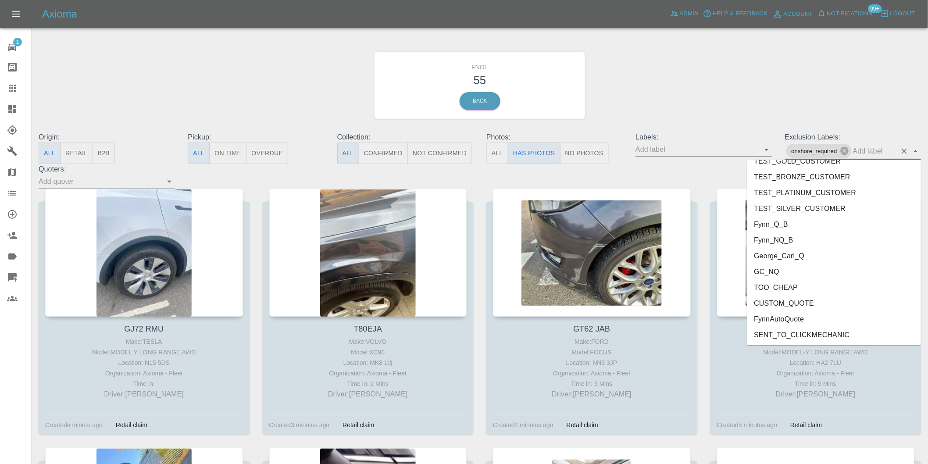
click at [796, 251] on li "George_Carl_Q" at bounding box center [834, 256] width 174 height 16
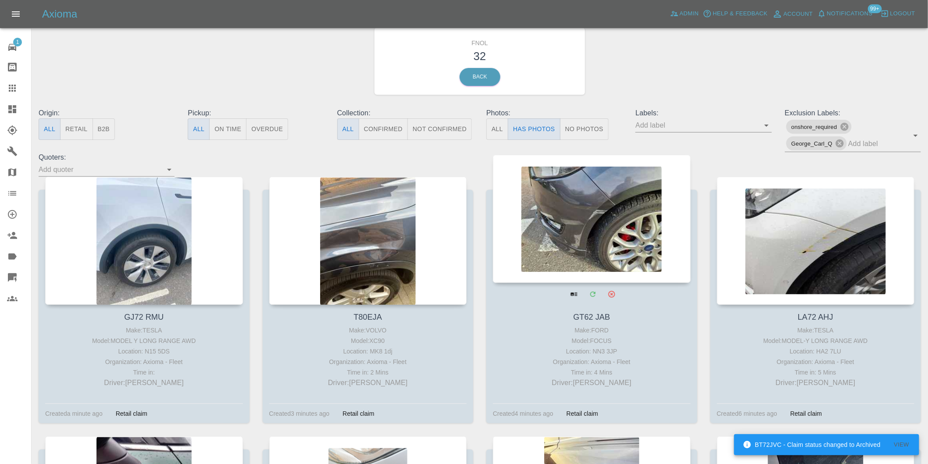
scroll to position [0, 0]
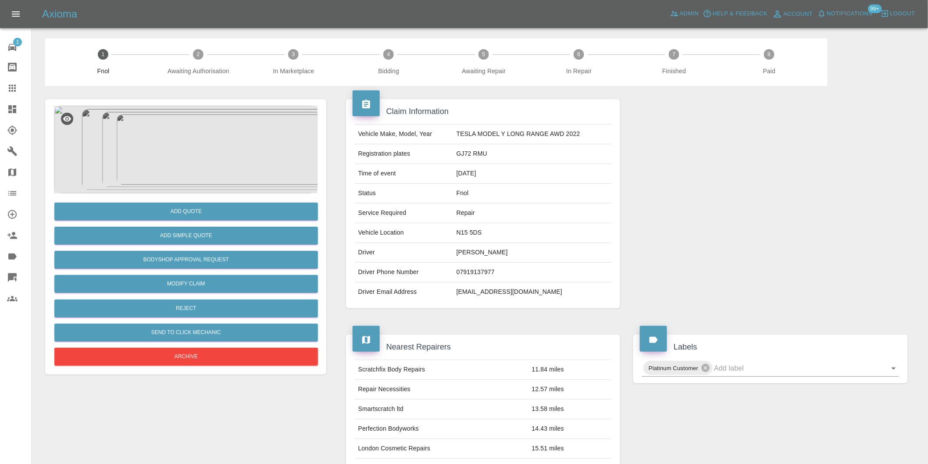
click at [178, 140] on img at bounding box center [186, 150] width 264 height 88
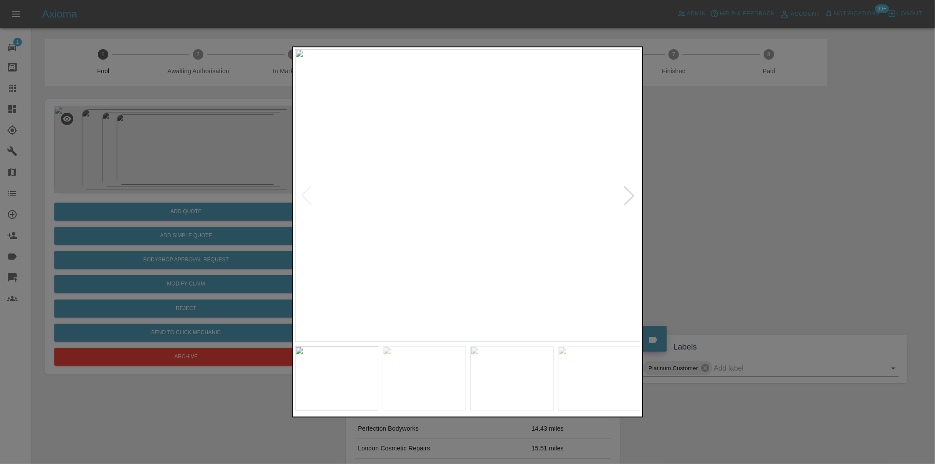
click at [628, 192] on div at bounding box center [629, 195] width 19 height 19
click at [628, 192] on img at bounding box center [468, 195] width 346 height 293
click at [720, 196] on div at bounding box center [467, 232] width 935 height 464
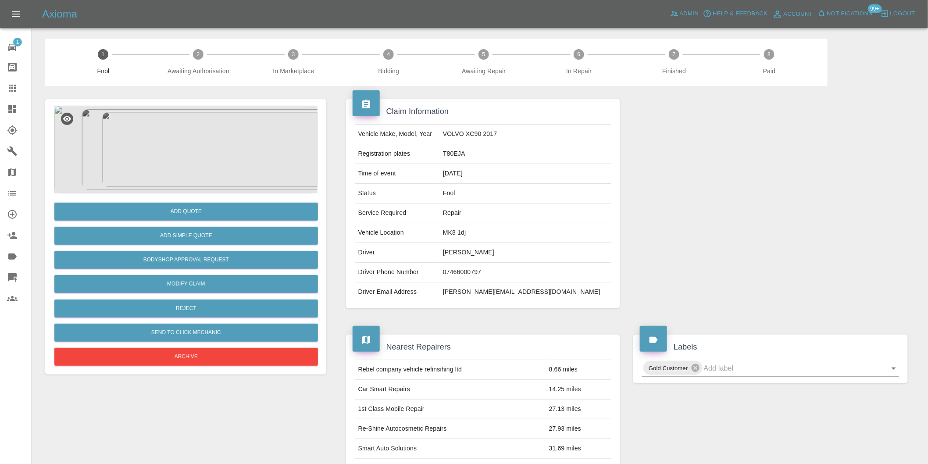
click at [187, 139] on img at bounding box center [186, 150] width 264 height 88
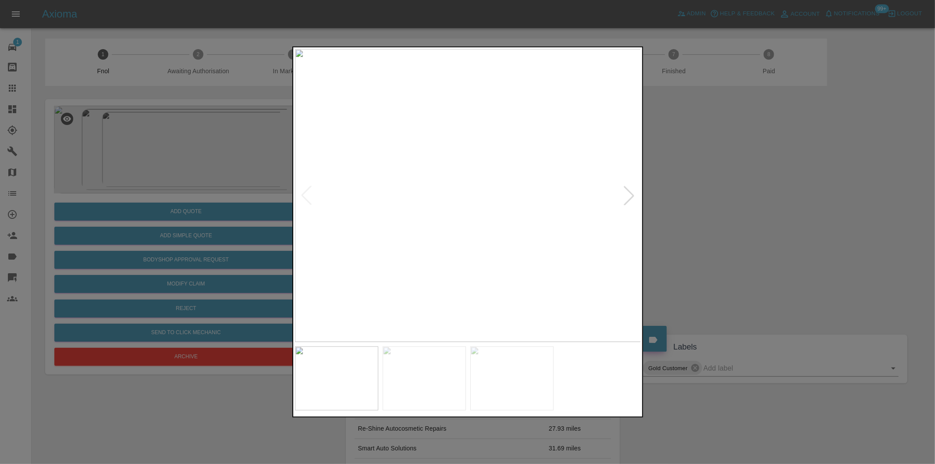
click at [636, 200] on div at bounding box center [629, 195] width 19 height 19
click at [632, 199] on img at bounding box center [468, 195] width 346 height 293
click at [300, 196] on div at bounding box center [306, 195] width 19 height 19
click at [301, 195] on div at bounding box center [306, 195] width 19 height 19
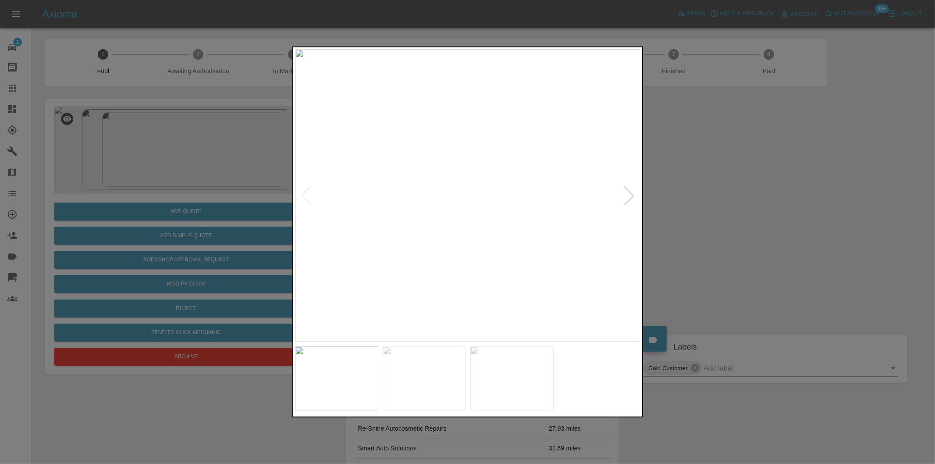
click at [693, 208] on div at bounding box center [467, 232] width 935 height 464
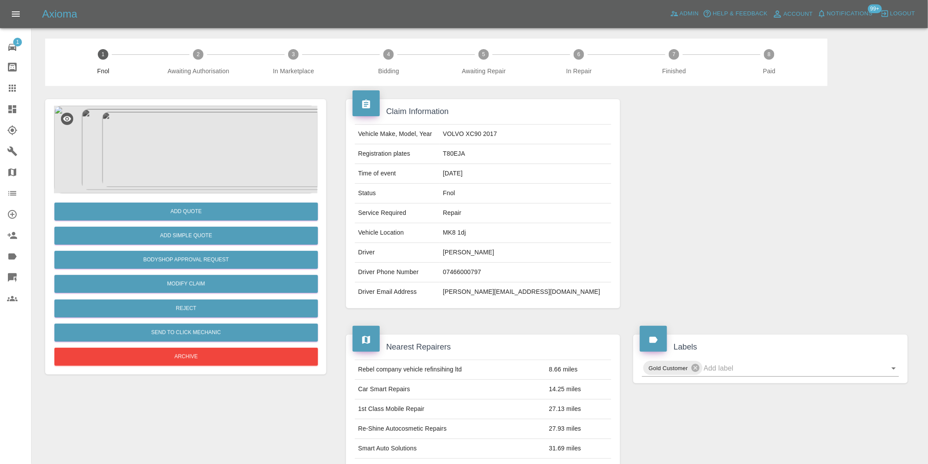
click at [211, 181] on img at bounding box center [186, 150] width 264 height 88
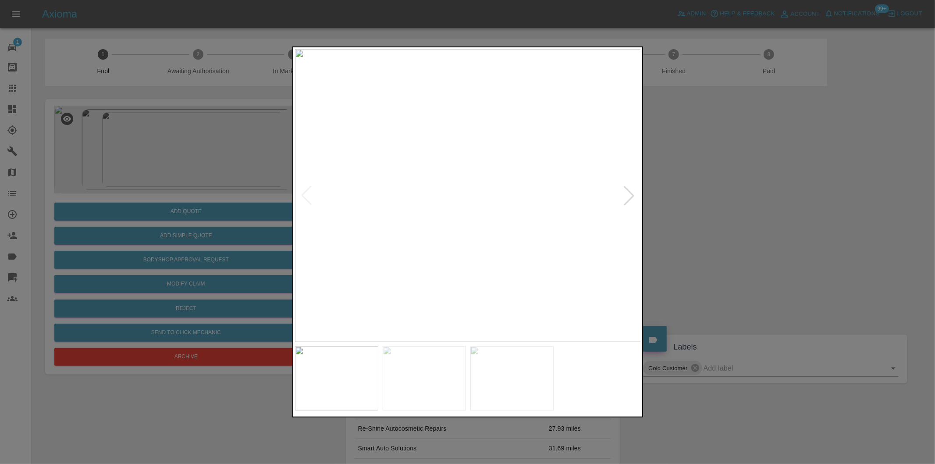
click at [633, 194] on div at bounding box center [629, 195] width 19 height 19
click at [634, 193] on div at bounding box center [629, 195] width 19 height 19
click at [709, 204] on div at bounding box center [467, 232] width 935 height 464
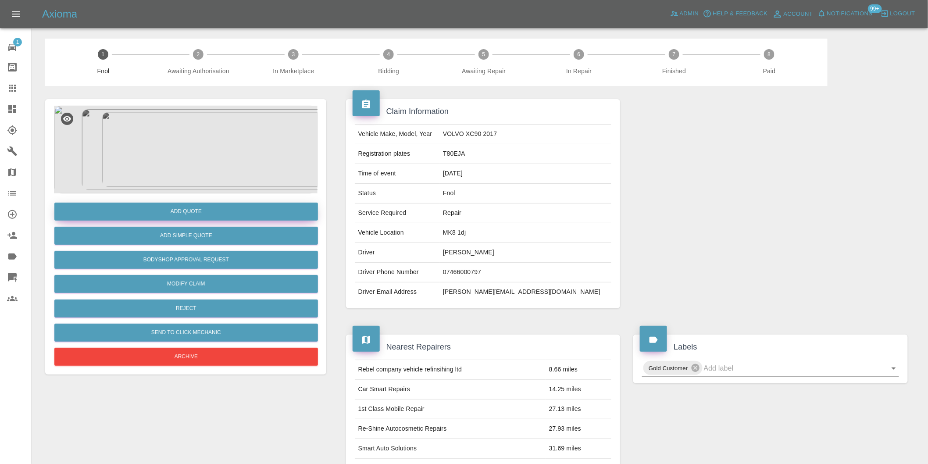
click at [169, 214] on button "Add Quote" at bounding box center [186, 212] width 264 height 18
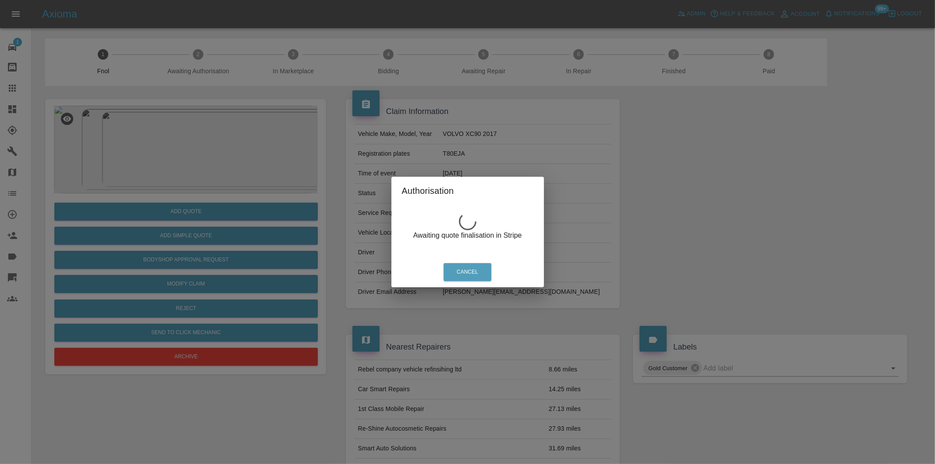
drag, startPoint x: 657, startPoint y: 202, endPoint x: 638, endPoint y: 200, distance: 19.0
click at [657, 202] on div "Authorisation Awaiting quote finalisation in Stripe Cancel" at bounding box center [467, 232] width 935 height 464
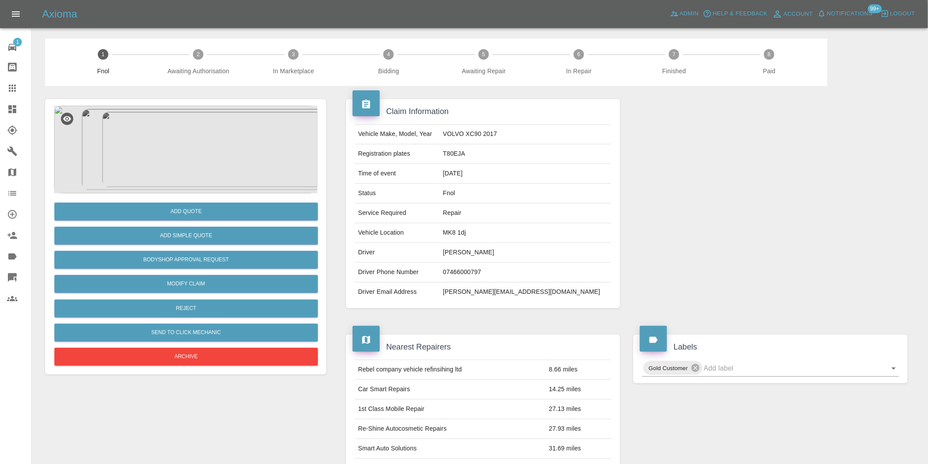
click at [209, 146] on img at bounding box center [186, 150] width 264 height 88
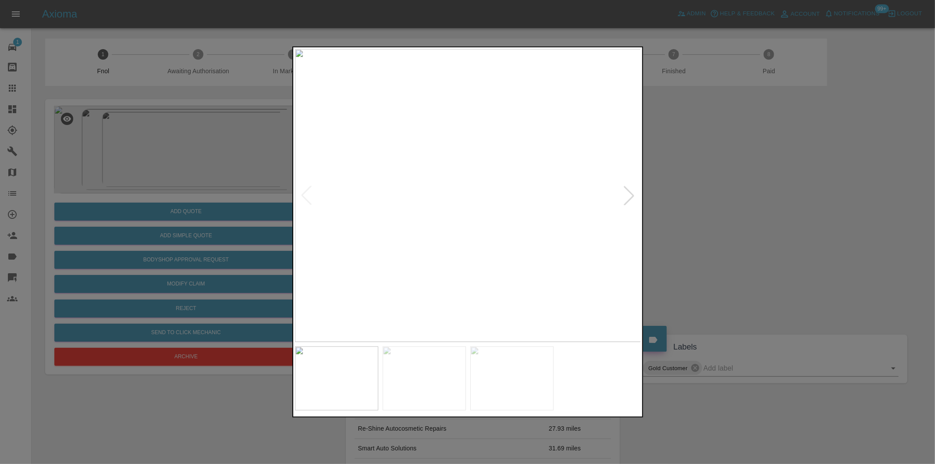
click at [625, 198] on div at bounding box center [629, 195] width 19 height 19
click at [723, 191] on div at bounding box center [467, 232] width 935 height 464
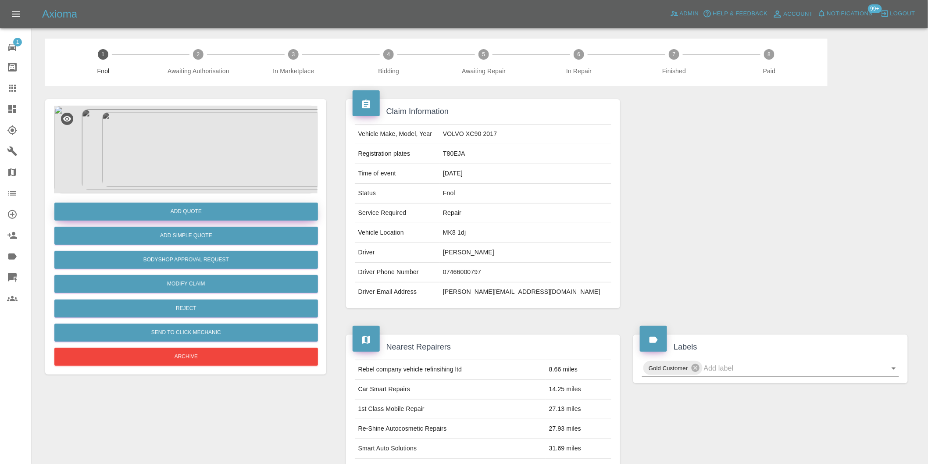
click at [182, 213] on button "Add Quote" at bounding box center [186, 212] width 264 height 18
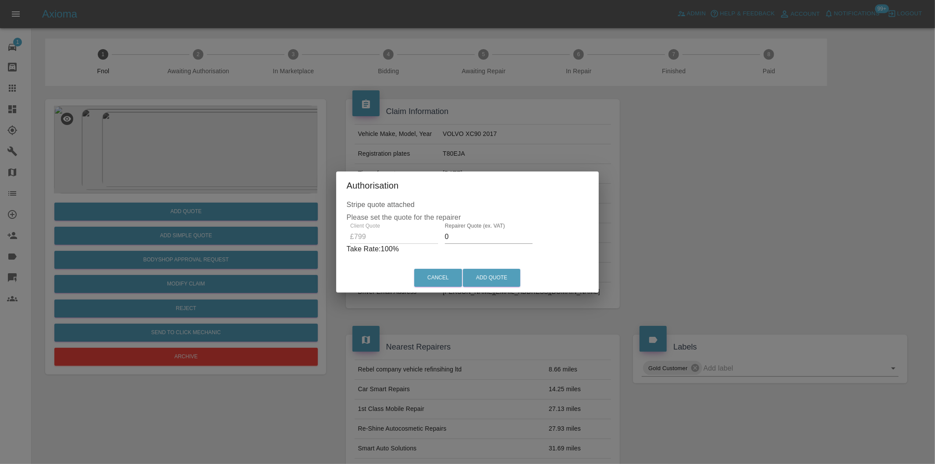
click at [466, 239] on input "0" at bounding box center [489, 237] width 88 height 14
type input "0495"
click at [495, 274] on button "Add Quote" at bounding box center [491, 278] width 57 height 18
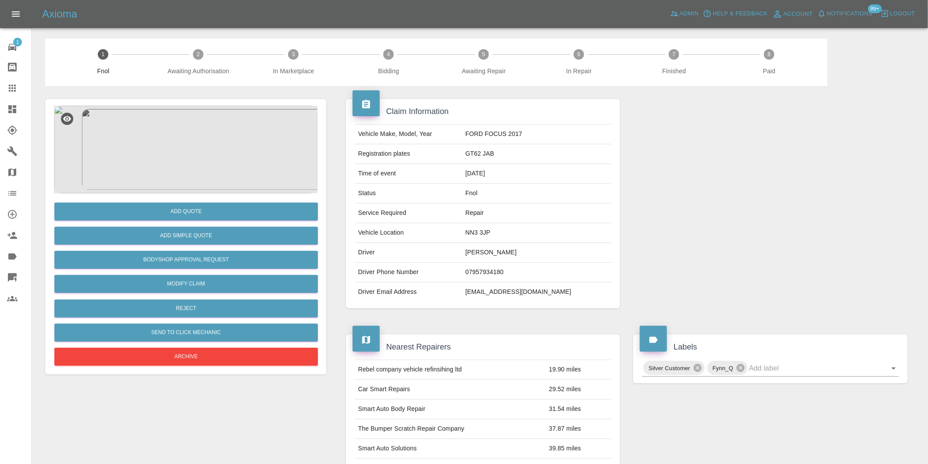
click at [178, 147] on img at bounding box center [186, 150] width 264 height 88
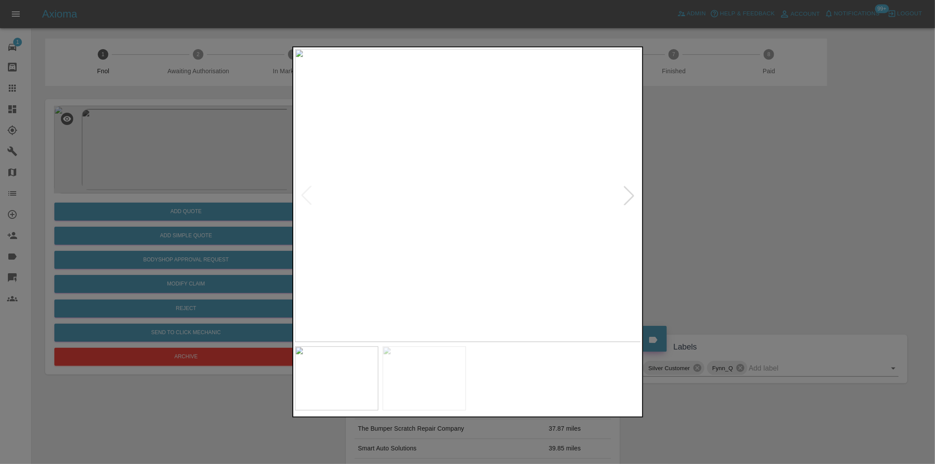
click at [749, 218] on div at bounding box center [467, 232] width 935 height 464
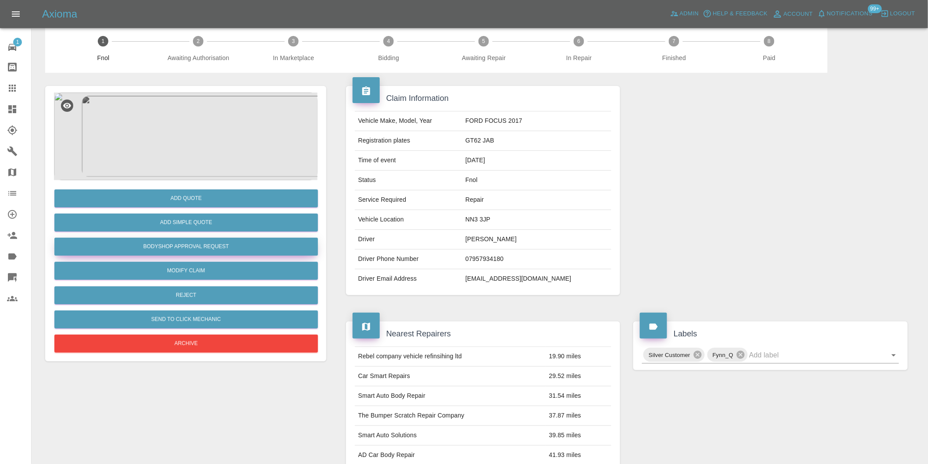
scroll to position [12, 0]
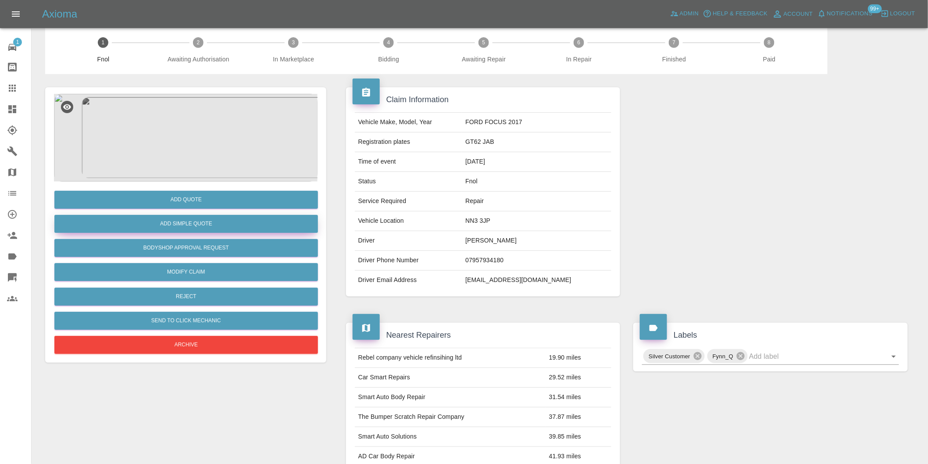
click at [211, 225] on button "Add Simple Quote" at bounding box center [186, 224] width 264 height 18
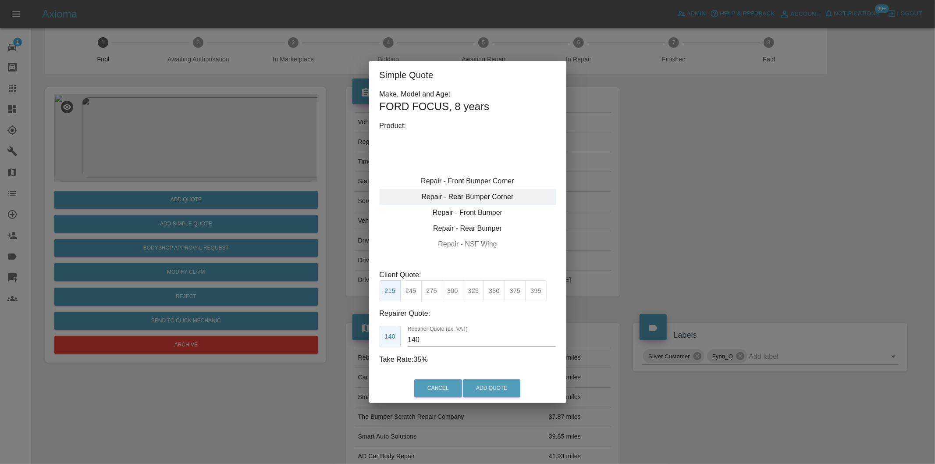
type input "120"
click at [414, 291] on button "199" at bounding box center [410, 290] width 21 height 21
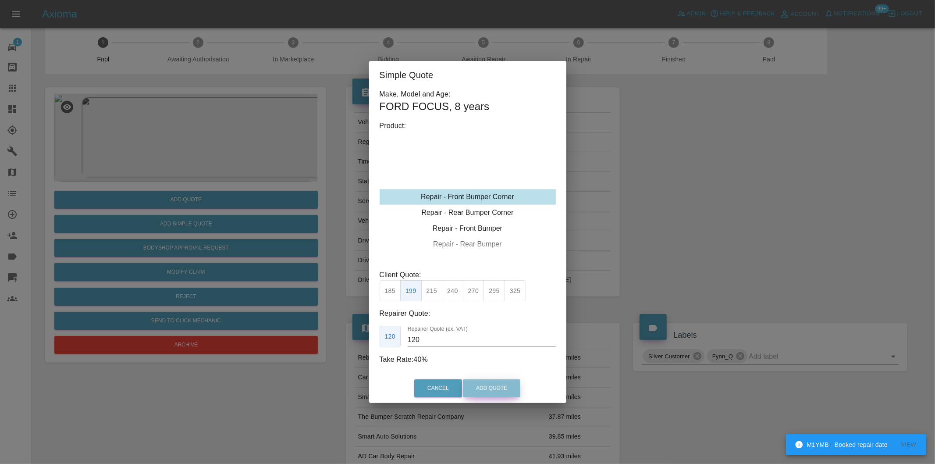
click at [483, 386] on button "Add Quote" at bounding box center [491, 388] width 57 height 18
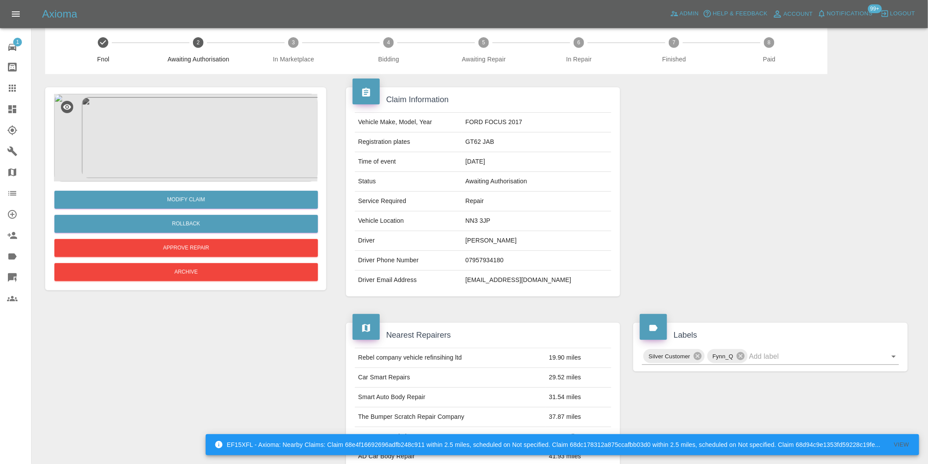
scroll to position [0, 0]
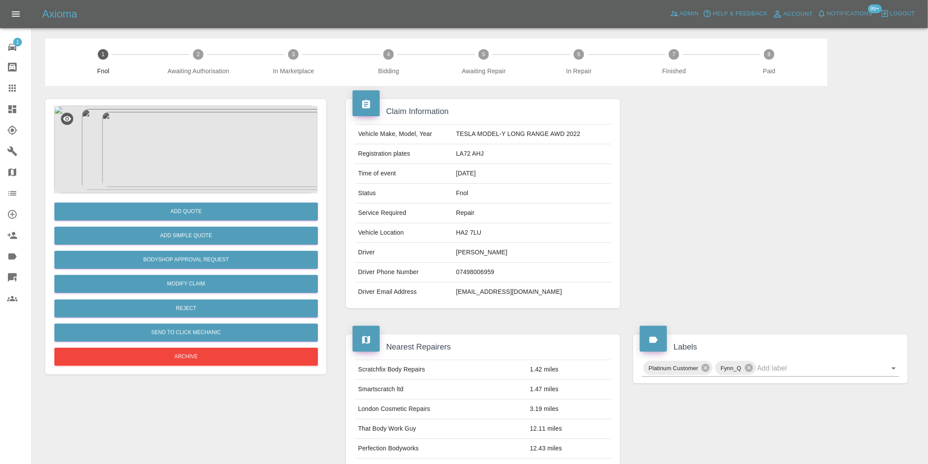
click at [216, 126] on img at bounding box center [186, 150] width 264 height 88
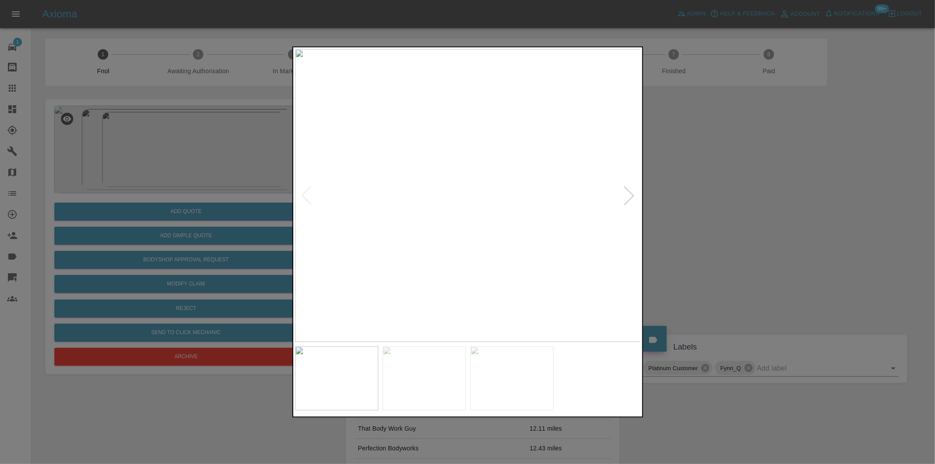
click at [542, 211] on img at bounding box center [468, 195] width 346 height 293
click at [541, 211] on img at bounding box center [245, 148] width 1039 height 878
click at [625, 193] on div at bounding box center [629, 195] width 19 height 19
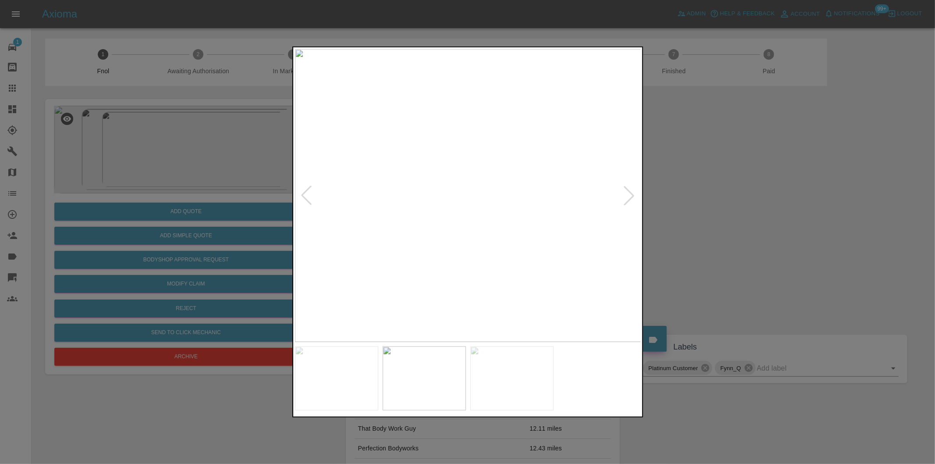
click at [625, 193] on div at bounding box center [629, 195] width 19 height 19
click at [625, 193] on img at bounding box center [468, 195] width 346 height 293
drag, startPoint x: 709, startPoint y: 195, endPoint x: 692, endPoint y: 189, distance: 17.5
click at [708, 195] on div at bounding box center [467, 232] width 935 height 464
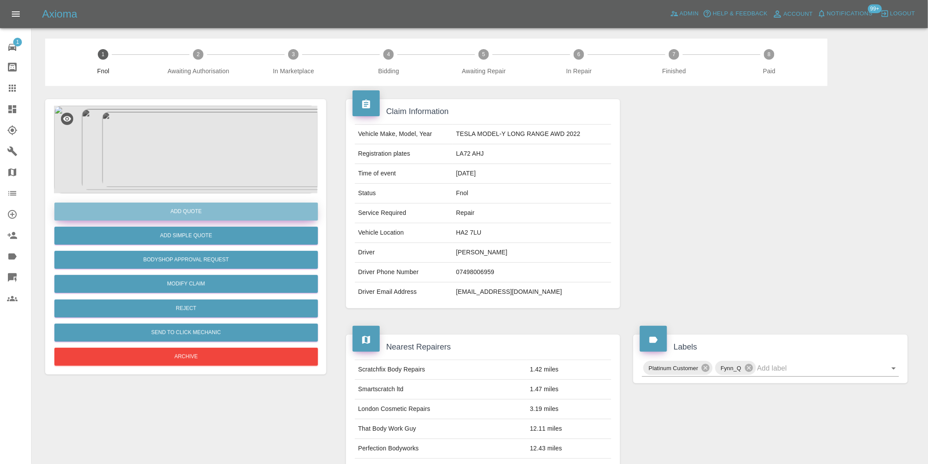
click at [209, 213] on button "Add Quote" at bounding box center [186, 212] width 264 height 18
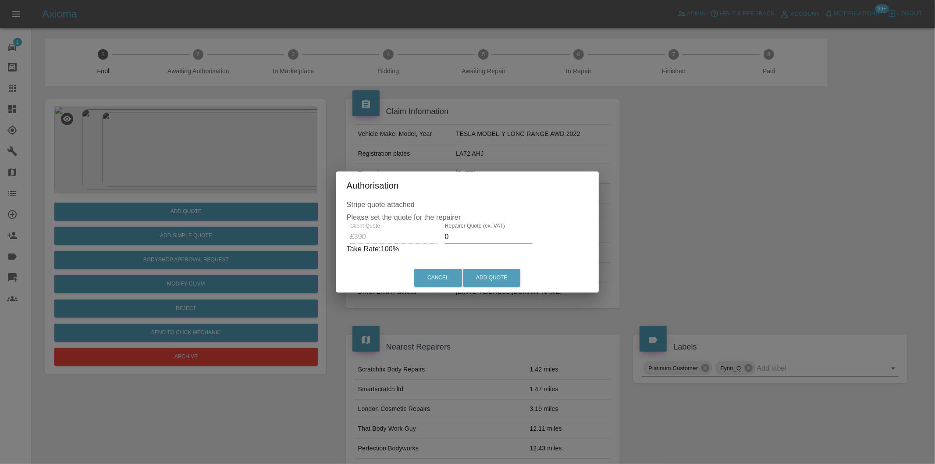
click at [475, 239] on input "0" at bounding box center [489, 237] width 88 height 14
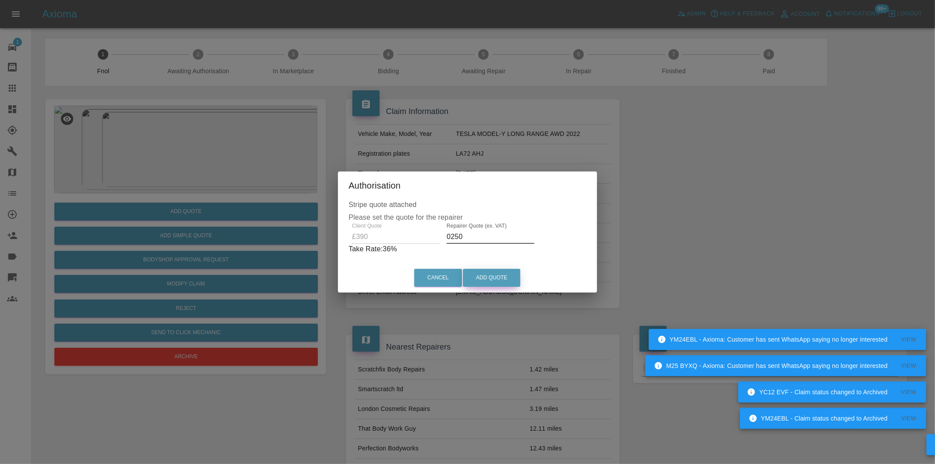
type input "0250"
click at [489, 270] on button "Add Quote" at bounding box center [491, 278] width 57 height 18
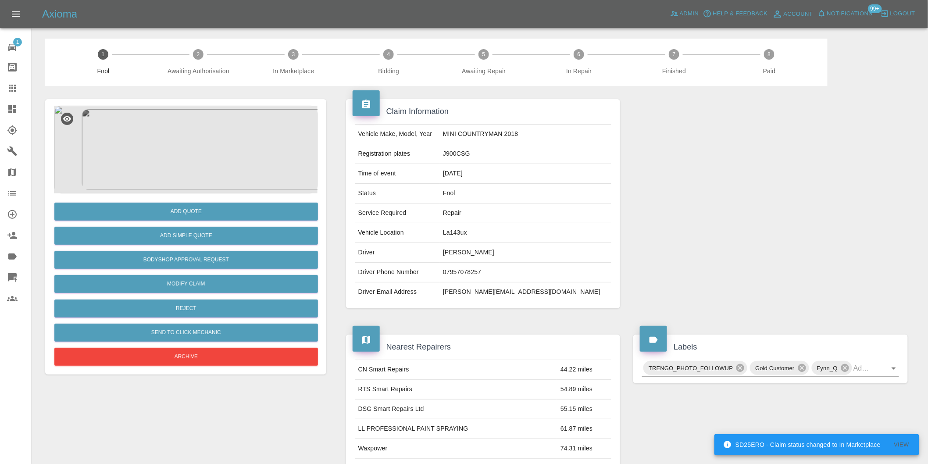
click at [203, 155] on img at bounding box center [186, 150] width 264 height 88
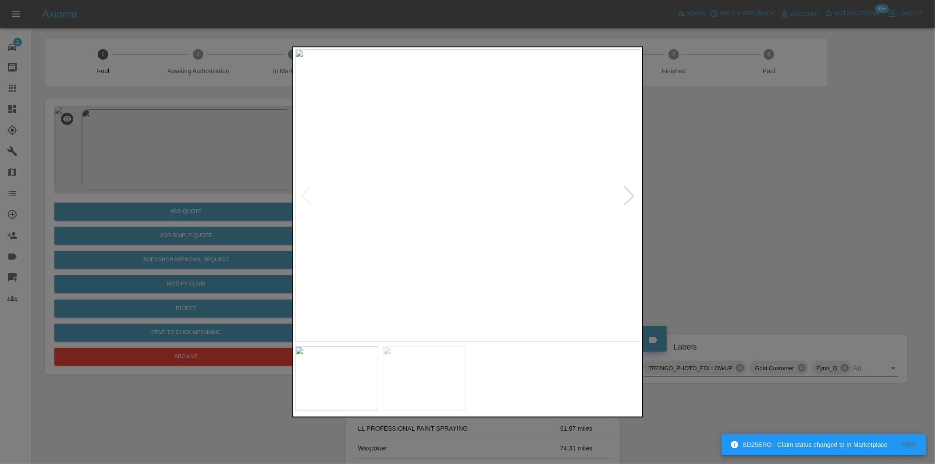
click at [633, 198] on div at bounding box center [629, 195] width 19 height 19
click at [633, 198] on img at bounding box center [468, 195] width 346 height 293
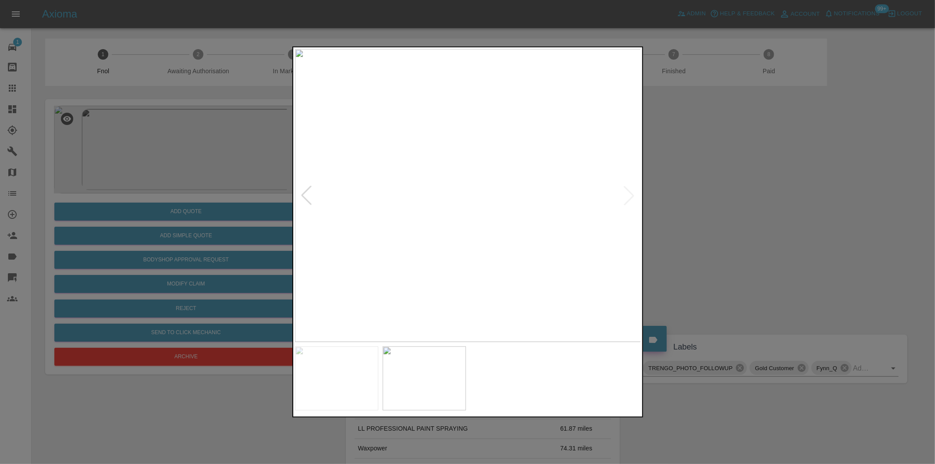
drag, startPoint x: 757, startPoint y: 213, endPoint x: 324, endPoint y: 213, distance: 433.7
click at [754, 213] on div at bounding box center [467, 232] width 935 height 464
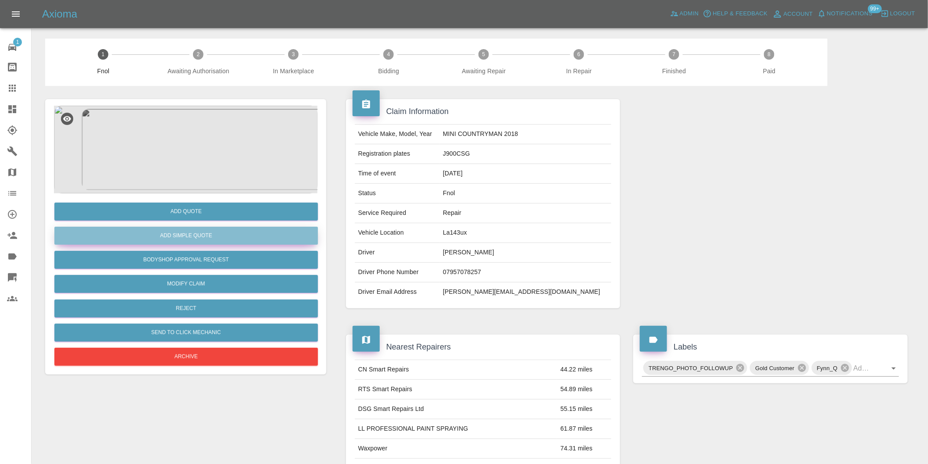
click at [182, 235] on button "Add Simple Quote" at bounding box center [186, 236] width 264 height 18
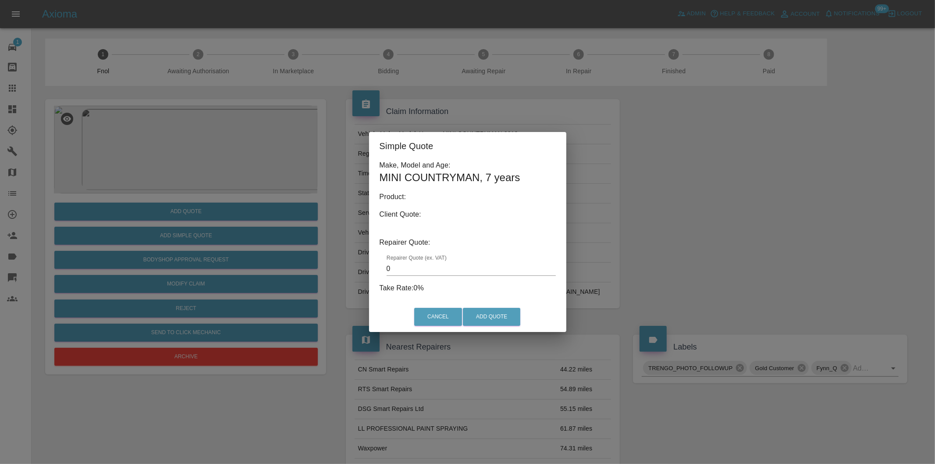
type input "140"
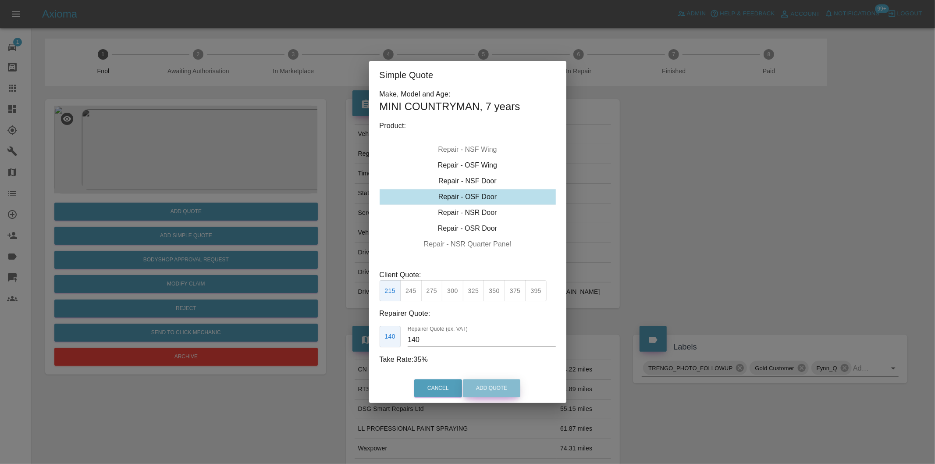
click at [486, 387] on button "Add Quote" at bounding box center [491, 388] width 57 height 18
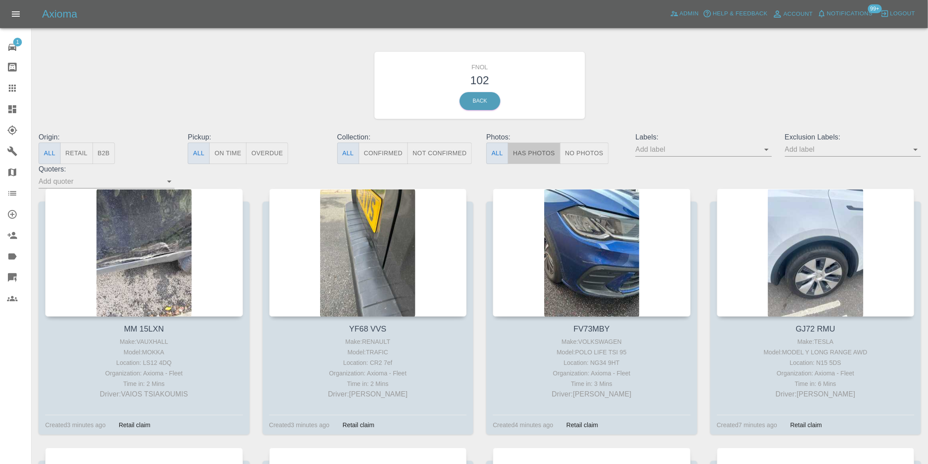
click at [518, 150] on button "Has Photos" at bounding box center [534, 153] width 53 height 21
click at [914, 147] on icon "Open" at bounding box center [915, 149] width 11 height 11
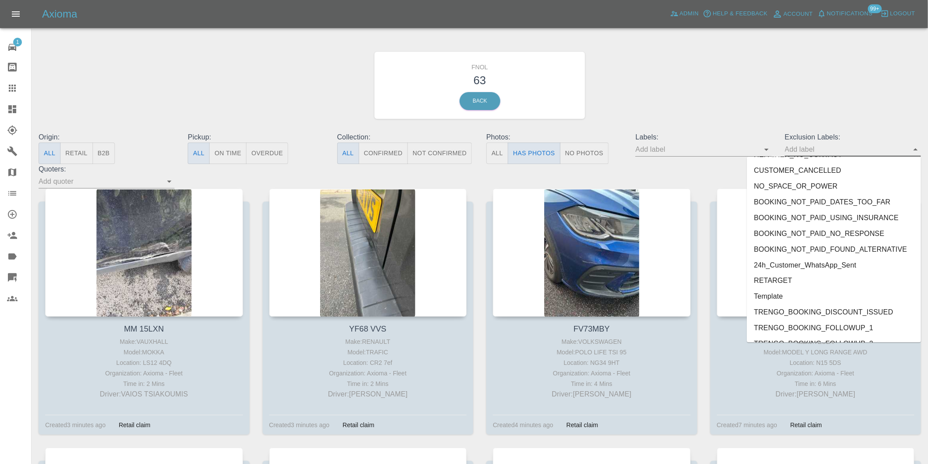
scroll to position [1905, 0]
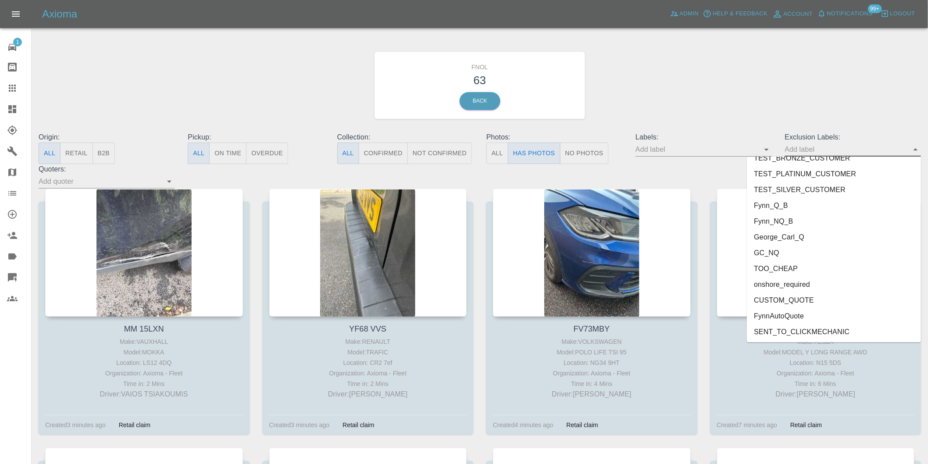
click at [810, 286] on li "onshore_required" at bounding box center [834, 285] width 174 height 16
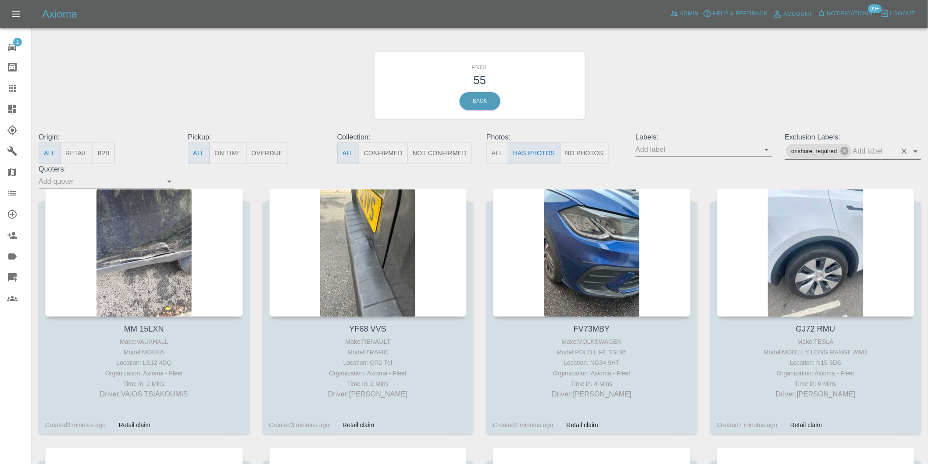
click at [915, 148] on icon "Open" at bounding box center [915, 151] width 11 height 11
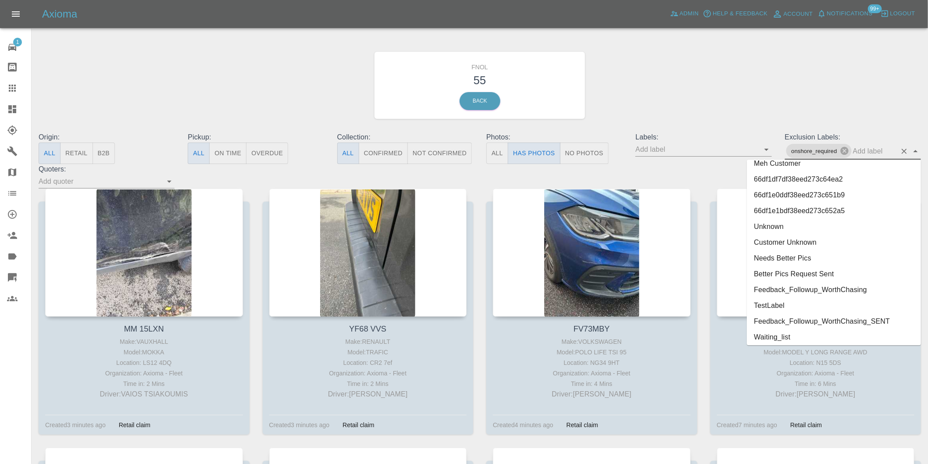
scroll to position [1889, 0]
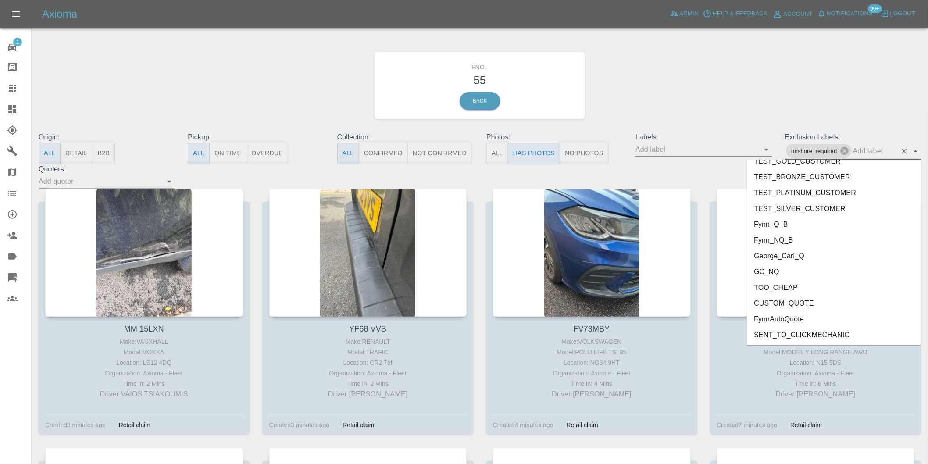
click at [801, 257] on li "George_Carl_Q" at bounding box center [834, 256] width 174 height 16
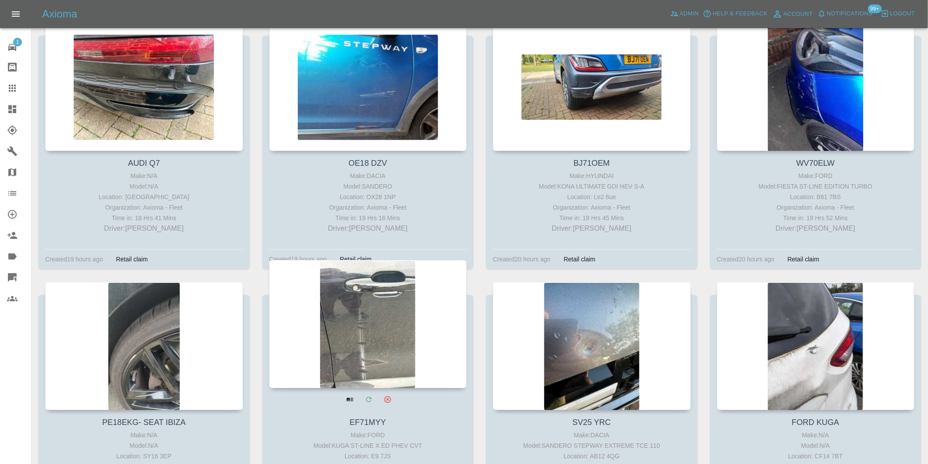
scroll to position [1316, 0]
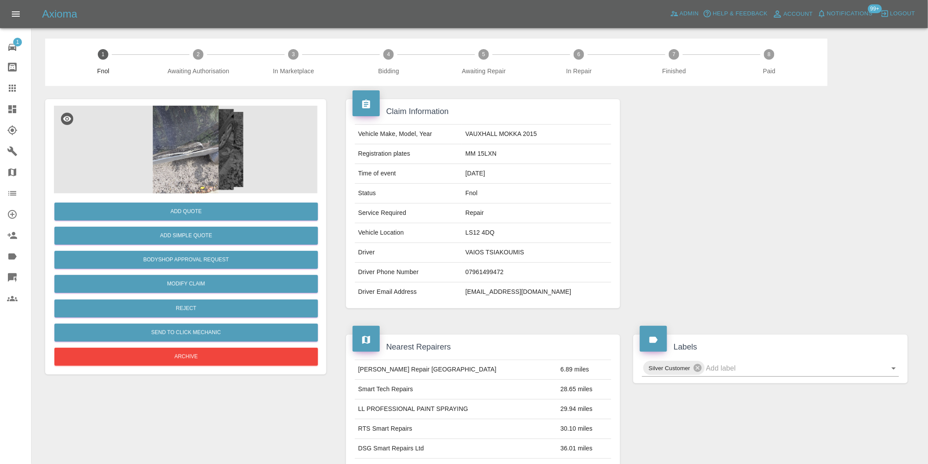
click at [171, 142] on img at bounding box center [186, 150] width 264 height 88
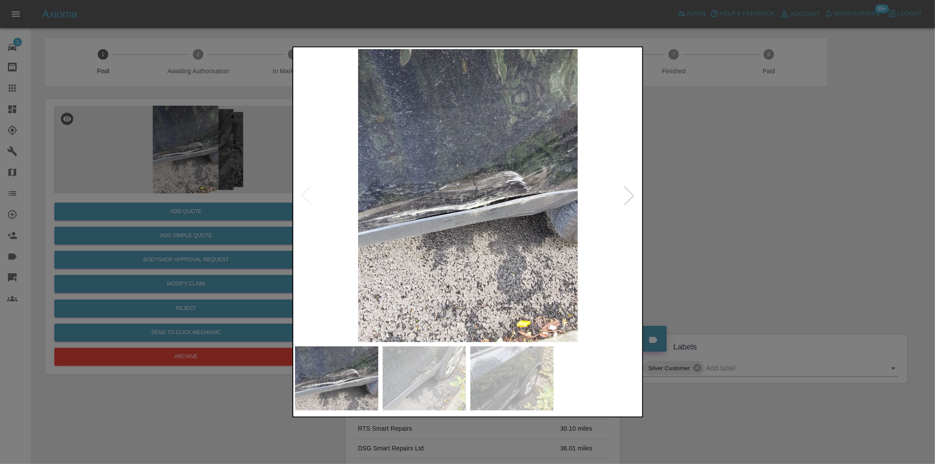
click at [619, 198] on img at bounding box center [468, 195] width 346 height 293
click at [625, 198] on div at bounding box center [629, 195] width 19 height 19
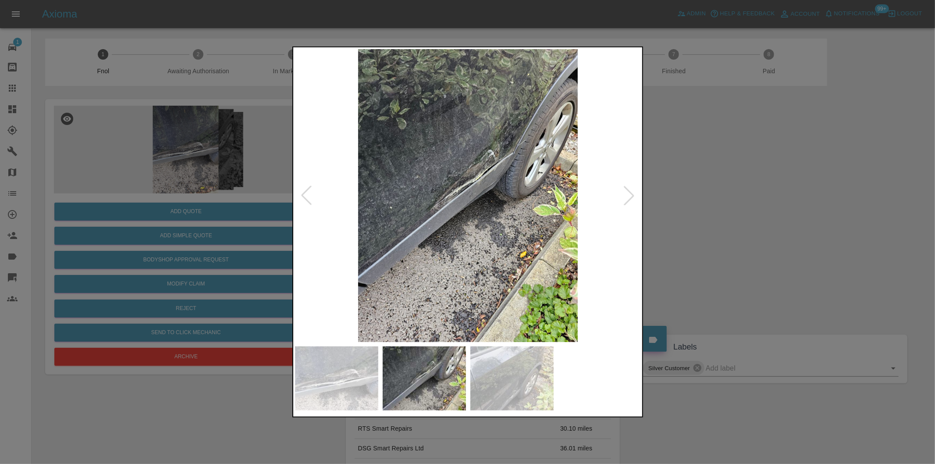
click at [625, 198] on div at bounding box center [629, 195] width 19 height 19
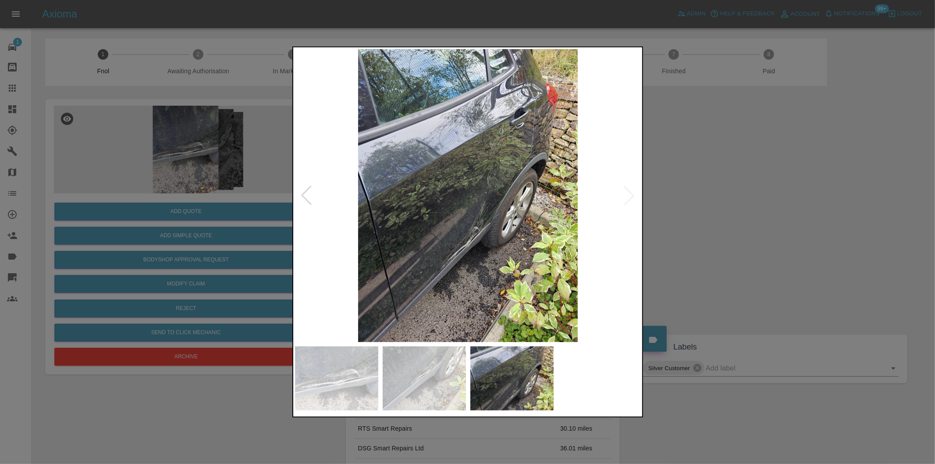
click at [625, 198] on img at bounding box center [468, 195] width 346 height 293
drag, startPoint x: 731, startPoint y: 199, endPoint x: 788, endPoint y: 256, distance: 80.9
click at [732, 199] on div at bounding box center [467, 232] width 935 height 464
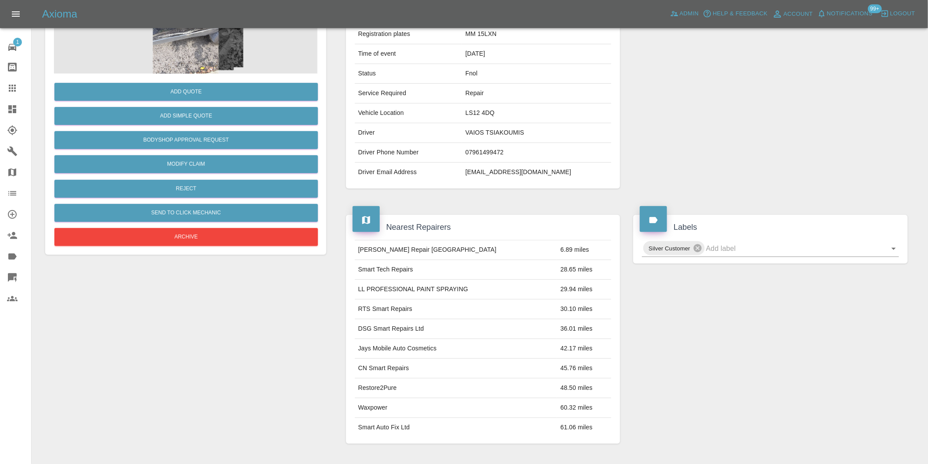
scroll to position [195, 0]
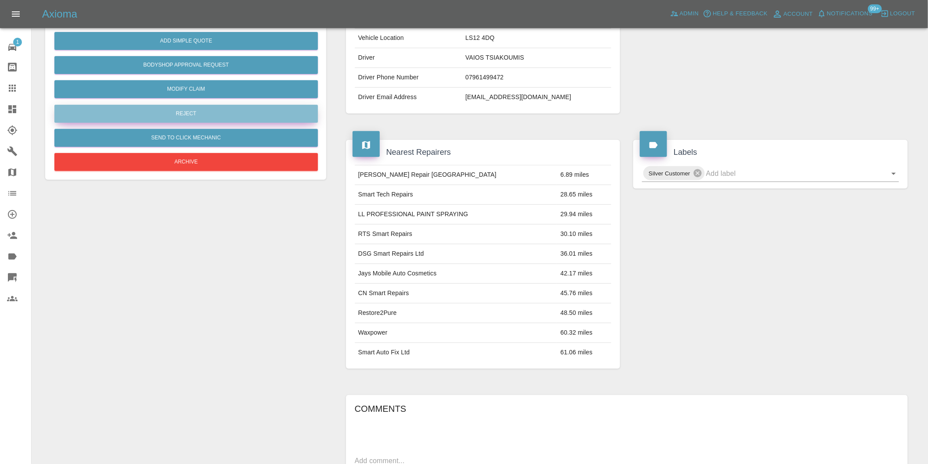
click at [196, 115] on button "Reject" at bounding box center [186, 114] width 264 height 18
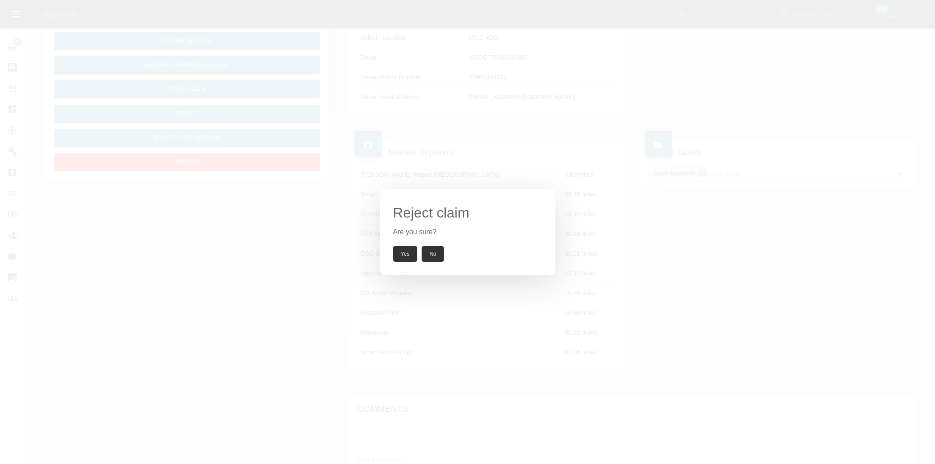
click at [404, 253] on button "Yes" at bounding box center [405, 254] width 25 height 16
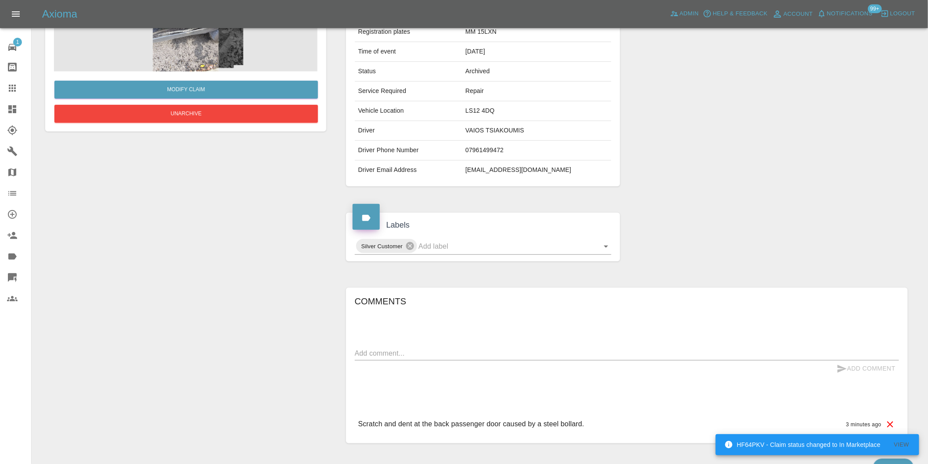
scroll to position [0, 0]
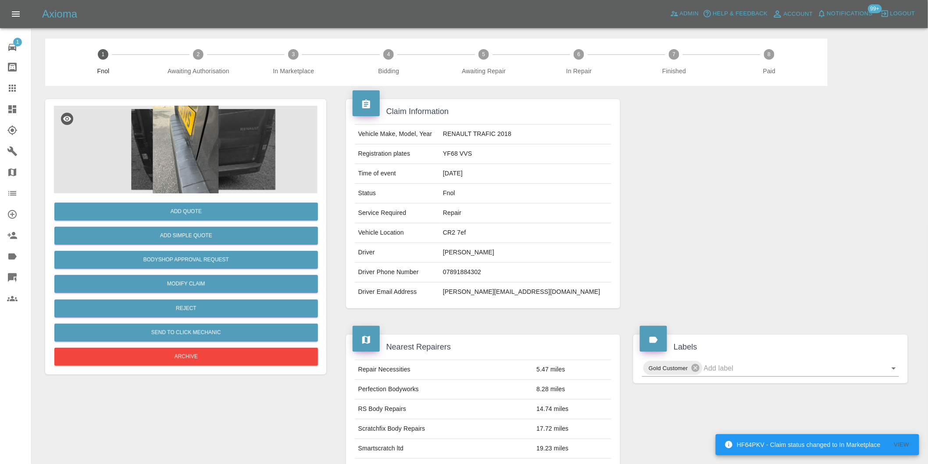
click at [175, 161] on img at bounding box center [186, 150] width 264 height 88
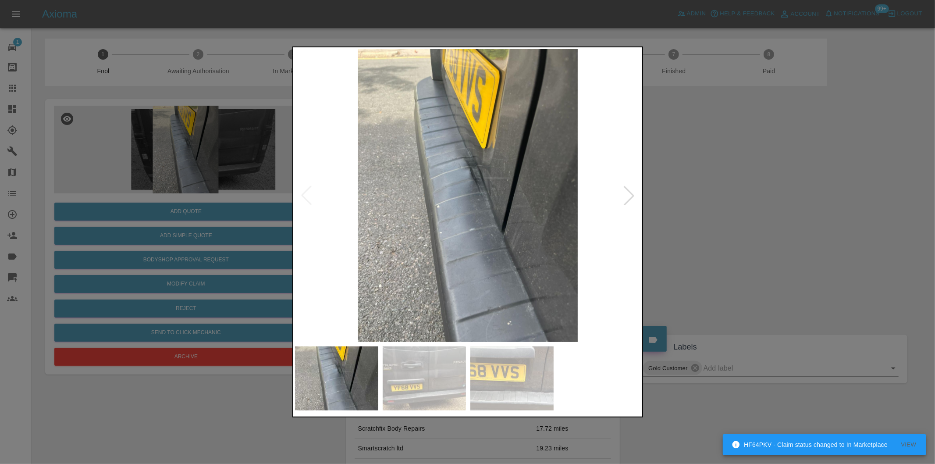
click at [632, 197] on div at bounding box center [629, 195] width 19 height 19
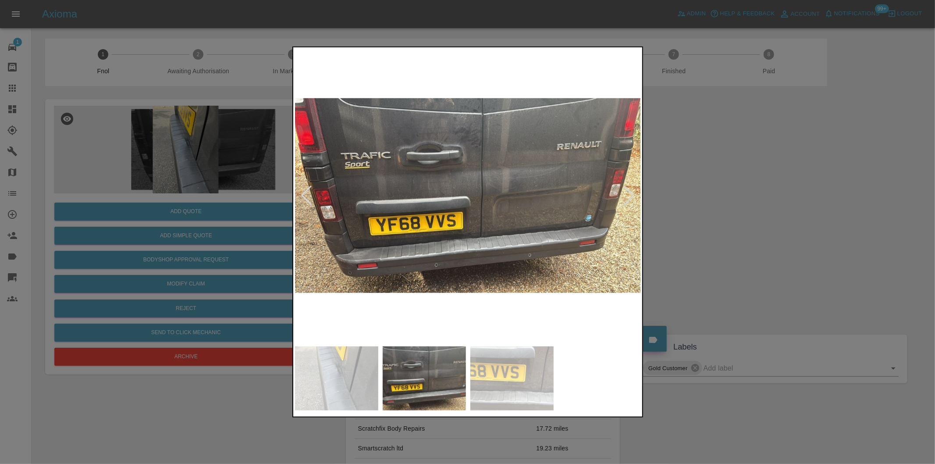
click at [632, 197] on div at bounding box center [629, 195] width 19 height 19
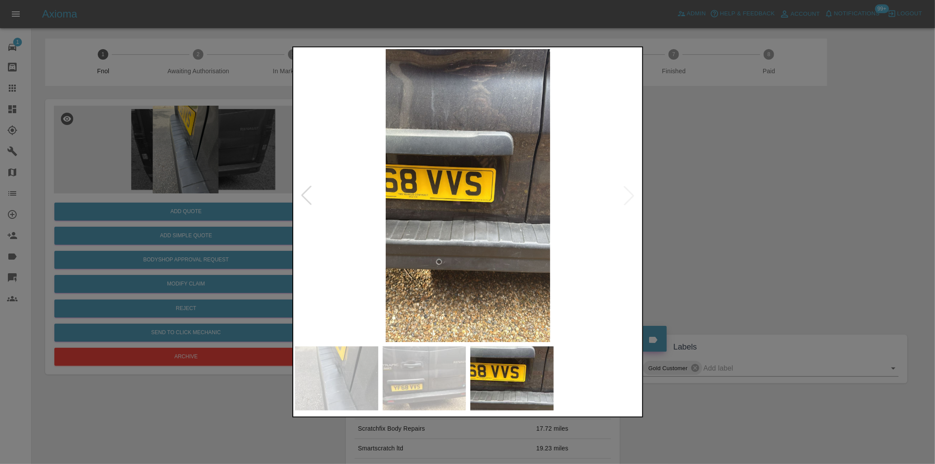
click at [632, 197] on img at bounding box center [468, 195] width 346 height 293
click at [689, 207] on div at bounding box center [467, 232] width 935 height 464
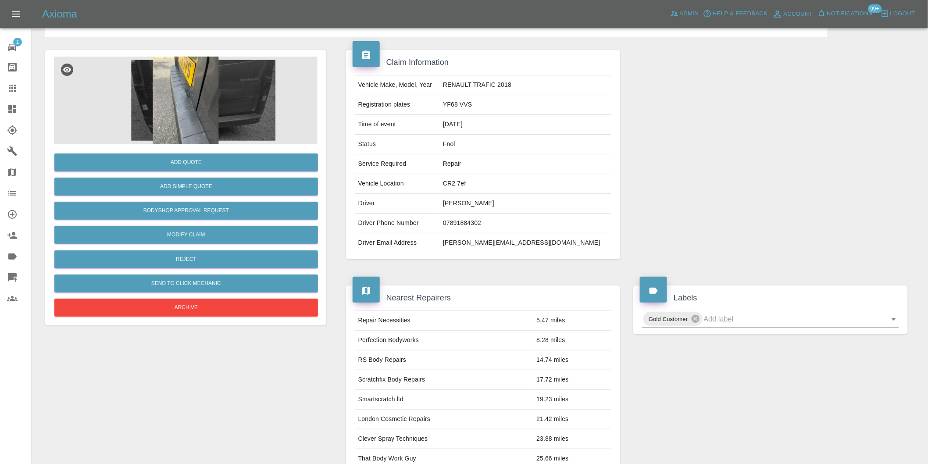
scroll to position [49, 0]
click at [894, 321] on icon "Open" at bounding box center [894, 320] width 4 height 2
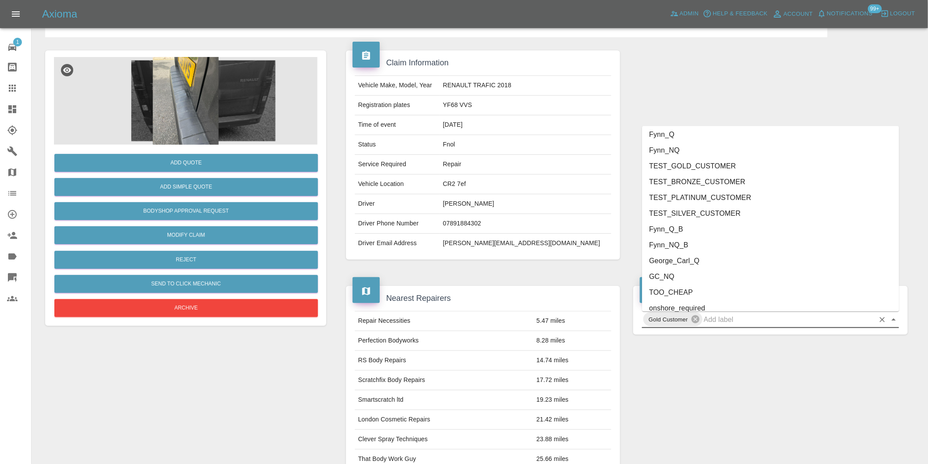
scroll to position [1888, 0]
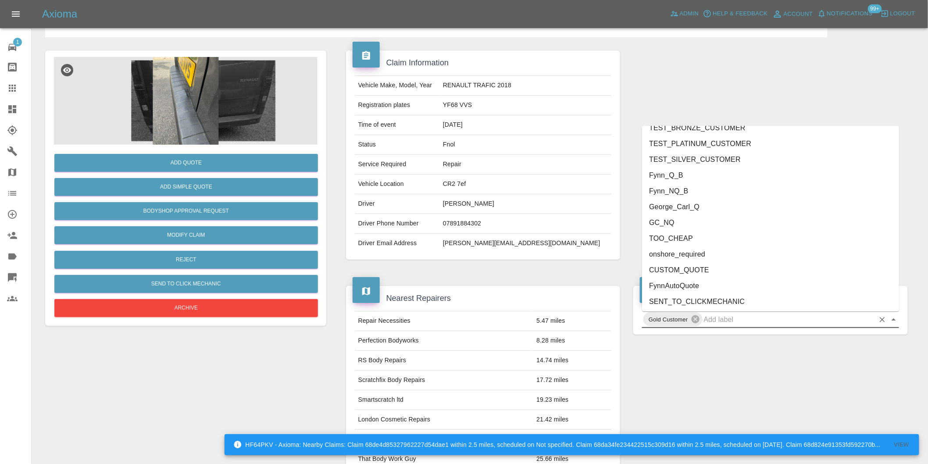
click at [685, 250] on li "onshore_required" at bounding box center [770, 254] width 257 height 16
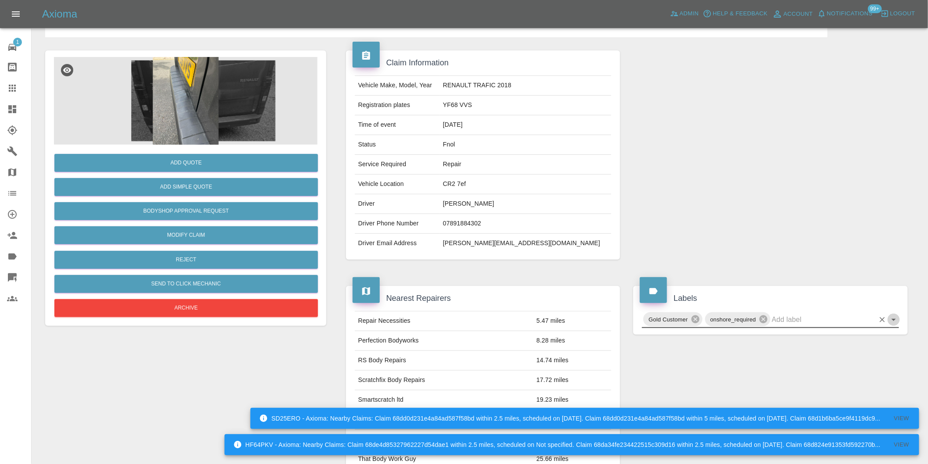
click at [897, 321] on icon "Open" at bounding box center [894, 319] width 11 height 11
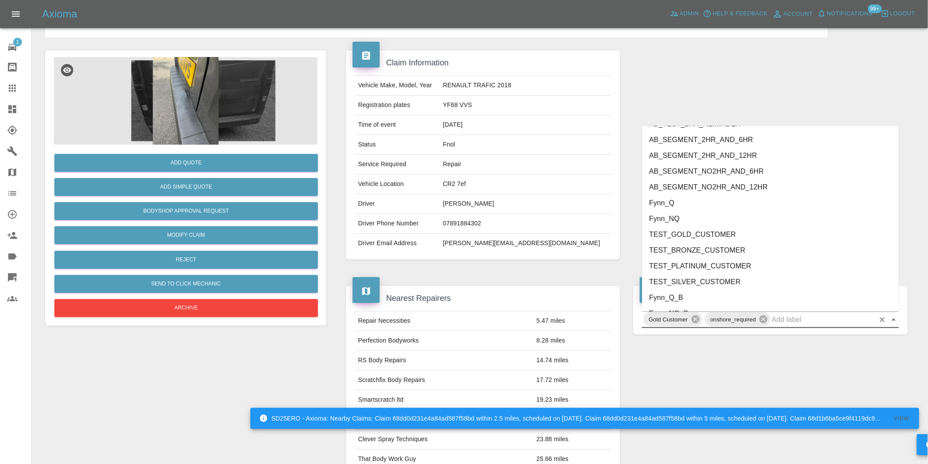
scroll to position [1873, 0]
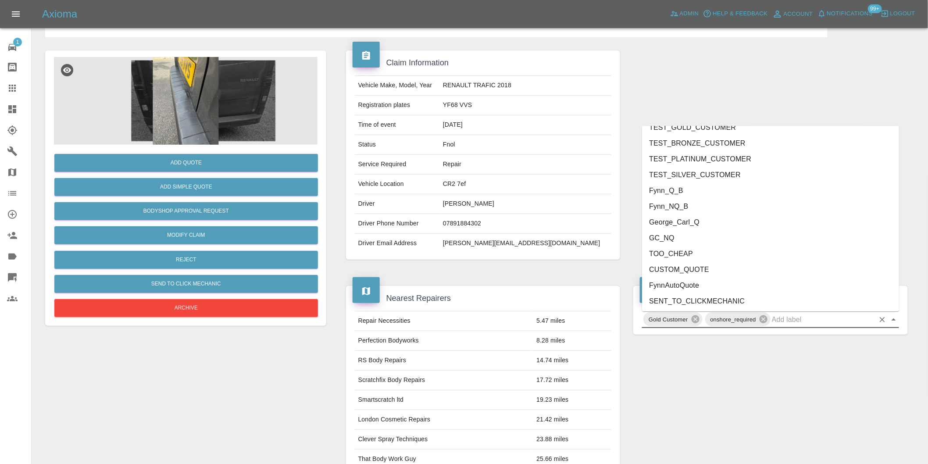
click at [707, 222] on li "George_Carl_Q" at bounding box center [770, 222] width 257 height 16
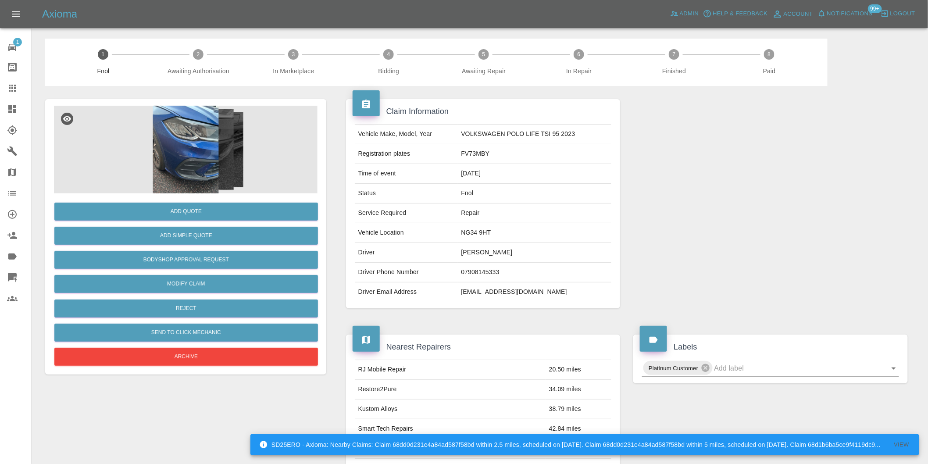
click at [190, 150] on img at bounding box center [186, 150] width 264 height 88
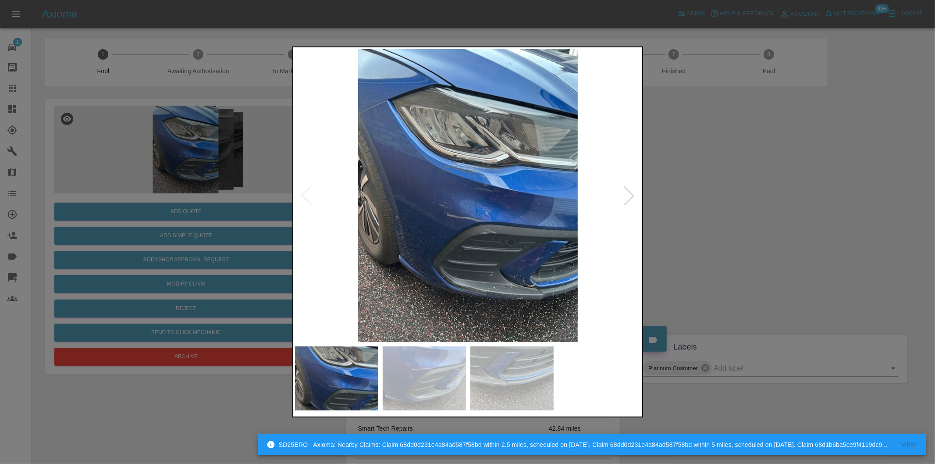
click at [628, 196] on div at bounding box center [629, 195] width 19 height 19
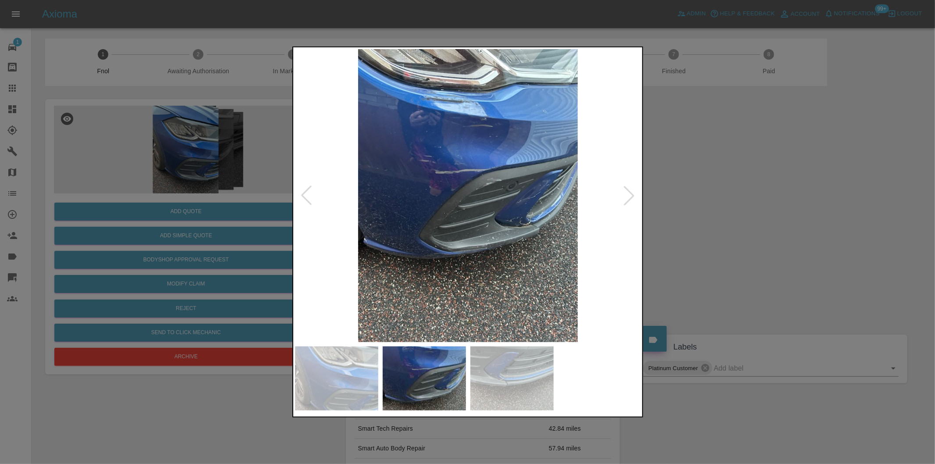
click at [628, 196] on div at bounding box center [629, 195] width 19 height 19
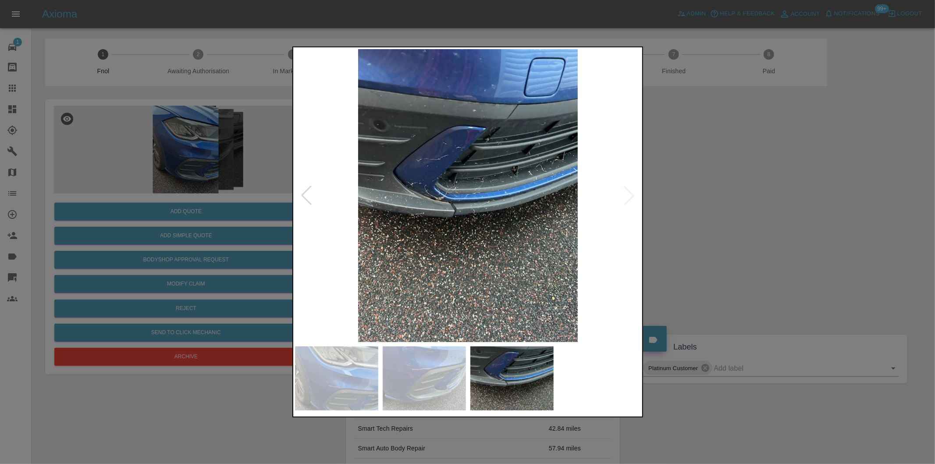
click at [627, 195] on img at bounding box center [468, 195] width 346 height 293
click at [301, 193] on div at bounding box center [306, 195] width 19 height 19
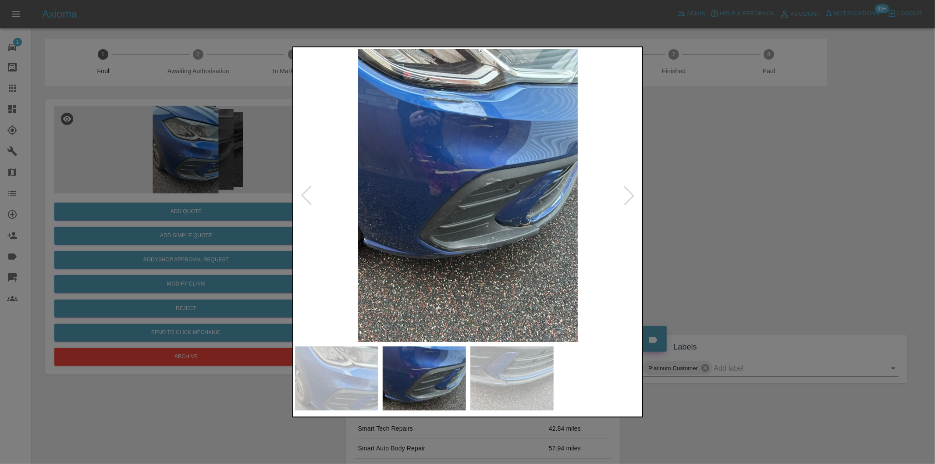
click at [301, 193] on div at bounding box center [306, 195] width 19 height 19
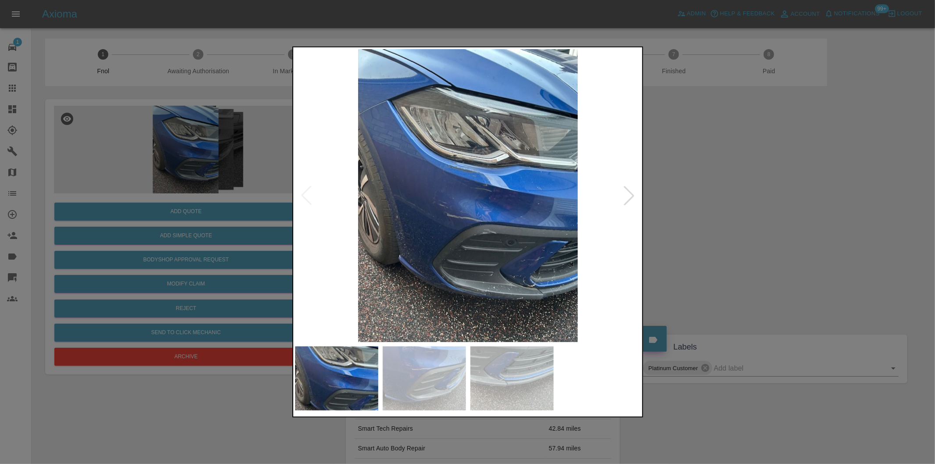
click at [756, 203] on div at bounding box center [467, 232] width 935 height 464
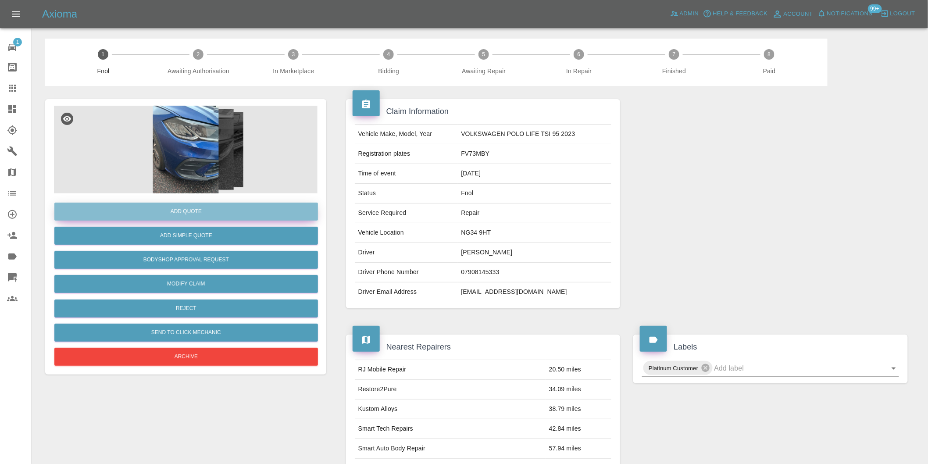
click at [212, 211] on button "Add Quote" at bounding box center [186, 212] width 264 height 18
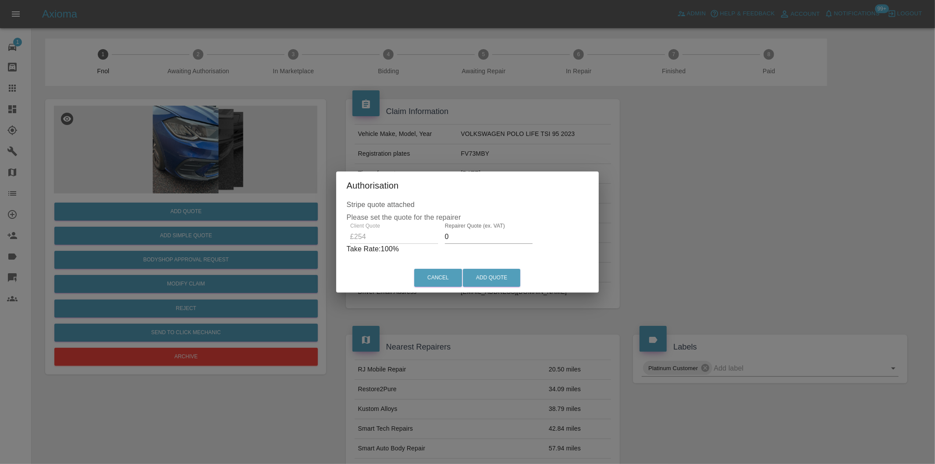
click at [477, 236] on input "0" at bounding box center [489, 237] width 88 height 14
type input "0160"
click at [496, 272] on button "Add Quote" at bounding box center [491, 278] width 57 height 18
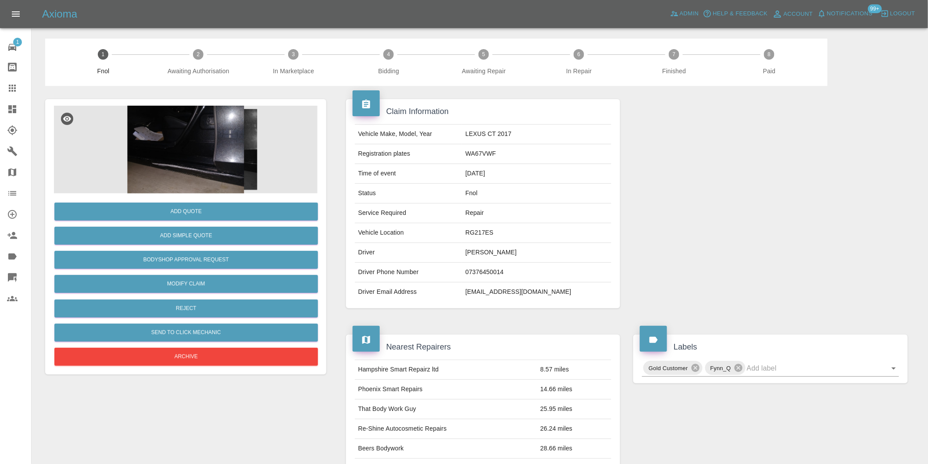
click at [195, 108] on img at bounding box center [186, 150] width 264 height 88
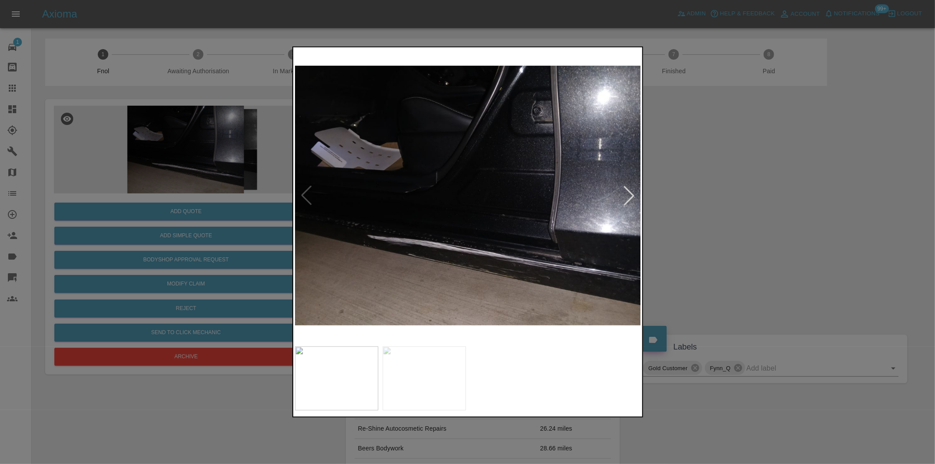
click at [629, 196] on div at bounding box center [629, 195] width 19 height 19
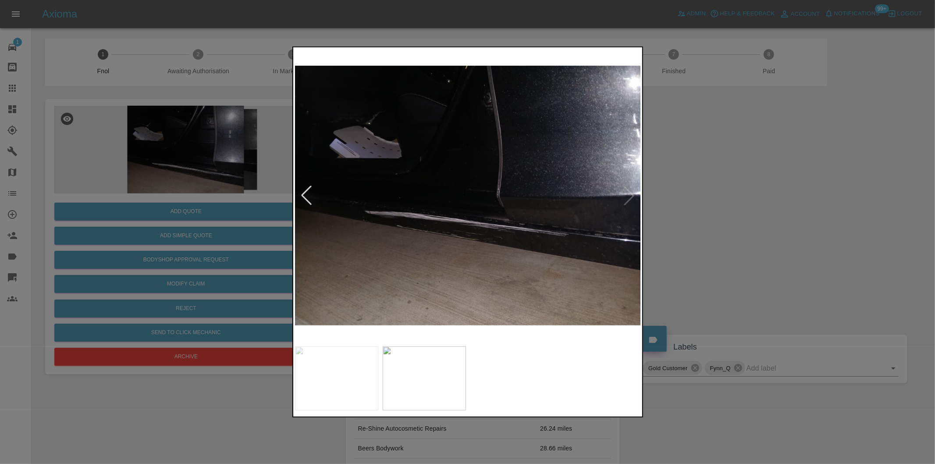
click at [629, 196] on img at bounding box center [468, 195] width 346 height 293
click at [739, 213] on div at bounding box center [467, 232] width 935 height 464
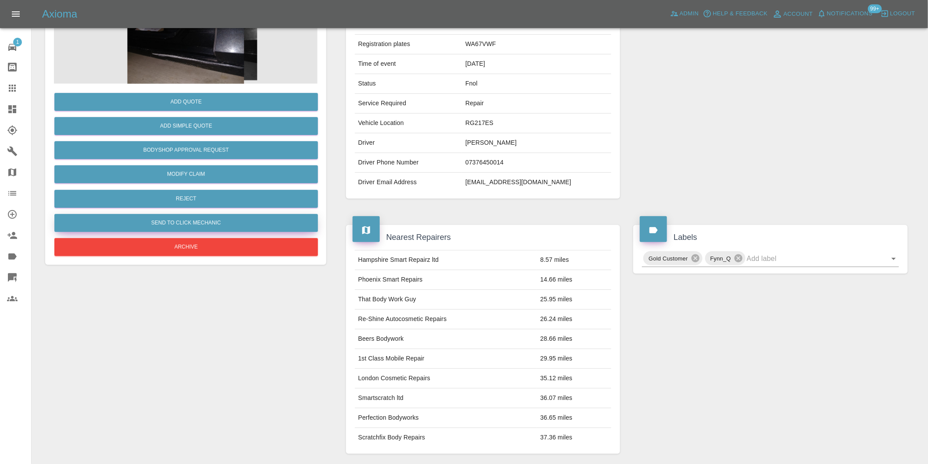
scroll to position [12, 0]
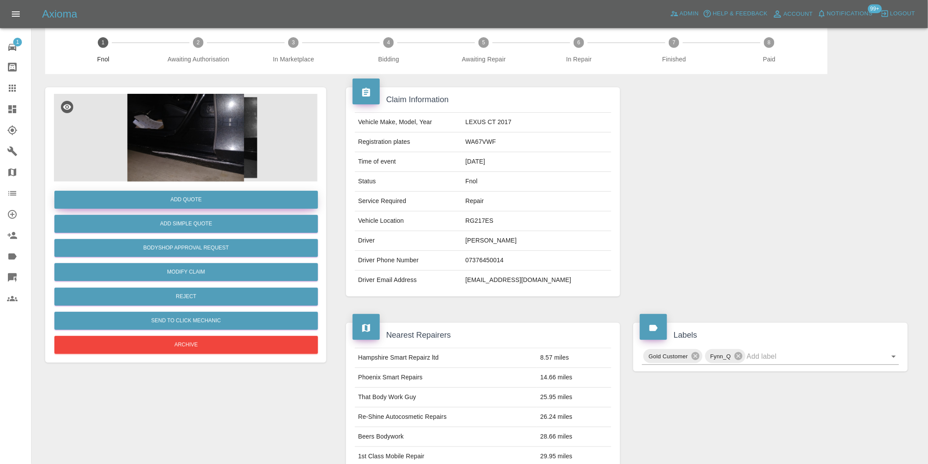
click at [186, 203] on button "Add Quote" at bounding box center [186, 200] width 264 height 18
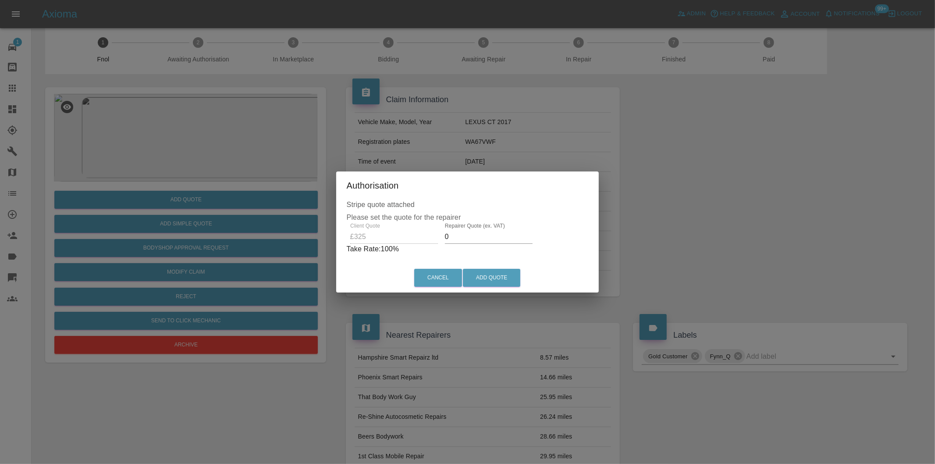
click at [468, 237] on input "0" at bounding box center [489, 237] width 88 height 14
type input "0210"
click at [490, 271] on button "Add Quote" at bounding box center [491, 278] width 57 height 18
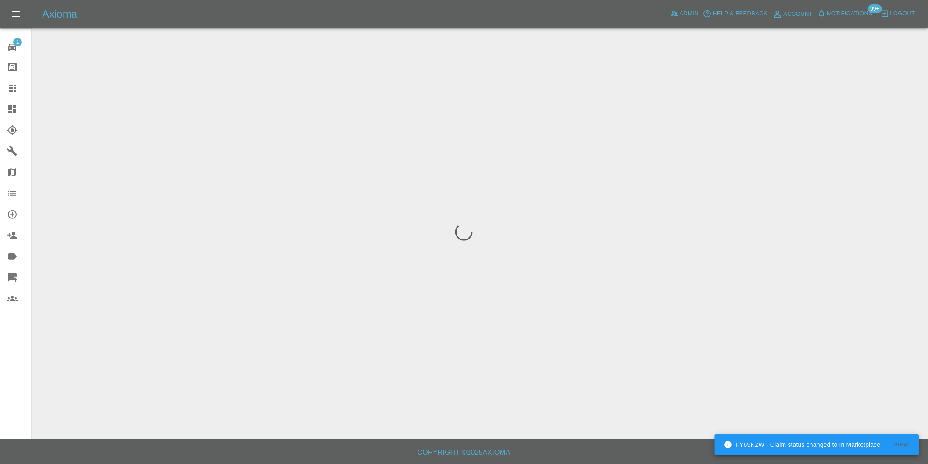
scroll to position [0, 0]
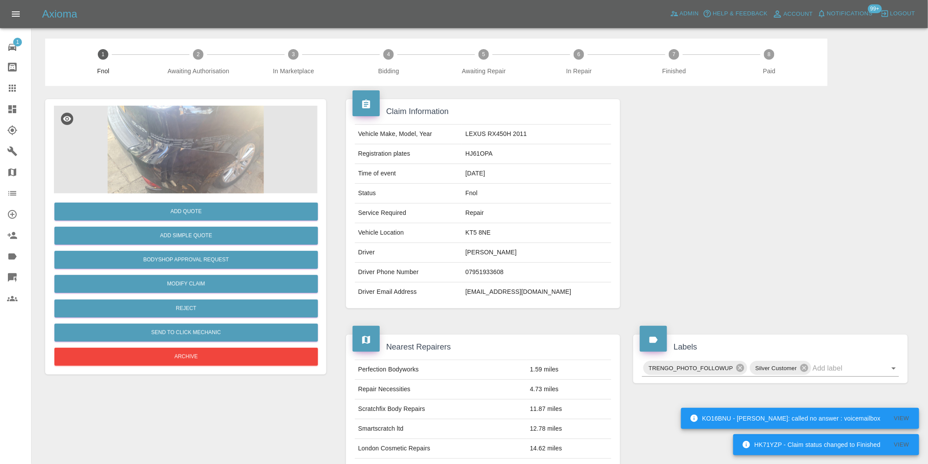
click at [195, 146] on img at bounding box center [186, 150] width 264 height 88
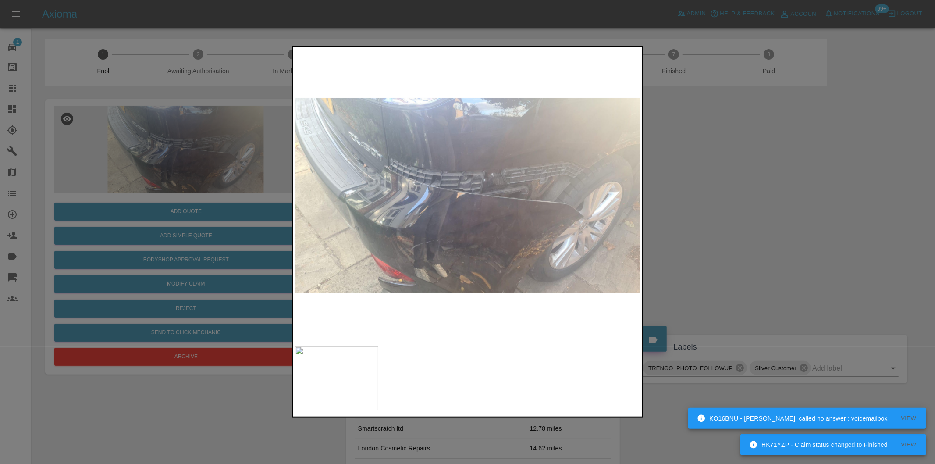
click at [775, 196] on div at bounding box center [467, 232] width 935 height 464
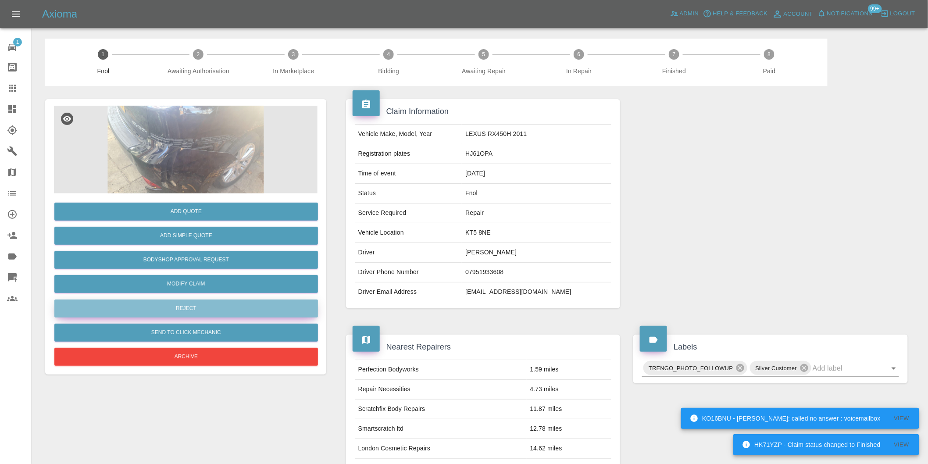
click at [203, 311] on button "Reject" at bounding box center [186, 309] width 264 height 18
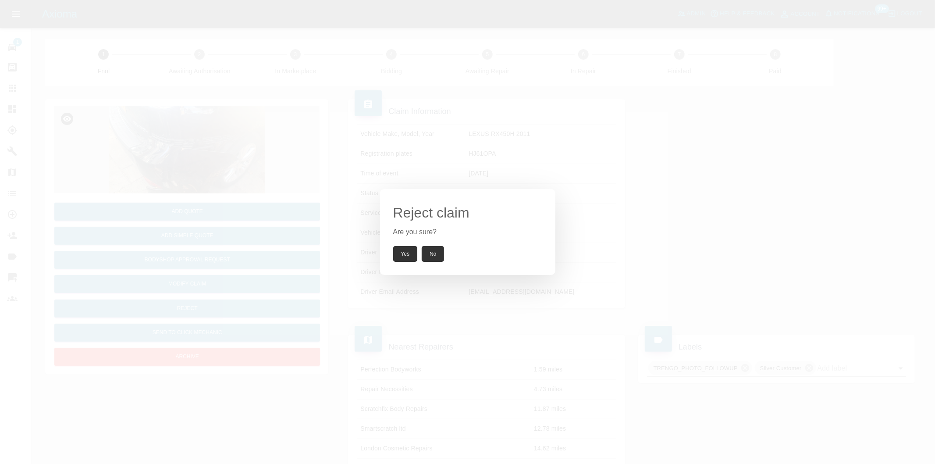
click at [404, 248] on button "Yes" at bounding box center [405, 254] width 25 height 16
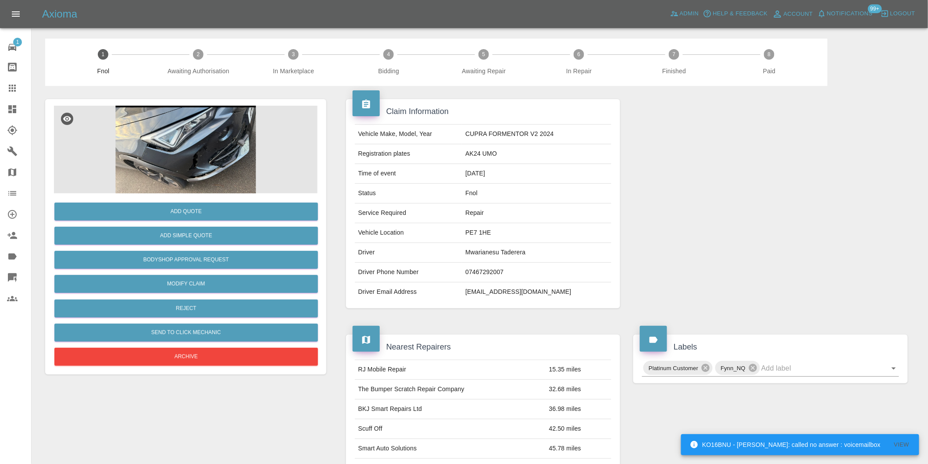
click at [207, 135] on img at bounding box center [186, 150] width 264 height 88
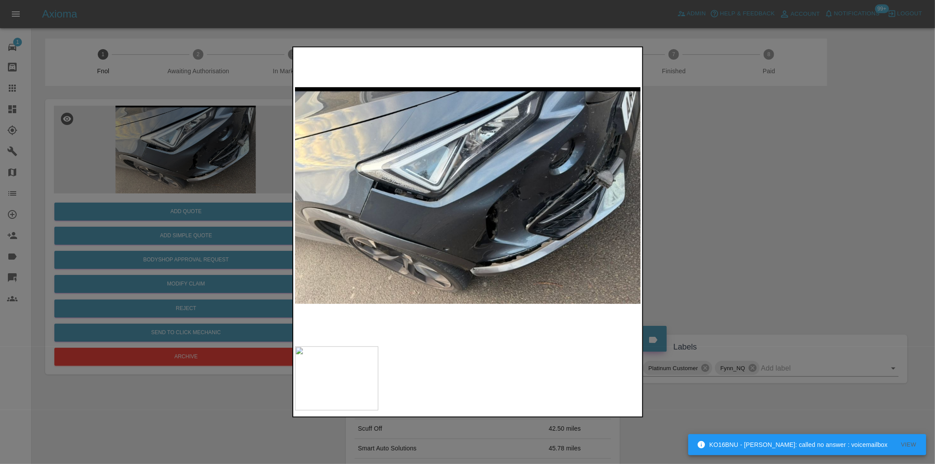
click at [707, 207] on div at bounding box center [467, 232] width 935 height 464
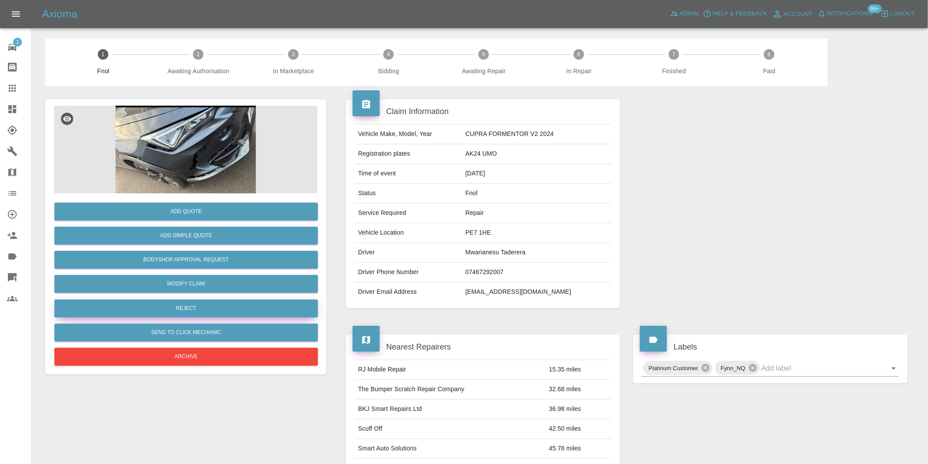
click at [228, 303] on button "Reject" at bounding box center [186, 309] width 264 height 18
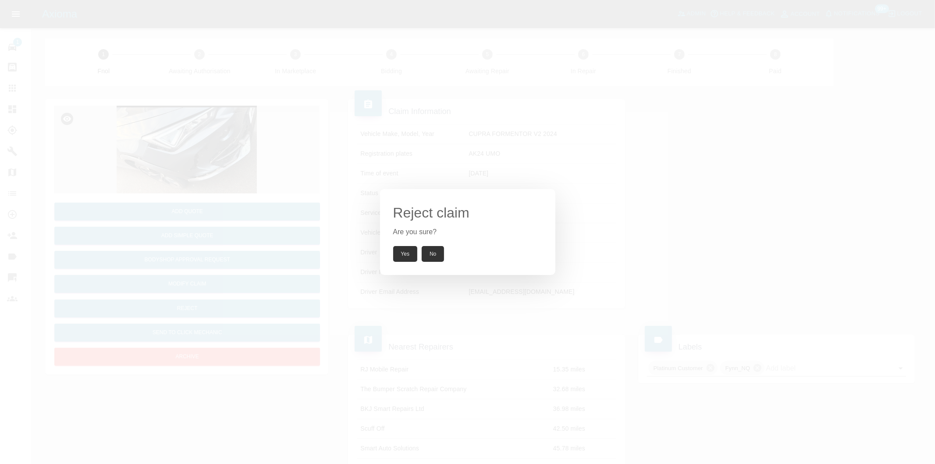
click at [400, 249] on button "Yes" at bounding box center [405, 254] width 25 height 16
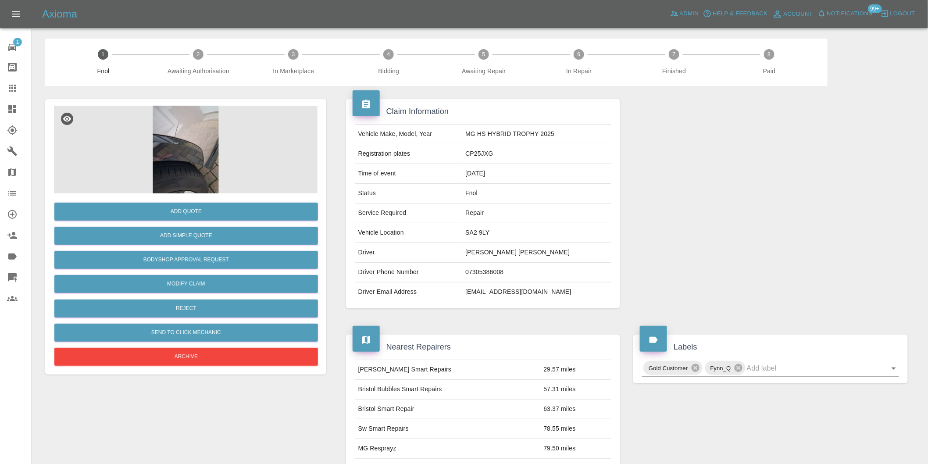
click at [188, 146] on img at bounding box center [186, 150] width 264 height 88
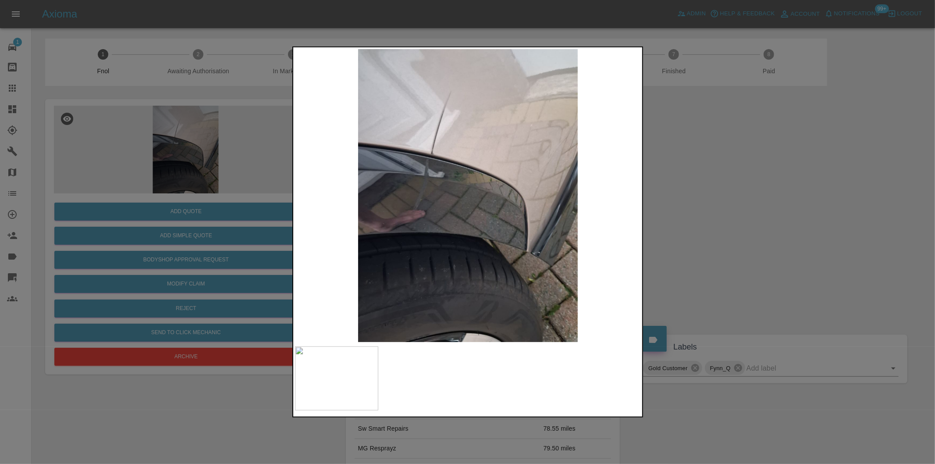
click at [672, 221] on div at bounding box center [467, 232] width 935 height 464
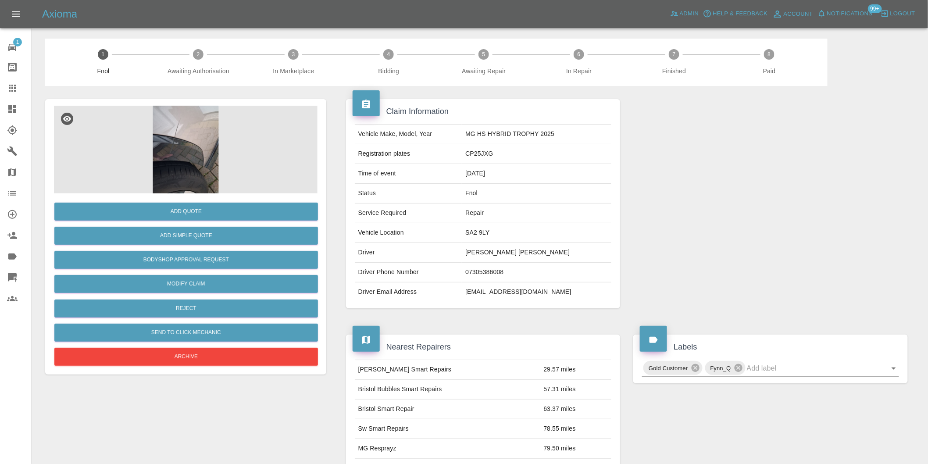
click at [184, 121] on img at bounding box center [186, 150] width 264 height 88
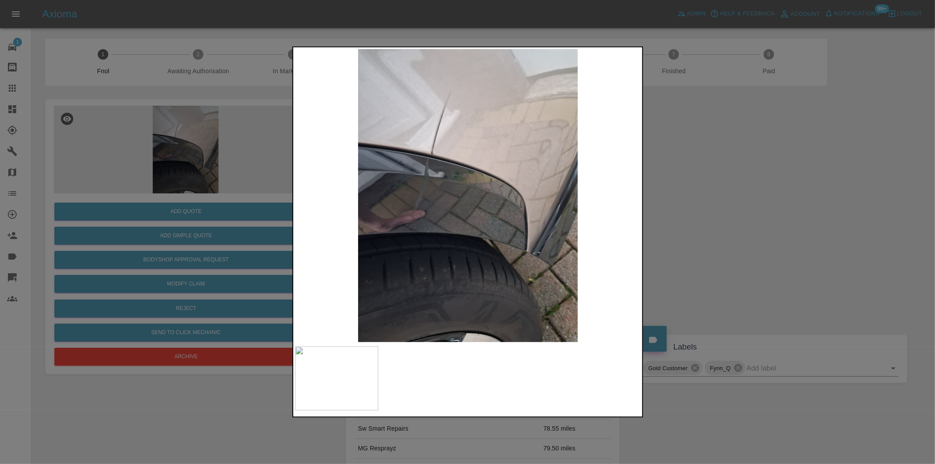
click at [402, 143] on img at bounding box center [468, 195] width 346 height 293
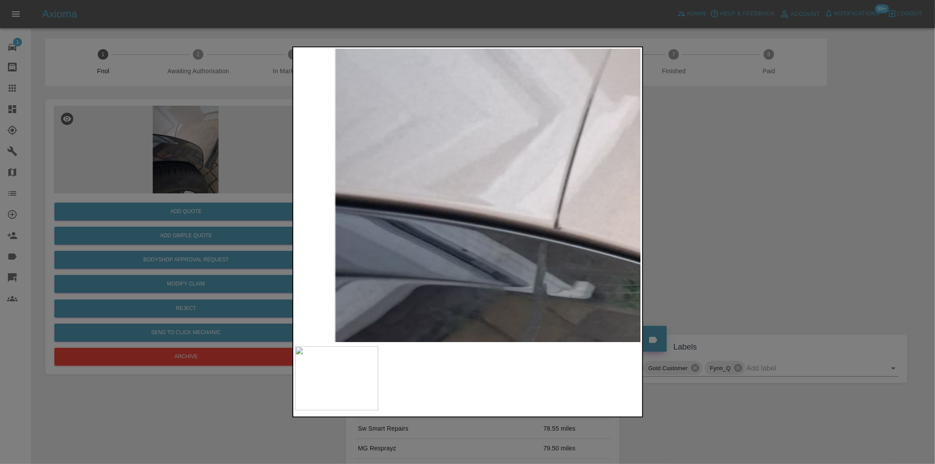
click at [537, 171] on img at bounding box center [663, 352] width 1039 height 878
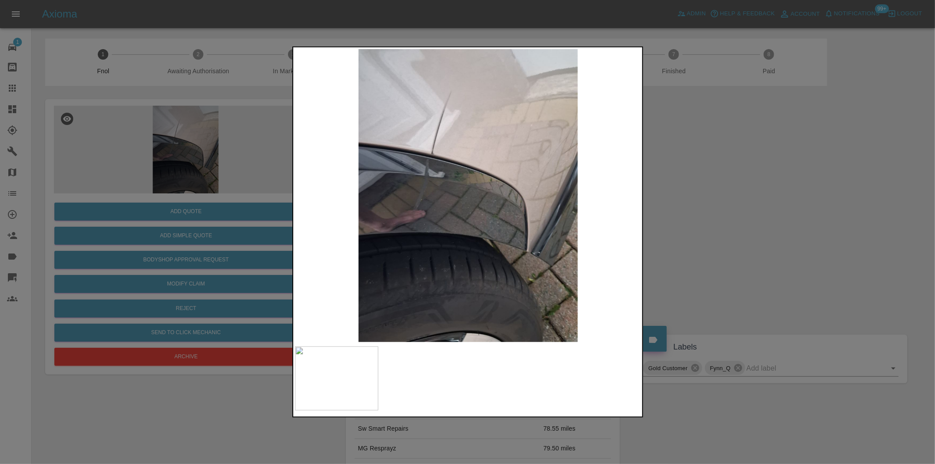
click at [721, 176] on div at bounding box center [467, 232] width 935 height 464
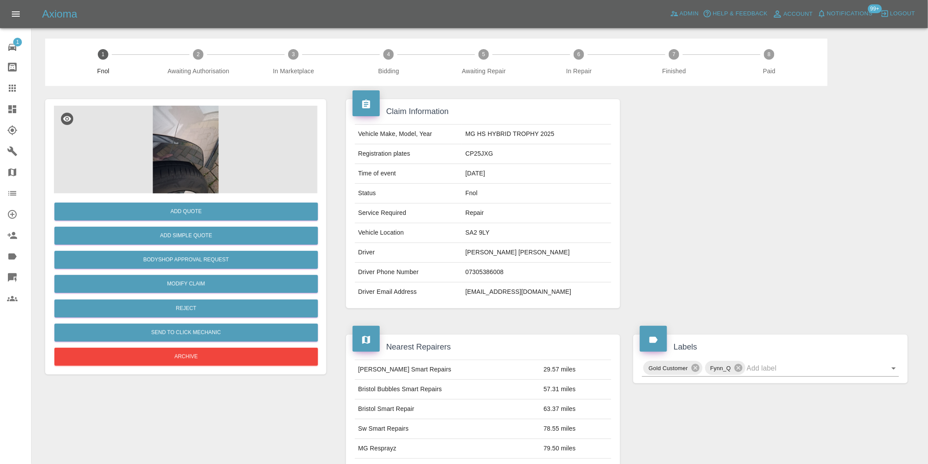
click at [184, 136] on img at bounding box center [186, 150] width 264 height 88
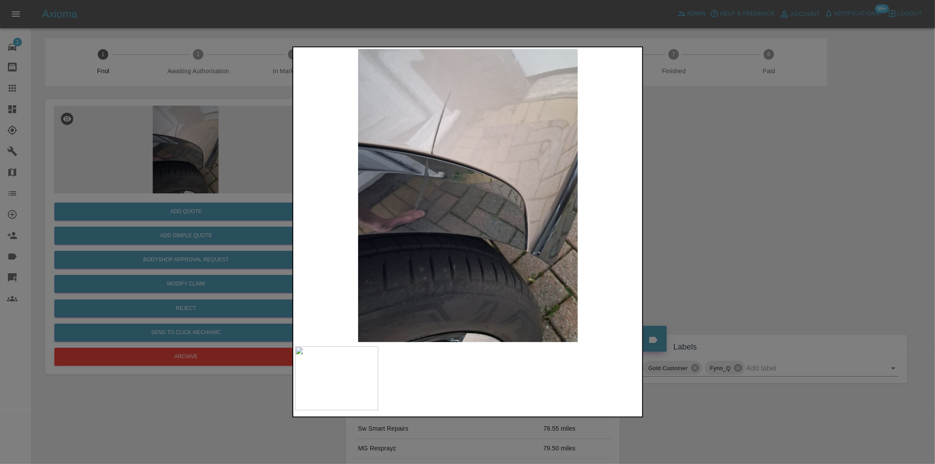
click at [690, 231] on div at bounding box center [467, 232] width 935 height 464
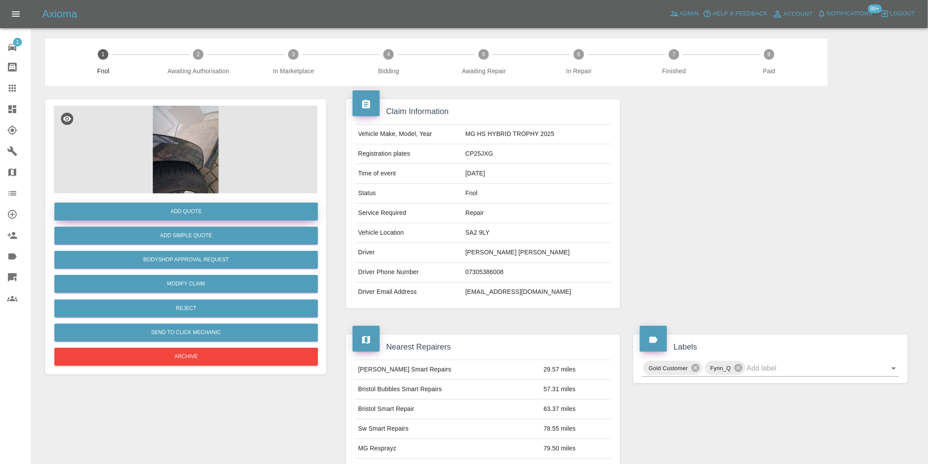
click at [174, 209] on button "Add Quote" at bounding box center [186, 212] width 264 height 18
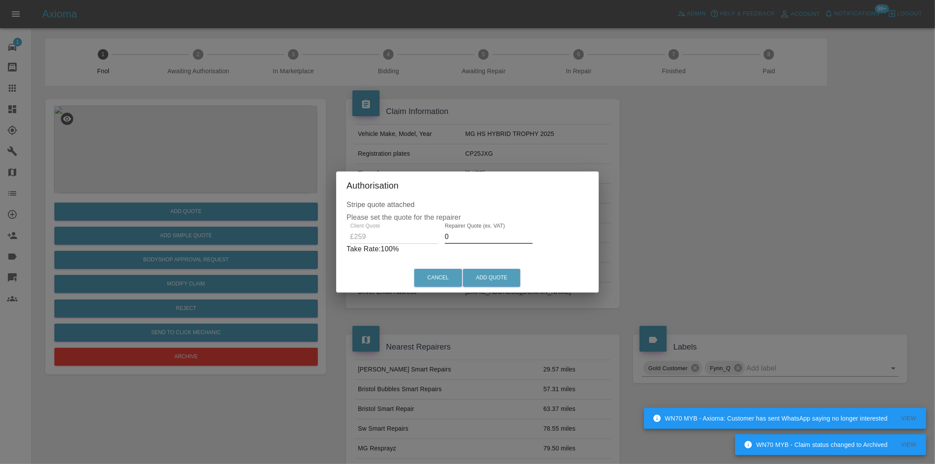
click at [449, 233] on input "0" at bounding box center [489, 237] width 88 height 14
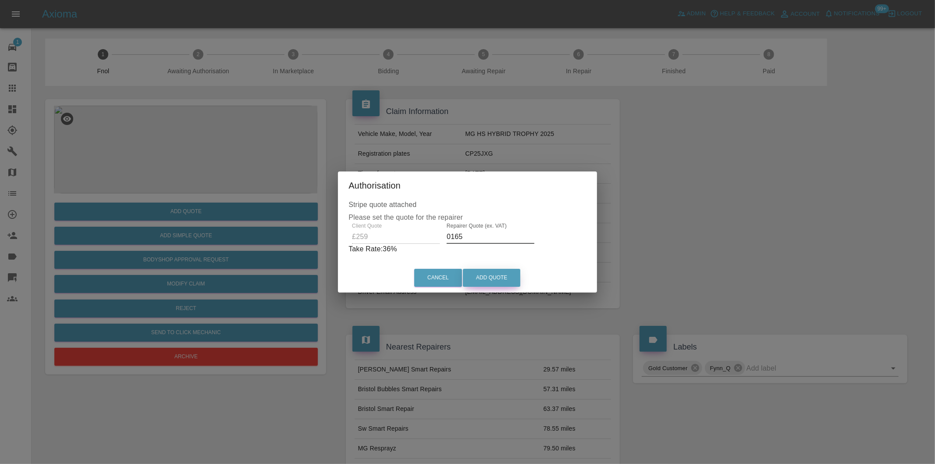
type input "0165"
click at [485, 272] on button "Add Quote" at bounding box center [491, 278] width 57 height 18
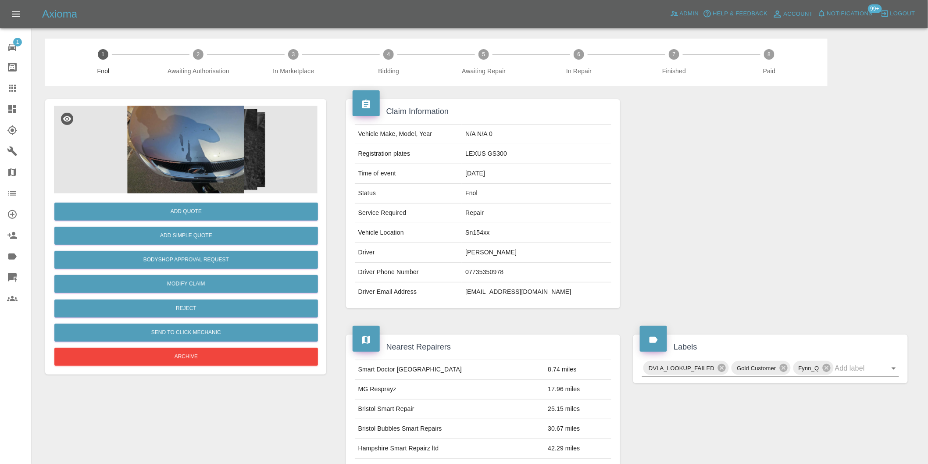
click at [193, 147] on img at bounding box center [186, 150] width 264 height 88
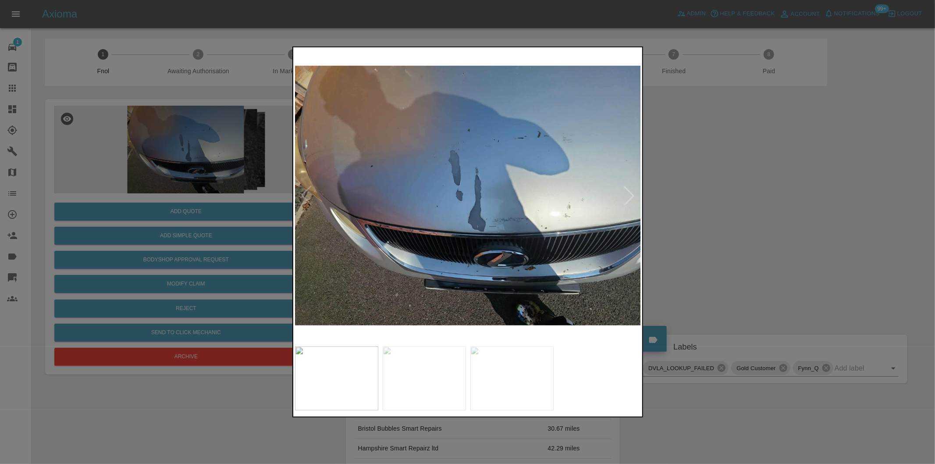
click at [629, 196] on div at bounding box center [629, 195] width 19 height 19
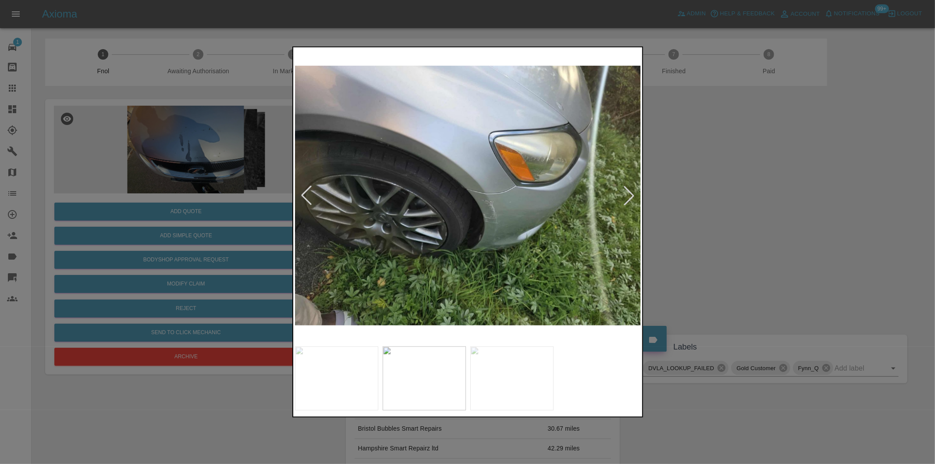
click at [629, 196] on div at bounding box center [629, 195] width 19 height 19
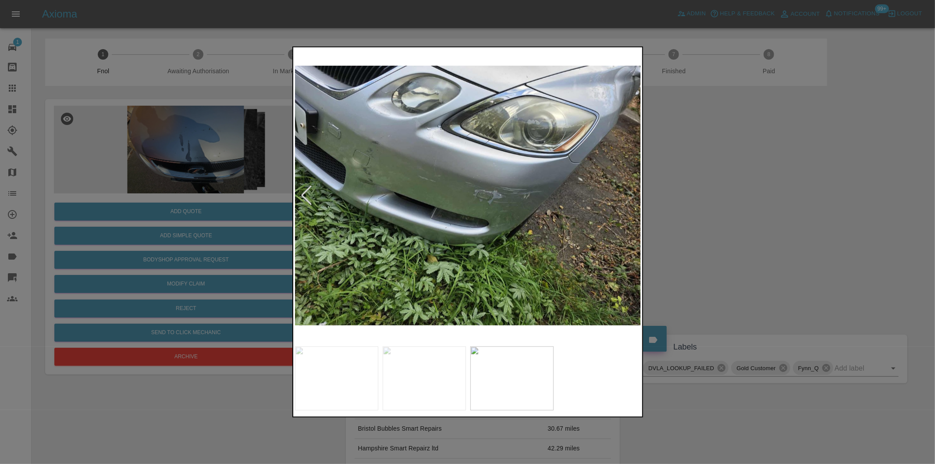
click at [629, 196] on img at bounding box center [468, 195] width 346 height 293
click at [771, 212] on div at bounding box center [467, 232] width 935 height 464
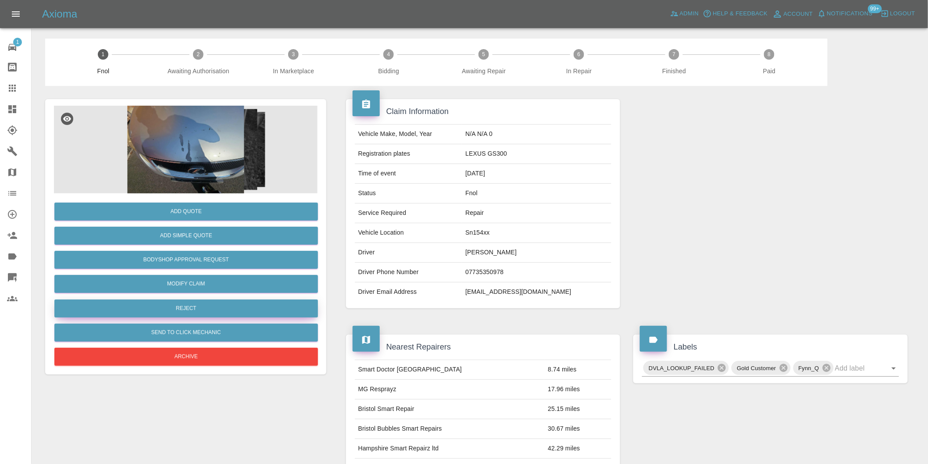
click at [195, 309] on button "Reject" at bounding box center [186, 309] width 264 height 18
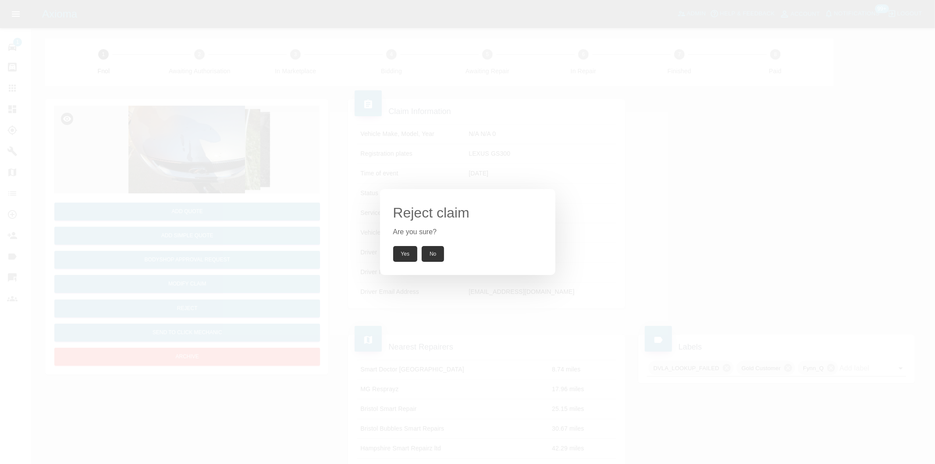
click at [405, 259] on button "Yes" at bounding box center [405, 254] width 25 height 16
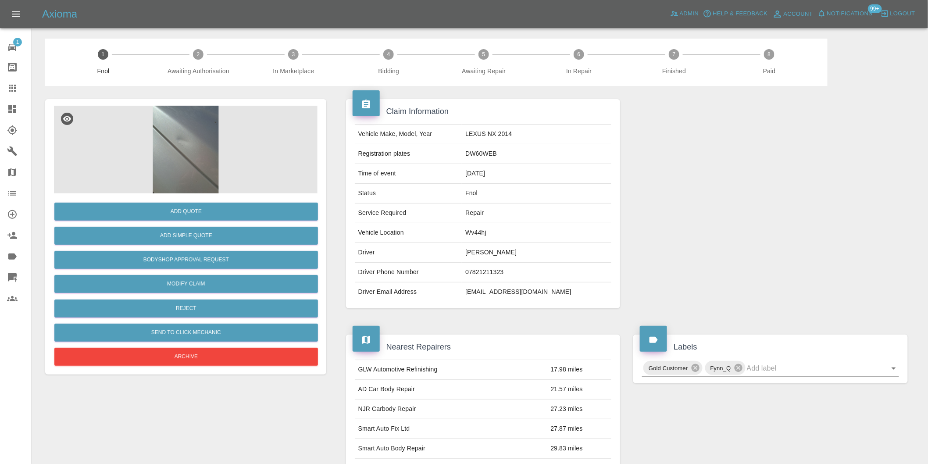
click at [185, 142] on img at bounding box center [186, 150] width 264 height 88
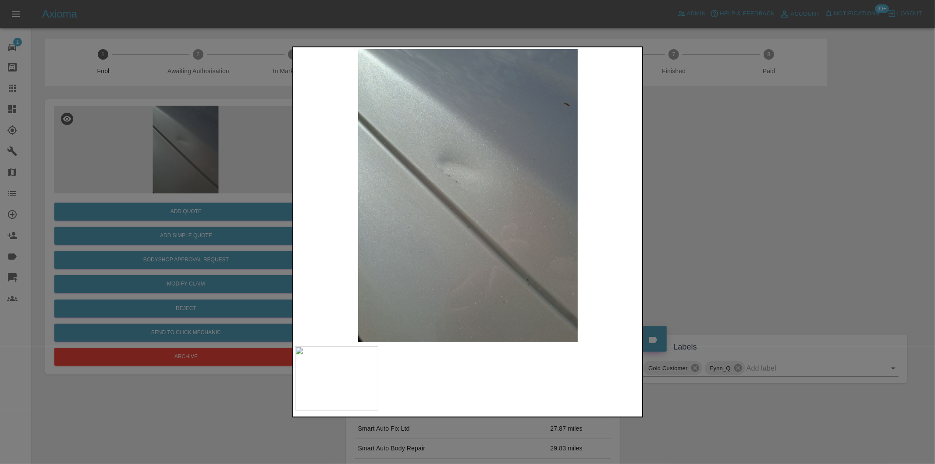
click at [705, 226] on div at bounding box center [467, 232] width 935 height 464
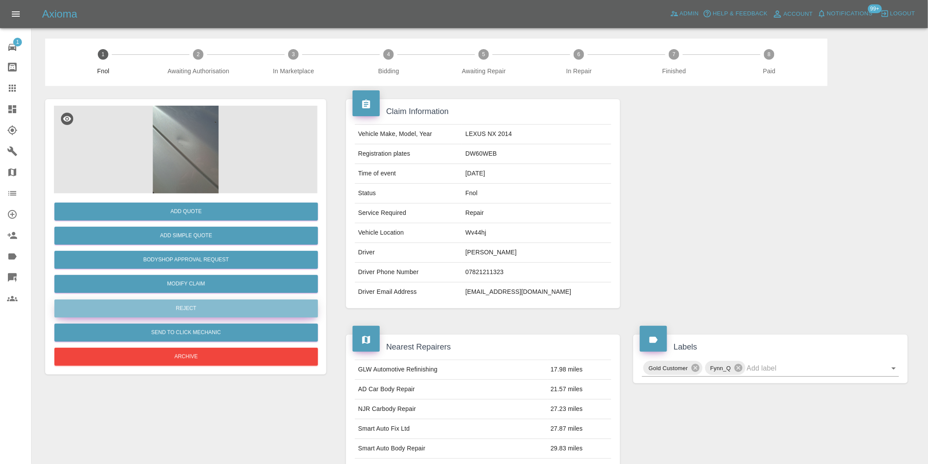
click at [189, 304] on button "Reject" at bounding box center [186, 309] width 264 height 18
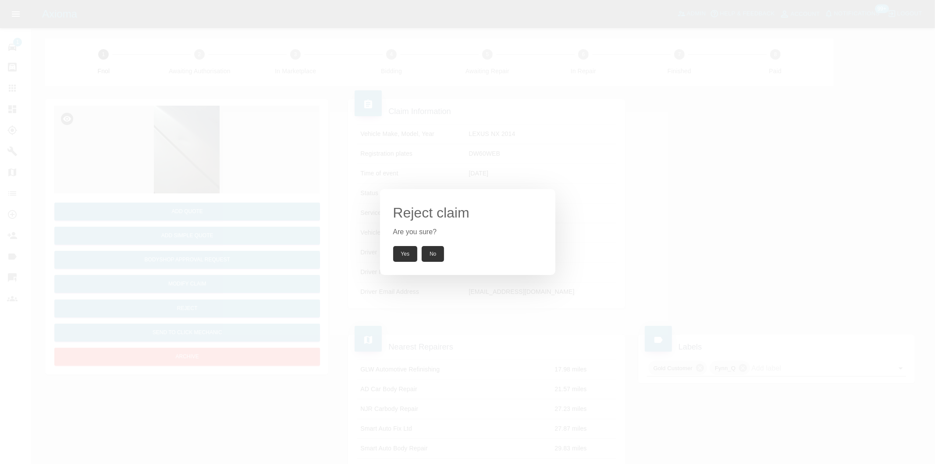
click at [396, 252] on button "Yes" at bounding box center [405, 254] width 25 height 16
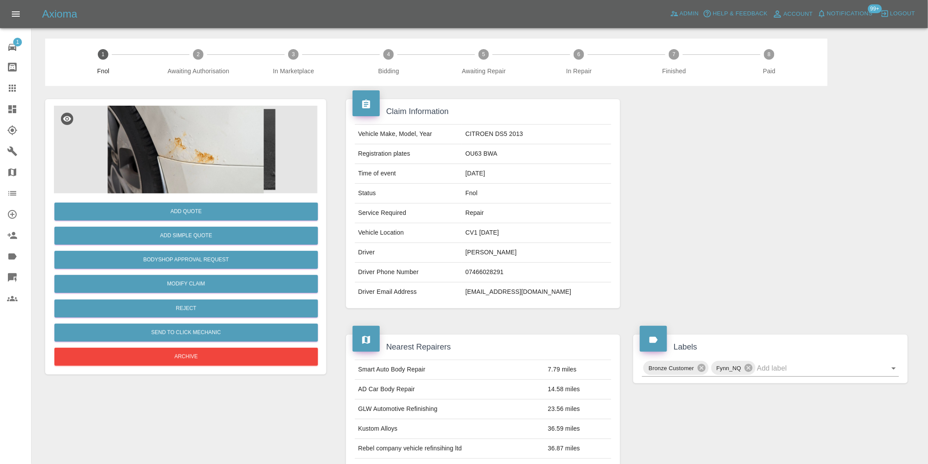
click at [241, 125] on img at bounding box center [186, 150] width 264 height 88
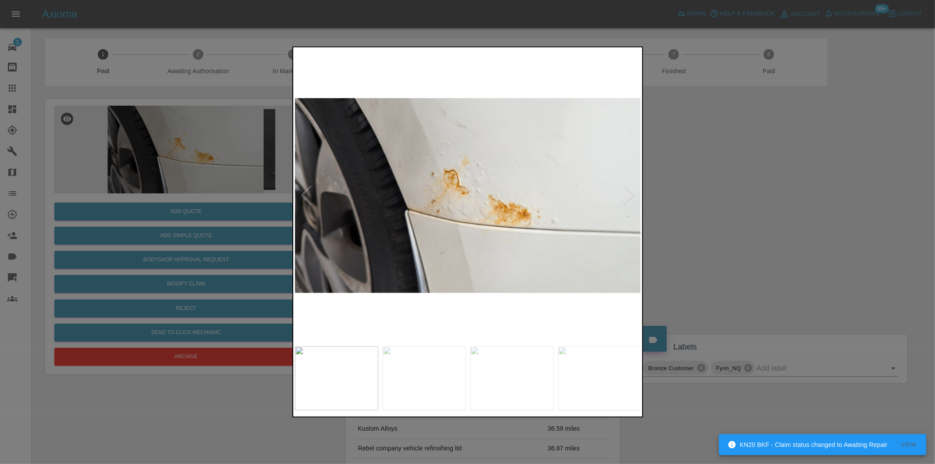
click at [629, 196] on div at bounding box center [629, 195] width 19 height 19
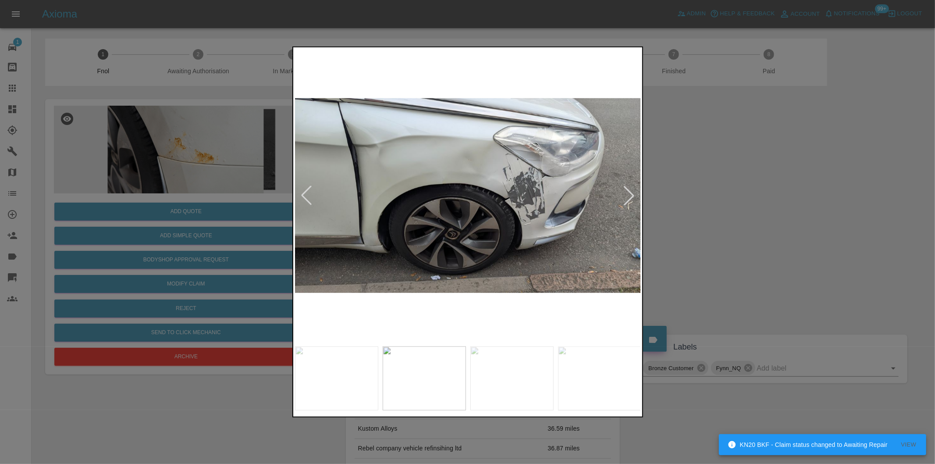
click at [748, 211] on div at bounding box center [467, 232] width 935 height 464
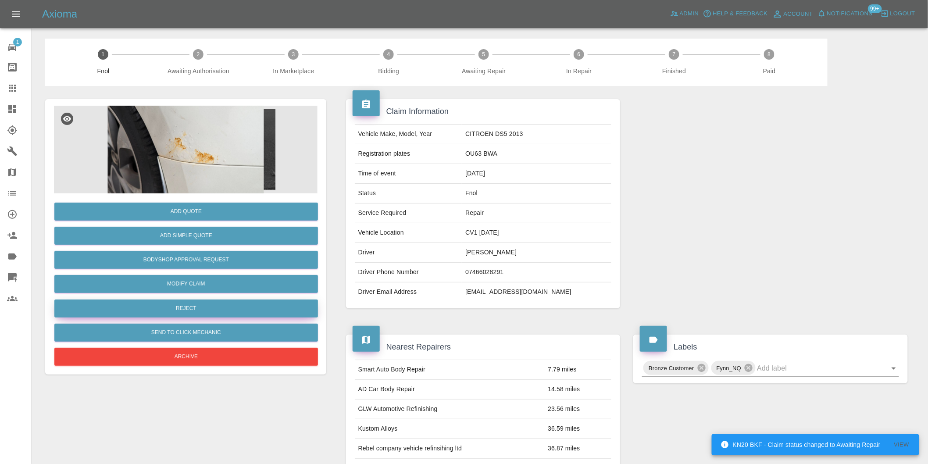
click at [233, 307] on button "Reject" at bounding box center [186, 309] width 264 height 18
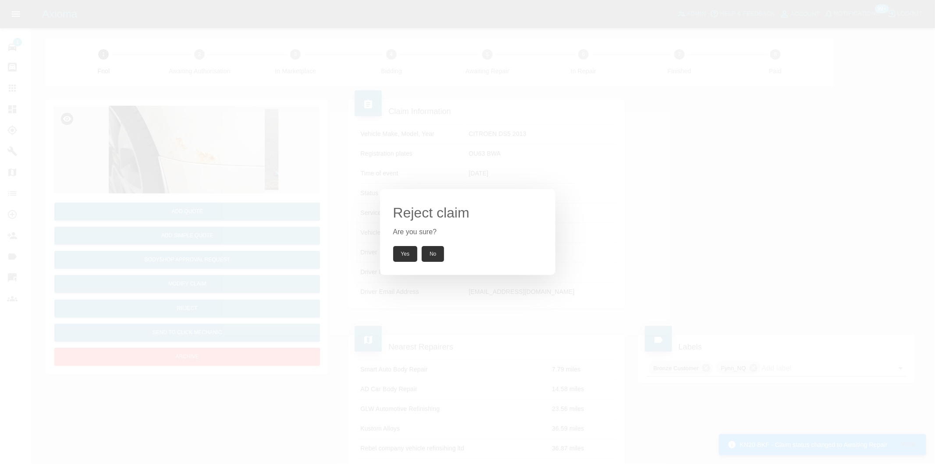
click at [399, 253] on button "Yes" at bounding box center [405, 254] width 25 height 16
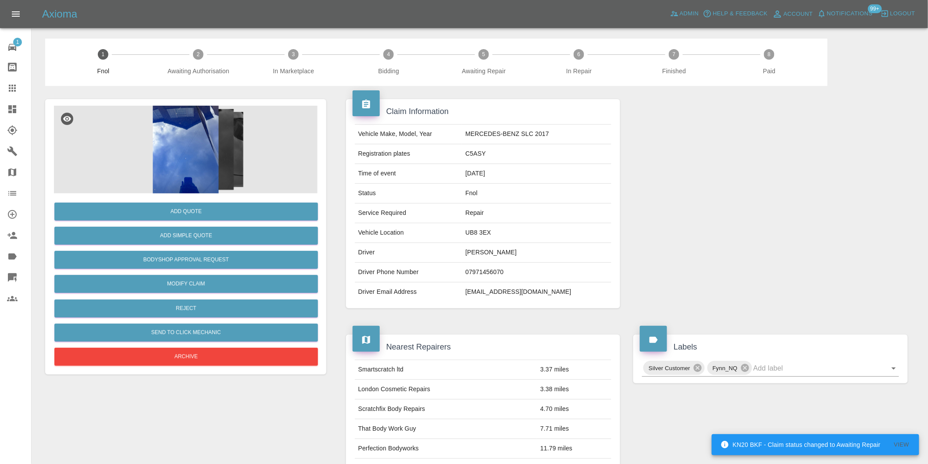
click at [202, 146] on img at bounding box center [186, 150] width 264 height 88
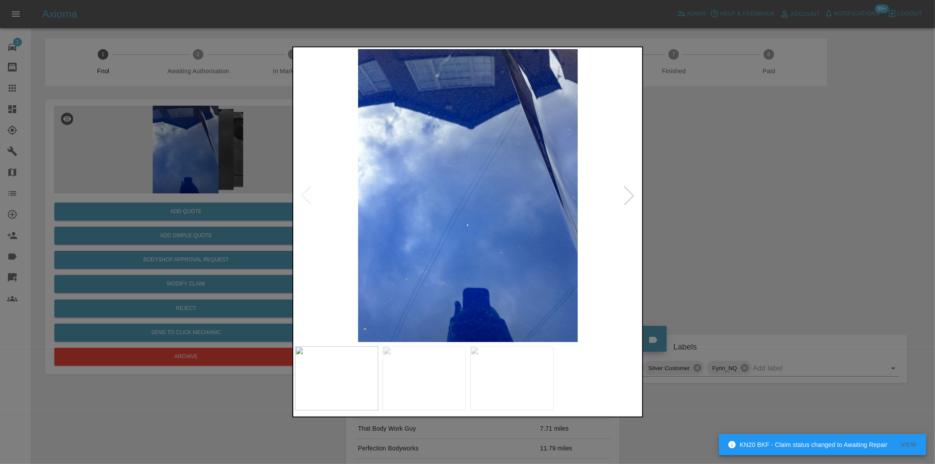
click at [628, 193] on div at bounding box center [629, 195] width 19 height 19
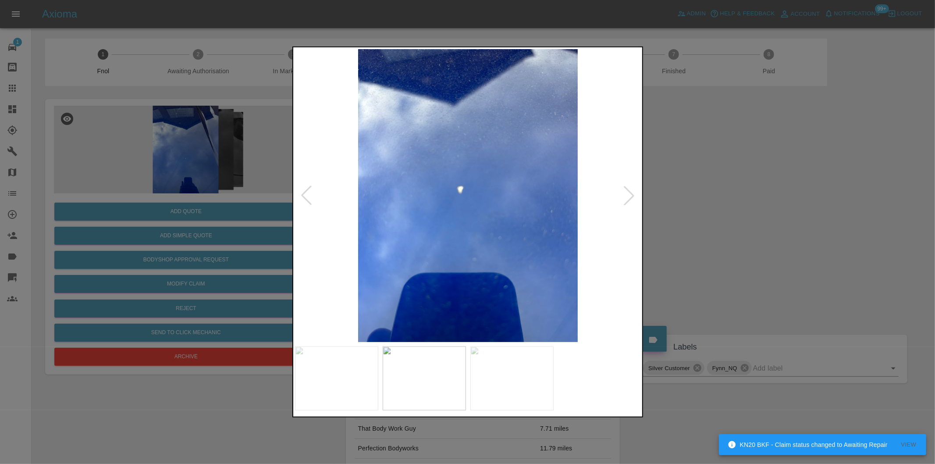
click at [628, 193] on div at bounding box center [629, 195] width 19 height 19
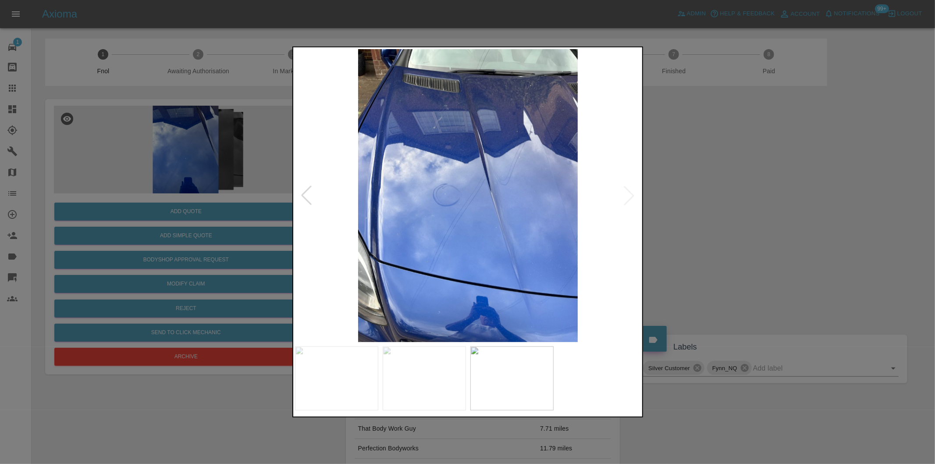
click at [628, 193] on img at bounding box center [468, 195] width 346 height 293
click at [727, 211] on div at bounding box center [467, 232] width 935 height 464
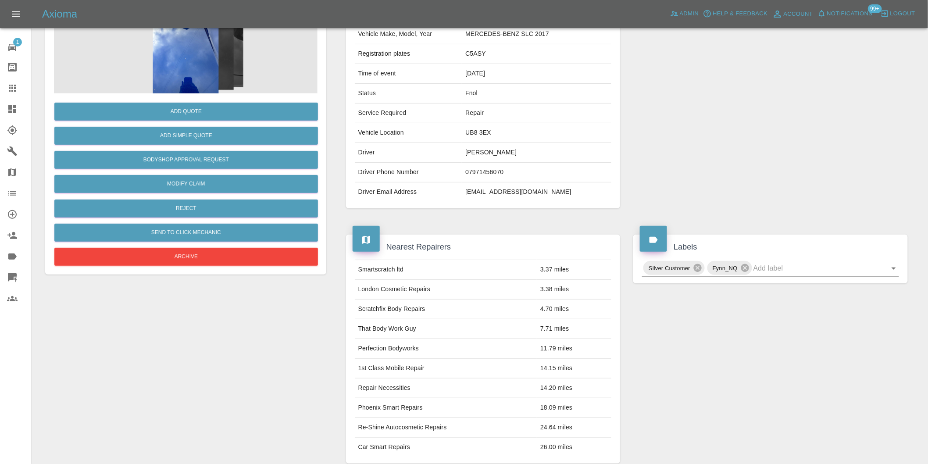
scroll to position [12, 0]
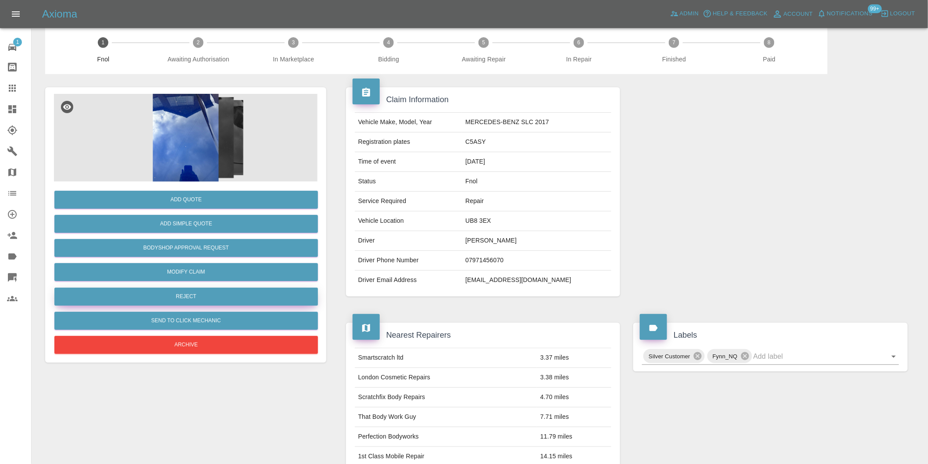
click at [203, 299] on button "Reject" at bounding box center [186, 297] width 264 height 18
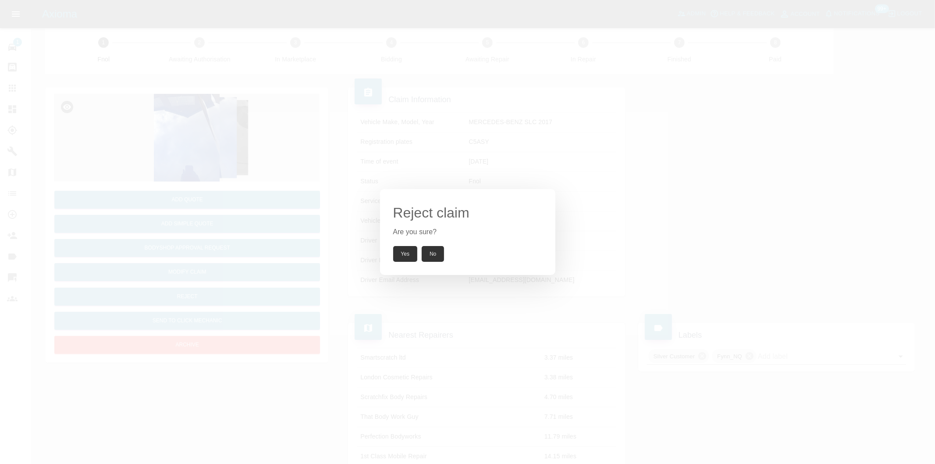
click at [402, 255] on button "Yes" at bounding box center [405, 254] width 25 height 16
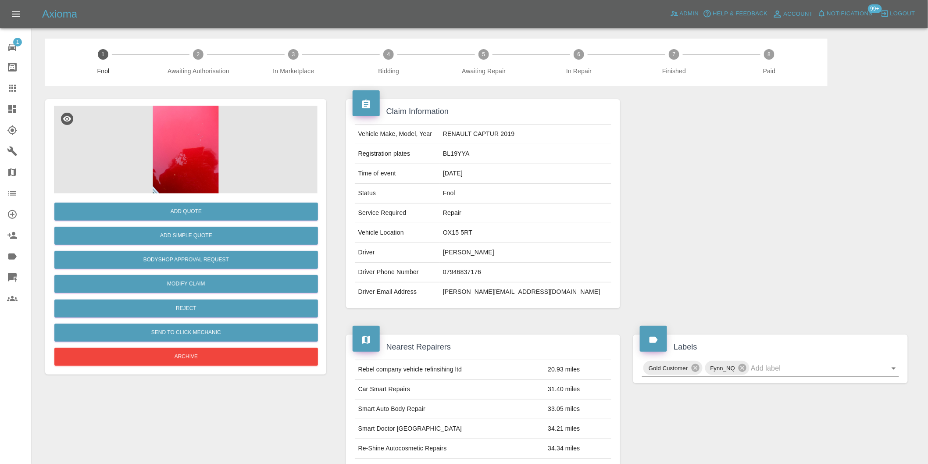
click at [185, 148] on img at bounding box center [186, 150] width 264 height 88
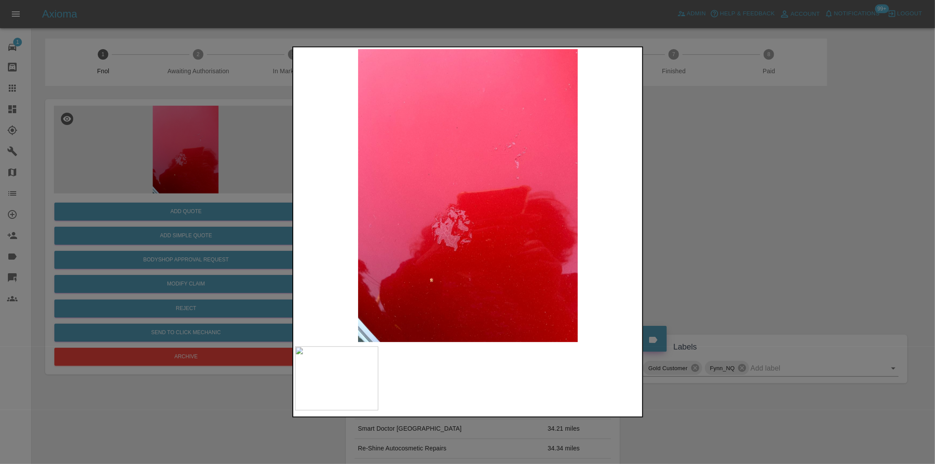
drag, startPoint x: 734, startPoint y: 240, endPoint x: 436, endPoint y: 301, distance: 304.0
click at [732, 242] on div at bounding box center [467, 232] width 935 height 464
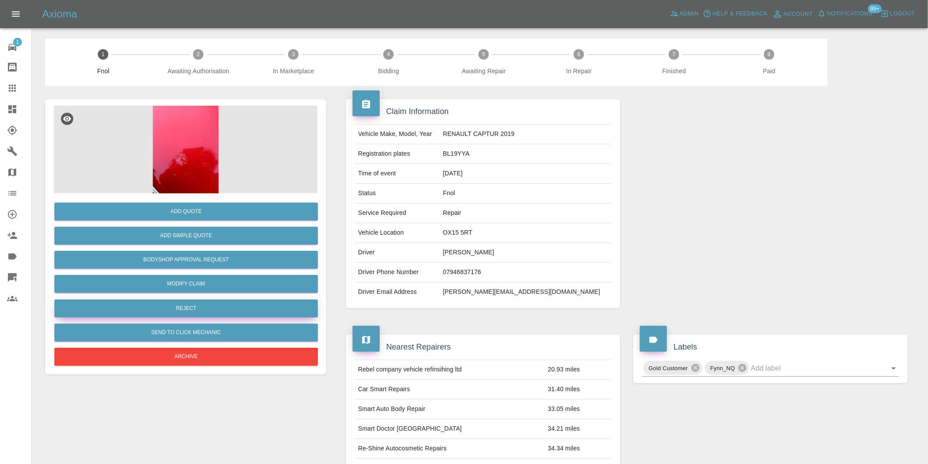
click at [213, 312] on button "Reject" at bounding box center [186, 309] width 264 height 18
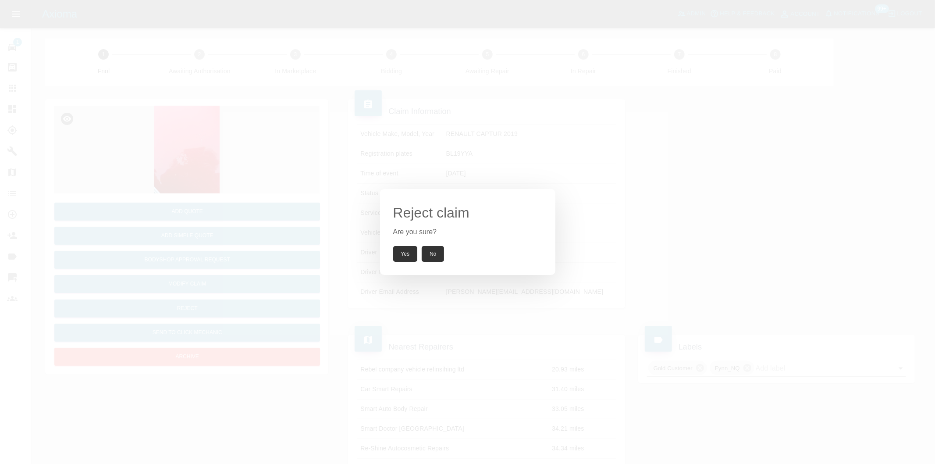
click at [409, 250] on button "Yes" at bounding box center [405, 254] width 25 height 16
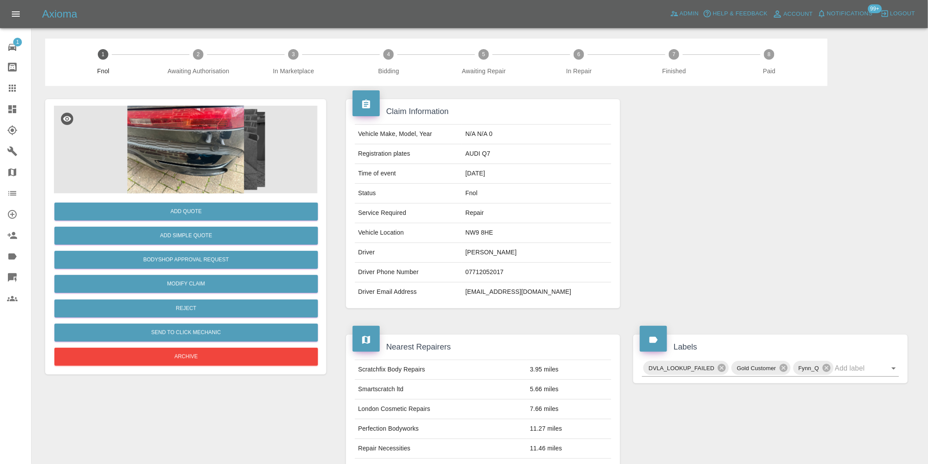
click at [180, 170] on img at bounding box center [186, 150] width 264 height 88
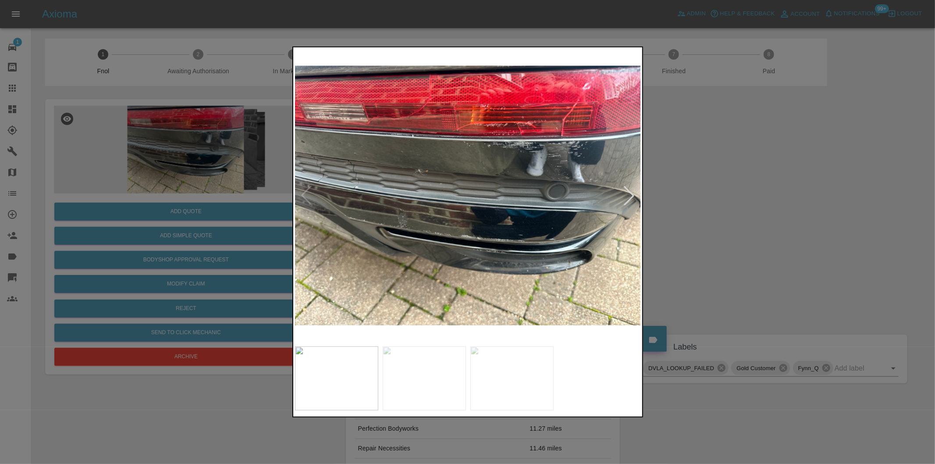
drag, startPoint x: 734, startPoint y: 178, endPoint x: 556, endPoint y: 218, distance: 182.5
click at [734, 178] on div at bounding box center [467, 232] width 935 height 464
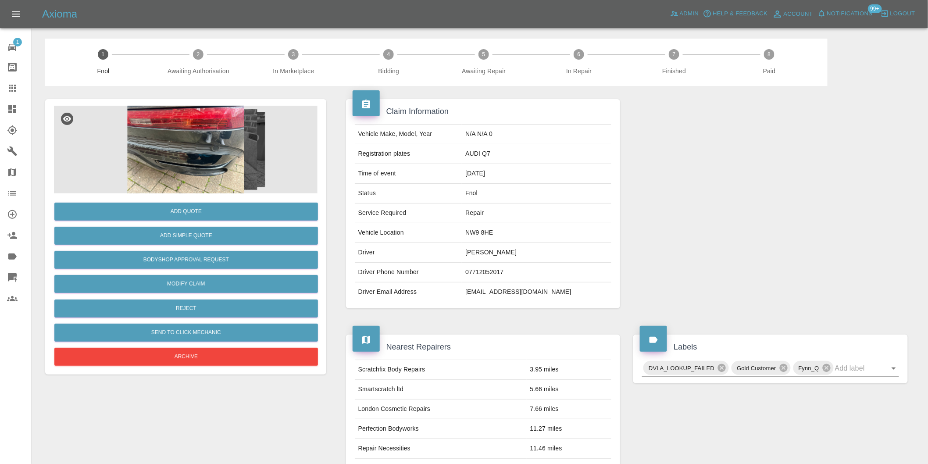
click at [189, 161] on img at bounding box center [186, 150] width 264 height 88
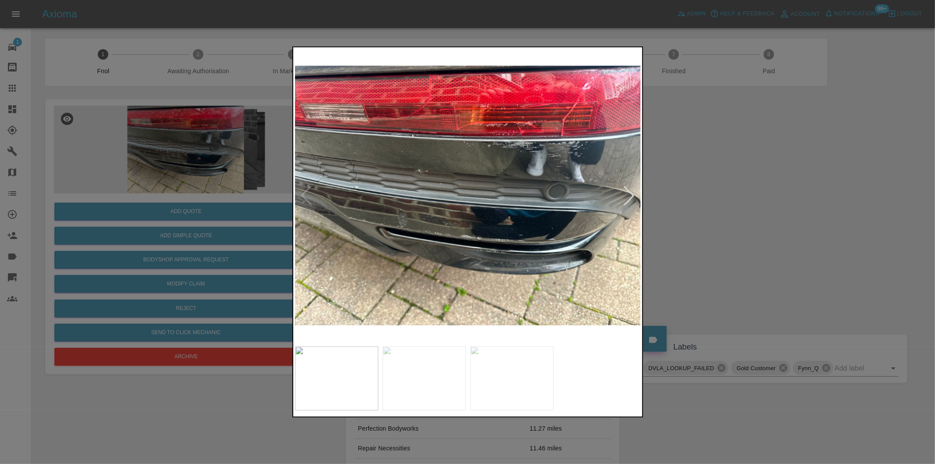
click at [629, 194] on div at bounding box center [629, 195] width 19 height 19
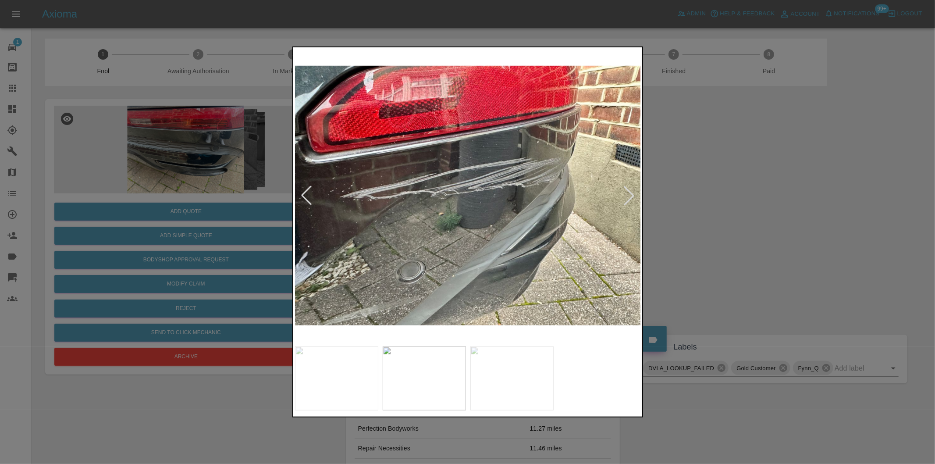
click at [629, 194] on div at bounding box center [629, 195] width 19 height 19
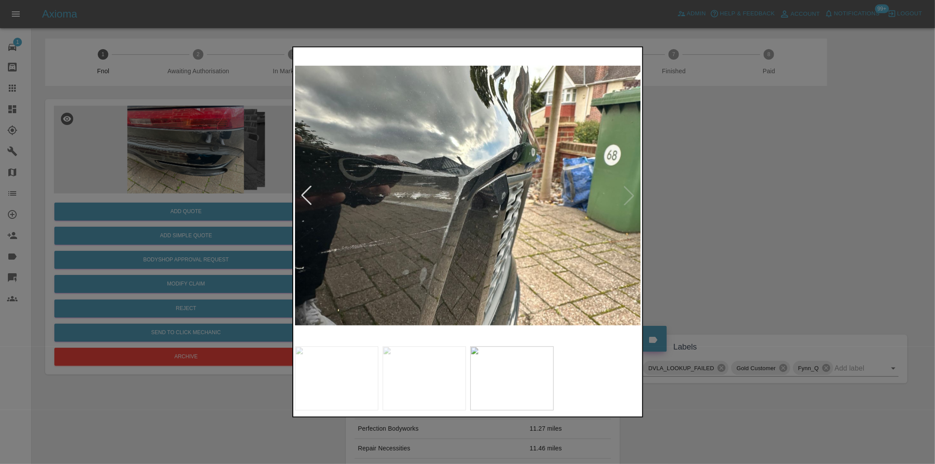
click at [629, 194] on img at bounding box center [468, 195] width 346 height 293
click at [306, 196] on div at bounding box center [306, 195] width 19 height 19
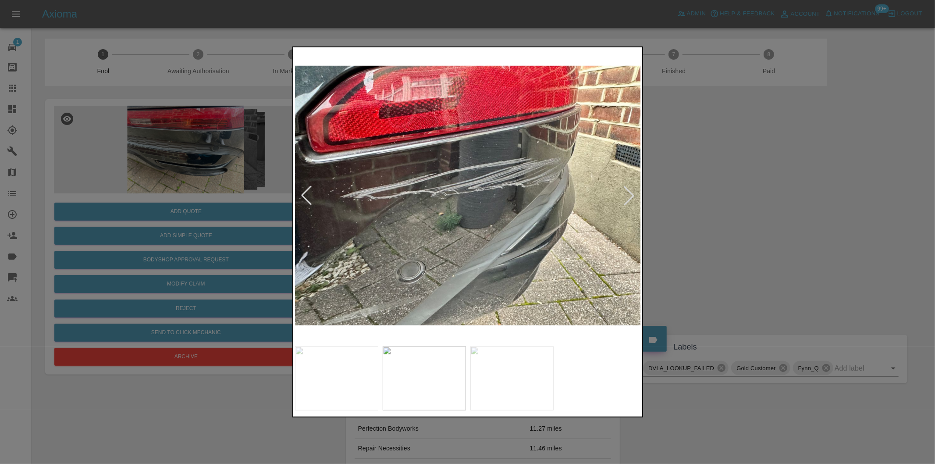
click at [306, 196] on div at bounding box center [306, 195] width 19 height 19
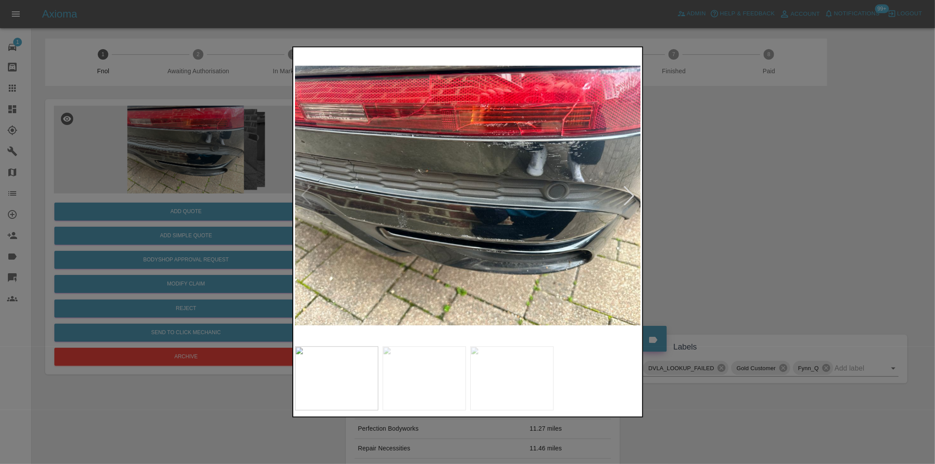
click at [306, 196] on img at bounding box center [468, 195] width 346 height 293
click at [709, 226] on div at bounding box center [467, 232] width 935 height 464
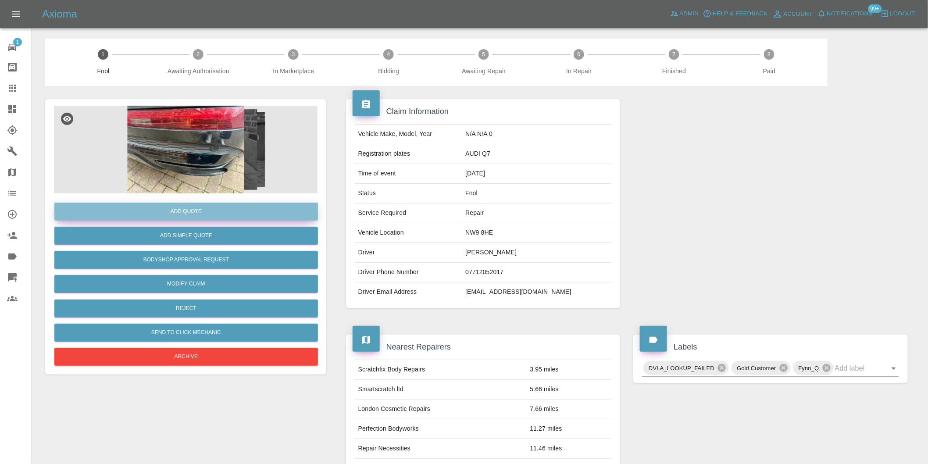
click at [197, 215] on button "Add Quote" at bounding box center [186, 212] width 264 height 18
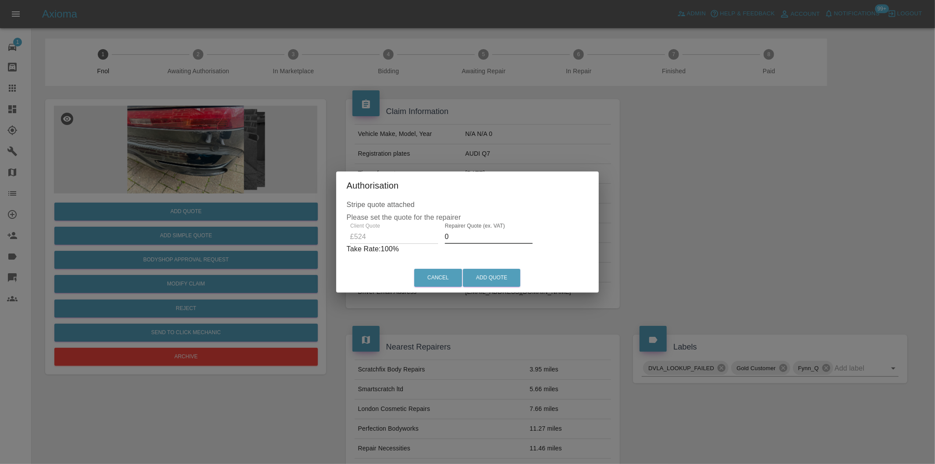
click at [479, 240] on input "0" at bounding box center [489, 237] width 88 height 14
type input "0325"
click at [504, 275] on button "Add Quote" at bounding box center [491, 278] width 57 height 18
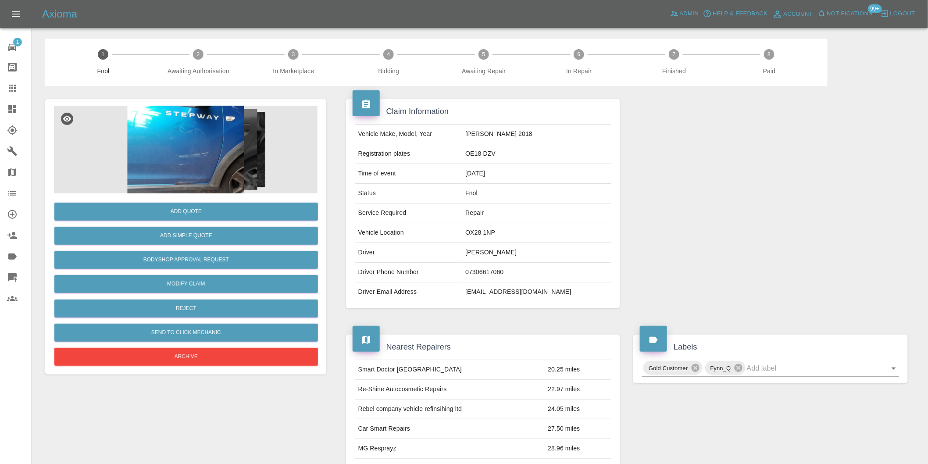
click at [224, 147] on img at bounding box center [186, 150] width 264 height 88
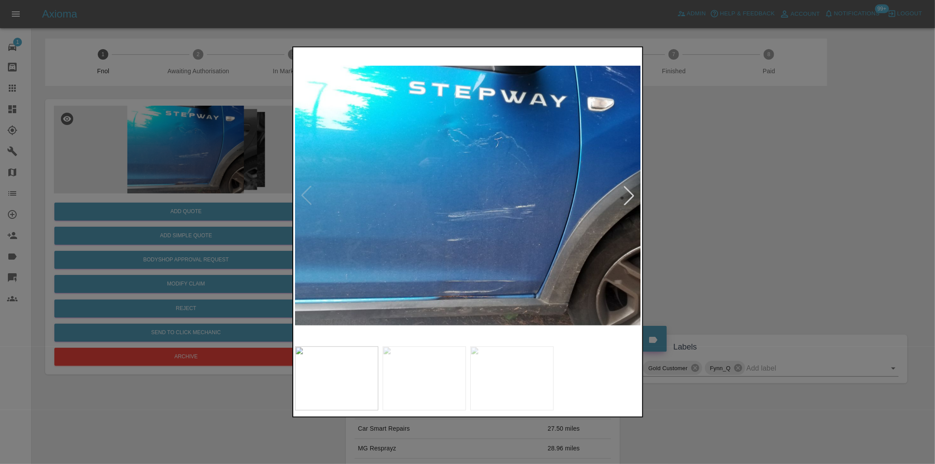
click at [626, 198] on div at bounding box center [629, 195] width 19 height 19
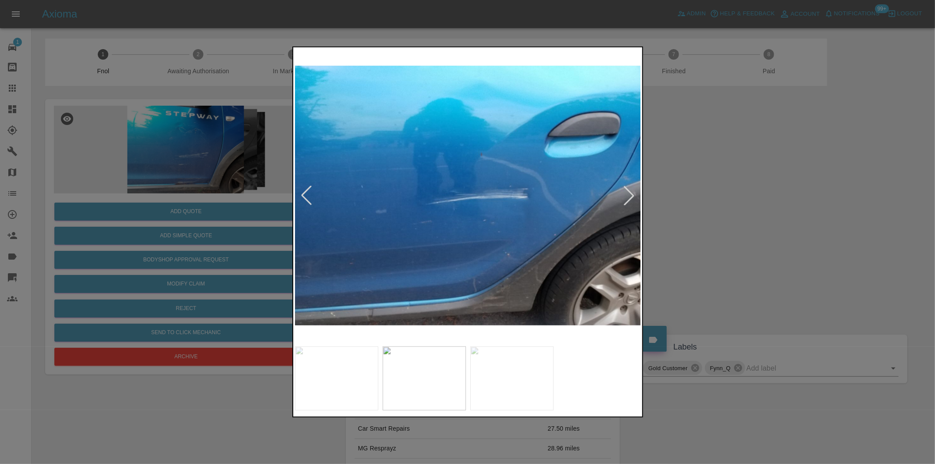
click at [626, 198] on div at bounding box center [629, 195] width 19 height 19
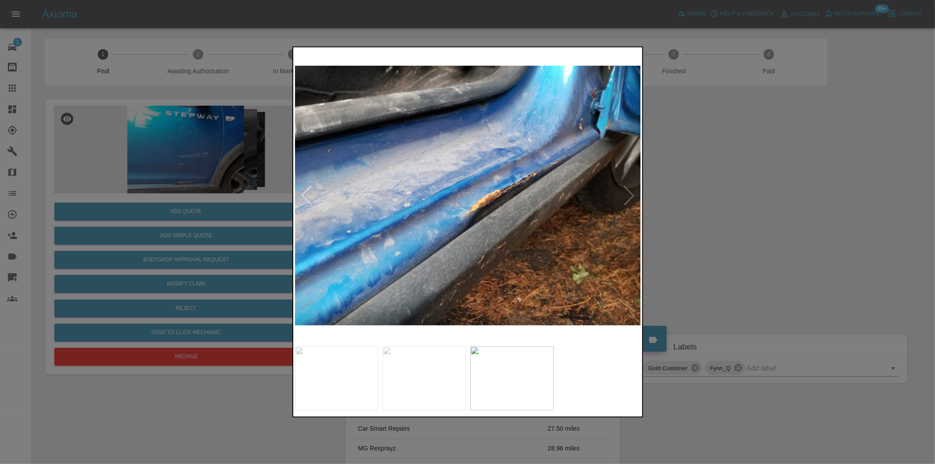
click at [626, 198] on img at bounding box center [468, 195] width 346 height 293
click at [308, 192] on div at bounding box center [306, 195] width 19 height 19
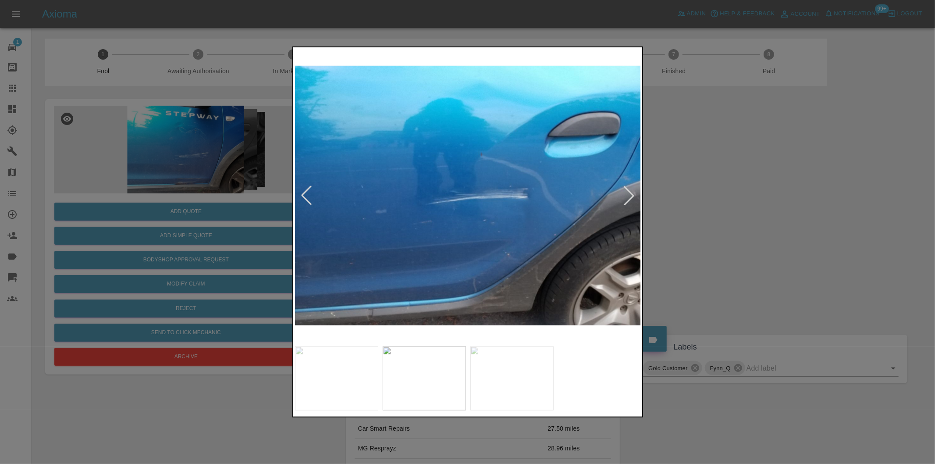
click at [658, 216] on div at bounding box center [467, 232] width 935 height 464
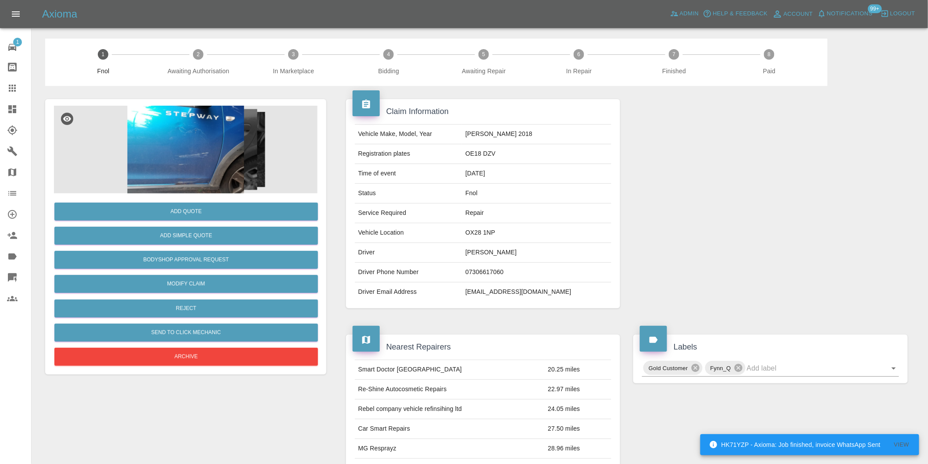
click at [195, 165] on img at bounding box center [186, 150] width 264 height 88
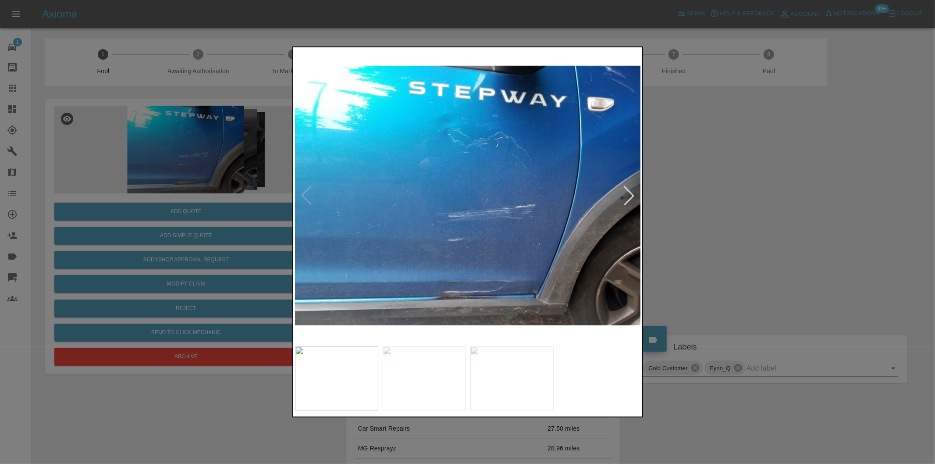
click at [749, 232] on div at bounding box center [467, 232] width 935 height 464
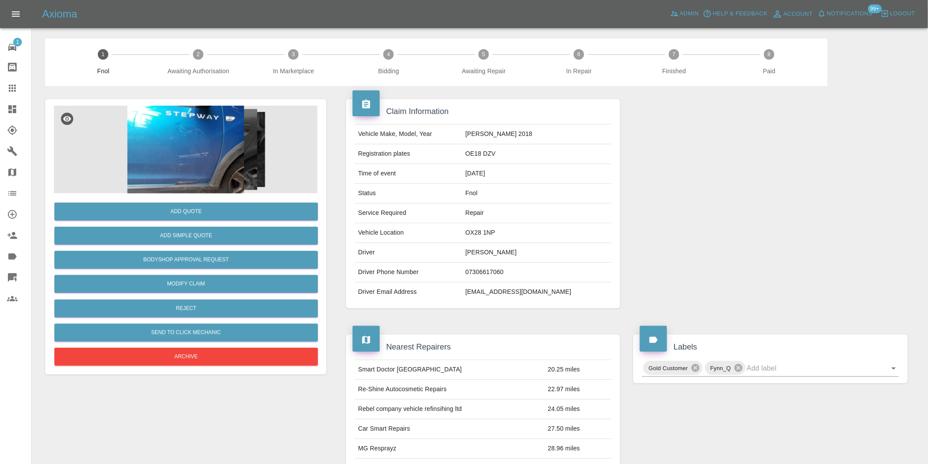
click at [205, 146] on img at bounding box center [186, 150] width 264 height 88
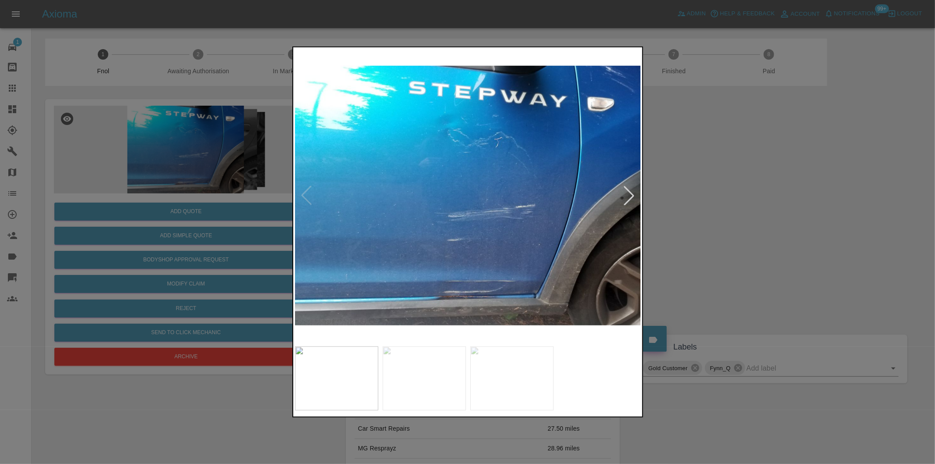
click at [626, 202] on div at bounding box center [629, 195] width 19 height 19
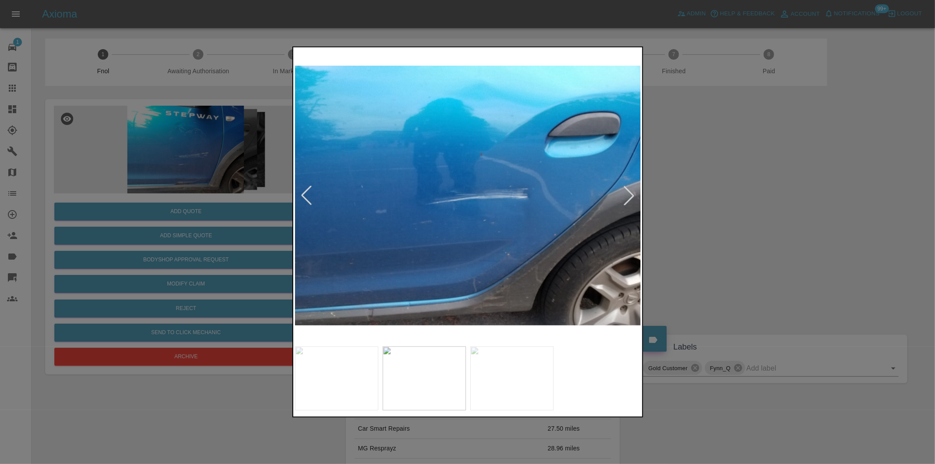
click at [625, 200] on div at bounding box center [629, 195] width 19 height 19
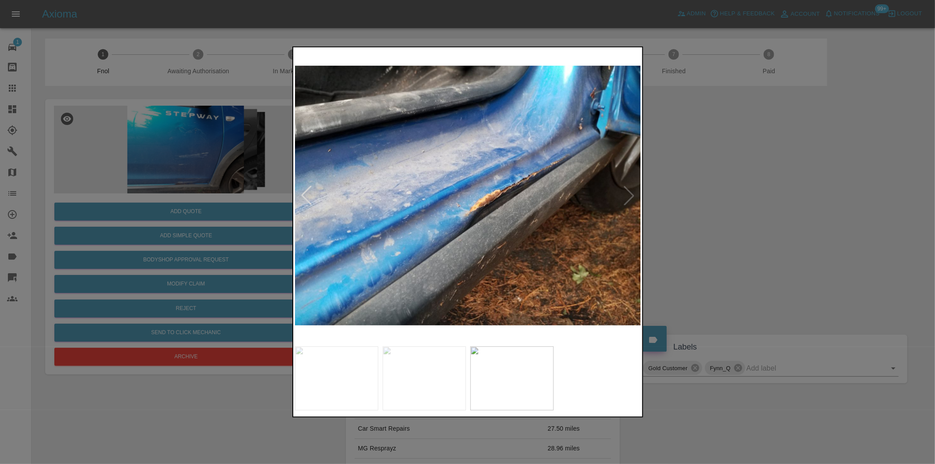
click at [728, 218] on div at bounding box center [467, 232] width 935 height 464
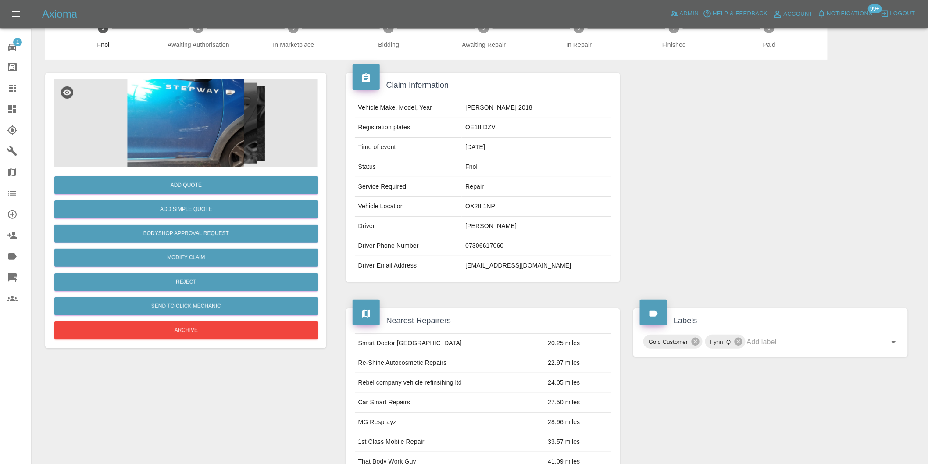
scroll to position [243, 0]
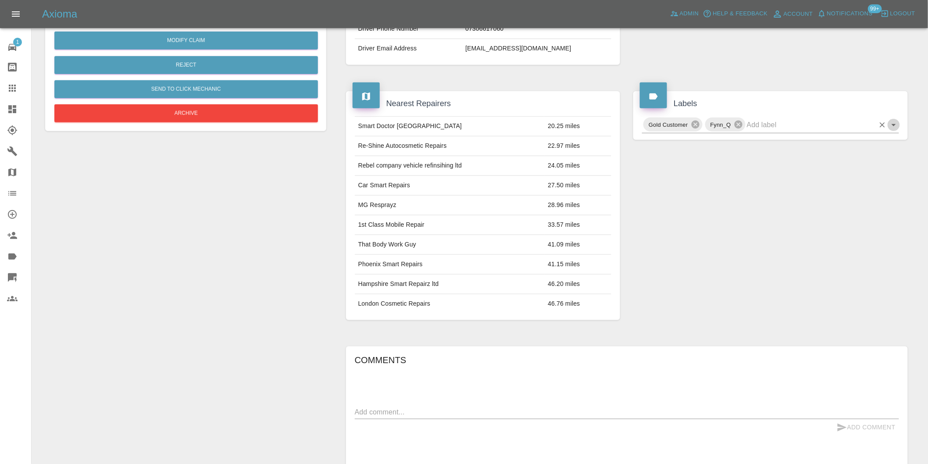
click at [893, 125] on icon "Open" at bounding box center [894, 125] width 11 height 11
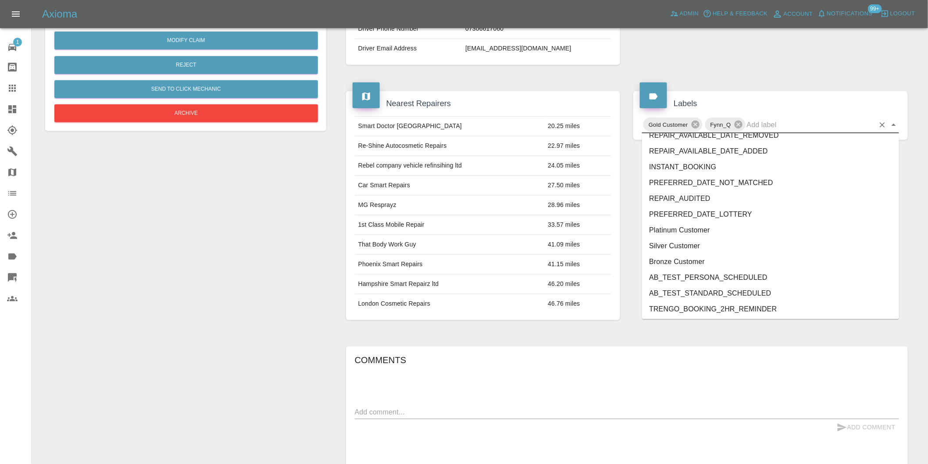
scroll to position [1873, 0]
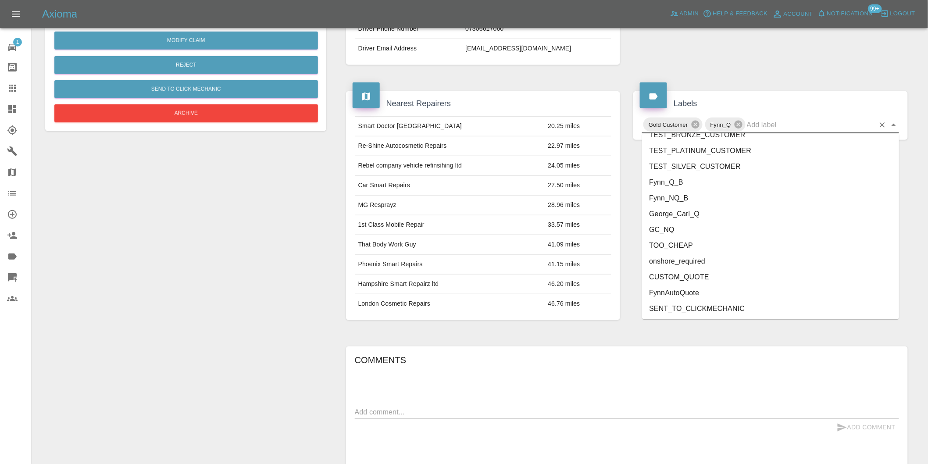
click at [719, 259] on li "onshore_required" at bounding box center [770, 261] width 257 height 16
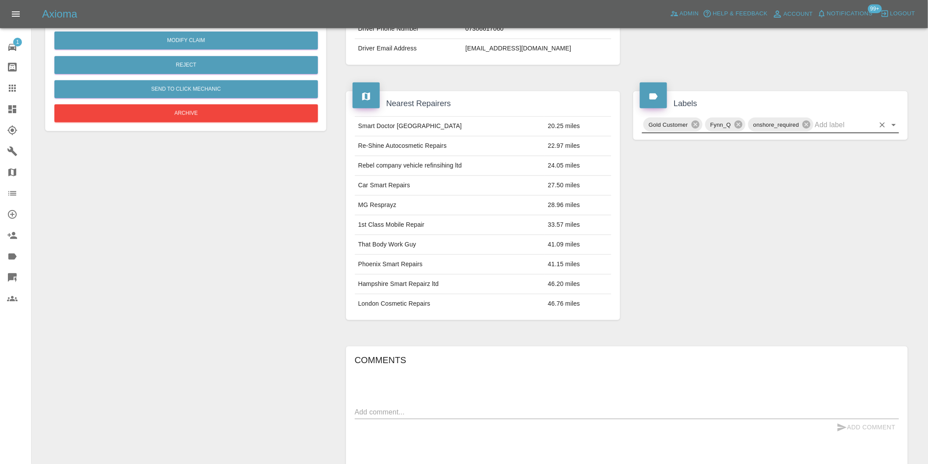
click at [896, 126] on icon "Open" at bounding box center [894, 125] width 11 height 11
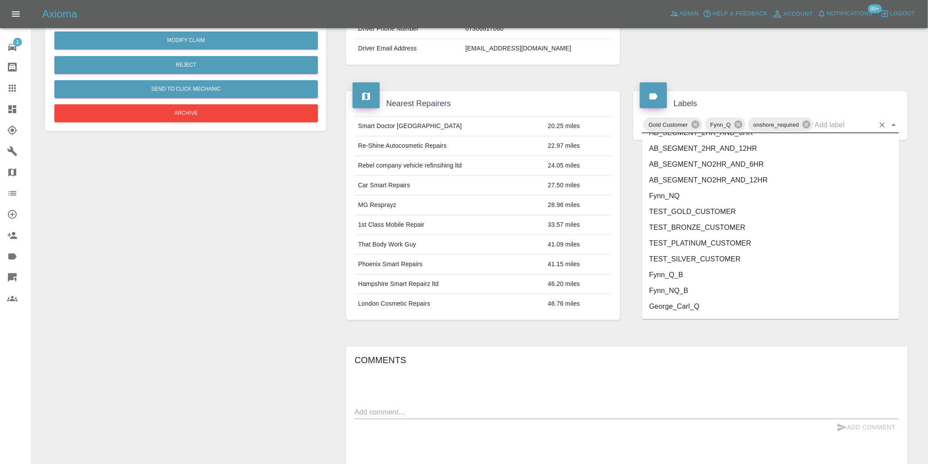
scroll to position [1857, 0]
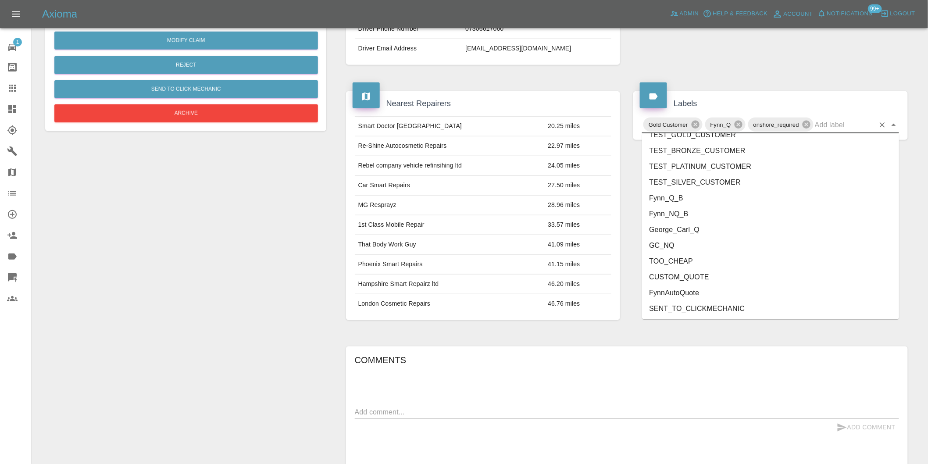
click at [708, 231] on li "George_Carl_Q" at bounding box center [770, 230] width 257 height 16
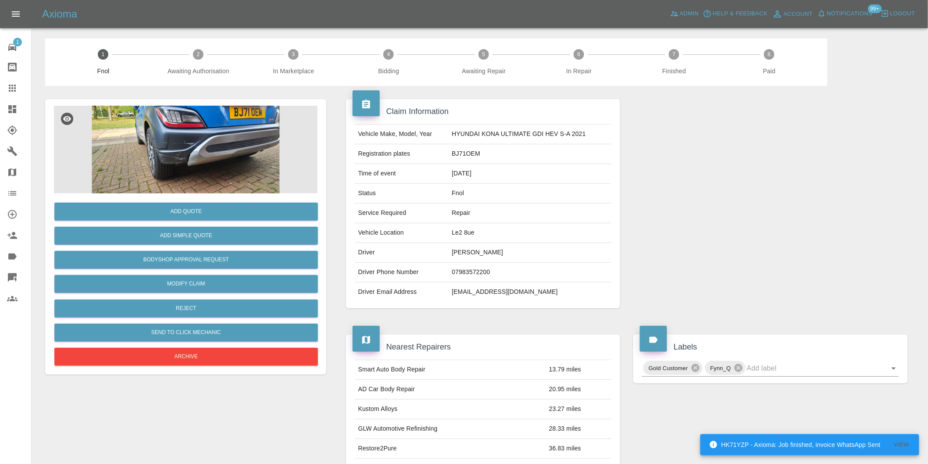
click at [180, 139] on img at bounding box center [186, 150] width 264 height 88
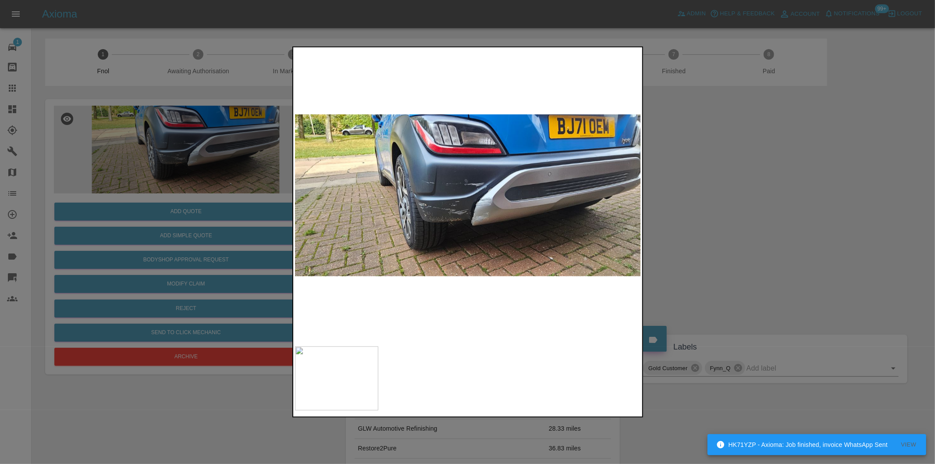
click at [461, 198] on img at bounding box center [468, 195] width 346 height 293
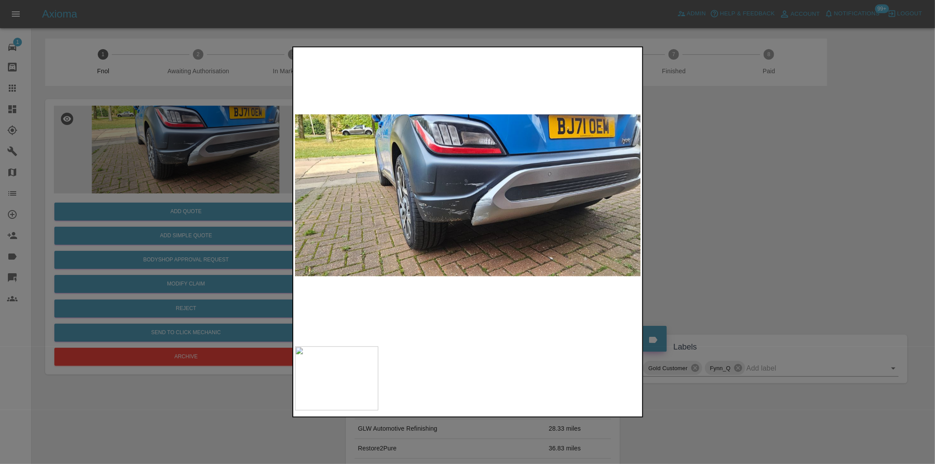
click at [461, 198] on img at bounding box center [468, 195] width 346 height 293
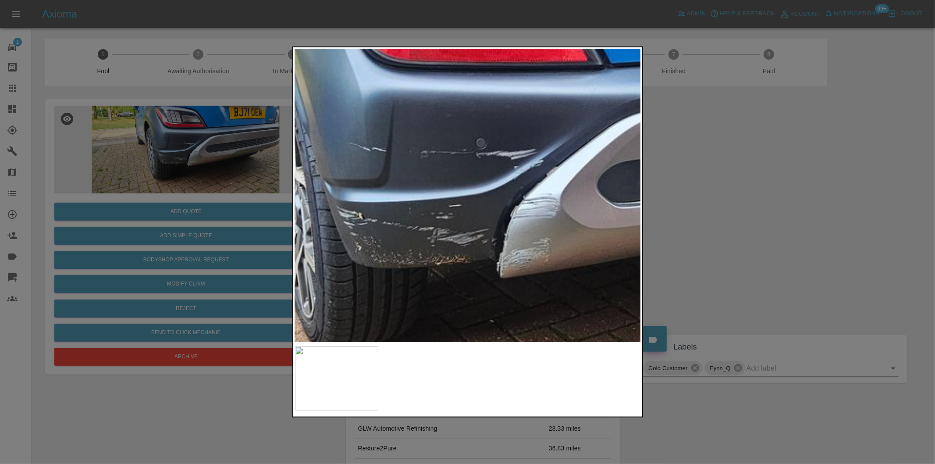
click at [461, 198] on img at bounding box center [487, 187] width 1039 height 878
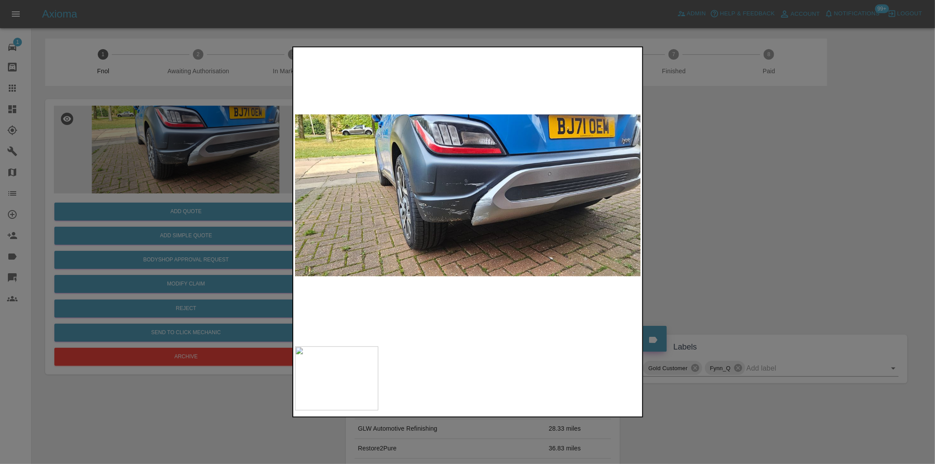
click at [725, 243] on div at bounding box center [467, 232] width 935 height 464
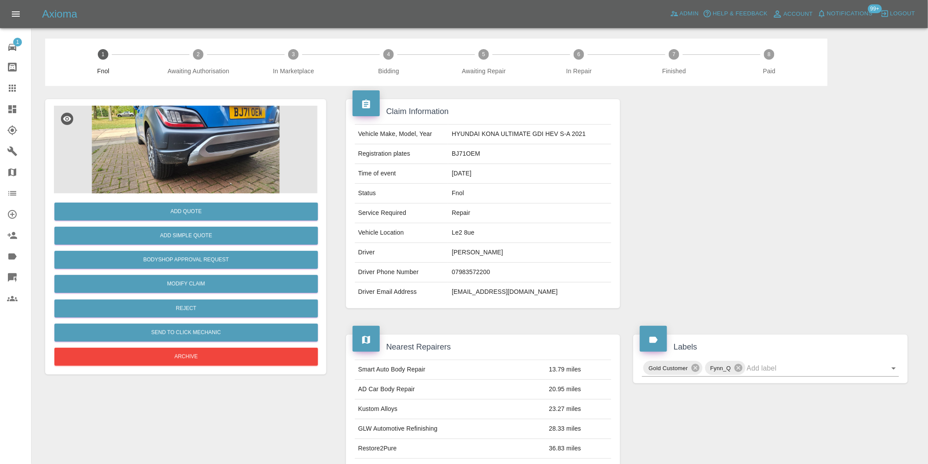
click at [182, 147] on img at bounding box center [186, 150] width 264 height 88
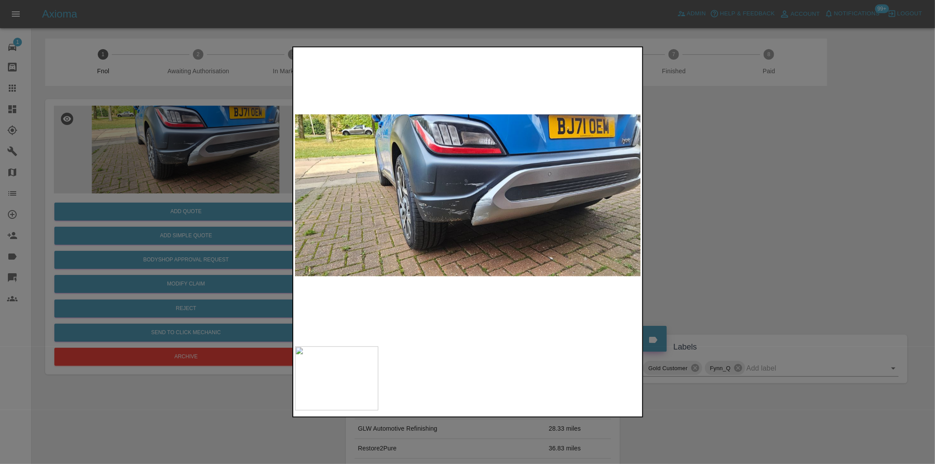
click at [474, 207] on img at bounding box center [468, 195] width 346 height 293
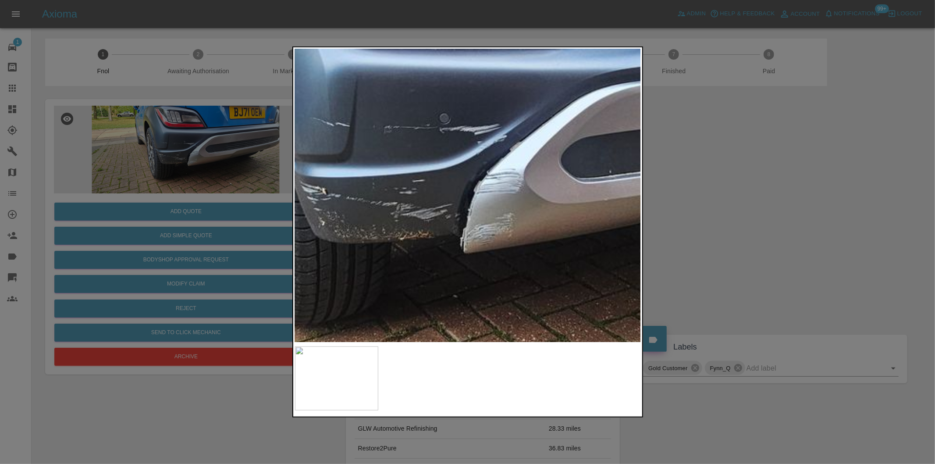
click at [462, 203] on img at bounding box center [450, 162] width 1039 height 878
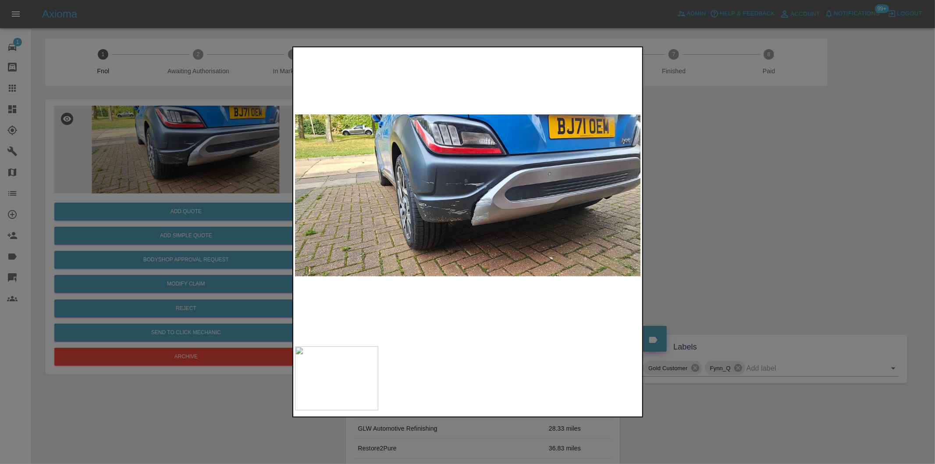
drag, startPoint x: 744, startPoint y: 217, endPoint x: 639, endPoint y: 254, distance: 111.4
click at [743, 217] on div at bounding box center [467, 232] width 935 height 464
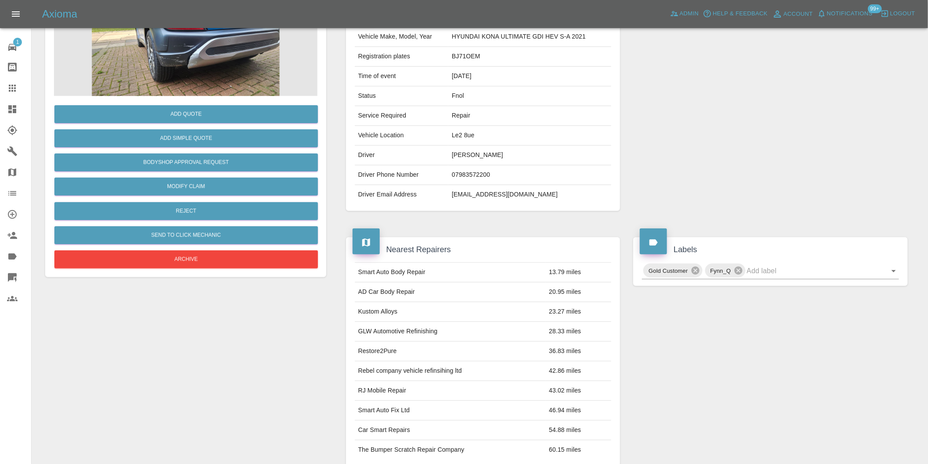
scroll to position [243, 0]
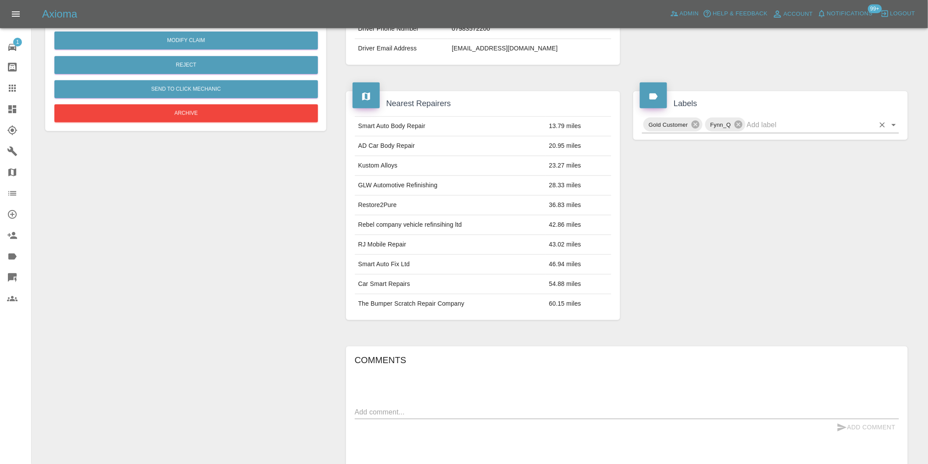
click at [892, 120] on icon "Open" at bounding box center [894, 125] width 11 height 11
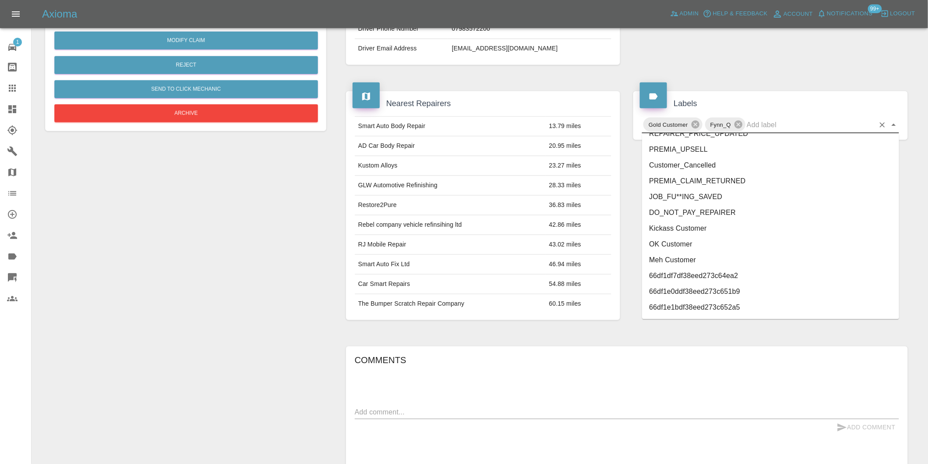
scroll to position [1873, 0]
drag, startPoint x: 718, startPoint y: 244, endPoint x: 710, endPoint y: 257, distance: 14.8
click at [710, 257] on ul "FEEDBACK_REQUESTED BODYSHOP_APPROVAL_REQUESTED BODYSHOP_CLAIM PAYMENT_SUPPRESSE…" at bounding box center [770, 227] width 257 height 186
click at [710, 257] on li "onshore_required" at bounding box center [770, 261] width 257 height 16
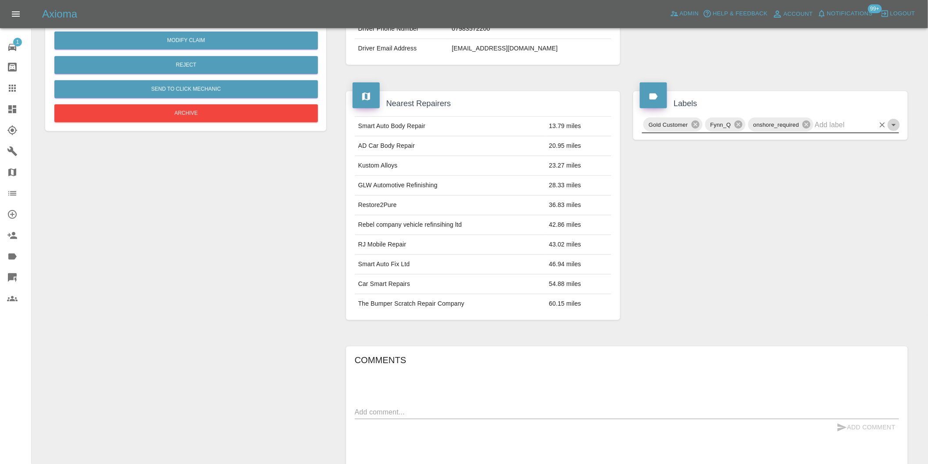
click at [892, 125] on icon "Open" at bounding box center [894, 125] width 11 height 11
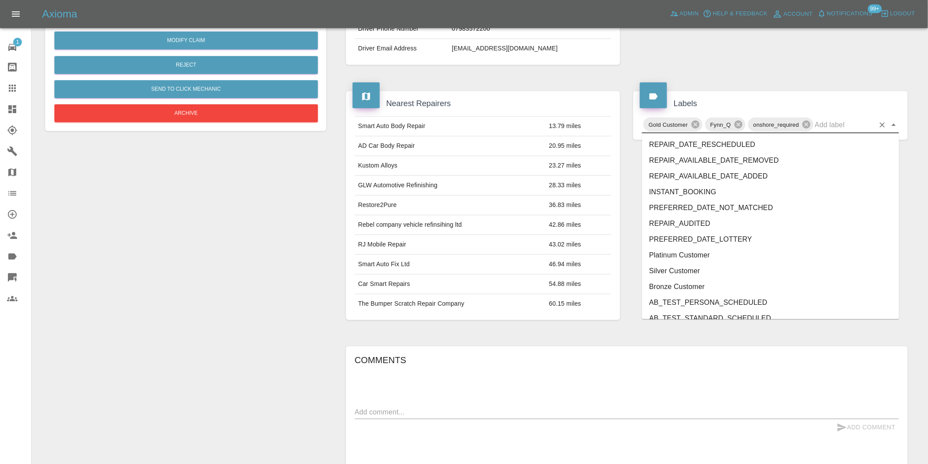
scroll to position [1857, 0]
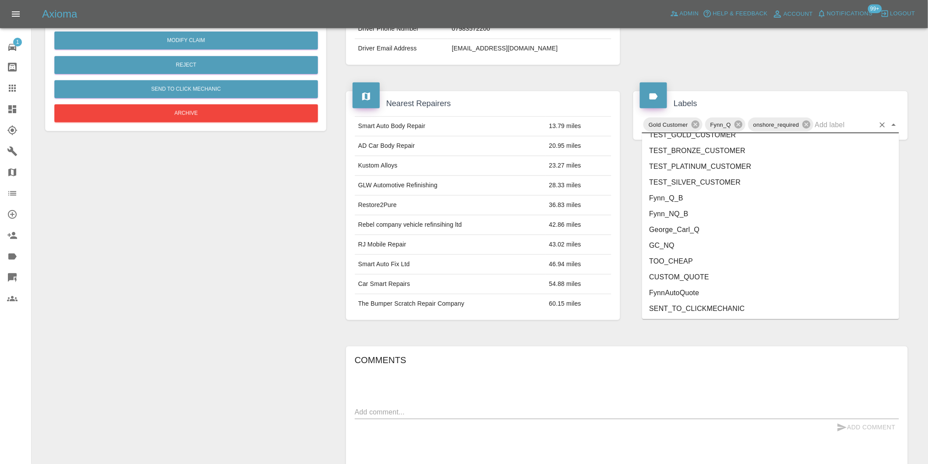
click at [685, 231] on li "George_Carl_Q" at bounding box center [770, 230] width 257 height 16
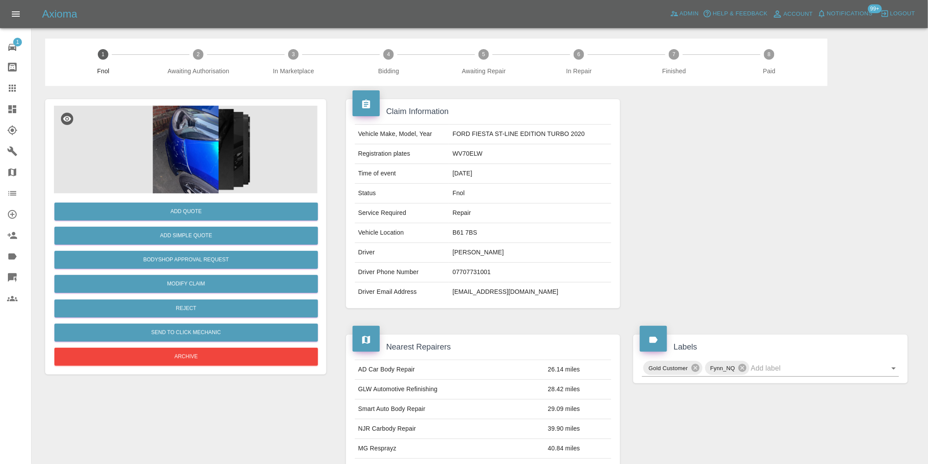
click at [191, 159] on img at bounding box center [186, 150] width 264 height 88
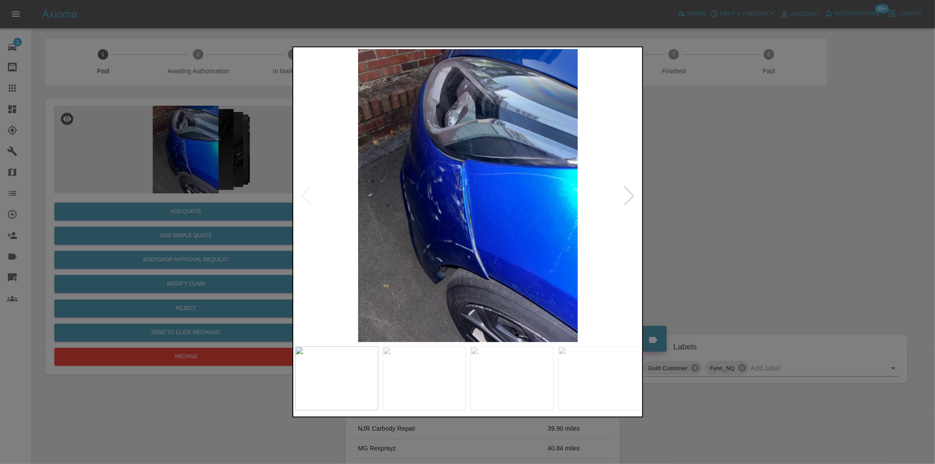
click at [630, 197] on div at bounding box center [629, 195] width 19 height 19
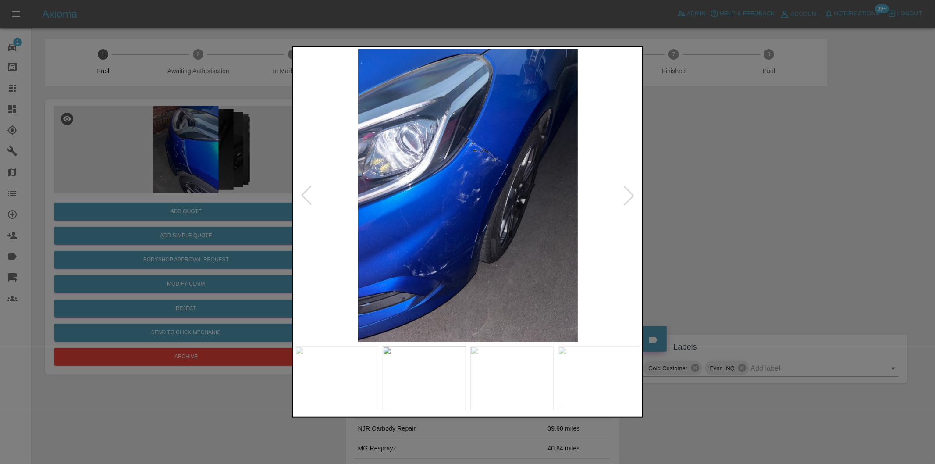
click at [630, 197] on div at bounding box center [629, 195] width 19 height 19
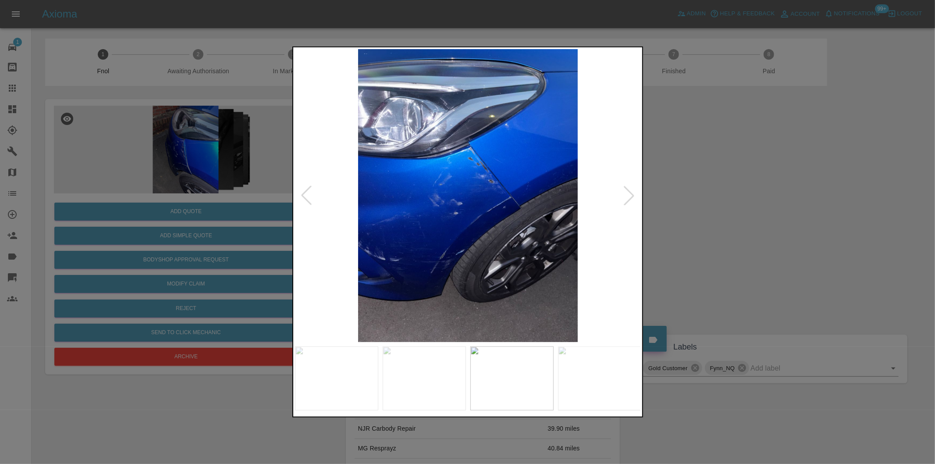
click at [630, 197] on div at bounding box center [629, 195] width 19 height 19
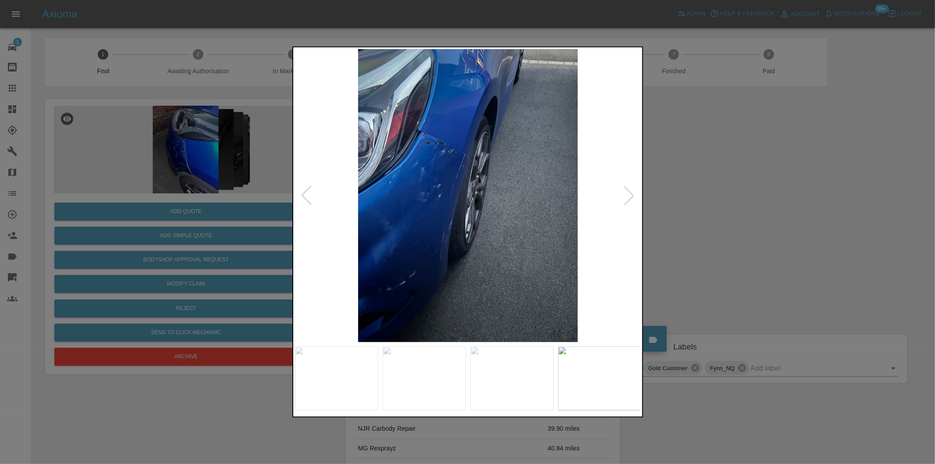
click at [630, 197] on div at bounding box center [629, 195] width 19 height 19
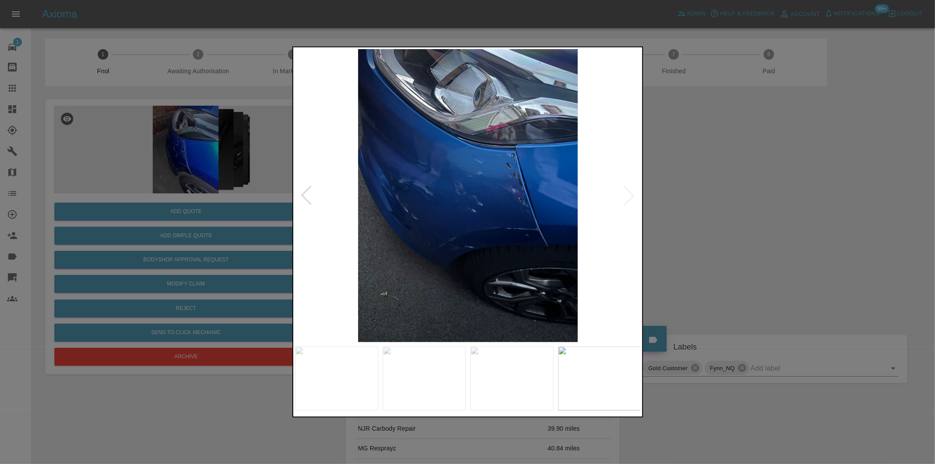
click at [630, 197] on img at bounding box center [468, 195] width 346 height 293
drag, startPoint x: 768, startPoint y: 218, endPoint x: 753, endPoint y: 220, distance: 15.0
click at [768, 219] on div at bounding box center [467, 232] width 935 height 464
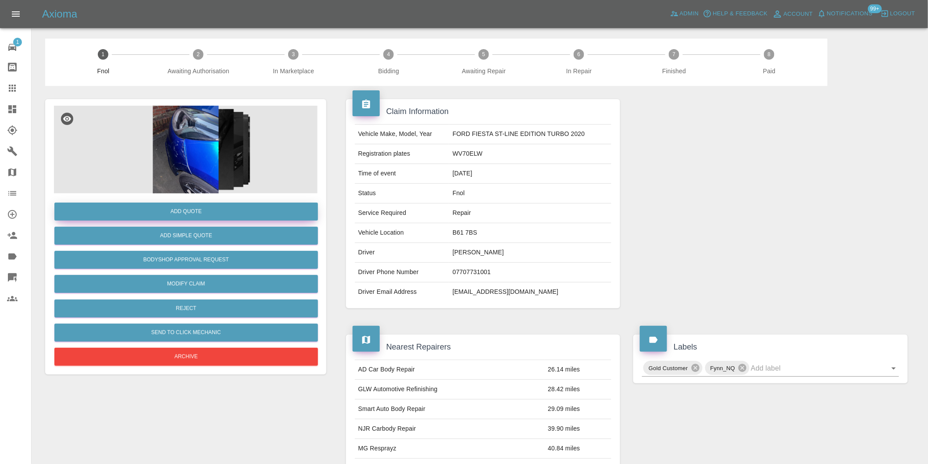
click at [198, 213] on button "Add Quote" at bounding box center [186, 212] width 264 height 18
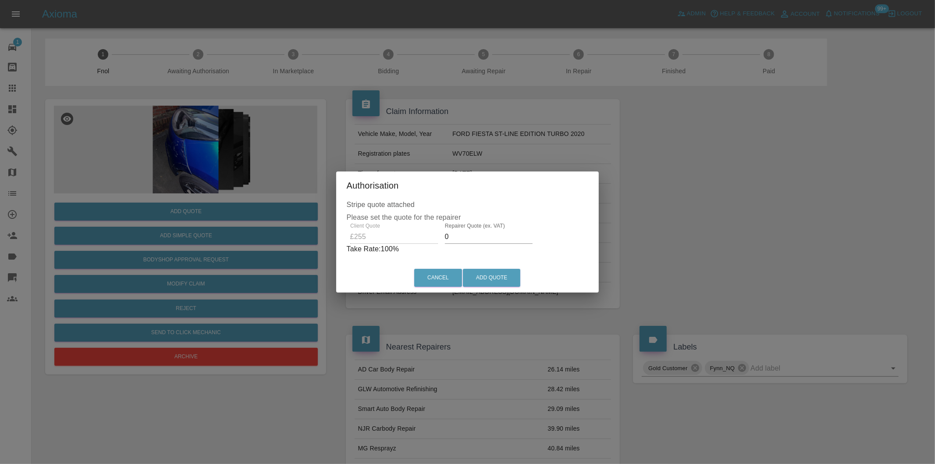
click at [475, 241] on input "0" at bounding box center [489, 237] width 88 height 14
type input "0160"
click at [502, 279] on button "Add Quote" at bounding box center [491, 278] width 57 height 18
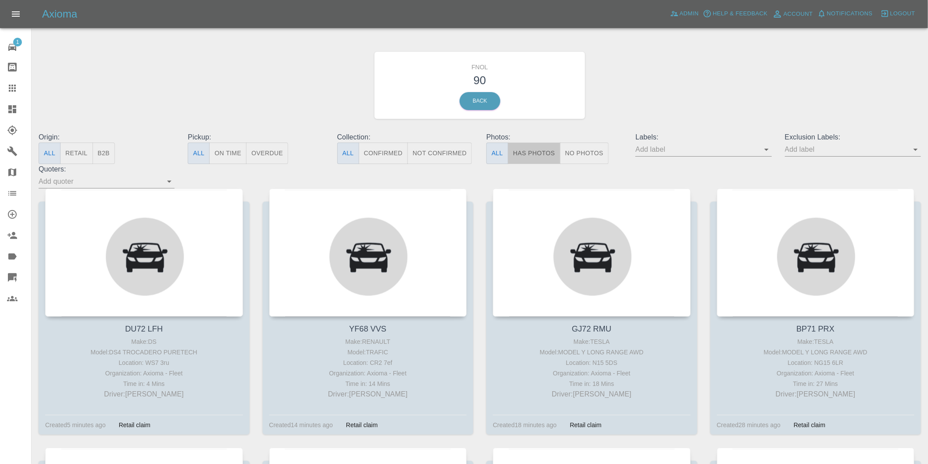
click at [520, 154] on button "Has Photos" at bounding box center [534, 153] width 53 height 21
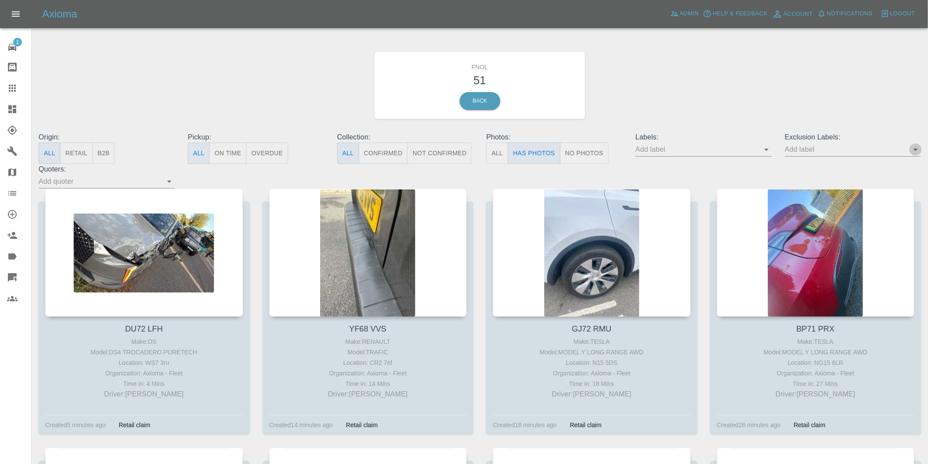
click at [915, 150] on icon "Open" at bounding box center [916, 150] width 4 height 2
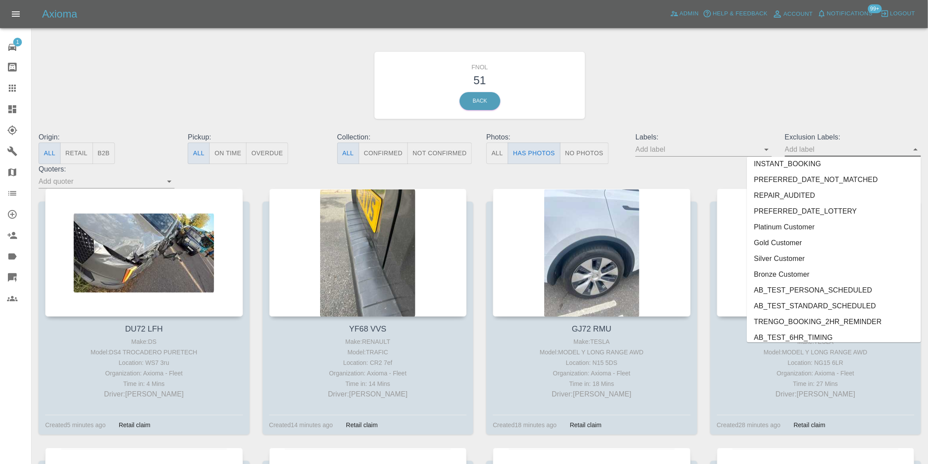
scroll to position [1905, 0]
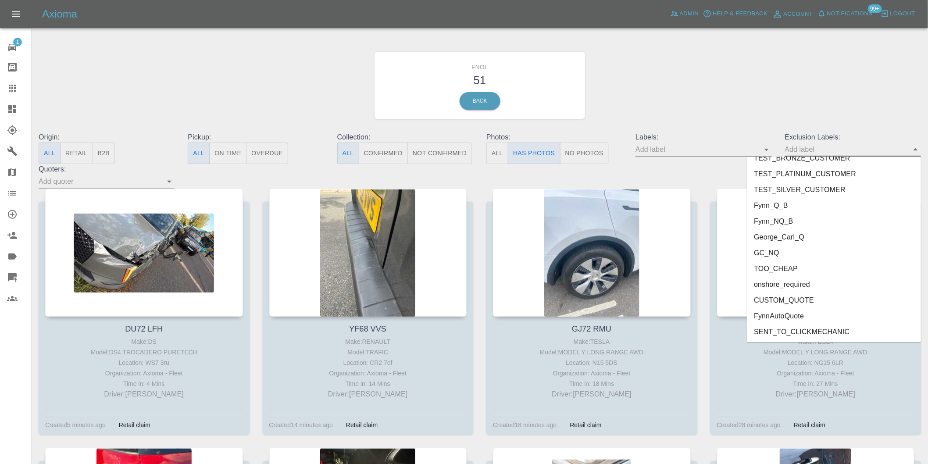
click at [815, 278] on li "onshore_required" at bounding box center [834, 285] width 174 height 16
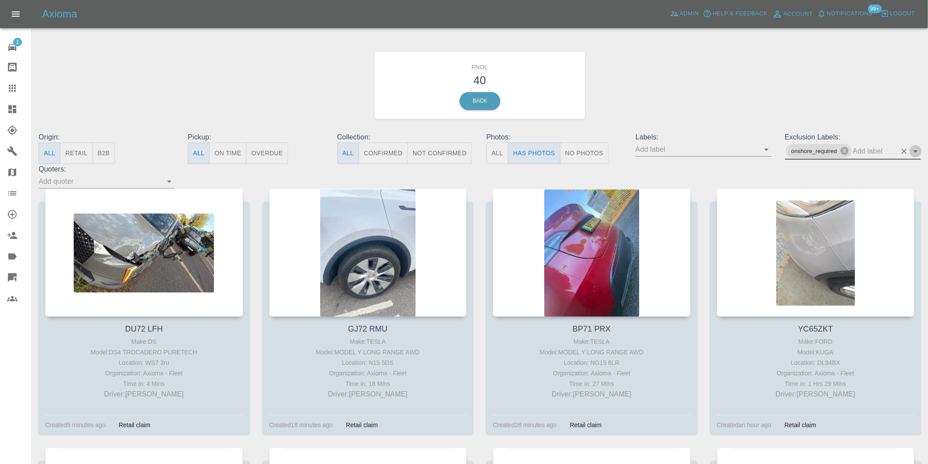
click at [914, 149] on icon "Open" at bounding box center [915, 151] width 11 height 11
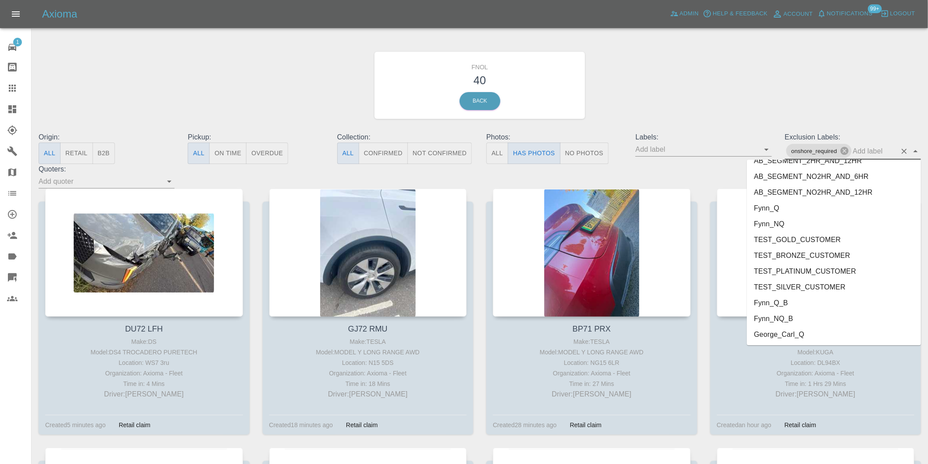
scroll to position [1889, 0]
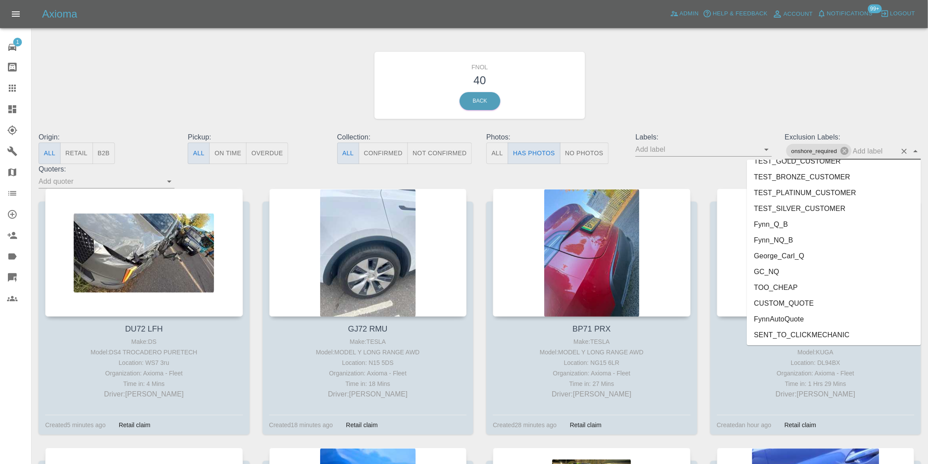
click at [792, 257] on li "George_Carl_Q" at bounding box center [834, 256] width 174 height 16
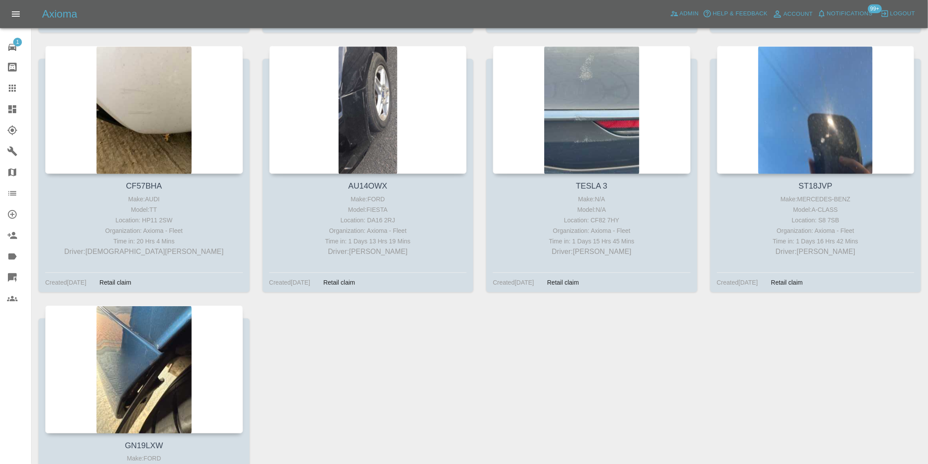
scroll to position [1023, 0]
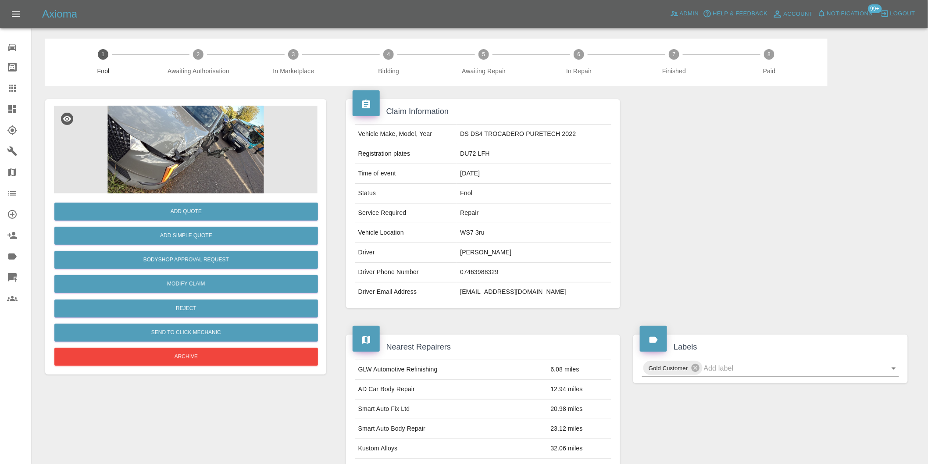
click at [200, 151] on img at bounding box center [186, 150] width 264 height 88
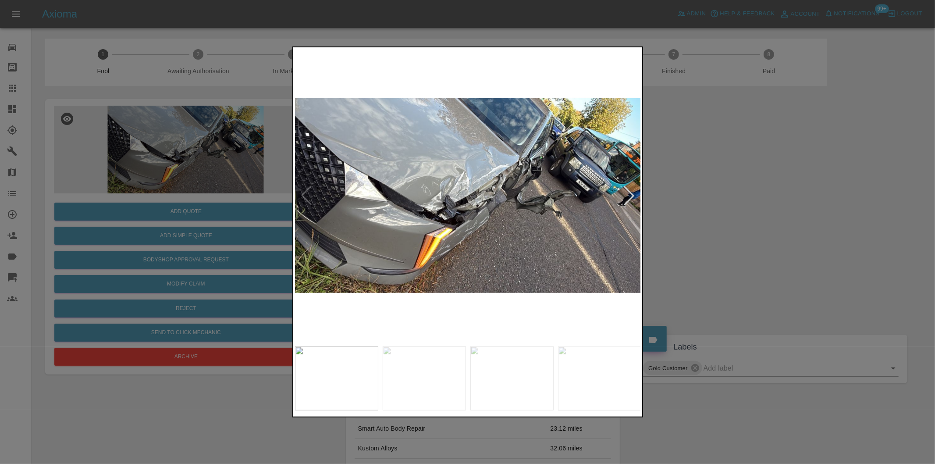
click at [677, 229] on div at bounding box center [467, 232] width 935 height 464
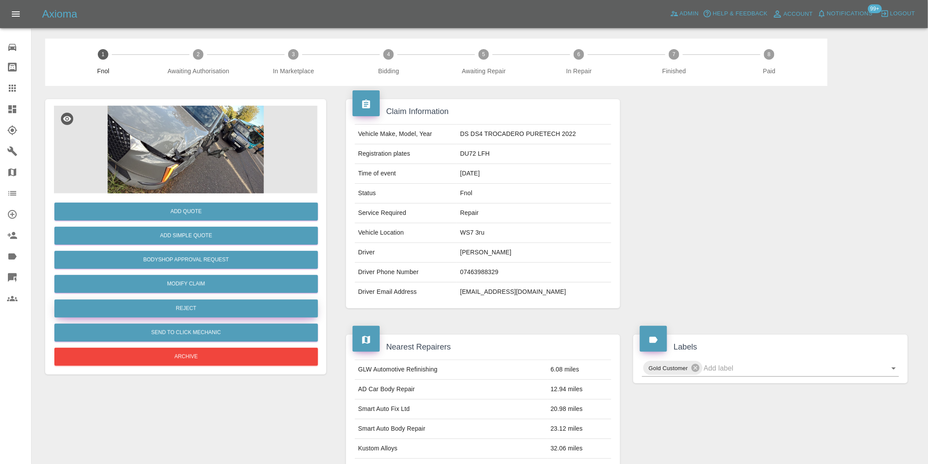
click at [200, 307] on button "Reject" at bounding box center [186, 309] width 264 height 18
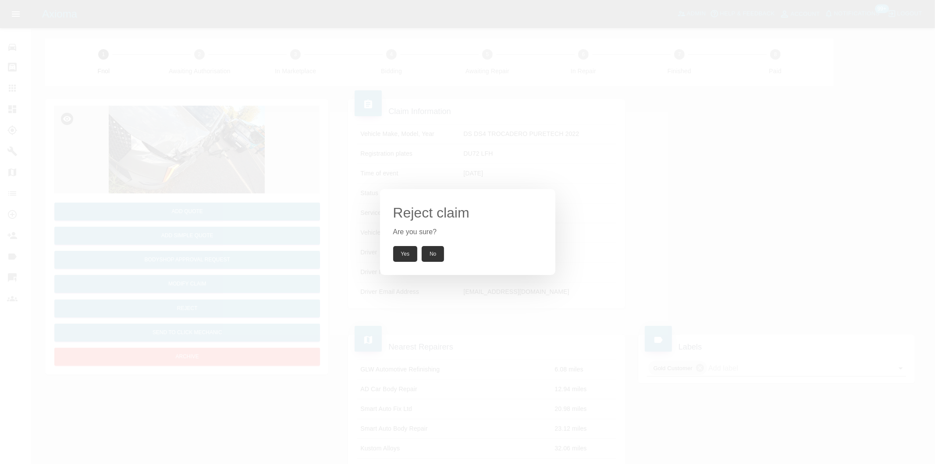
click at [404, 259] on button "Yes" at bounding box center [405, 254] width 25 height 16
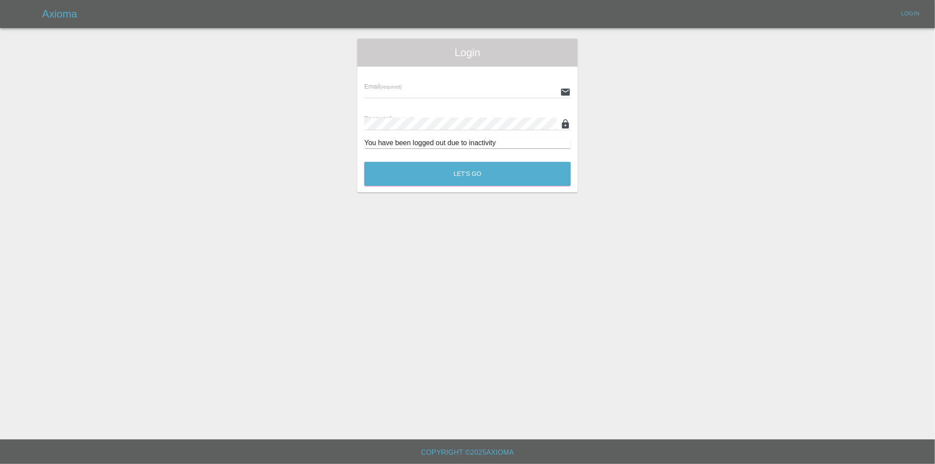
type input "[PERSON_NAME][EMAIL_ADDRESS][DOMAIN_NAME]"
click at [468, 170] on button "Let's Go" at bounding box center [467, 174] width 207 height 24
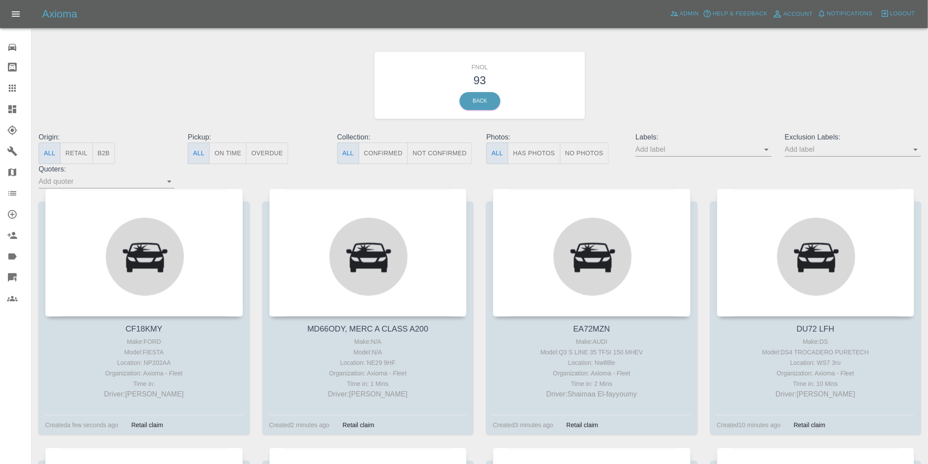
click at [540, 155] on button "Has Photos" at bounding box center [534, 153] width 53 height 21
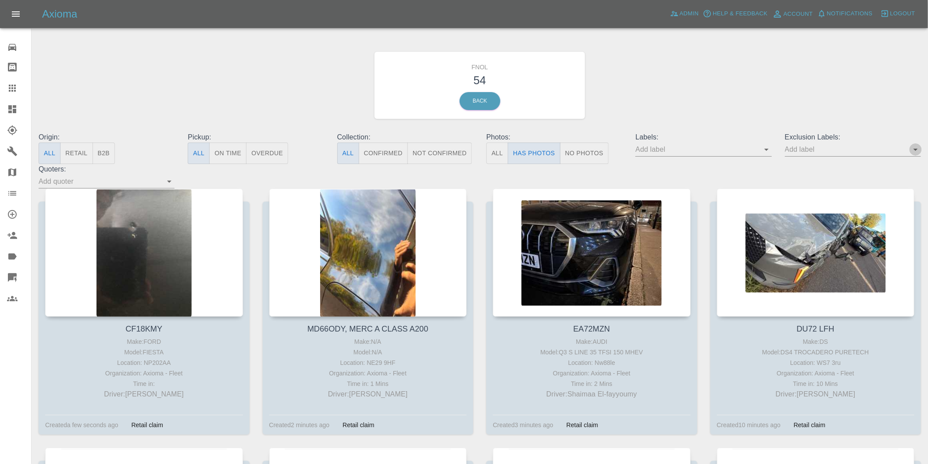
click at [915, 147] on icon "Open" at bounding box center [915, 149] width 11 height 11
click at [543, 156] on button "Has Photos" at bounding box center [534, 153] width 53 height 21
click at [915, 150] on icon "Open" at bounding box center [916, 150] width 4 height 2
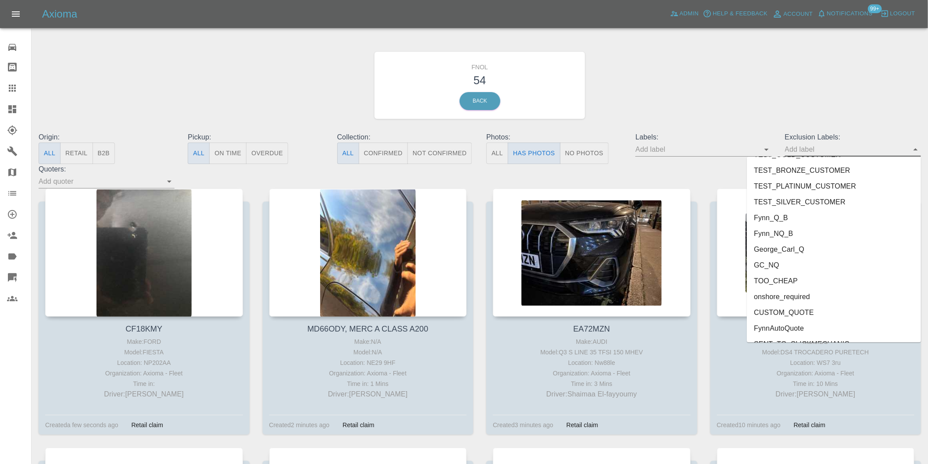
scroll to position [1905, 0]
click at [792, 286] on li "onshore_required" at bounding box center [834, 285] width 174 height 16
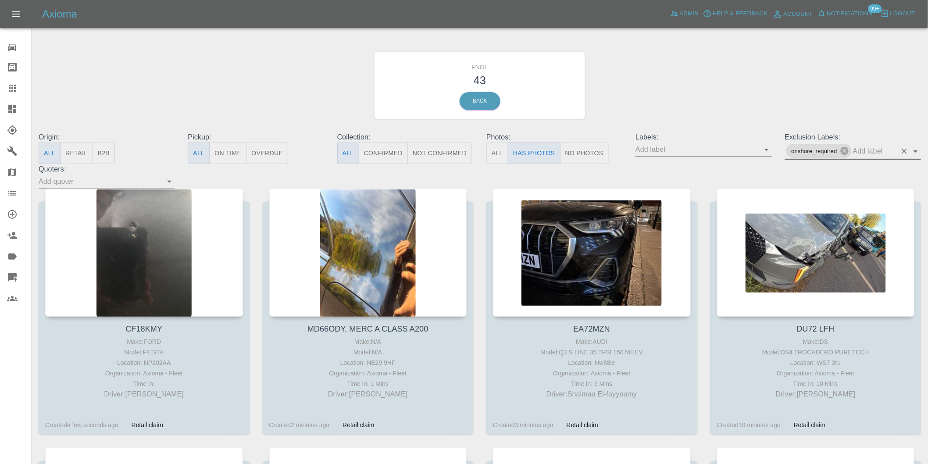
click at [917, 152] on icon "Open" at bounding box center [915, 151] width 11 height 11
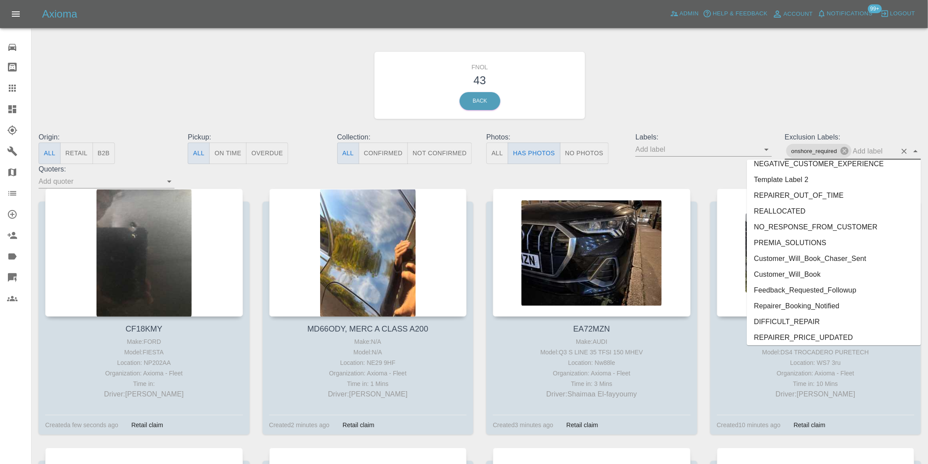
scroll to position [1889, 0]
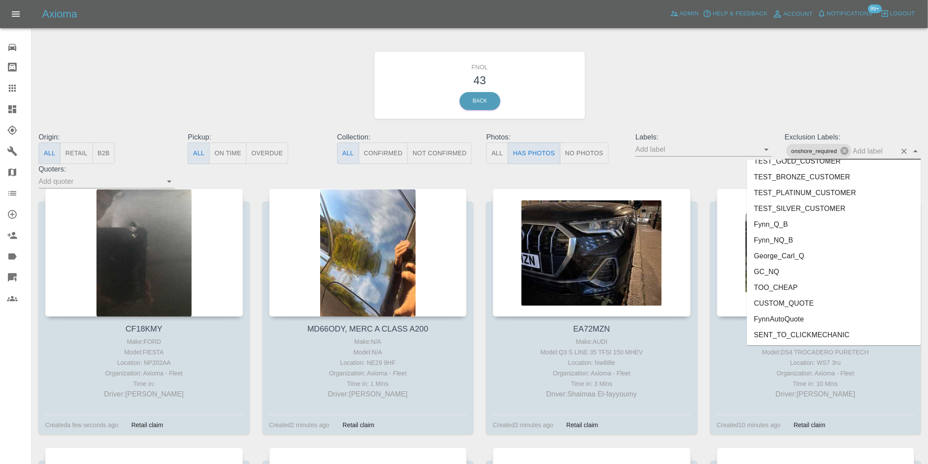
click at [782, 261] on li "George_Carl_Q" at bounding box center [834, 256] width 174 height 16
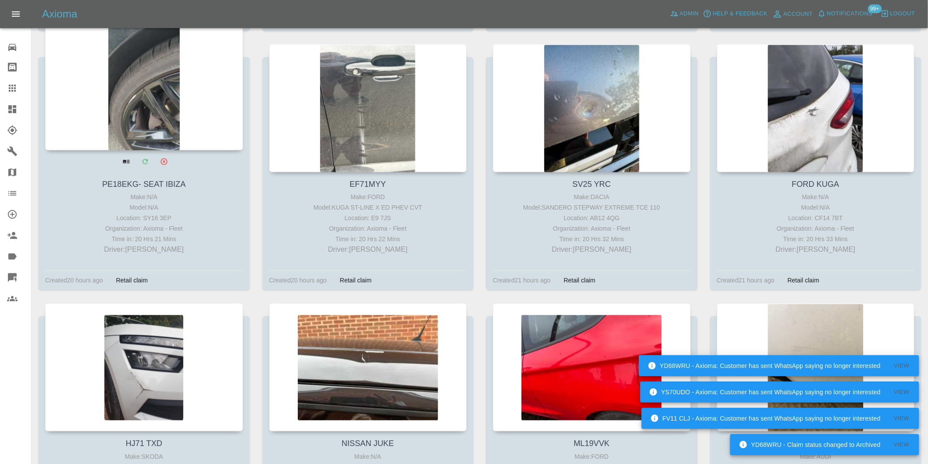
scroll to position [682, 0]
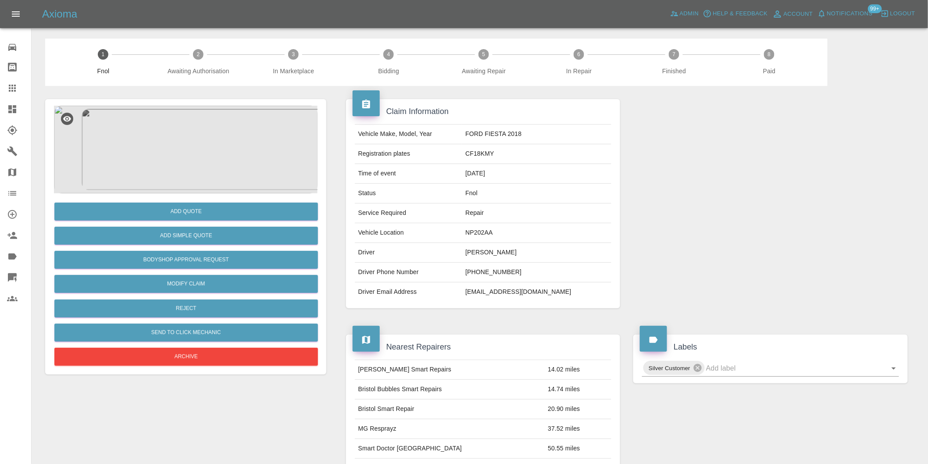
click at [187, 145] on img at bounding box center [186, 150] width 264 height 88
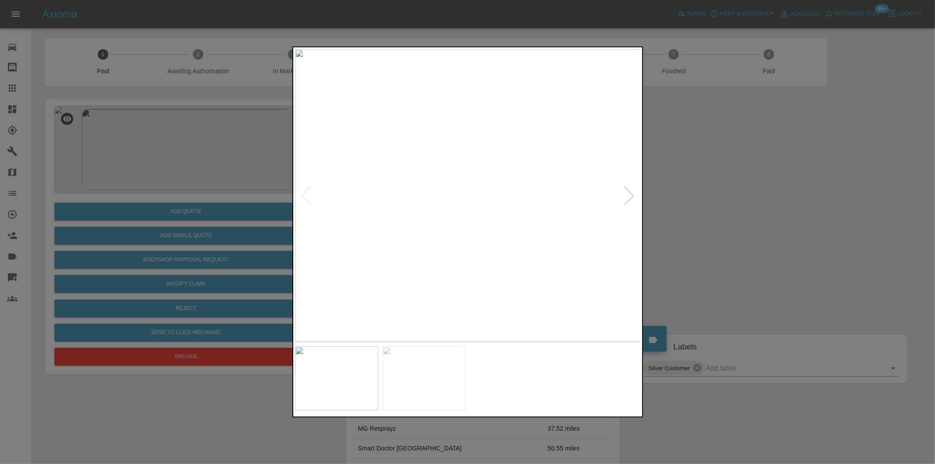
click at [628, 195] on div at bounding box center [629, 195] width 19 height 19
click at [628, 195] on img at bounding box center [468, 195] width 346 height 293
click at [671, 202] on div at bounding box center [467, 232] width 935 height 464
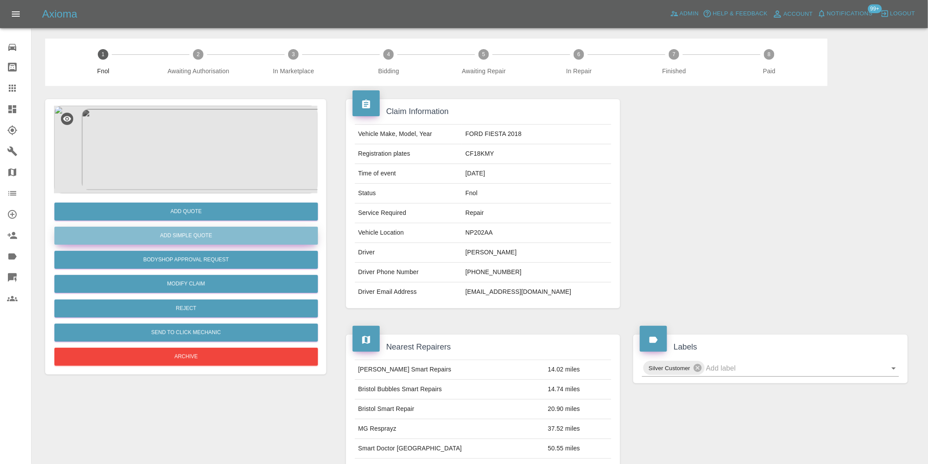
click at [196, 233] on button "Add Simple Quote" at bounding box center [186, 236] width 264 height 18
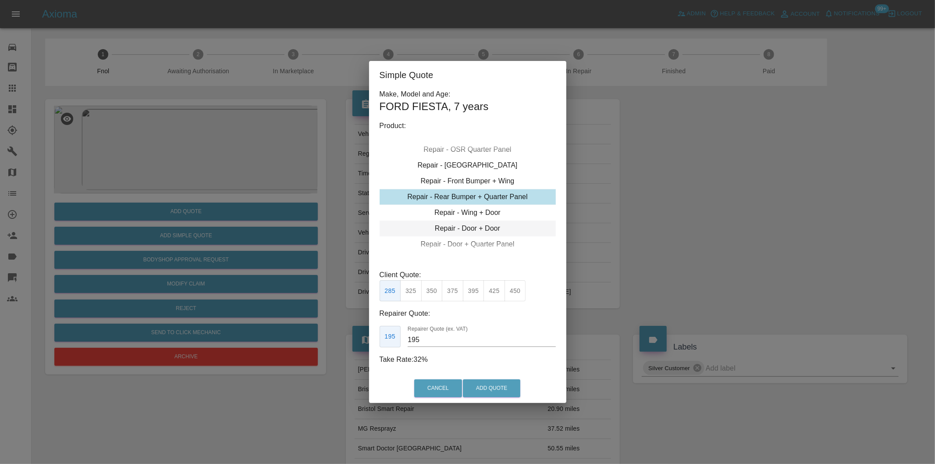
click at [484, 231] on div "Repair - Door + Door" at bounding box center [468, 229] width 176 height 16
click at [409, 296] on button "350" at bounding box center [410, 290] width 21 height 21
type input "245"
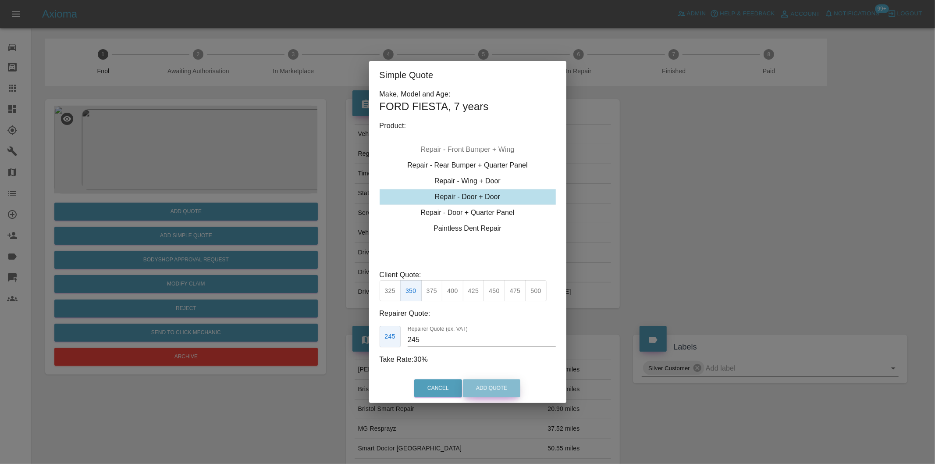
click at [494, 386] on button "Add Quote" at bounding box center [491, 388] width 57 height 18
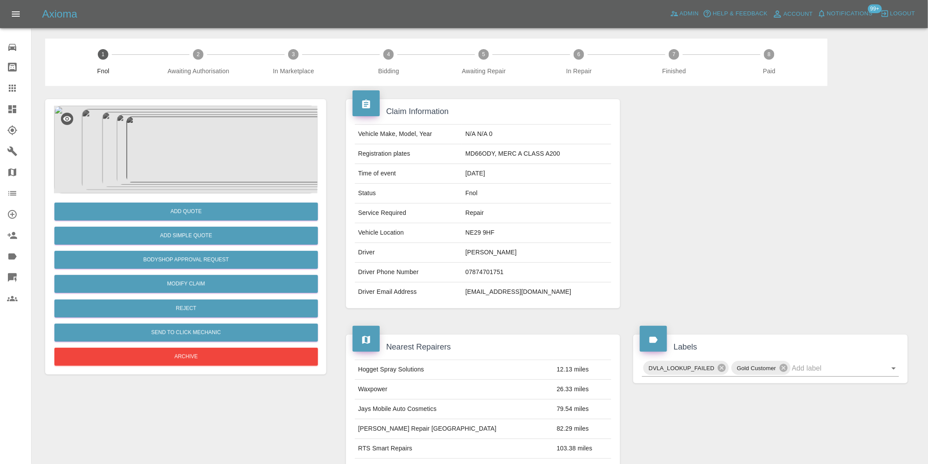
click at [183, 154] on img at bounding box center [186, 150] width 264 height 88
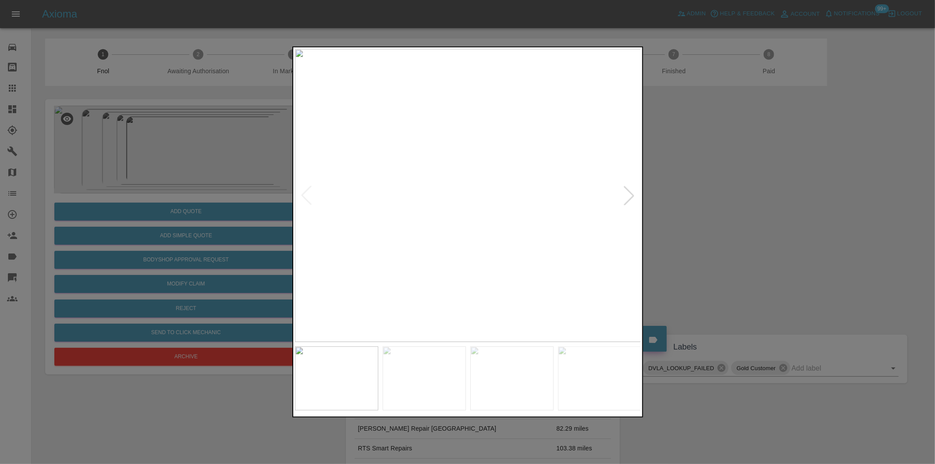
click at [629, 195] on div at bounding box center [629, 195] width 19 height 19
click at [628, 195] on div at bounding box center [629, 195] width 19 height 19
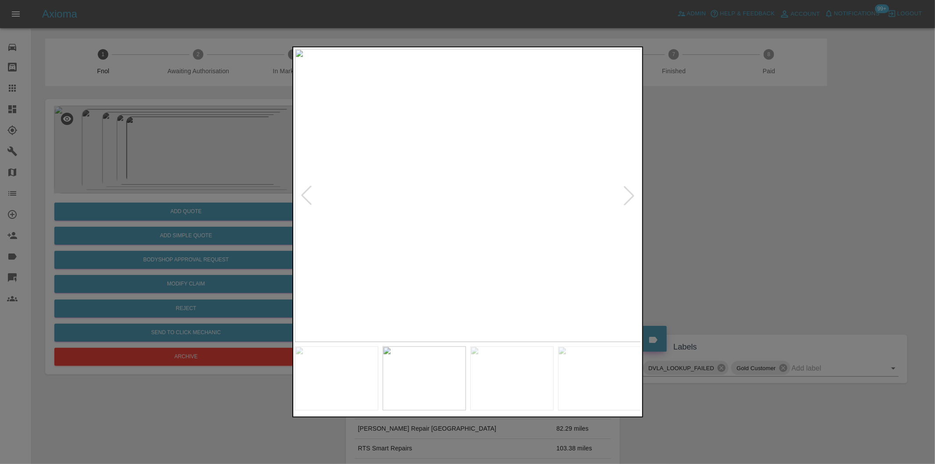
click at [721, 190] on div at bounding box center [467, 232] width 935 height 464
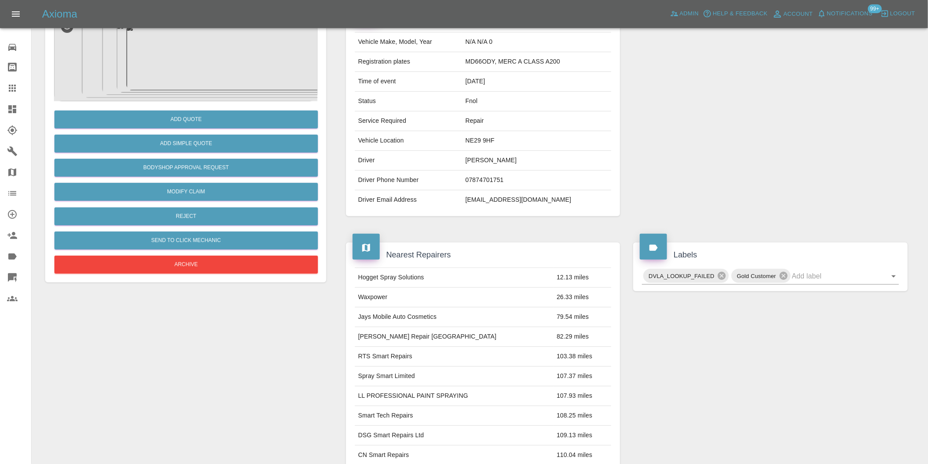
scroll to position [243, 0]
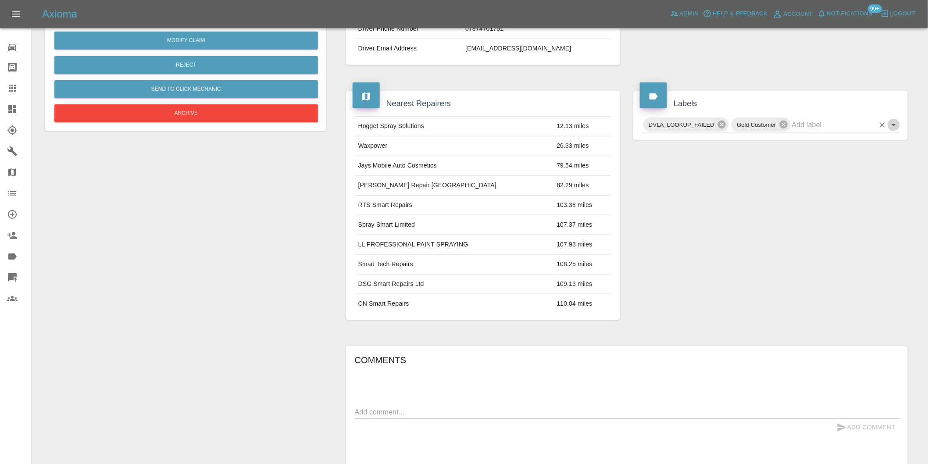
click at [892, 126] on icon "Open" at bounding box center [894, 125] width 11 height 11
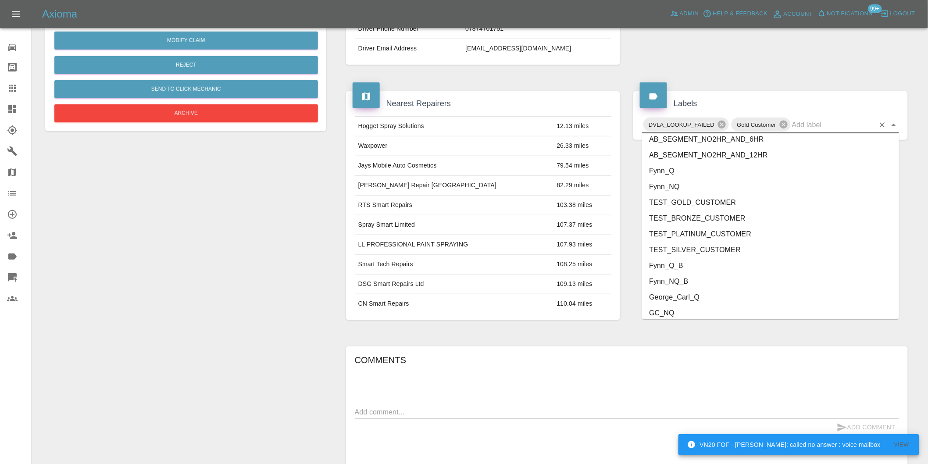
scroll to position [1873, 0]
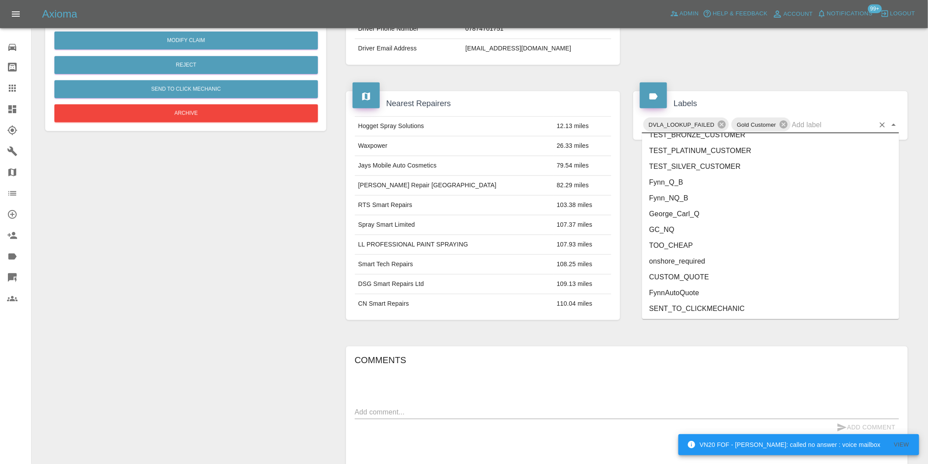
click at [691, 261] on li "onshore_required" at bounding box center [770, 261] width 257 height 16
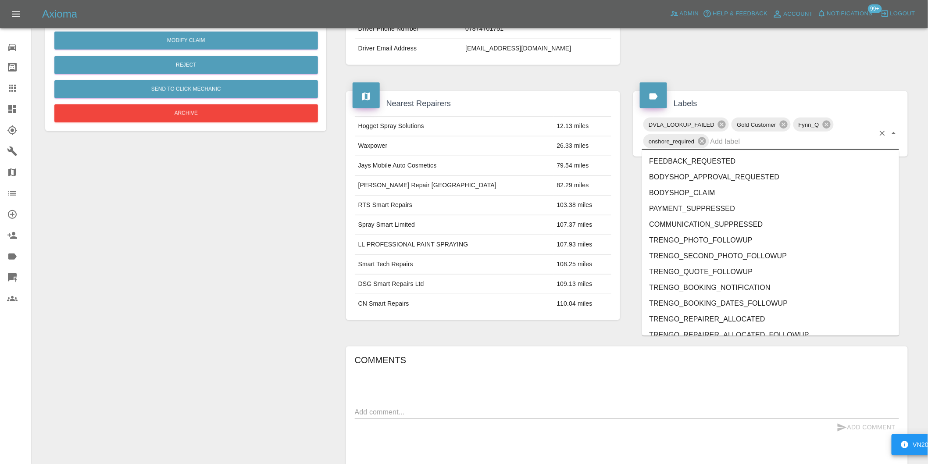
click at [892, 124] on div "DVLA_LOOKUP_FAILED Gold Customer Fynn_Q onshore_required" at bounding box center [770, 133] width 257 height 34
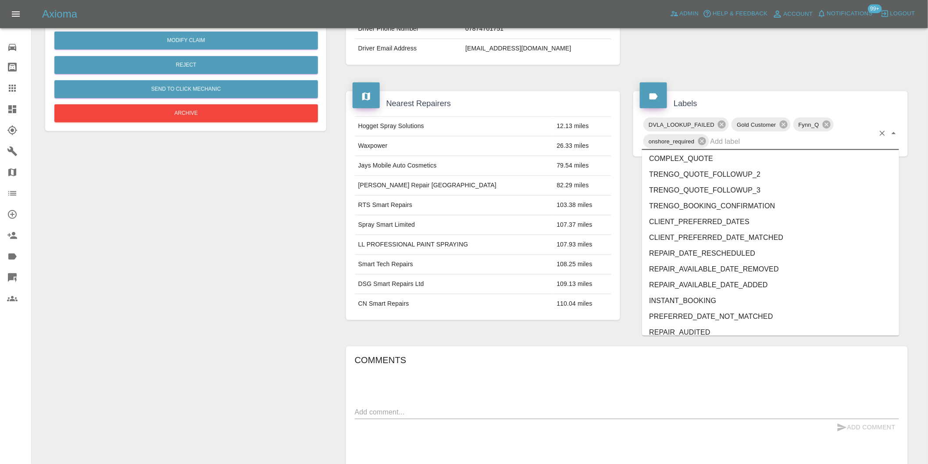
scroll to position [1841, 0]
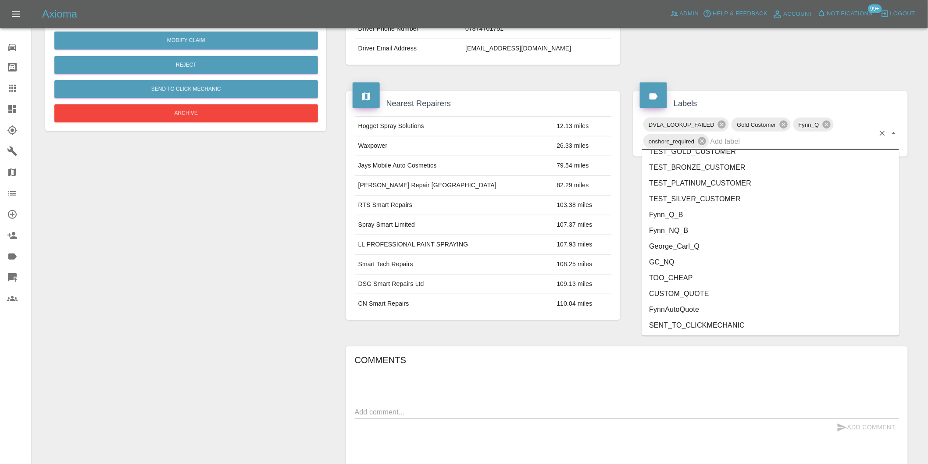
click at [689, 247] on li "George_Carl_Q" at bounding box center [770, 247] width 257 height 16
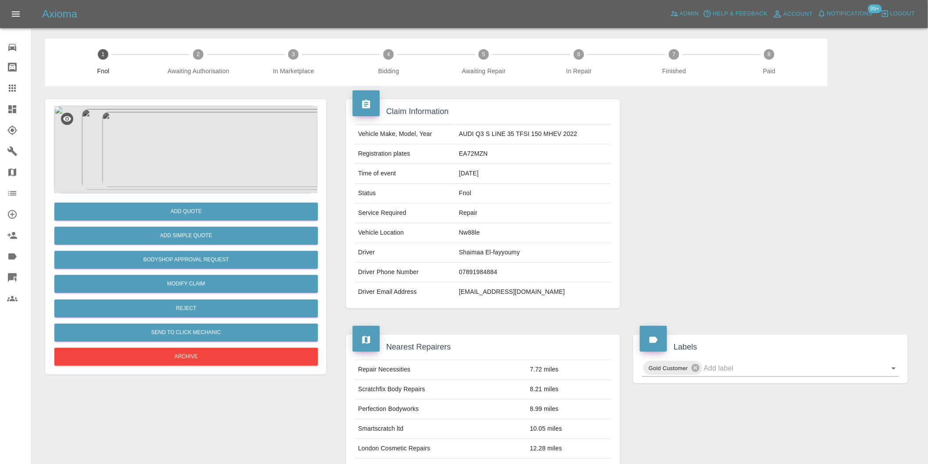
click at [183, 151] on img at bounding box center [186, 150] width 264 height 88
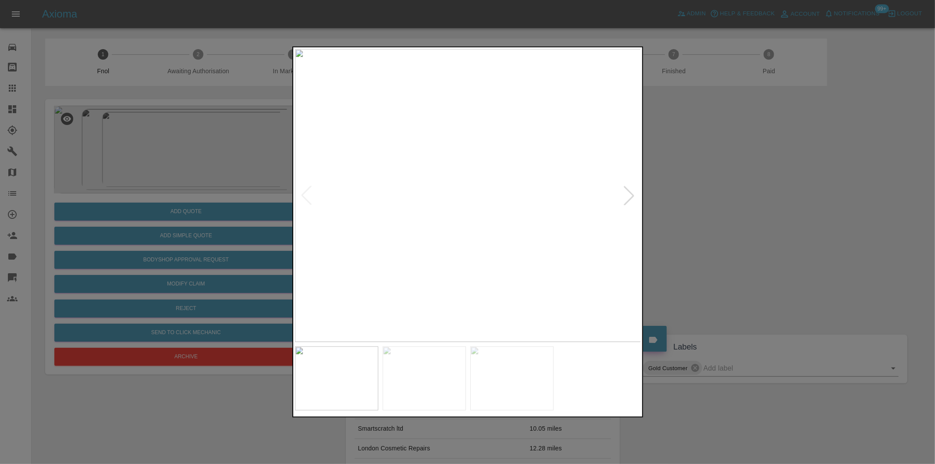
click at [633, 195] on div at bounding box center [629, 195] width 19 height 19
click at [629, 195] on div at bounding box center [629, 195] width 19 height 19
click at [796, 225] on div at bounding box center [467, 232] width 935 height 464
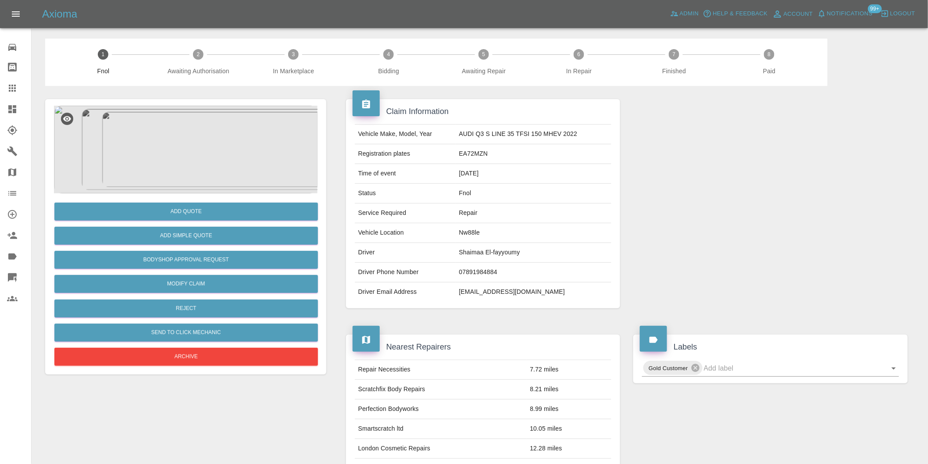
click at [209, 146] on img at bounding box center [186, 150] width 264 height 88
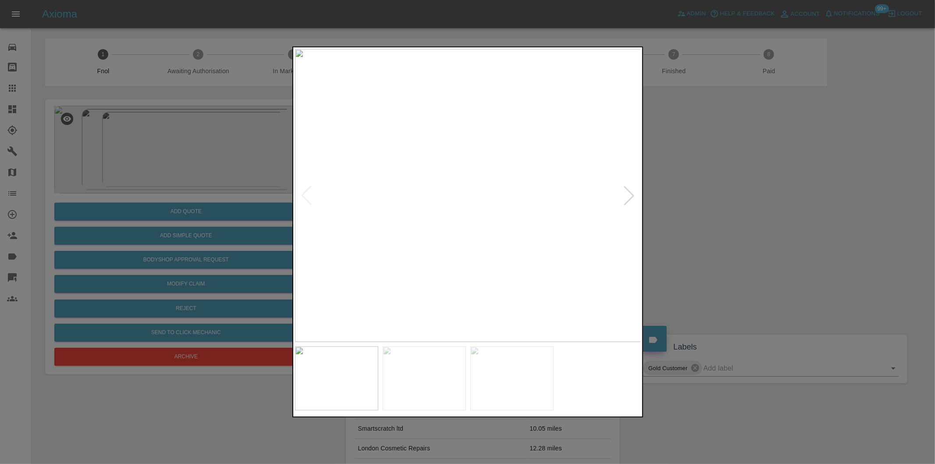
click at [629, 198] on div at bounding box center [629, 195] width 19 height 19
click at [716, 209] on div at bounding box center [467, 232] width 935 height 464
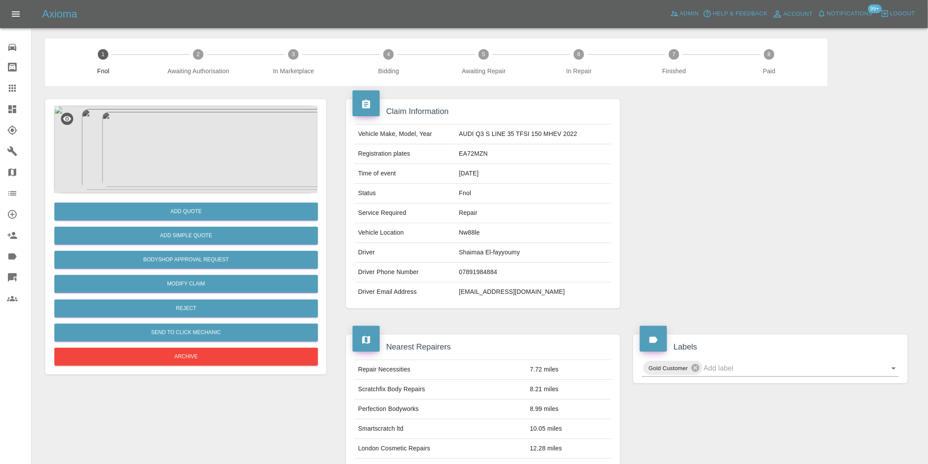
click at [173, 144] on img at bounding box center [186, 150] width 264 height 88
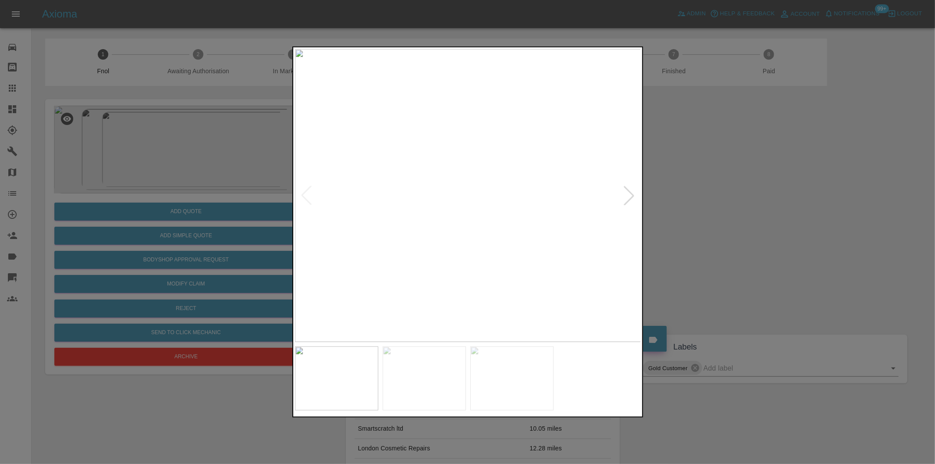
click at [409, 203] on img at bounding box center [468, 195] width 346 height 293
click at [498, 247] on img at bounding box center [643, 172] width 1039 height 878
click at [630, 196] on div at bounding box center [629, 195] width 19 height 19
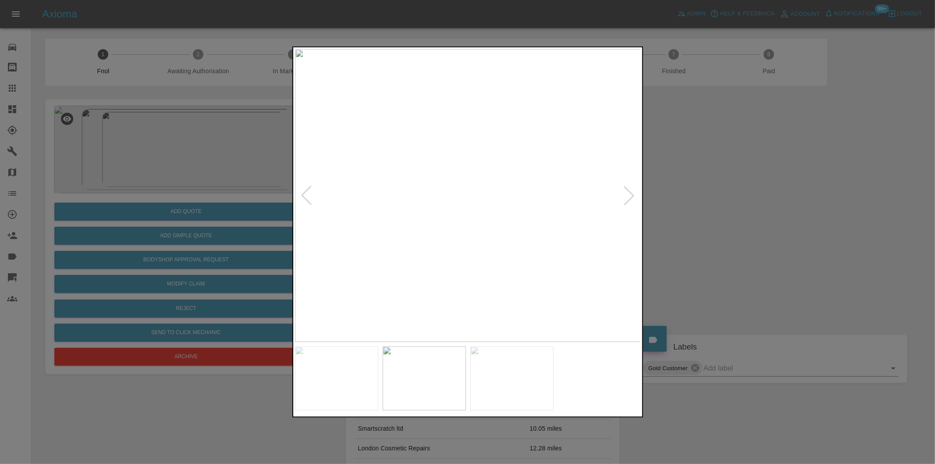
click at [630, 196] on div at bounding box center [629, 195] width 19 height 19
drag, startPoint x: 712, startPoint y: 196, endPoint x: 669, endPoint y: 160, distance: 56.3
click at [712, 197] on div at bounding box center [467, 232] width 935 height 464
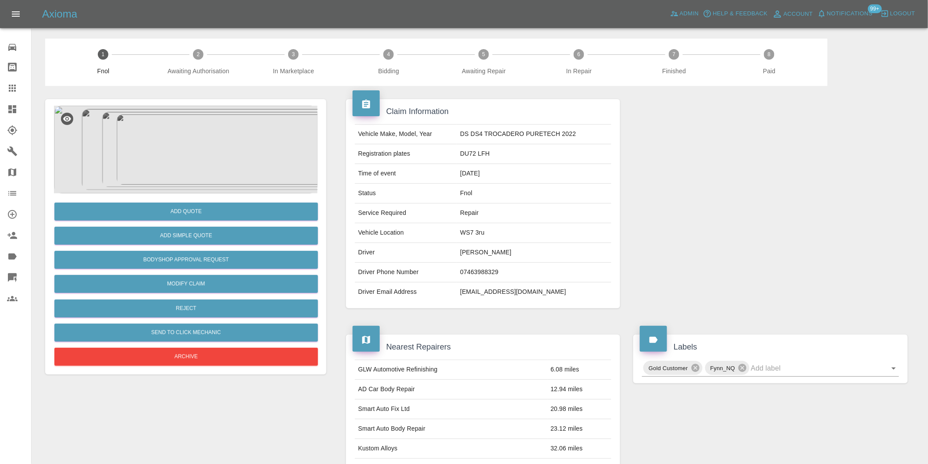
click at [218, 144] on img at bounding box center [186, 150] width 264 height 88
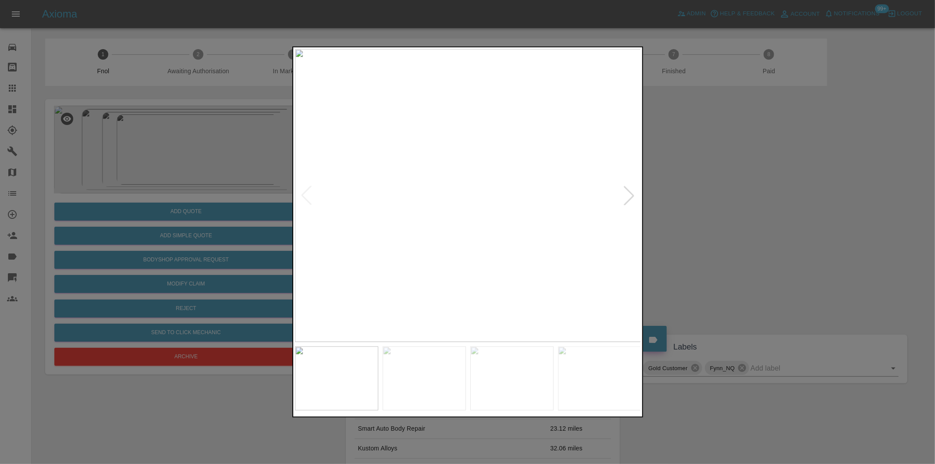
click at [738, 225] on div at bounding box center [467, 232] width 935 height 464
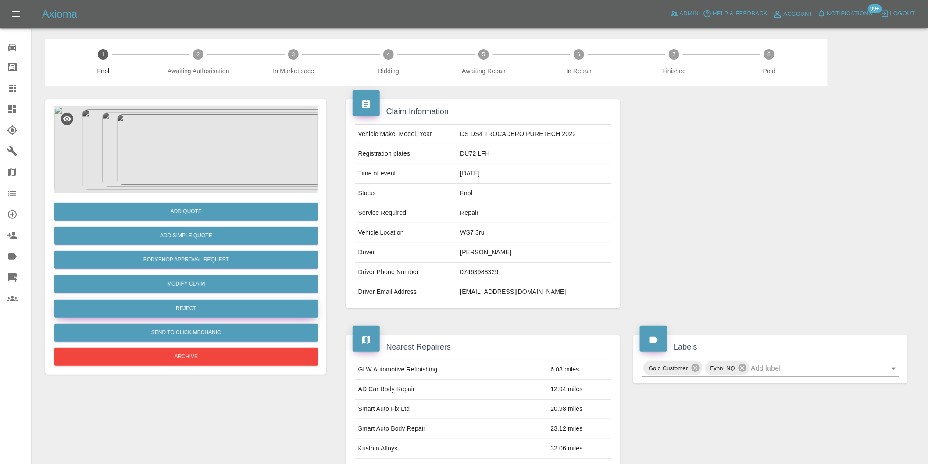
click at [194, 309] on button "Reject" at bounding box center [186, 309] width 264 height 18
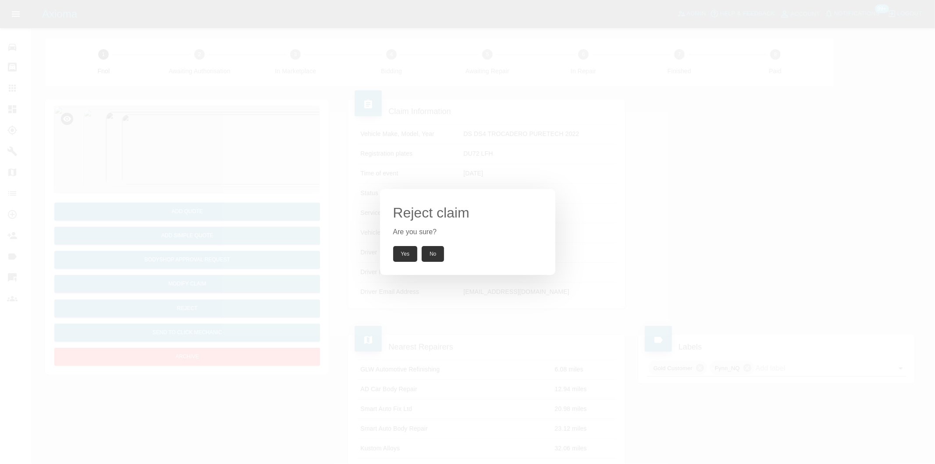
click at [407, 256] on button "Yes" at bounding box center [405, 254] width 25 height 16
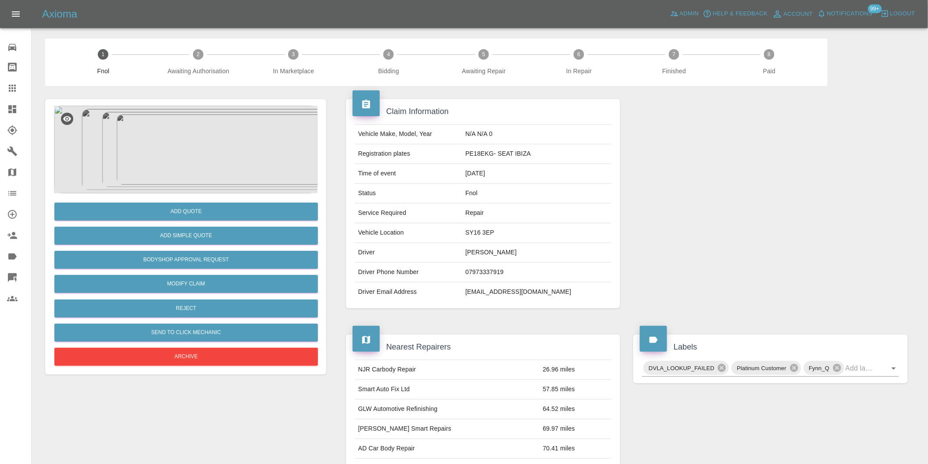
click at [208, 132] on img at bounding box center [186, 150] width 264 height 88
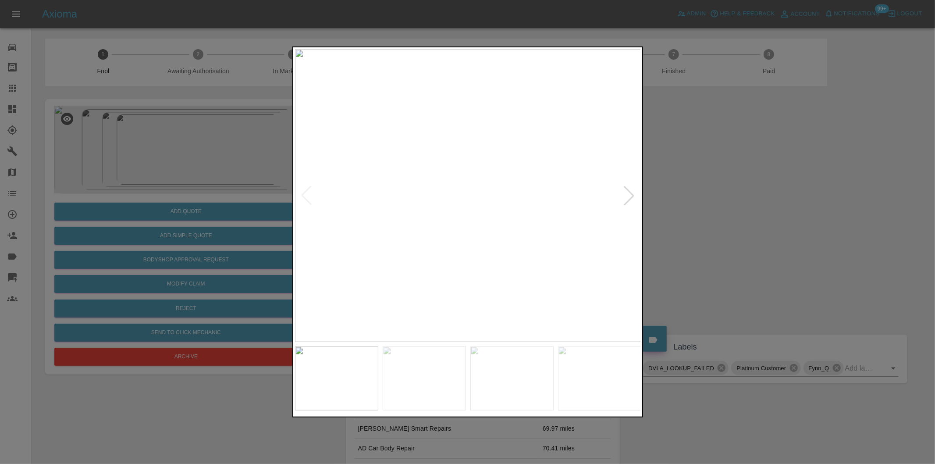
click at [628, 196] on div at bounding box center [629, 195] width 19 height 19
click at [628, 196] on img at bounding box center [468, 195] width 346 height 293
drag, startPoint x: 695, startPoint y: 207, endPoint x: 668, endPoint y: 215, distance: 27.8
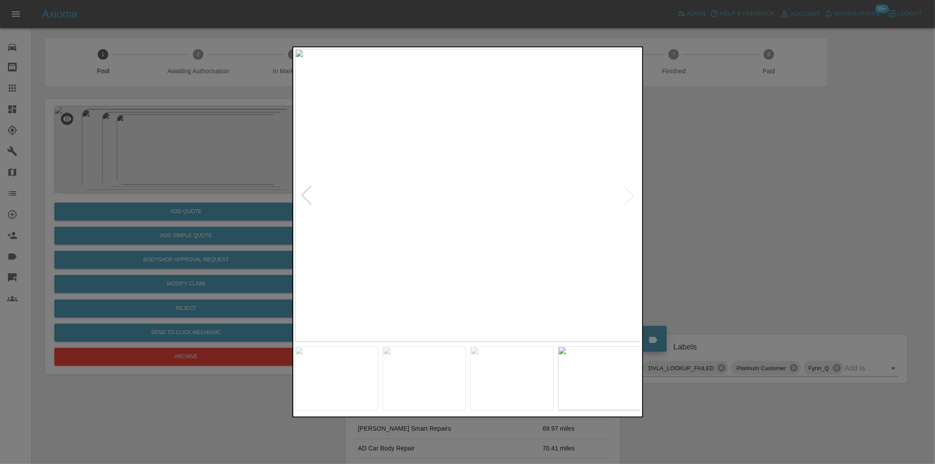
click at [695, 208] on div at bounding box center [467, 232] width 935 height 464
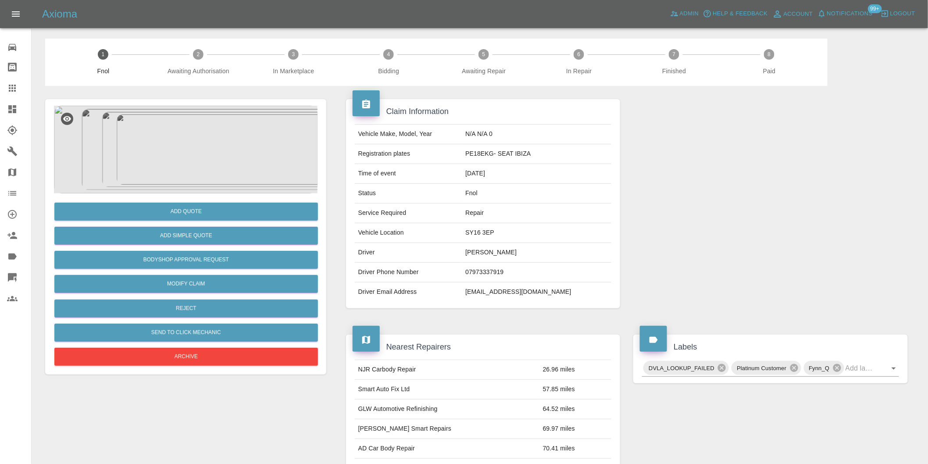
click at [189, 144] on img at bounding box center [186, 150] width 264 height 88
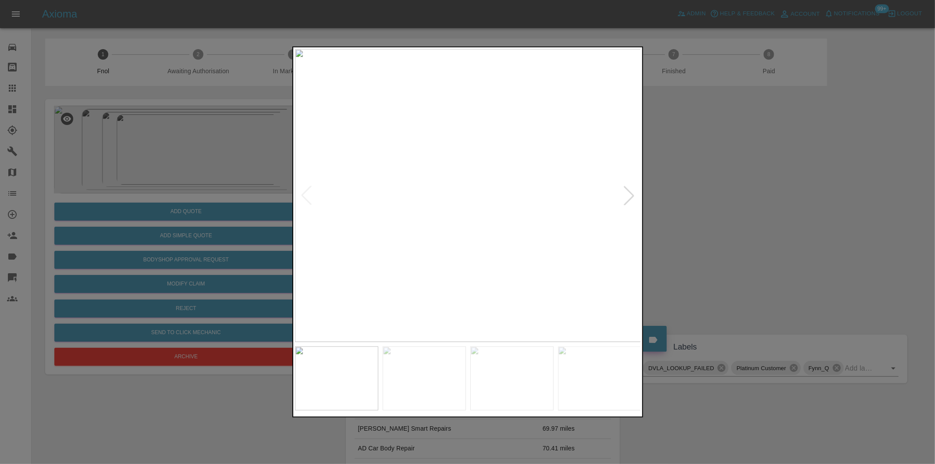
click at [626, 194] on div at bounding box center [629, 195] width 19 height 19
click at [626, 194] on img at bounding box center [468, 195] width 346 height 293
click at [303, 200] on div at bounding box center [306, 195] width 19 height 19
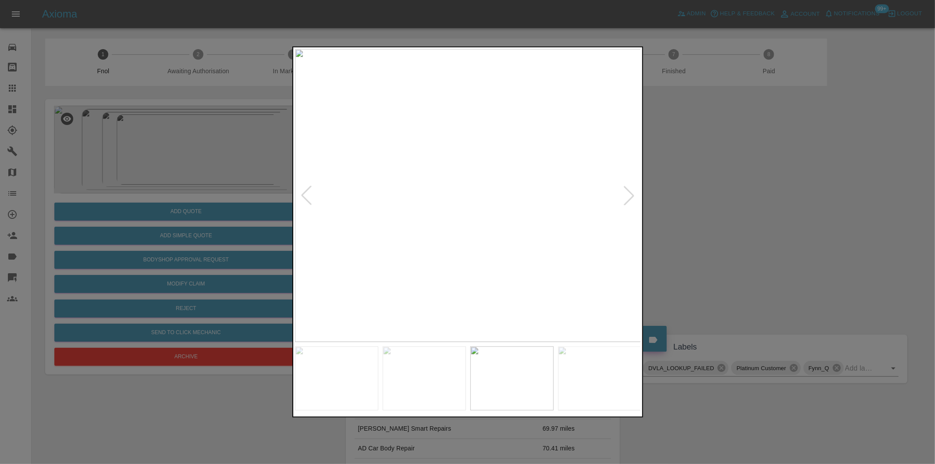
click at [305, 198] on div at bounding box center [306, 195] width 19 height 19
drag, startPoint x: 777, startPoint y: 217, endPoint x: 744, endPoint y: 209, distance: 34.3
click at [777, 217] on div at bounding box center [467, 232] width 935 height 464
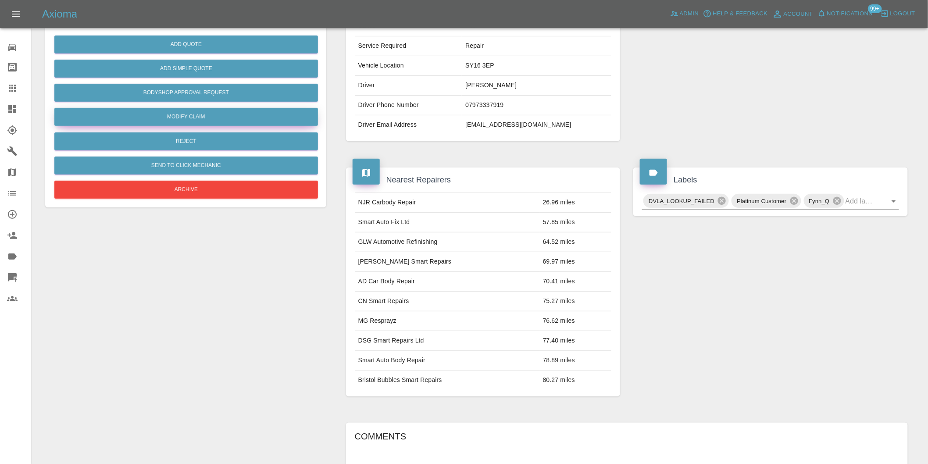
scroll to position [81, 0]
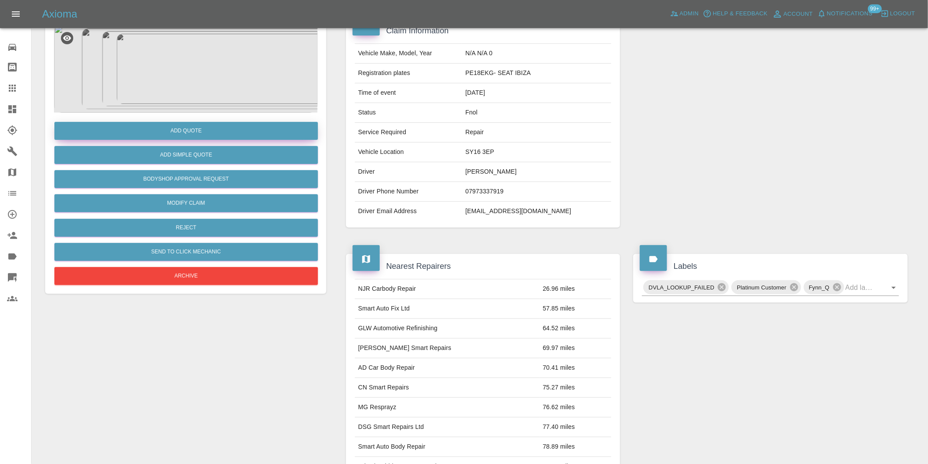
click at [194, 133] on button "Add Quote" at bounding box center [186, 131] width 264 height 18
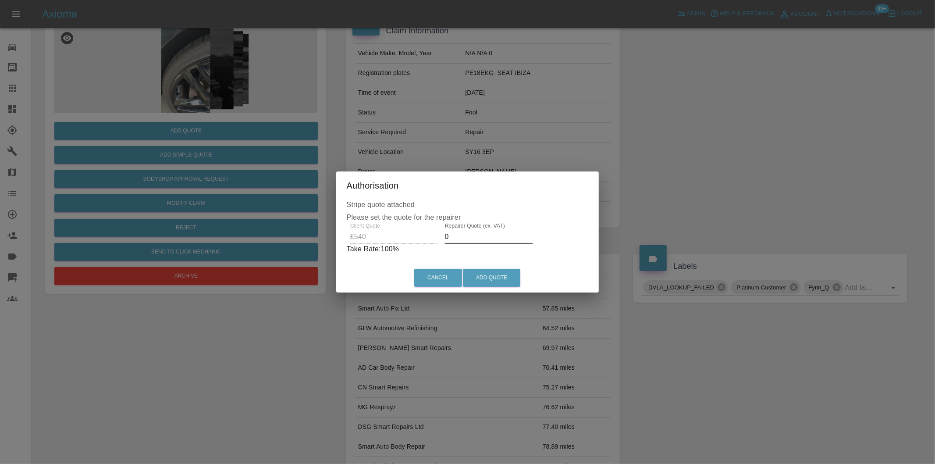
click at [455, 239] on input "0" at bounding box center [489, 237] width 88 height 14
type input "0345"
click at [483, 273] on button "Add Quote" at bounding box center [491, 278] width 57 height 18
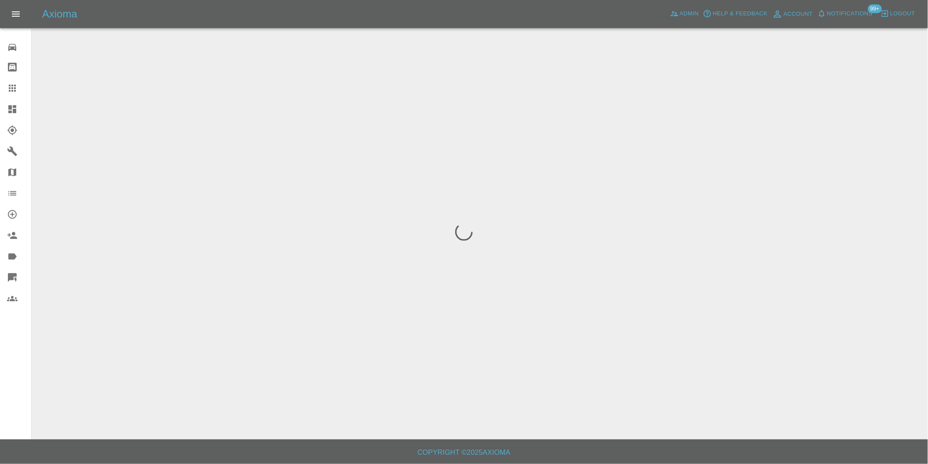
scroll to position [0, 0]
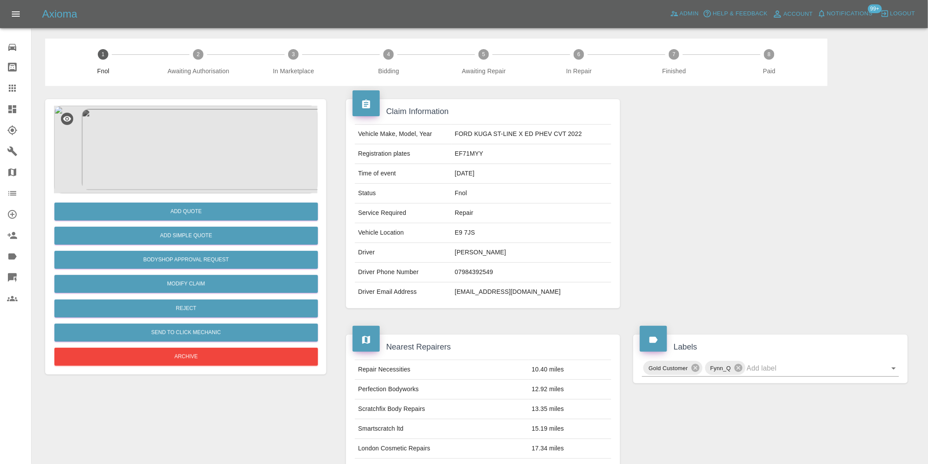
click at [180, 150] on img at bounding box center [186, 150] width 264 height 88
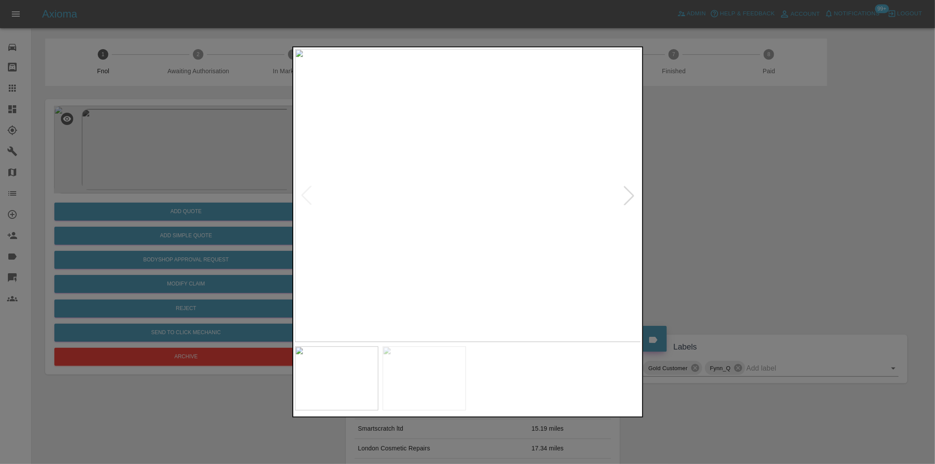
click at [628, 200] on div at bounding box center [629, 195] width 19 height 19
click at [628, 200] on img at bounding box center [468, 195] width 346 height 293
click at [629, 200] on img at bounding box center [468, 195] width 346 height 293
click at [702, 210] on div at bounding box center [467, 232] width 935 height 464
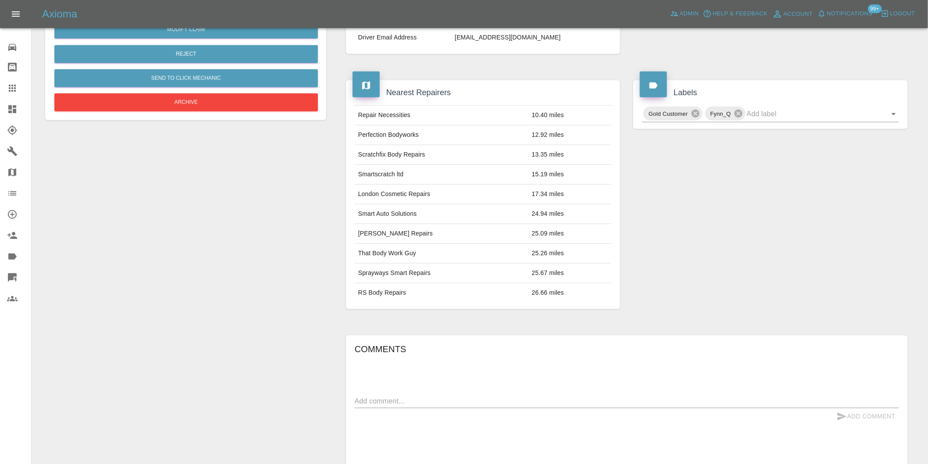
scroll to position [207, 0]
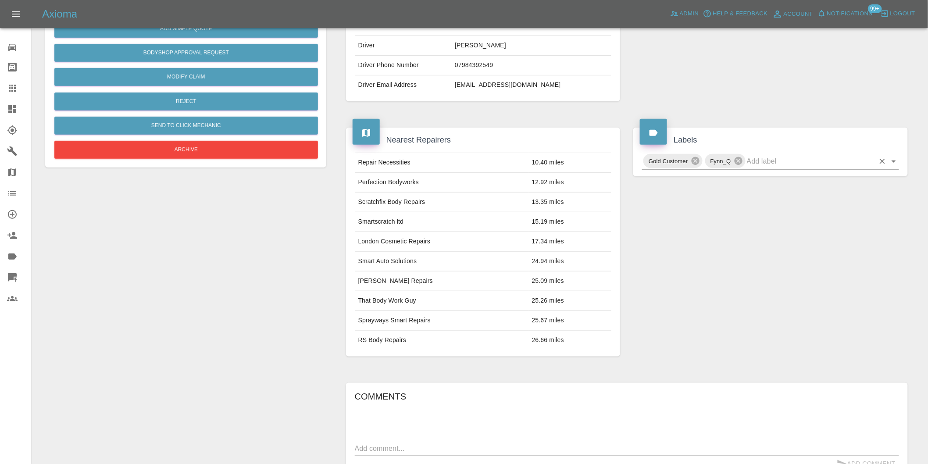
click at [895, 161] on icon "Open" at bounding box center [894, 162] width 4 height 2
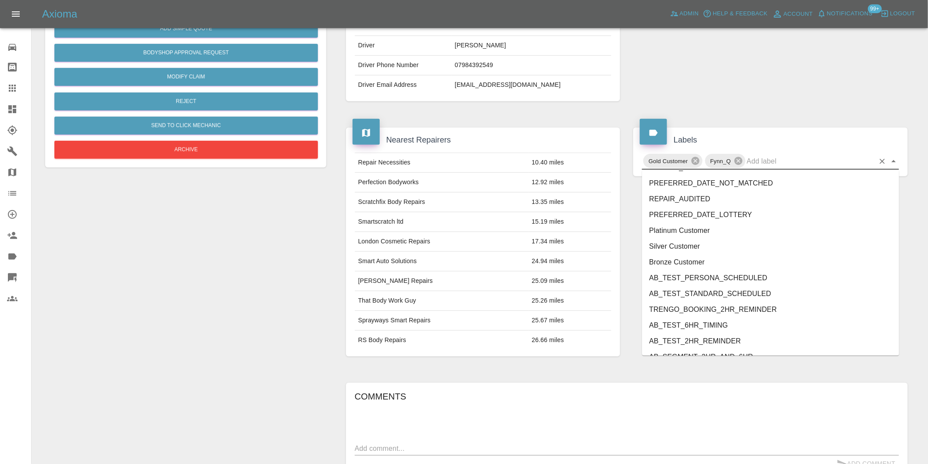
scroll to position [1873, 0]
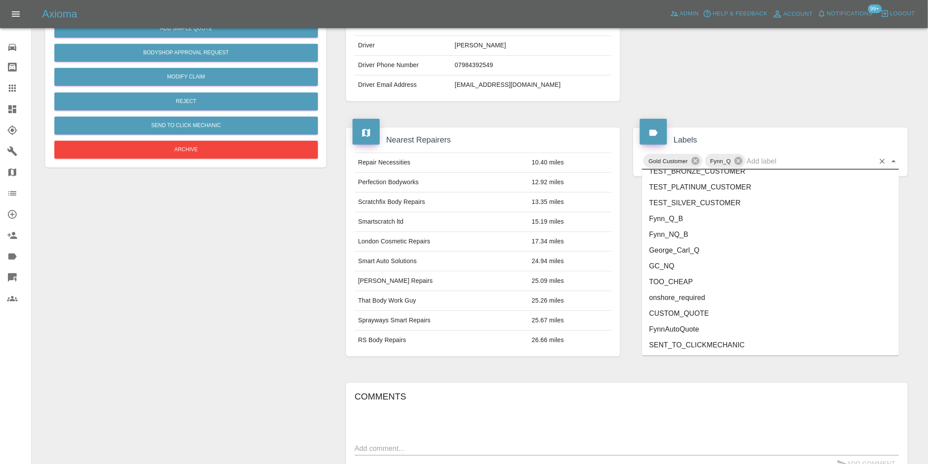
drag, startPoint x: 721, startPoint y: 305, endPoint x: 698, endPoint y: 298, distance: 23.4
click at [698, 298] on ul "FEEDBACK_REQUESTED BODYSHOP_APPROVAL_REQUESTED BODYSHOP_CLAIM PAYMENT_SUPPRESSE…" at bounding box center [770, 263] width 257 height 186
click at [698, 298] on li "onshore_required" at bounding box center [770, 298] width 257 height 16
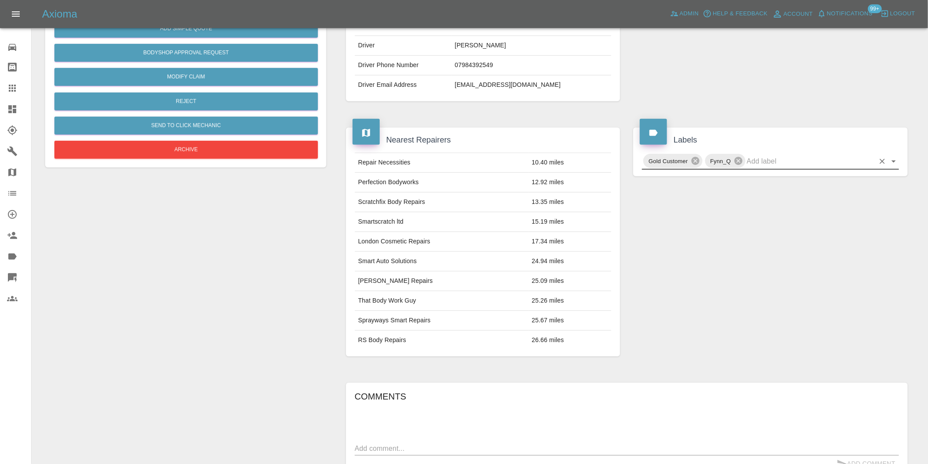
click at [891, 160] on icon "Open" at bounding box center [894, 161] width 11 height 11
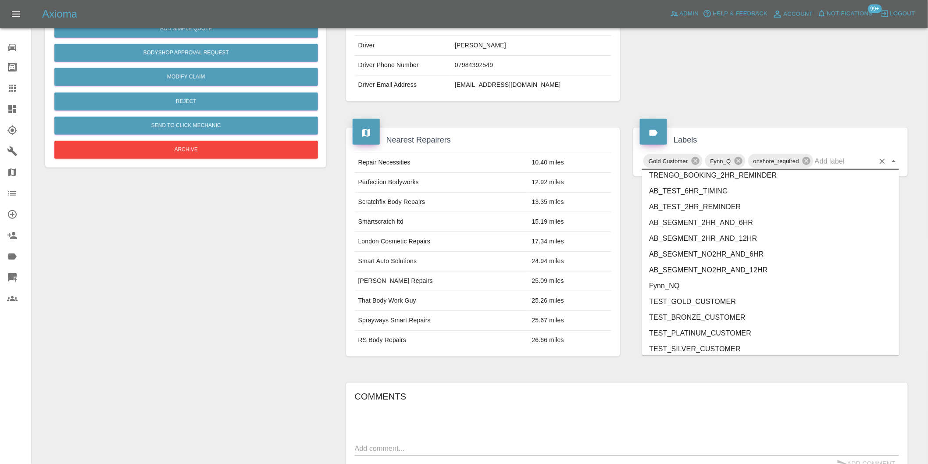
scroll to position [1857, 0]
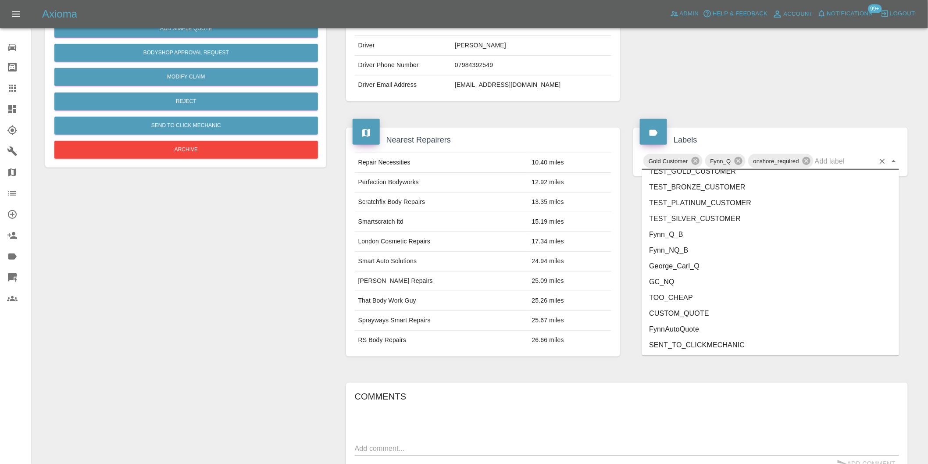
click at [707, 263] on li "George_Carl_Q" at bounding box center [770, 266] width 257 height 16
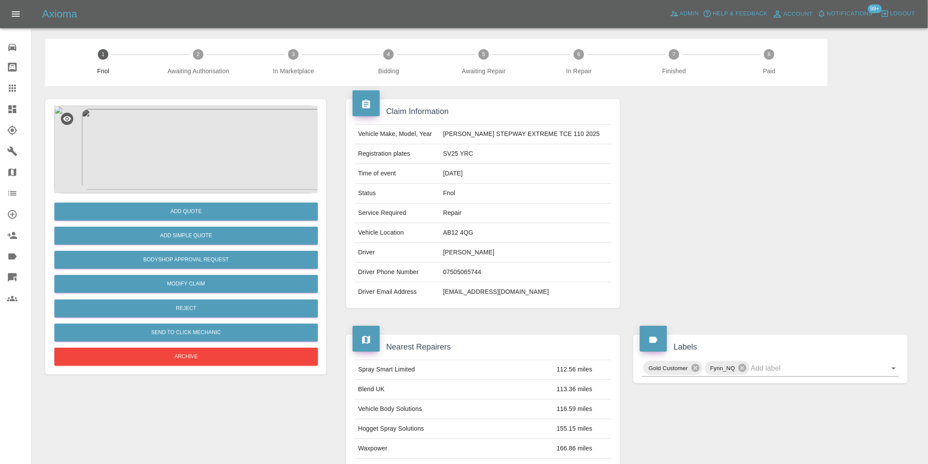
click at [184, 108] on img at bounding box center [186, 150] width 264 height 88
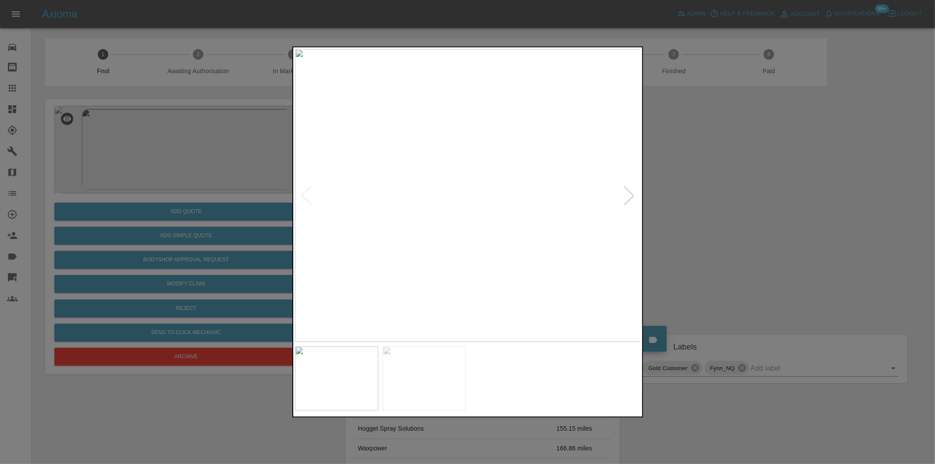
click at [625, 194] on div at bounding box center [629, 195] width 19 height 19
drag, startPoint x: 712, startPoint y: 213, endPoint x: 435, endPoint y: 301, distance: 291.0
click at [712, 213] on div at bounding box center [467, 232] width 935 height 464
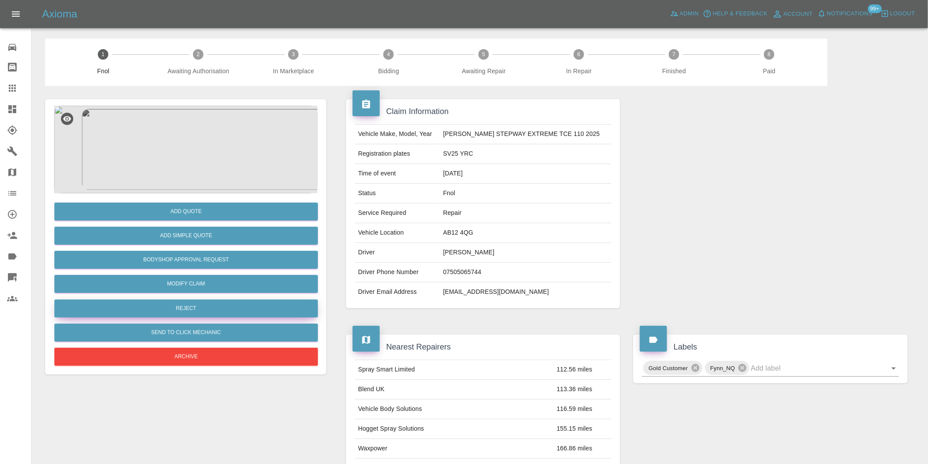
click at [219, 309] on button "Reject" at bounding box center [186, 309] width 264 height 18
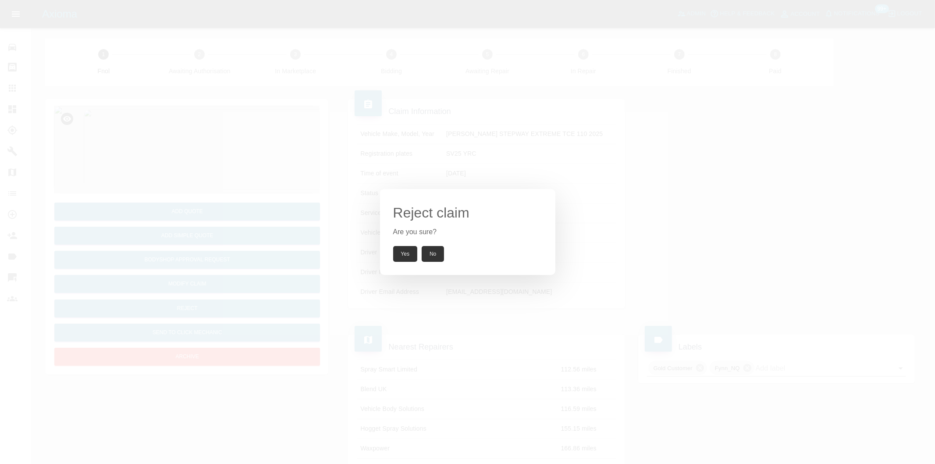
click at [413, 251] on button "Yes" at bounding box center [405, 254] width 25 height 16
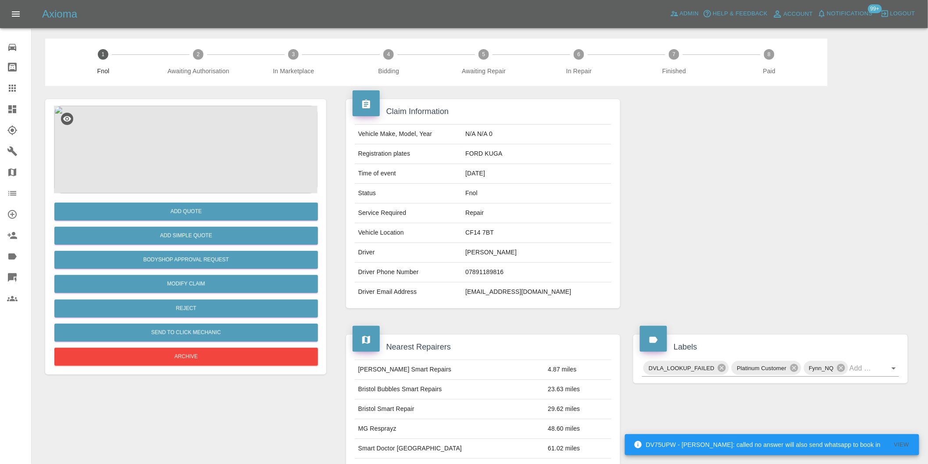
click at [196, 142] on img at bounding box center [186, 150] width 264 height 88
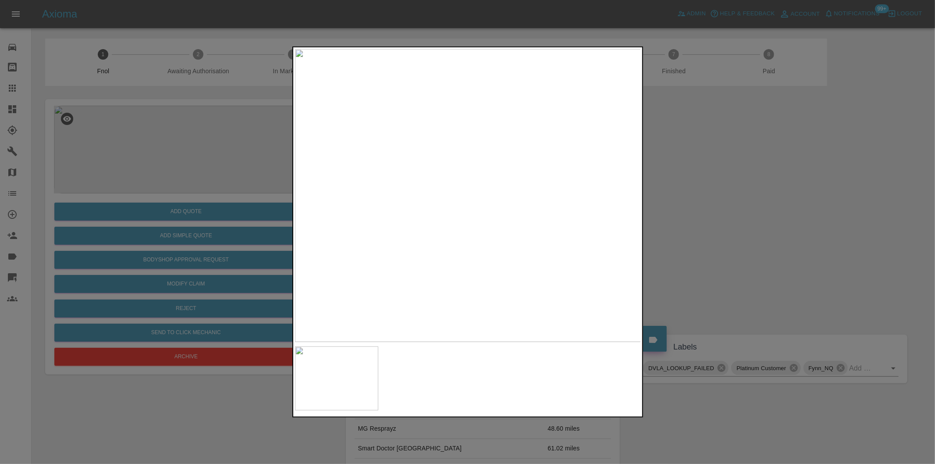
click at [694, 185] on div at bounding box center [467, 232] width 935 height 464
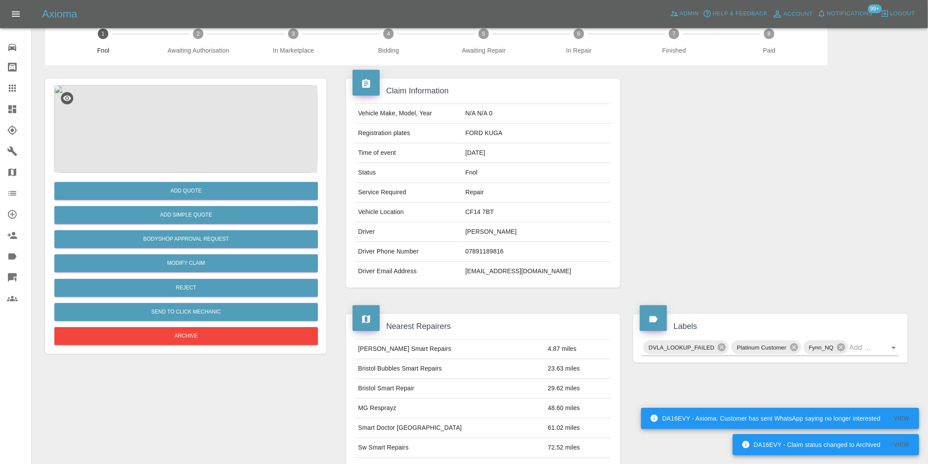
scroll to position [12, 0]
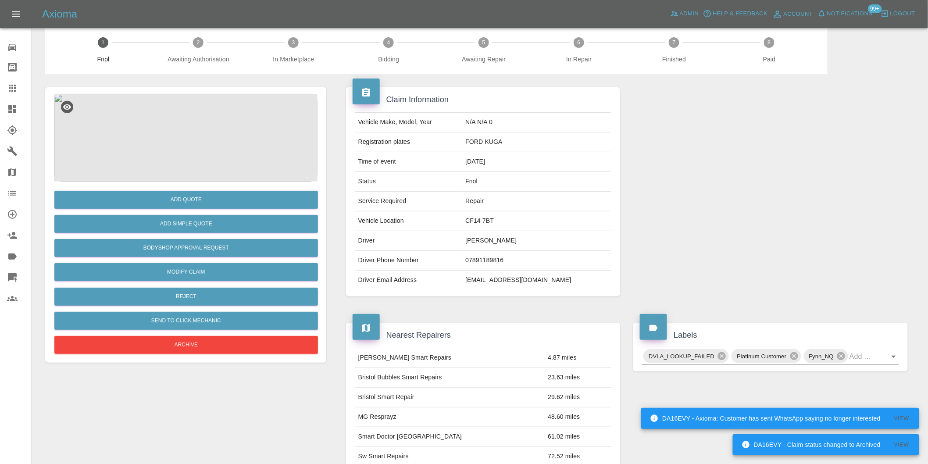
click at [160, 112] on img at bounding box center [186, 138] width 264 height 88
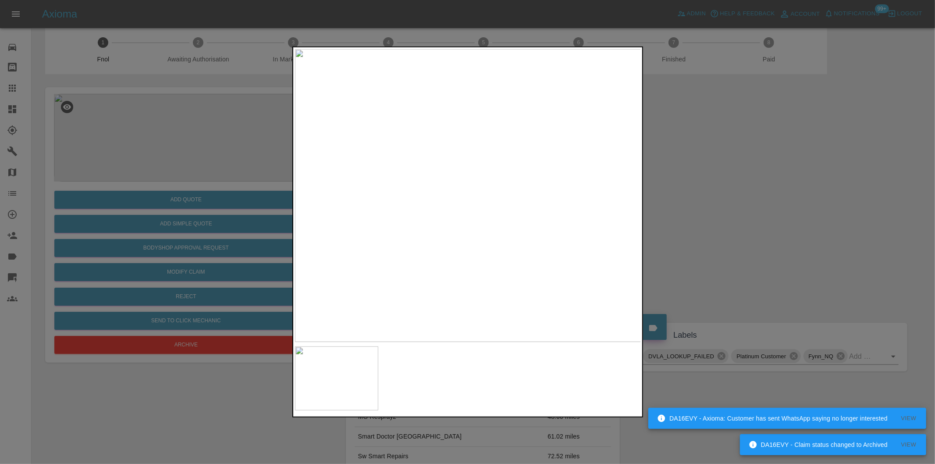
click at [453, 202] on img at bounding box center [468, 195] width 346 height 293
click at [453, 202] on img at bounding box center [512, 175] width 1039 height 878
click at [762, 218] on div at bounding box center [467, 232] width 935 height 464
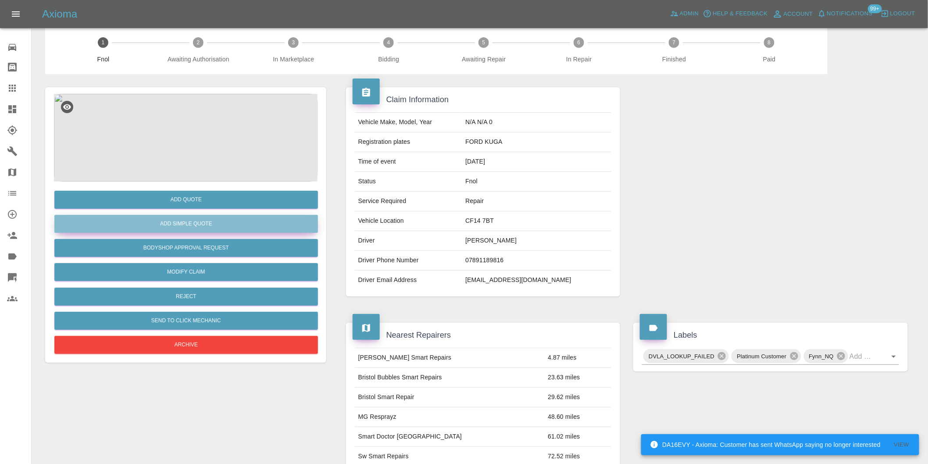
click at [205, 232] on button "Add Simple Quote" at bounding box center [186, 224] width 264 height 18
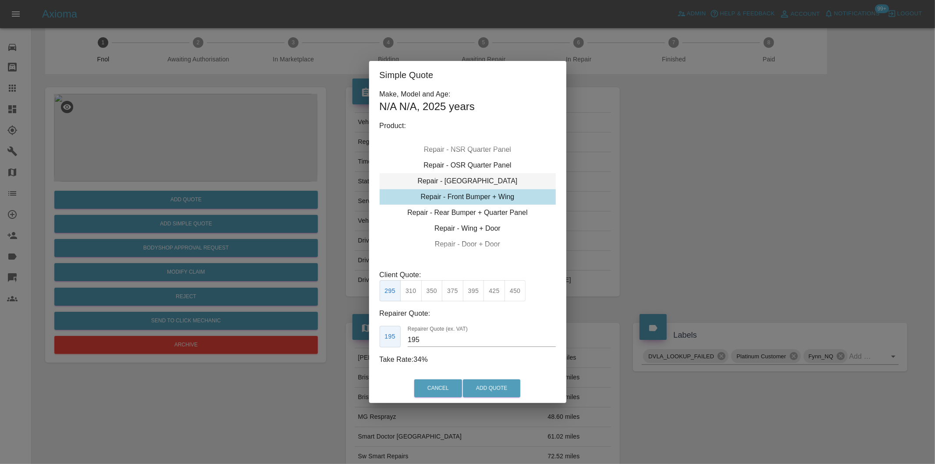
click at [493, 183] on div "Repair - [GEOGRAPHIC_DATA]" at bounding box center [468, 181] width 176 height 16
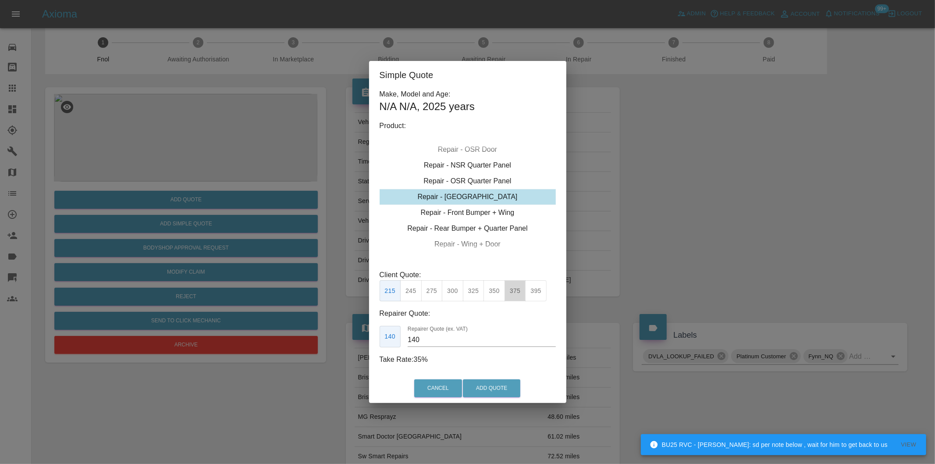
click at [517, 293] on button "375" at bounding box center [515, 290] width 21 height 21
type input "250"
click at [492, 391] on button "Add Quote" at bounding box center [491, 388] width 57 height 18
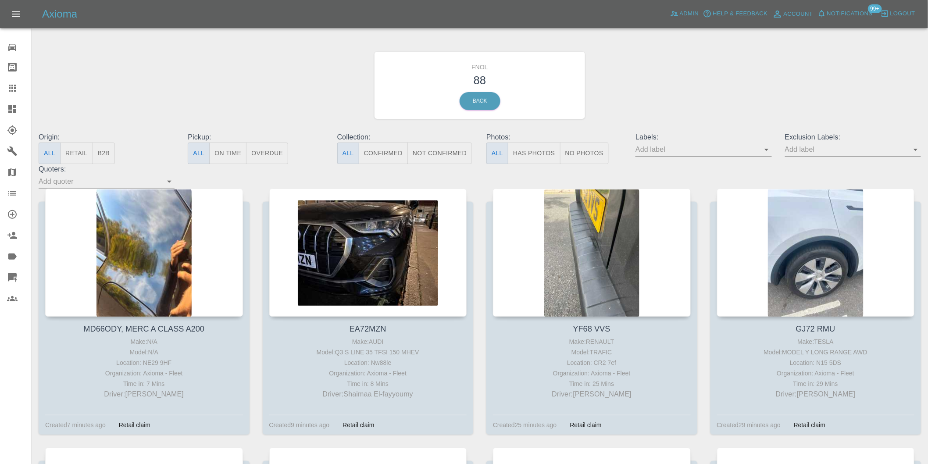
click at [531, 150] on button "Has Photos" at bounding box center [534, 153] width 53 height 21
click at [914, 151] on icon "Open" at bounding box center [915, 149] width 11 height 11
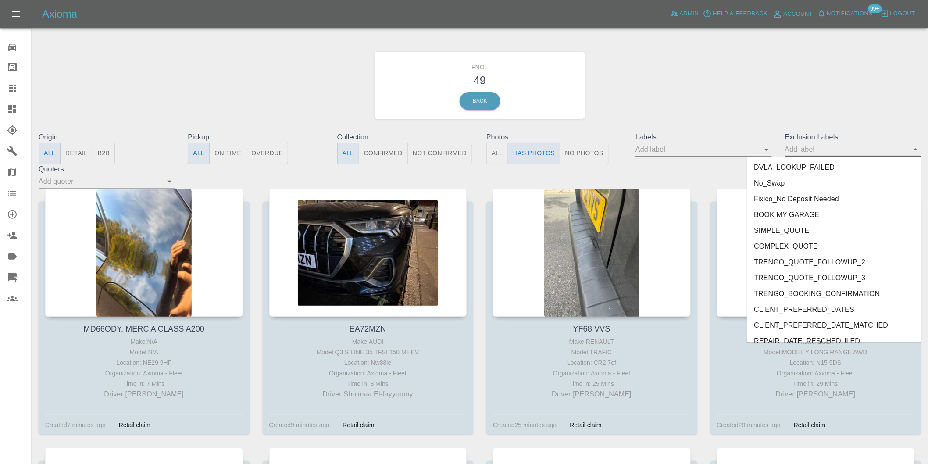
scroll to position [1905, 0]
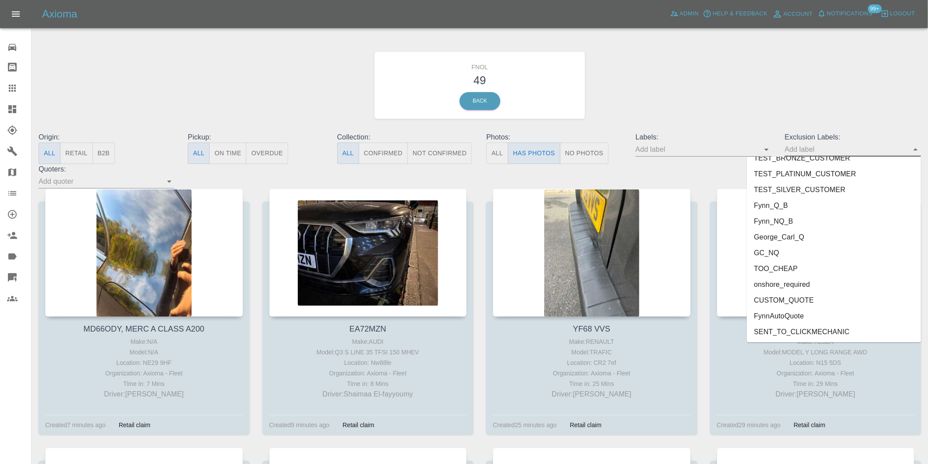
click at [818, 277] on li "onshore_required" at bounding box center [834, 285] width 174 height 16
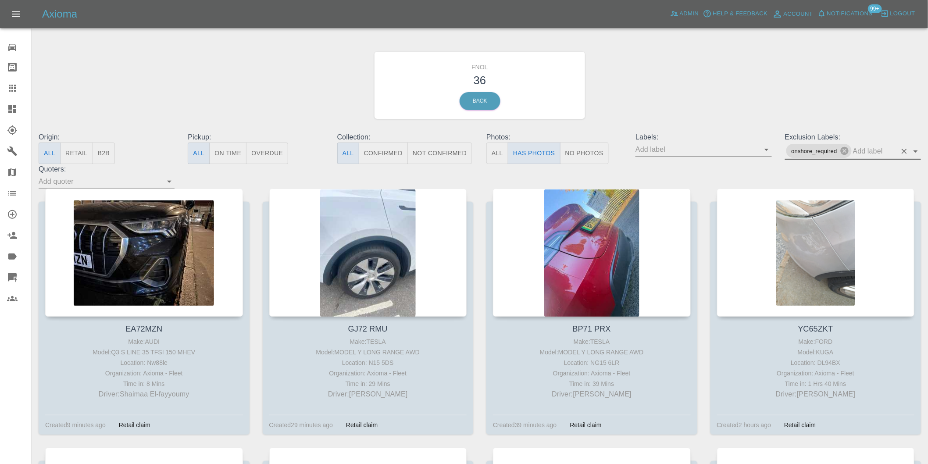
click at [914, 148] on icon "Open" at bounding box center [915, 151] width 11 height 11
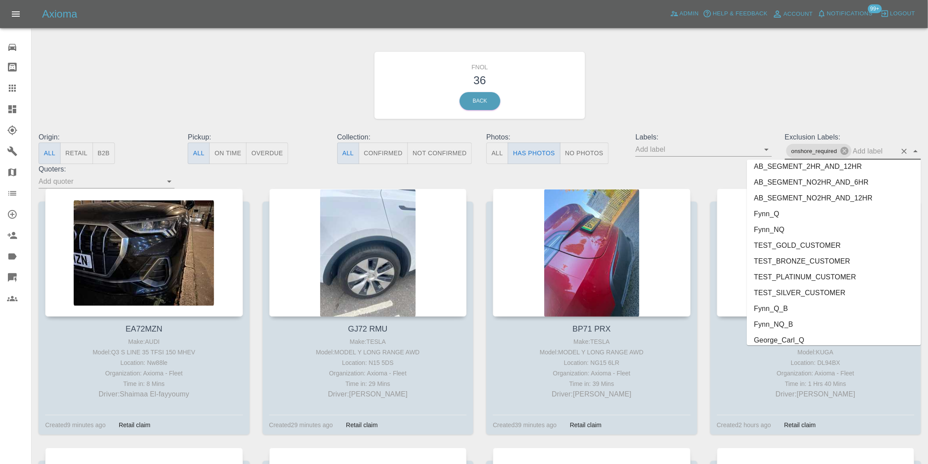
scroll to position [1889, 0]
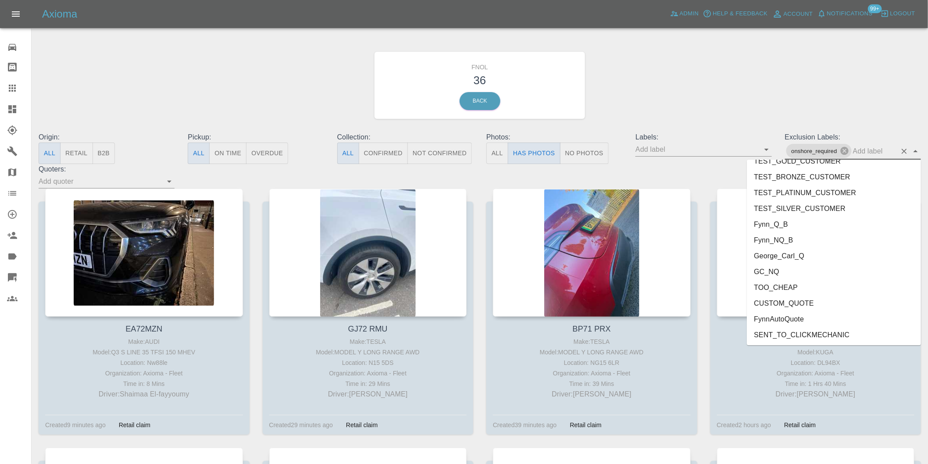
click at [794, 253] on li "George_Carl_Q" at bounding box center [834, 256] width 174 height 16
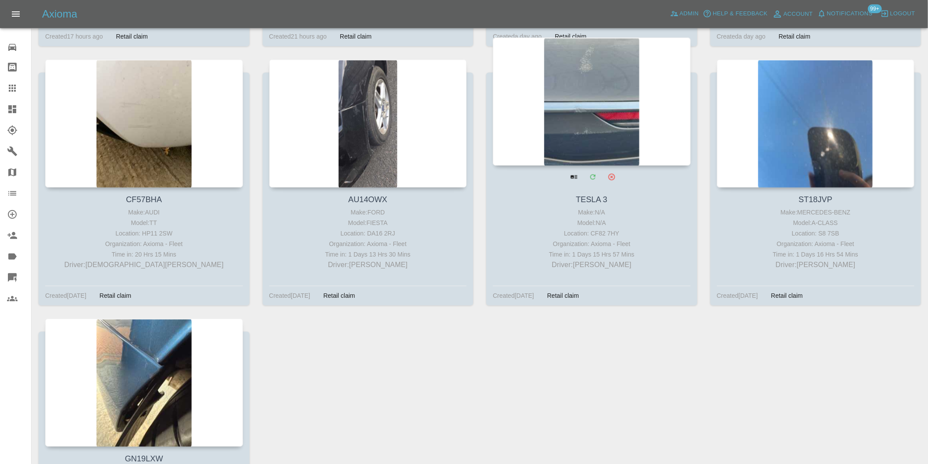
scroll to position [536, 0]
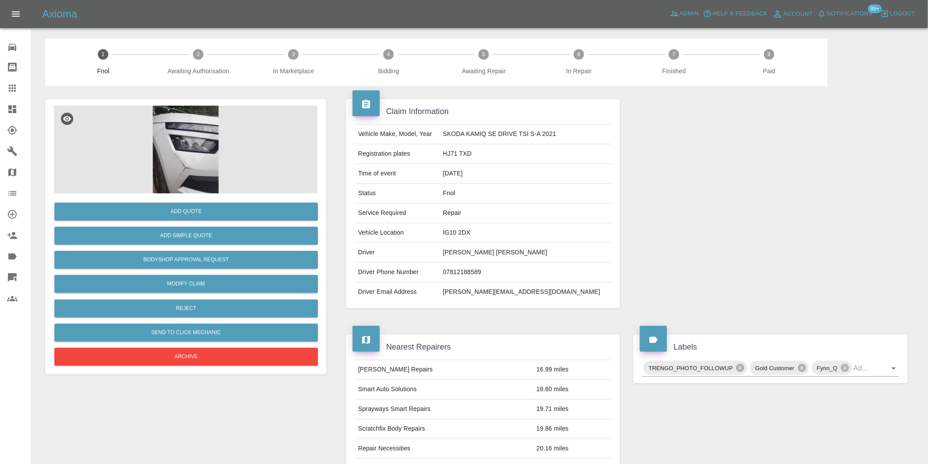
click at [206, 153] on img at bounding box center [186, 150] width 264 height 88
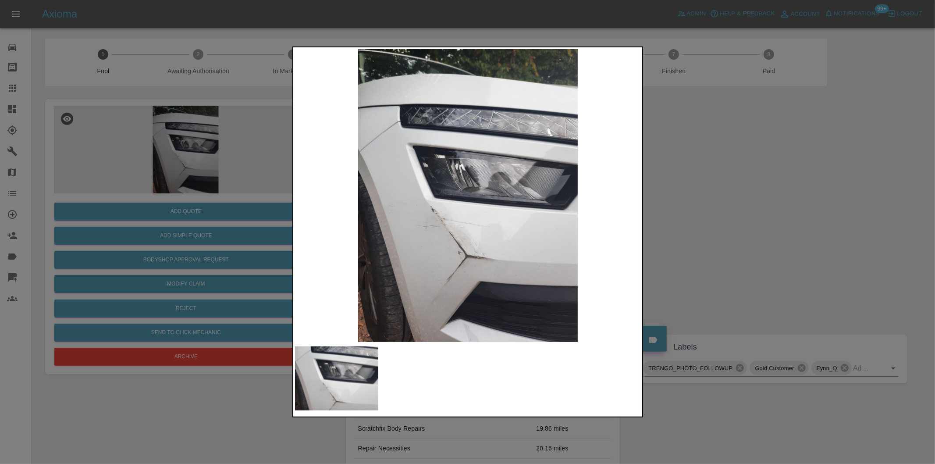
drag, startPoint x: 739, startPoint y: 222, endPoint x: 667, endPoint y: 212, distance: 73.5
click at [737, 223] on div at bounding box center [467, 232] width 935 height 464
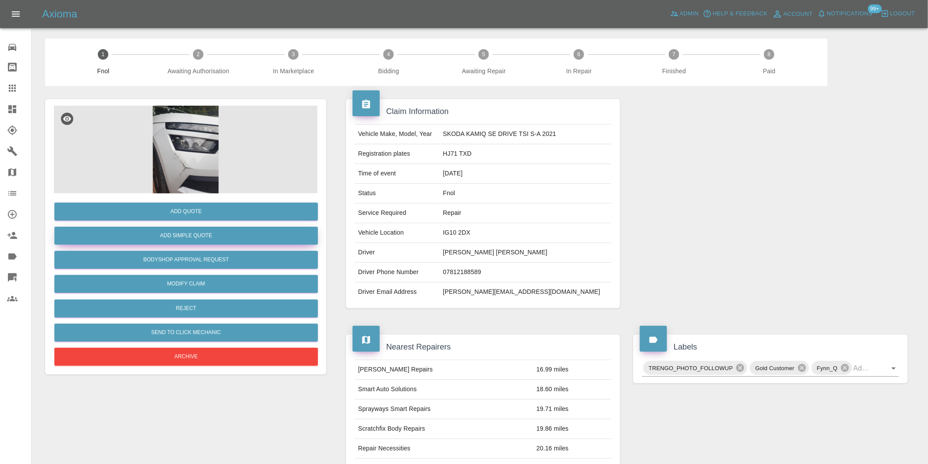
click at [239, 237] on button "Add Simple Quote" at bounding box center [186, 236] width 264 height 18
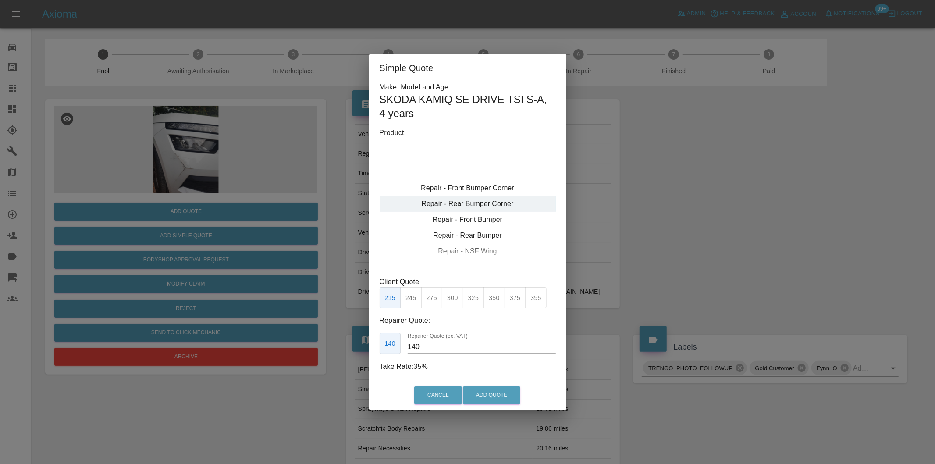
type input "120"
click at [507, 188] on div "Repair - Front Bumper Corner" at bounding box center [468, 188] width 176 height 16
click at [403, 298] on button "199" at bounding box center [410, 297] width 21 height 21
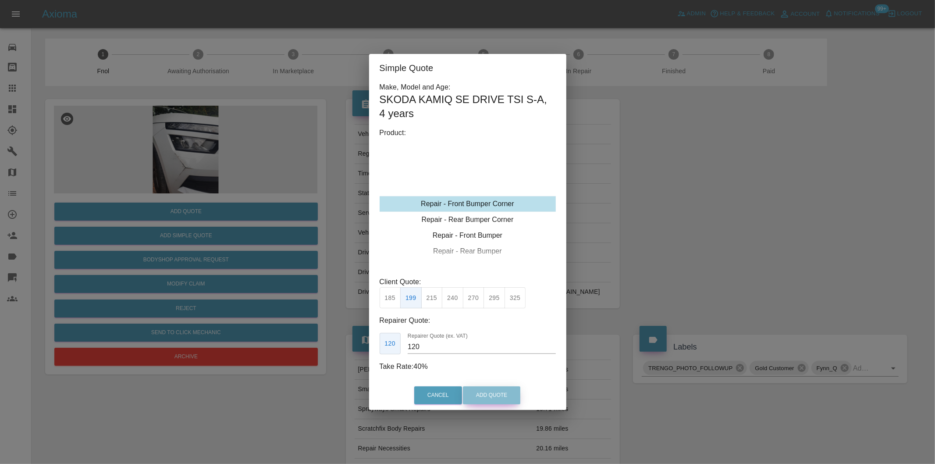
click at [479, 393] on button "Add Quote" at bounding box center [491, 395] width 57 height 18
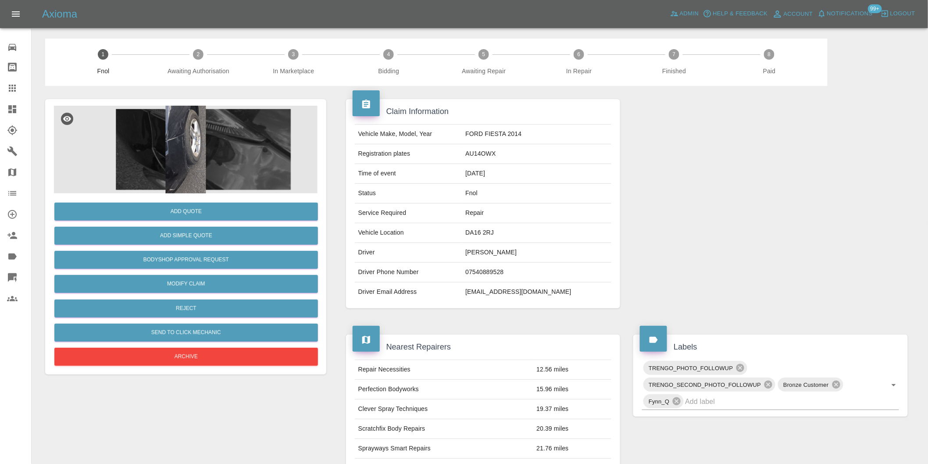
click at [182, 165] on img at bounding box center [186, 150] width 264 height 88
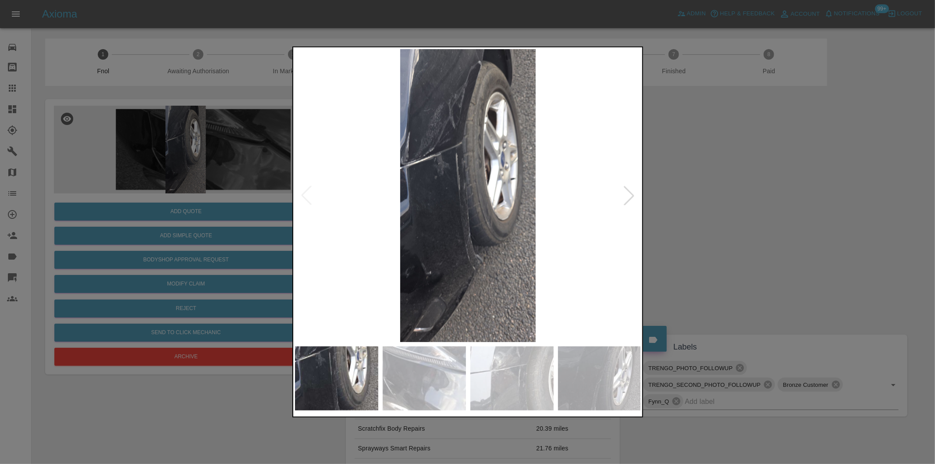
click at [628, 196] on div at bounding box center [629, 195] width 19 height 19
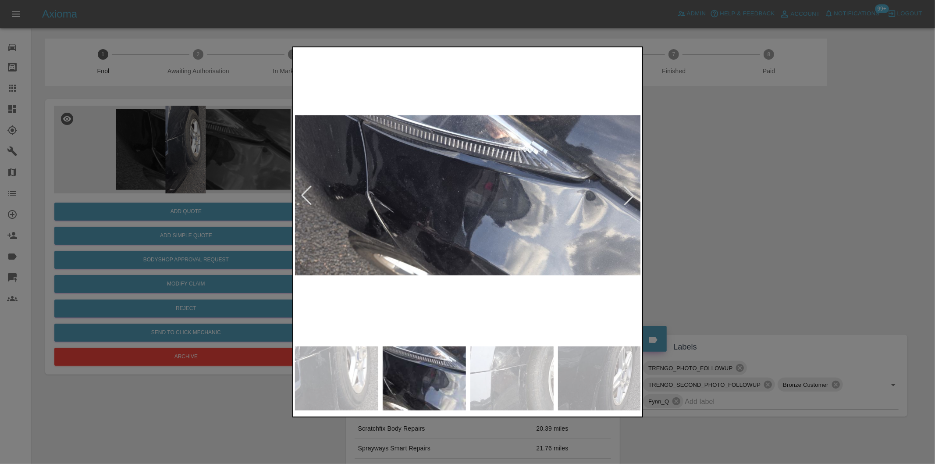
click at [628, 196] on div at bounding box center [629, 195] width 19 height 19
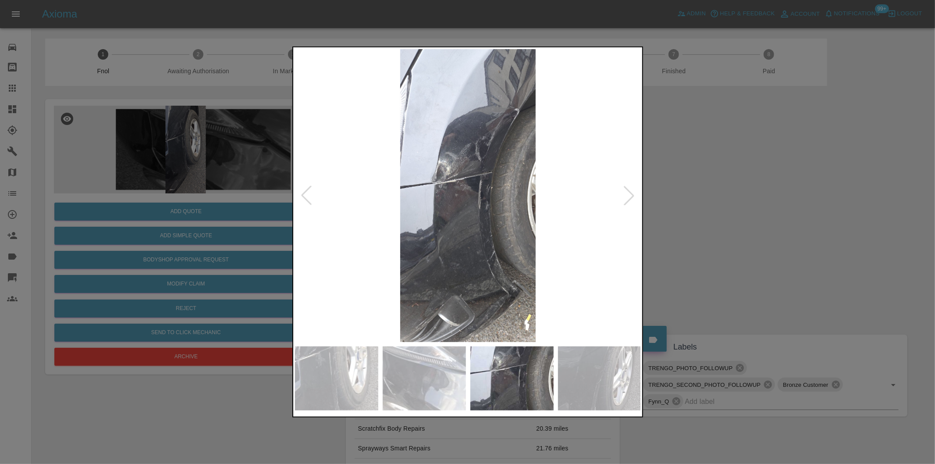
click at [628, 196] on div at bounding box center [629, 195] width 19 height 19
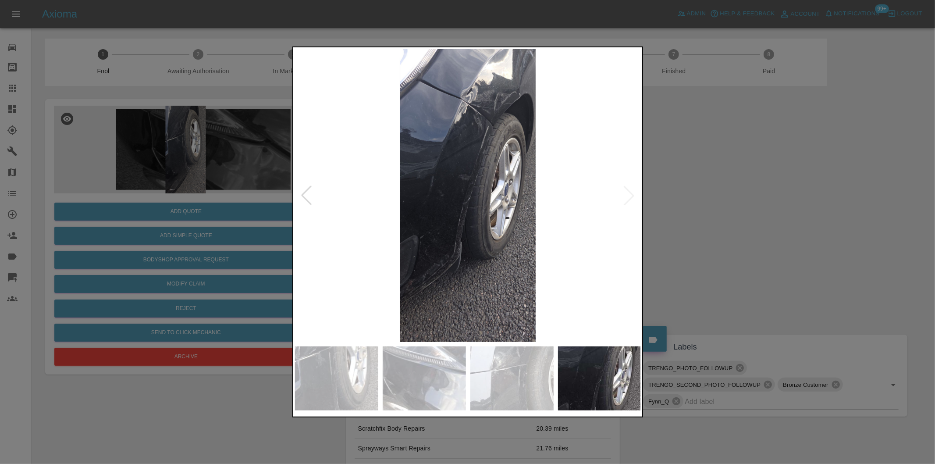
click at [628, 196] on img at bounding box center [468, 195] width 346 height 293
click at [304, 196] on div at bounding box center [306, 195] width 19 height 19
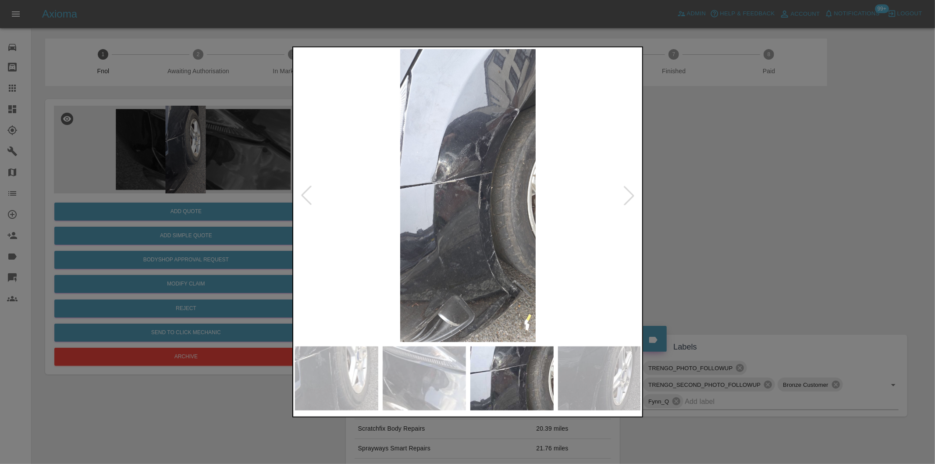
click at [305, 191] on div at bounding box center [306, 195] width 19 height 19
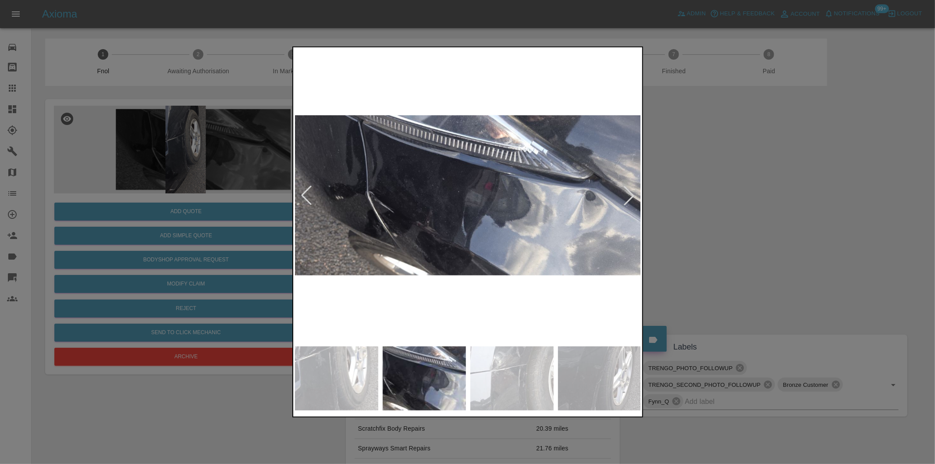
click at [305, 191] on div at bounding box center [306, 195] width 19 height 19
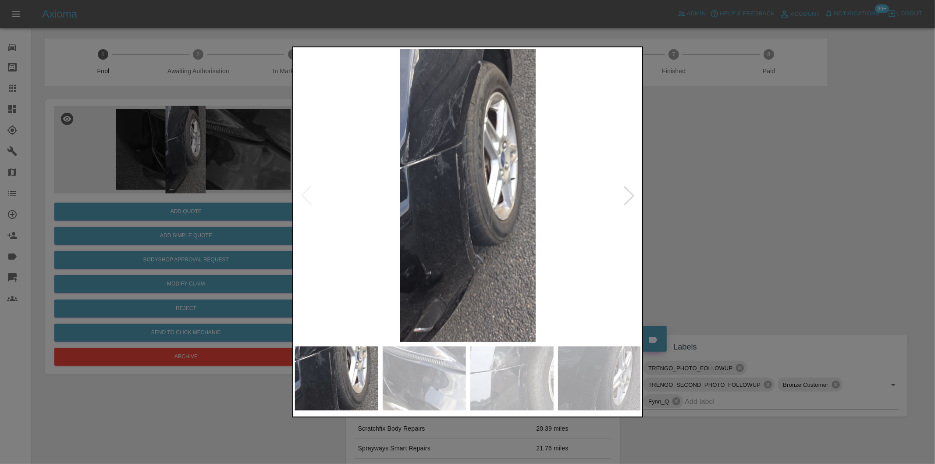
click at [305, 191] on img at bounding box center [468, 195] width 346 height 293
click at [628, 198] on div at bounding box center [629, 195] width 19 height 19
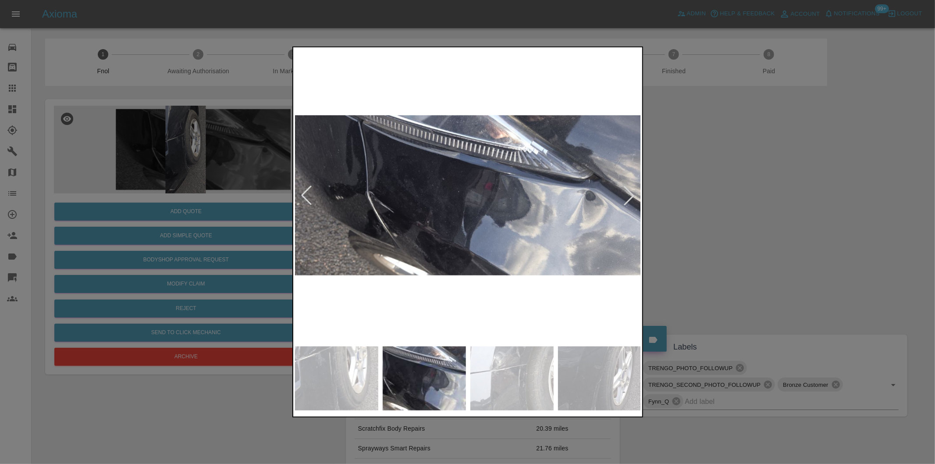
click at [628, 198] on div at bounding box center [629, 195] width 19 height 19
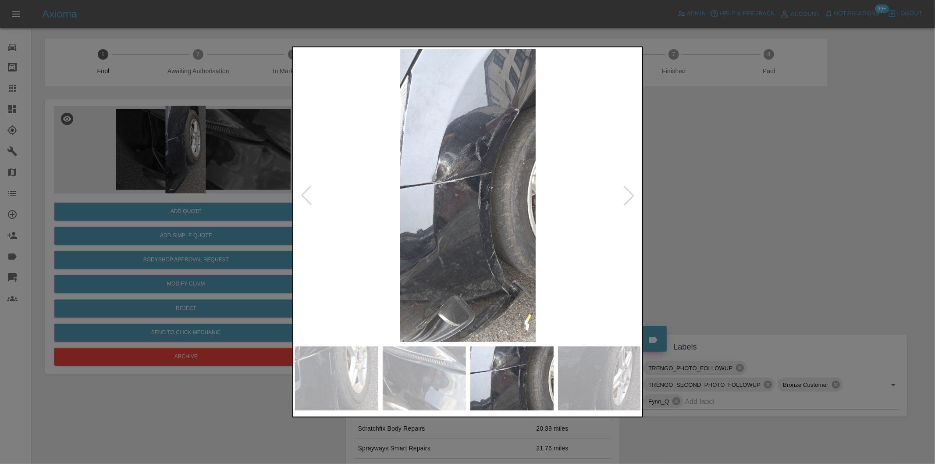
click at [628, 198] on div at bounding box center [629, 195] width 19 height 19
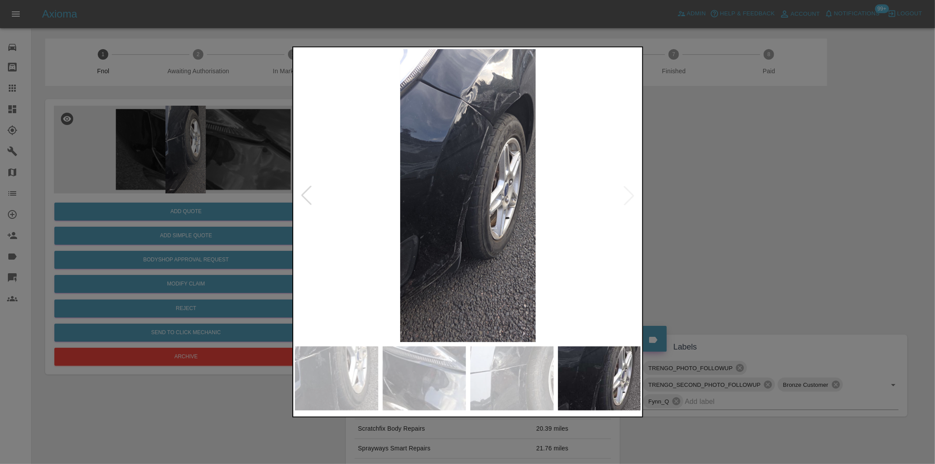
click at [717, 215] on div at bounding box center [467, 232] width 935 height 464
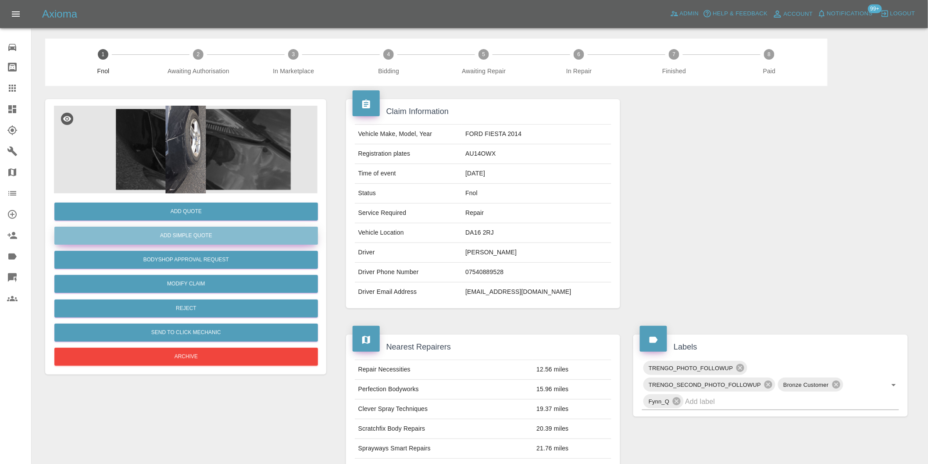
click at [257, 238] on button "Add Simple Quote" at bounding box center [186, 236] width 264 height 18
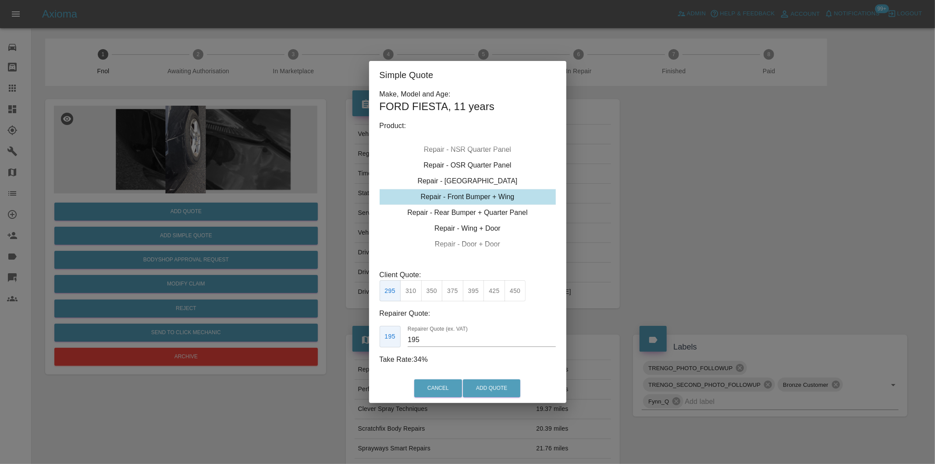
click at [472, 293] on button "395" at bounding box center [473, 290] width 21 height 21
type input "250"
click at [490, 386] on button "Add Quote" at bounding box center [491, 388] width 57 height 18
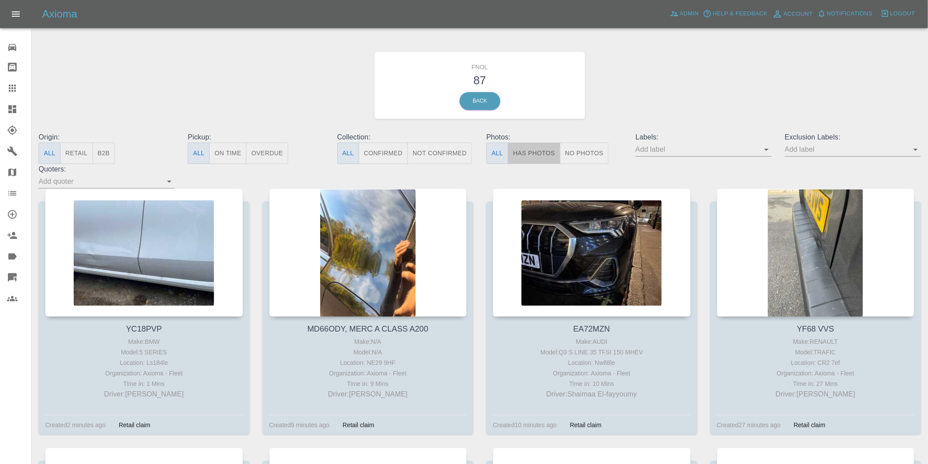
click at [538, 156] on button "Has Photos" at bounding box center [534, 153] width 53 height 21
click at [918, 148] on icon "Open" at bounding box center [915, 149] width 11 height 11
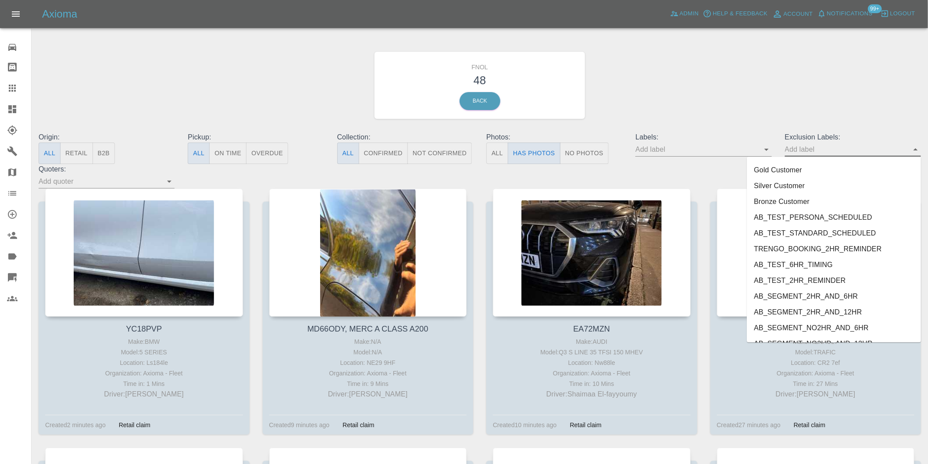
scroll to position [1905, 0]
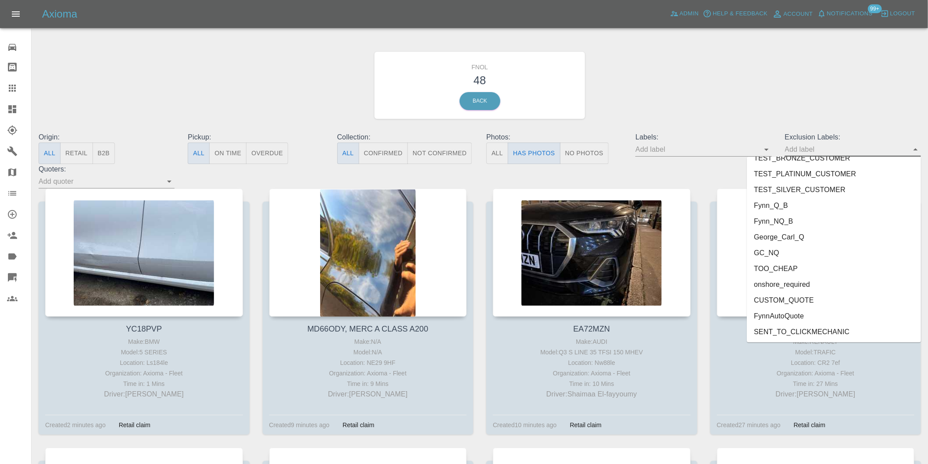
click at [785, 279] on li "onshore_required" at bounding box center [834, 285] width 174 height 16
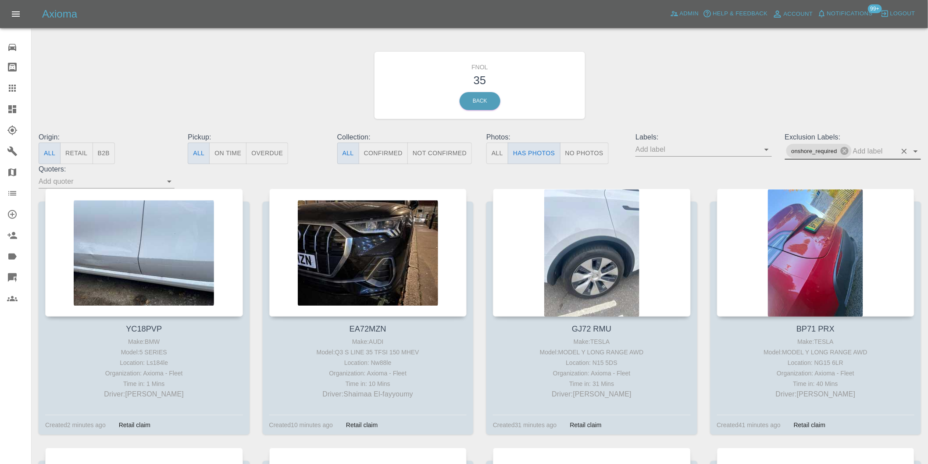
click at [914, 150] on icon "Open" at bounding box center [916, 151] width 4 height 2
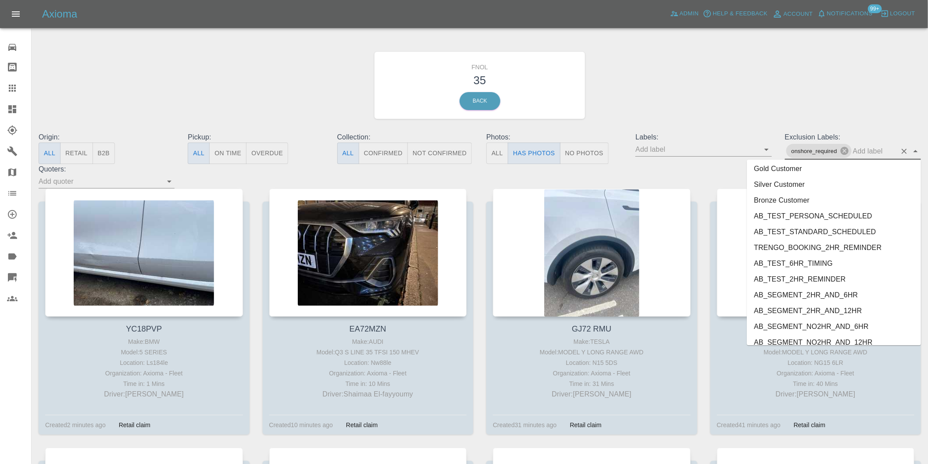
scroll to position [1889, 0]
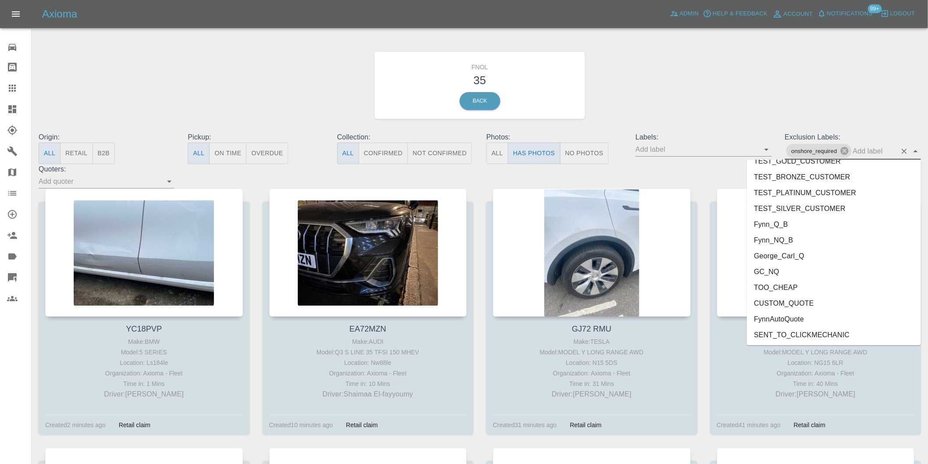
click at [792, 252] on li "George_Carl_Q" at bounding box center [834, 256] width 174 height 16
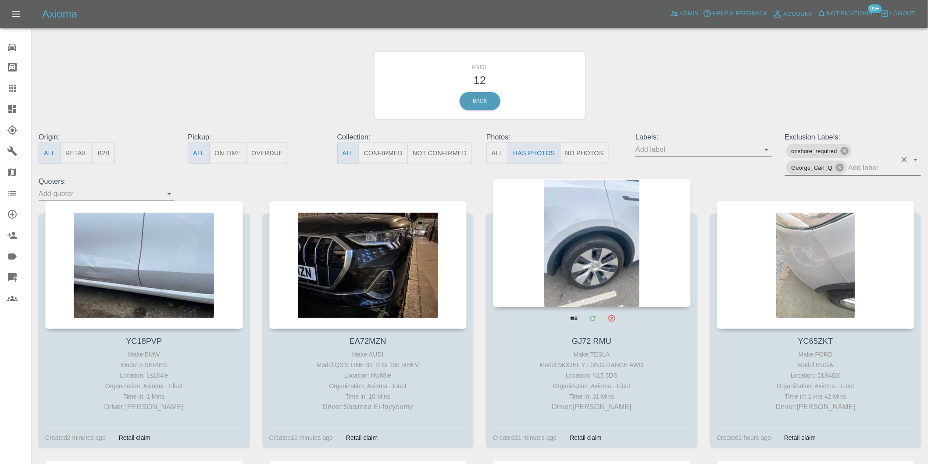
scroll to position [49, 0]
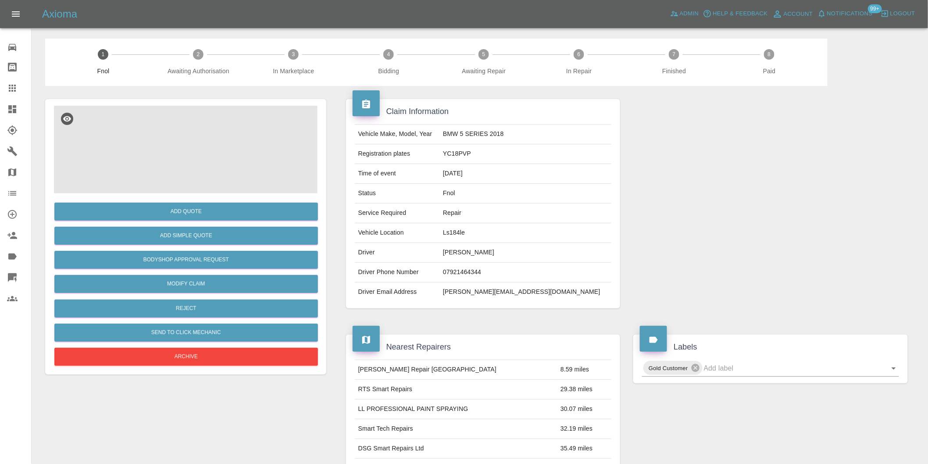
click at [176, 147] on img at bounding box center [186, 150] width 264 height 88
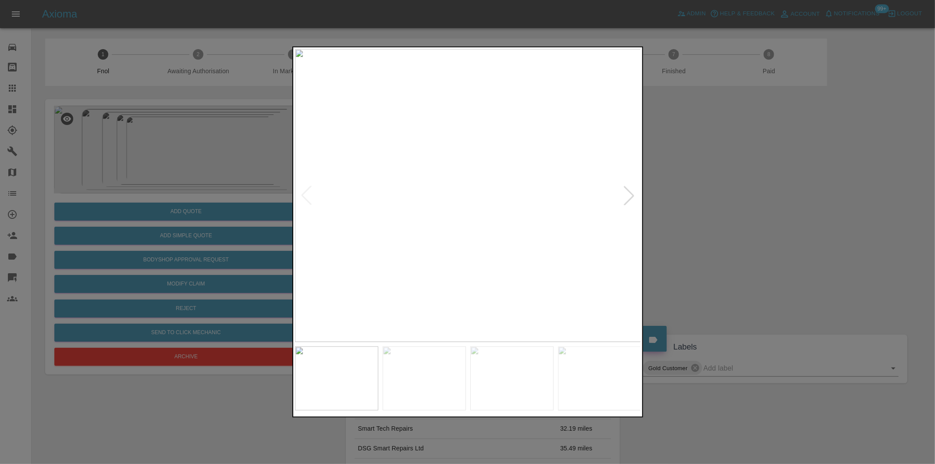
click at [626, 196] on div at bounding box center [629, 195] width 19 height 19
click at [624, 191] on div at bounding box center [629, 195] width 19 height 19
click at [625, 191] on img at bounding box center [468, 195] width 346 height 293
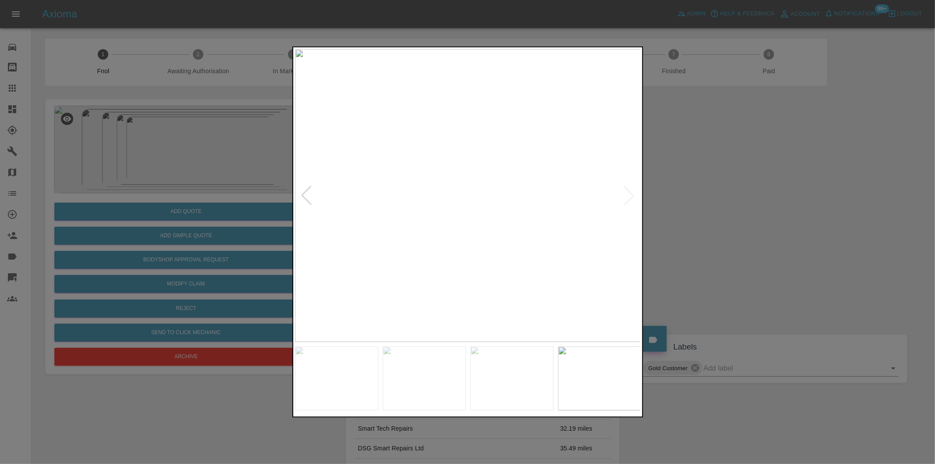
click at [625, 191] on img at bounding box center [468, 195] width 346 height 293
click at [761, 202] on div at bounding box center [467, 232] width 935 height 464
